Goal: Task Accomplishment & Management: Use online tool/utility

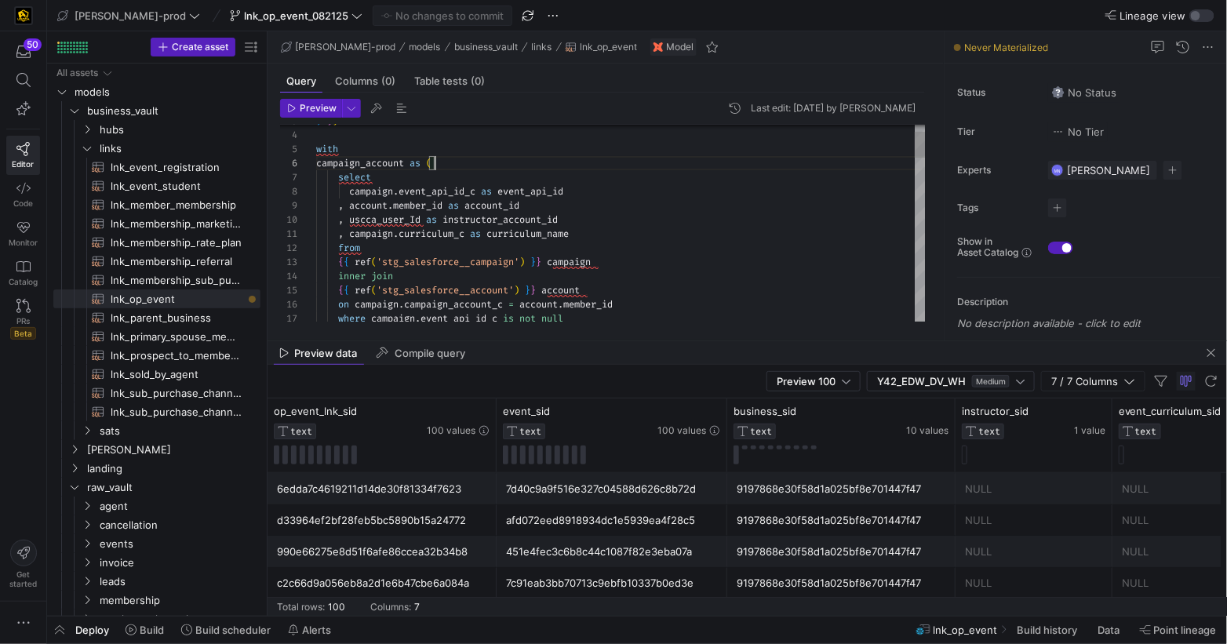
scroll to position [0, 259]
click at [621, 237] on div ", campaign . curriculum_c as curriculum_name" at bounding box center [621, 234] width 610 height 14
click at [601, 195] on div "campaign . event_api_id_c as event_api_id" at bounding box center [621, 191] width 610 height 14
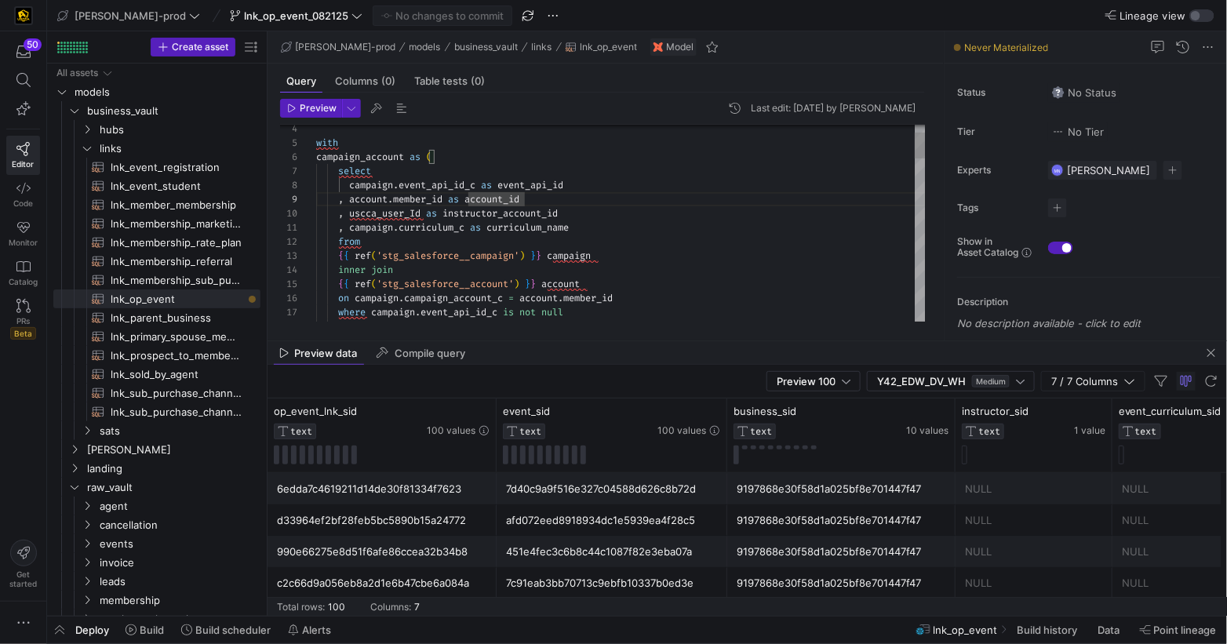
click at [590, 213] on div ", uscca_user_Id as instructor_account_id" at bounding box center [621, 213] width 610 height 14
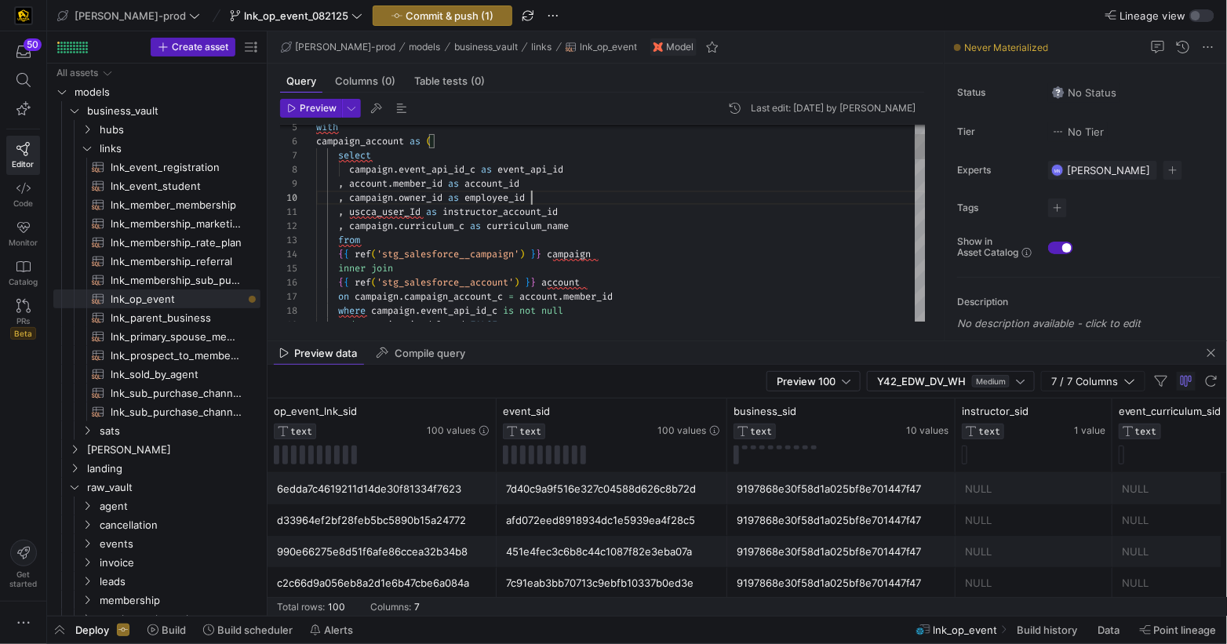
scroll to position [126, 152]
click at [470, 198] on span "employee_id" at bounding box center [494, 197] width 60 height 13
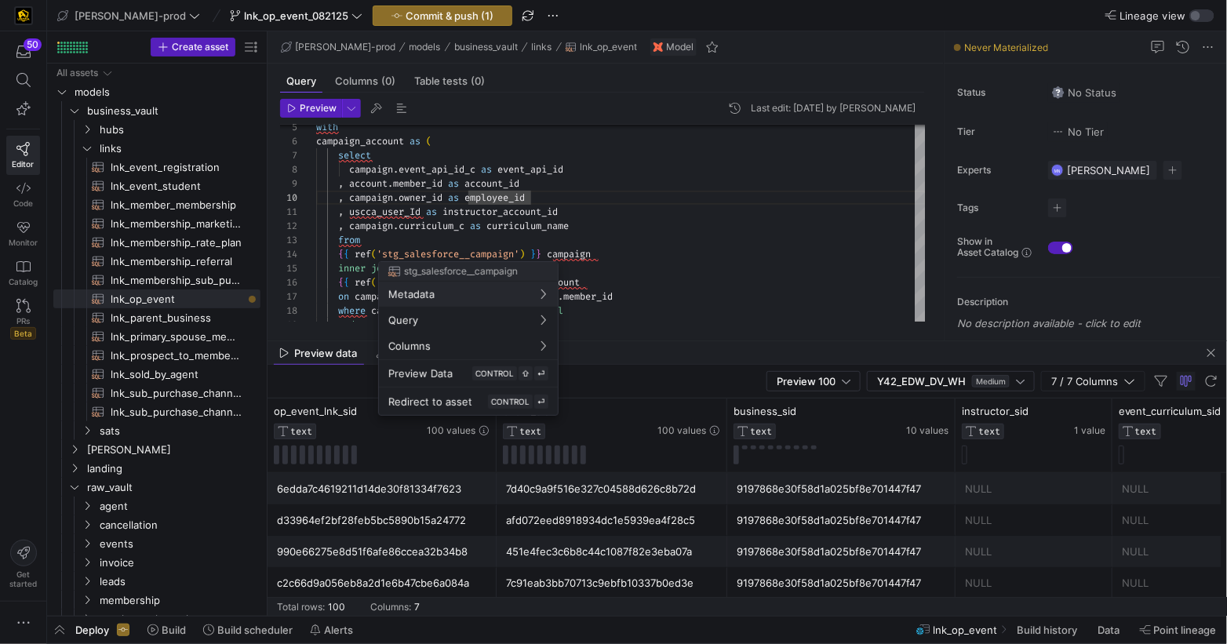
click at [353, 212] on div at bounding box center [613, 322] width 1227 height 644
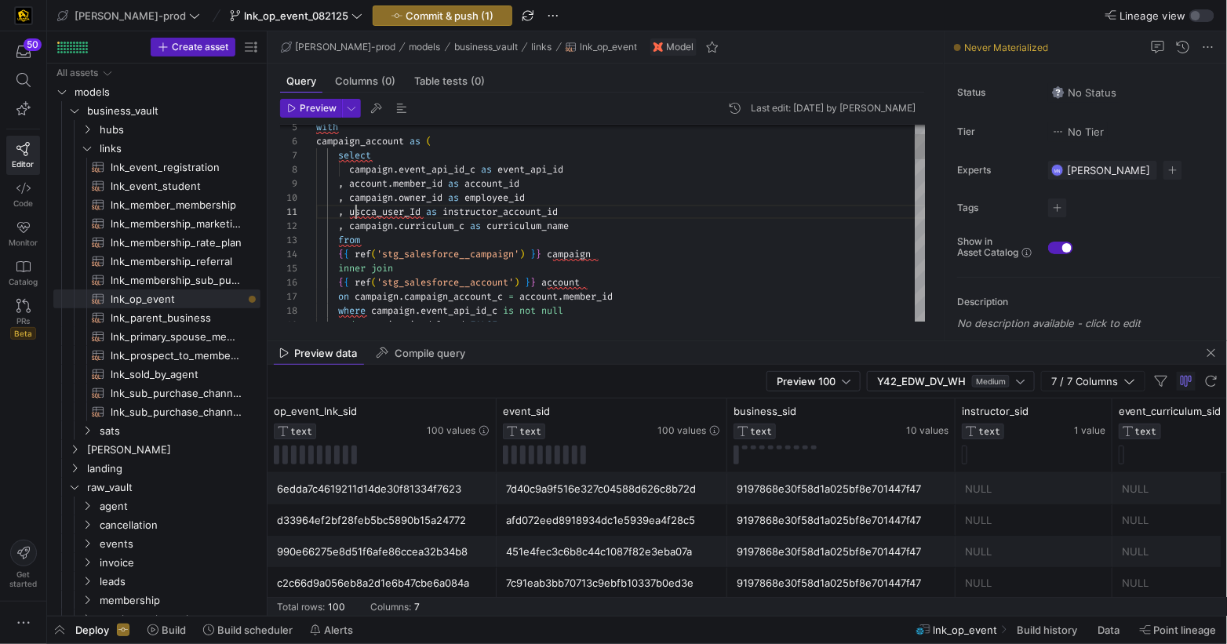
scroll to position [0, 39]
drag, startPoint x: 355, startPoint y: 212, endPoint x: 742, endPoint y: 229, distance: 387.9
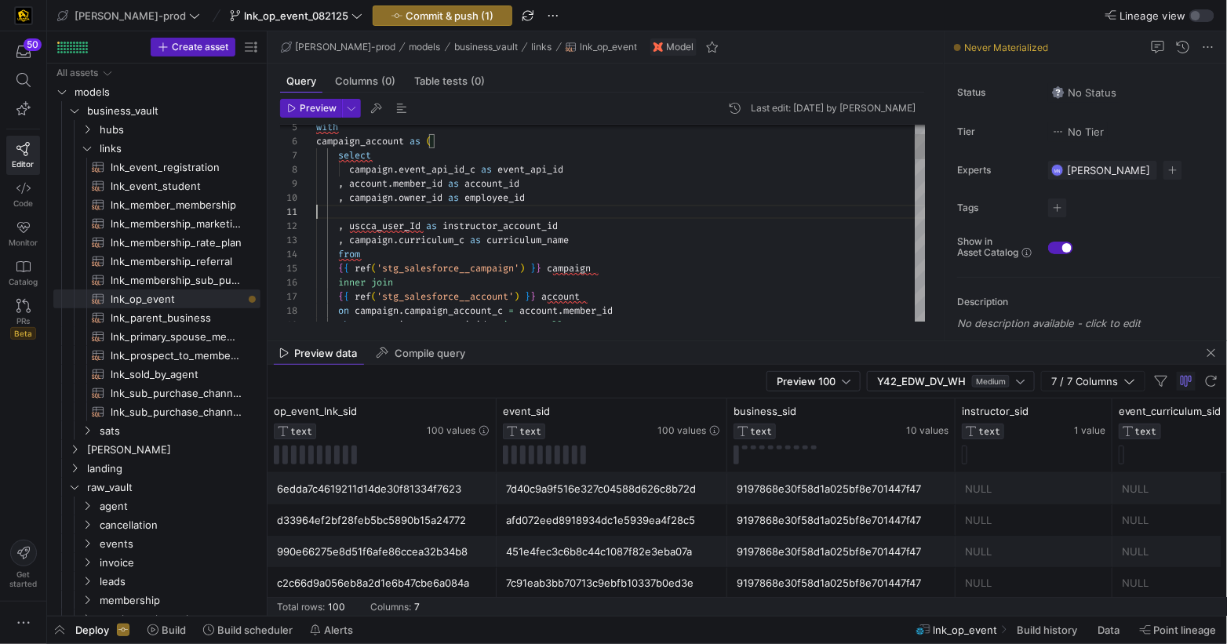
scroll to position [126, 215]
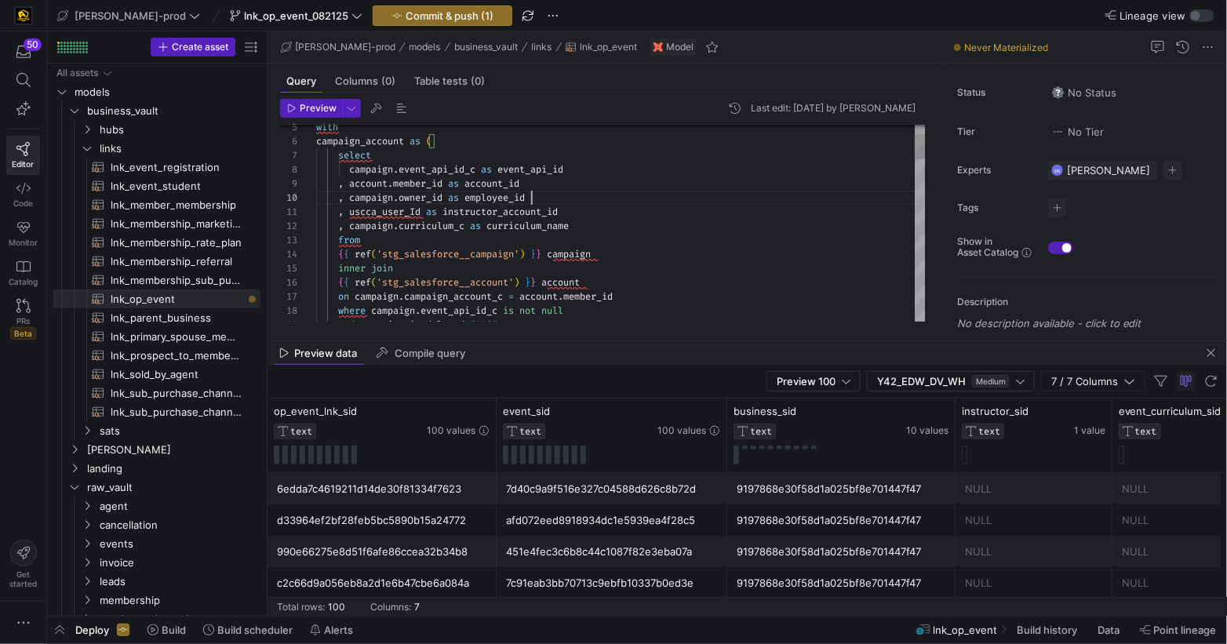
click at [726, 195] on div ", campaign . owner_id as employee_id" at bounding box center [621, 198] width 610 height 14
click at [726, 194] on div ", campaign . owner_id as employee_id" at bounding box center [621, 198] width 610 height 14
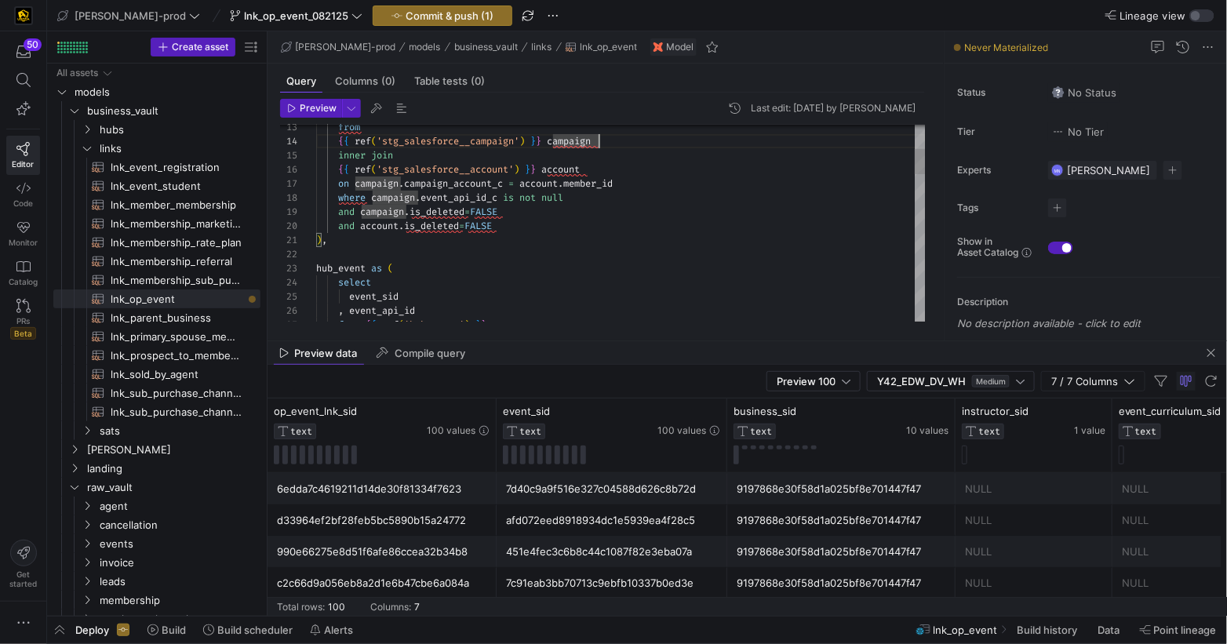
scroll to position [126, 180]
drag, startPoint x: 589, startPoint y: 226, endPoint x: 698, endPoint y: 224, distance: 109.1
click at [592, 226] on div "and account . is_deleted = FALSE" at bounding box center [621, 226] width 610 height 14
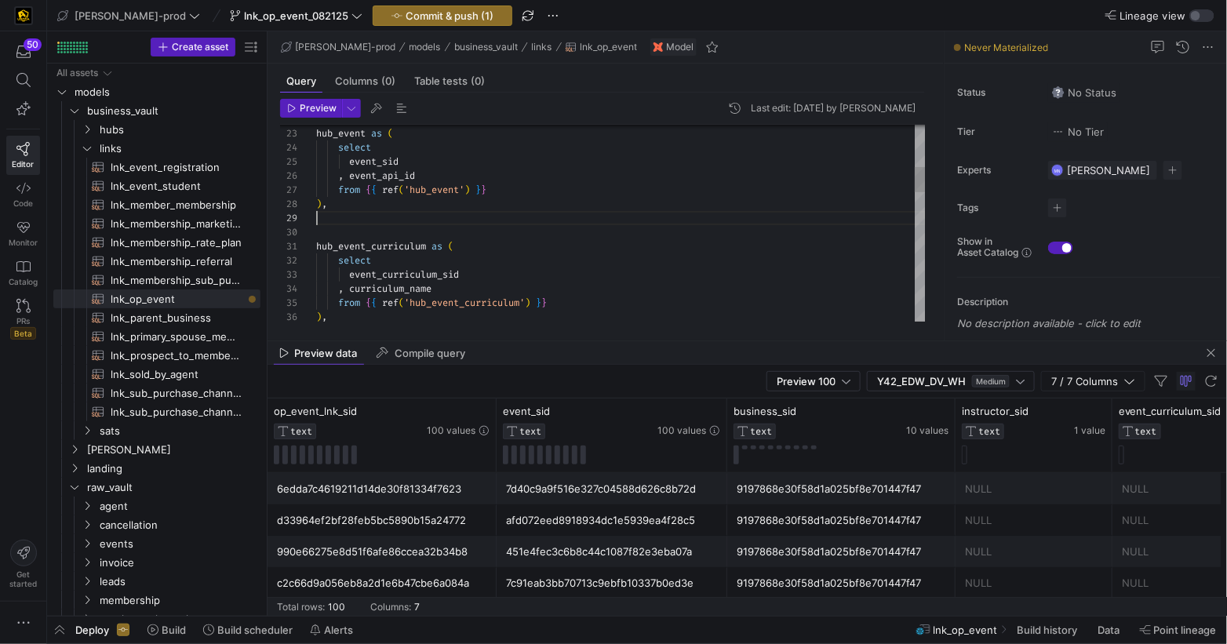
scroll to position [113, 0]
drag, startPoint x: 394, startPoint y: 223, endPoint x: 624, endPoint y: 212, distance: 230.1
click at [401, 221] on div at bounding box center [621, 218] width 610 height 14
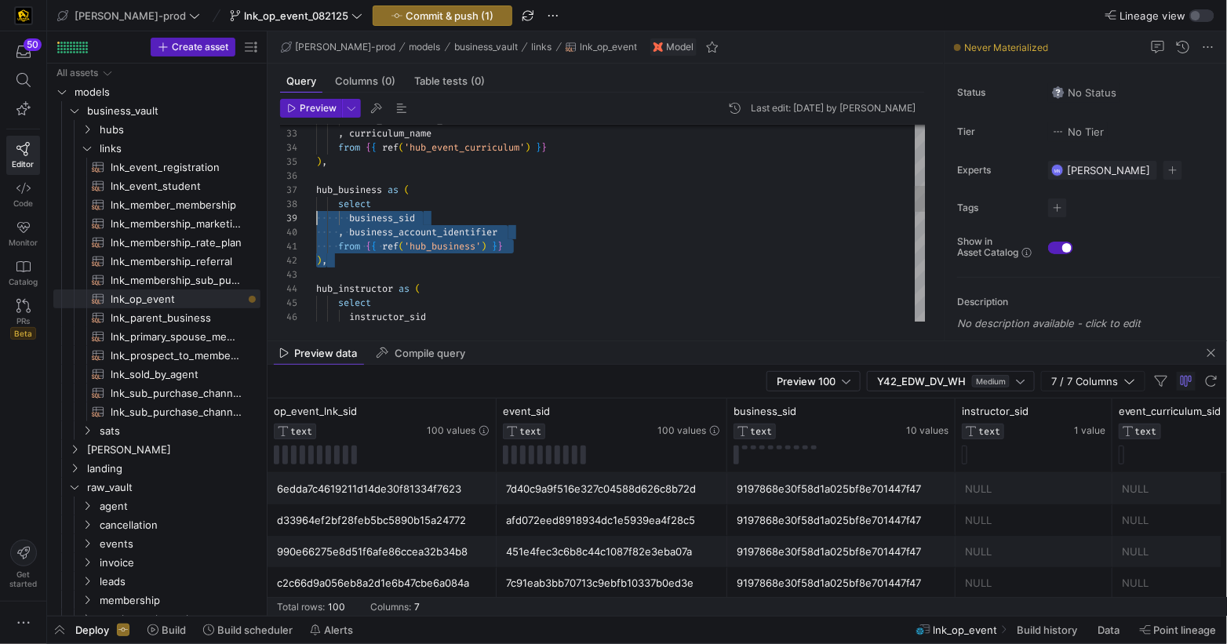
scroll to position [85, 0]
drag, startPoint x: 347, startPoint y: 264, endPoint x: 289, endPoint y: 187, distance: 95.9
click at [289, 187] on div "38 39 40 41 42 43 44 45 46 37 36 35 34 33 32 select business_sid , business_acc…" at bounding box center [603, 223] width 646 height 197
drag, startPoint x: 381, startPoint y: 260, endPoint x: 430, endPoint y: 270, distance: 50.5
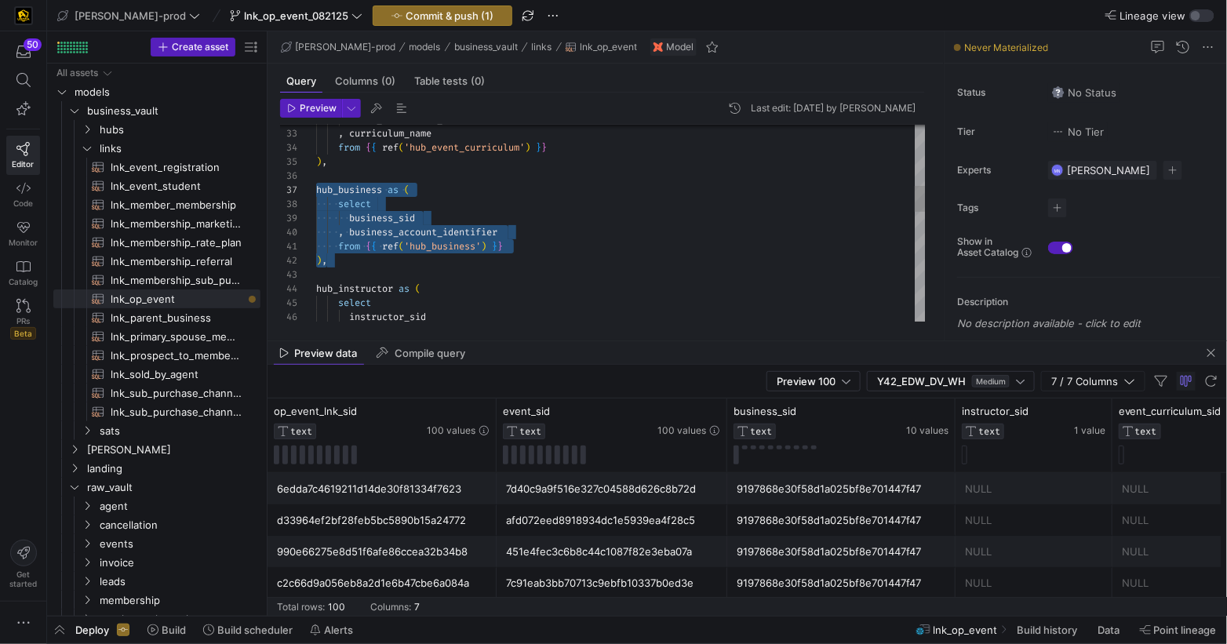
click at [383, 260] on div ") ," at bounding box center [621, 260] width 610 height 14
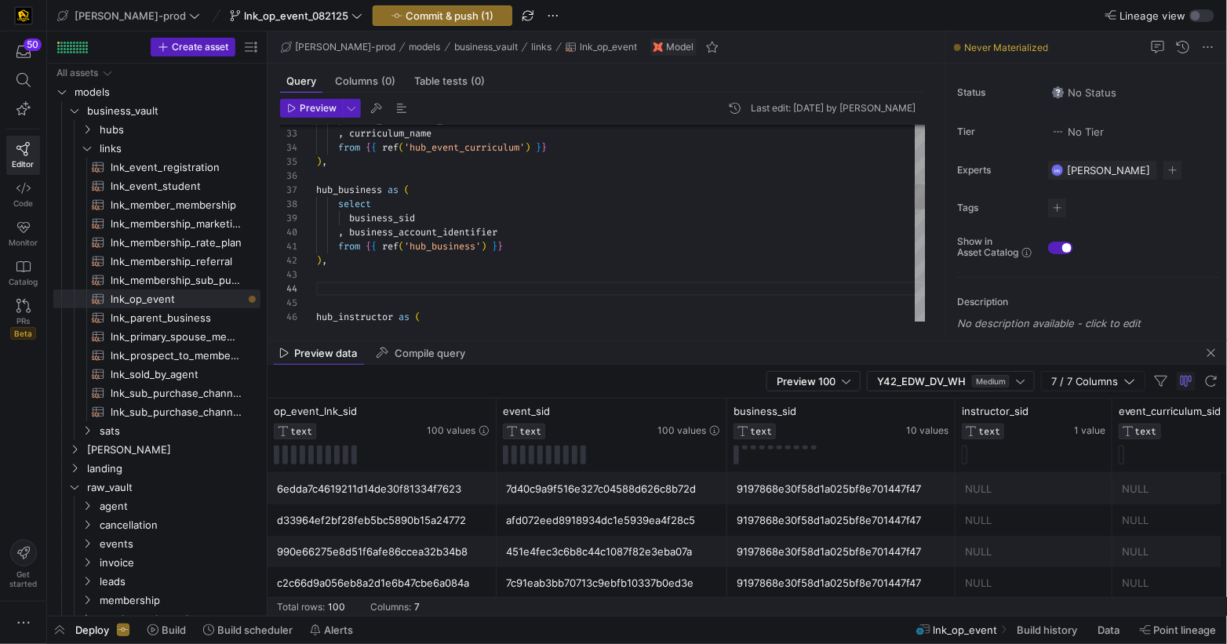
scroll to position [113, 11]
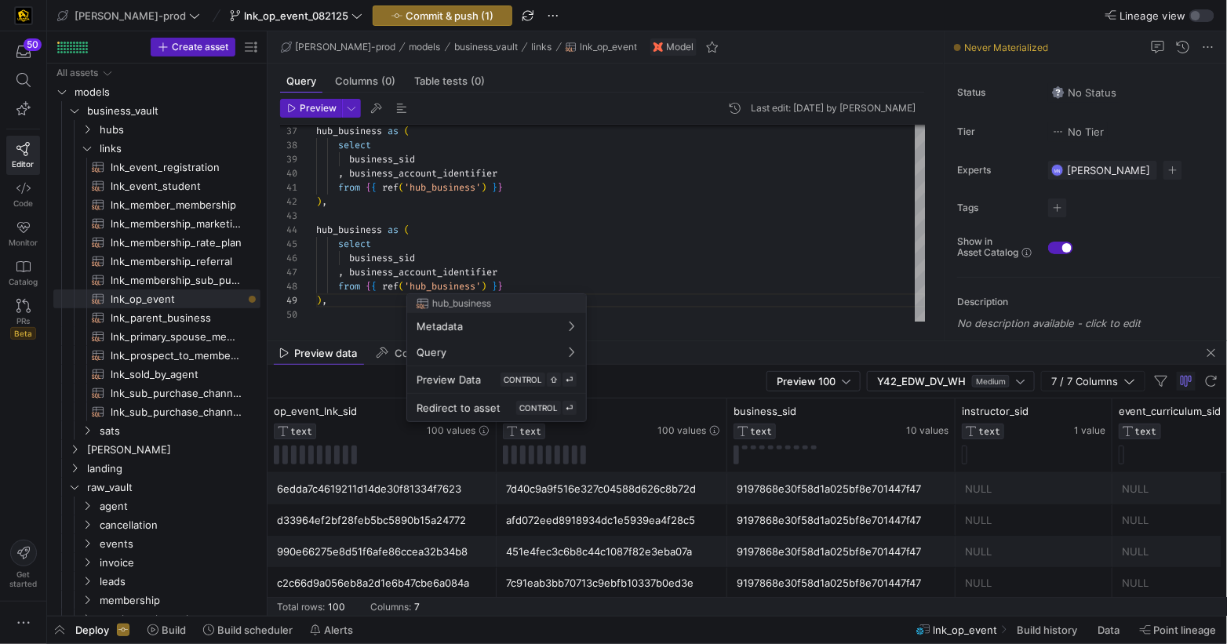
click at [479, 286] on div at bounding box center [613, 322] width 1227 height 644
drag, startPoint x: 475, startPoint y: 287, endPoint x: 486, endPoint y: 282, distance: 11.2
click at [479, 286] on div at bounding box center [613, 322] width 1227 height 644
click at [545, 280] on div "from { { ref ( 'hub_business' ) } }" at bounding box center [621, 286] width 610 height 14
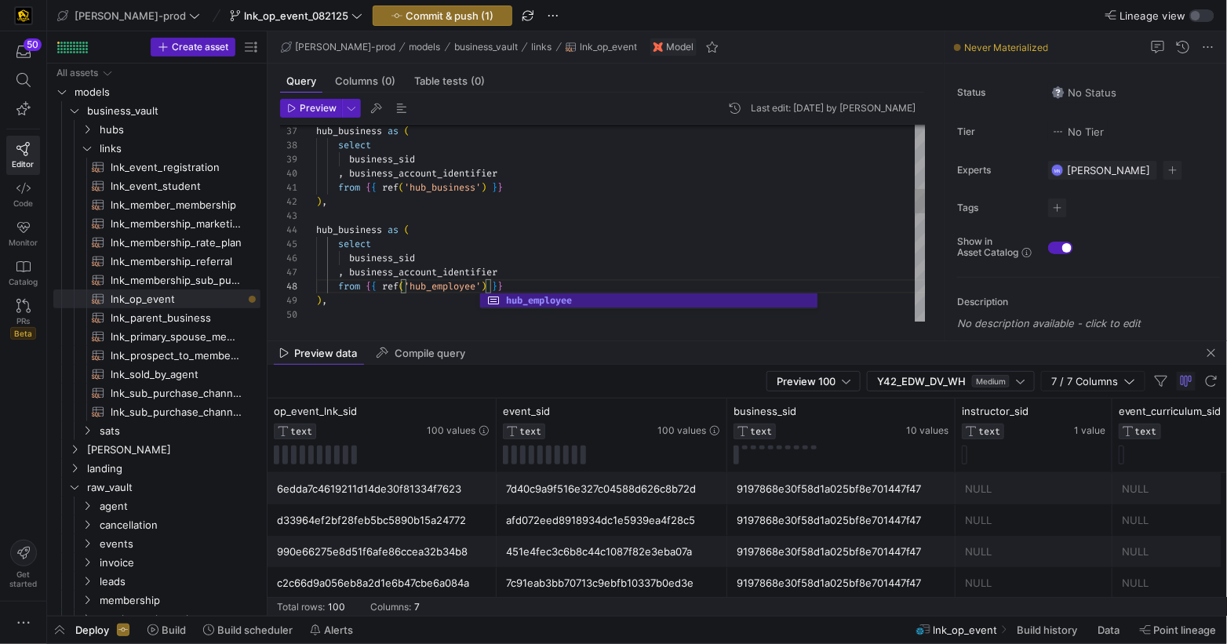
scroll to position [42, 95]
drag, startPoint x: 573, startPoint y: 237, endPoint x: 559, endPoint y: 237, distance: 13.3
click at [573, 235] on div "select business_sid , business_account_identifier from { { ref ( 'hub_business'…" at bounding box center [621, 400] width 610 height 1594
drag, startPoint x: 428, startPoint y: 257, endPoint x: 449, endPoint y: 252, distance: 21.1
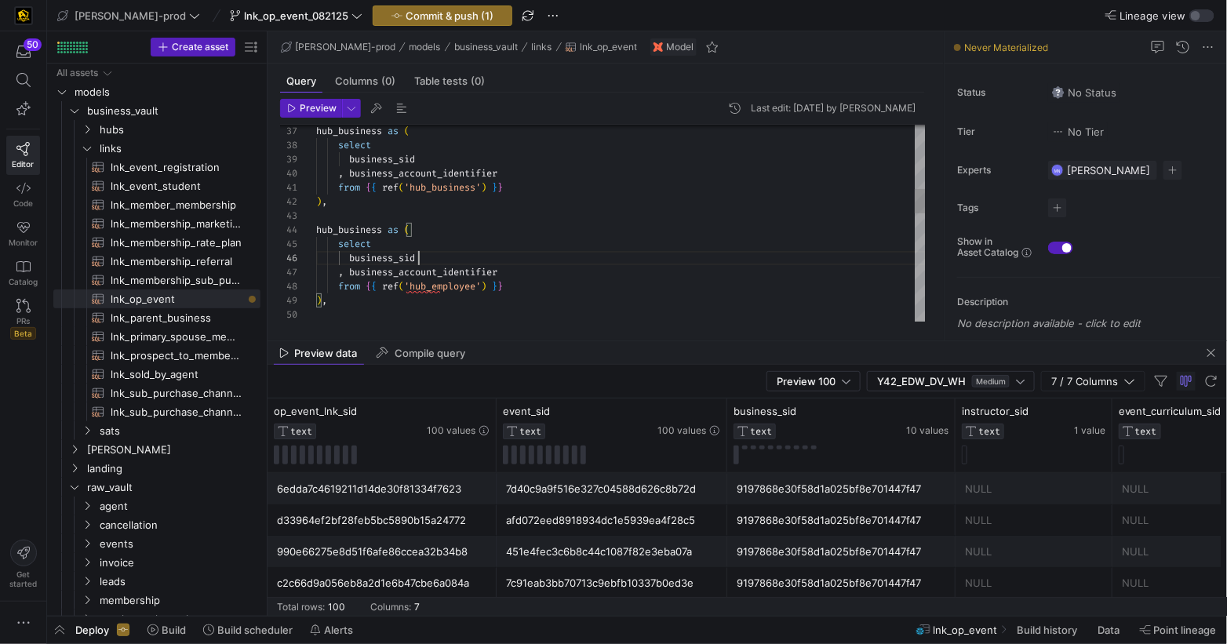
click at [428, 257] on div "business_sid" at bounding box center [621, 258] width 610 height 14
drag, startPoint x: 395, startPoint y: 255, endPoint x: 415, endPoint y: 250, distance: 20.2
click at [398, 254] on span "business_sid" at bounding box center [382, 258] width 66 height 13
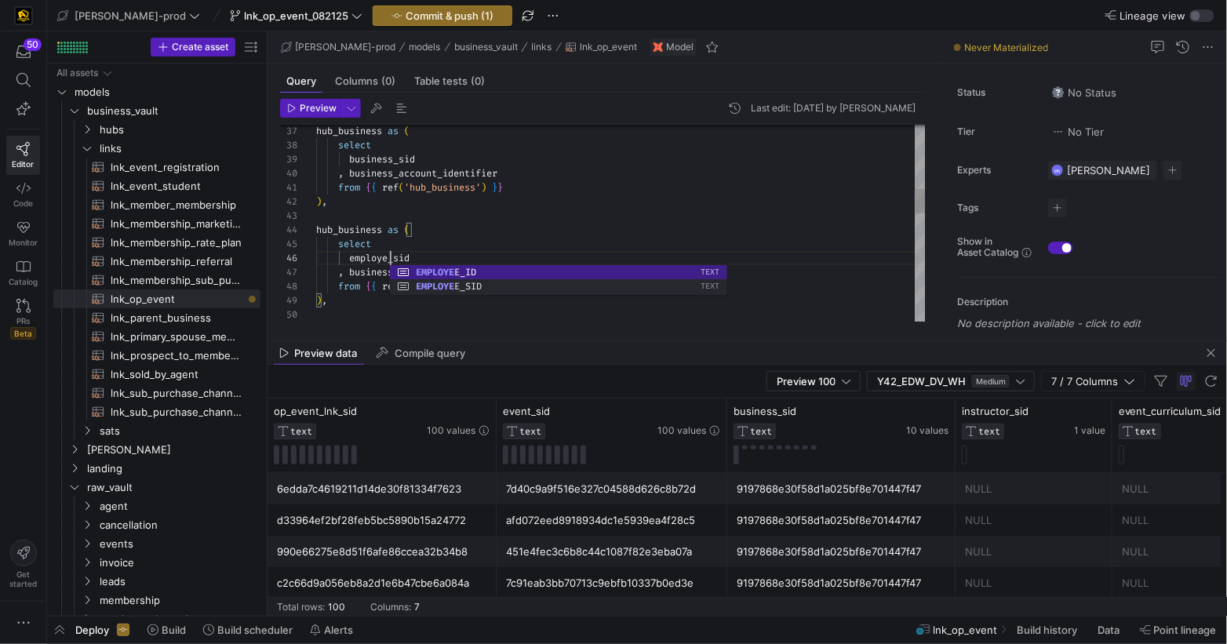
scroll to position [71, 78]
click at [610, 215] on div at bounding box center [621, 216] width 610 height 14
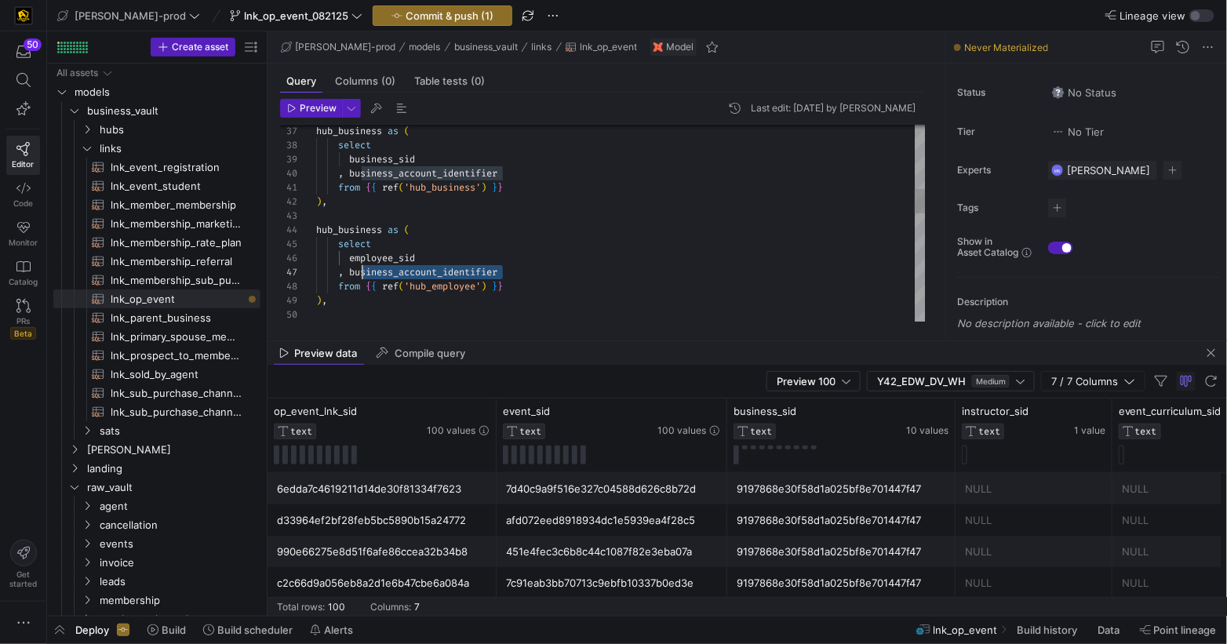
scroll to position [85, 34]
drag, startPoint x: 517, startPoint y: 270, endPoint x: 353, endPoint y: 272, distance: 164.0
click at [348, 271] on div "select business_sid , business_account_identifier from { { ref ( 'hub_business'…" at bounding box center [621, 400] width 610 height 1594
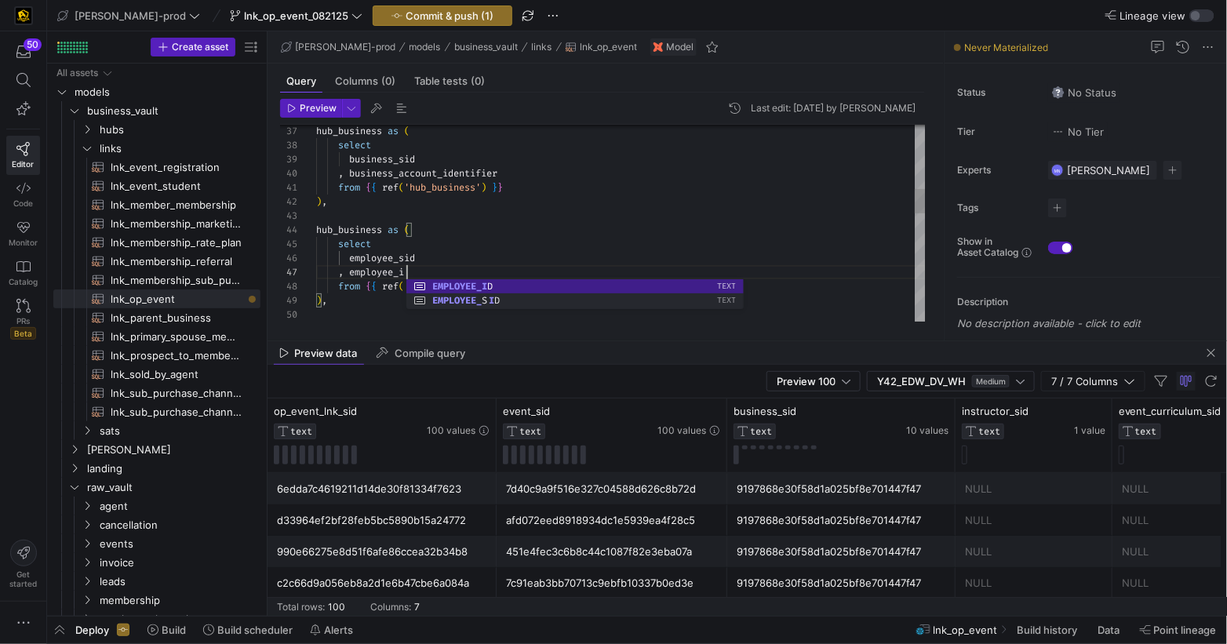
scroll to position [85, 95]
drag, startPoint x: 387, startPoint y: 230, endPoint x: 514, endPoint y: 195, distance: 131.7
click at [387, 230] on span at bounding box center [384, 230] width 5 height 13
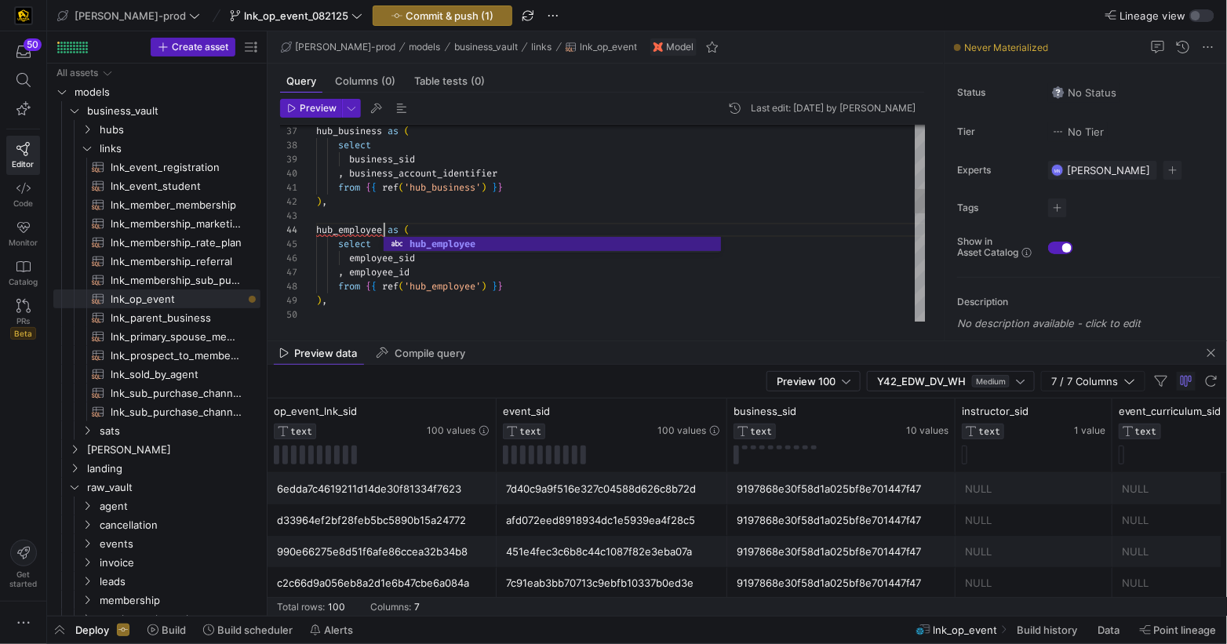
click at [666, 279] on div "from { { ref ( 'hub_employee' ) } }" at bounding box center [621, 286] width 610 height 14
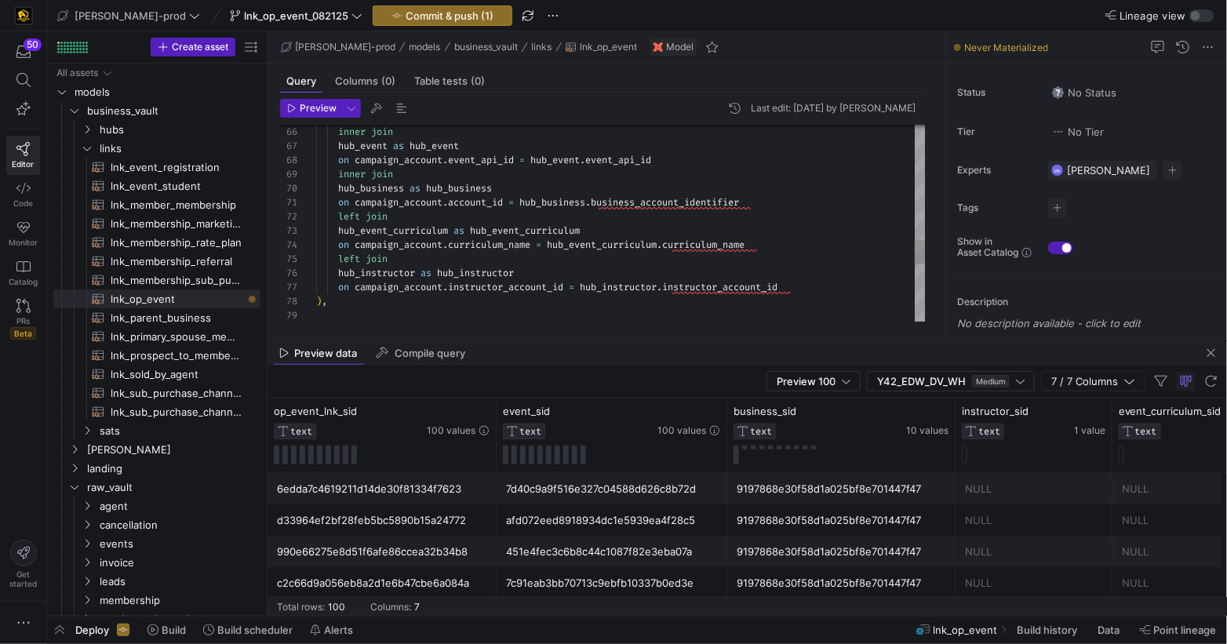
scroll to position [0, 440]
drag, startPoint x: 774, startPoint y: 197, endPoint x: 837, endPoint y: 191, distance: 63.1
click at [775, 197] on div "on campaign_account . account_id = hub_business . business_account_identifier" at bounding box center [621, 202] width 610 height 14
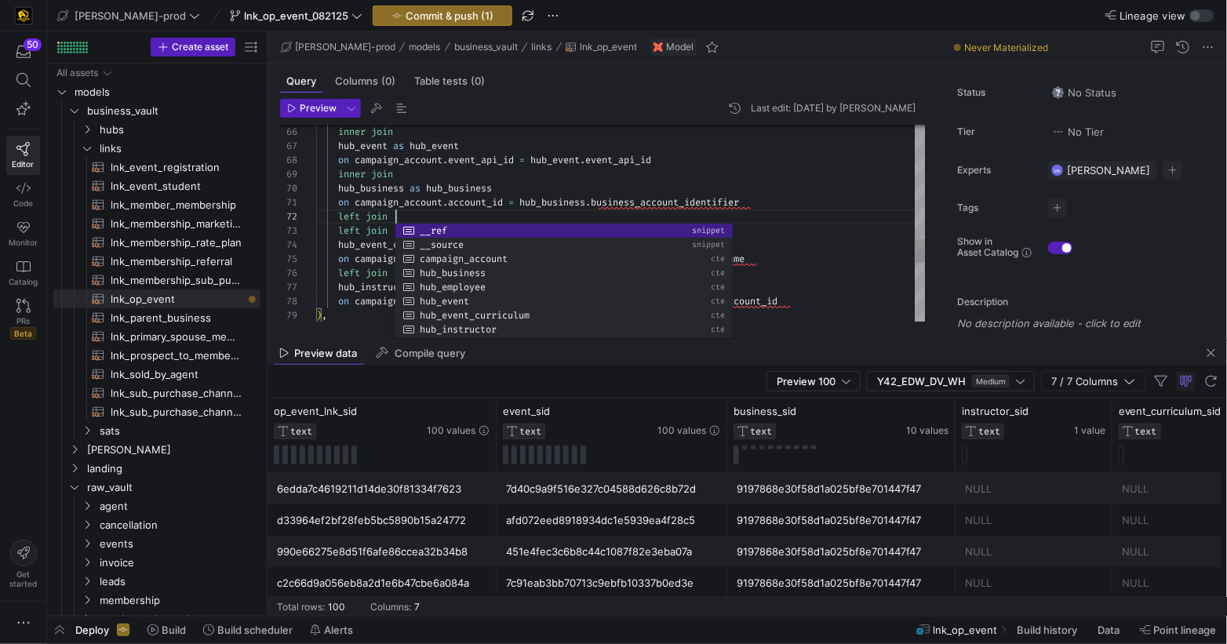
scroll to position [14, 78]
click at [745, 202] on span at bounding box center [741, 202] width 5 height 13
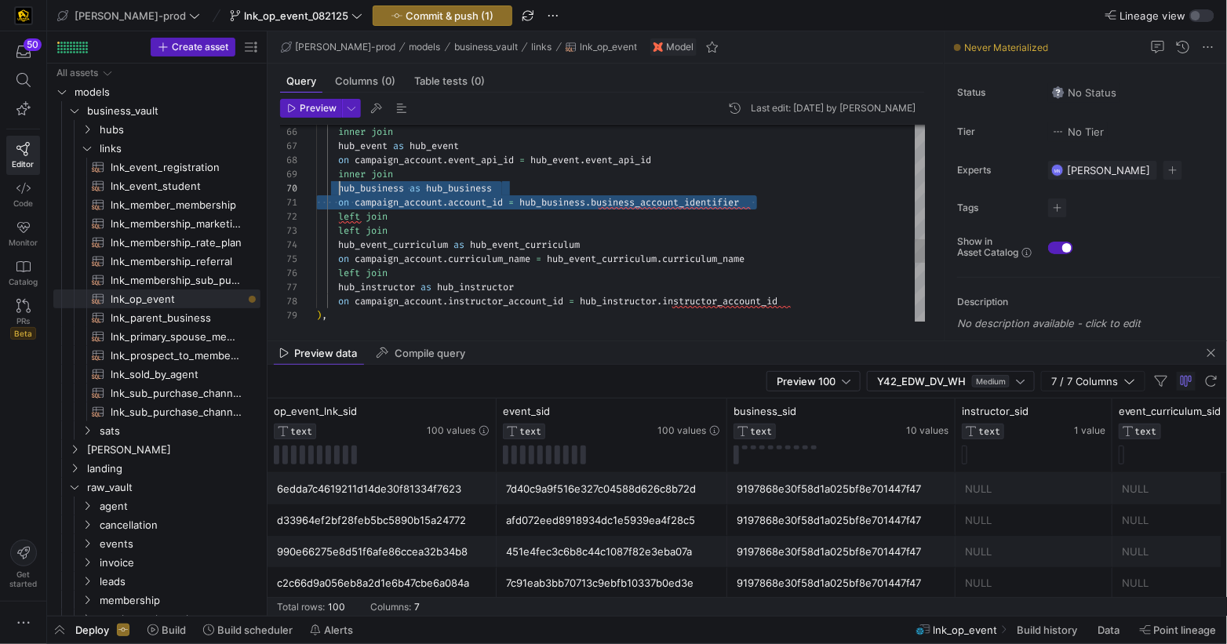
scroll to position [126, 23]
drag, startPoint x: 770, startPoint y: 202, endPoint x: 338, endPoint y: 192, distance: 432.4
drag, startPoint x: 435, startPoint y: 227, endPoint x: 576, endPoint y: 224, distance: 141.3
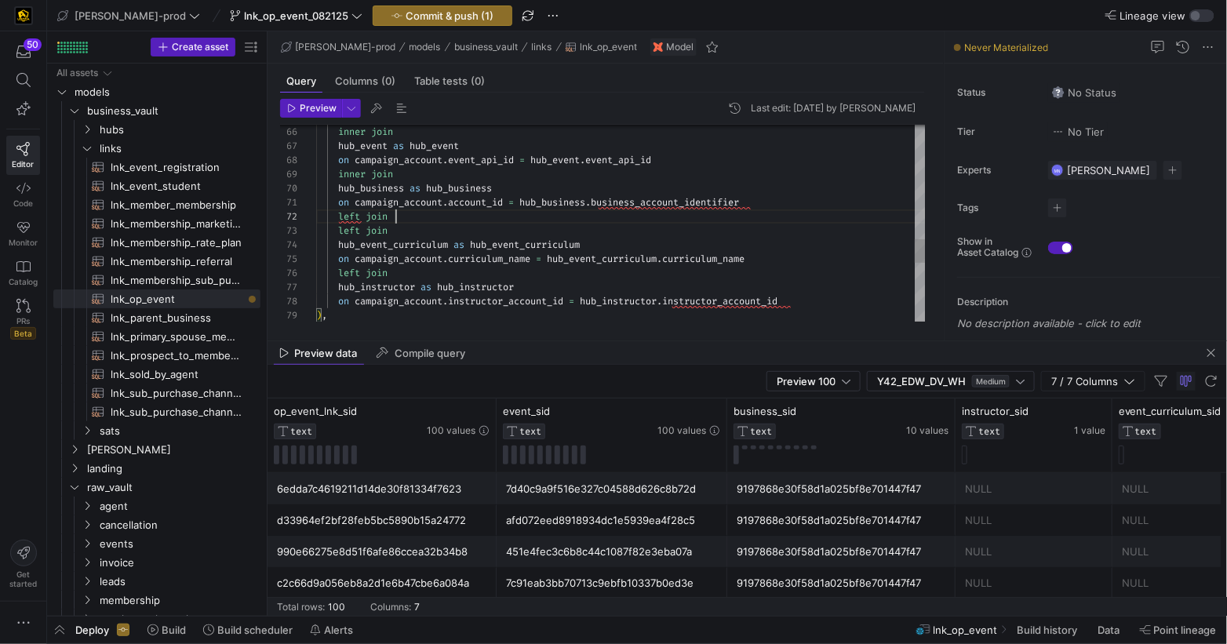
scroll to position [14, 78]
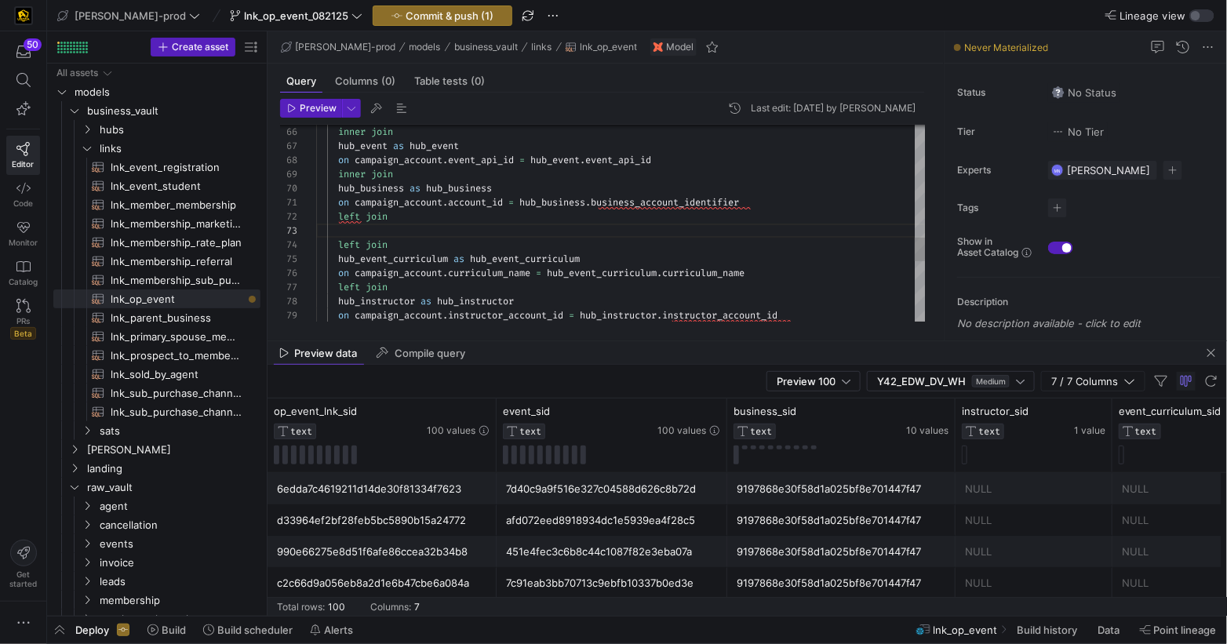
scroll to position [42, 440]
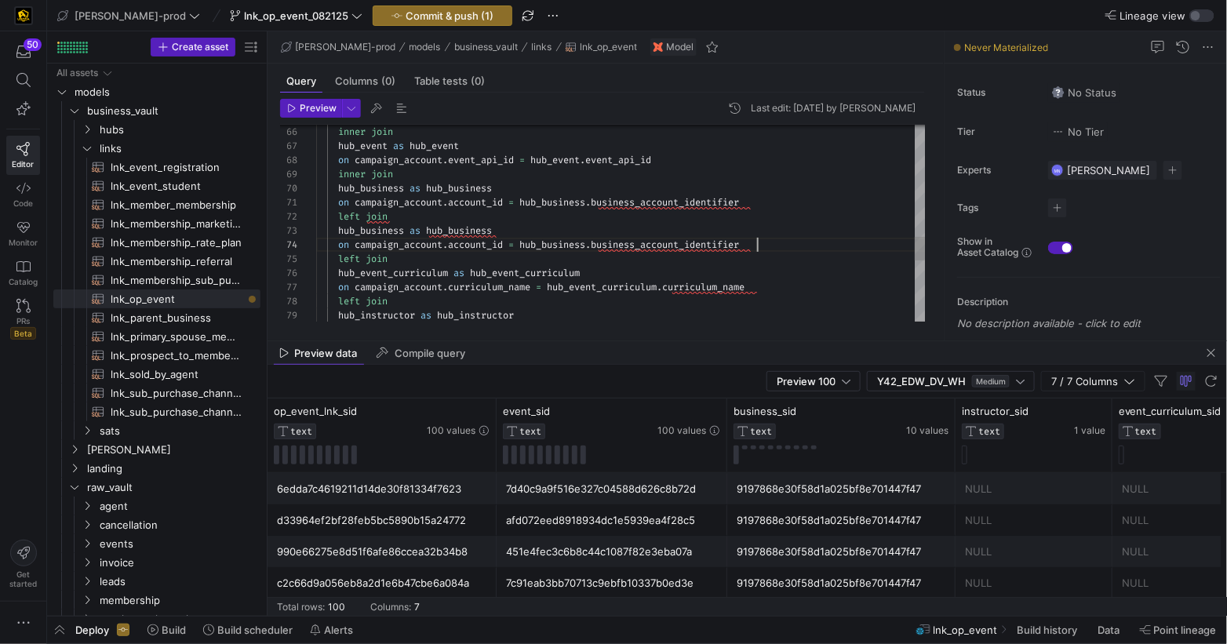
drag, startPoint x: 406, startPoint y: 231, endPoint x: 429, endPoint y: 222, distance: 25.1
click at [408, 229] on span "hub_business as hub_business" at bounding box center [404, 230] width 176 height 13
drag, startPoint x: 435, startPoint y: 144, endPoint x: 581, endPoint y: 120, distance: 147.2
click at [436, 144] on span "hub_event" at bounding box center [434, 143] width 49 height 13
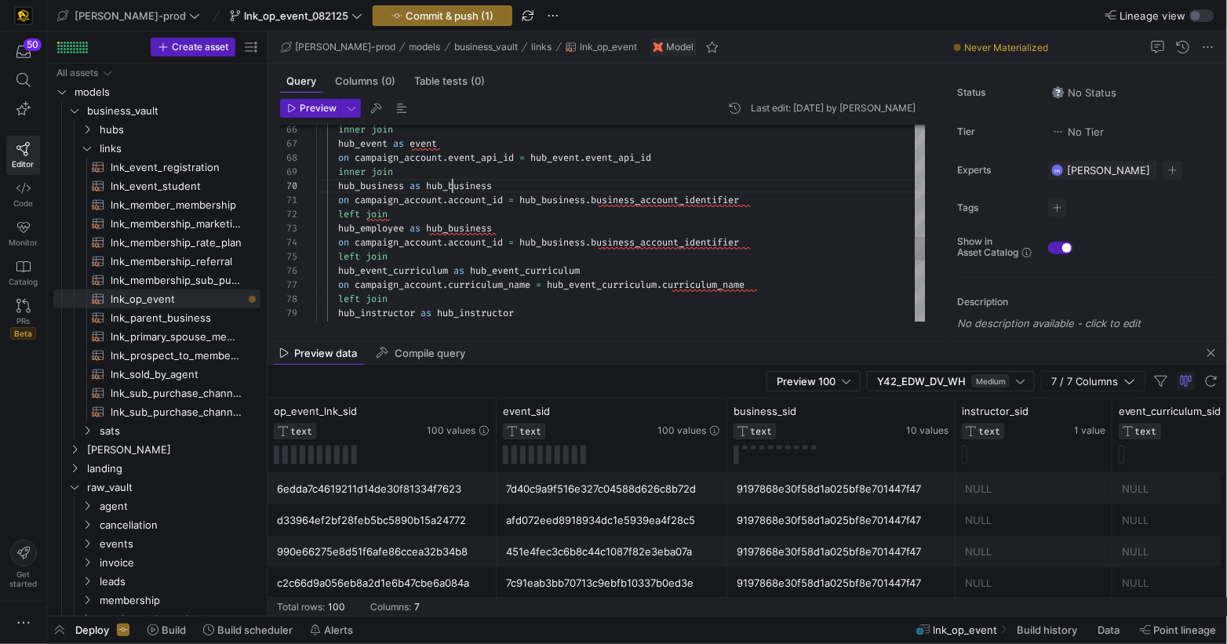
scroll to position [126, 136]
drag, startPoint x: 453, startPoint y: 185, endPoint x: 583, endPoint y: 167, distance: 130.7
click at [454, 184] on span "hub_business" at bounding box center [459, 186] width 66 height 13
click at [456, 228] on div "inner join hub_event as event on campaign_account . event_api_id = hub_event . …" at bounding box center [621, 10] width 610 height 1637
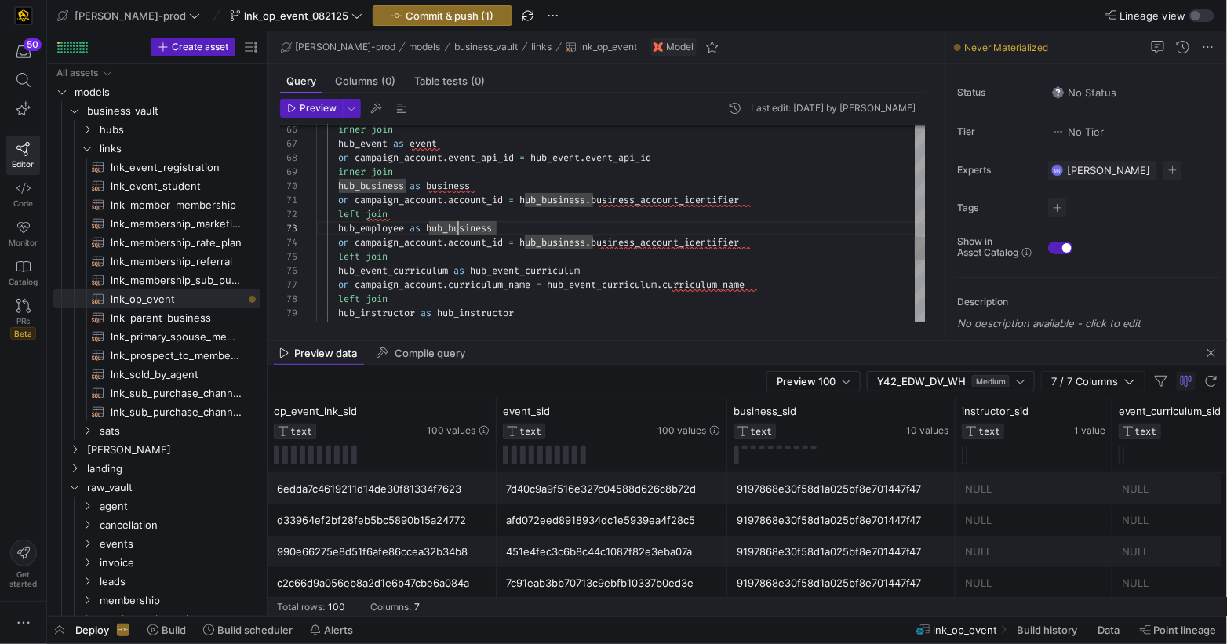
click at [526, 230] on div "inner join hub_event as event on campaign_account . event_api_id = hub_event . …" at bounding box center [621, 10] width 610 height 1637
drag, startPoint x: 391, startPoint y: 250, endPoint x: 410, endPoint y: 264, distance: 23.5
click at [391, 250] on div "inner join hub_event as event on campaign_account . event_api_id = hub_event . …" at bounding box center [621, 10] width 610 height 1637
click at [475, 244] on div "inner join hub_event as event on campaign_account . event_api_id = hub_event . …" at bounding box center [621, 10] width 610 height 1637
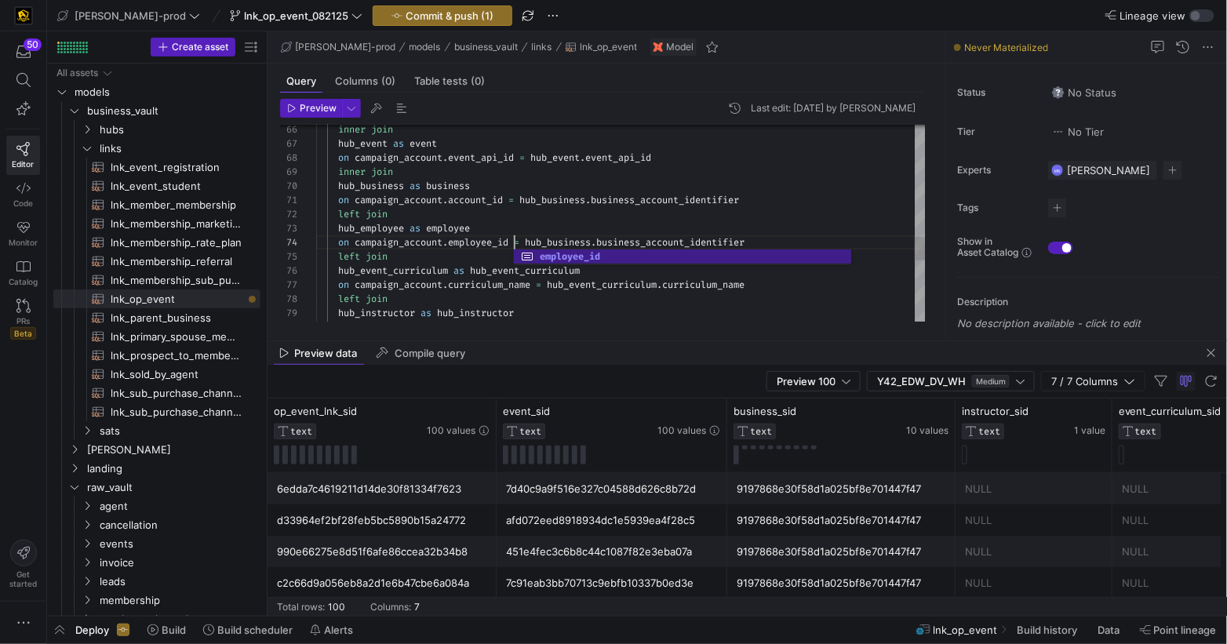
scroll to position [42, 197]
click at [591, 239] on span "hub_business" at bounding box center [558, 242] width 66 height 13
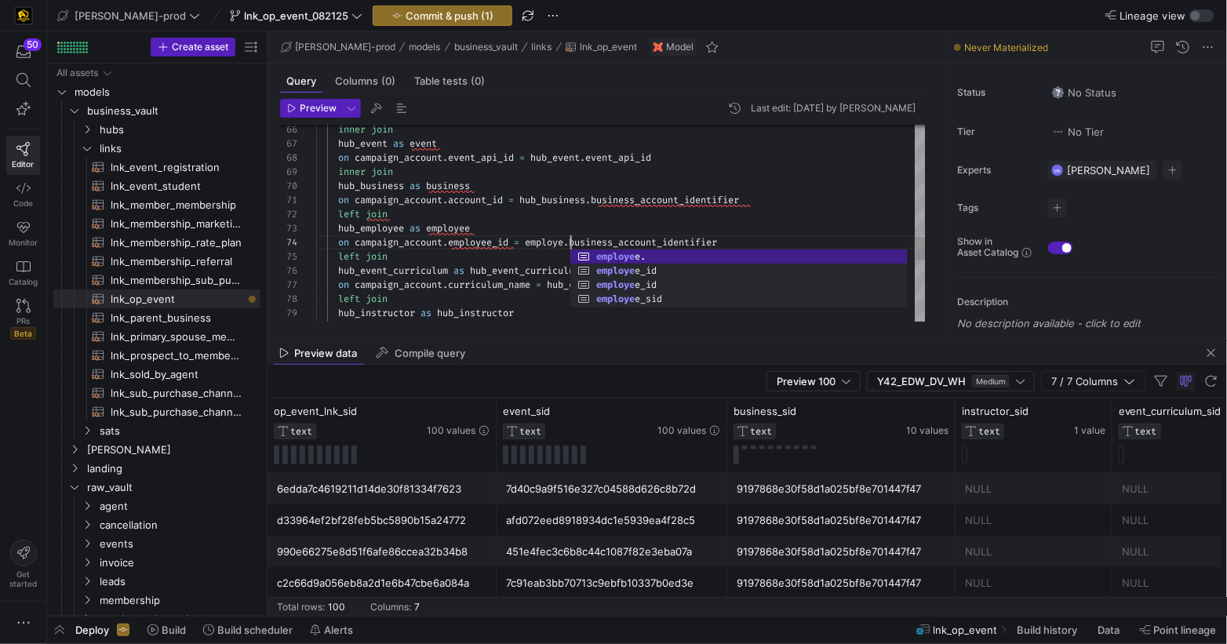
scroll to position [42, 259]
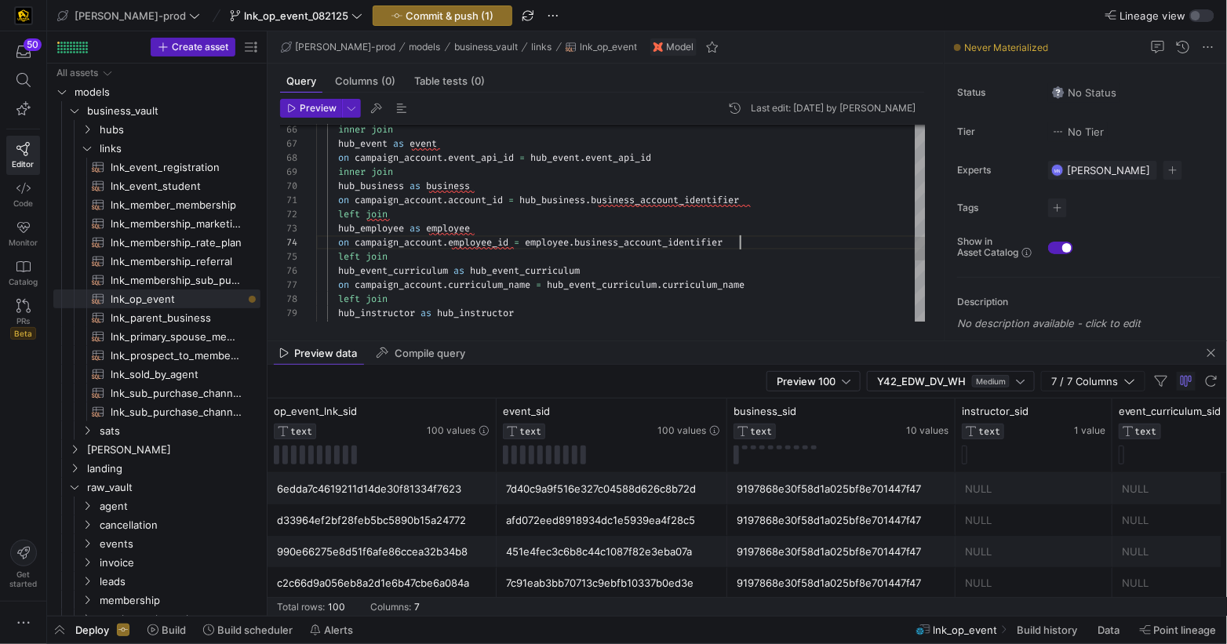
drag, startPoint x: 745, startPoint y: 241, endPoint x: 781, endPoint y: 237, distance: 36.3
click at [746, 241] on div "on campaign_account . employee_id = employee . business_account_identifier" at bounding box center [621, 242] width 610 height 14
click at [475, 246] on div "inner join hub_event as event on campaign_account . event_api_id = hub_event . …" at bounding box center [621, 10] width 610 height 1637
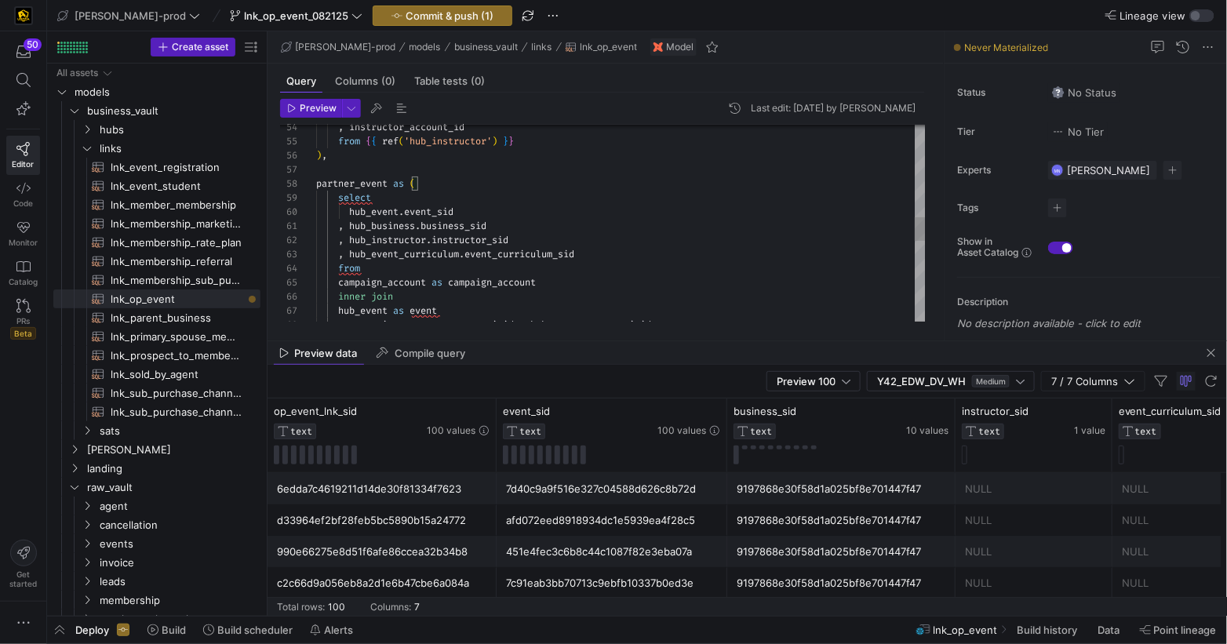
click at [375, 211] on span "hub_event" at bounding box center [373, 212] width 49 height 13
drag, startPoint x: 371, startPoint y: 226, endPoint x: 388, endPoint y: 223, distance: 17.5
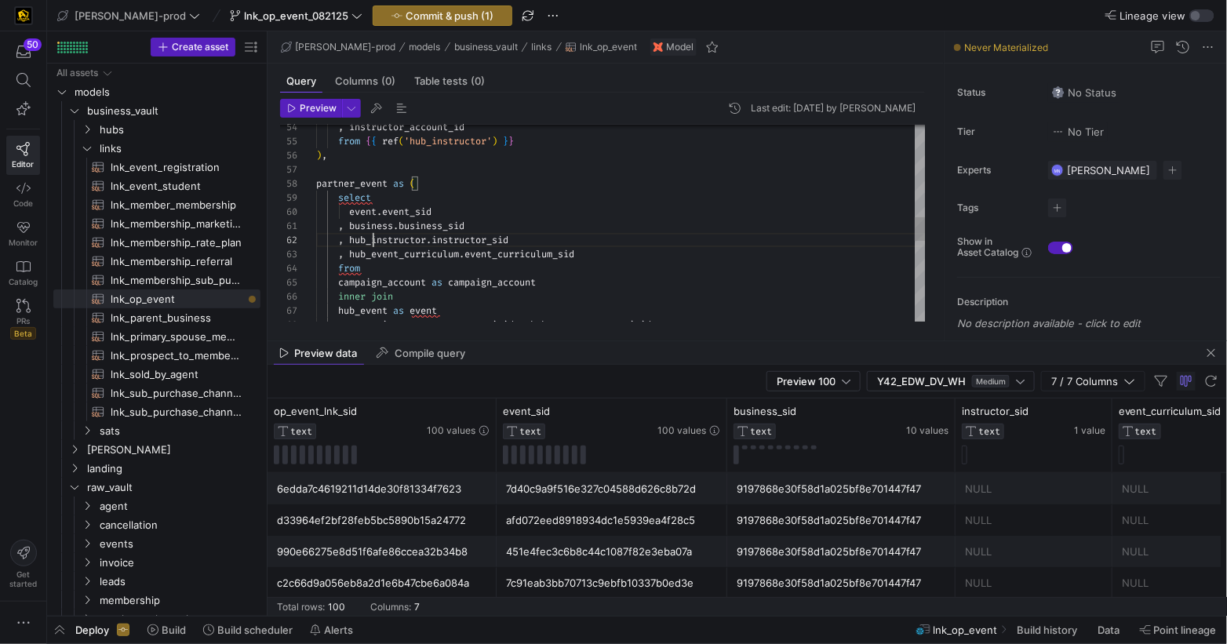
drag, startPoint x: 373, startPoint y: 240, endPoint x: 509, endPoint y: 223, distance: 136.8
click at [374, 240] on span "hub_instructor" at bounding box center [387, 240] width 77 height 13
click at [409, 253] on span "hub_event_curriculum" at bounding box center [404, 254] width 110 height 13
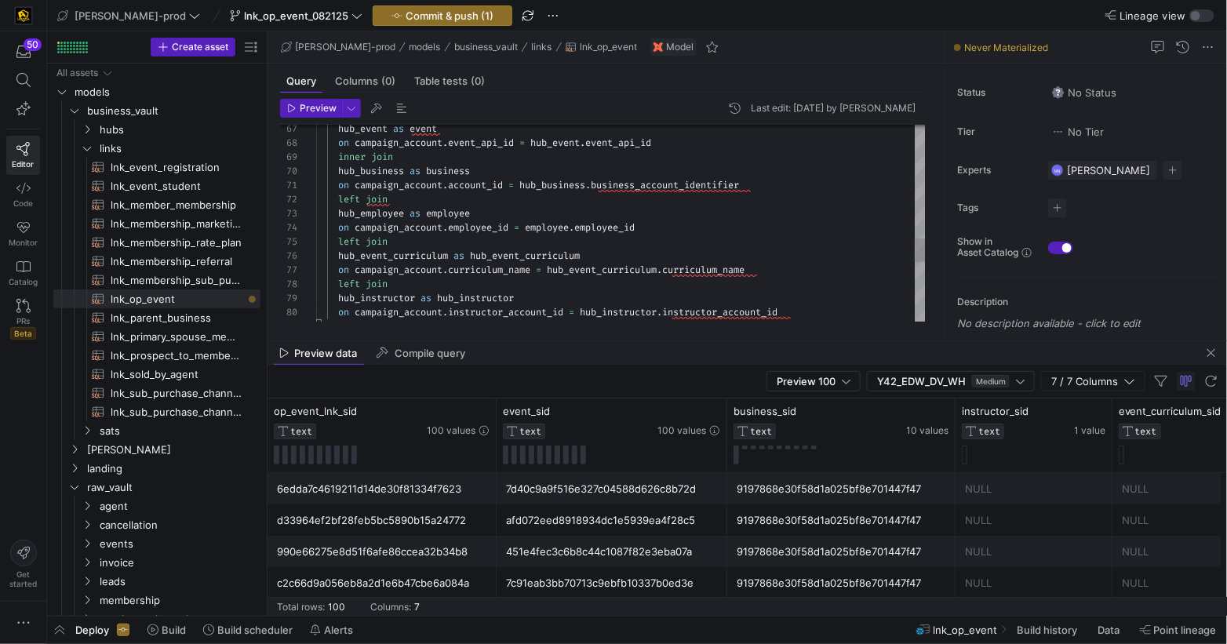
scroll to position [71, 215]
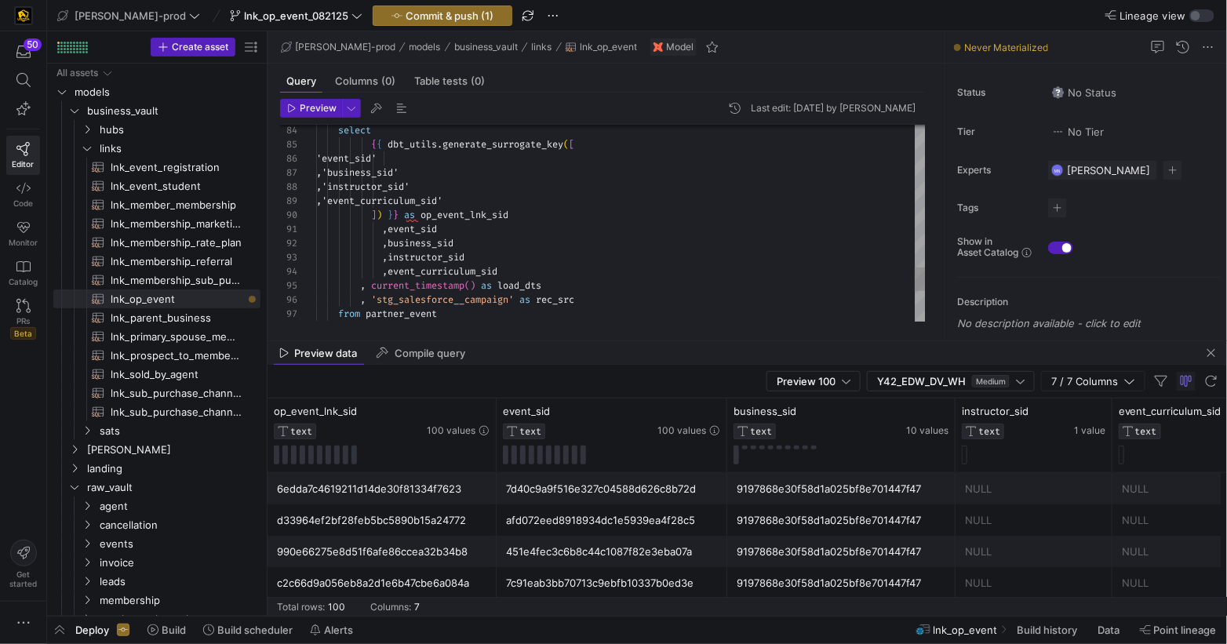
scroll to position [14, 141]
click at [526, 239] on div ", business_sid" at bounding box center [621, 243] width 610 height 14
drag, startPoint x: 389, startPoint y: 228, endPoint x: 403, endPoint y: 229, distance: 14.2
click at [389, 228] on span ", event_sid" at bounding box center [376, 229] width 121 height 13
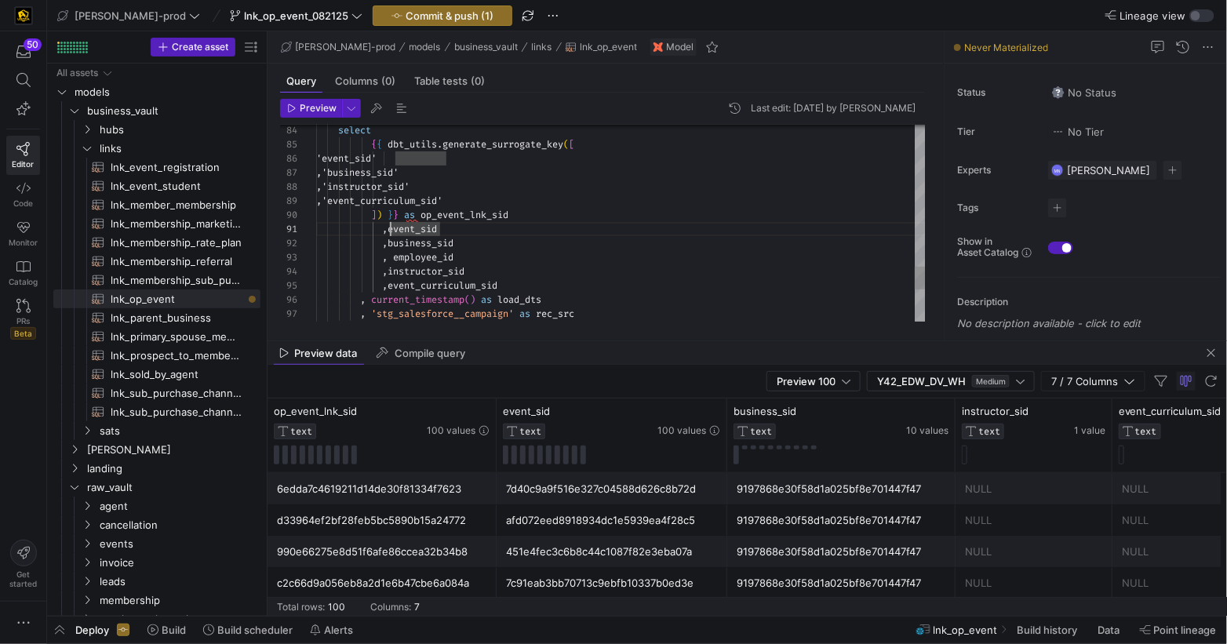
scroll to position [0, 78]
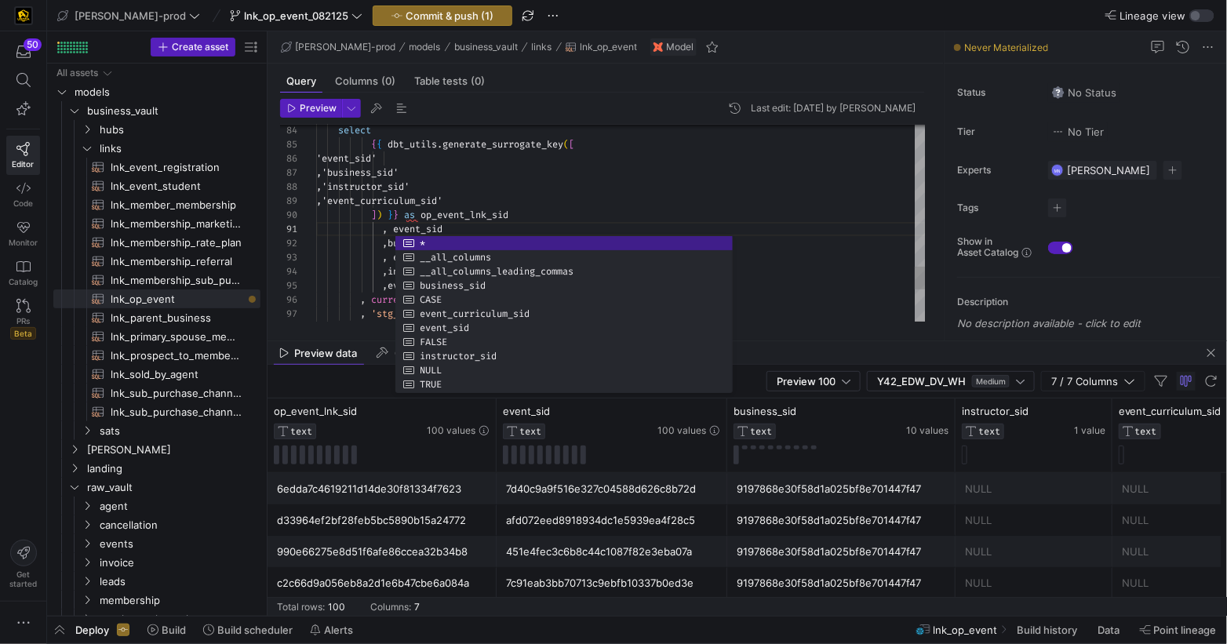
click at [468, 220] on span "op_event_lnk_sid" at bounding box center [465, 215] width 88 height 13
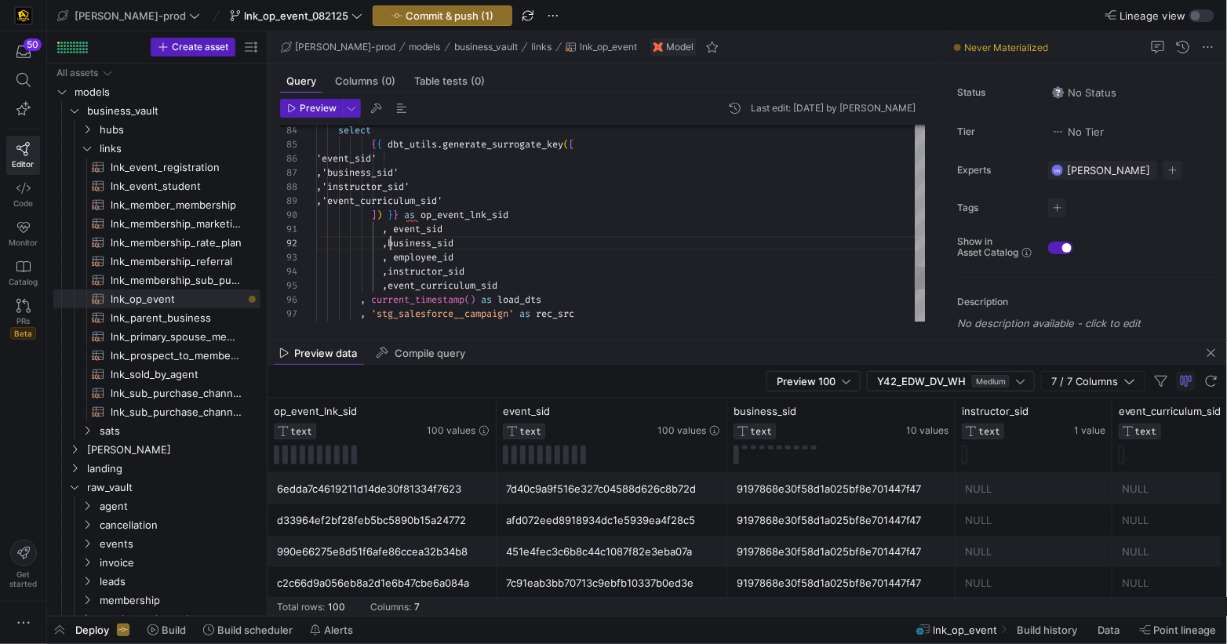
drag, startPoint x: 391, startPoint y: 242, endPoint x: 401, endPoint y: 241, distance: 10.3
click at [391, 242] on span "business_sid" at bounding box center [421, 243] width 66 height 13
drag, startPoint x: 390, startPoint y: 271, endPoint x: 532, endPoint y: 253, distance: 143.2
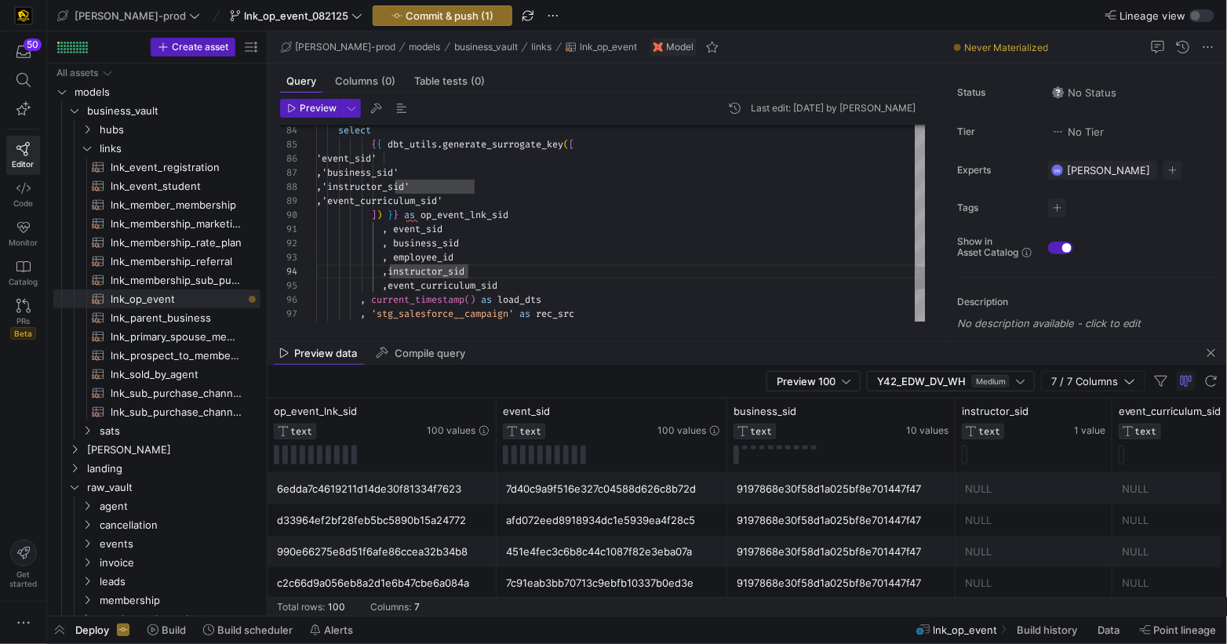
scroll to position [42, 78]
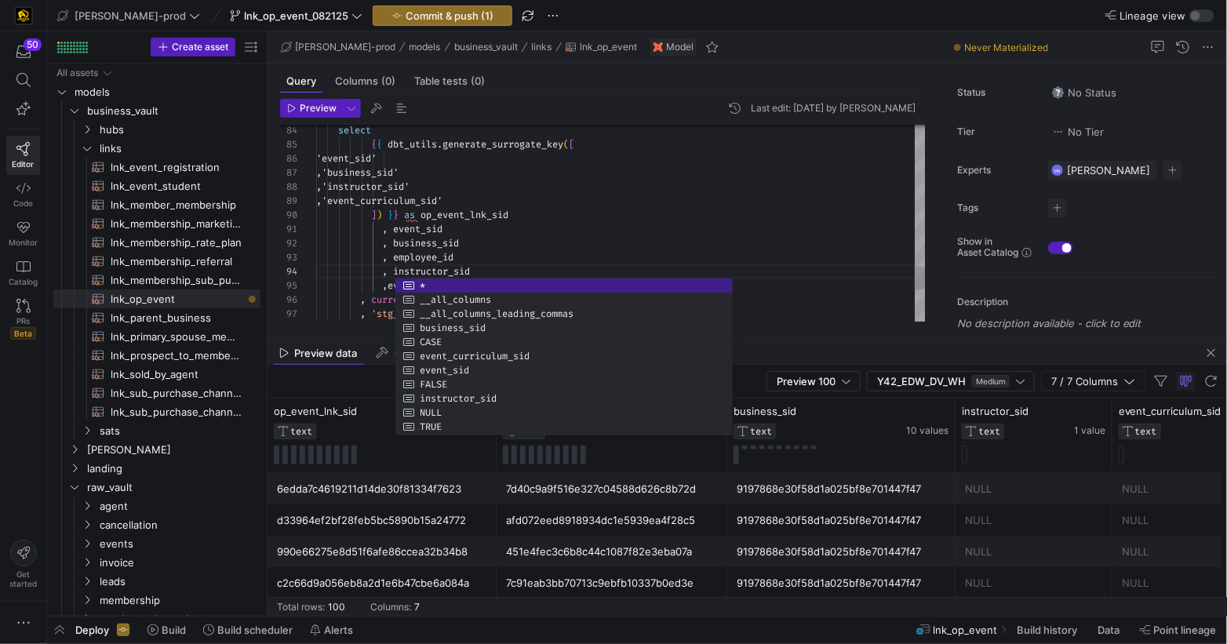
drag, startPoint x: 391, startPoint y: 284, endPoint x: 468, endPoint y: 267, distance: 79.6
click at [392, 284] on span "event_curriculum_sid" at bounding box center [443, 285] width 110 height 13
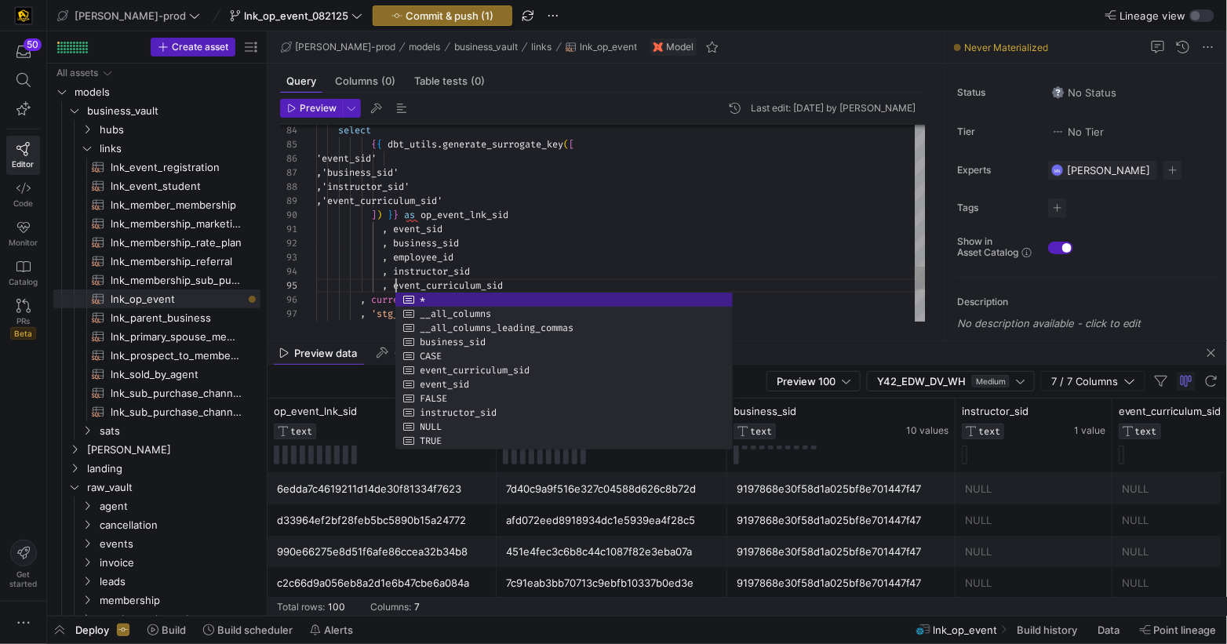
scroll to position [0, 129]
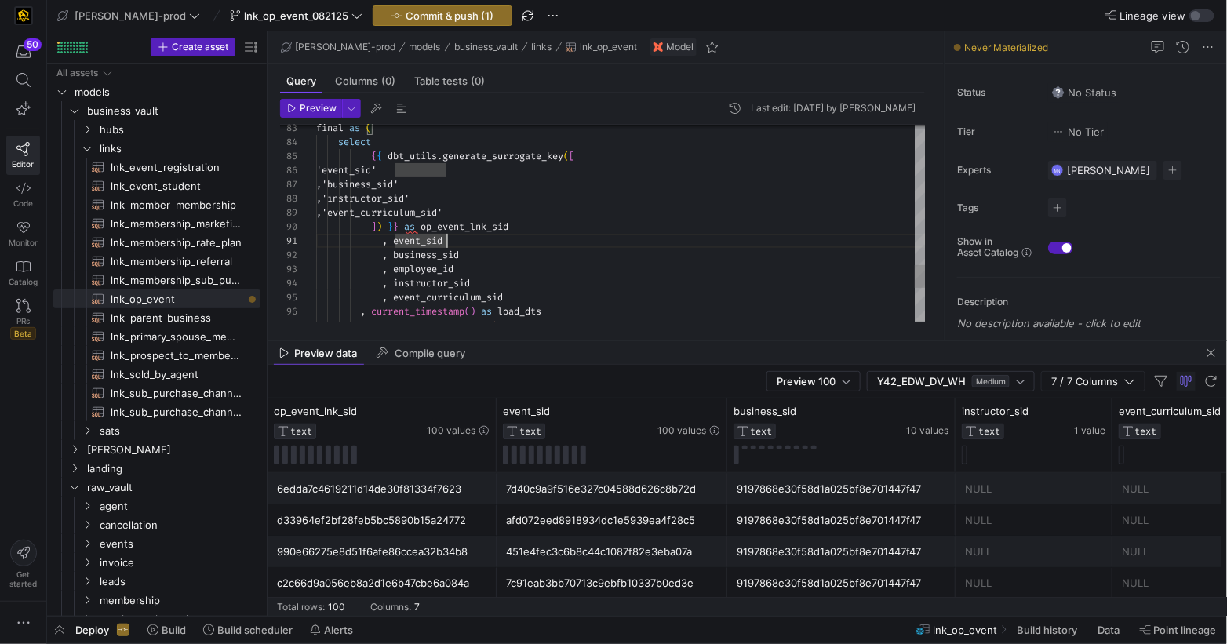
scroll to position [0, 67]
drag, startPoint x: 381, startPoint y: 245, endPoint x: 483, endPoint y: 242, distance: 102.0
click at [381, 245] on span at bounding box center [349, 241] width 66 height 13
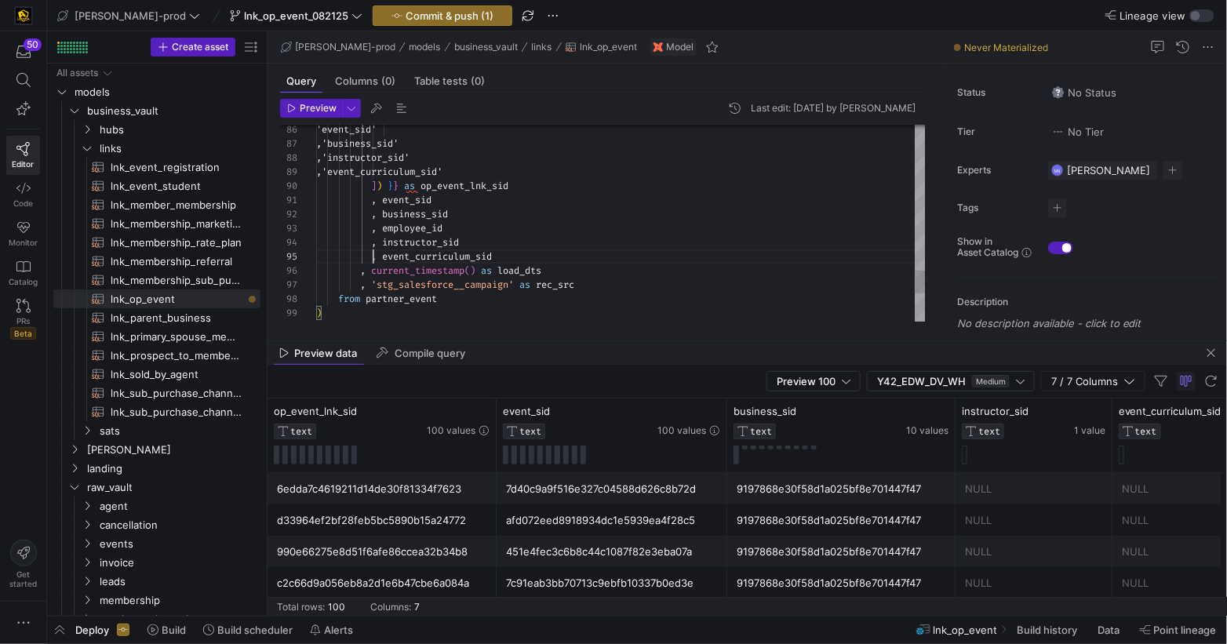
scroll to position [71, 46]
drag, startPoint x: 363, startPoint y: 282, endPoint x: 375, endPoint y: 282, distance: 11.8
click at [364, 282] on span "," at bounding box center [362, 280] width 5 height 13
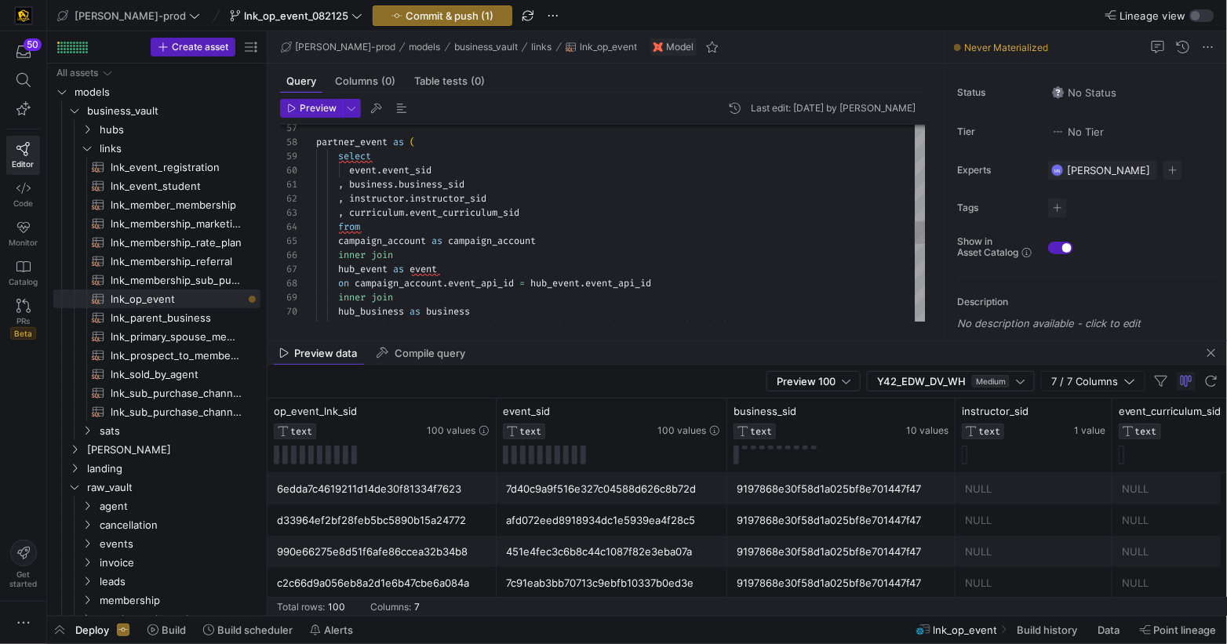
scroll to position [0, 152]
click at [491, 184] on div ", business . business_sid" at bounding box center [621, 184] width 610 height 14
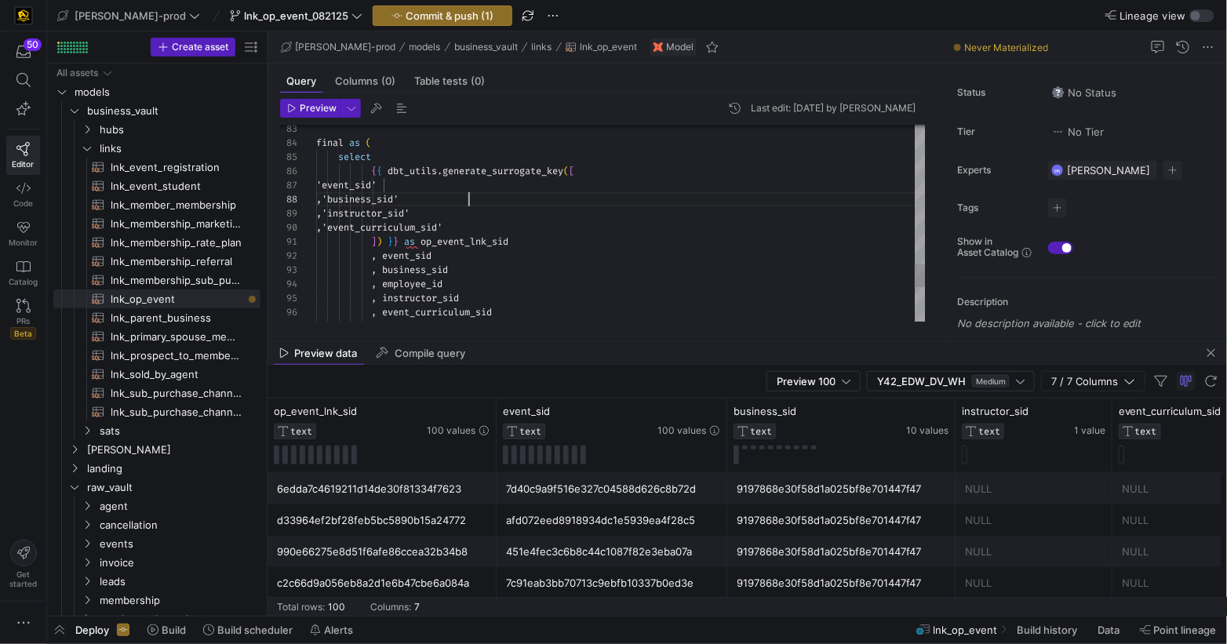
scroll to position [98, 164]
drag, startPoint x: 495, startPoint y: 191, endPoint x: 523, endPoint y: 198, distance: 29.1
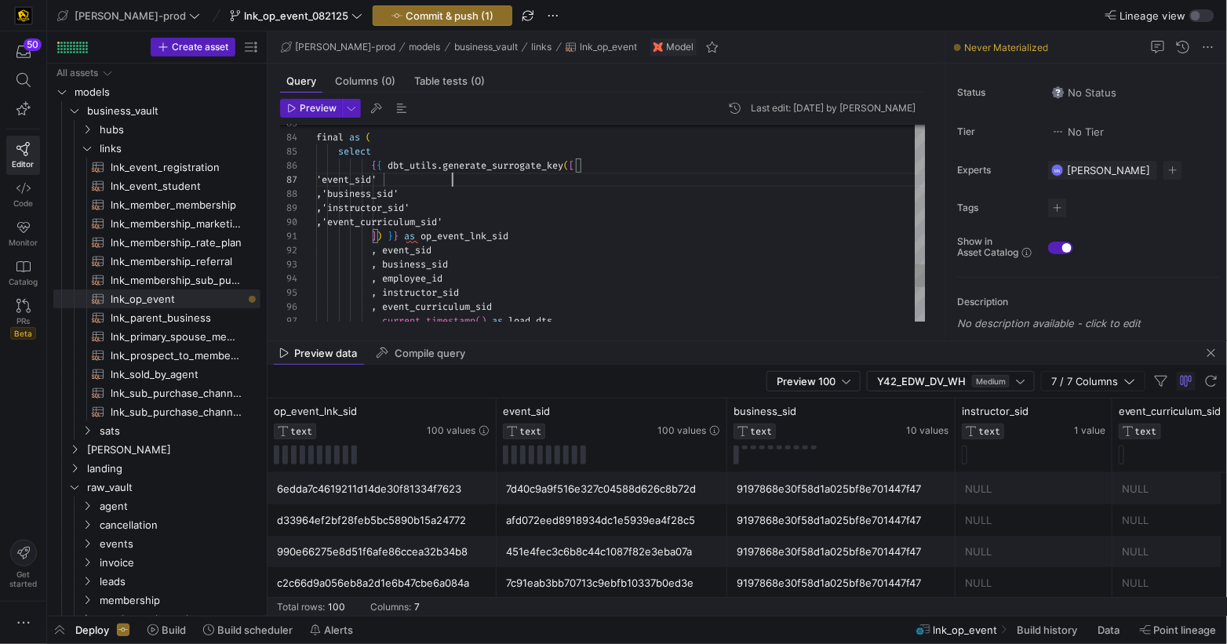
click at [497, 190] on div ",'business_sid'" at bounding box center [621, 194] width 610 height 14
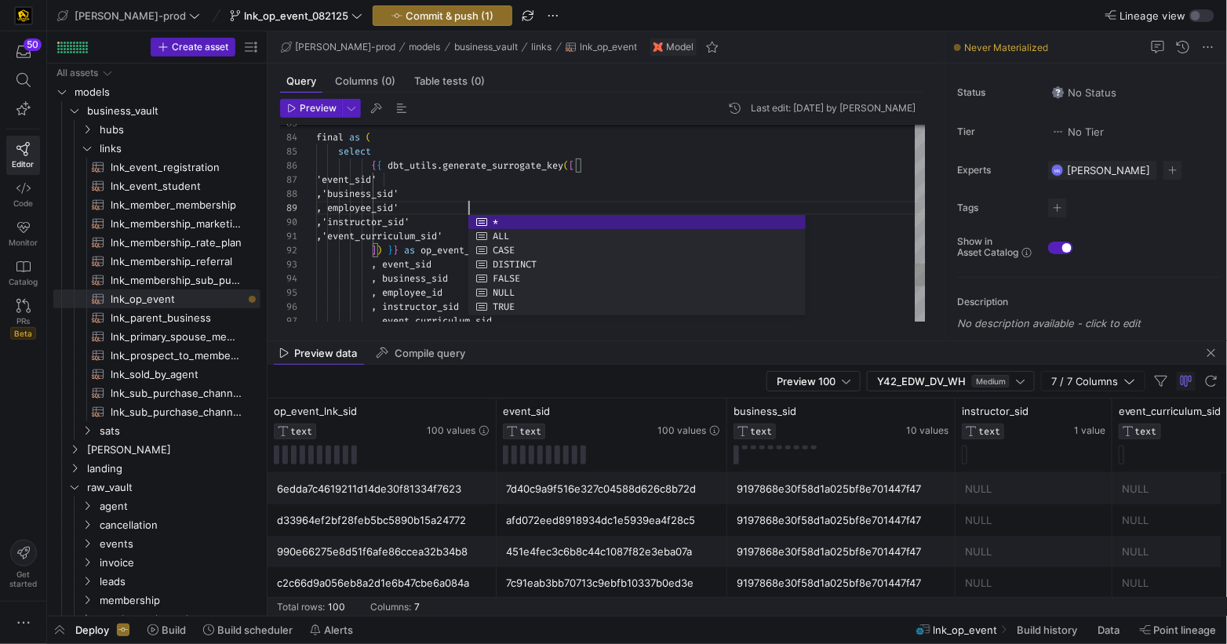
drag, startPoint x: 395, startPoint y: 210, endPoint x: 486, endPoint y: 203, distance: 90.5
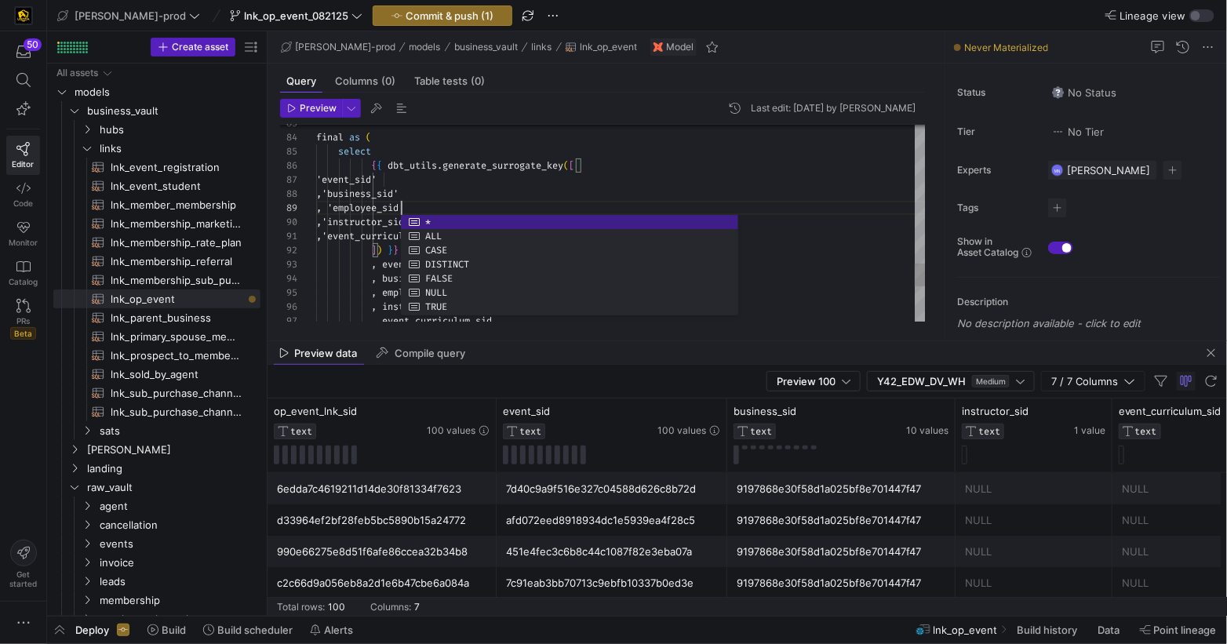
scroll to position [98, 152]
click at [534, 190] on div ",'business_sid'" at bounding box center [621, 194] width 610 height 14
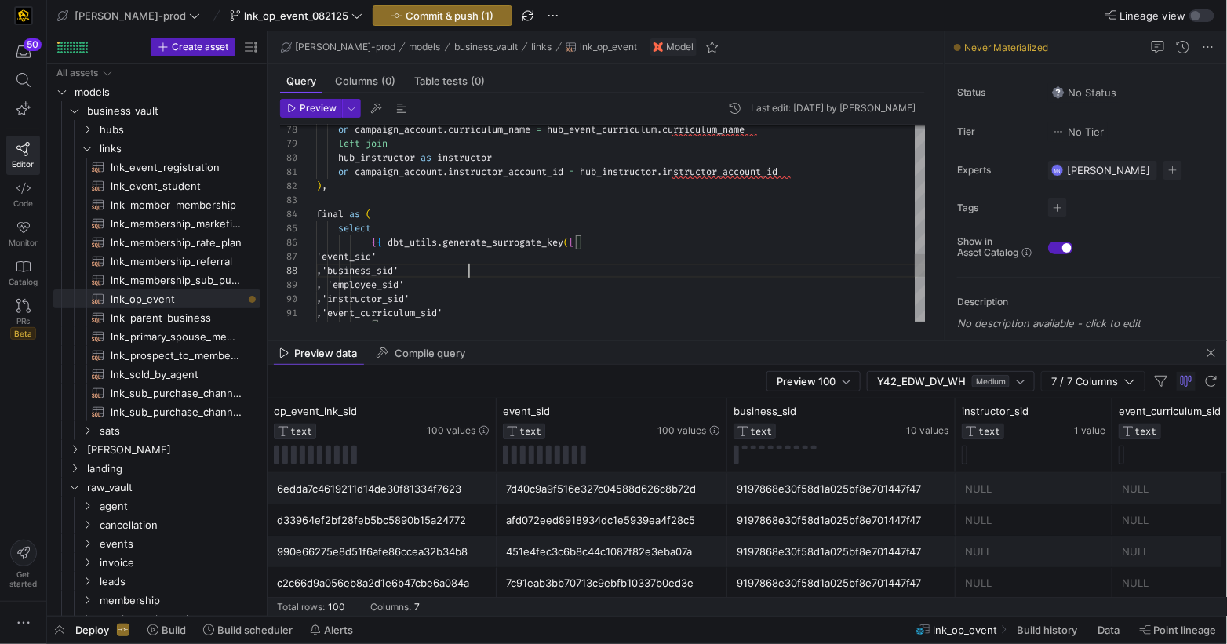
scroll to position [113, 78]
drag, startPoint x: 395, startPoint y: 288, endPoint x: 538, endPoint y: 238, distance: 151.4
click at [397, 286] on span ", 'employee_sid'" at bounding box center [360, 285] width 88 height 13
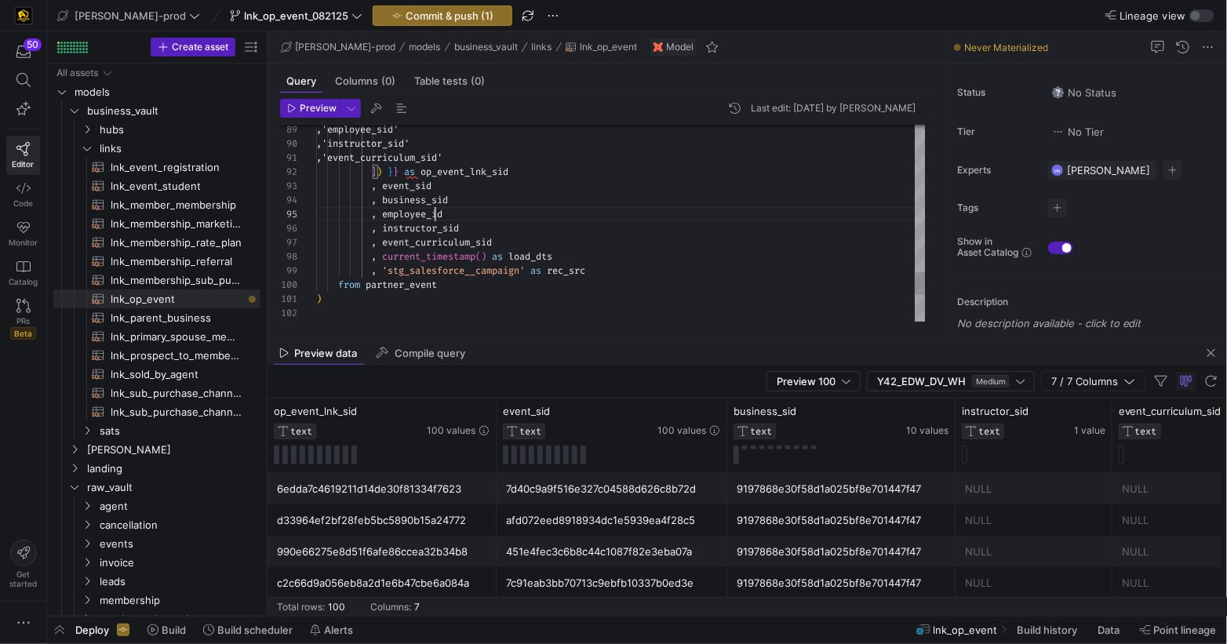
click at [438, 212] on span "employee_id" at bounding box center [412, 214] width 60 height 13
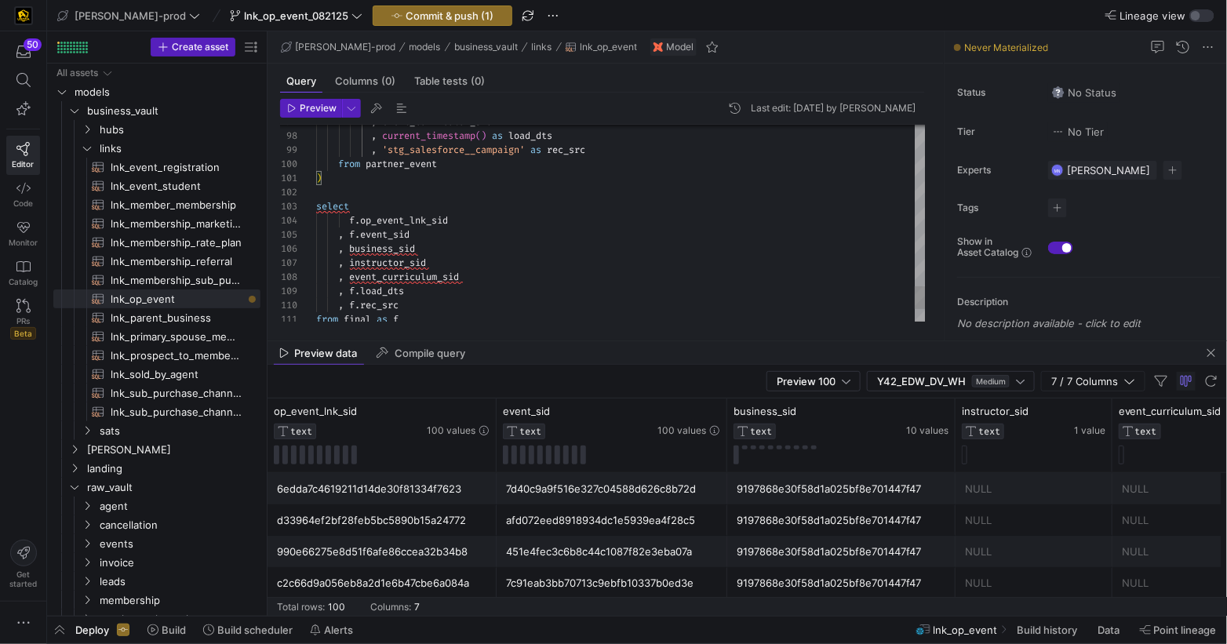
drag, startPoint x: 451, startPoint y: 253, endPoint x: 461, endPoint y: 247, distance: 10.9
click at [451, 251] on div ", business_sid" at bounding box center [621, 249] width 610 height 14
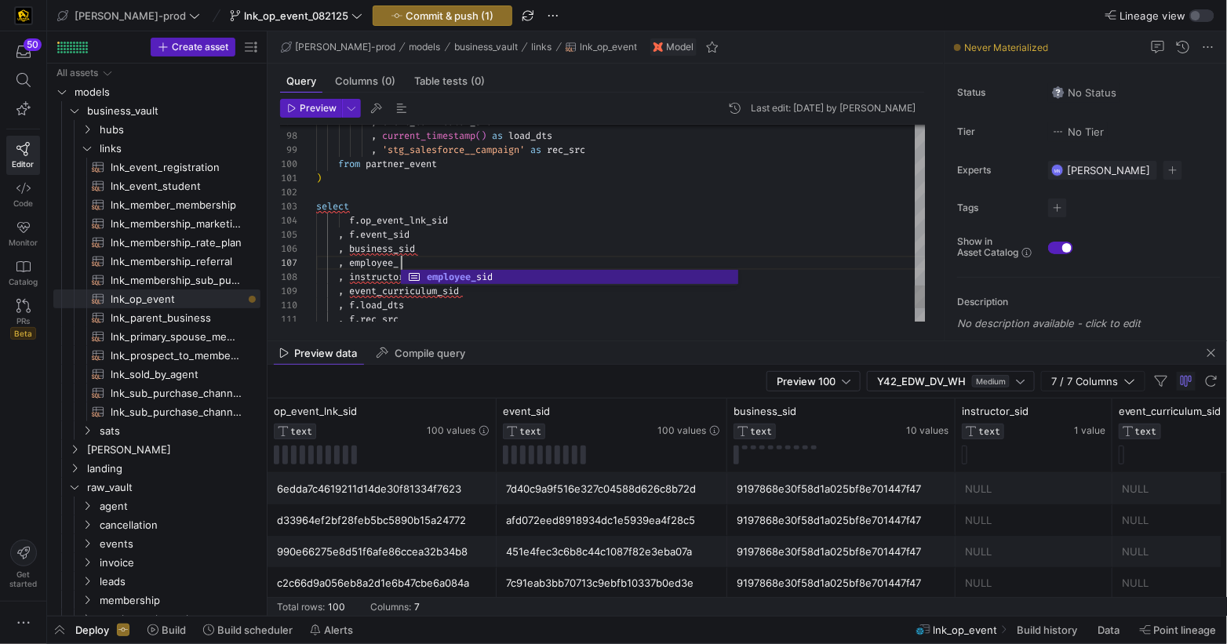
scroll to position [85, 102]
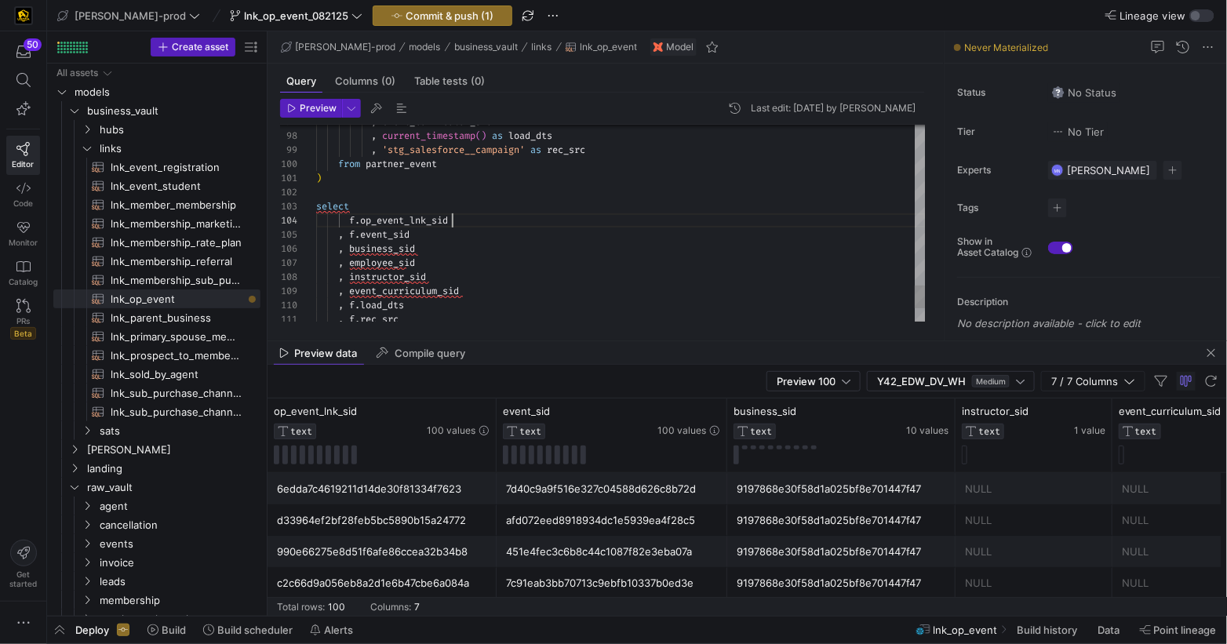
click at [472, 217] on div "f . op_event_lnk_sid" at bounding box center [621, 220] width 610 height 14
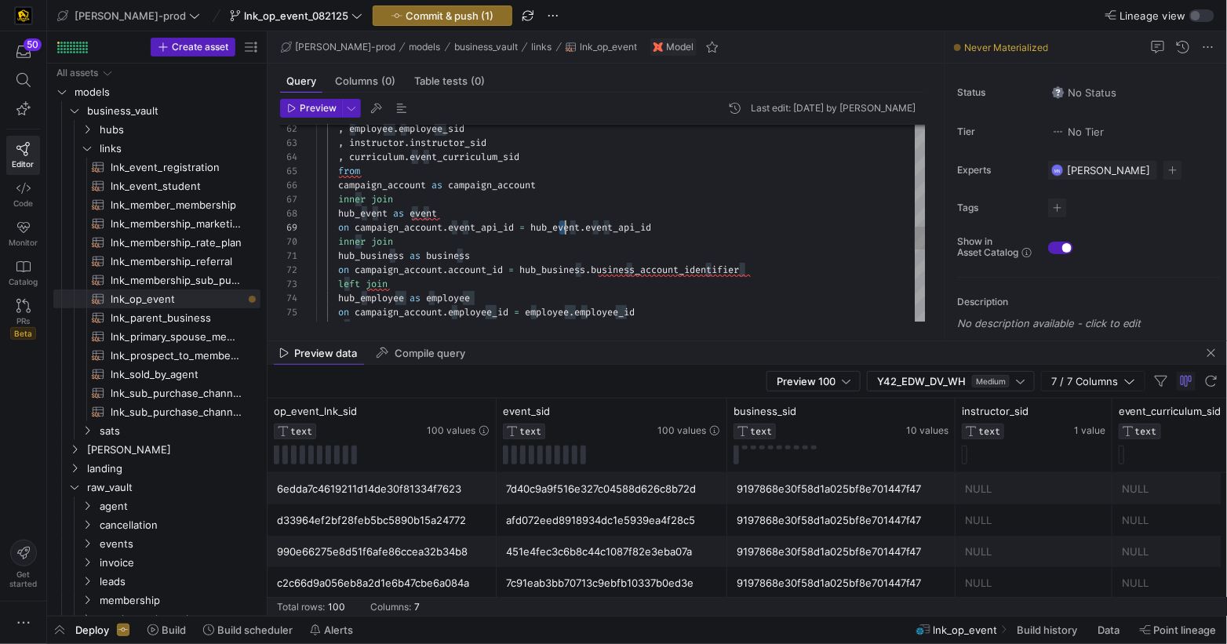
click at [563, 228] on span "hub_event" at bounding box center [554, 227] width 49 height 13
drag, startPoint x: 548, startPoint y: 271, endPoint x: 589, endPoint y: 248, distance: 47.4
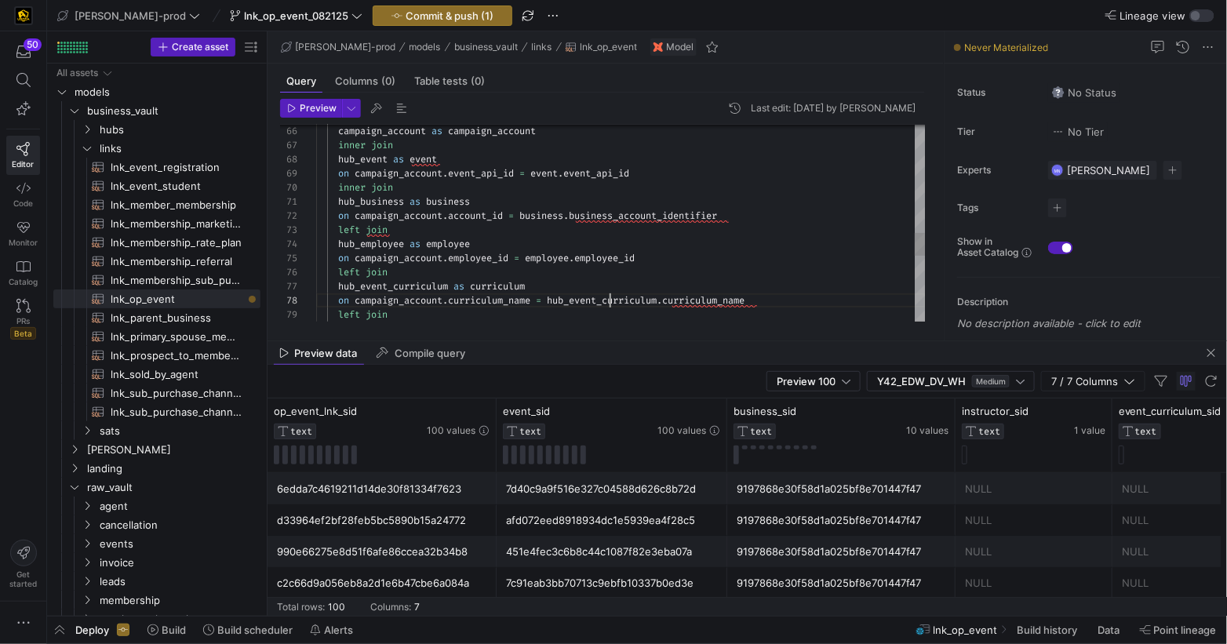
drag, startPoint x: 610, startPoint y: 302, endPoint x: 624, endPoint y: 294, distance: 16.2
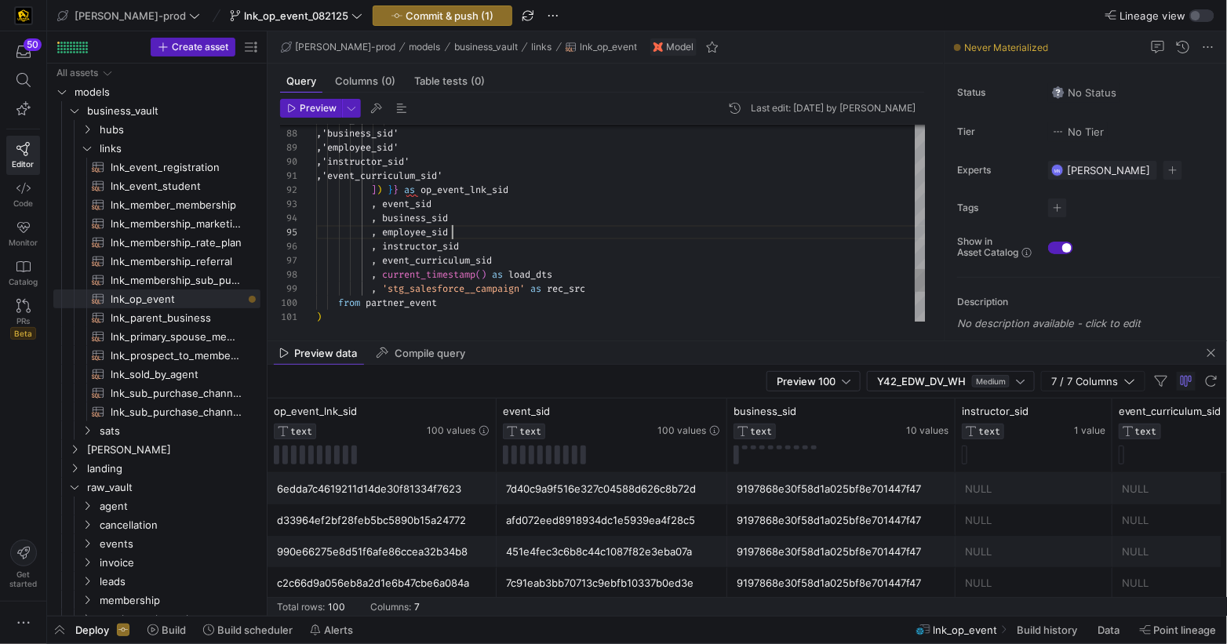
scroll to position [56, 136]
drag, startPoint x: 482, startPoint y: 233, endPoint x: 605, endPoint y: 226, distance: 123.4
click at [482, 233] on div ", employee_sid" at bounding box center [621, 232] width 610 height 14
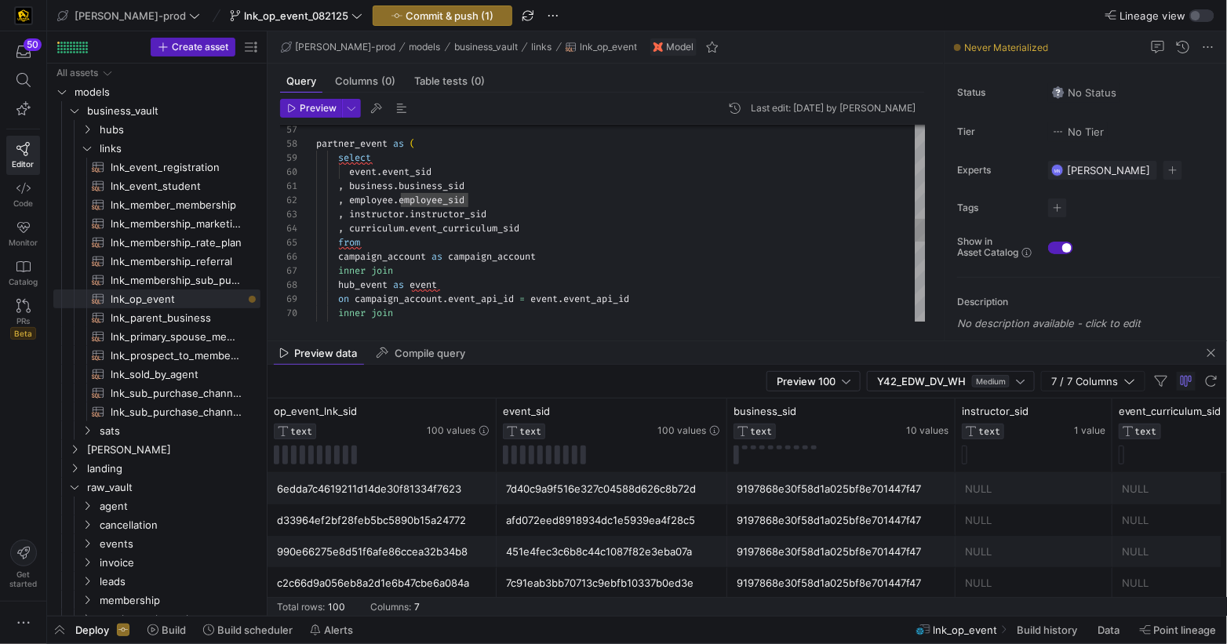
click at [509, 199] on div "hub_business as business inner join on campaign_account . event_api_id = event …" at bounding box center [621, 165] width 610 height 1693
drag, startPoint x: 634, startPoint y: 199, endPoint x: 661, endPoint y: 197, distance: 27.6
click at [493, 198] on div ", employee . employee_sid as outside_sales_agent_sid" at bounding box center [621, 199] width 610 height 14
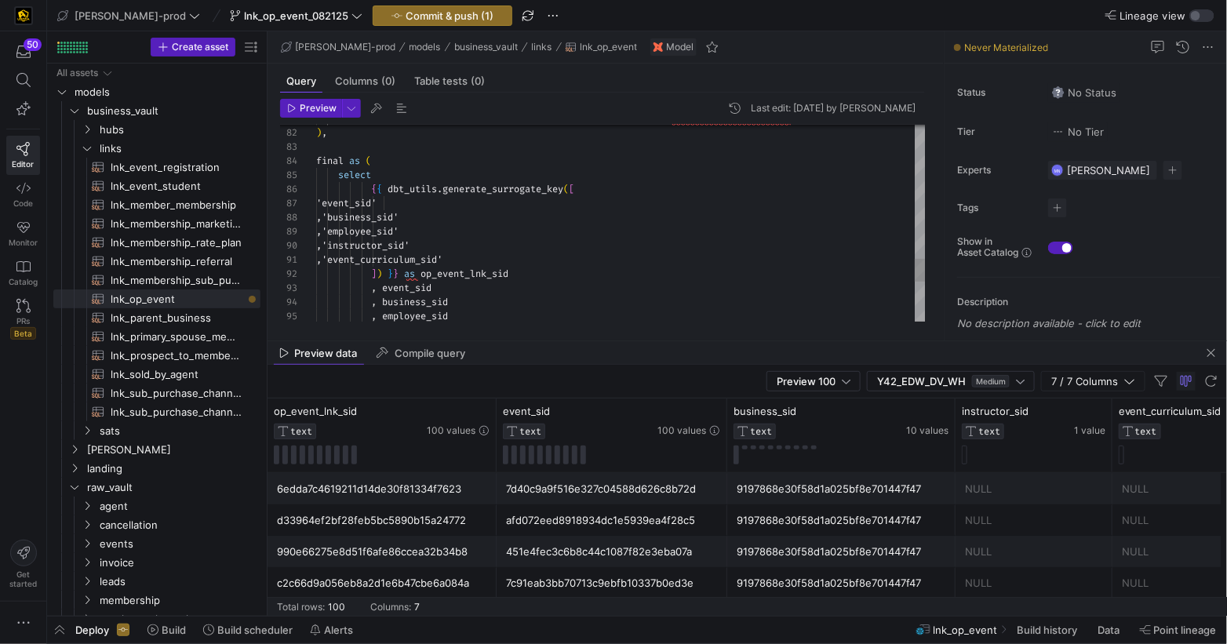
drag, startPoint x: 439, startPoint y: 231, endPoint x: 526, endPoint y: 229, distance: 86.3
click at [399, 231] on span ",'employee_sid'" at bounding box center [357, 231] width 82 height 13
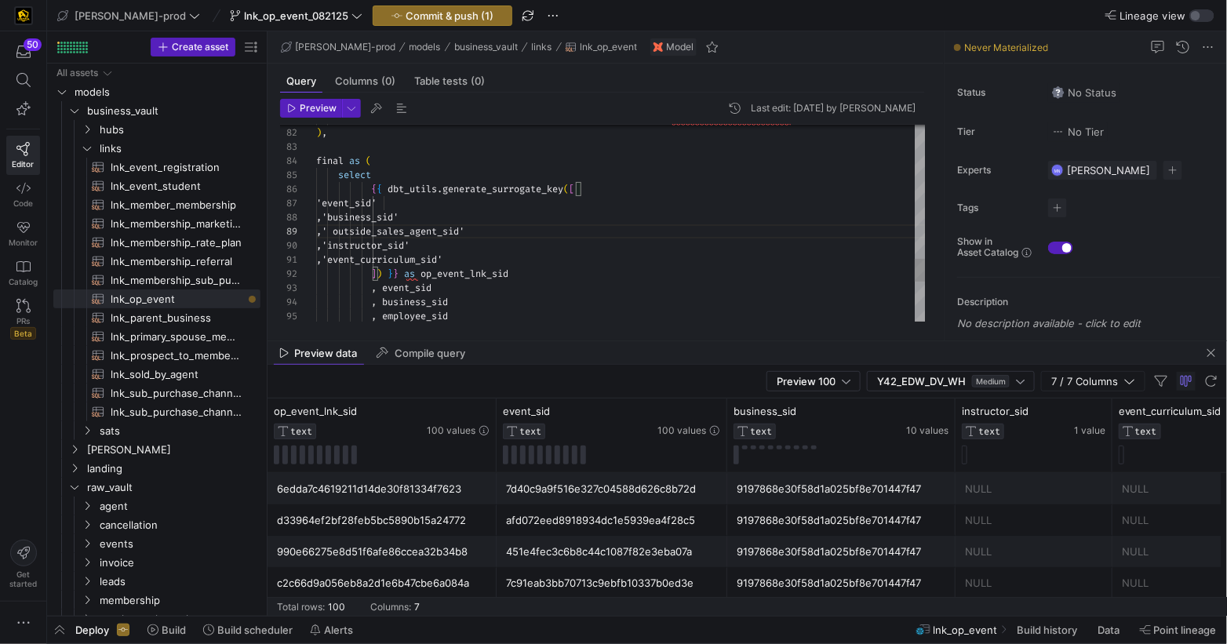
drag, startPoint x: 403, startPoint y: 231, endPoint x: 411, endPoint y: 230, distance: 8.0
click at [403, 231] on span ",' outside_sales_agent_sid'" at bounding box center [390, 231] width 148 height 13
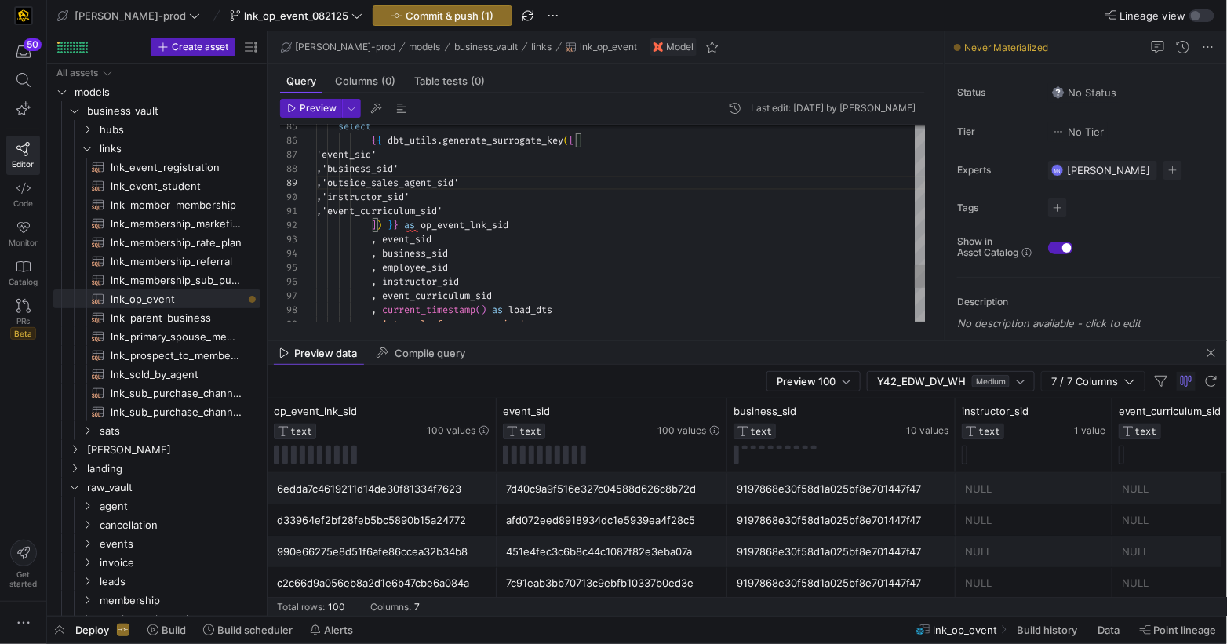
click at [544, 246] on div ", business_sid" at bounding box center [621, 253] width 610 height 14
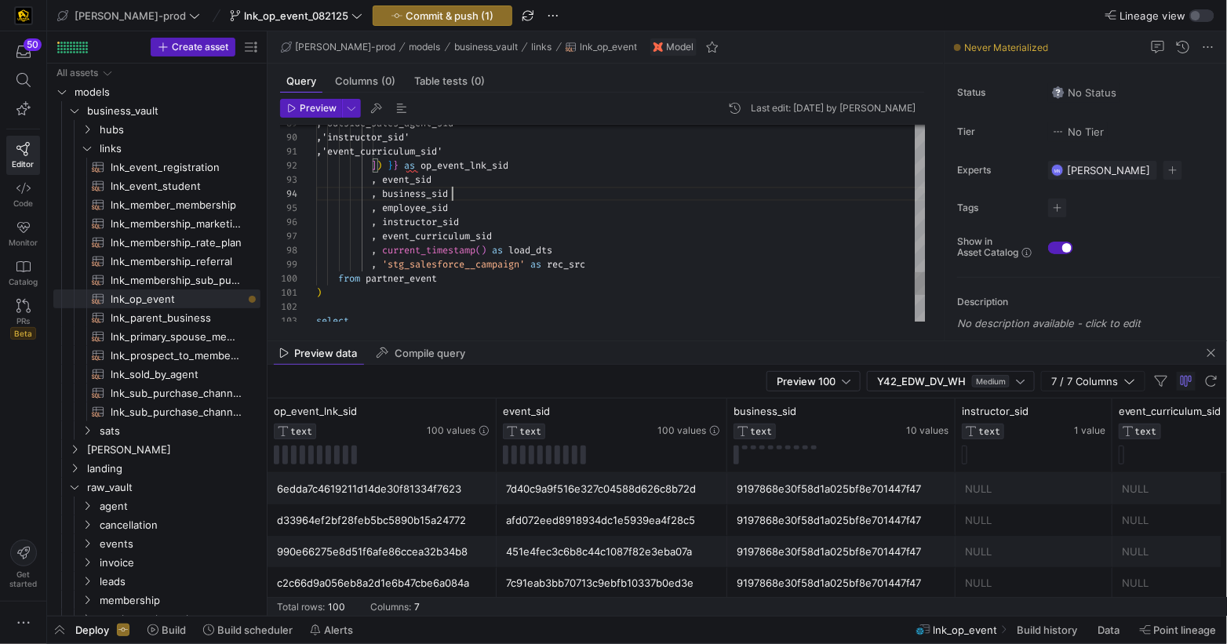
scroll to position [42, 136]
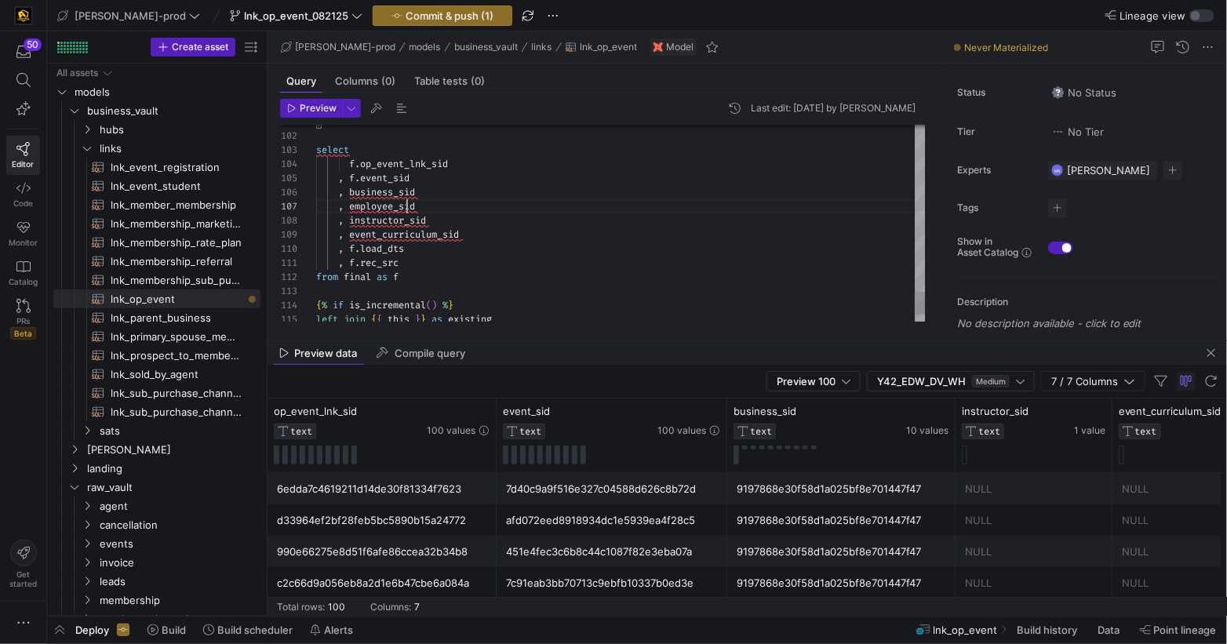
click at [404, 208] on span "employee_sid" at bounding box center [382, 206] width 66 height 13
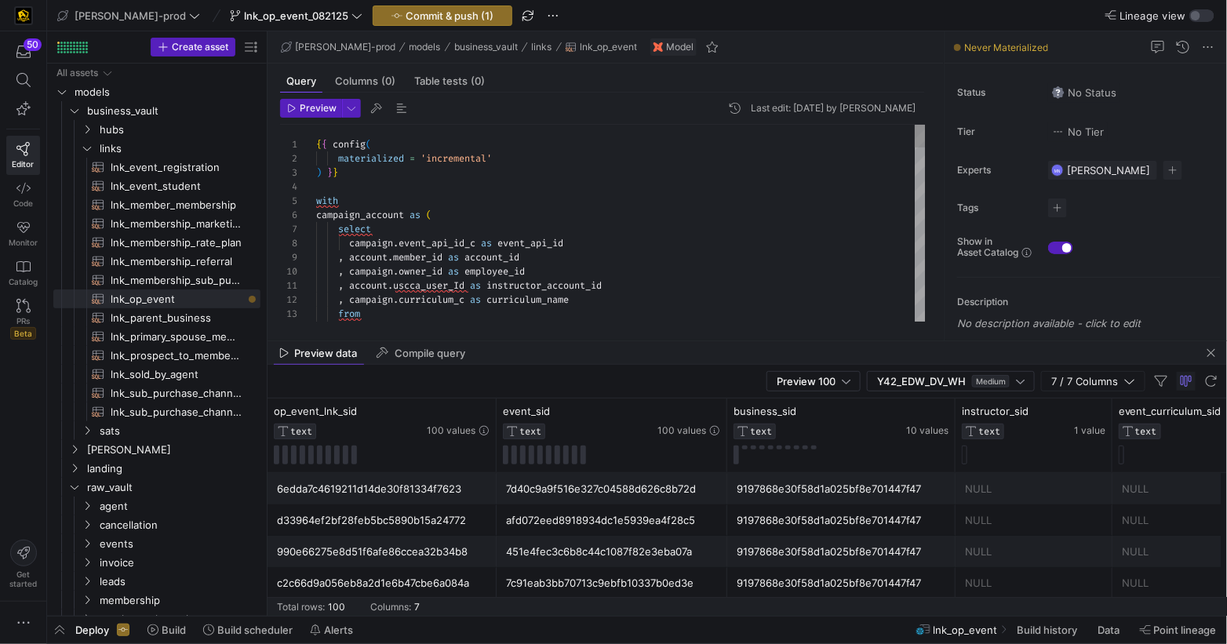
type textarea "{{ config( materialized = 'incremental' ) }} with campaign_account as ( select …"
click at [406, 17] on span "Commit & push (1)" at bounding box center [450, 15] width 88 height 13
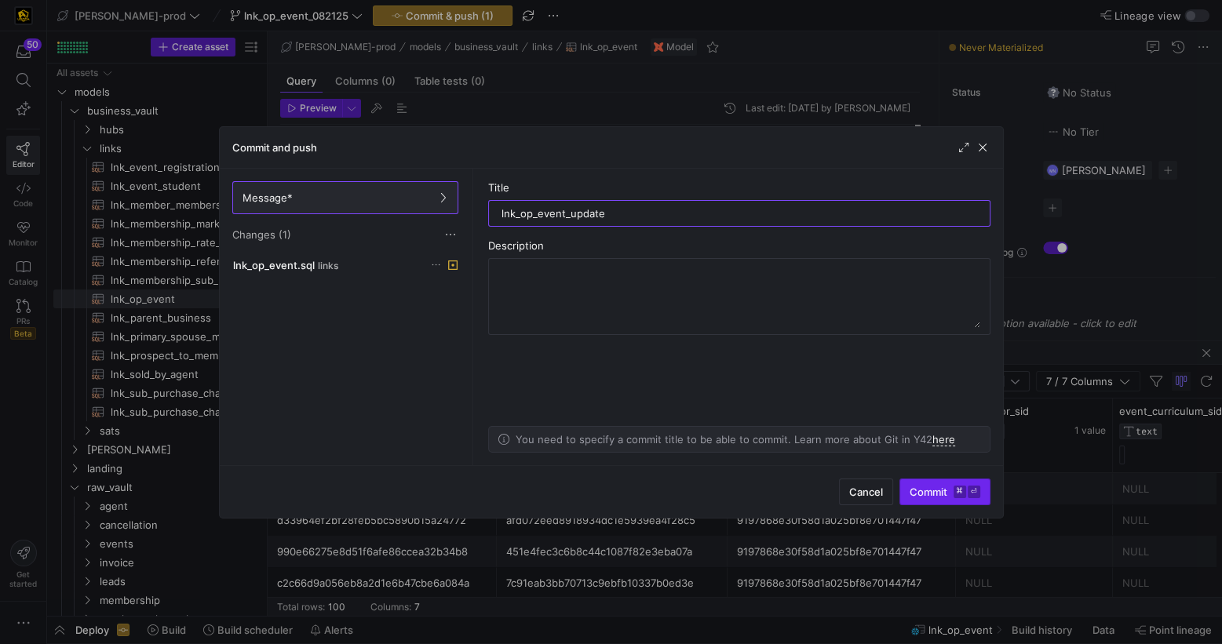
type input "lnk_op_event_update"
click at [922, 491] on span "Commit ⌘ ⏎" at bounding box center [944, 492] width 71 height 13
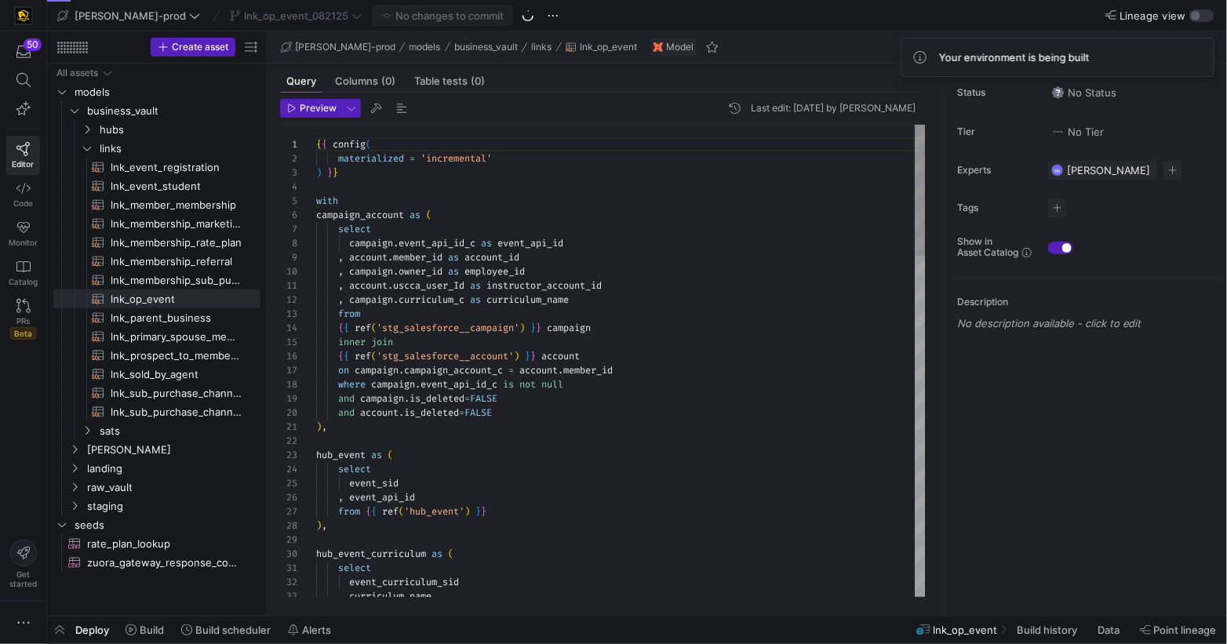
scroll to position [141, 0]
drag, startPoint x: 311, startPoint y: 115, endPoint x: 373, endPoint y: 122, distance: 63.2
click at [312, 114] on span "button" at bounding box center [311, 108] width 60 height 17
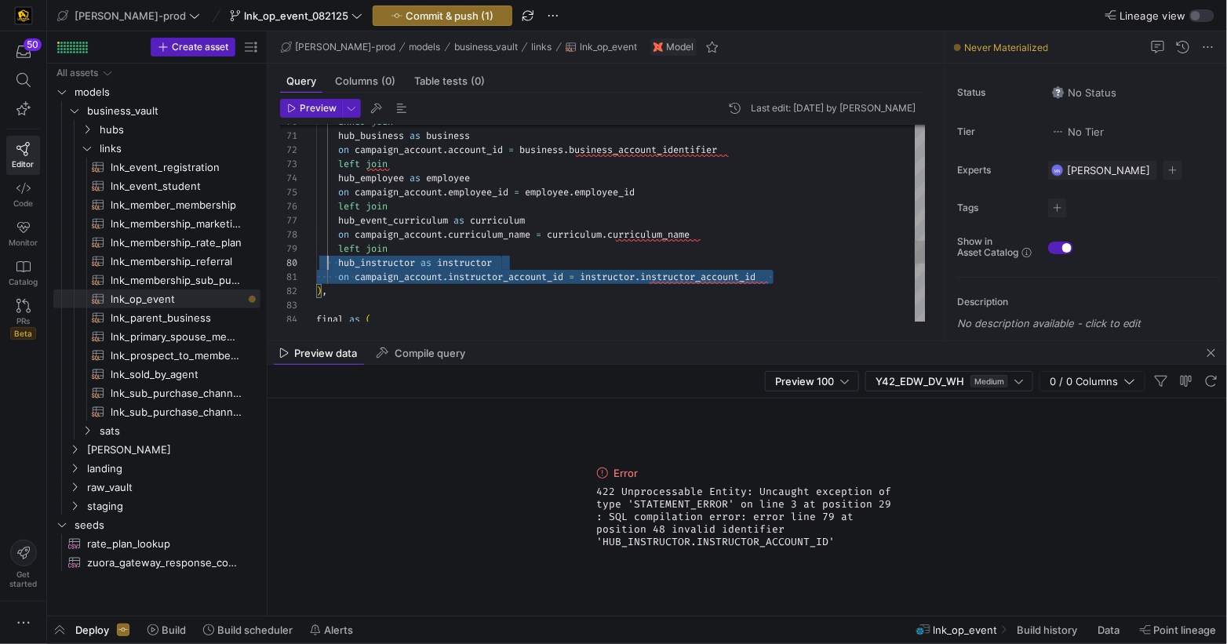
scroll to position [113, 0]
drag, startPoint x: 777, startPoint y: 279, endPoint x: 325, endPoint y: 262, distance: 452.2
click at [308, 251] on div "70 71 72 73 74 75 76 77 78 79 80 81 82 83 84 inner join hub_business as busines…" at bounding box center [603, 223] width 646 height 197
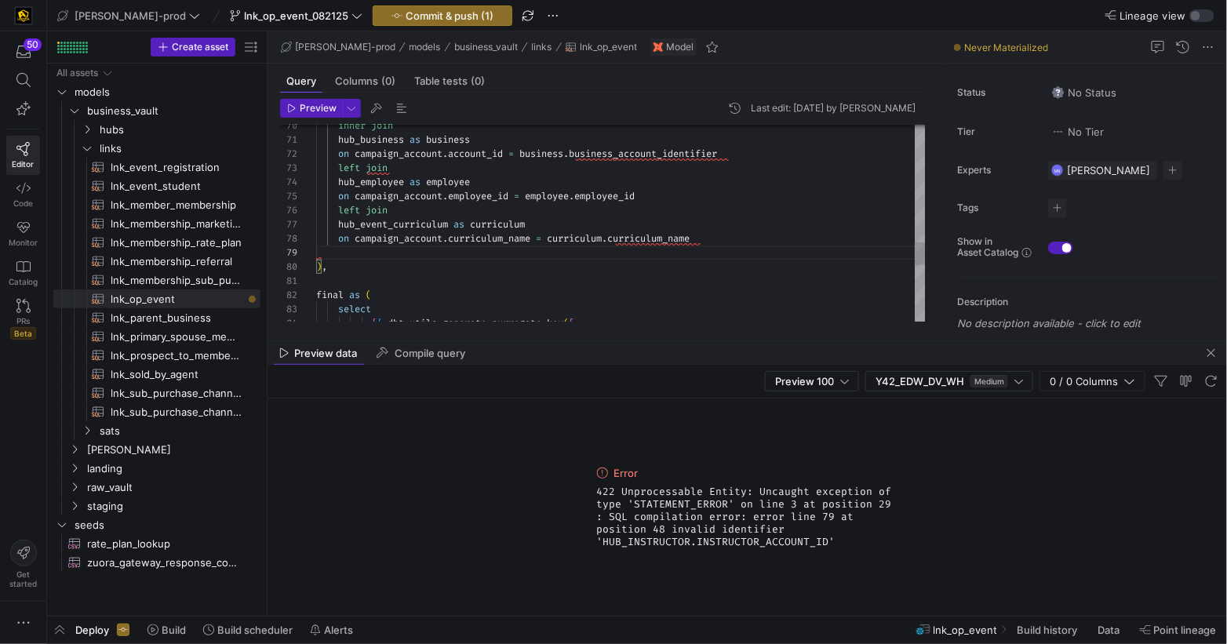
scroll to position [98, 389]
click at [672, 196] on div "on campaign_account . employee_id = employee . employee_id" at bounding box center [621, 196] width 610 height 14
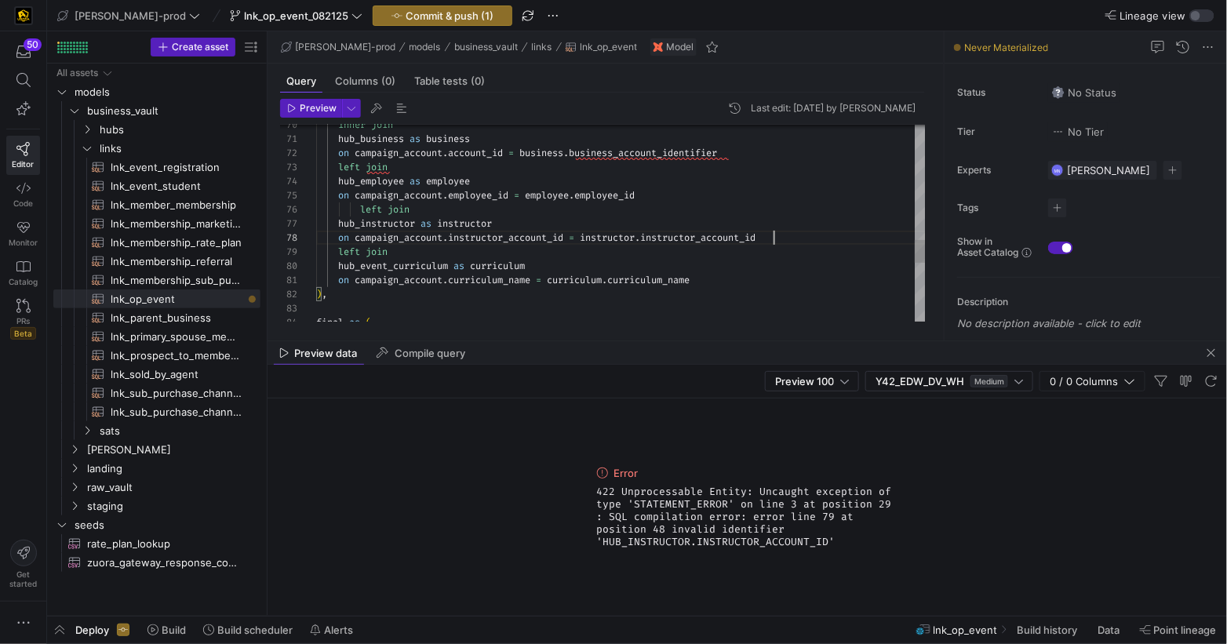
drag, startPoint x: 360, startPoint y: 208, endPoint x: 399, endPoint y: 200, distance: 40.0
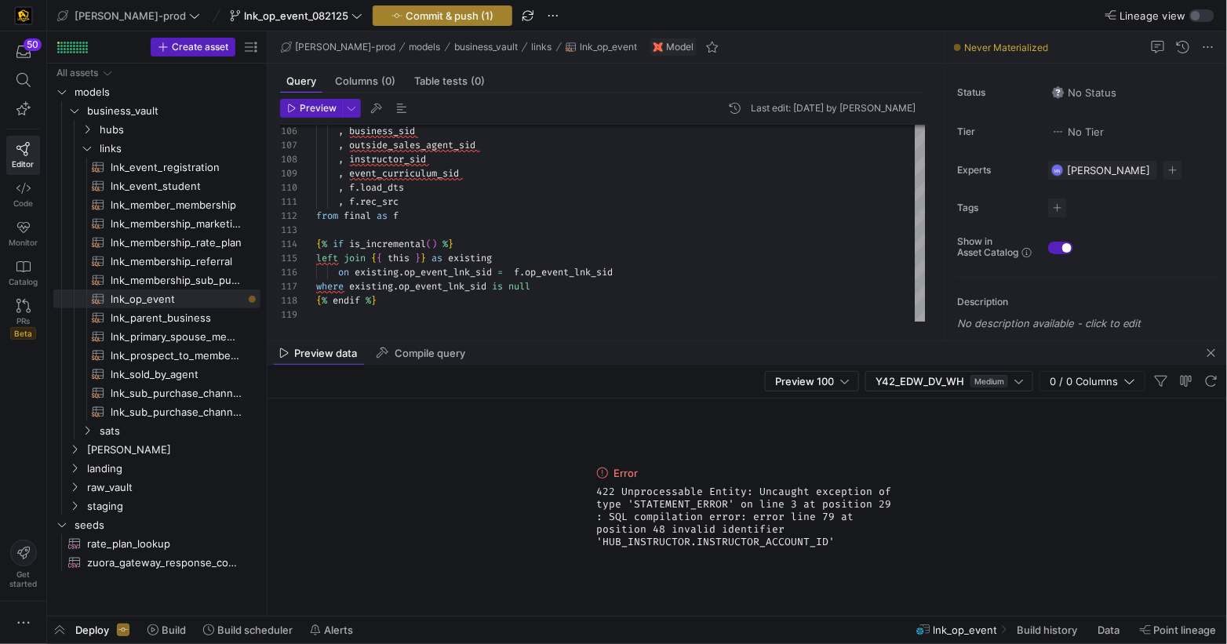
type textarea "hub_business as business on campaign_account.account_id = business.business_acc…"
drag, startPoint x: 413, startPoint y: 13, endPoint x: 461, endPoint y: 47, distance: 59.0
click at [413, 13] on span "Commit & push (1)" at bounding box center [450, 15] width 88 height 13
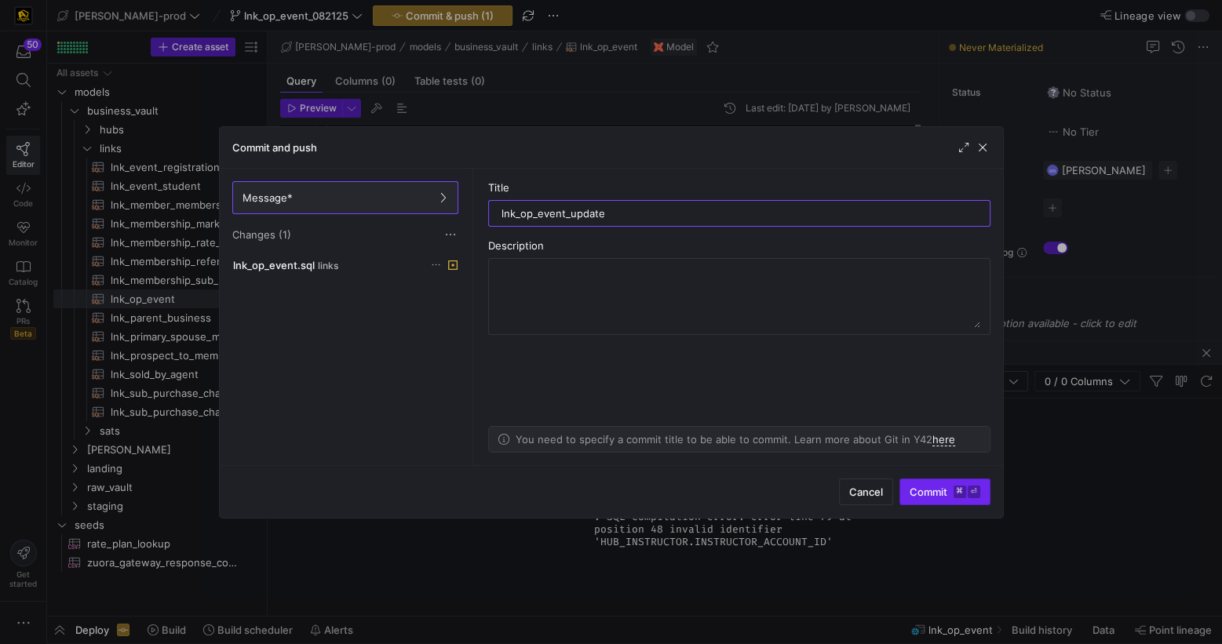
type input "lnk_op_event_update"
drag, startPoint x: 916, startPoint y: 484, endPoint x: 909, endPoint y: 452, distance: 32.9
click at [916, 484] on span "submit" at bounding box center [944, 491] width 89 height 25
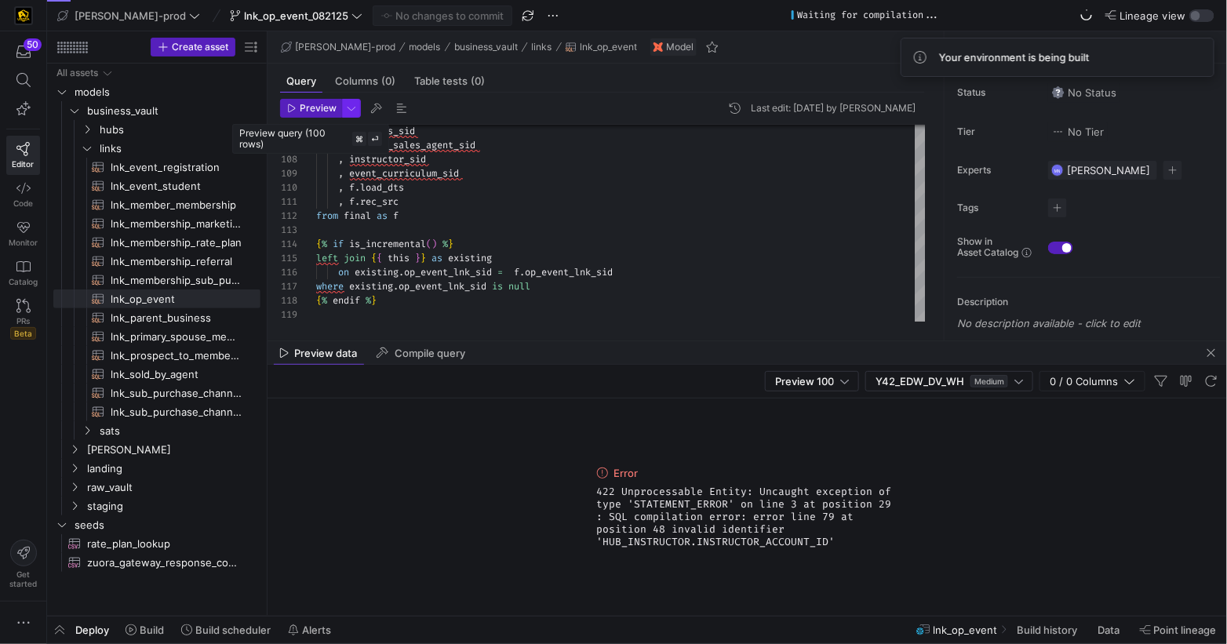
drag, startPoint x: 322, startPoint y: 109, endPoint x: 348, endPoint y: 111, distance: 26.8
click at [322, 109] on span "Preview" at bounding box center [318, 108] width 37 height 11
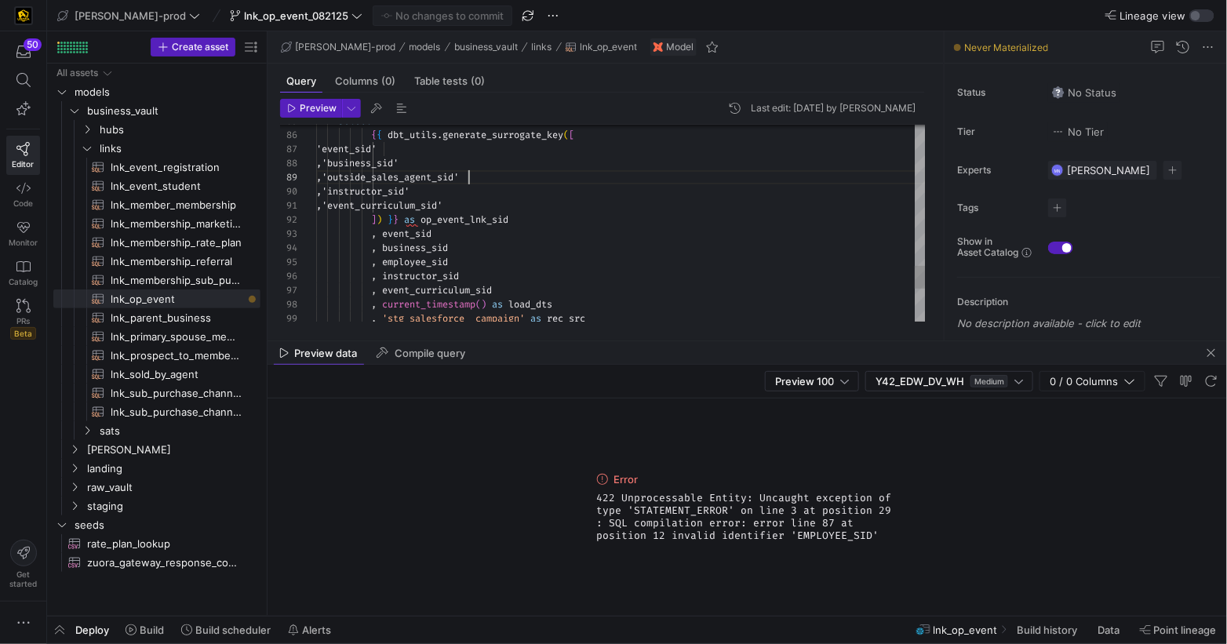
drag, startPoint x: 421, startPoint y: 260, endPoint x: 429, endPoint y: 259, distance: 8.0
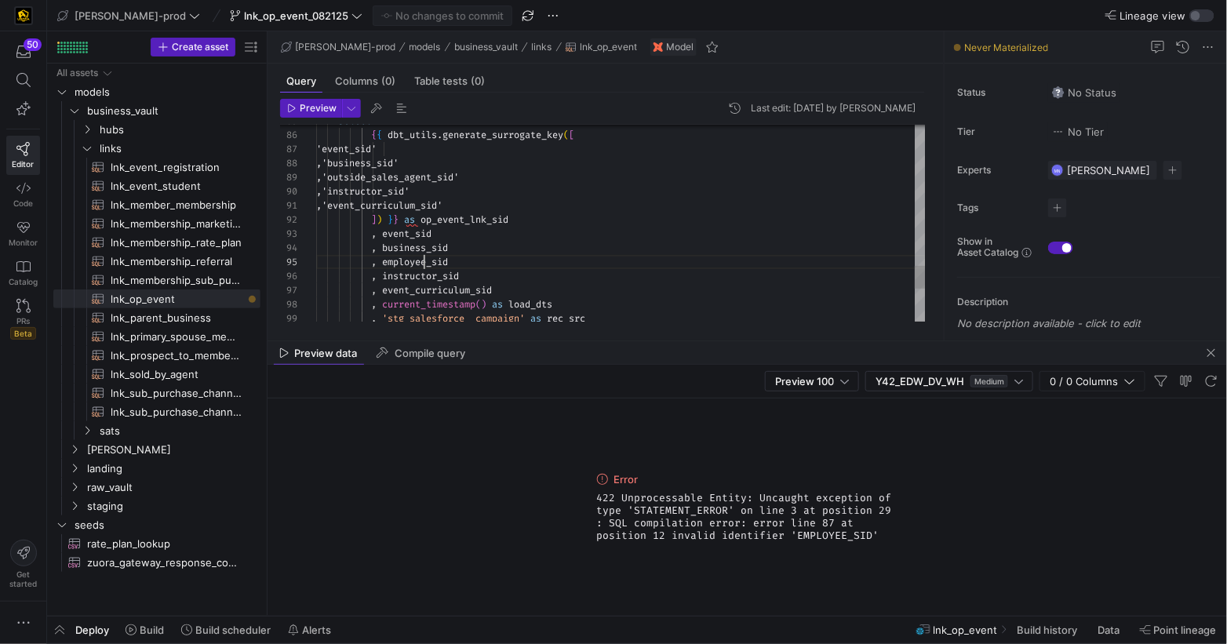
type textarea ",'event_curriculum_sid' ]) }} as op_event_lnk_sid , event_sid , business_sid , …"
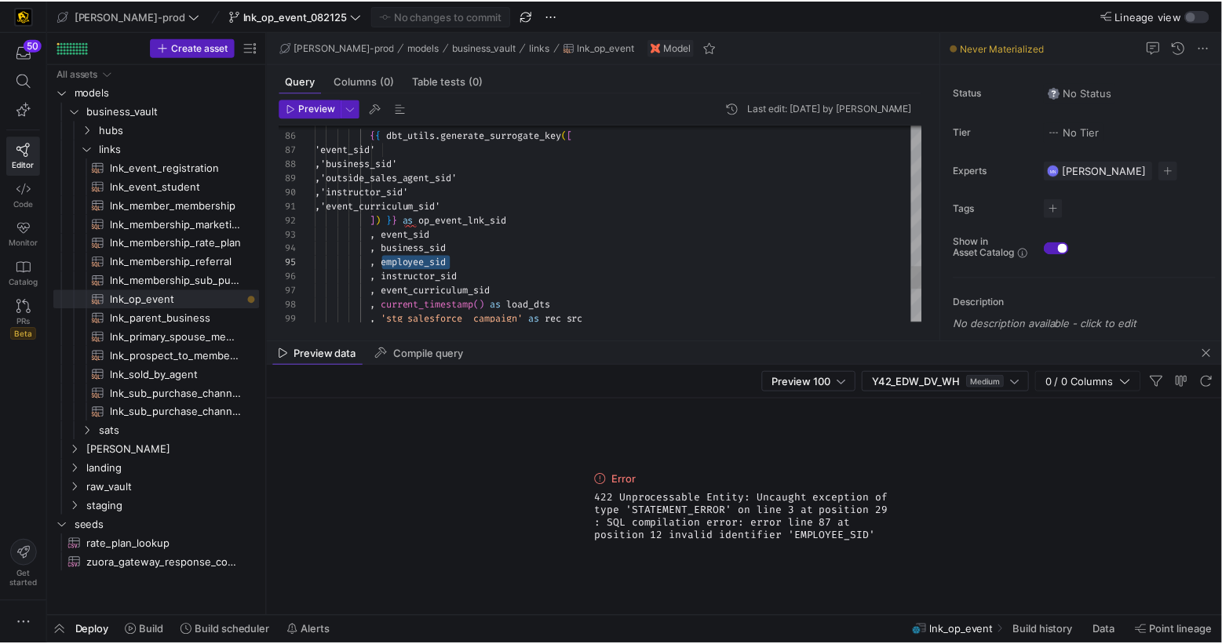
scroll to position [56, 197]
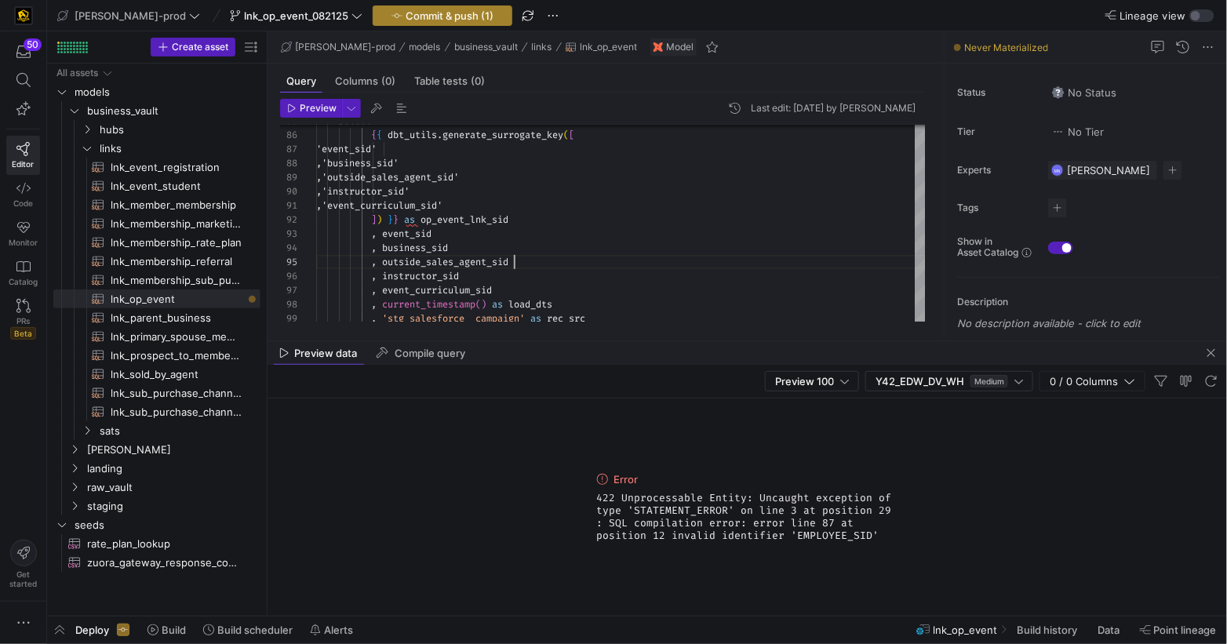
click at [410, 13] on span "Commit & push (1)" at bounding box center [450, 15] width 88 height 13
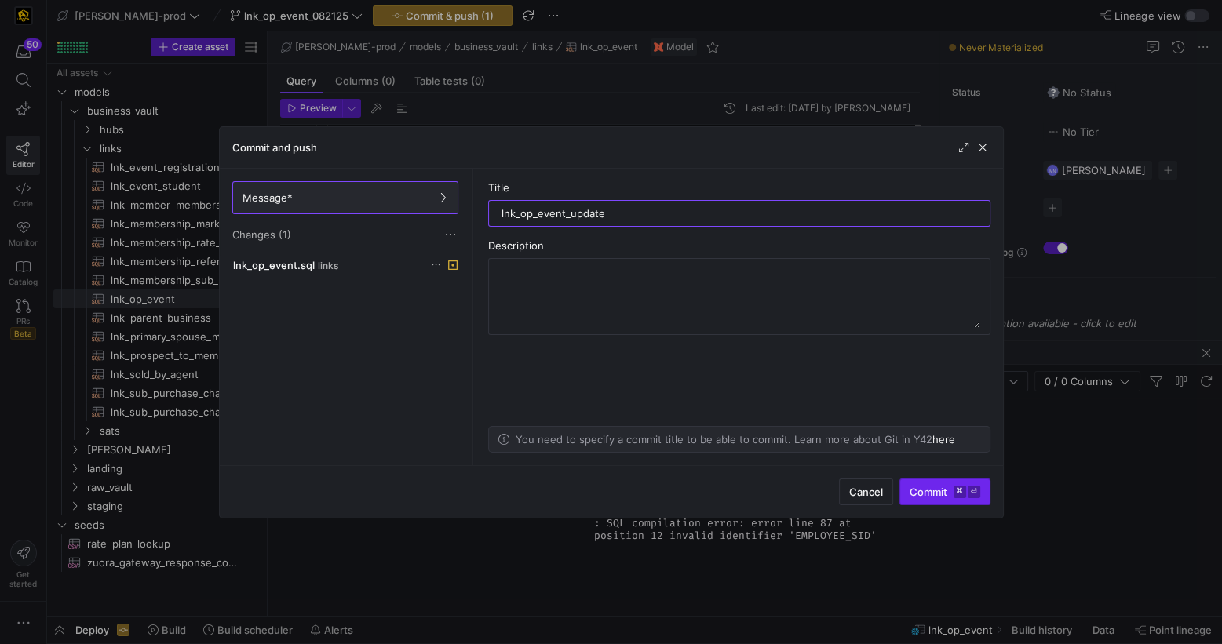
type input "lnk_op_event_update"
click at [933, 495] on span "Commit ⌘ ⏎" at bounding box center [944, 492] width 71 height 13
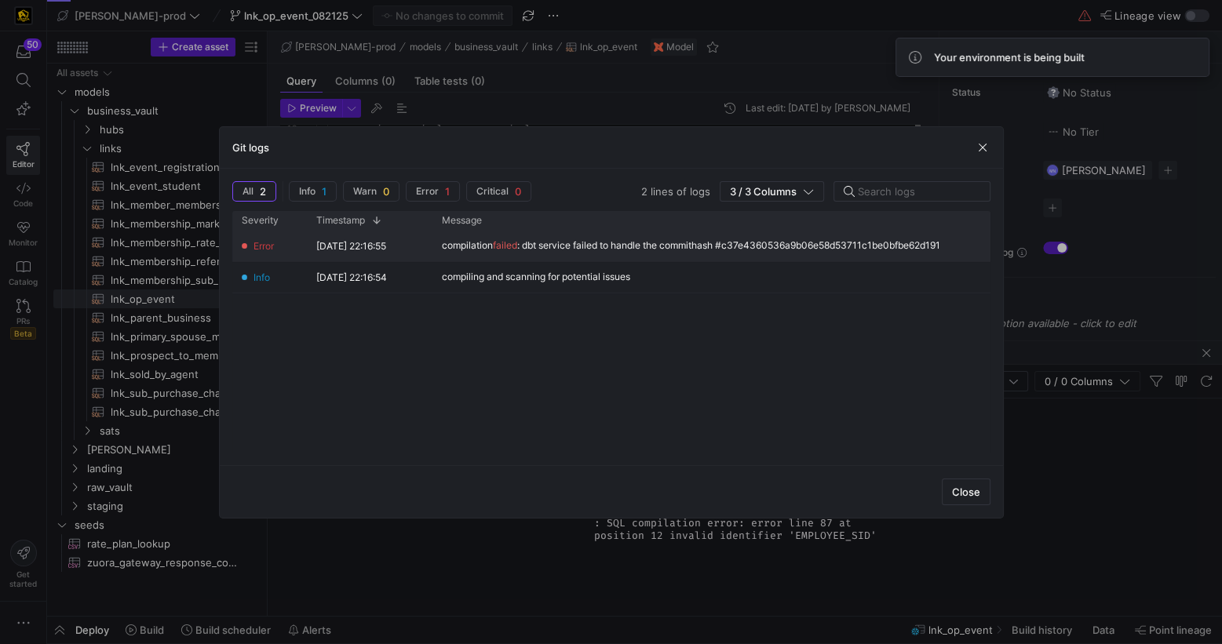
click at [604, 247] on div "compilation failed : dbt service failed to handle the commithash #c37e4360536a9…" at bounding box center [691, 245] width 498 height 11
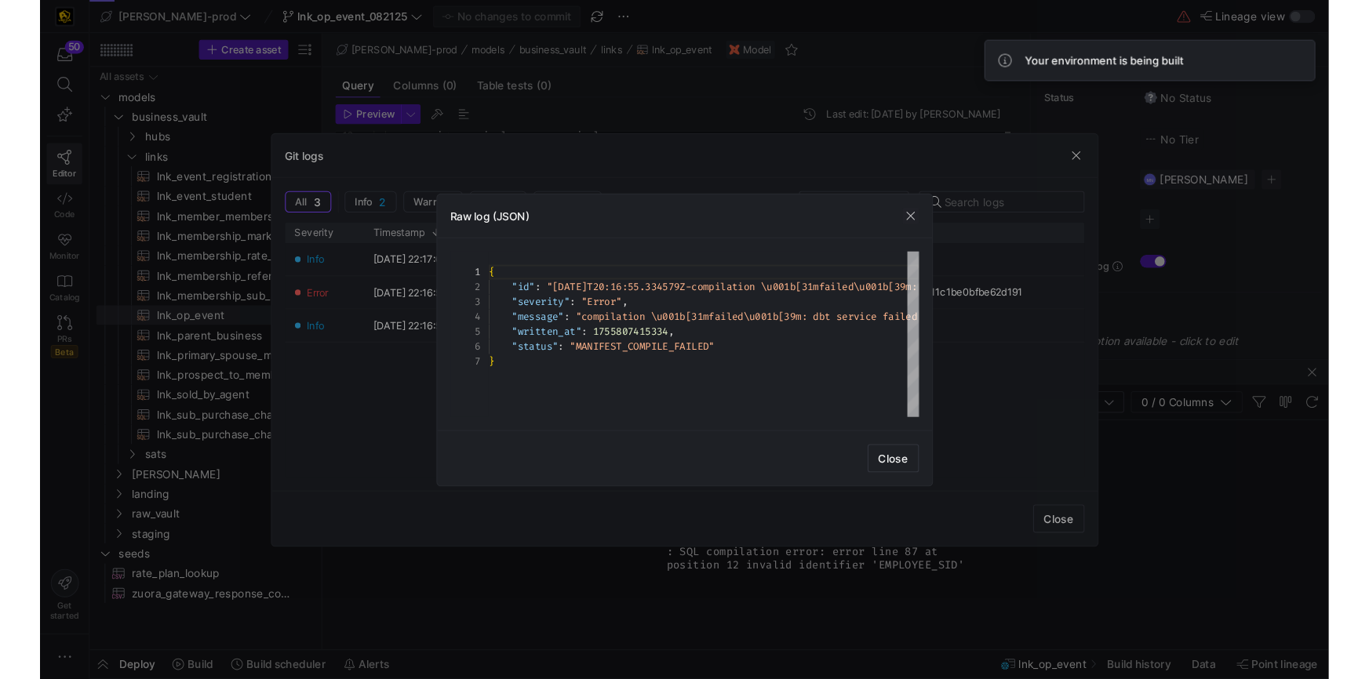
scroll to position [84, 0]
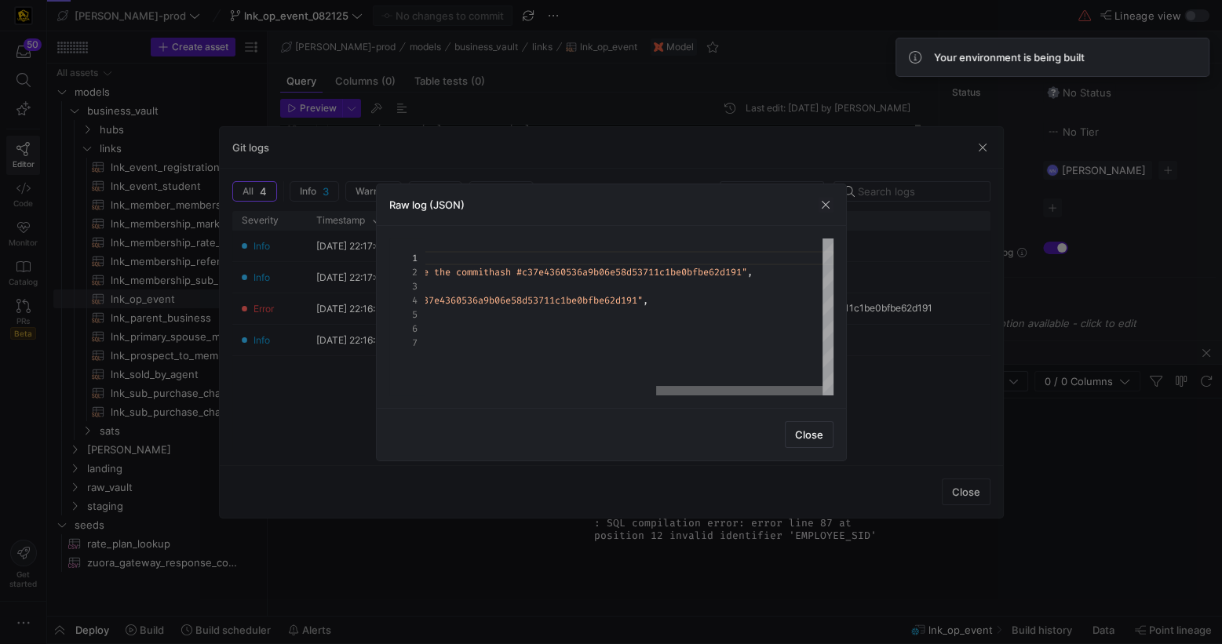
click at [820, 395] on div at bounding box center [739, 390] width 166 height 9
drag, startPoint x: 816, startPoint y: 439, endPoint x: 913, endPoint y: 458, distance: 99.2
click at [822, 438] on button "Close" at bounding box center [809, 434] width 49 height 27
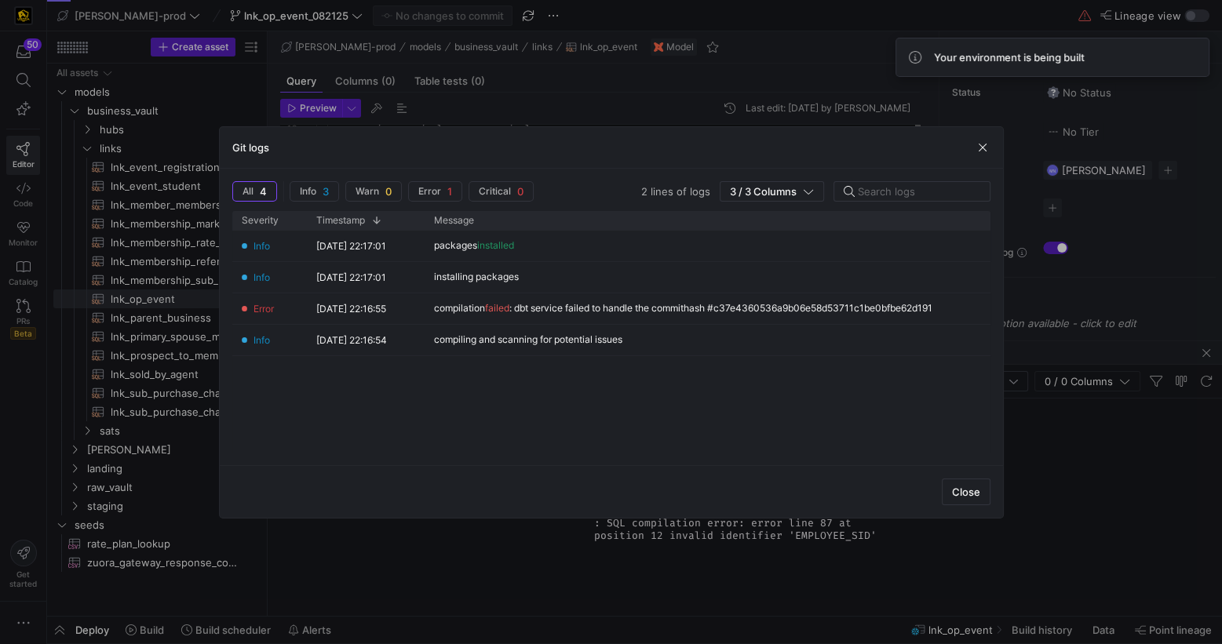
click at [969, 493] on span "Close" at bounding box center [966, 492] width 28 height 13
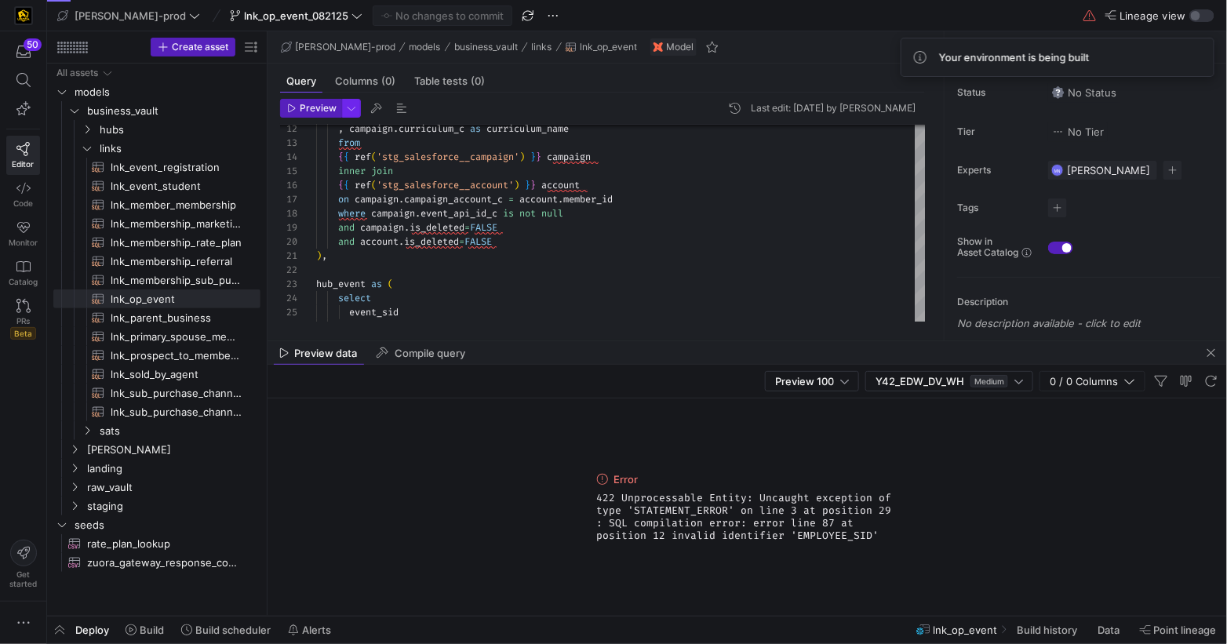
drag, startPoint x: 318, startPoint y: 105, endPoint x: 341, endPoint y: 111, distance: 24.2
click at [319, 105] on span "Preview" at bounding box center [318, 108] width 37 height 11
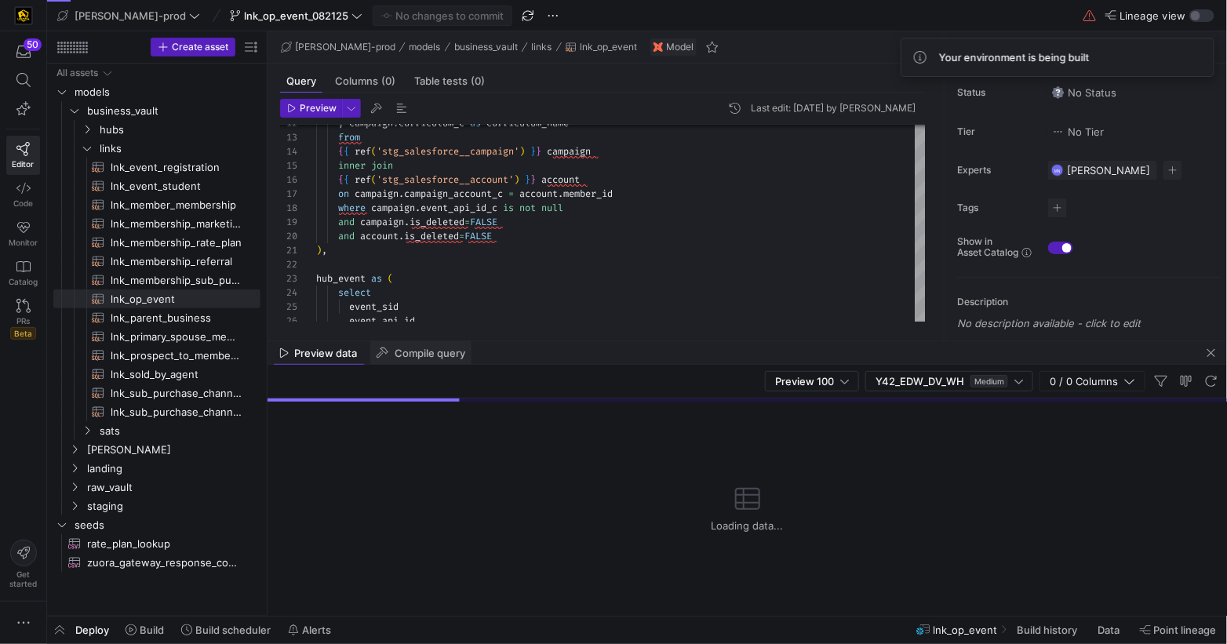
click at [399, 355] on span "Compile query" at bounding box center [430, 353] width 71 height 10
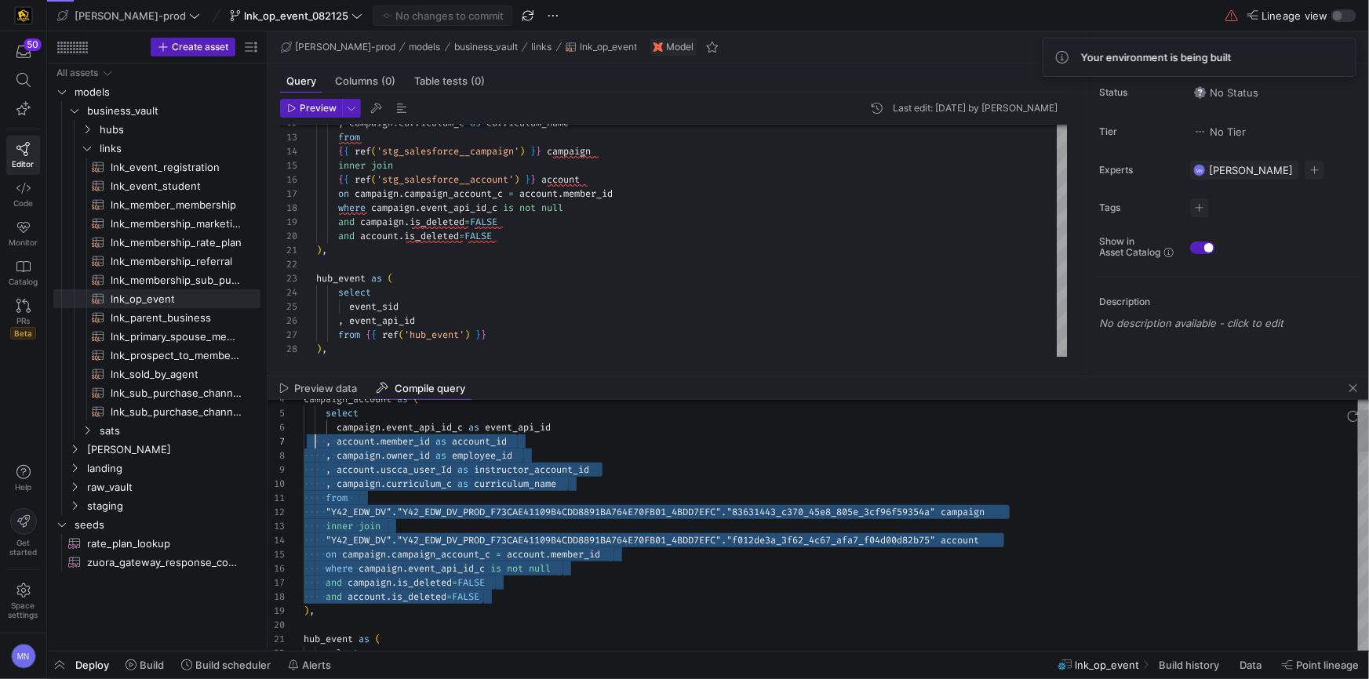
scroll to position [56, 0]
drag, startPoint x: 511, startPoint y: 592, endPoint x: 300, endPoint y: 426, distance: 267.6
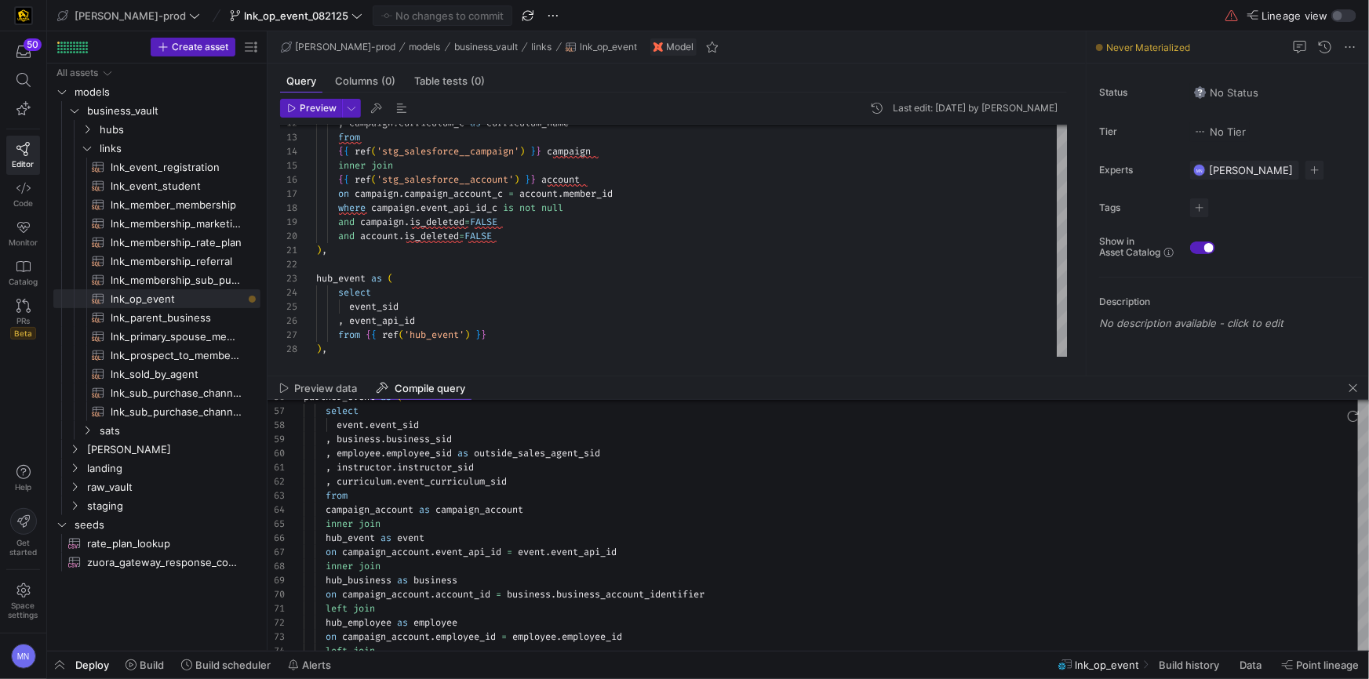
click at [327, 417] on div at bounding box center [818, 416] width 1101 height 33
drag, startPoint x: 326, startPoint y: 413, endPoint x: 376, endPoint y: 469, distance: 75.0
click at [382, 489] on y42-sql-compiled-preview "56 57 58 59 60 61 62 63 64 65 66 67 68 69 70 71 72 73 74 partner_event as ( sel…" at bounding box center [818, 525] width 1101 height 251
click at [359, 441] on span "business" at bounding box center [359, 439] width 44 height 13
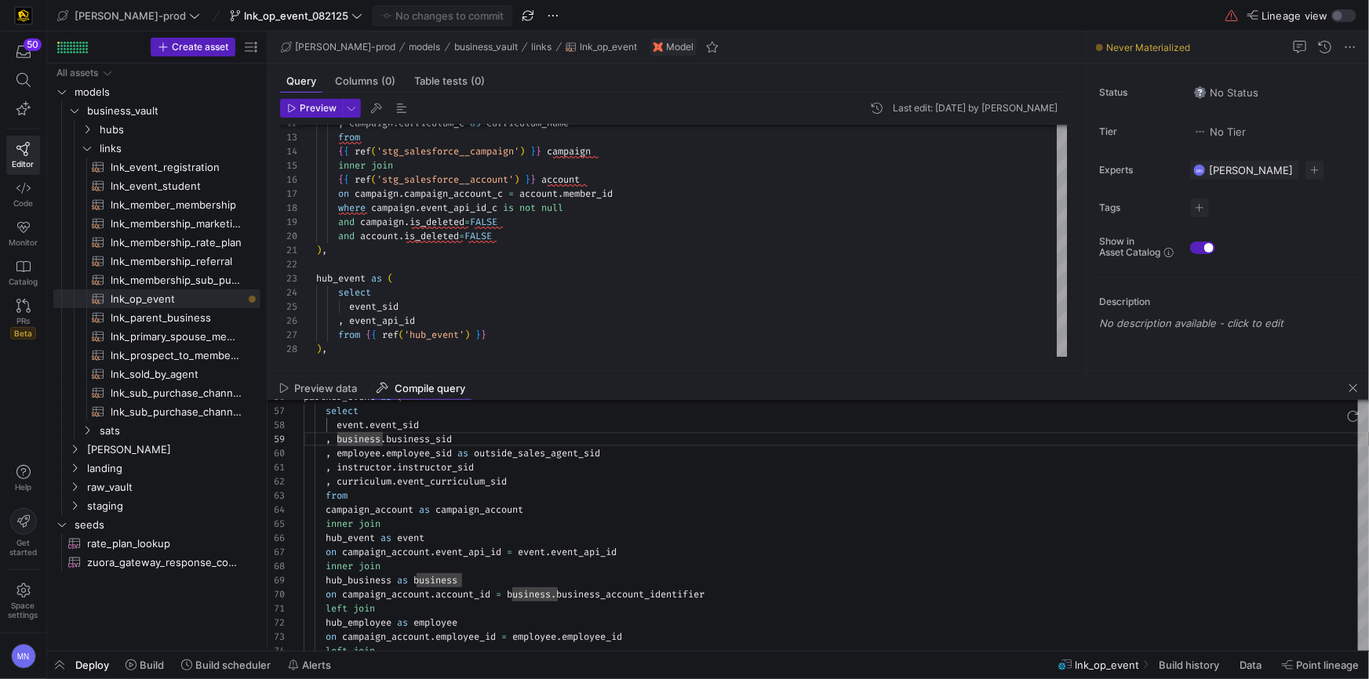
click at [334, 419] on div at bounding box center [818, 416] width 1101 height 33
click at [333, 412] on div at bounding box center [818, 416] width 1101 height 33
drag, startPoint x: 332, startPoint y: 410, endPoint x: 340, endPoint y: 414, distance: 9.5
click at [340, 414] on div at bounding box center [818, 416] width 1101 height 33
drag, startPoint x: 332, startPoint y: 414, endPoint x: 403, endPoint y: 439, distance: 75.4
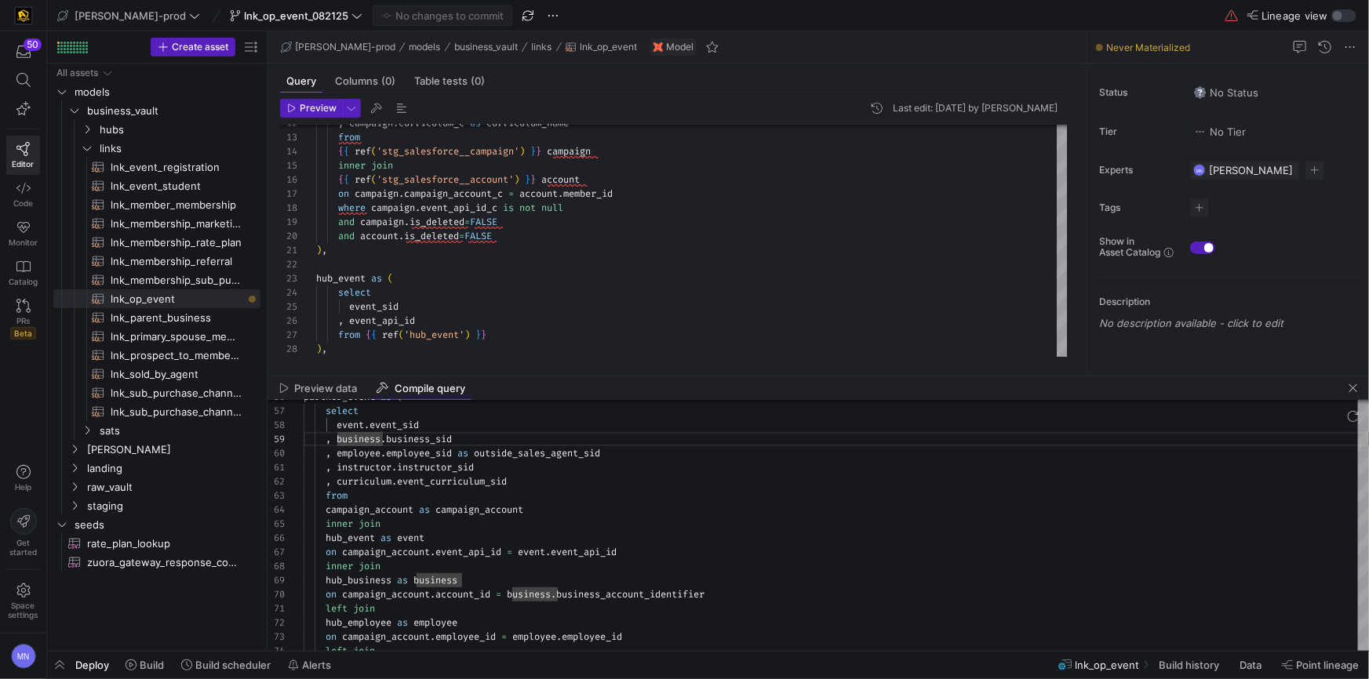
click at [337, 419] on div at bounding box center [818, 416] width 1101 height 33
click at [402, 413] on div at bounding box center [818, 416] width 1101 height 33
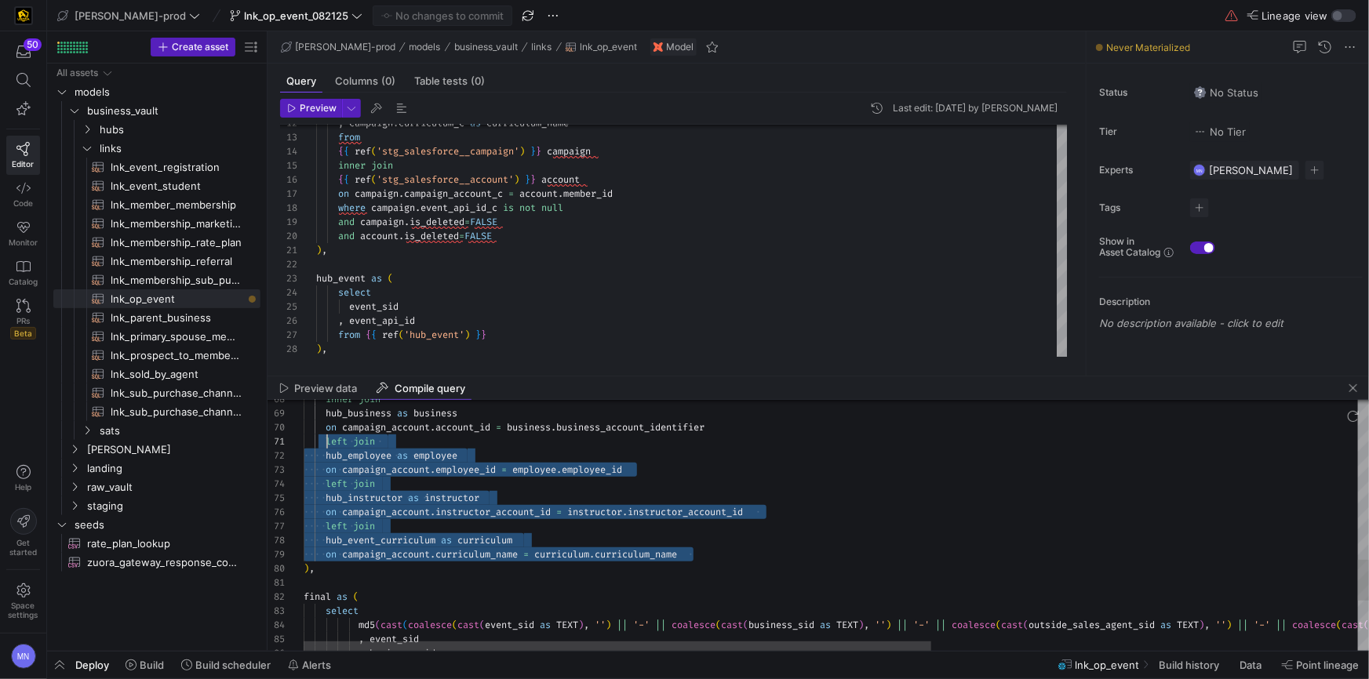
scroll to position [0, 23]
drag, startPoint x: 716, startPoint y: 555, endPoint x: 322, endPoint y: 431, distance: 412.9
click at [322, 431] on div "inner join hub_business as business on campaign_account . account_id = business…" at bounding box center [1199, 193] width 1790 height 1519
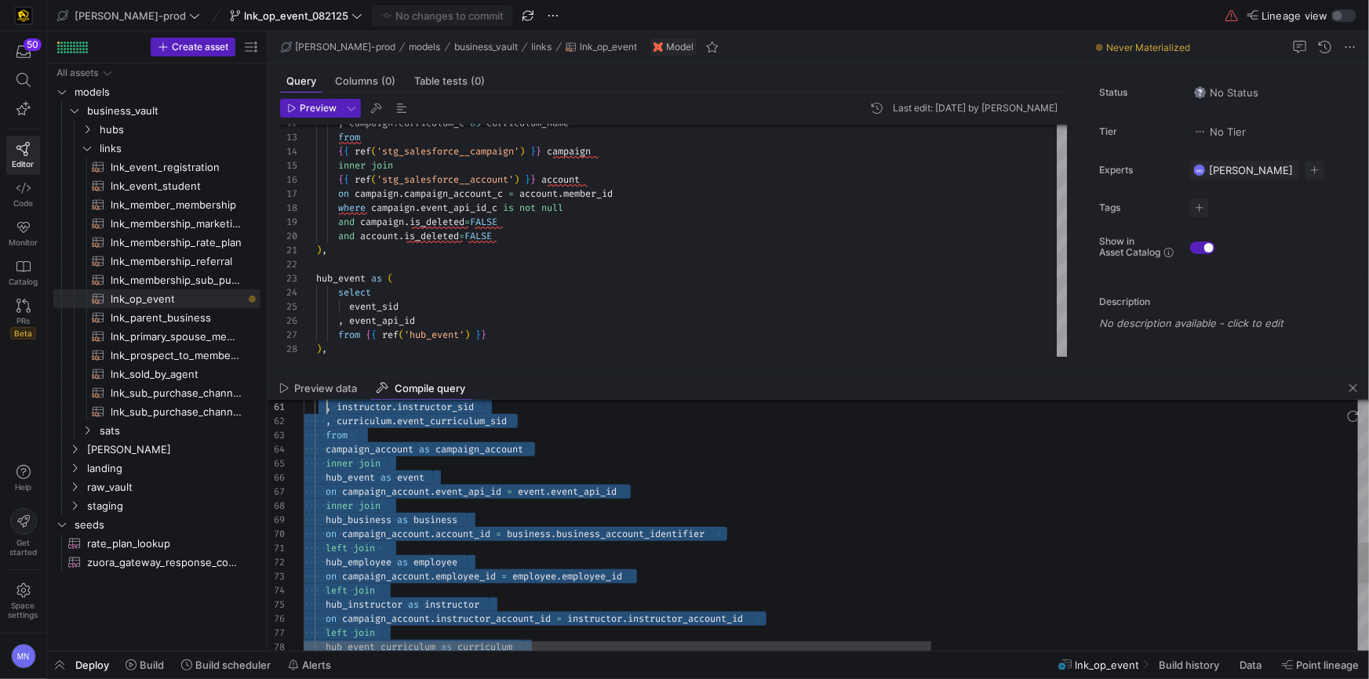
type textarea "instructor_sid , instructor_account_id from "Y42_EDW_DV"."Y42_EDW_DV_PROD_F73CA…"
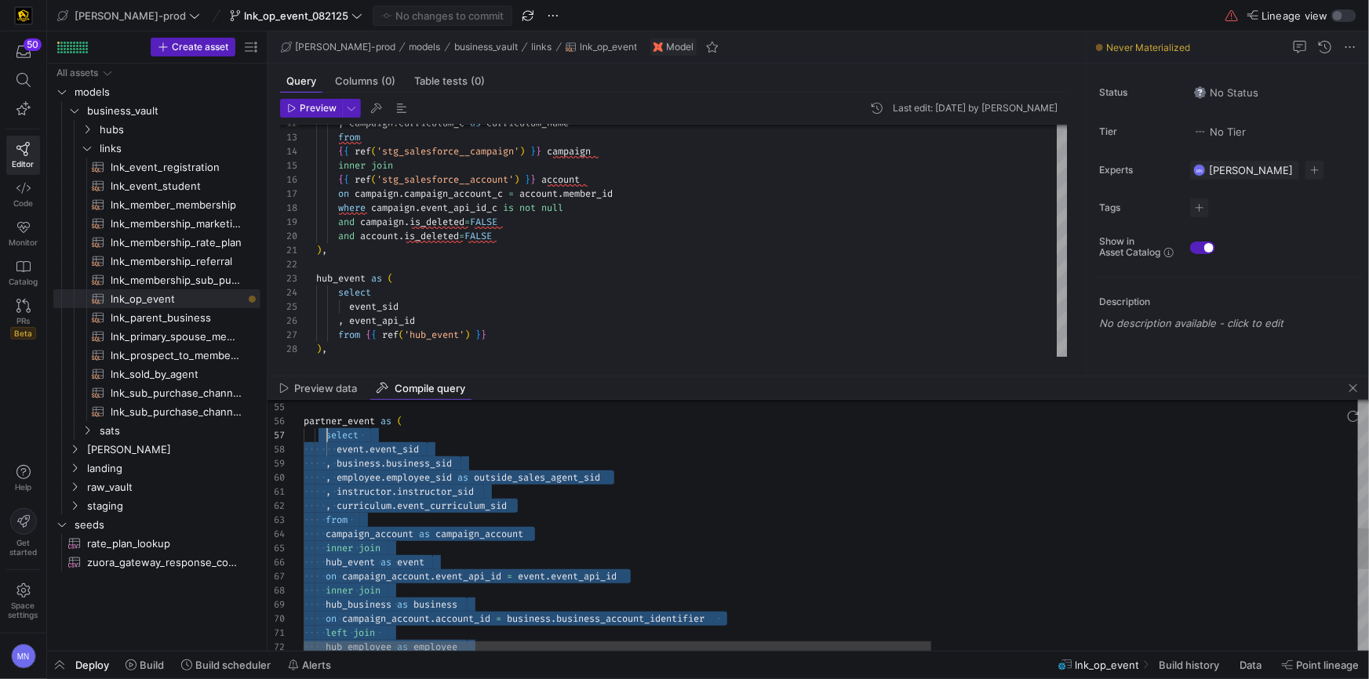
scroll to position [85, 23]
type textarea "), hub_event as ( select event_sid , event_api_id from {{ ref('hub_event') }} )…"
click at [663, 266] on div at bounding box center [692, 264] width 752 height 14
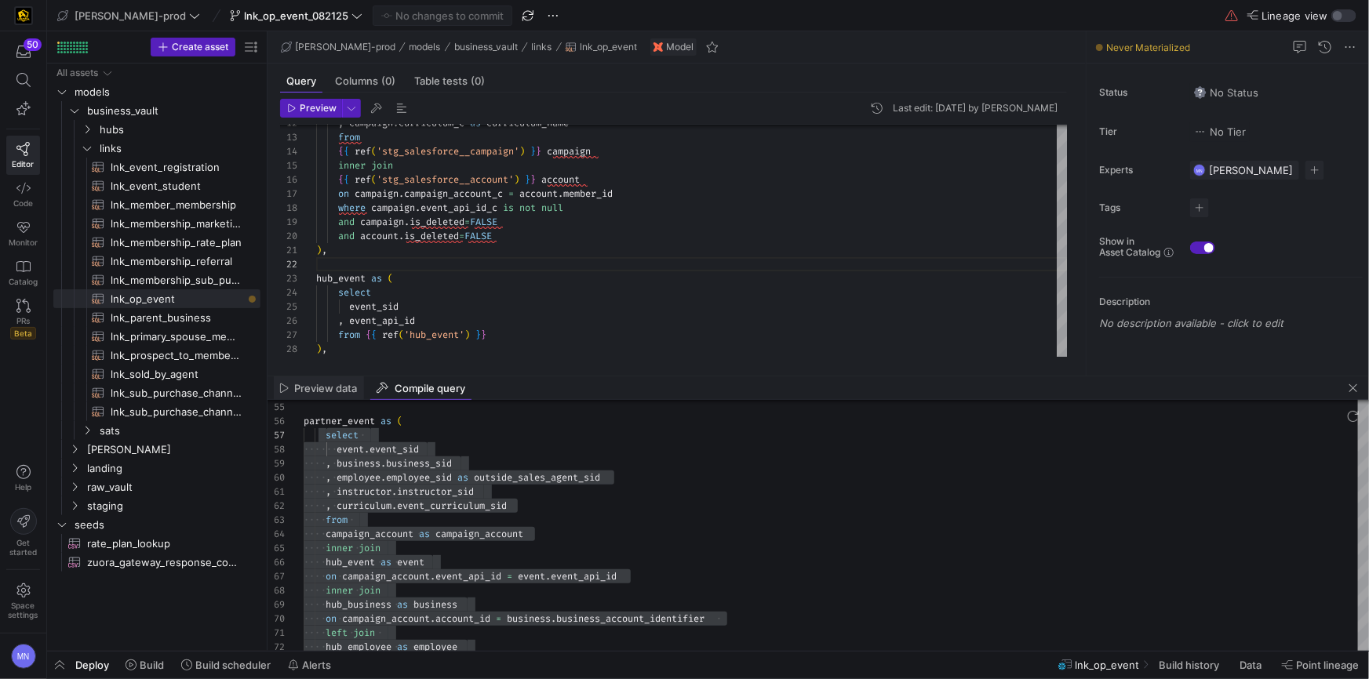
click at [343, 391] on span "Preview data" at bounding box center [326, 389] width 63 height 10
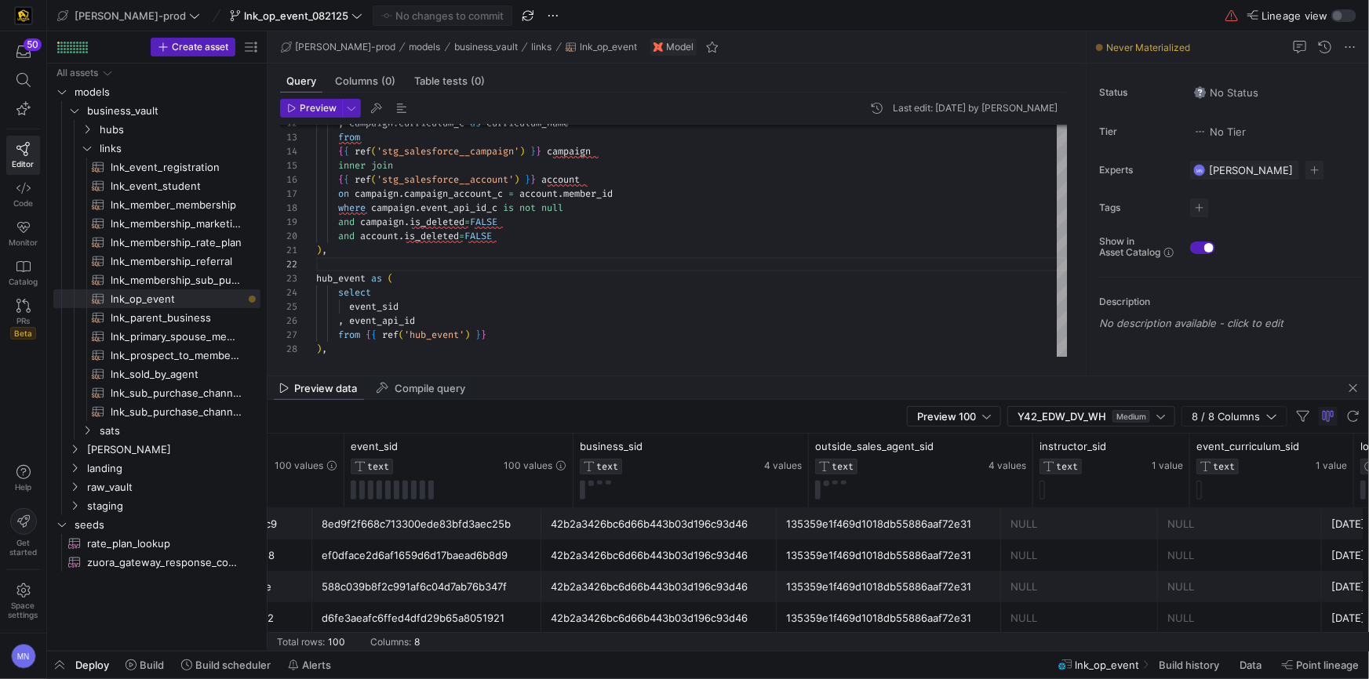
scroll to position [0, 0]
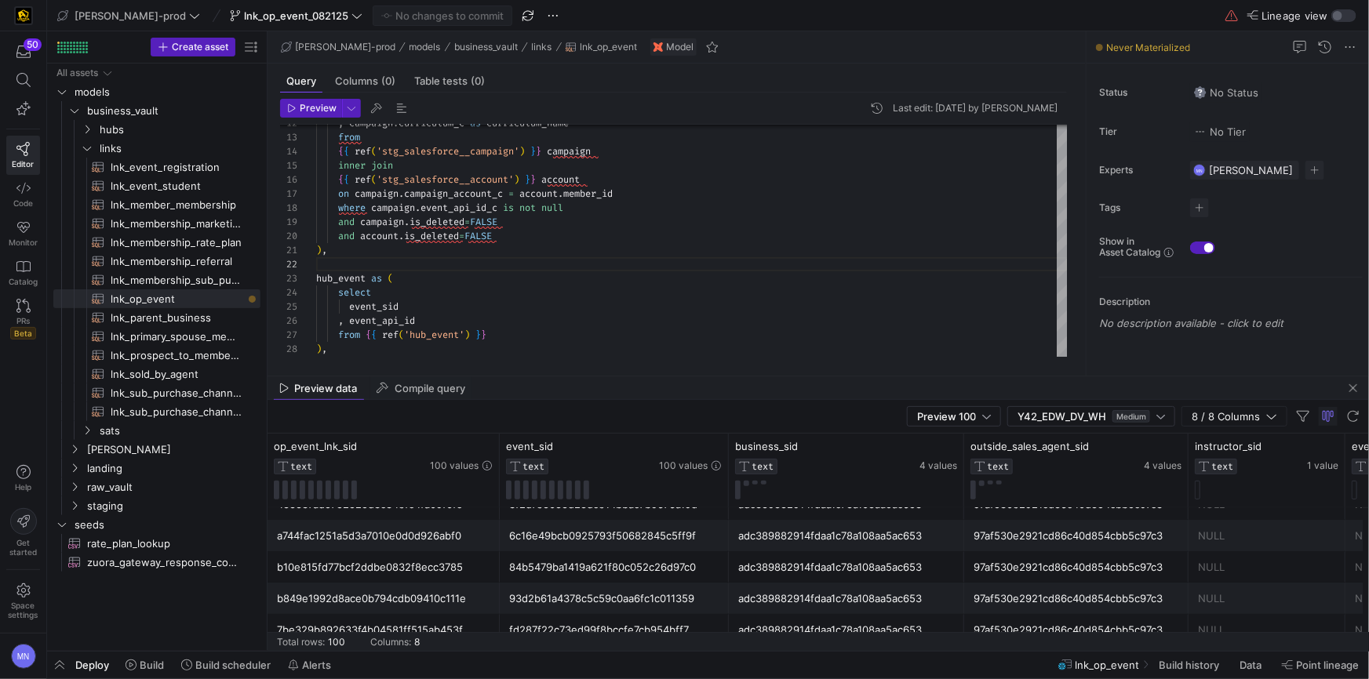
click at [41, 191] on div "50 Editor Code Monitor Catalog PRs Beta" at bounding box center [23, 191] width 46 height 321
click at [28, 190] on icon at bounding box center [23, 188] width 14 height 14
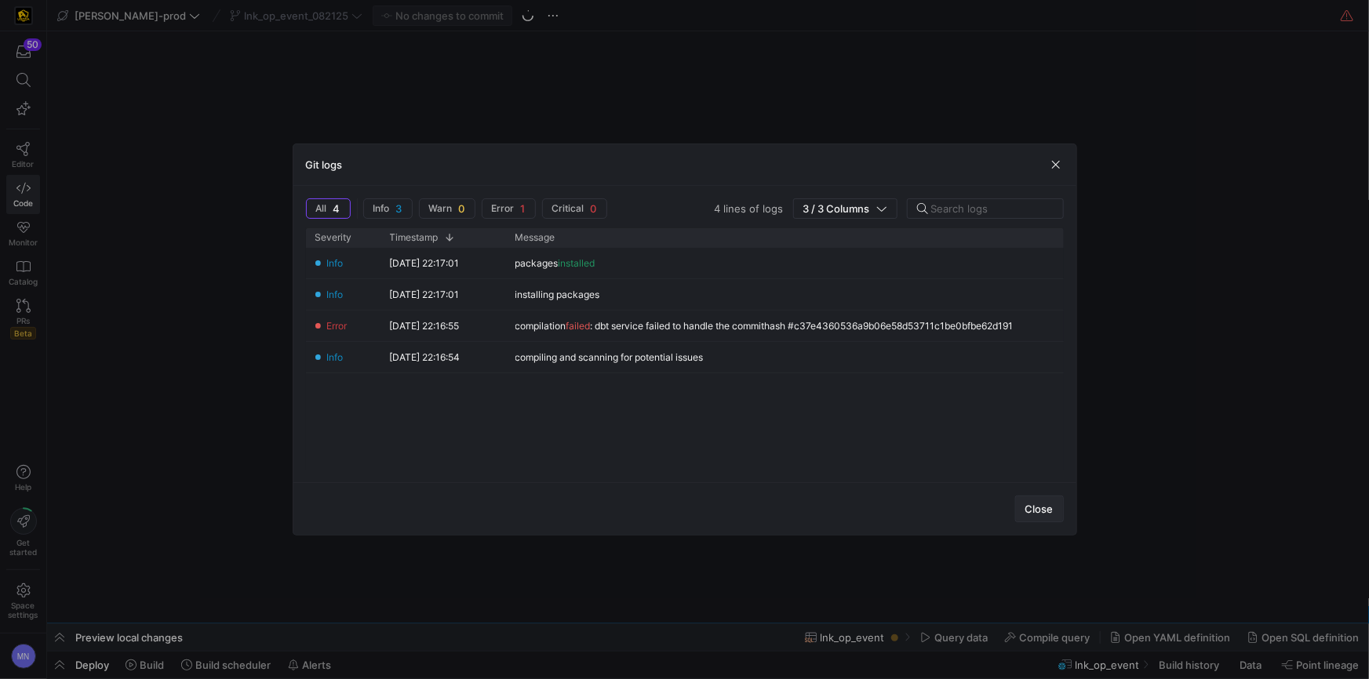
click at [1043, 515] on span "button" at bounding box center [1039, 509] width 47 height 25
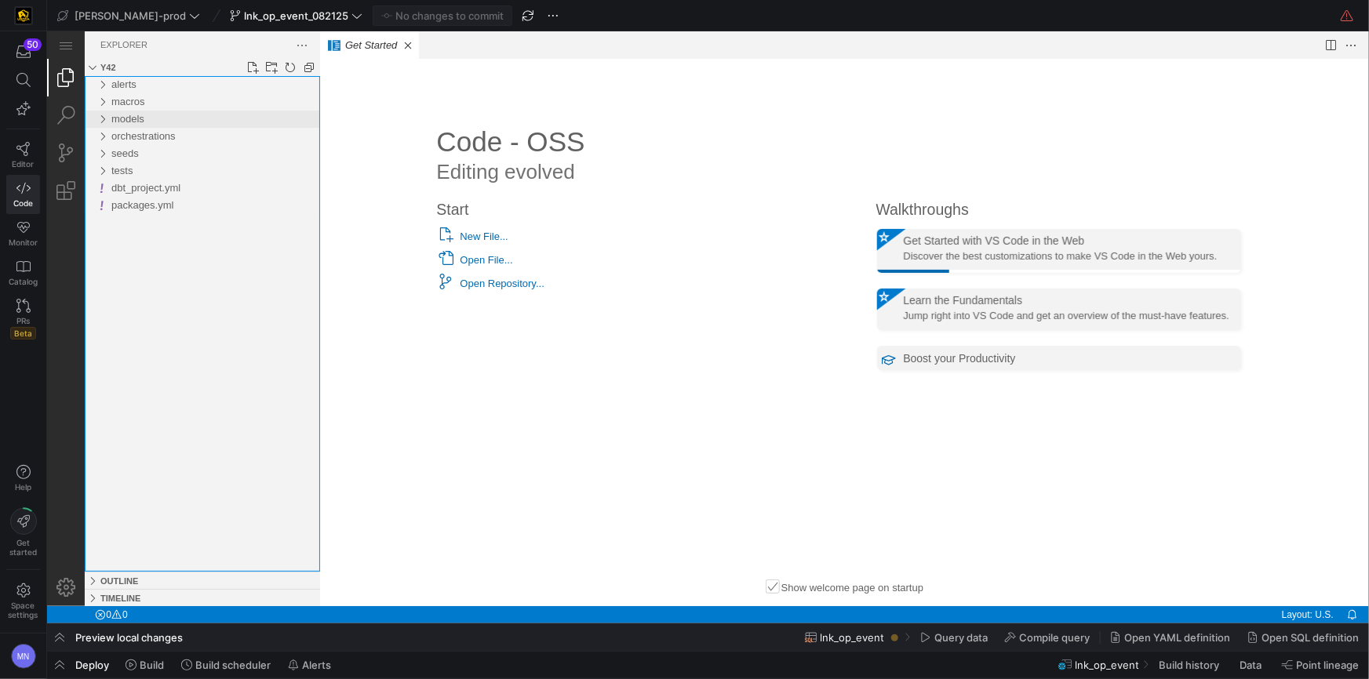
click at [102, 117] on div "models" at bounding box center [101, 118] width 24 height 17
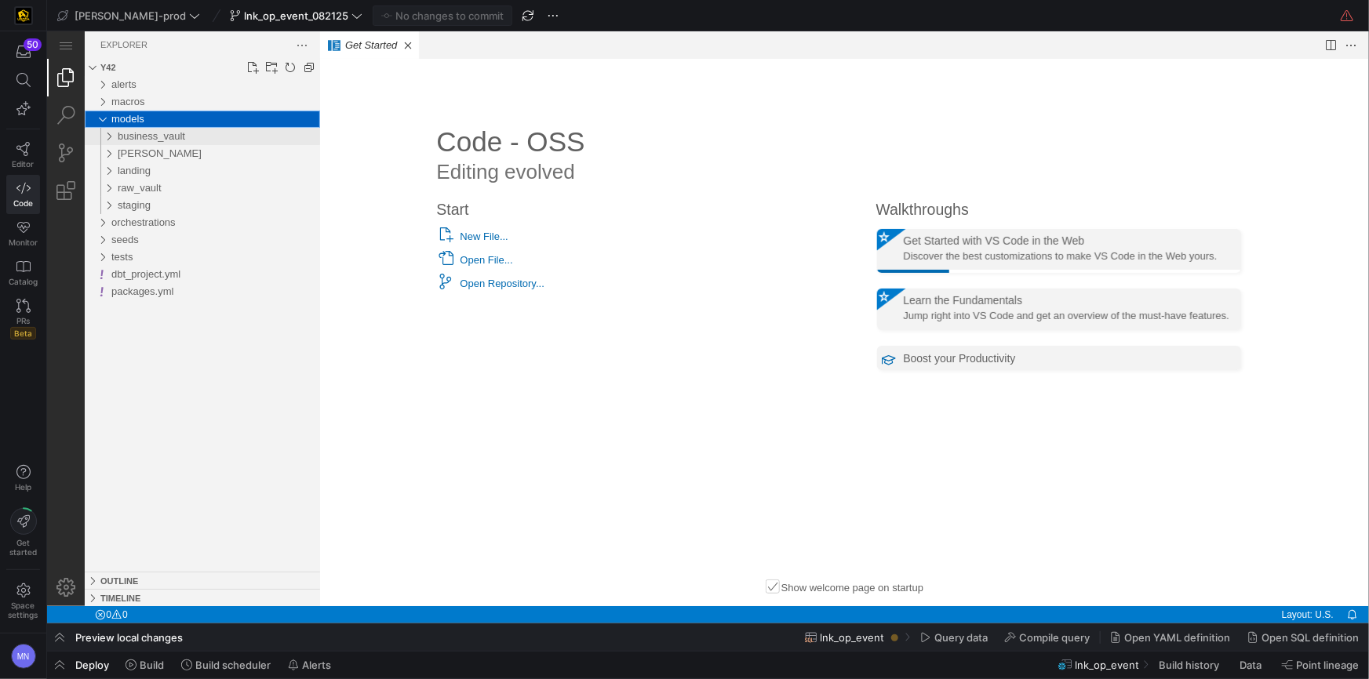
click at [107, 137] on div "business_vault" at bounding box center [104, 135] width 30 height 17
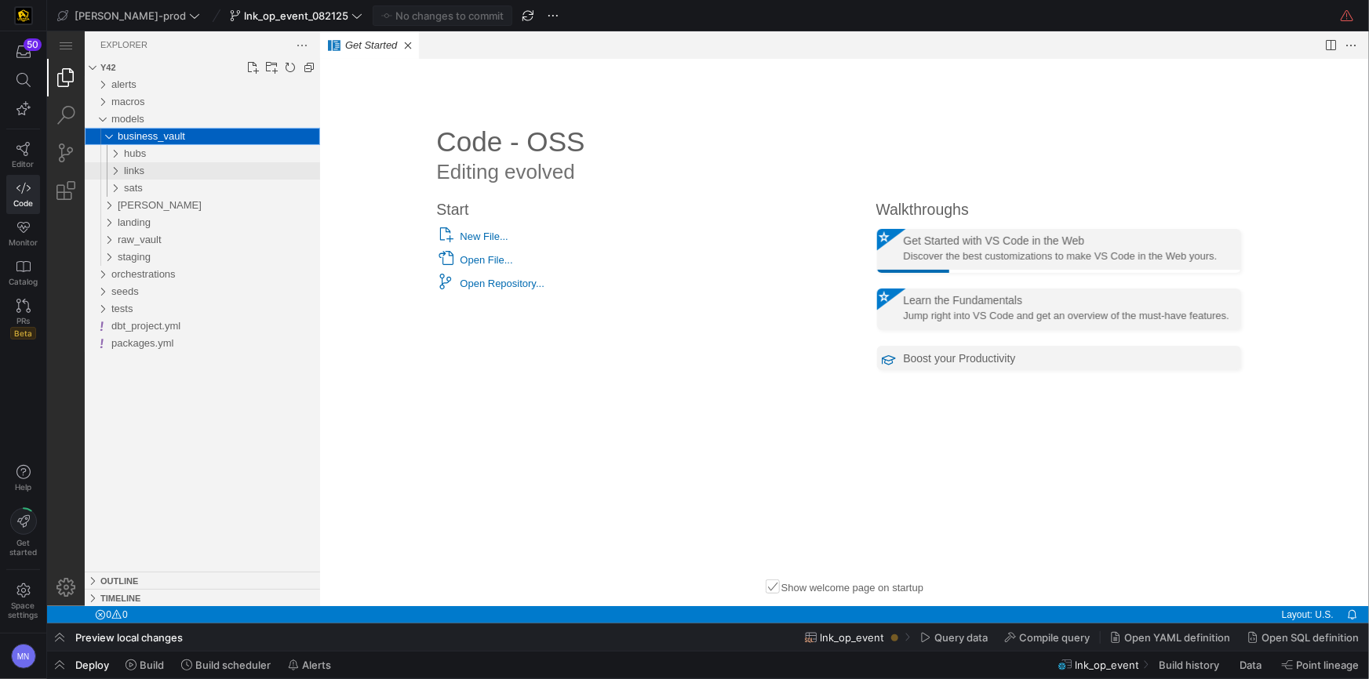
click at [117, 169] on div "links" at bounding box center [107, 170] width 36 height 17
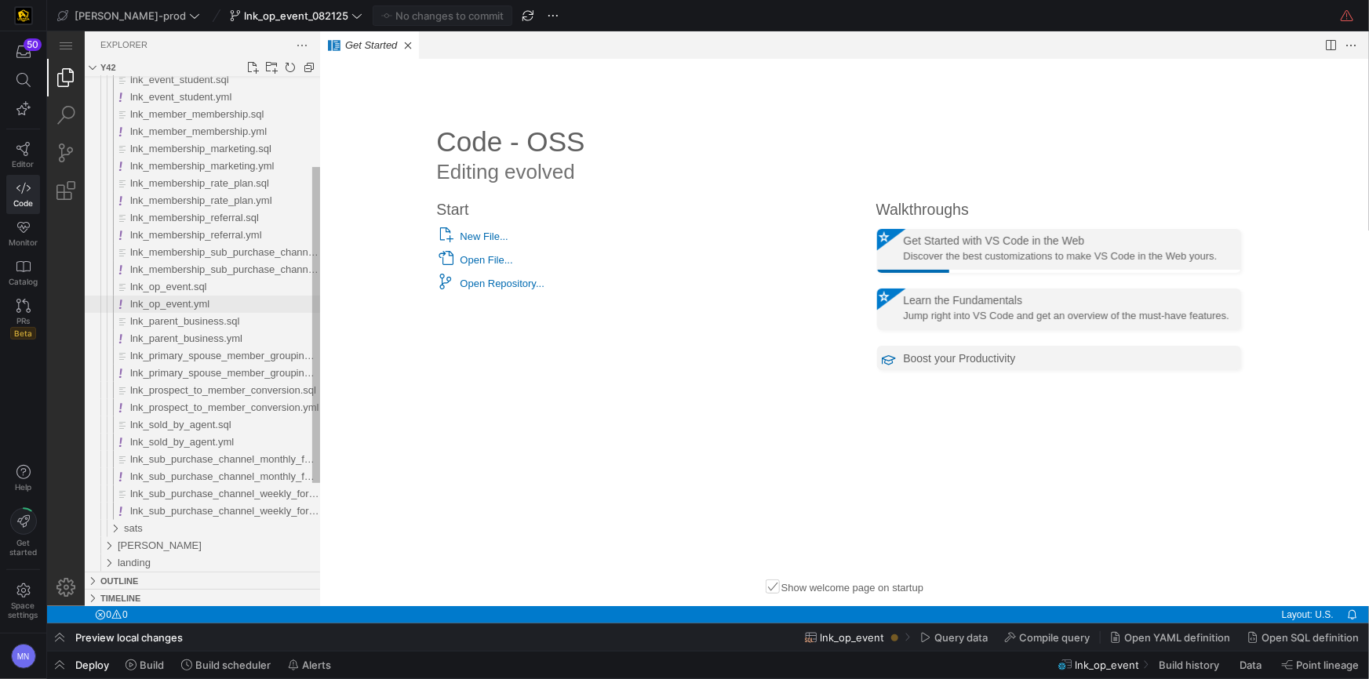
click at [190, 303] on span "lnk_op_event.yml" at bounding box center [168, 303] width 79 height 12
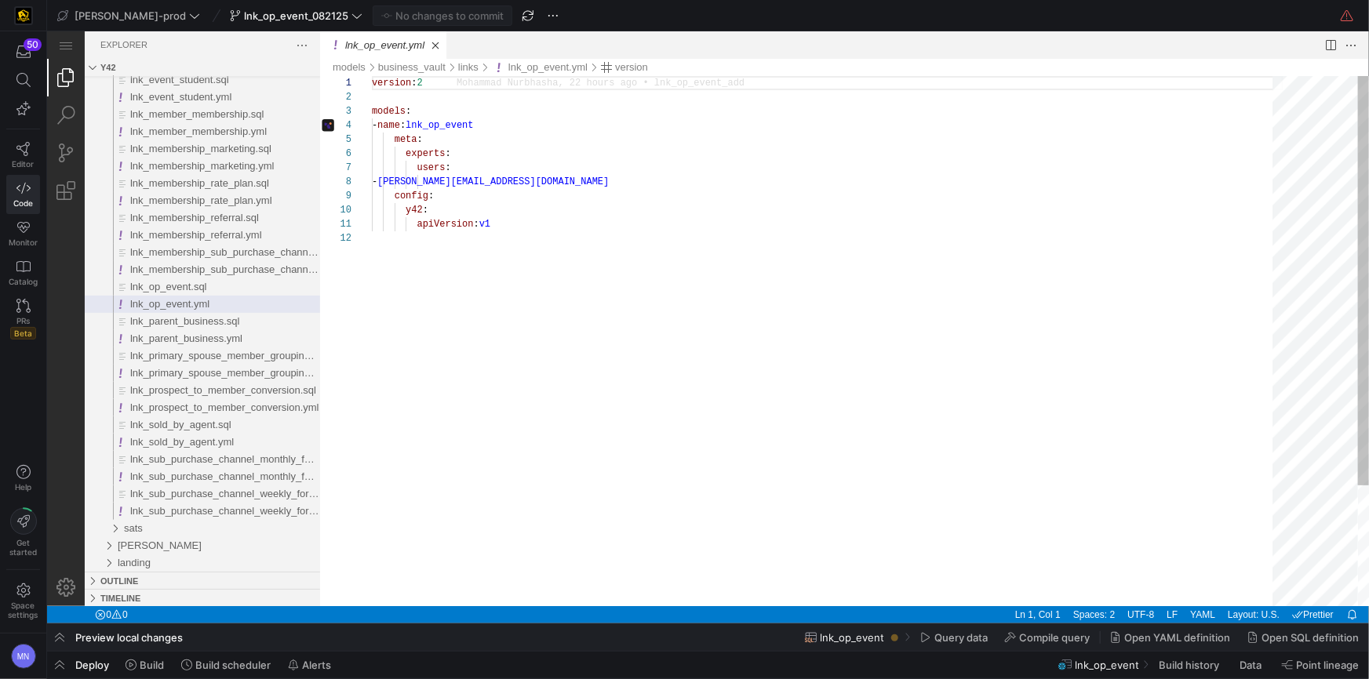
type textarea "apiVersion: v1"
drag, startPoint x: 642, startPoint y: 240, endPoint x: 666, endPoint y: 257, distance: 29.4
click at [641, 240] on div "version : 2 models : - name : lnk_op_event meta : experts : users : - mohammad.…" at bounding box center [827, 418] width 912 height 686
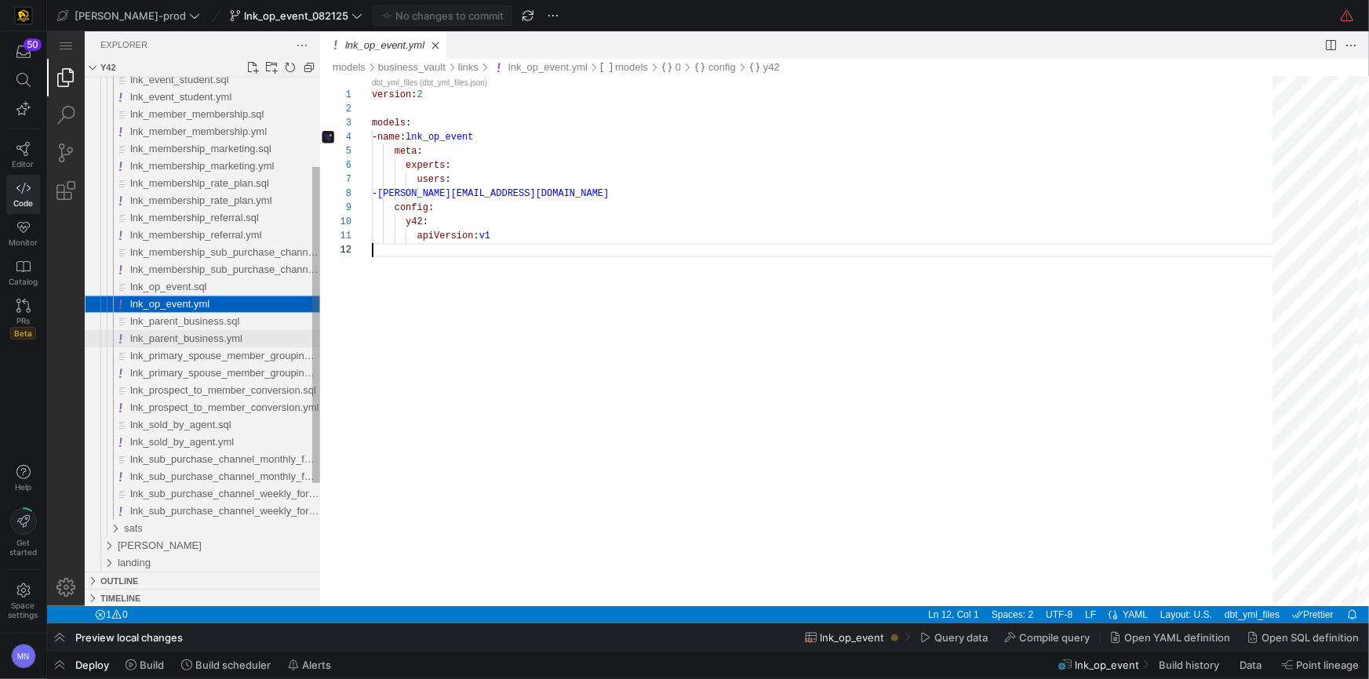
click at [228, 340] on span "lnk_parent_business.yml" at bounding box center [185, 338] width 112 height 12
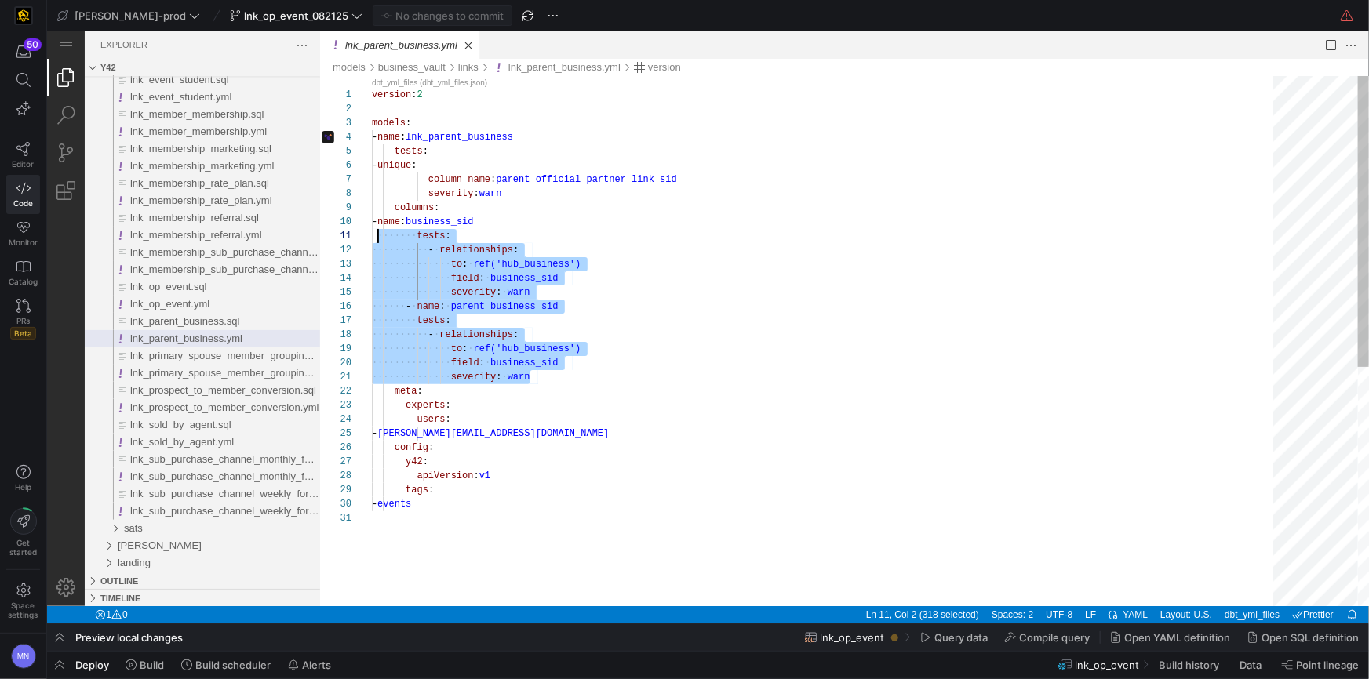
type textarea "version: 2 models: - name: lnk_parent_business tests: - unique: column_name: pa…"
drag, startPoint x: 535, startPoint y: 367, endPoint x: 365, endPoint y: 209, distance: 232.1
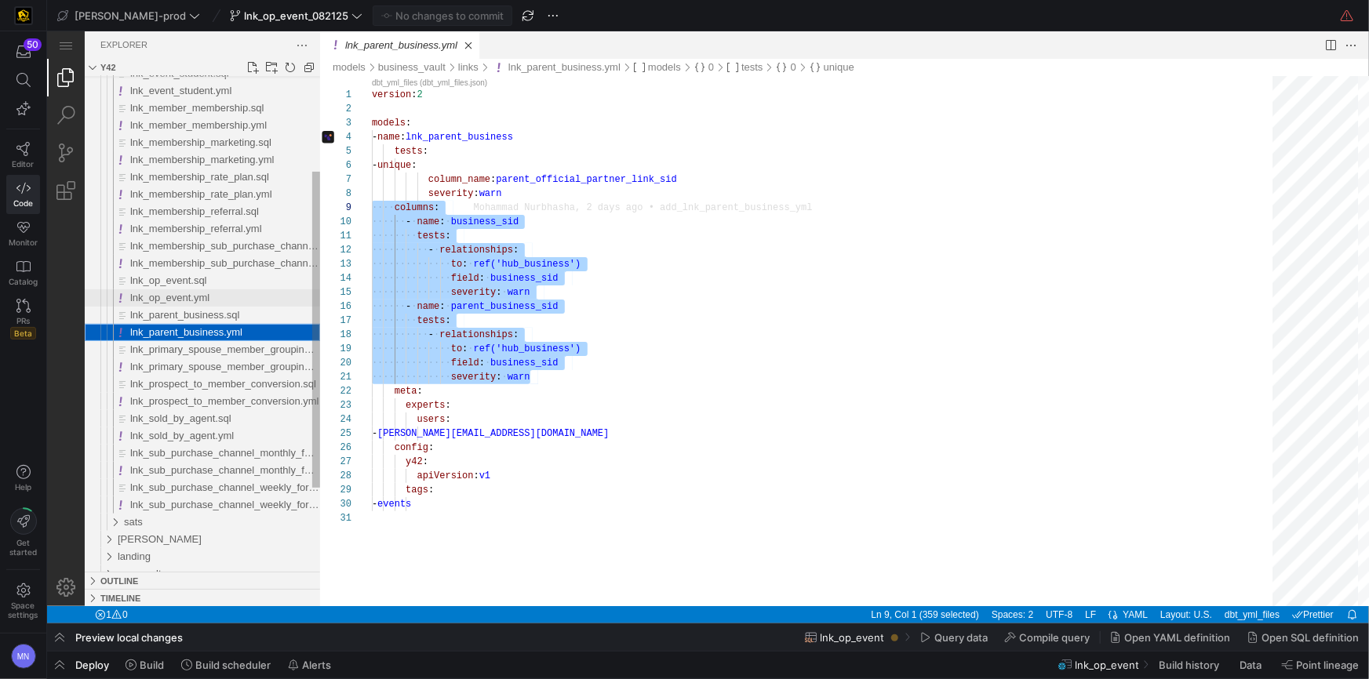
click at [196, 300] on span "lnk_op_event.yml" at bounding box center [168, 297] width 79 height 12
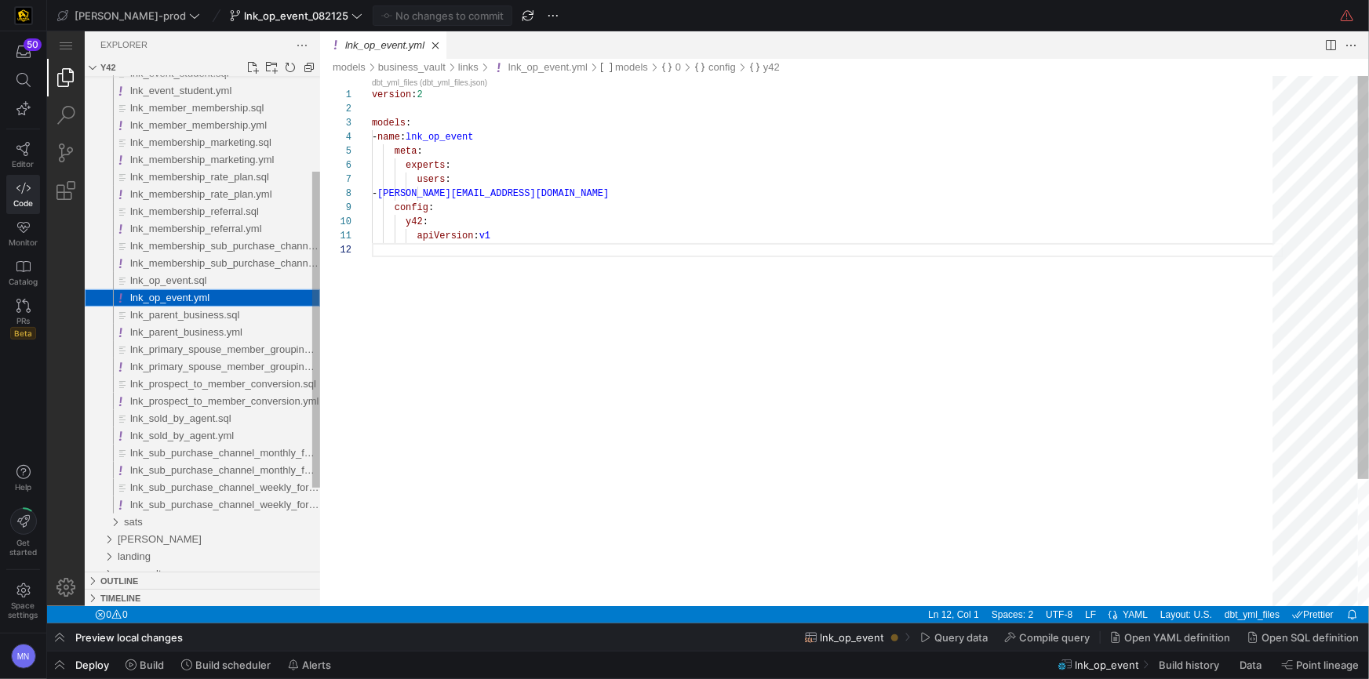
scroll to position [13, 0]
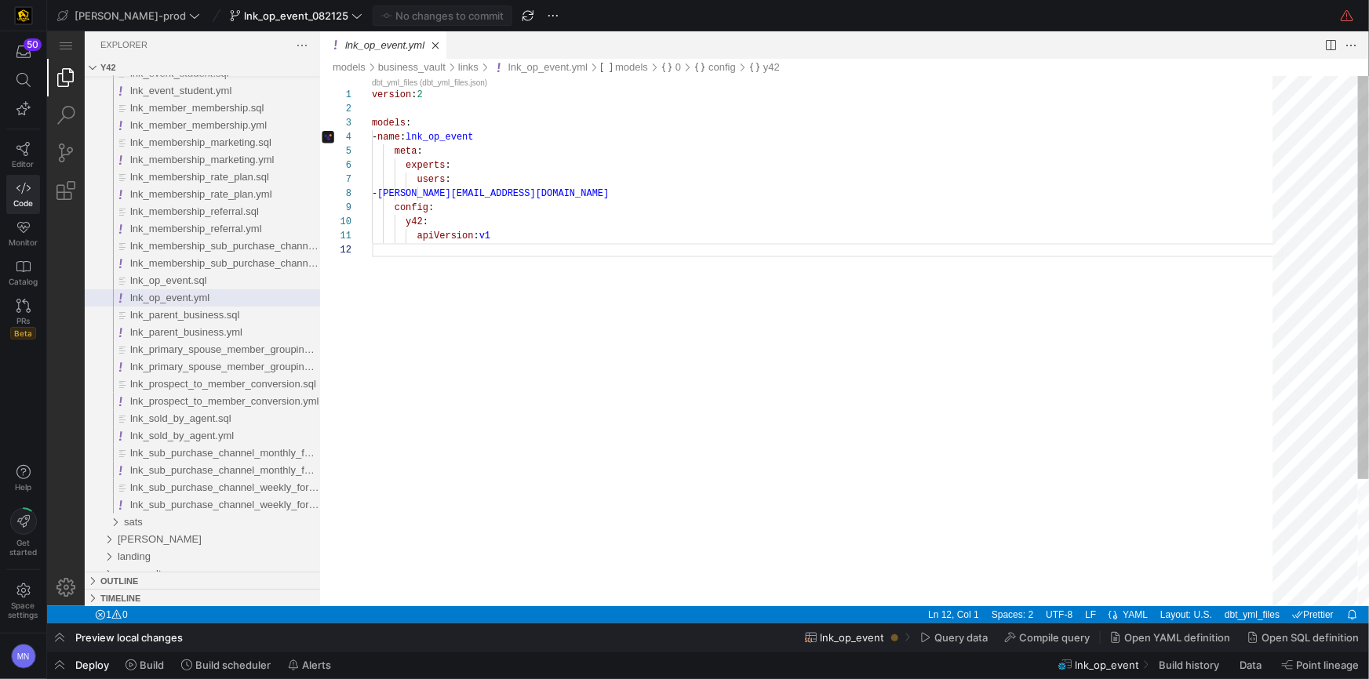
drag, startPoint x: 554, startPoint y: 132, endPoint x: 566, endPoint y: 138, distance: 14.0
click at [554, 132] on div "- name : lnk_op_event" at bounding box center [827, 136] width 912 height 14
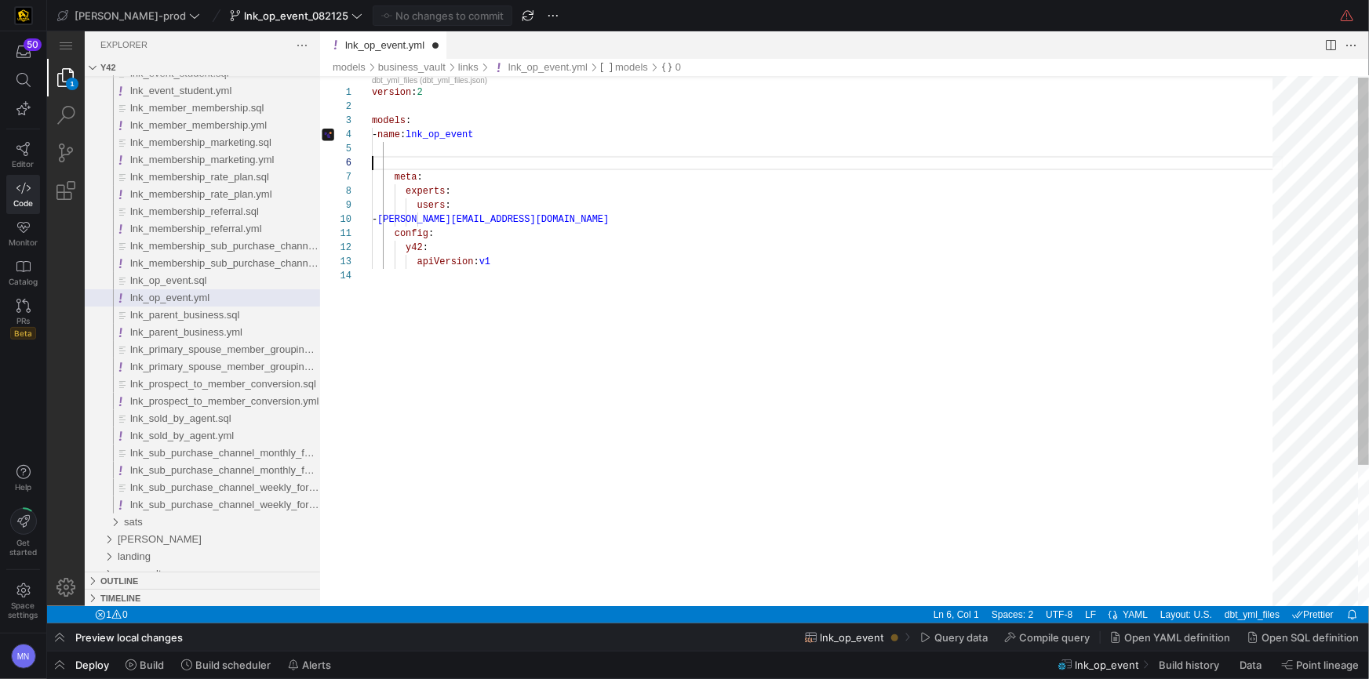
scroll to position [71, 0]
paste textarea "field: business_sid severity: warn - name: parent_business_sid tests: - relatio…"
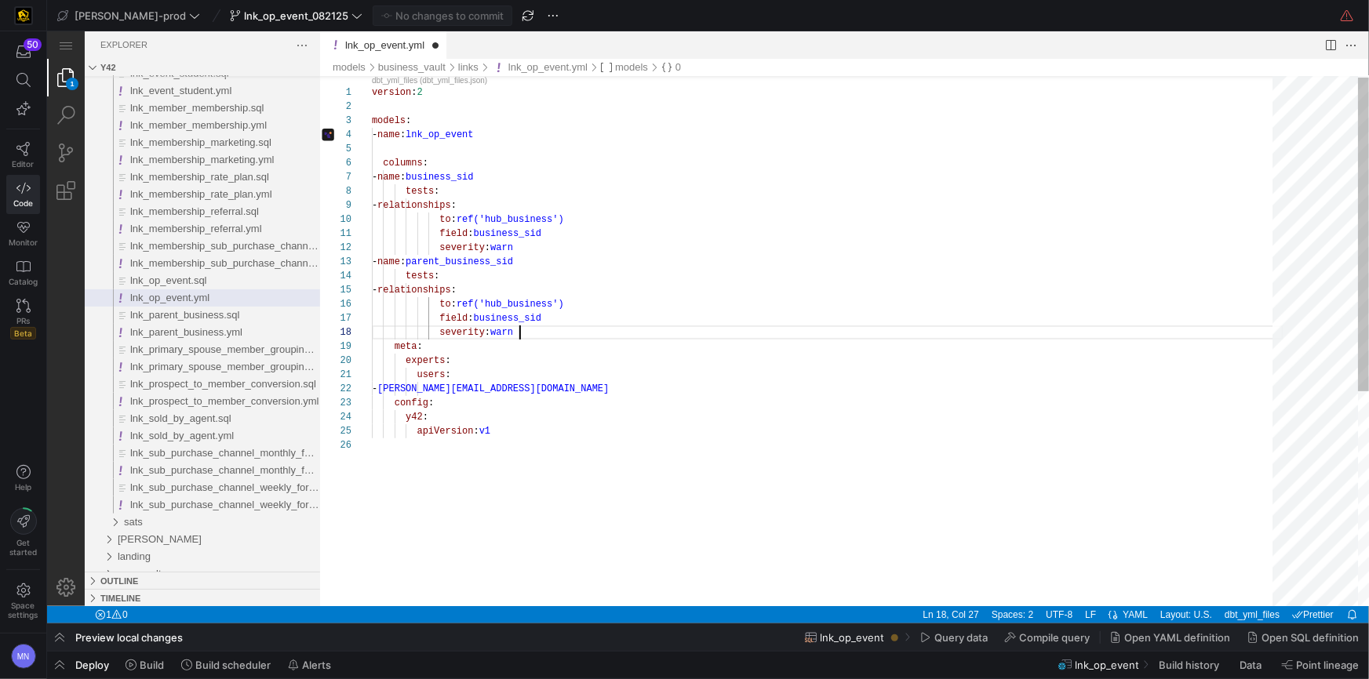
scroll to position [98, 147]
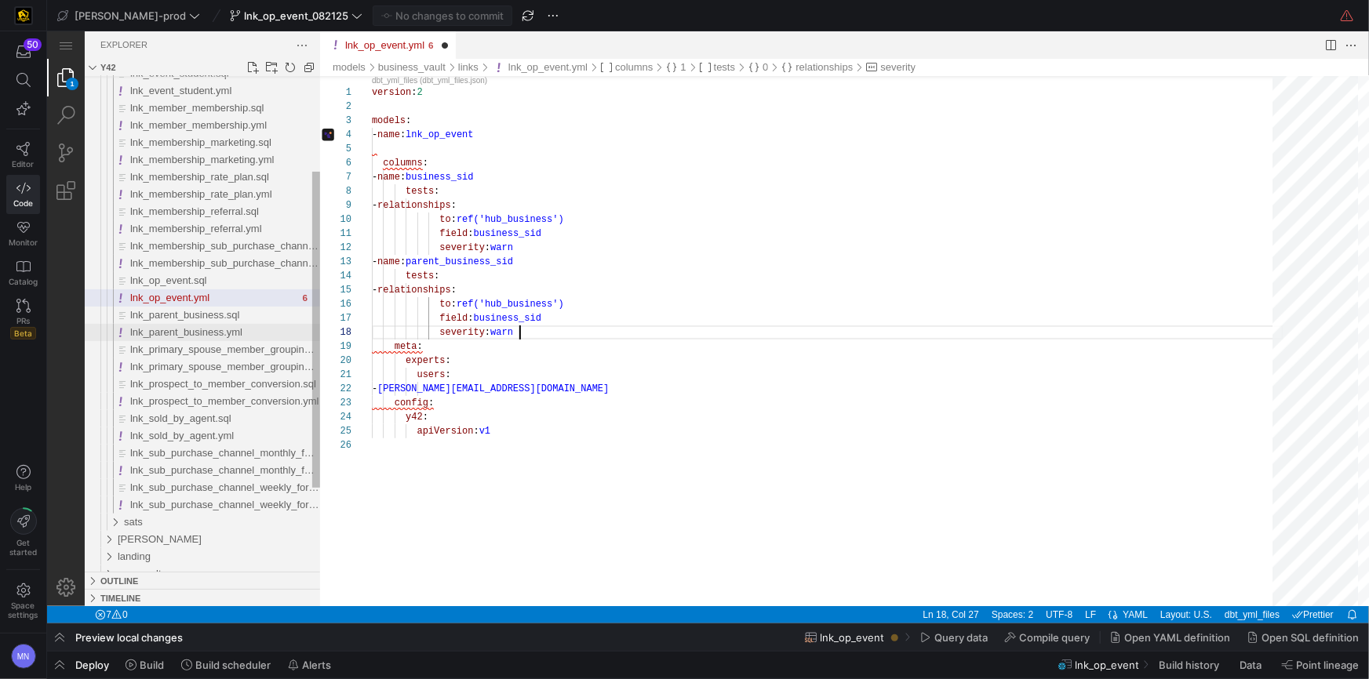
type textarea "field: business_sid severity: warn - name: parent_business_sid tests: - relatio…"
click at [204, 331] on span "lnk_parent_business.yml" at bounding box center [185, 332] width 112 height 12
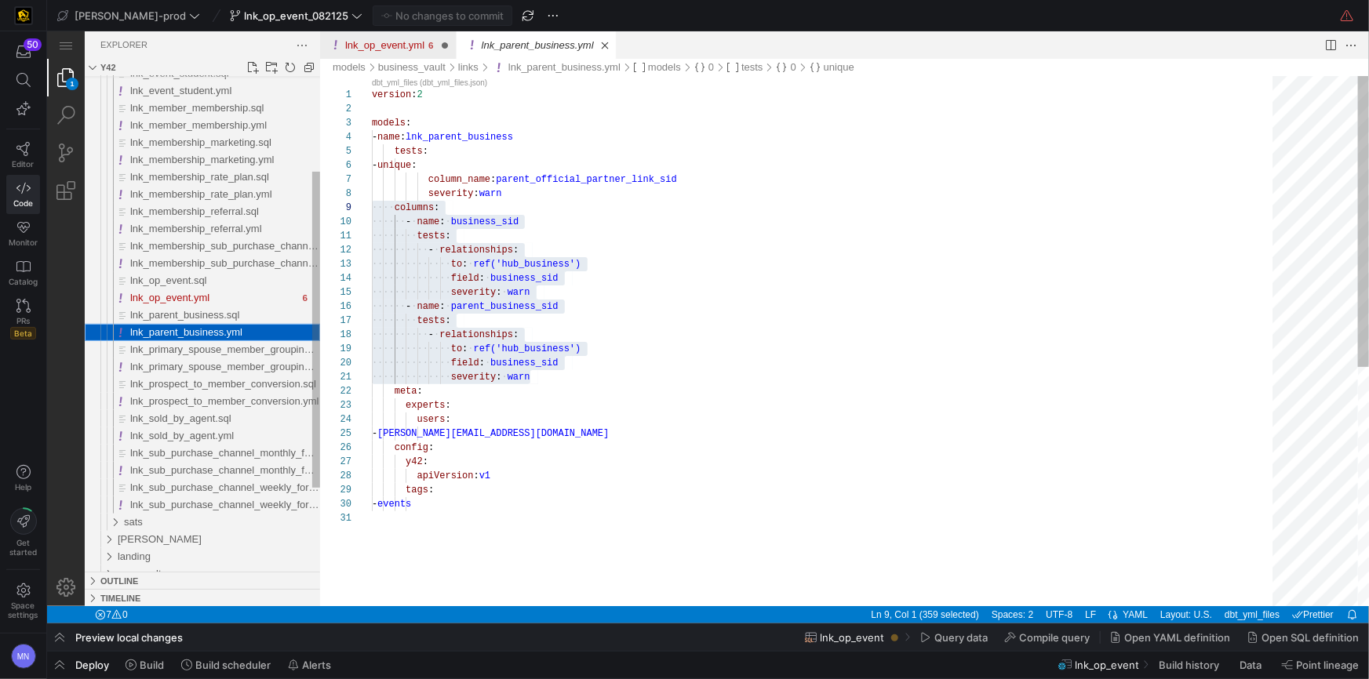
scroll to position [282, 0]
click at [197, 297] on span "lnk_op_event.yml" at bounding box center [168, 297] width 79 height 12
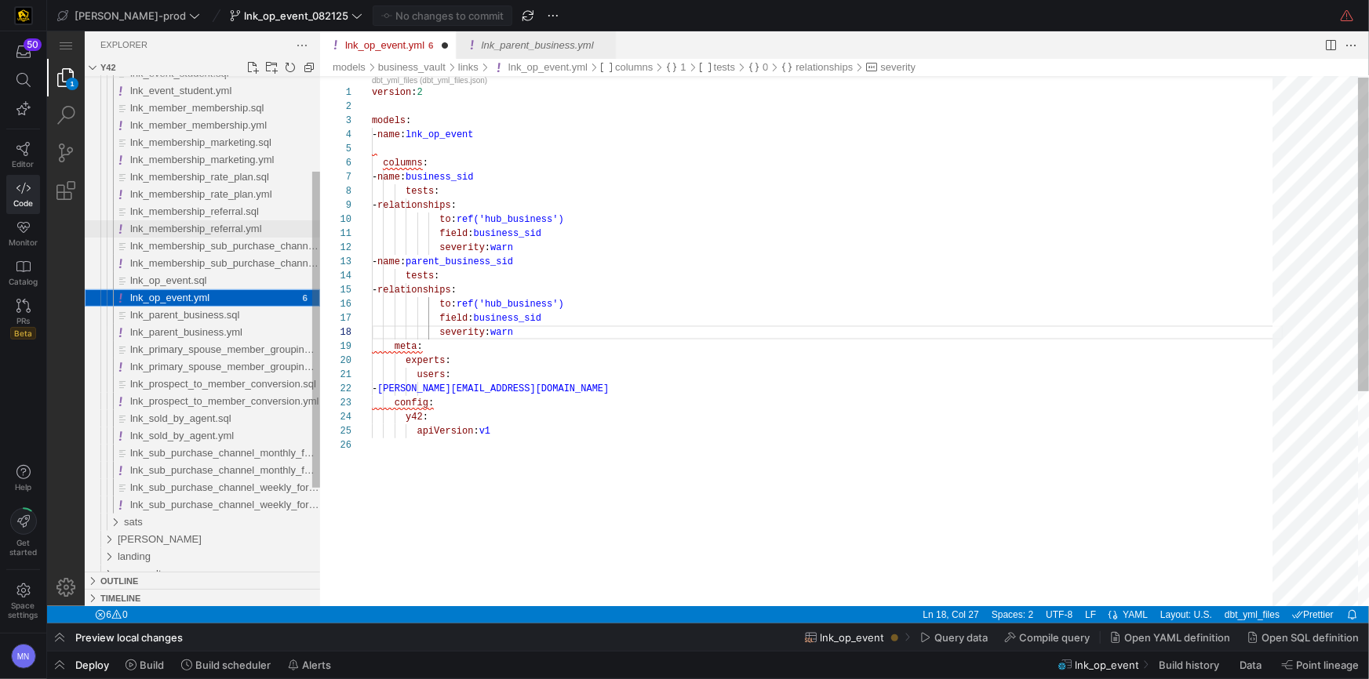
scroll to position [141, 147]
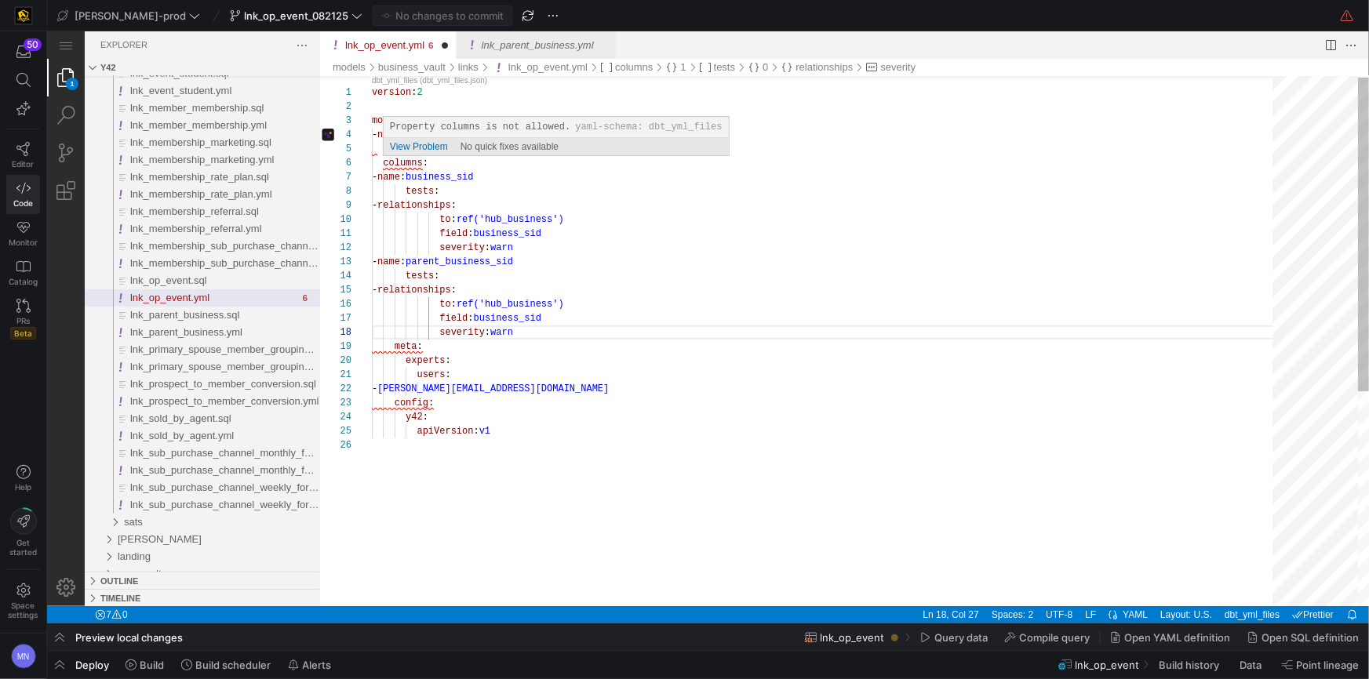
click at [381, 166] on div "1 2 3 4 5 6 7 8 9 10 11 12 13 14 15 16 17 18 19 20 21 22 23 24 25 26 version : …" at bounding box center [843, 340] width 1049 height 530
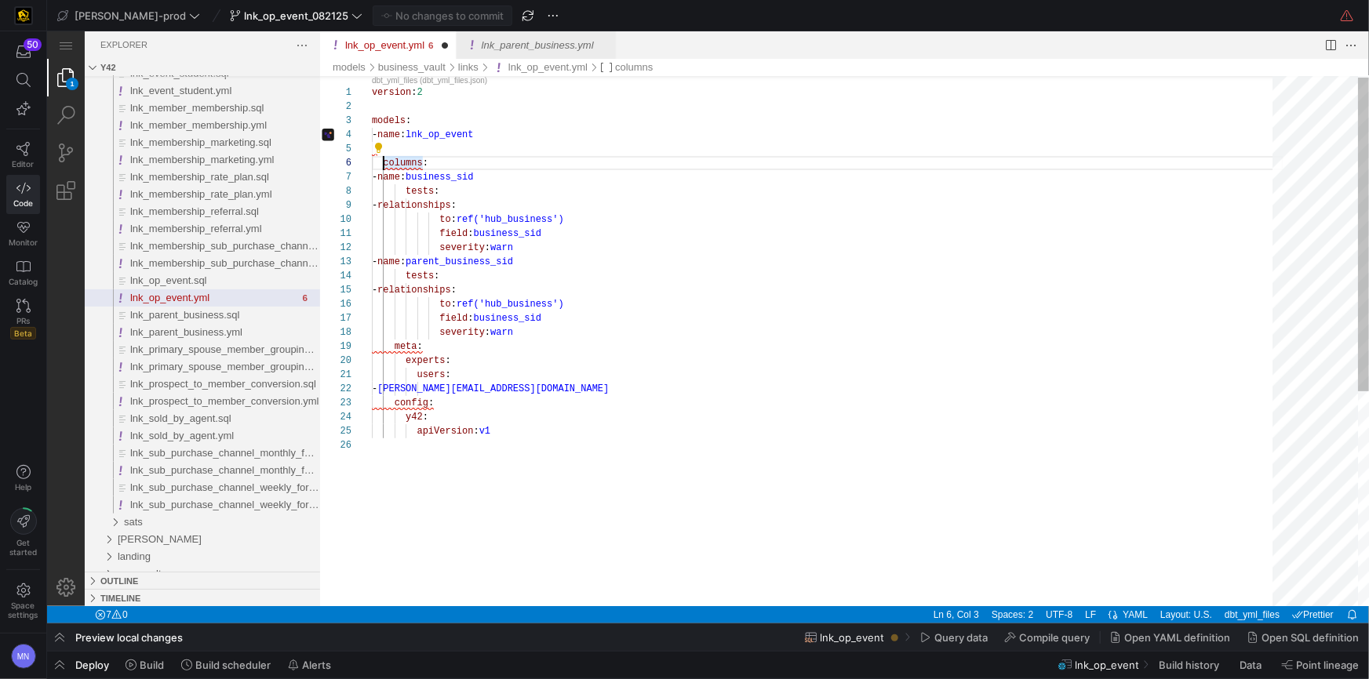
type textarea "version: 2 models: - name: lnk_op_event columns: - name: business_sid tests: - …"
drag, startPoint x: 395, startPoint y: 173, endPoint x: 441, endPoint y: 199, distance: 53.0
click at [394, 173] on div "1 2 3 4 5 6 7 8 9 10 11 12 13 14 15 16 17 18 19 20 21 22 23 24 25 26 version : …" at bounding box center [843, 340] width 1049 height 530
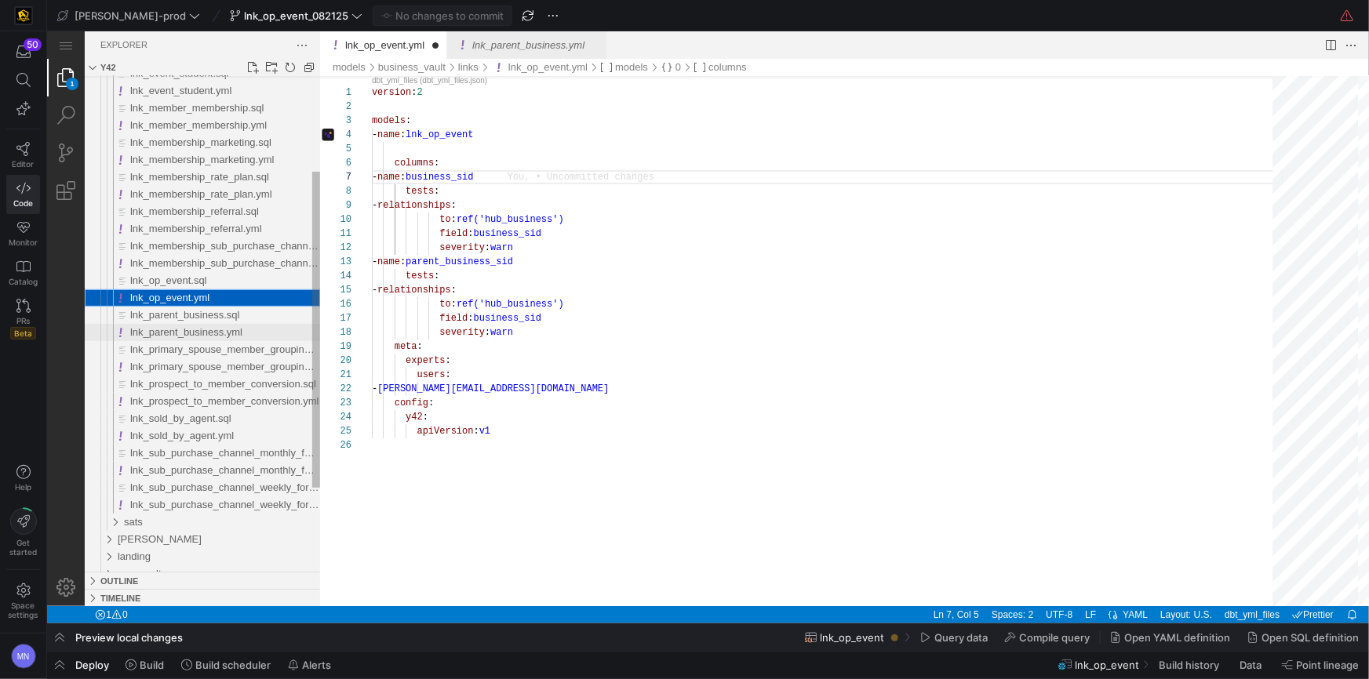
click at [199, 333] on span "lnk_parent_business.yml" at bounding box center [185, 332] width 112 height 12
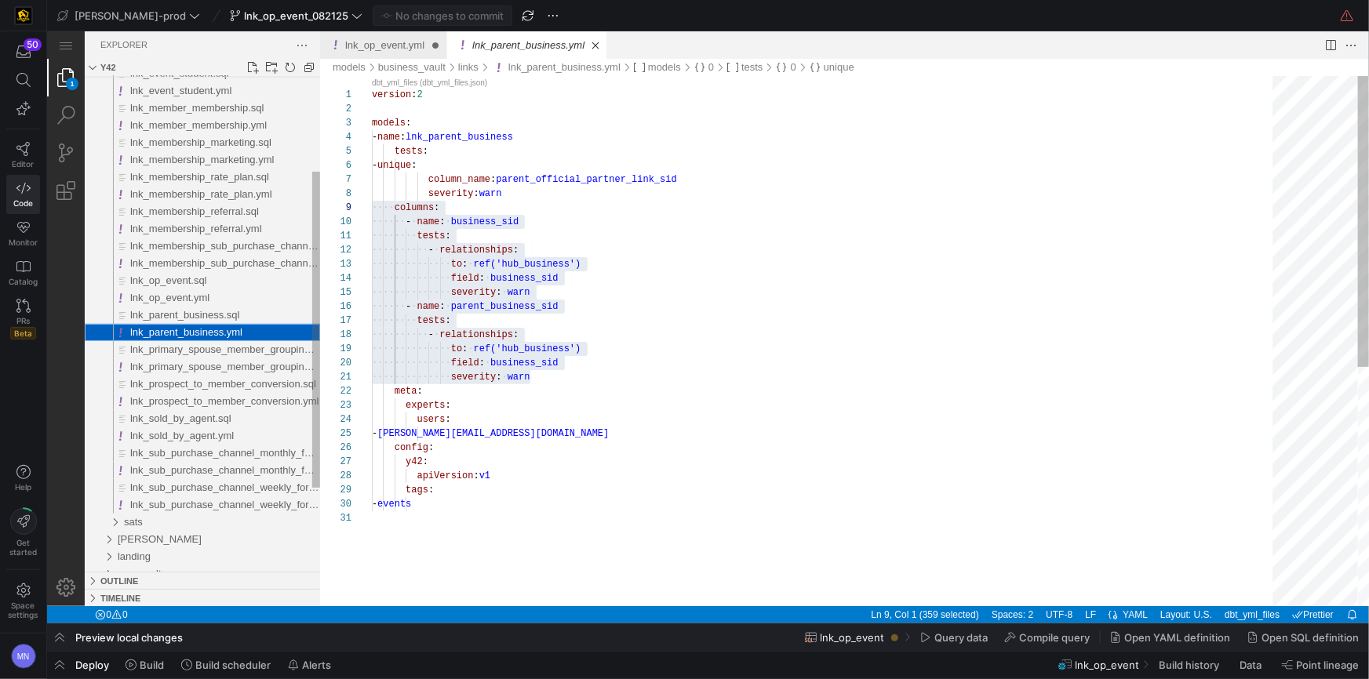
scroll to position [282, 0]
click at [206, 296] on span "lnk_op_event.yml" at bounding box center [168, 297] width 79 height 12
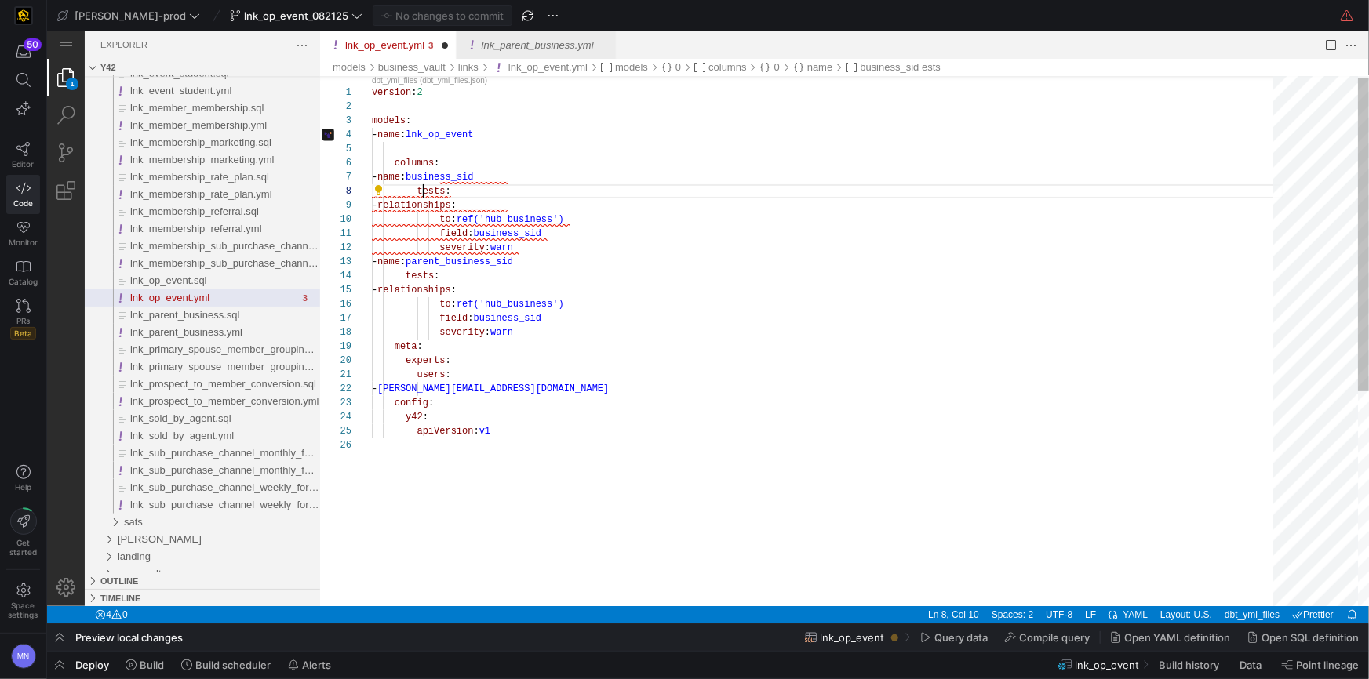
scroll to position [98, 51]
drag, startPoint x: 412, startPoint y: 225, endPoint x: 416, endPoint y: 217, distance: 8.8
click at [412, 225] on div "to : ref('hub_business')" at bounding box center [827, 219] width 912 height 14
drag, startPoint x: 414, startPoint y: 206, endPoint x: 552, endPoint y: 224, distance: 138.5
click at [377, 206] on span "-" at bounding box center [373, 204] width 5 height 11
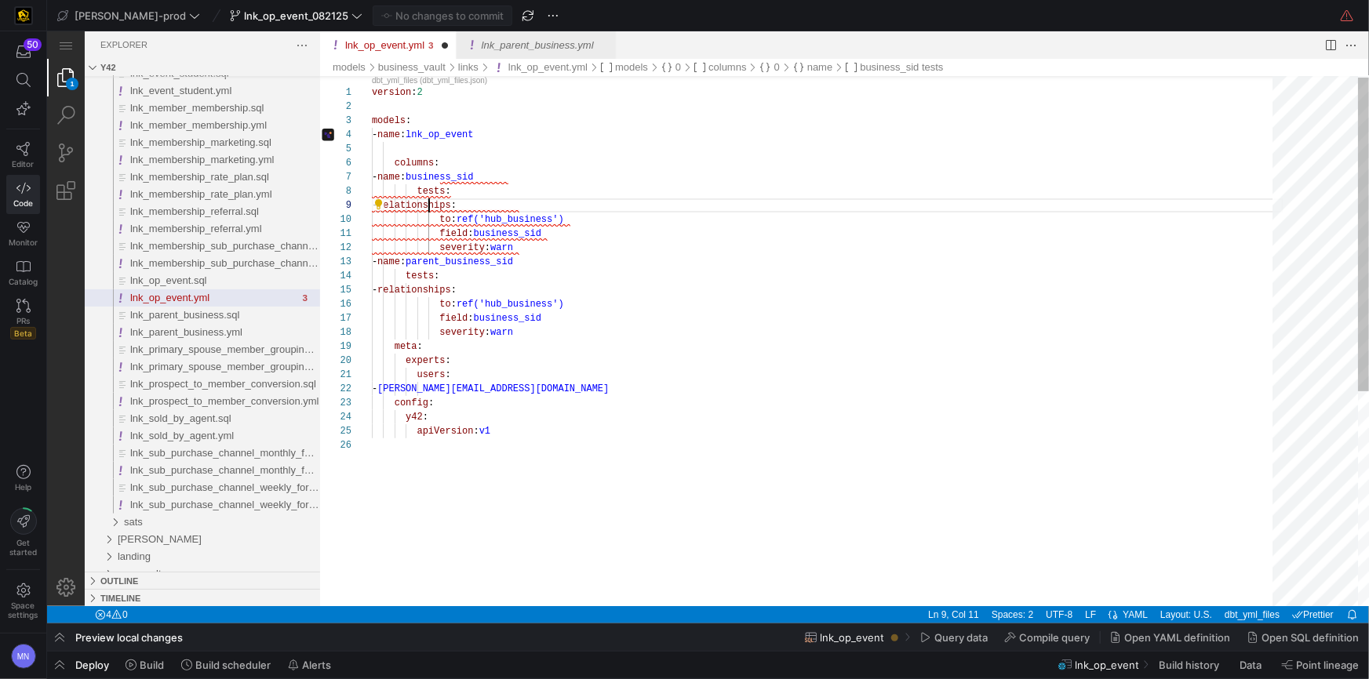
scroll to position [113, 56]
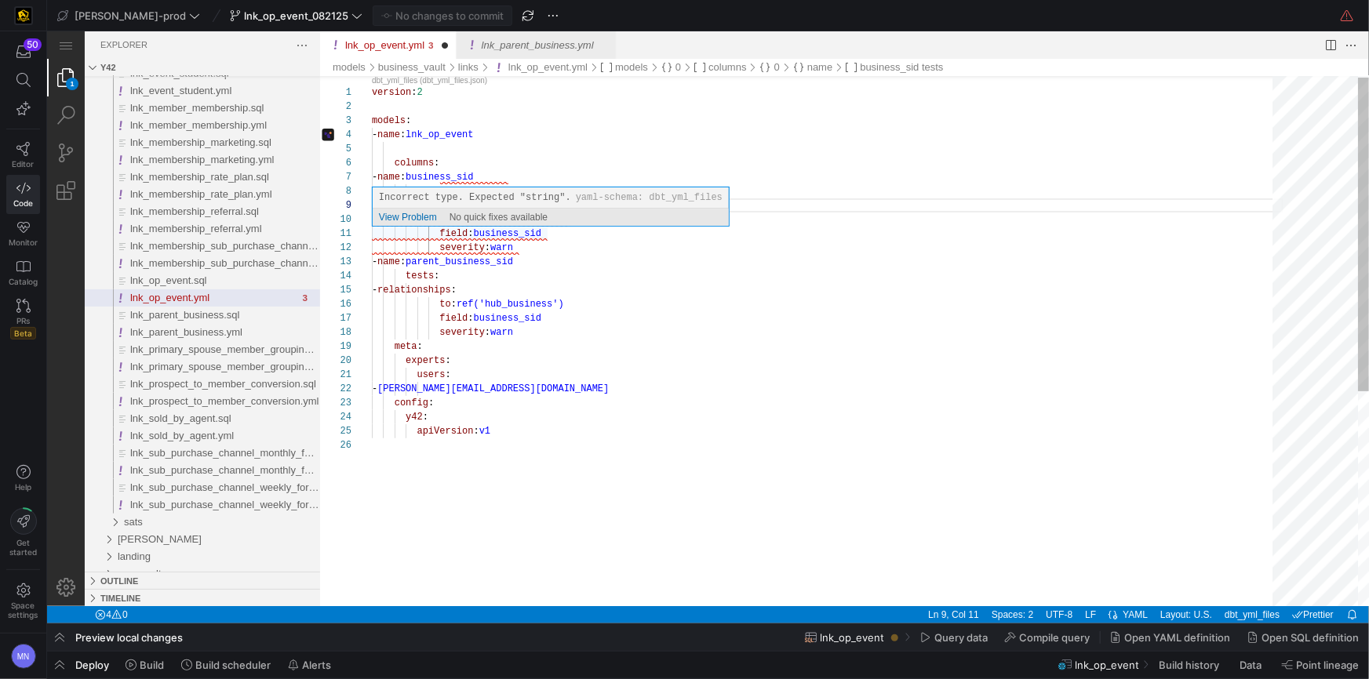
click at [439, 223] on div "View Problem No quick fixes available" at bounding box center [550, 216] width 356 height 17
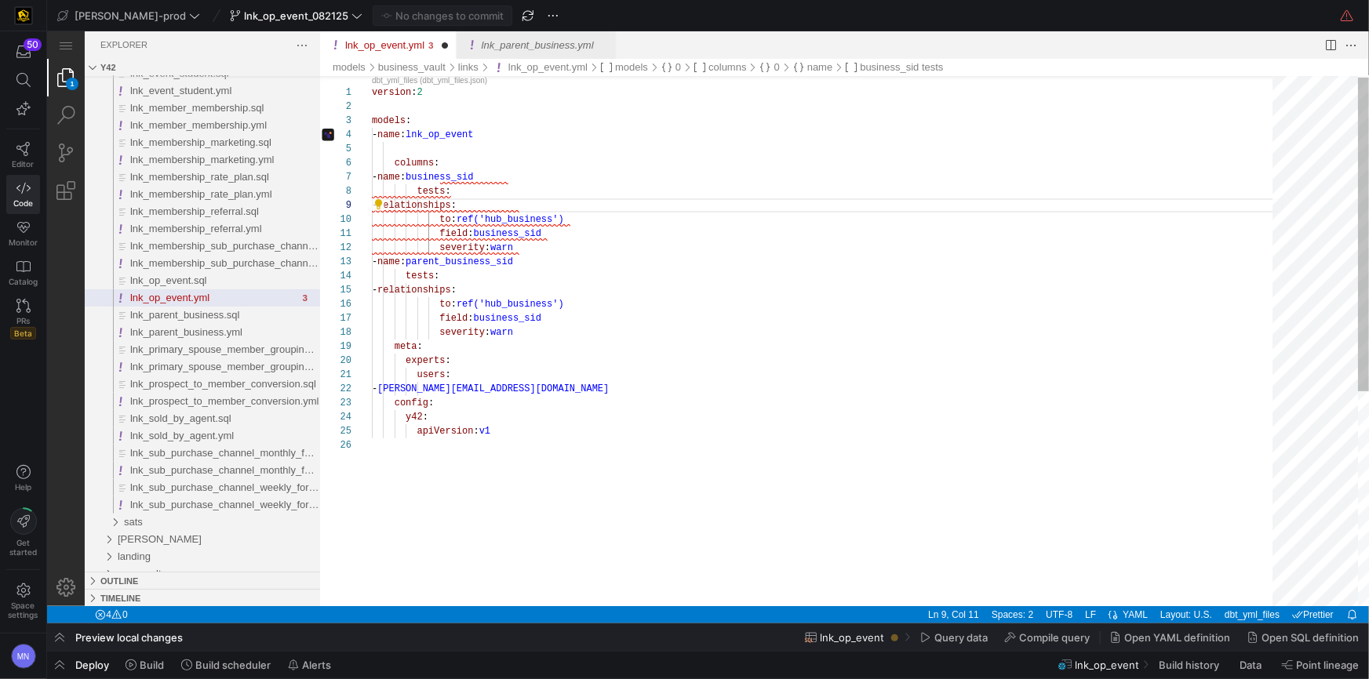
drag, startPoint x: 669, startPoint y: 289, endPoint x: 650, endPoint y: 278, distance: 22.9
click at [668, 288] on div "- relationships :" at bounding box center [827, 289] width 912 height 14
click at [441, 219] on span "to" at bounding box center [444, 218] width 11 height 11
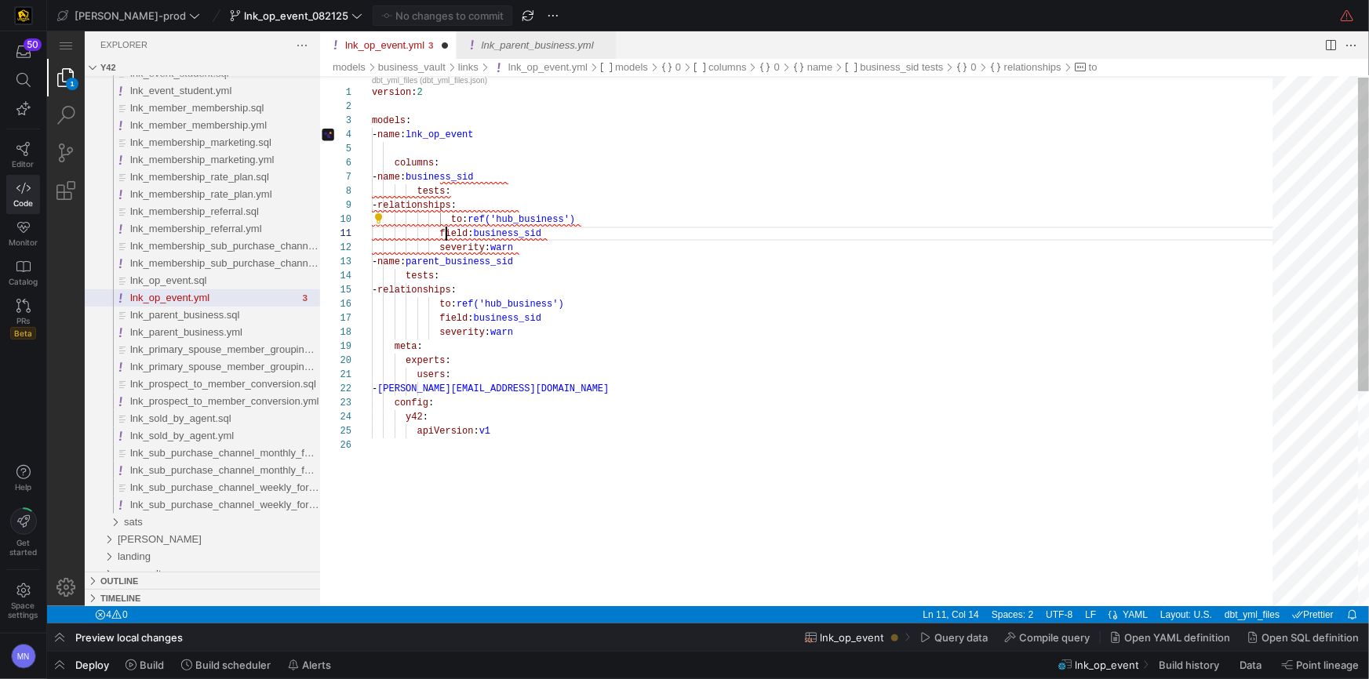
drag, startPoint x: 443, startPoint y: 231, endPoint x: 458, endPoint y: 232, distance: 14.9
click at [443, 231] on span "field" at bounding box center [453, 233] width 28 height 11
click at [441, 247] on div "version : 2 models : - name : lnk_op_event columns : - name : business_sid test…" at bounding box center [827, 520] width 912 height 895
drag, startPoint x: 651, startPoint y: 268, endPoint x: 667, endPoint y: 332, distance: 65.5
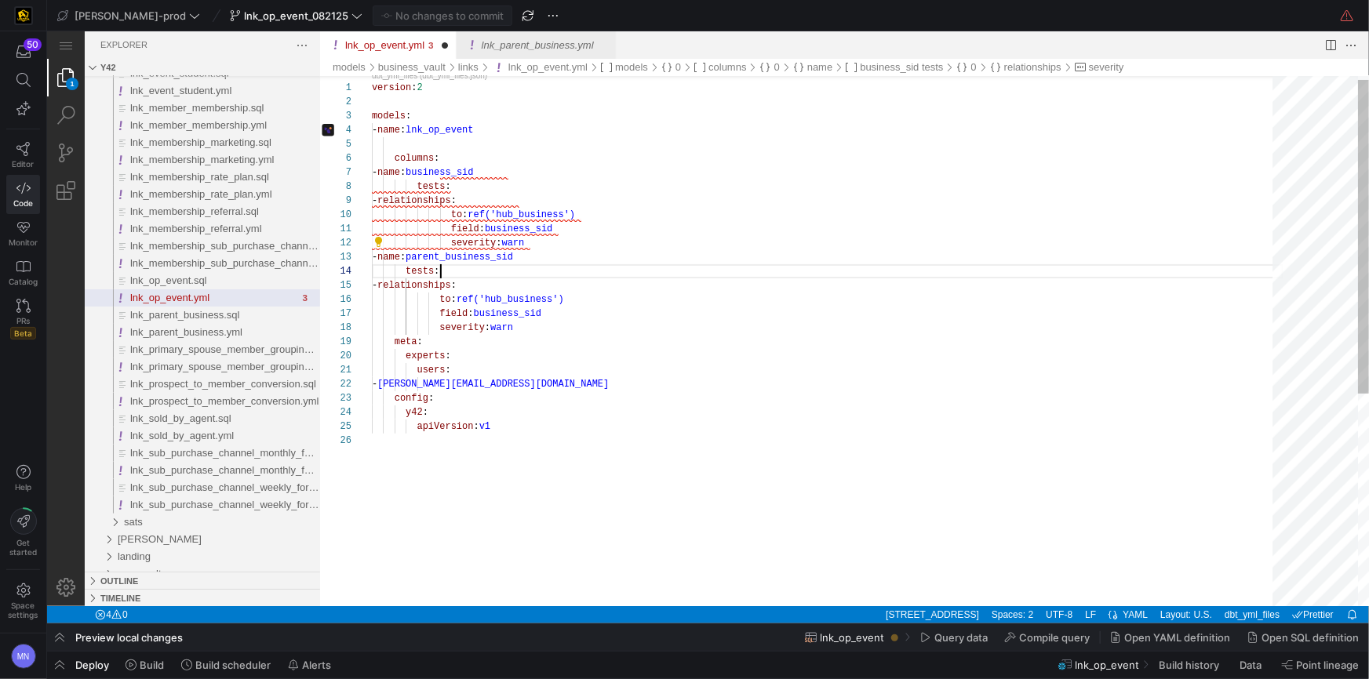
click at [651, 268] on div "tests :" at bounding box center [827, 271] width 912 height 14
click at [678, 342] on div "version : 2 models : - name : lnk_op_event columns : - name : business_sid test…" at bounding box center [827, 515] width 912 height 895
click at [423, 304] on span "lnk_op_event.yml" at bounding box center [404, 298] width 67 height 11
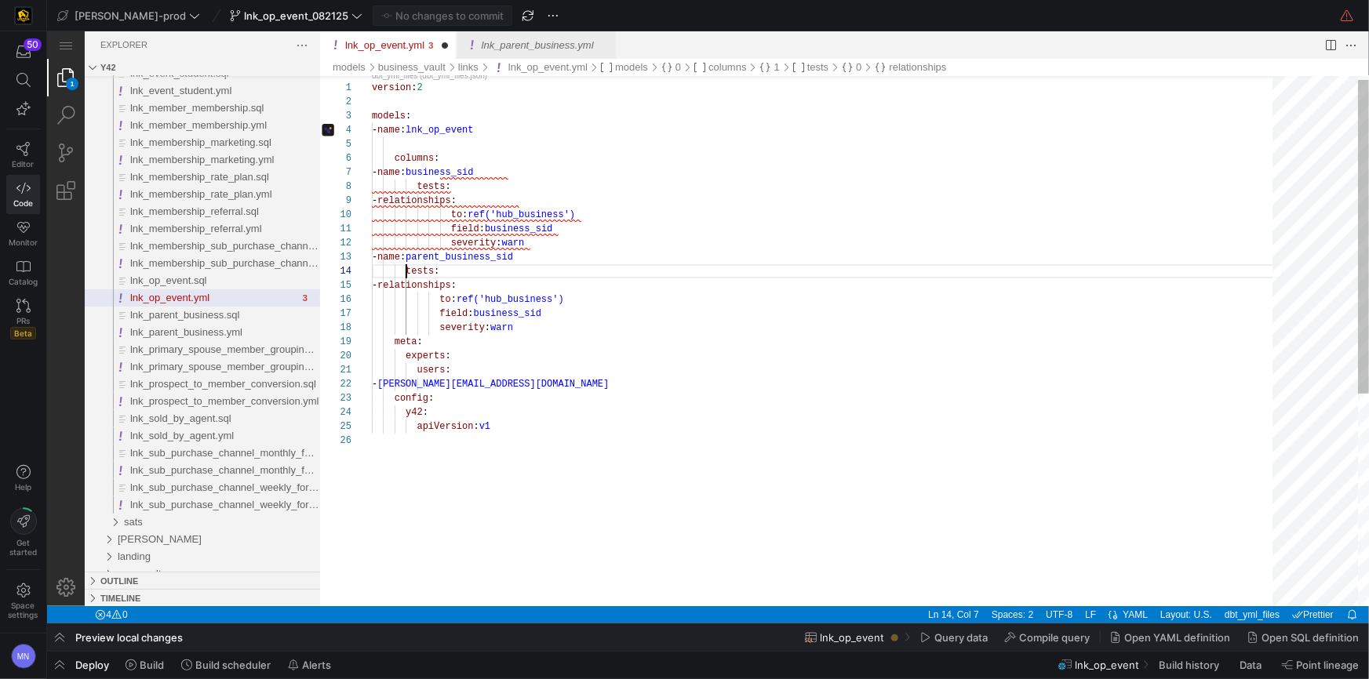
drag, startPoint x: 406, startPoint y: 270, endPoint x: 508, endPoint y: 266, distance: 101.3
click at [408, 269] on span "tests" at bounding box center [419, 270] width 28 height 11
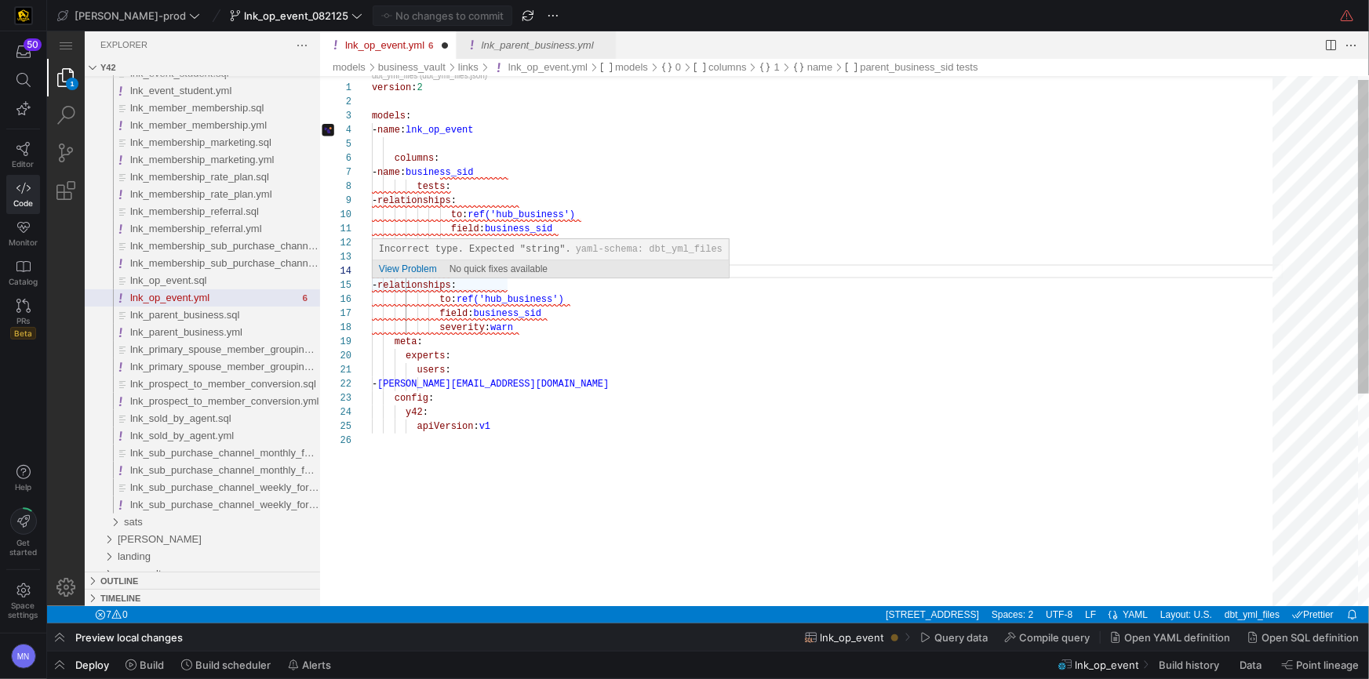
drag, startPoint x: 421, startPoint y: 285, endPoint x: 488, endPoint y: 285, distance: 67.5
click at [377, 285] on span "-" at bounding box center [373, 284] width 5 height 11
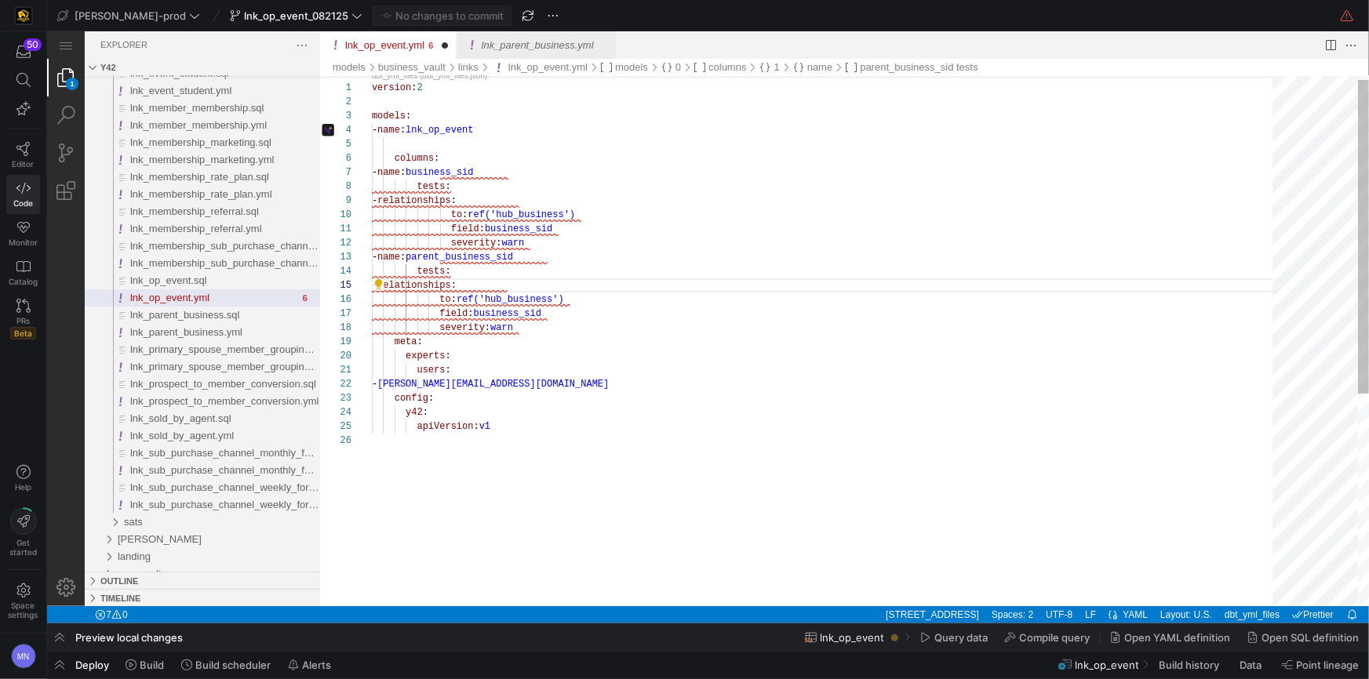
type textarea "field: business_sid severity: warn - name: parent_business_sid tests: - relatio…"
click at [437, 300] on span "lnk_op_event.yml" at bounding box center [404, 298] width 67 height 11
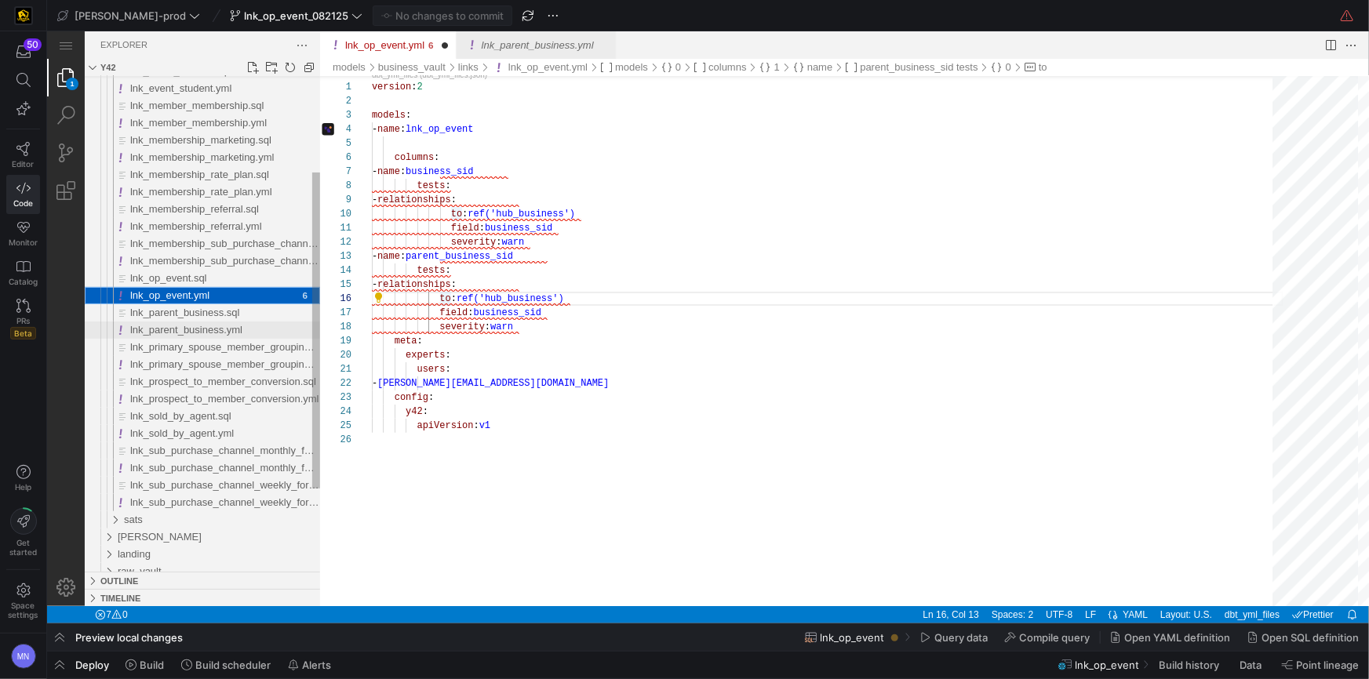
click at [229, 331] on span "lnk_parent_business.yml" at bounding box center [185, 329] width 112 height 12
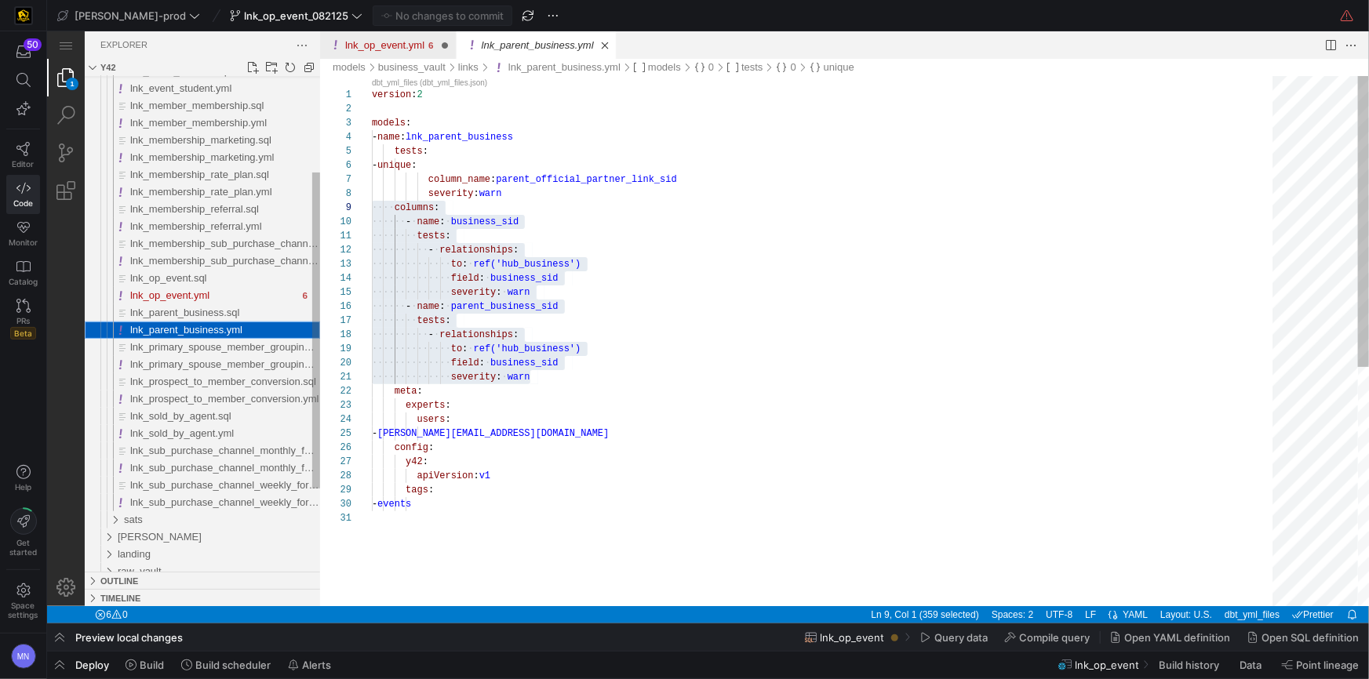
scroll to position [282, 0]
click at [199, 293] on span "lnk_op_event.yml" at bounding box center [168, 295] width 79 height 12
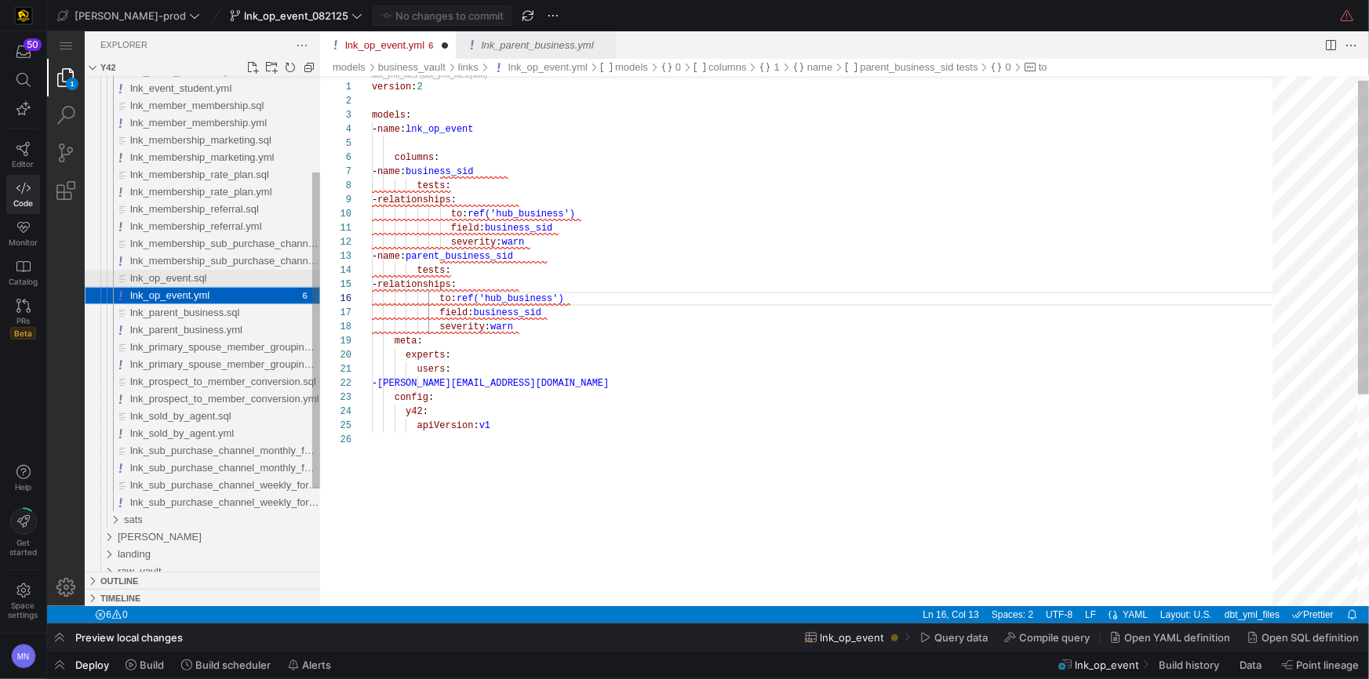
scroll to position [141, 67]
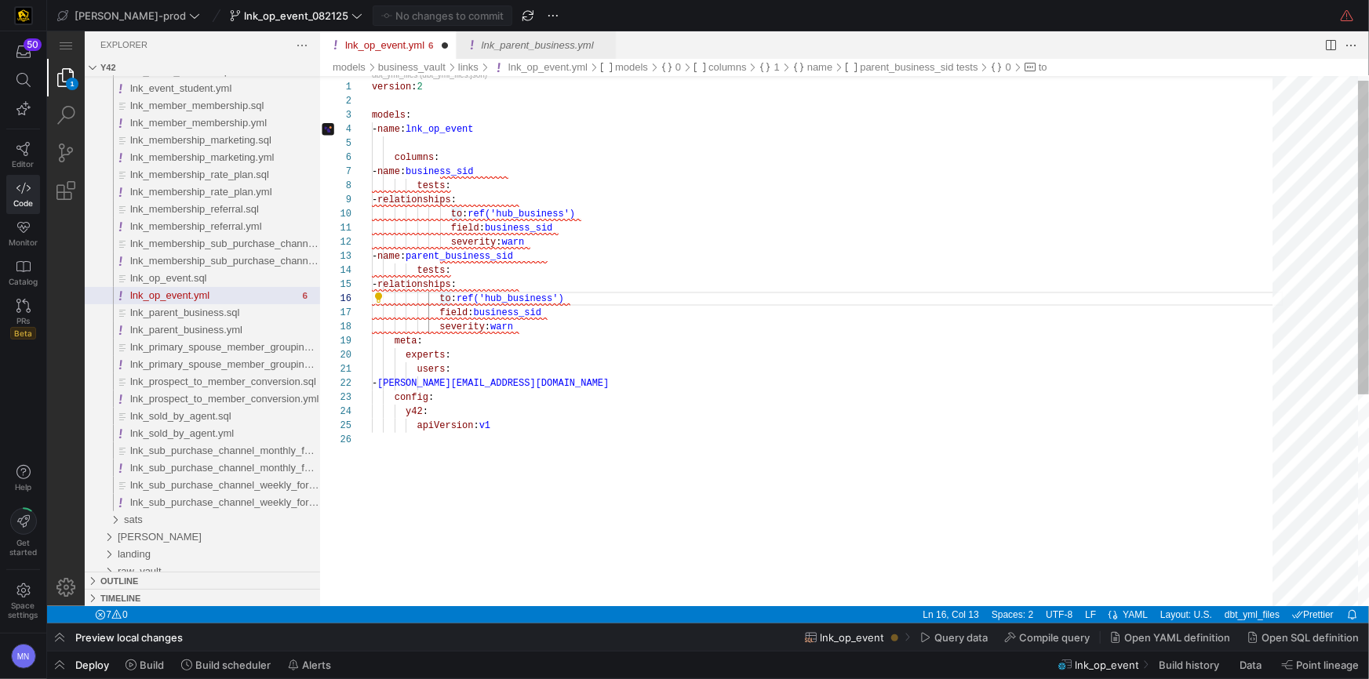
click at [450, 211] on span "lnk_op_event.yml" at bounding box center [410, 213] width 79 height 11
click at [449, 228] on span "lnk_op_event.yml" at bounding box center [410, 227] width 79 height 11
click at [438, 294] on div "version : 2 models : - name : lnk_op_event columns : - name : business_sid test…" at bounding box center [827, 512] width 912 height 895
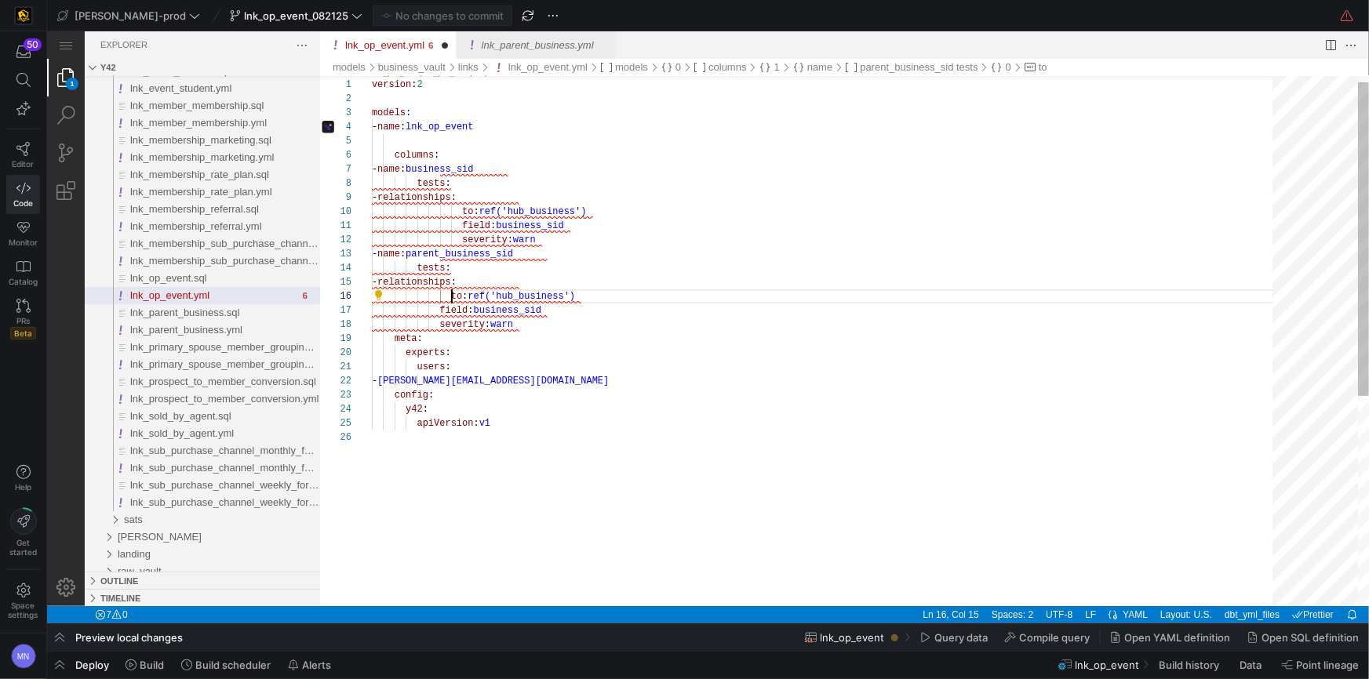
scroll to position [71, 78]
click at [439, 307] on div "1 2 3 4 5 6 7 8 9 10 11 12 13 14 15 16 17 18 19 20 21 22 23 24 25 26 version : …" at bounding box center [843, 340] width 1049 height 530
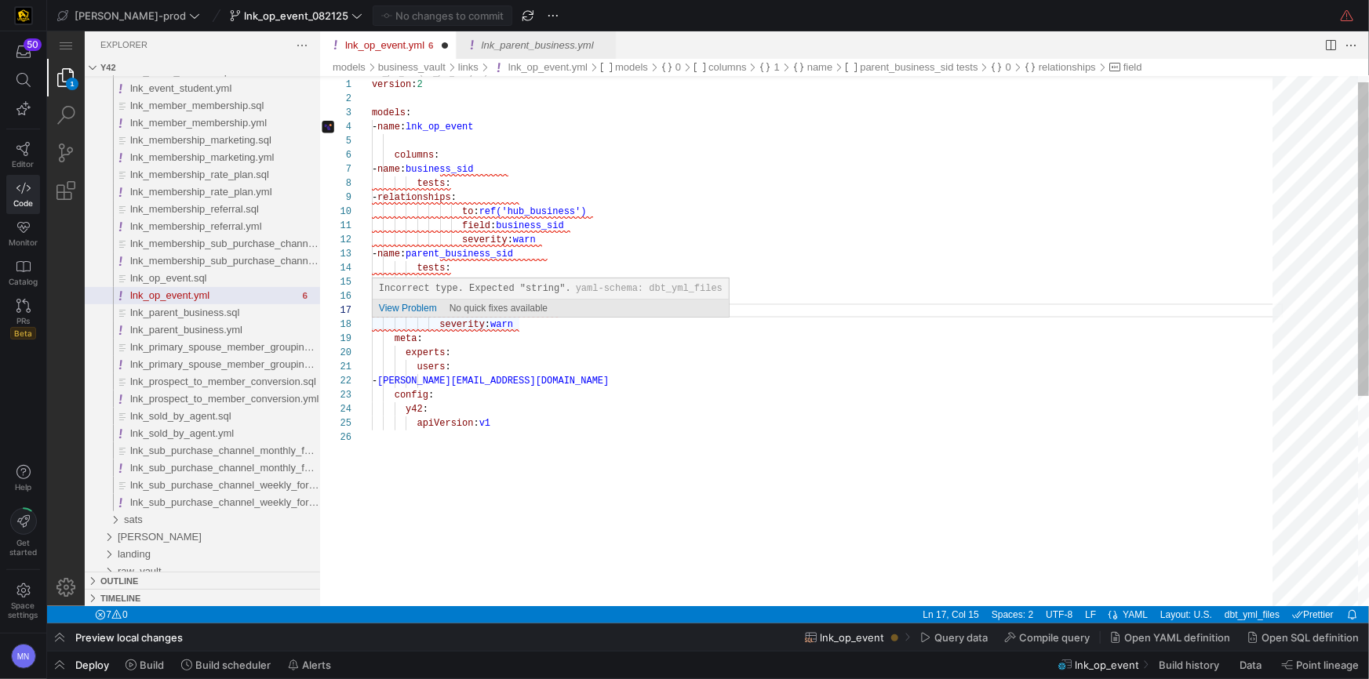
click at [442, 326] on span "severity" at bounding box center [462, 324] width 46 height 11
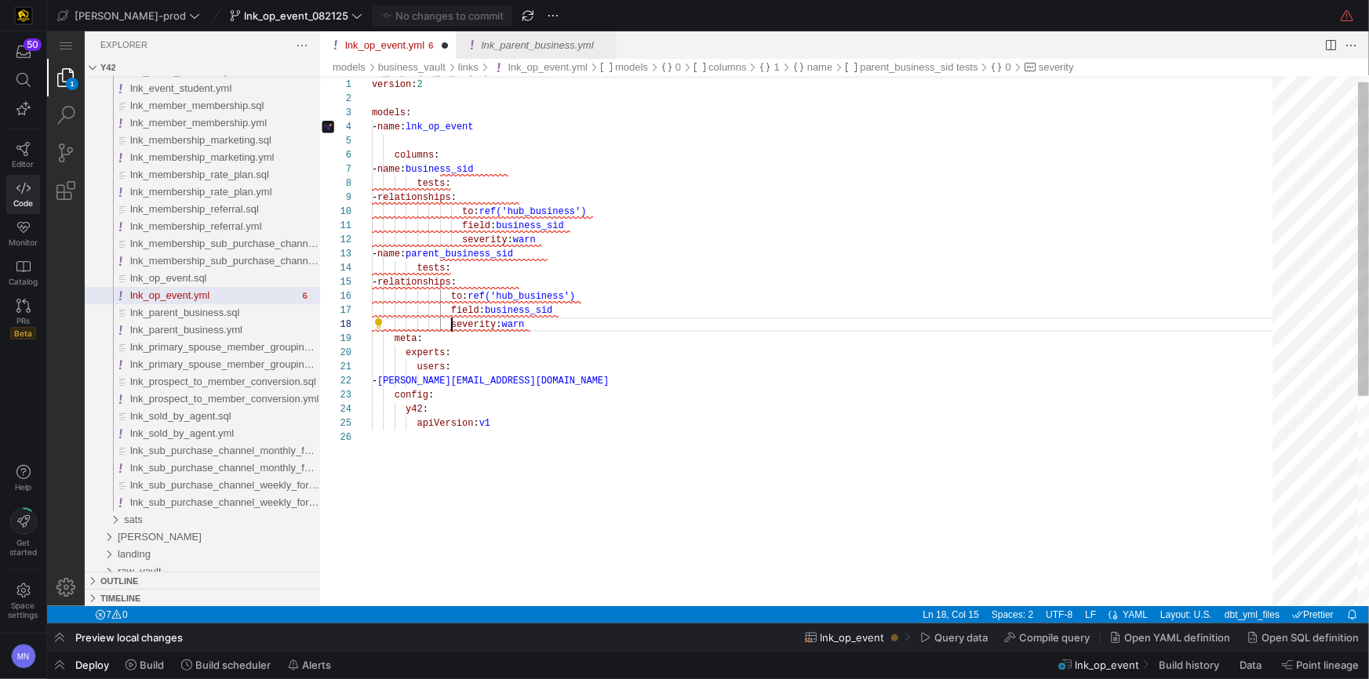
scroll to position [98, 78]
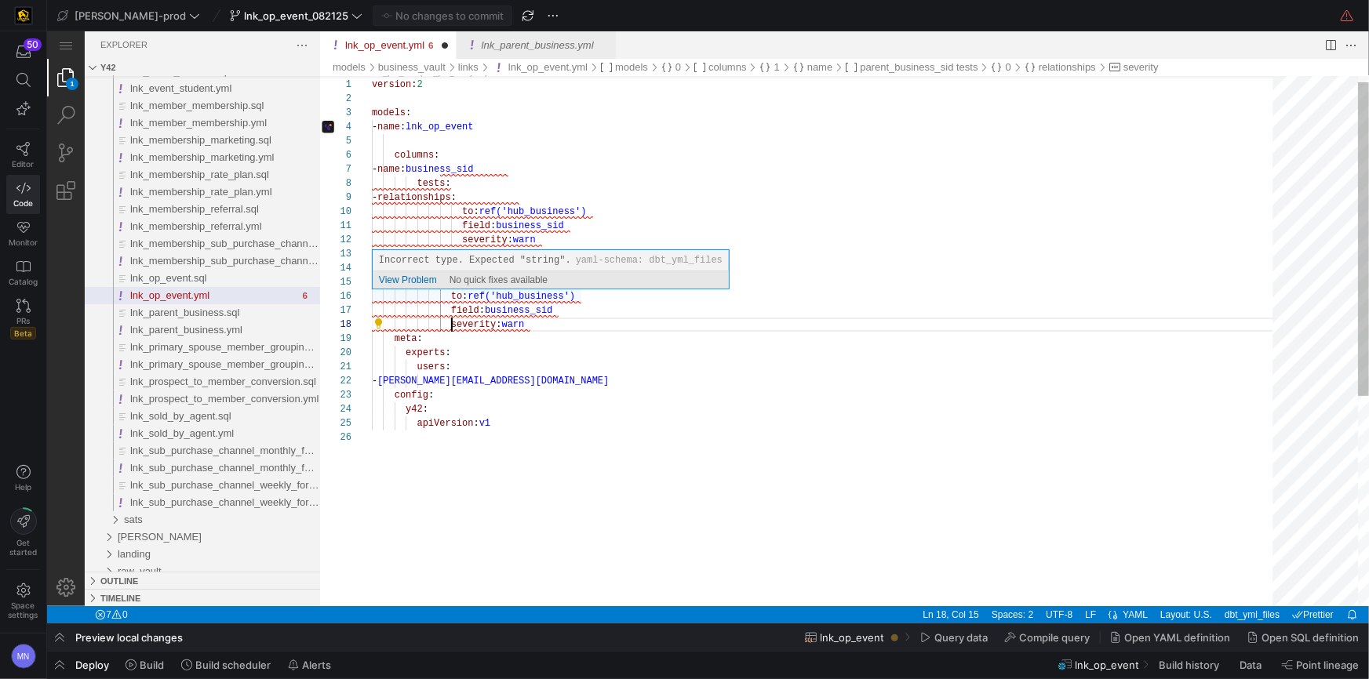
click at [632, 275] on div "View Problem No quick fixes available" at bounding box center [550, 279] width 356 height 17
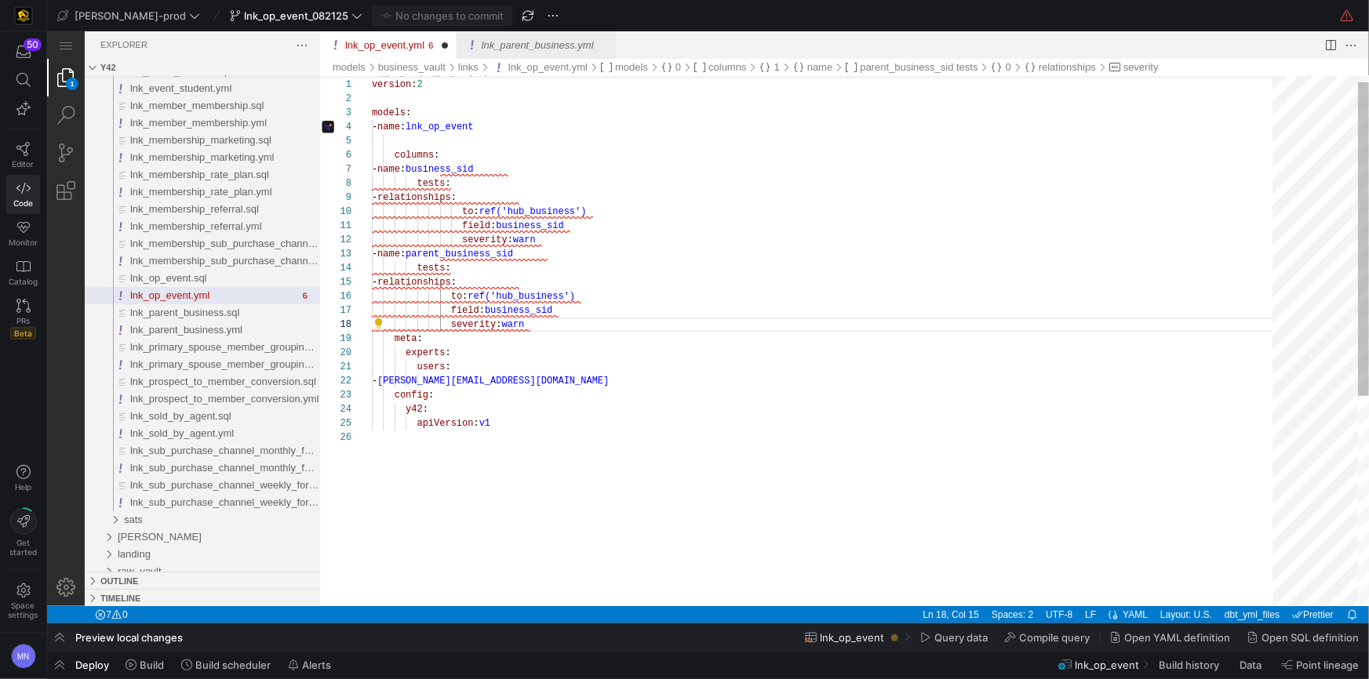
click at [615, 331] on div "version : 2 models : - name : lnk_op_event columns : - name : business_sid test…" at bounding box center [827, 512] width 912 height 895
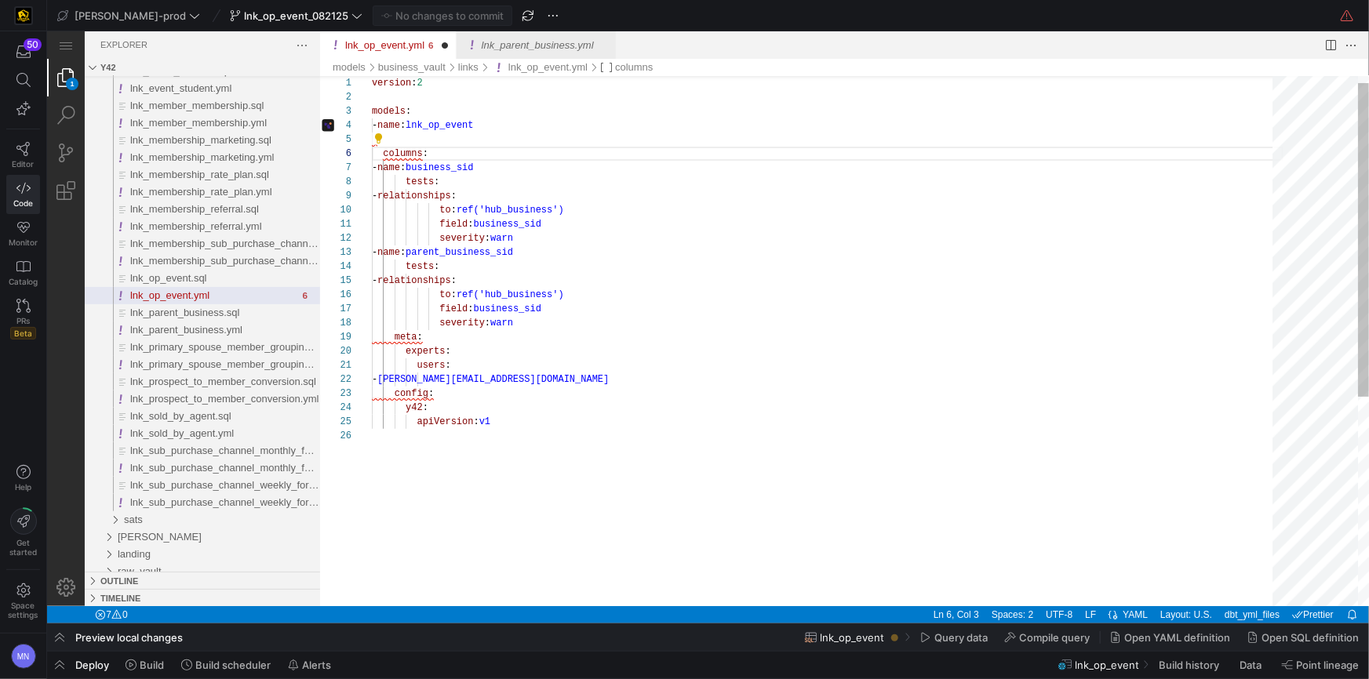
scroll to position [98, 158]
click at [636, 351] on div "experts :" at bounding box center [827, 351] width 912 height 14
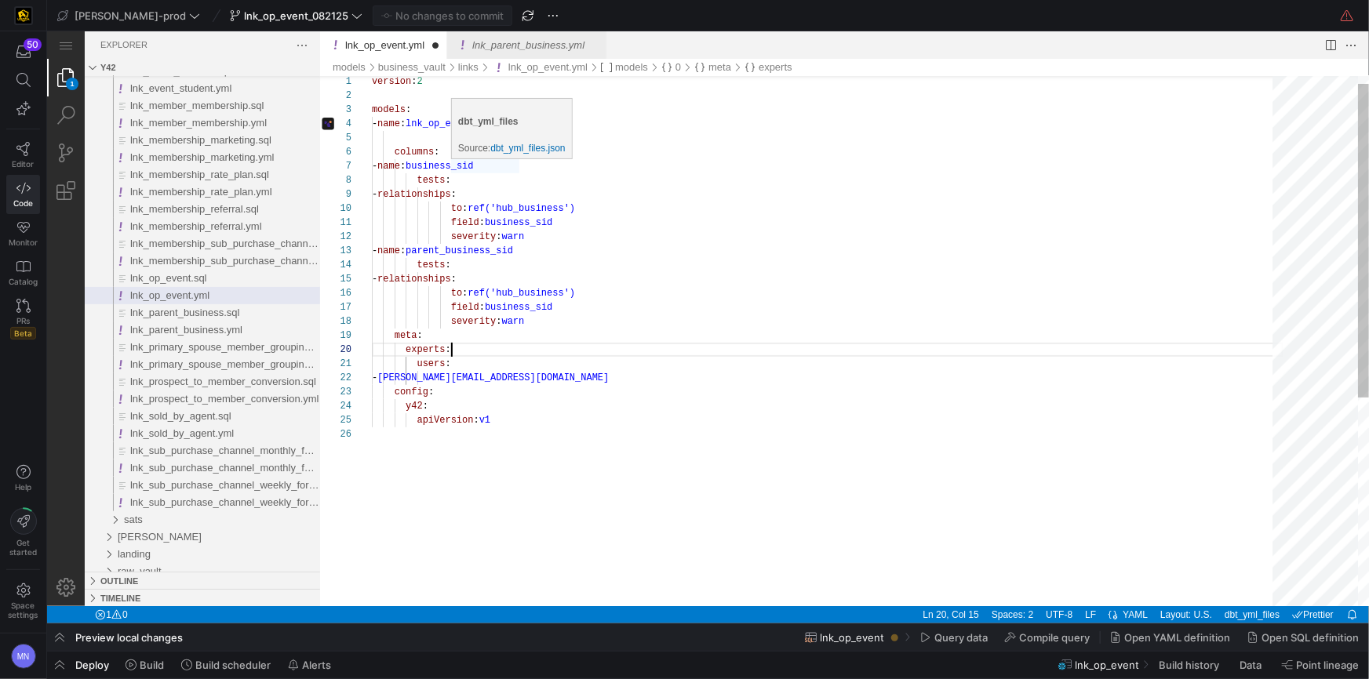
click at [472, 166] on span "business_sid" at bounding box center [438, 165] width 67 height 11
click at [570, 208] on div "version : 2 models : - name : lnk_op_event columns : - name : event_sid tests :…" at bounding box center [827, 509] width 912 height 895
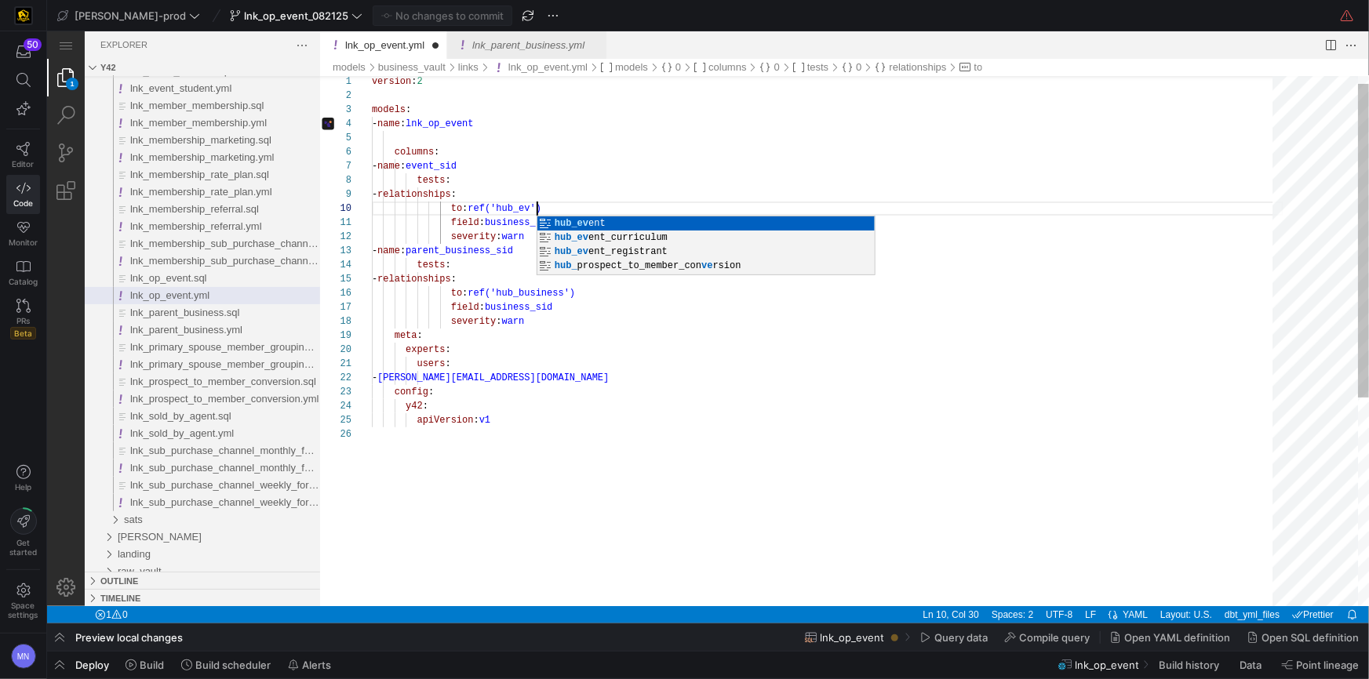
scroll to position [126, 180]
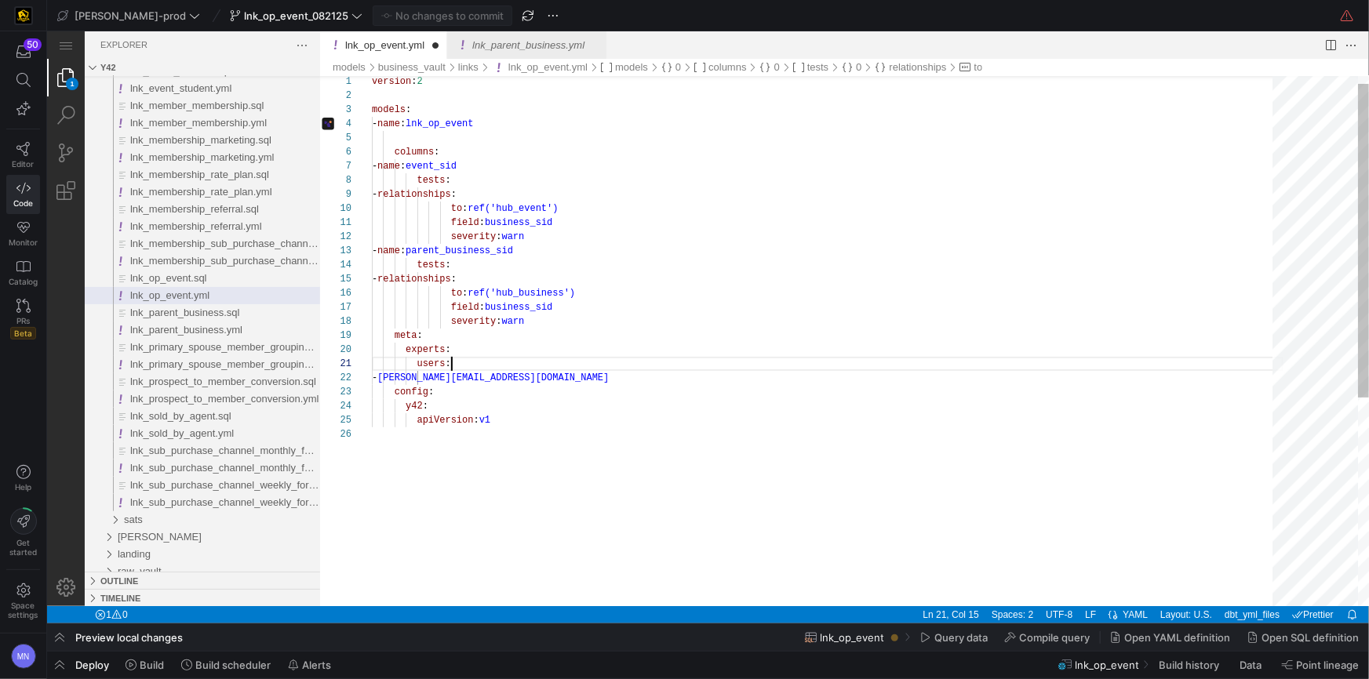
click at [609, 359] on div "users :" at bounding box center [827, 363] width 912 height 14
drag, startPoint x: 492, startPoint y: 250, endPoint x: 524, endPoint y: 294, distance: 54.5
click at [492, 250] on span "parent_business_sid" at bounding box center [458, 250] width 107 height 11
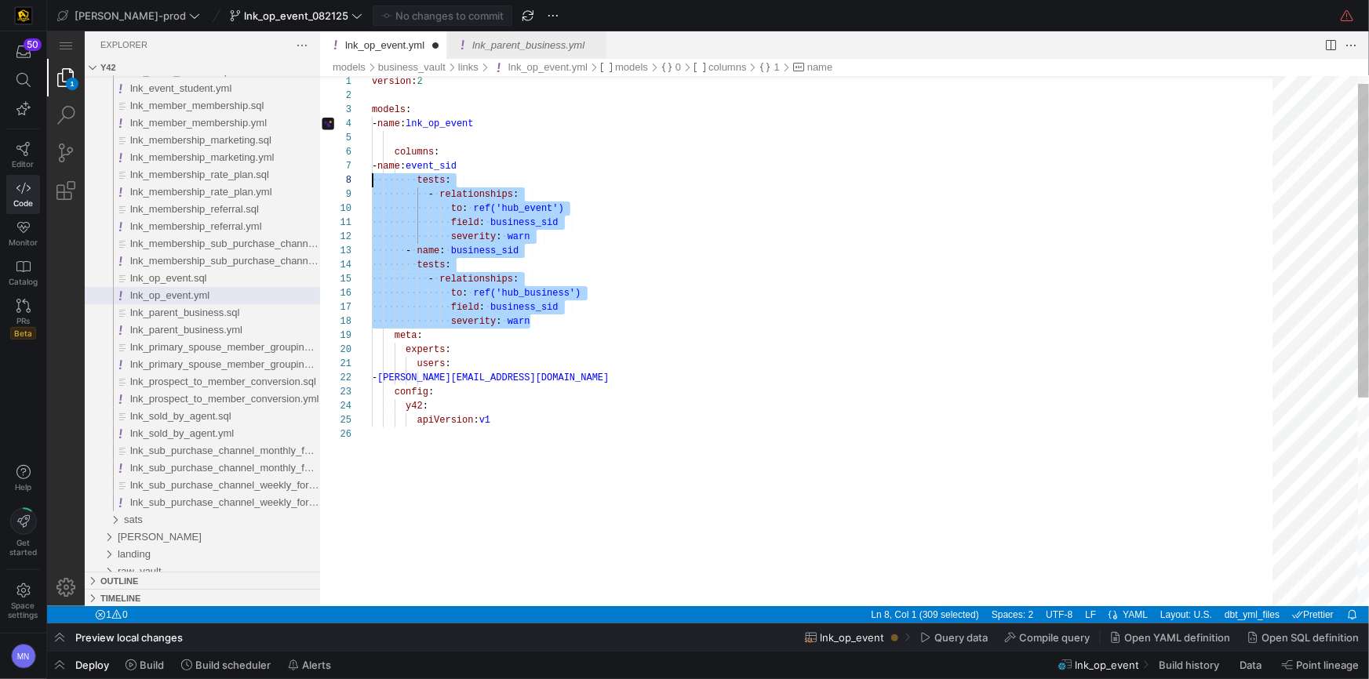
scroll to position [85, 0]
drag, startPoint x: 549, startPoint y: 317, endPoint x: 357, endPoint y: 172, distance: 240.9
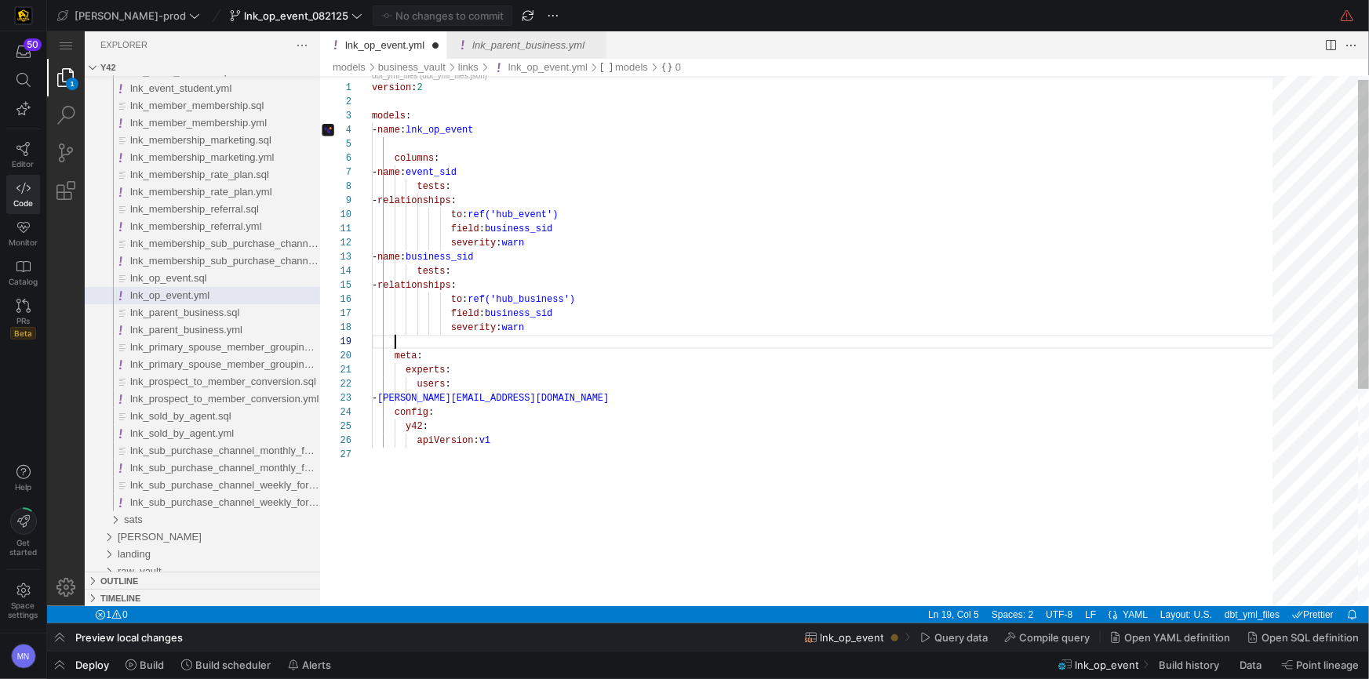
scroll to position [113, 11]
paste textarea "- relationships: to: ref('hub_event') field: business_sid severity: warn - name…"
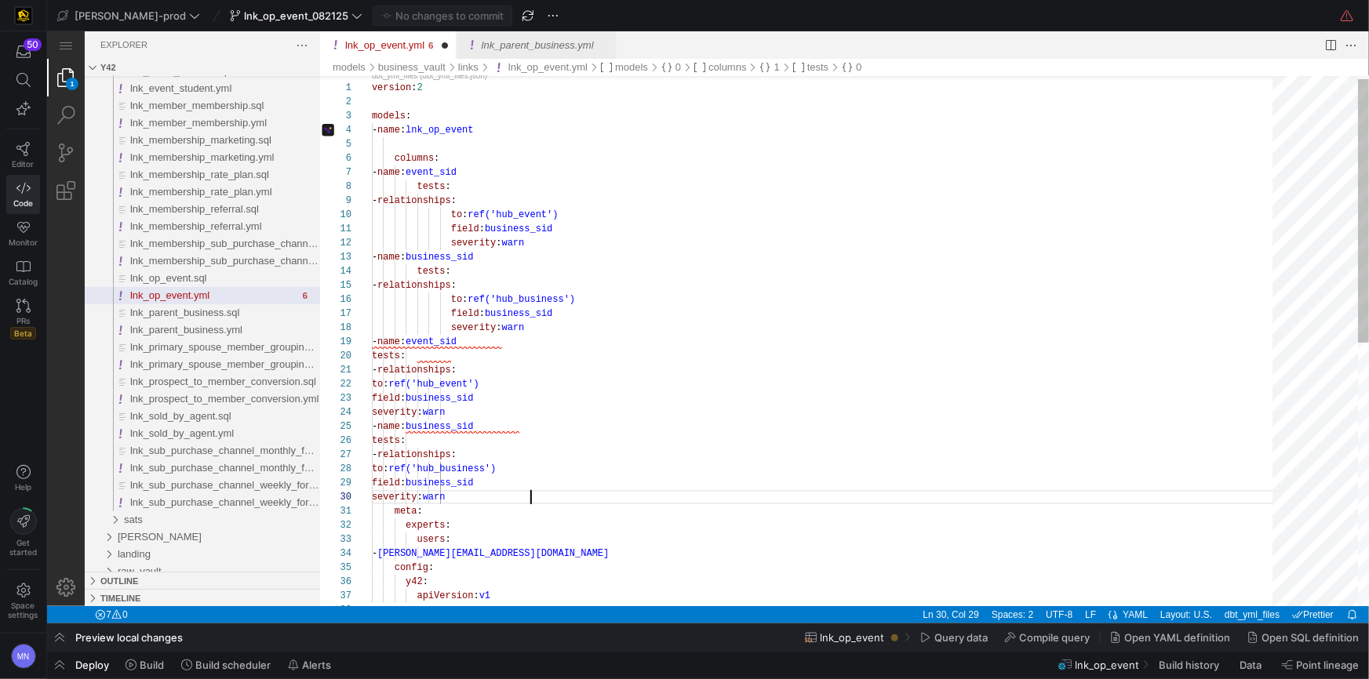
scroll to position [126, 158]
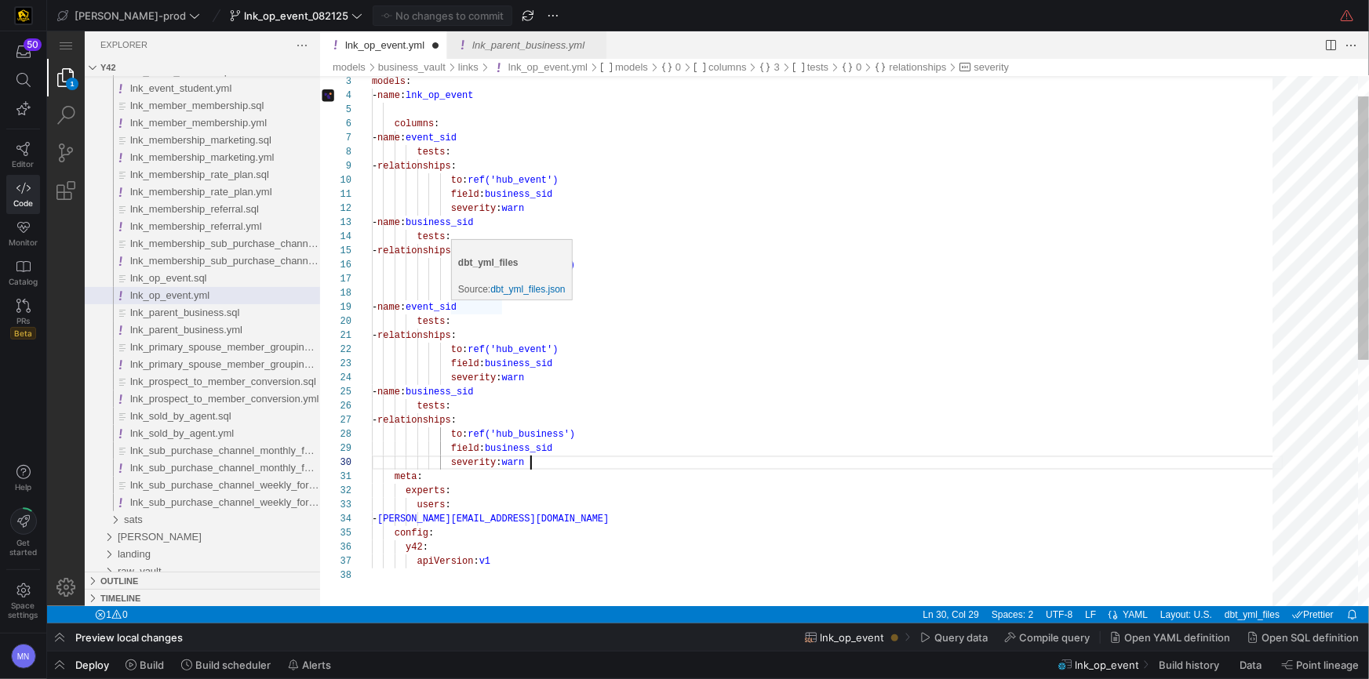
drag, startPoint x: 479, startPoint y: 305, endPoint x: 588, endPoint y: 310, distance: 108.4
click at [479, 305] on div "models : - name : lnk_op_event columns : - name : event_sid tests : - relations…" at bounding box center [827, 566] width 912 height 1065
drag, startPoint x: 551, startPoint y: 348, endPoint x: 709, endPoint y: 333, distance: 159.3
click at [551, 348] on span "ref('hub_event')" at bounding box center [512, 349] width 90 height 11
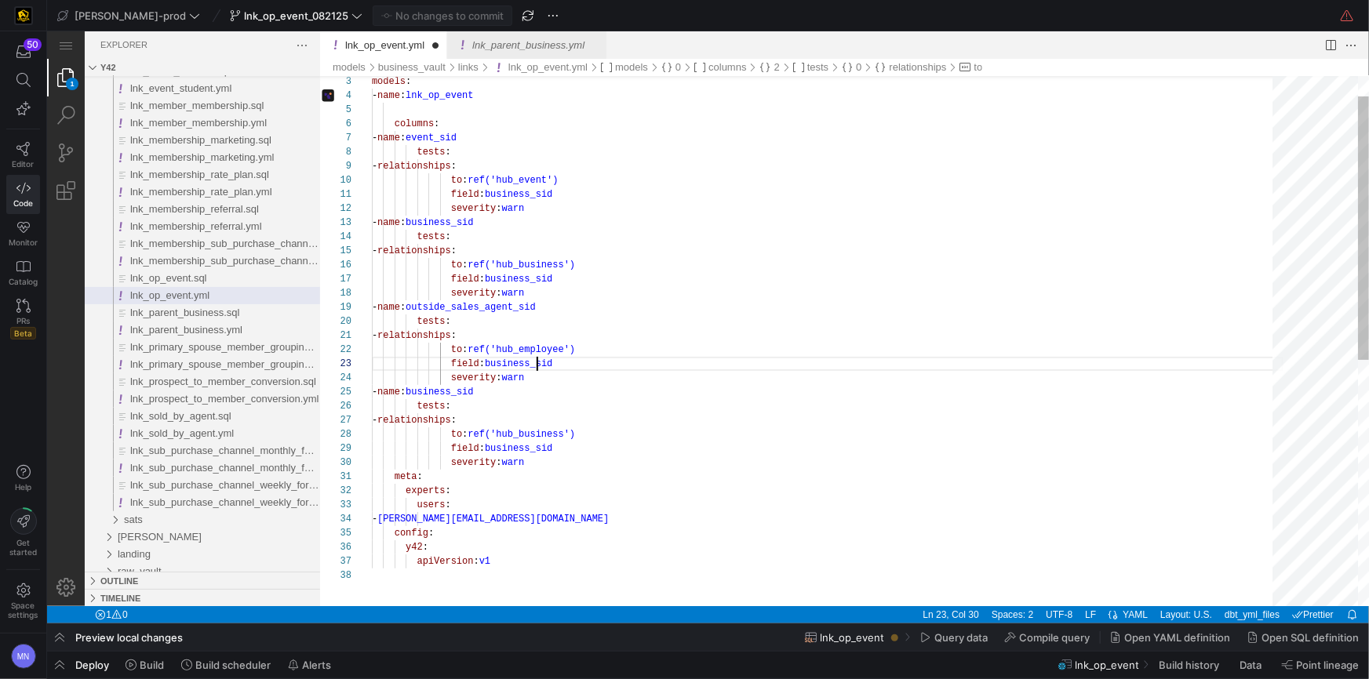
scroll to position [27, 165]
drag, startPoint x: 535, startPoint y: 362, endPoint x: 664, endPoint y: 332, distance: 132.3
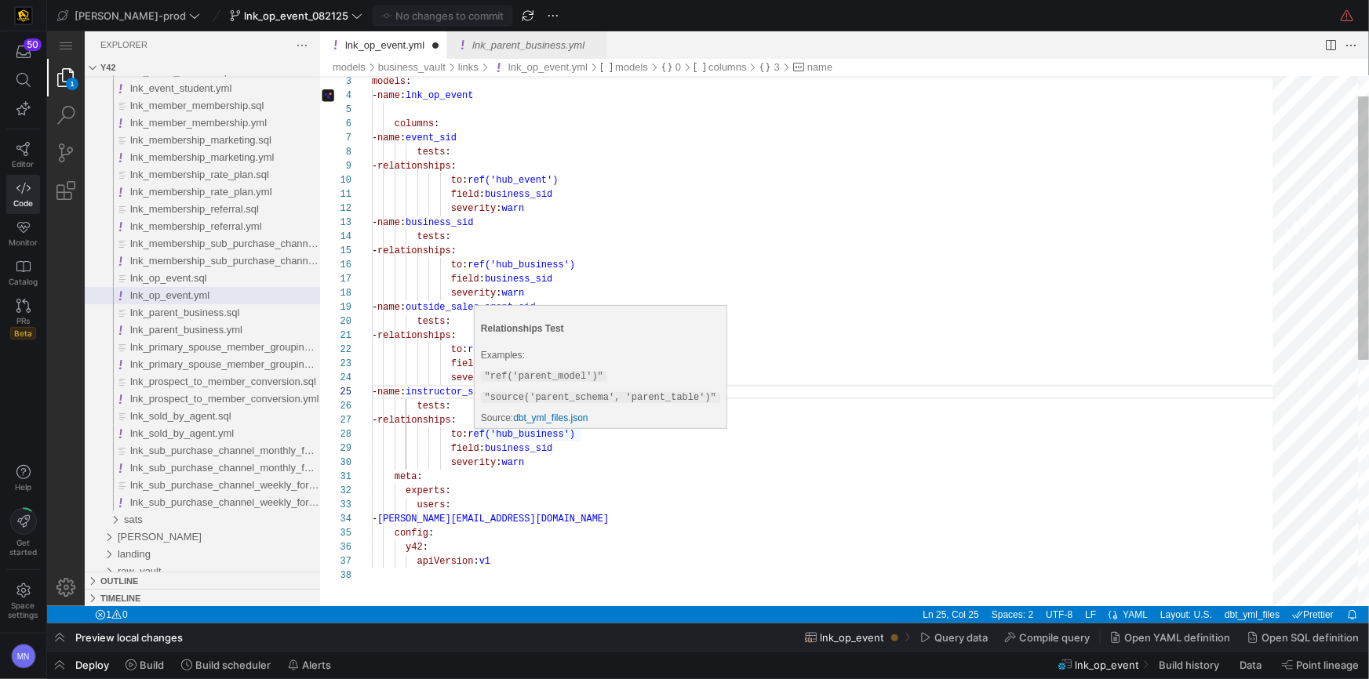
click at [569, 435] on span "ref('hub_business')" at bounding box center [520, 433] width 107 height 11
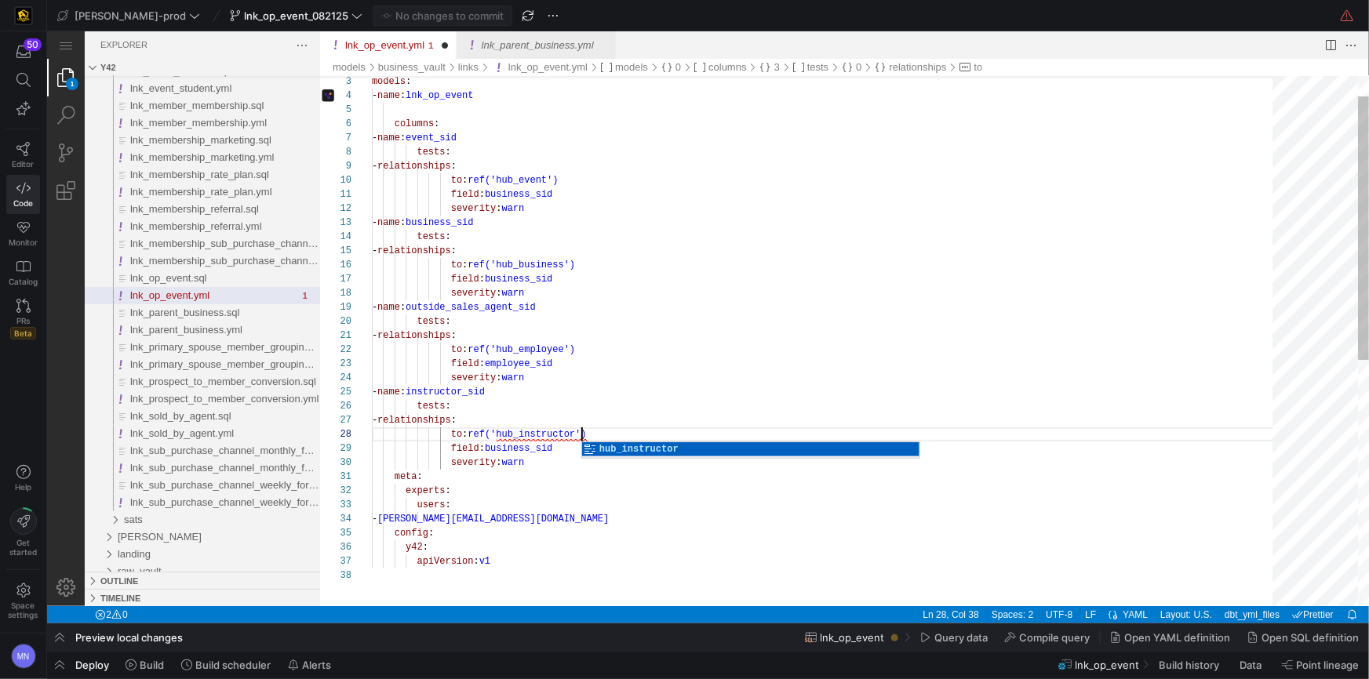
scroll to position [98, 209]
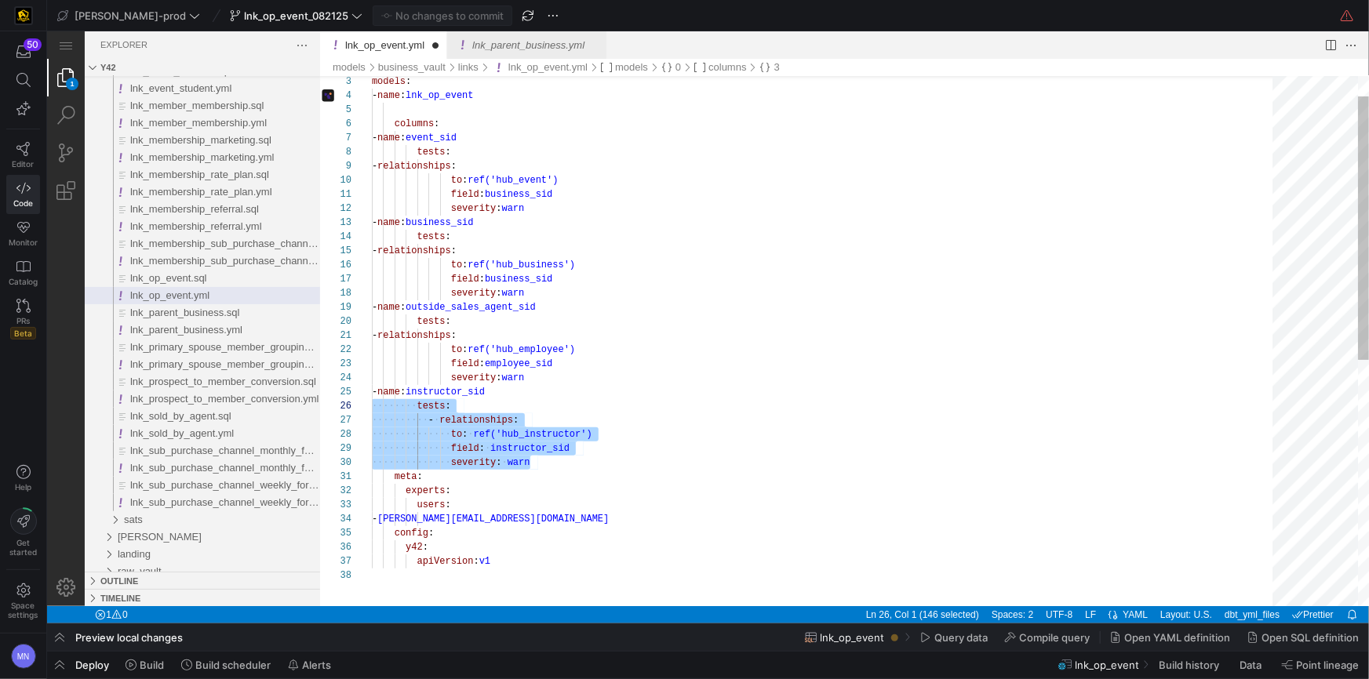
scroll to position [56, 0]
drag, startPoint x: 555, startPoint y: 468, endPoint x: 344, endPoint y: 390, distance: 225.9
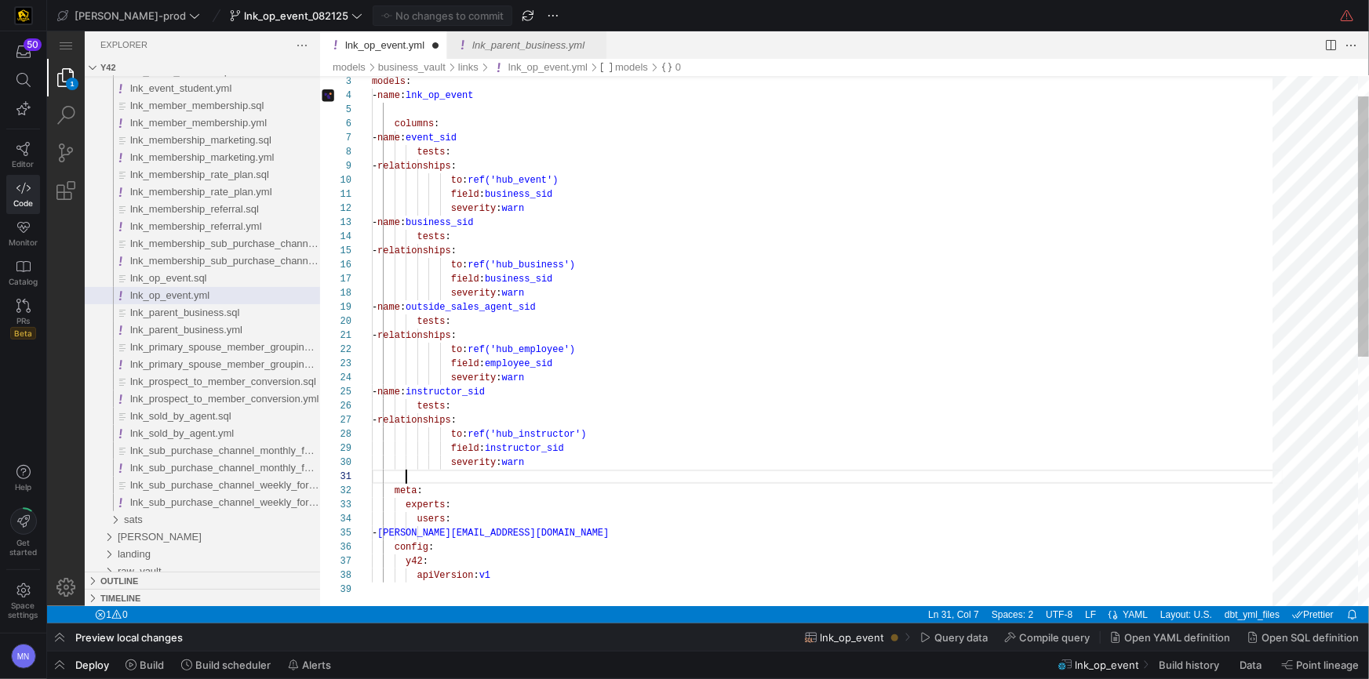
scroll to position [0, 34]
paste textarea "- name: instructor_sid tests: - relationships: to: ref('hub_instructor') field:…"
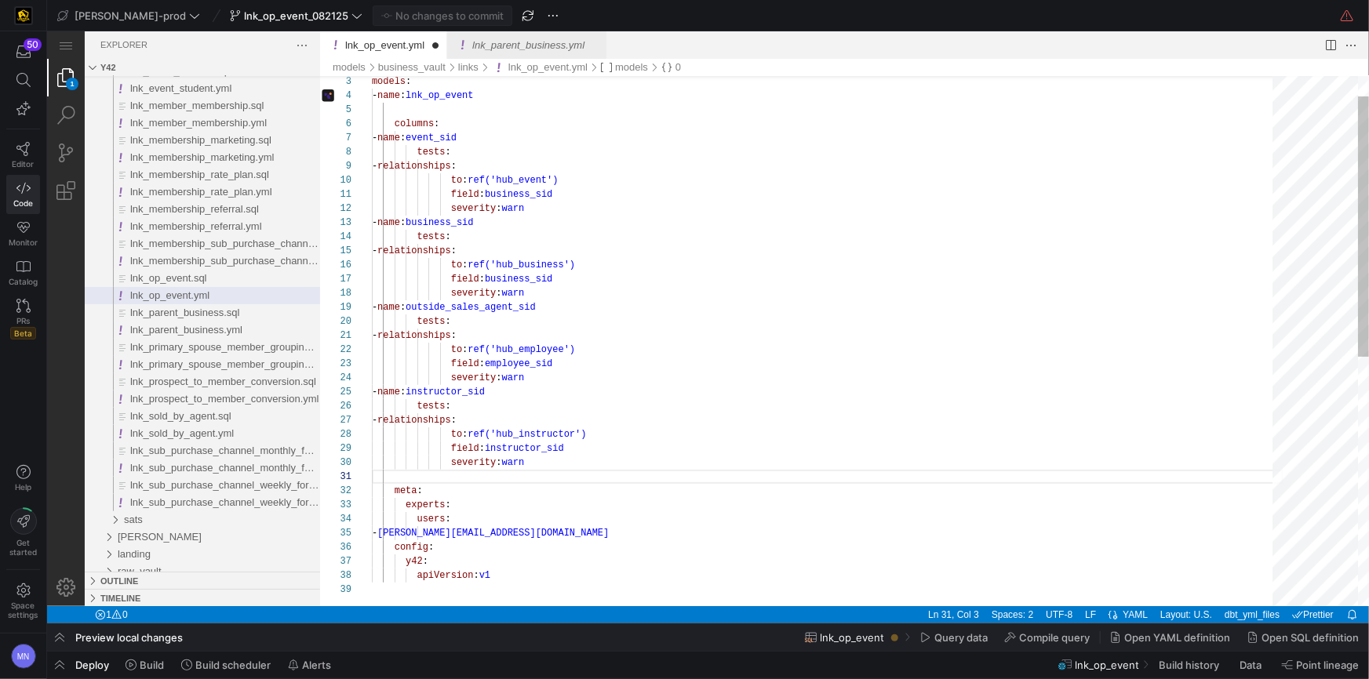
paste textarea "- name: instructor_sid tests: - relationships: to: ref('hub_instructor') field:…"
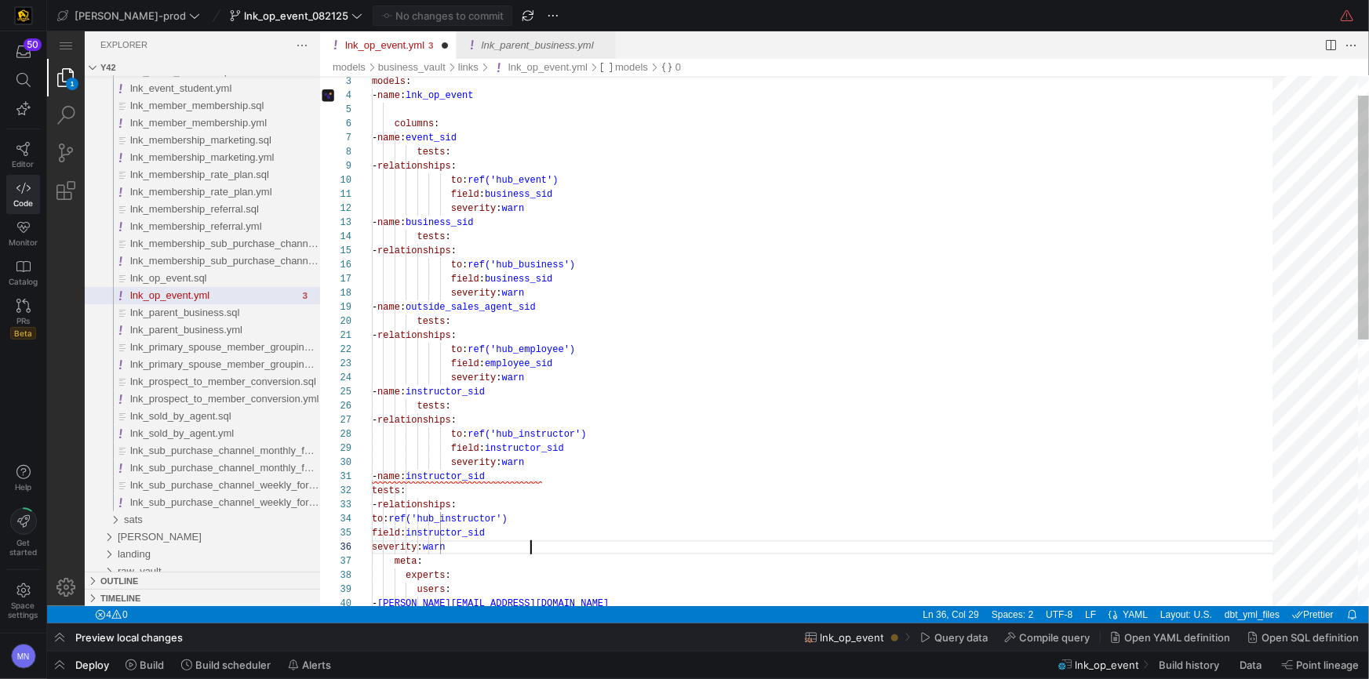
scroll to position [71, 158]
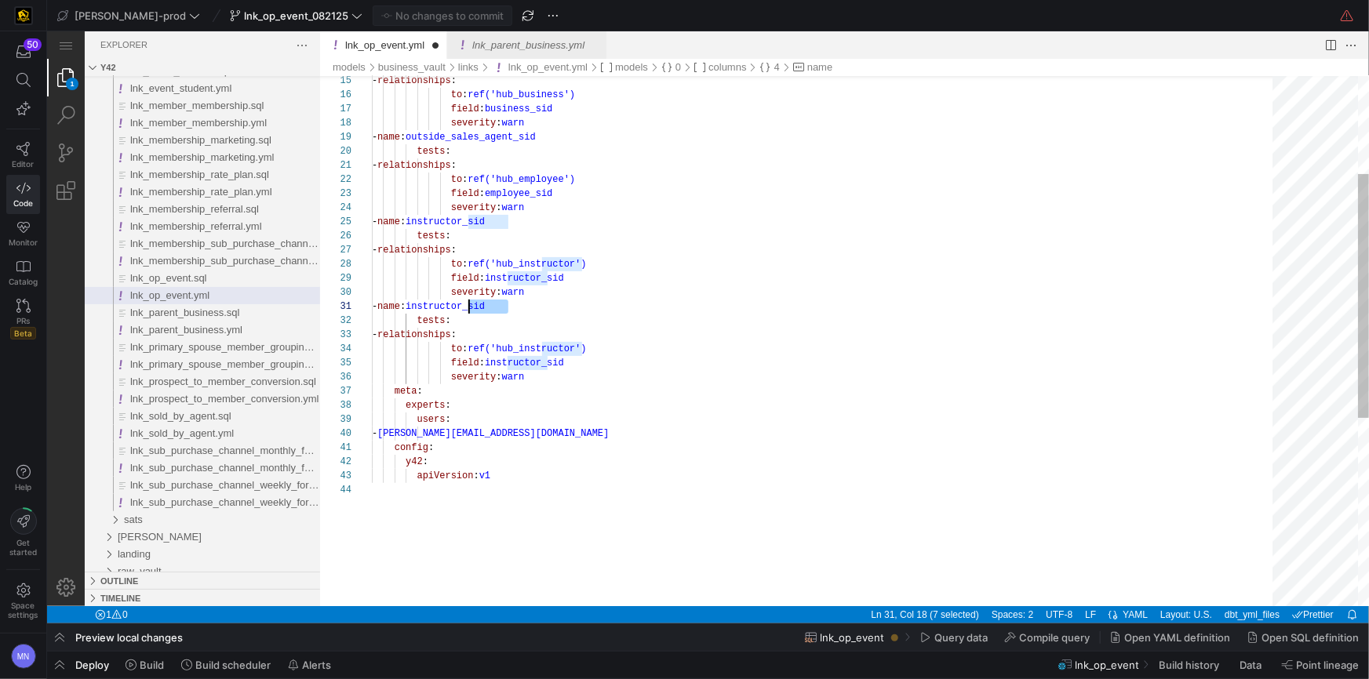
scroll to position [0, 78]
drag, startPoint x: 507, startPoint y: 305, endPoint x: 482, endPoint y: 395, distance: 92.7
drag, startPoint x: 581, startPoint y: 348, endPoint x: 592, endPoint y: 378, distance: 32.1
click at [581, 348] on div "15 16 17 18 19 20 21 22 23 24 25 26 27 28 29 30 37 38 39 31 32 33 34 35 36 40 4…" at bounding box center [843, 340] width 1049 height 530
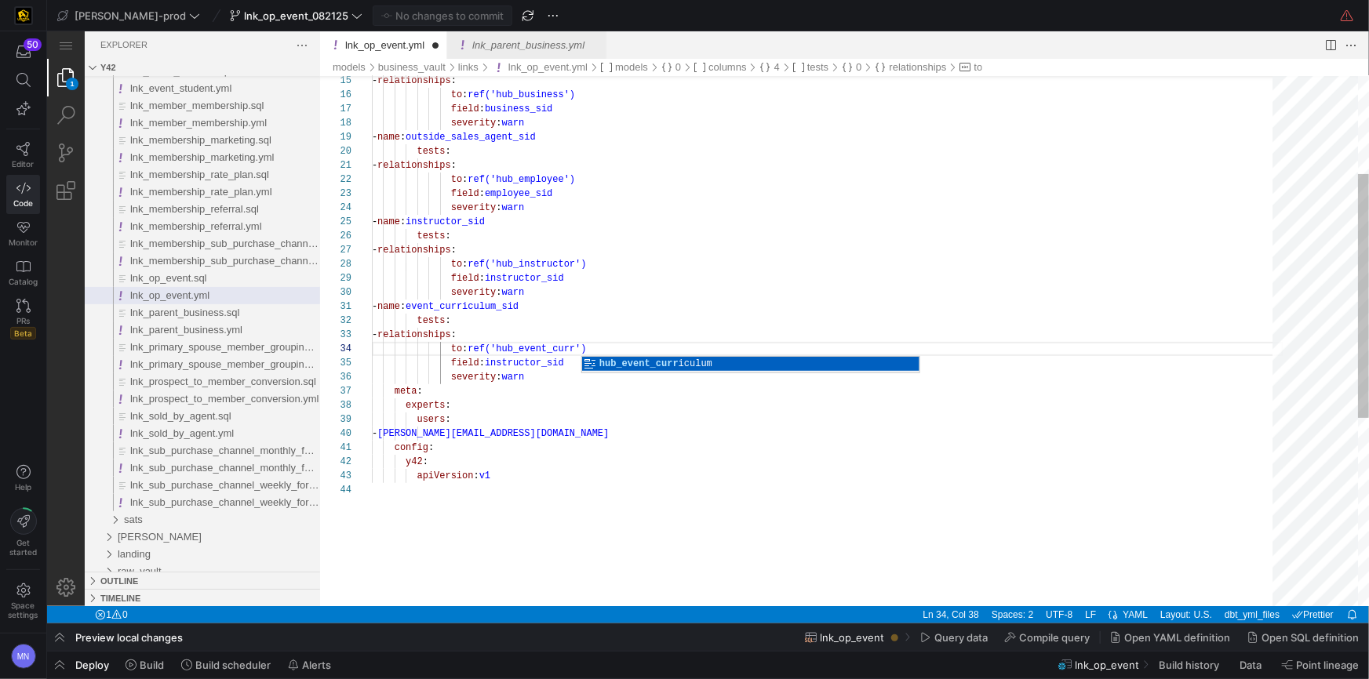
scroll to position [42, 243]
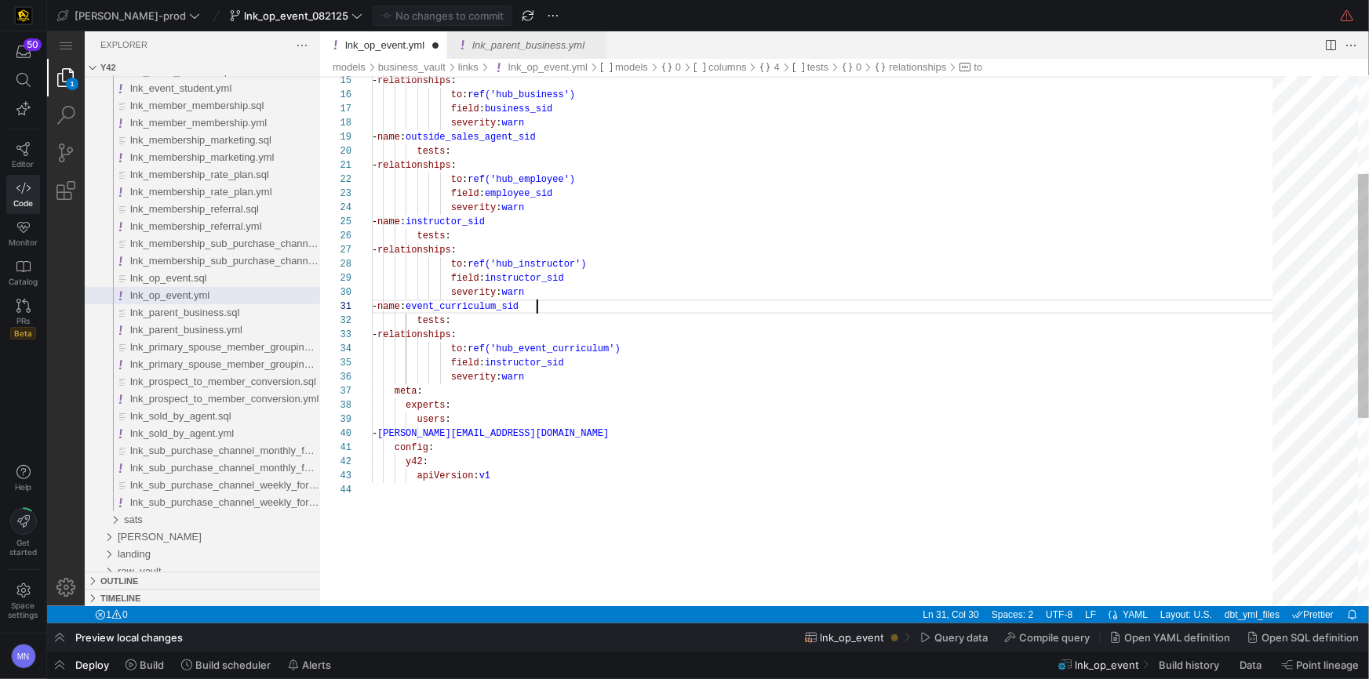
click at [531, 362] on span "instructor_sid" at bounding box center [523, 362] width 79 height 11
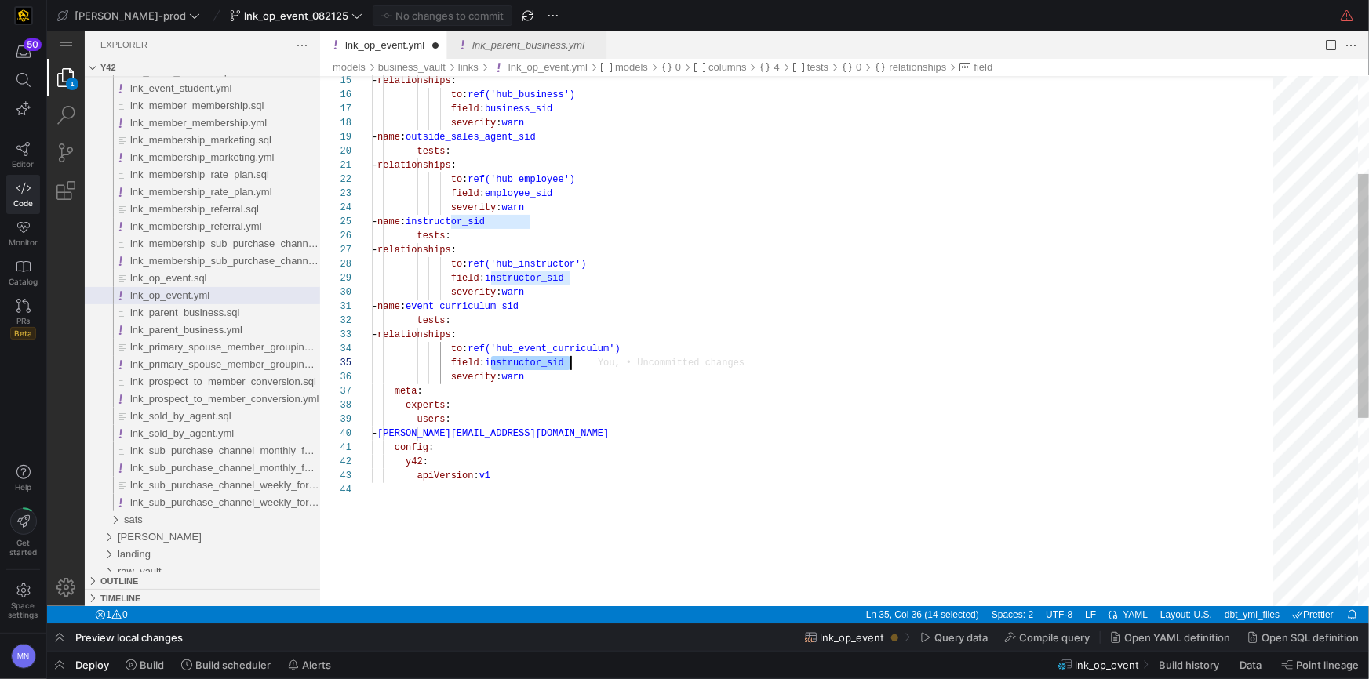
paste textarea "event_curriculum"
click at [661, 427] on div "- mohammad.nurbhasha@uscca.com" at bounding box center [827, 433] width 912 height 14
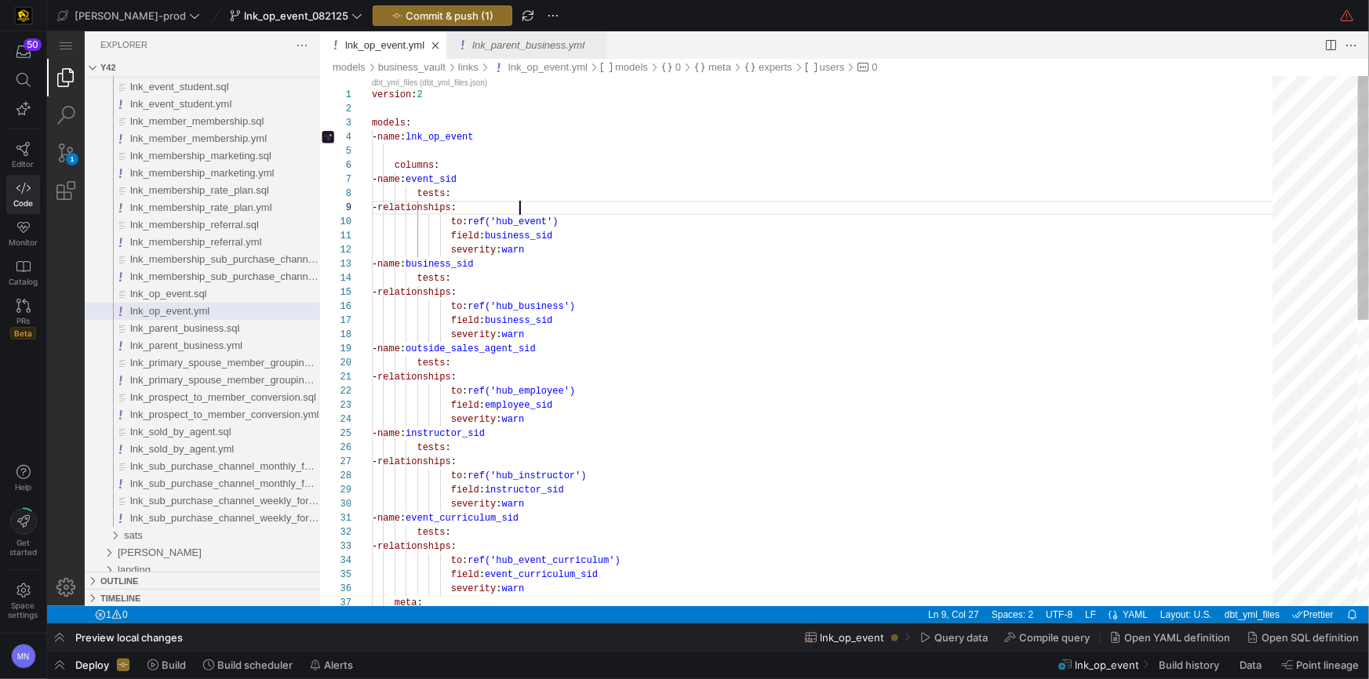
scroll to position [113, 147]
click at [705, 202] on div "- relationships :" at bounding box center [827, 207] width 912 height 14
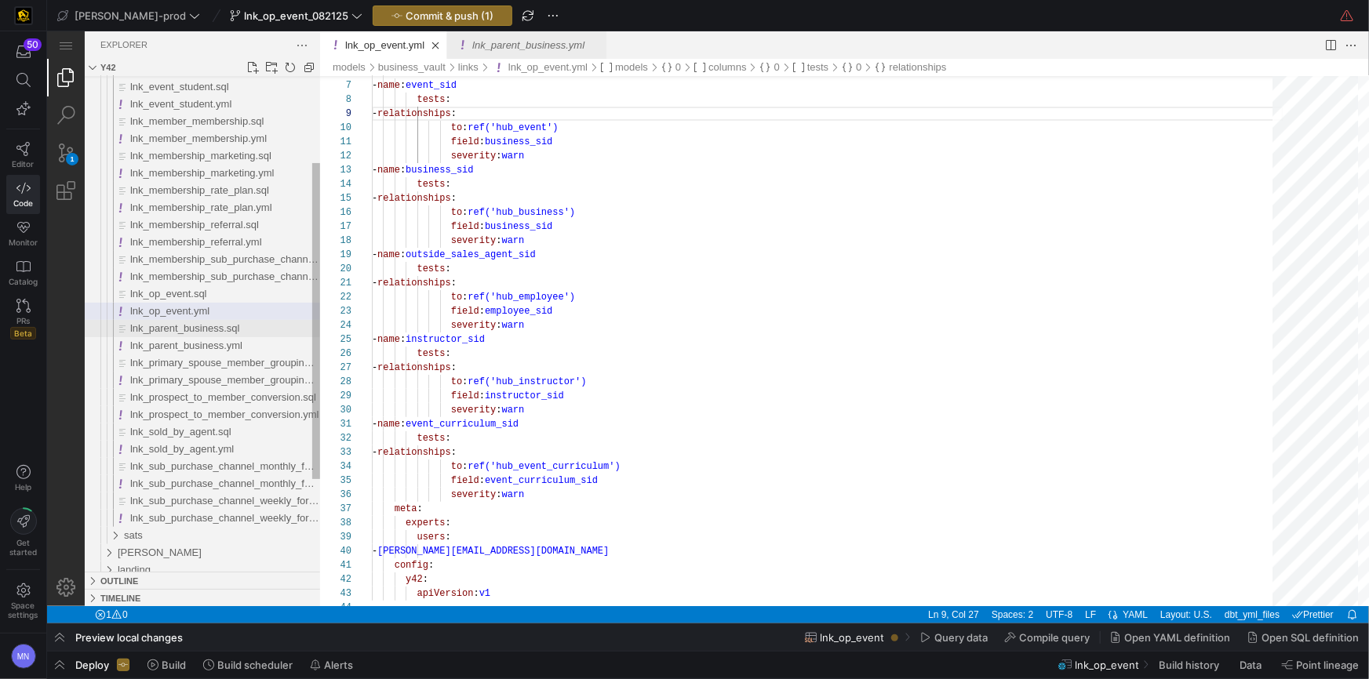
type textarea "version: 2 models: - name: lnk_op_event columns: - name: event_sid tests: - rel…"
click at [206, 327] on span "lnk_parent_business.sql" at bounding box center [183, 328] width 109 height 12
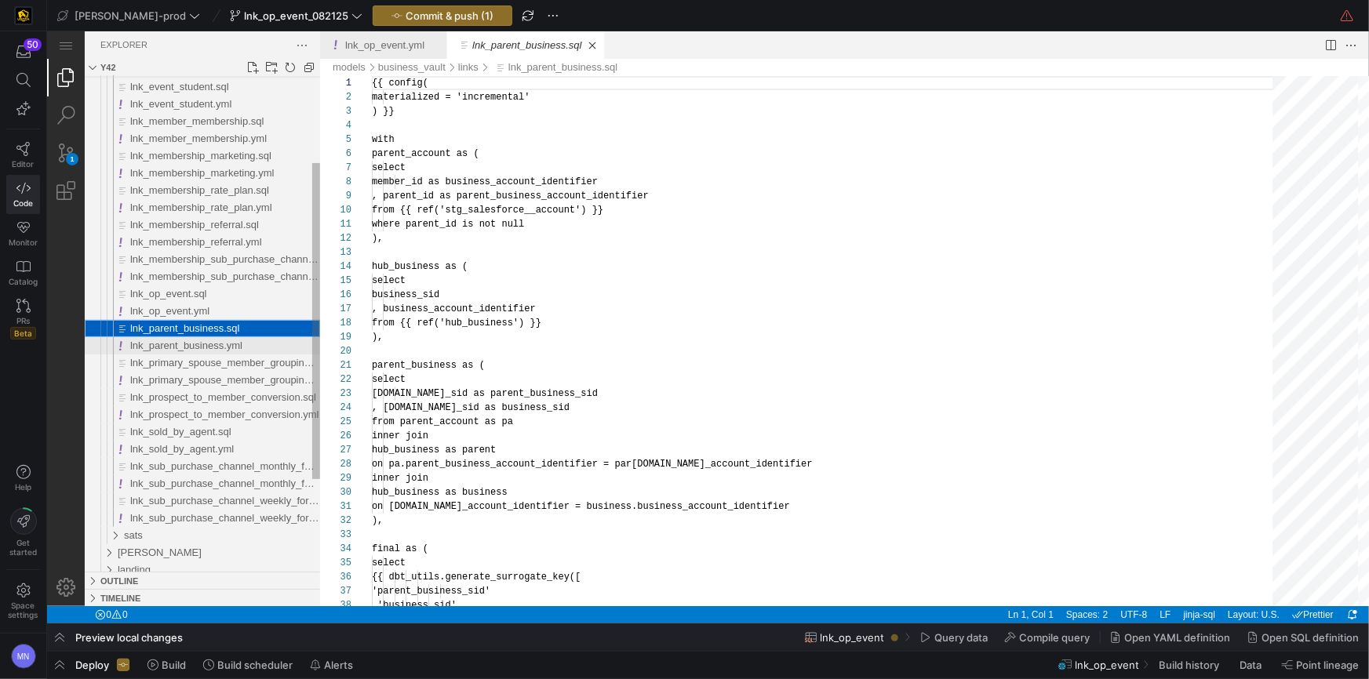
scroll to position [141, 0]
click at [199, 344] on span "lnk_parent_business.yml" at bounding box center [185, 345] width 112 height 12
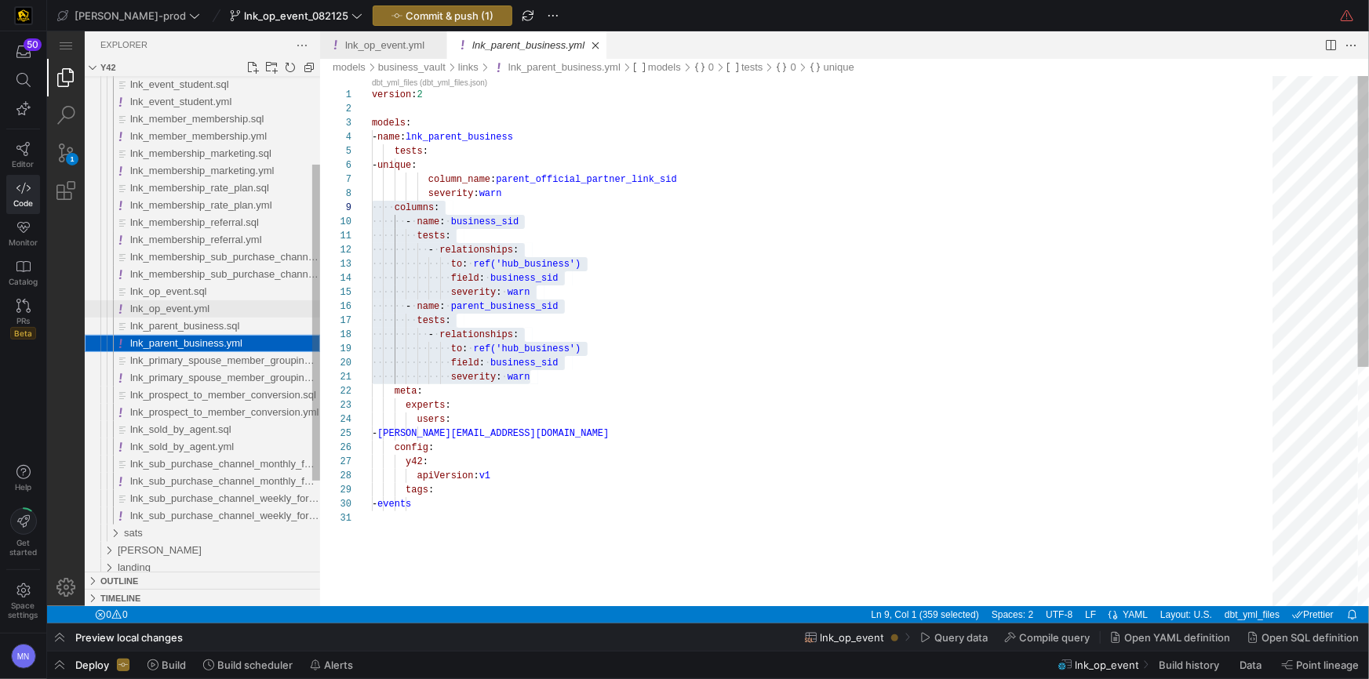
scroll to position [282, 0]
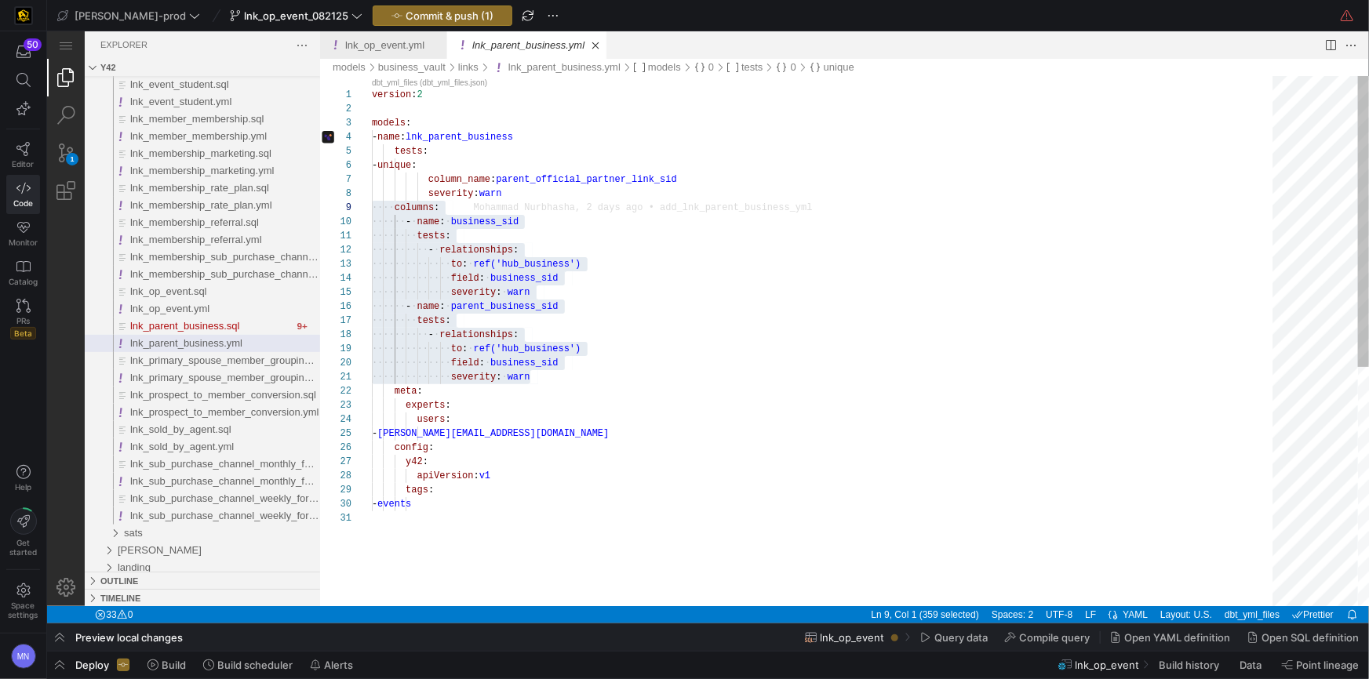
type textarea "version: 2 models: - name: lnk_parent_business tests: - unique: column_name: pa…"
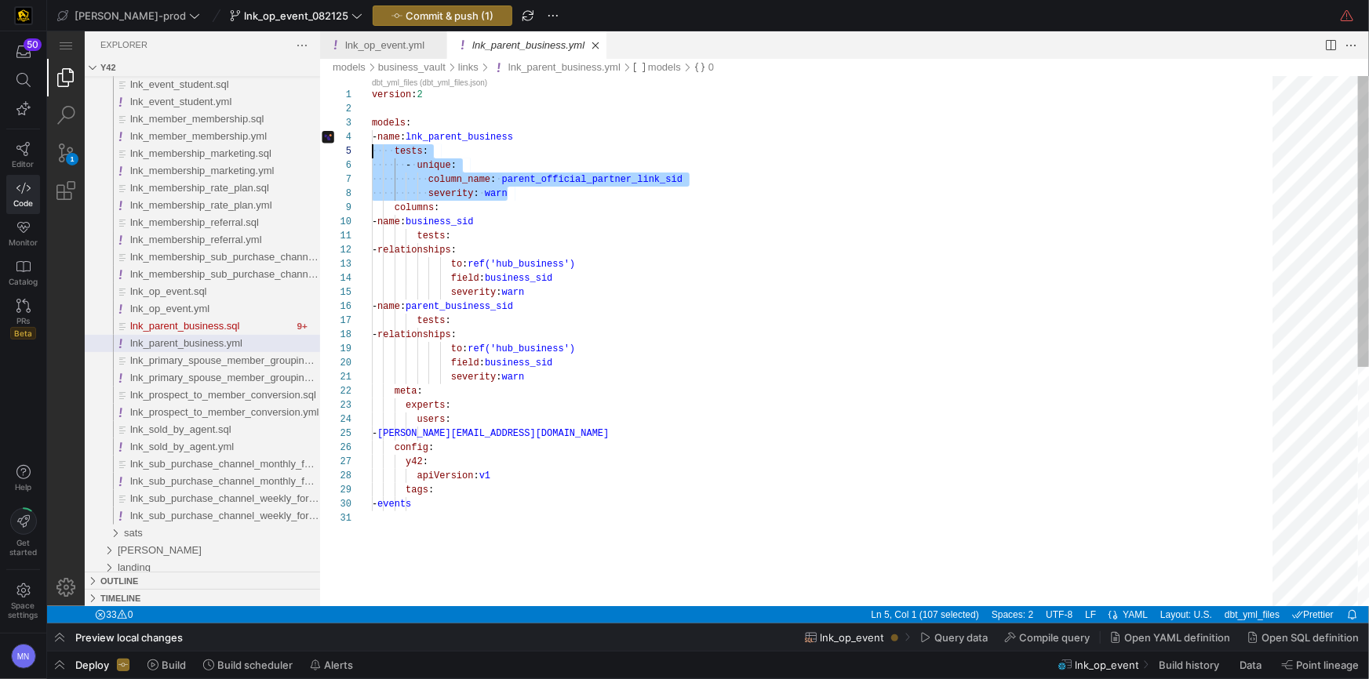
scroll to position [71, 0]
drag, startPoint x: 515, startPoint y: 191, endPoint x: 353, endPoint y: 162, distance: 165.0
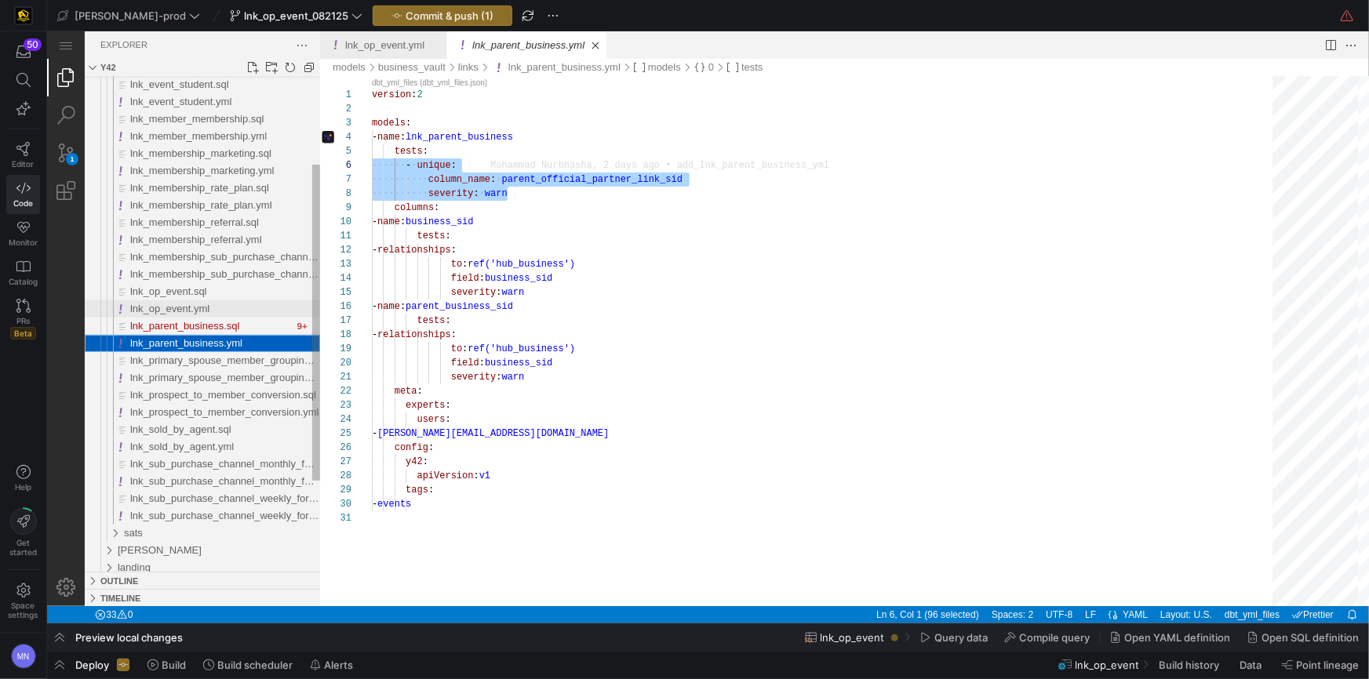
click at [162, 311] on span "lnk_op_event.yml" at bounding box center [168, 308] width 79 height 12
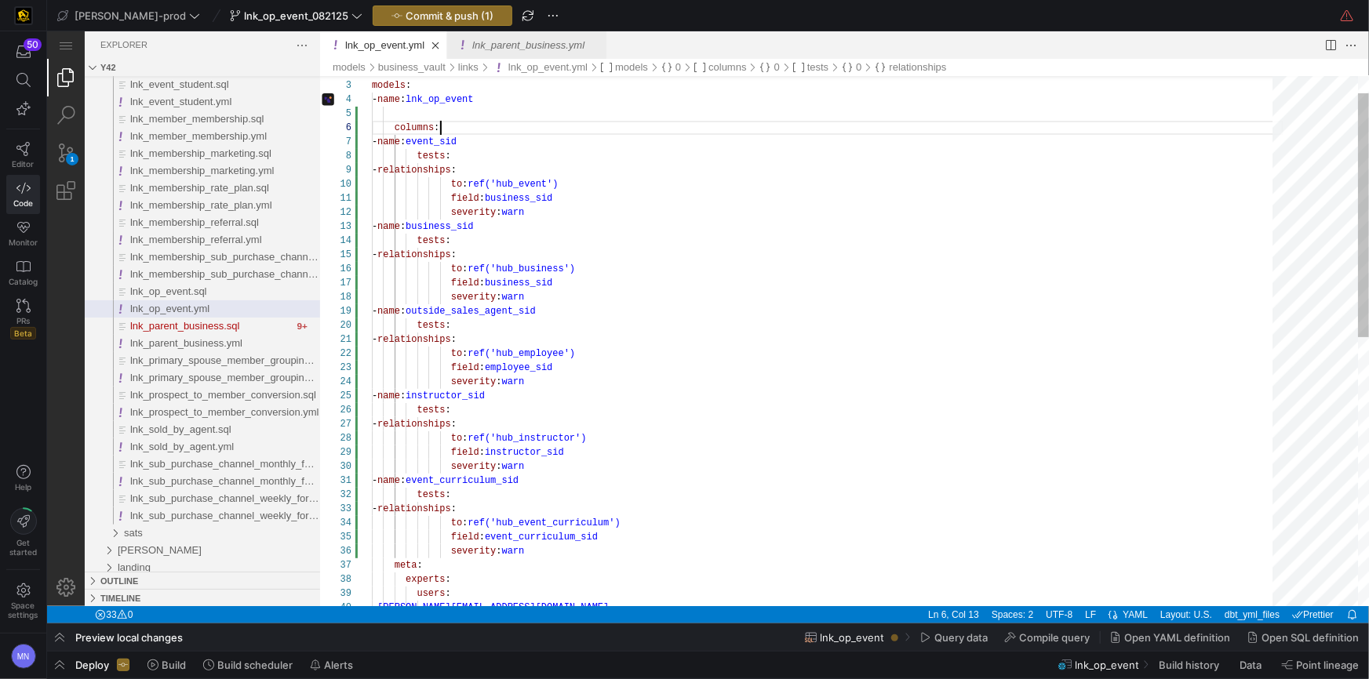
scroll to position [71, 67]
drag, startPoint x: 451, startPoint y: 130, endPoint x: 468, endPoint y: 127, distance: 17.5
click at [453, 129] on div "columns :" at bounding box center [827, 127] width 912 height 14
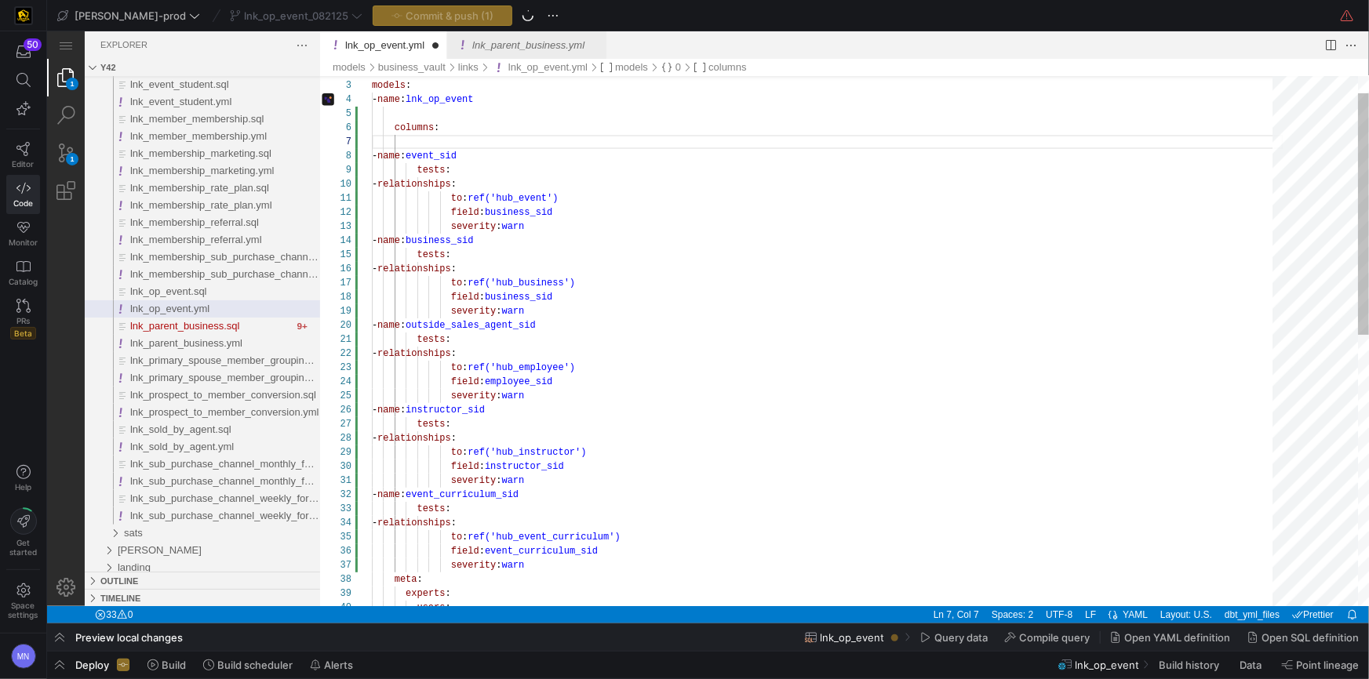
paste textarea "- unique: column_name: parent_official_partner_link_sid severity: warn - name: …"
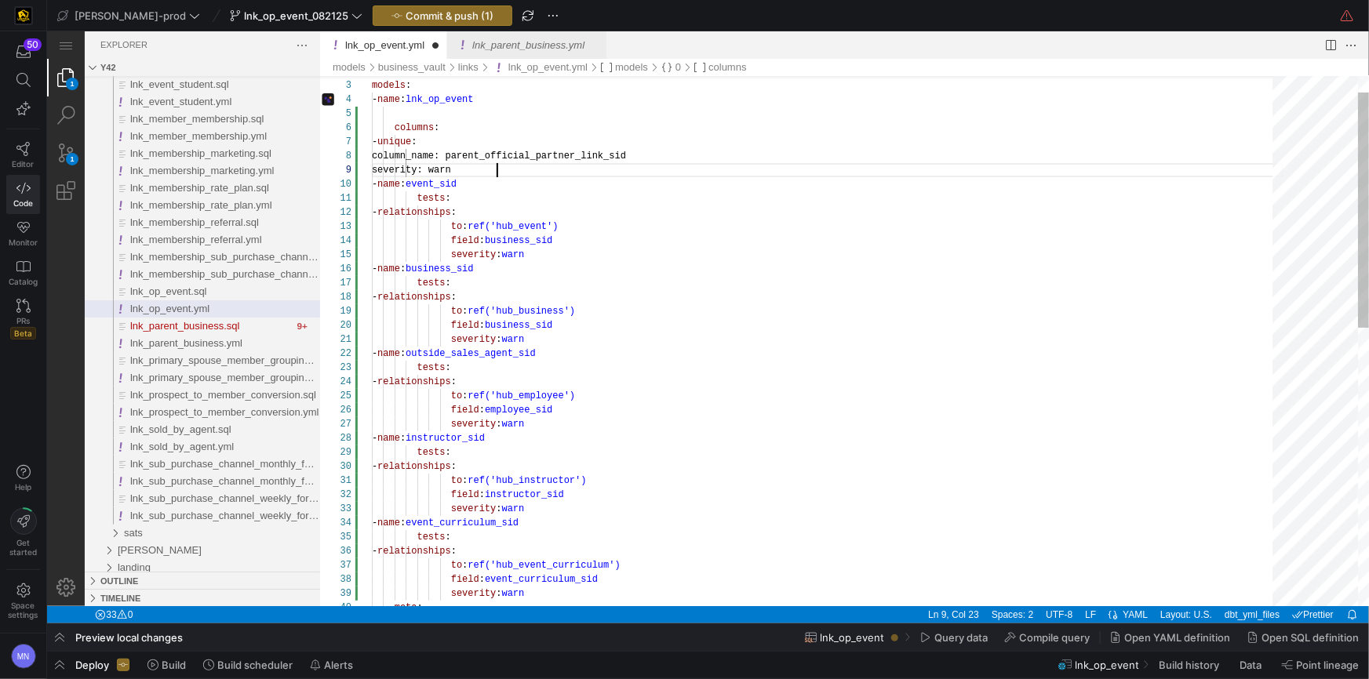
scroll to position [113, 125]
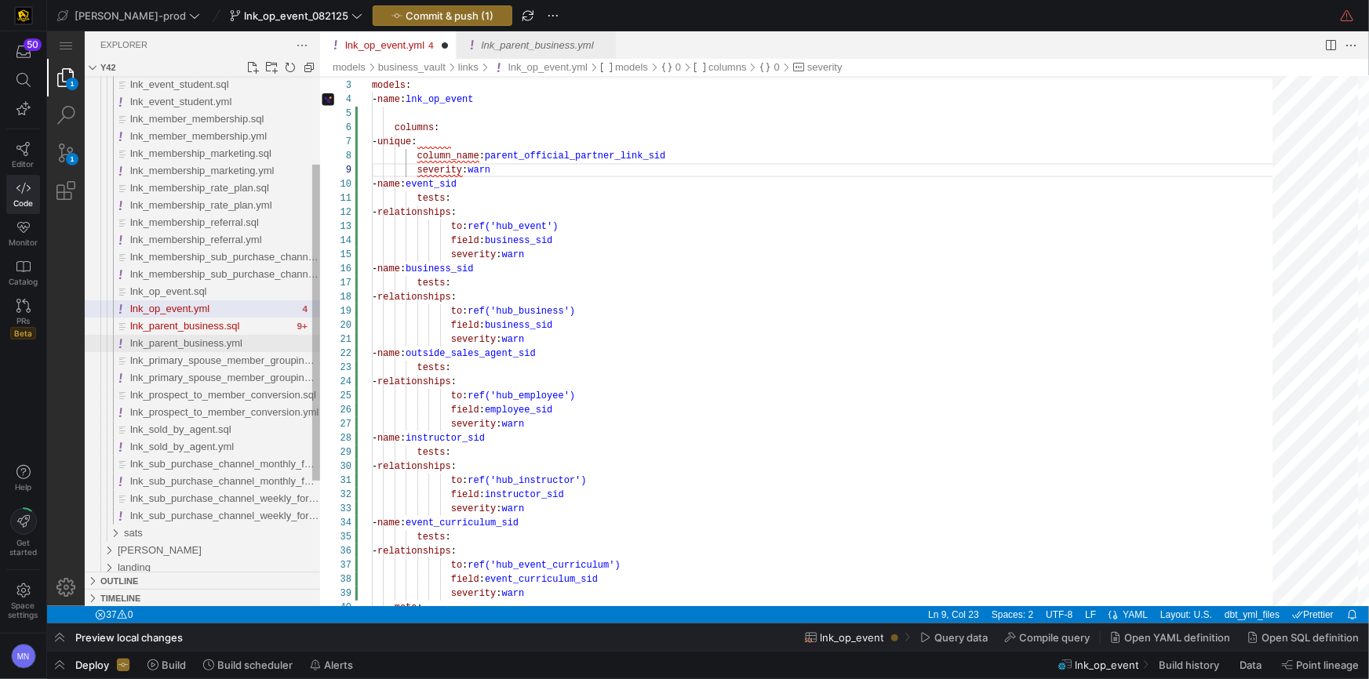
type textarea "version: 2 models: - name: lnk_op_event columns: - unique: column_name: parent_…"
click at [190, 340] on span "lnk_parent_business.yml" at bounding box center [185, 343] width 112 height 12
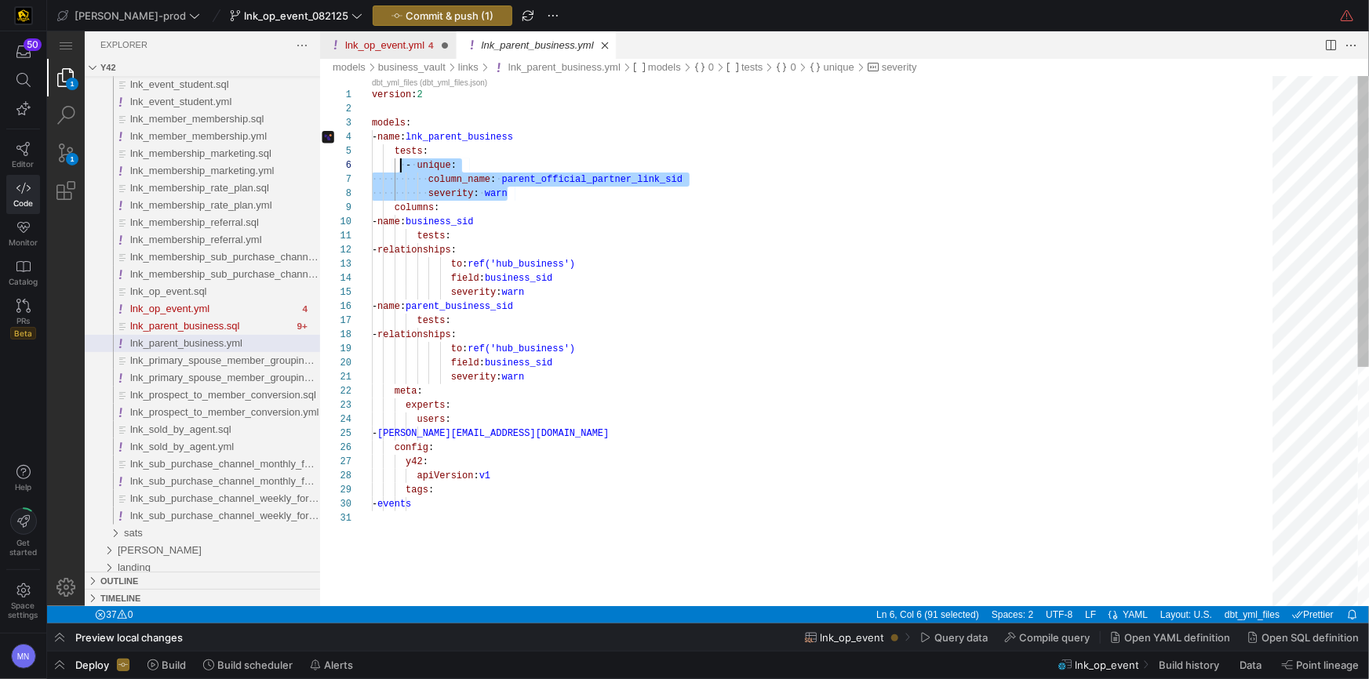
scroll to position [56, 0]
drag, startPoint x: 525, startPoint y: 192, endPoint x: 366, endPoint y: 150, distance: 164.8
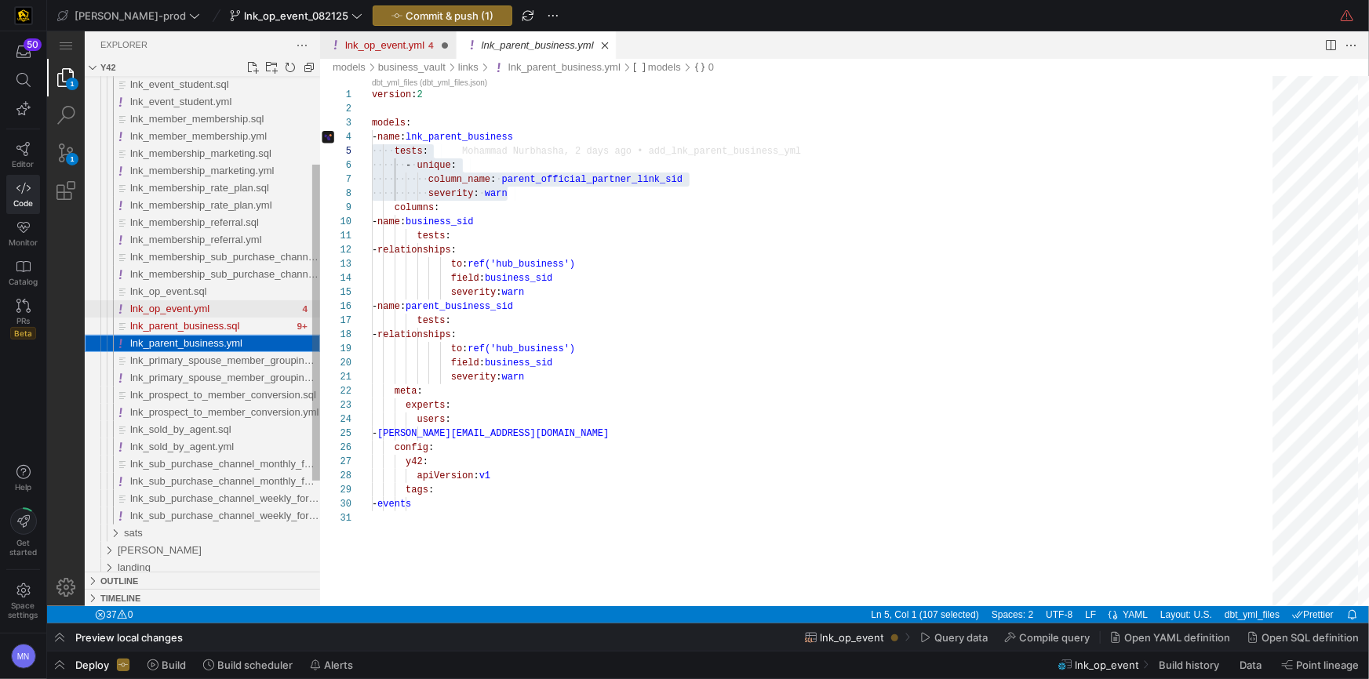
click at [195, 311] on span "lnk_op_event.yml" at bounding box center [168, 308] width 79 height 12
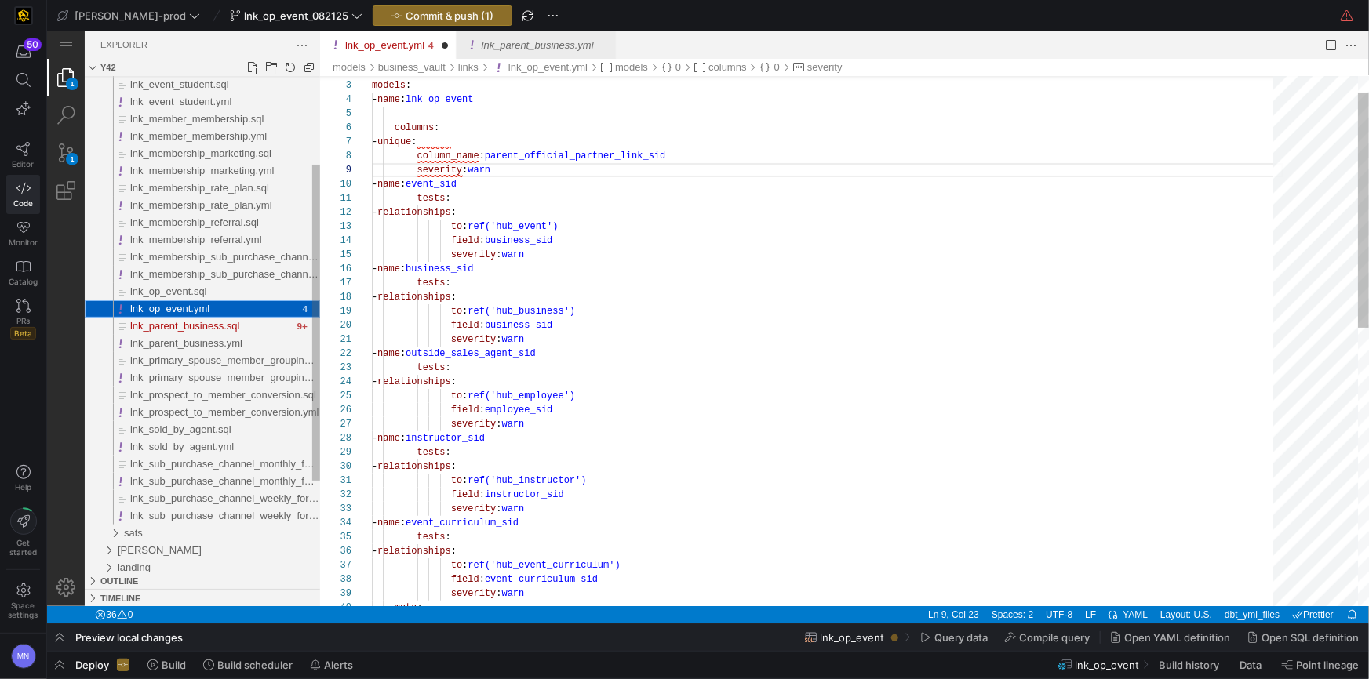
scroll to position [141, 125]
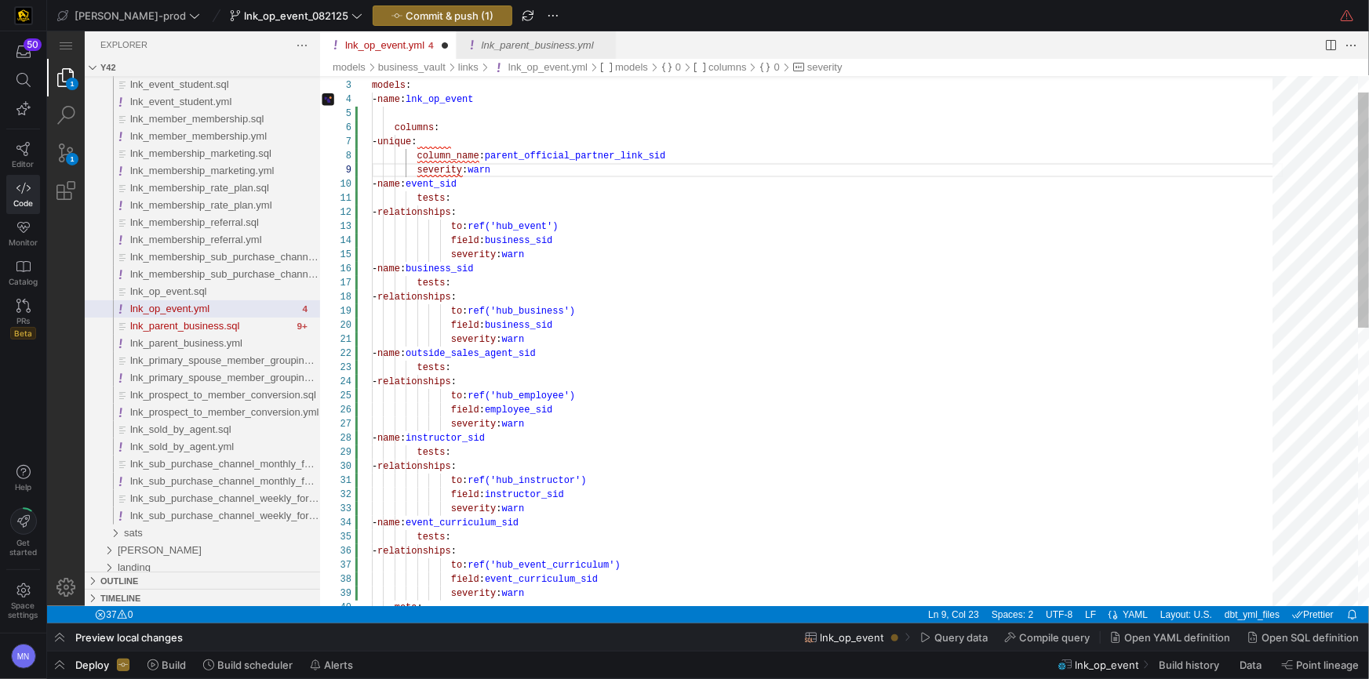
click at [631, 207] on div "models : - name : lnk_op_event columns : - unique : column_name : parent_offici…" at bounding box center [827, 634] width 912 height 1192
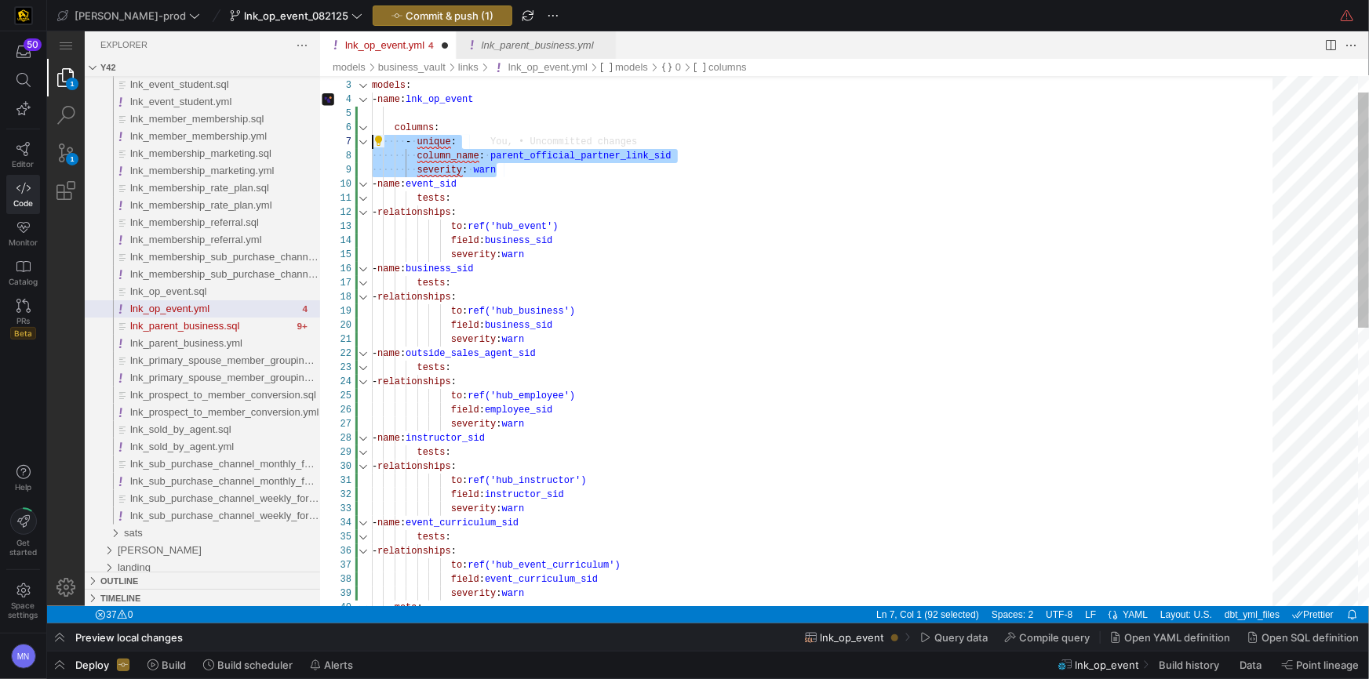
drag, startPoint x: 508, startPoint y: 169, endPoint x: 330, endPoint y: 144, distance: 179.1
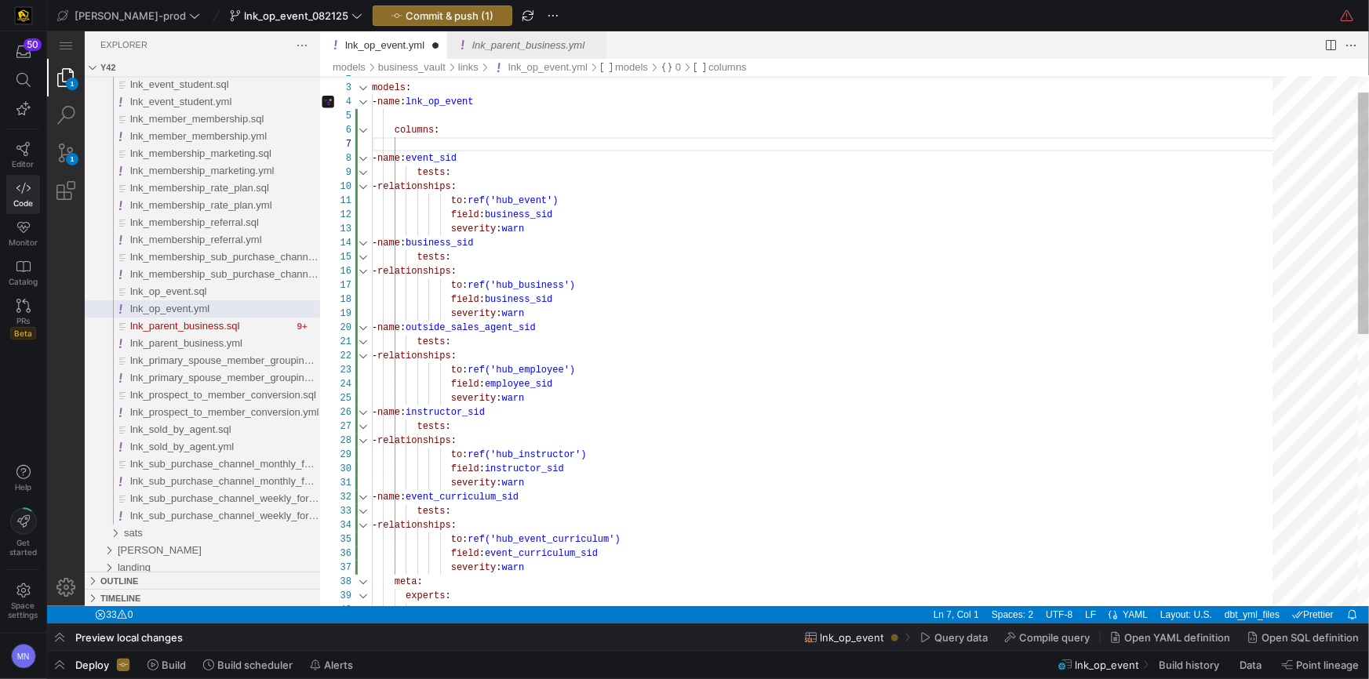
paste textarea "tests: - unique: column_name: parent_official_partner_link_sid severity: warn"
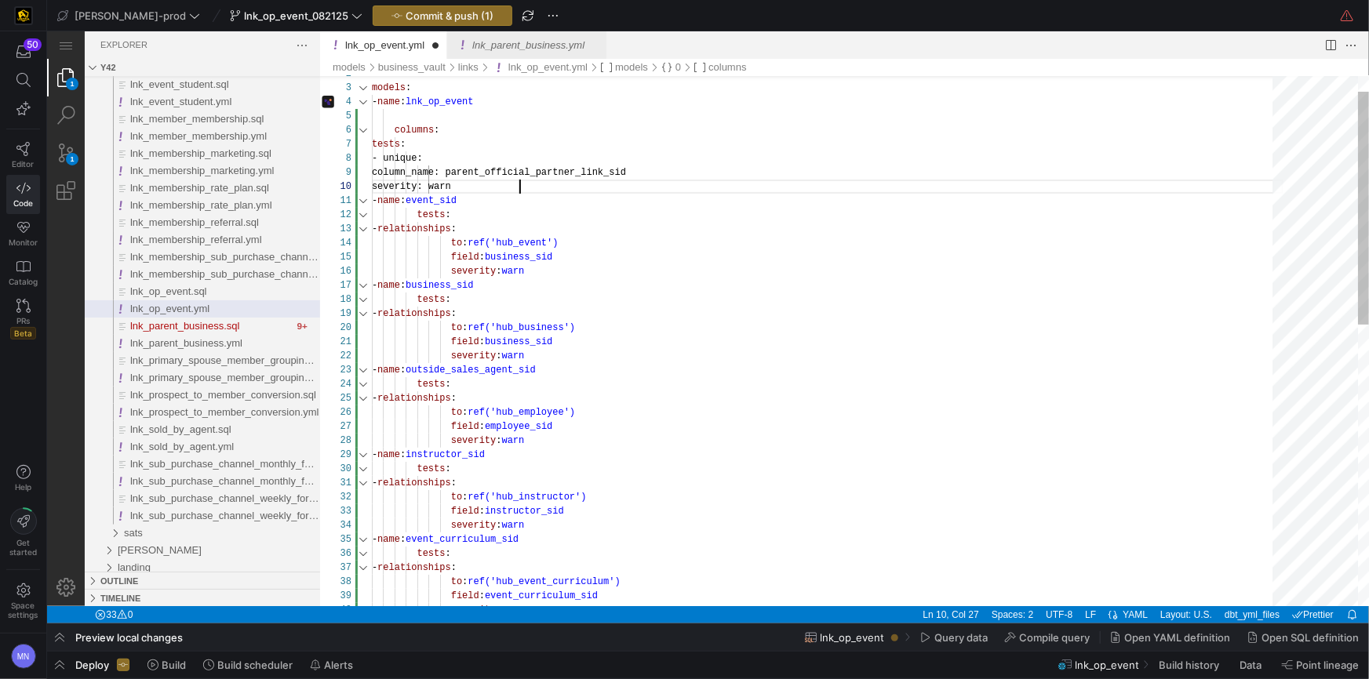
scroll to position [126, 147]
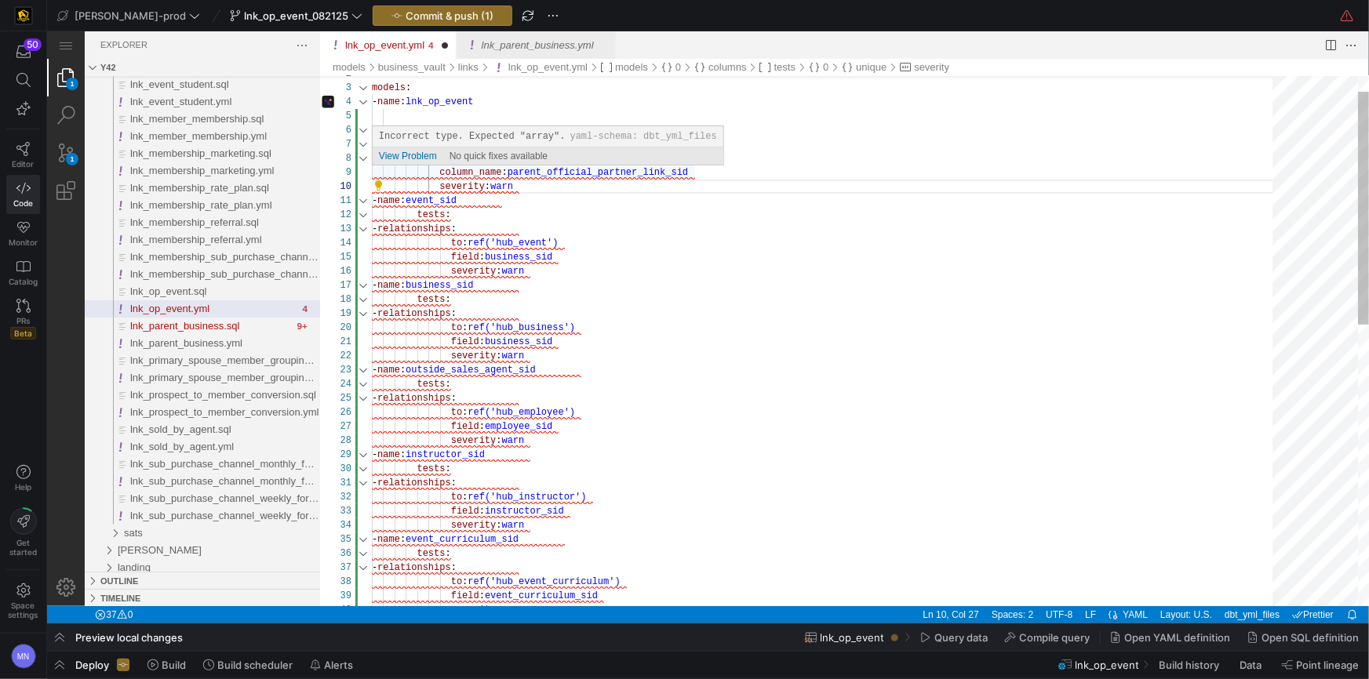
click at [440, 173] on div "models : - name : lnk_op_event columns : - name : event_sid tests : - relations…" at bounding box center [827, 643] width 912 height 1206
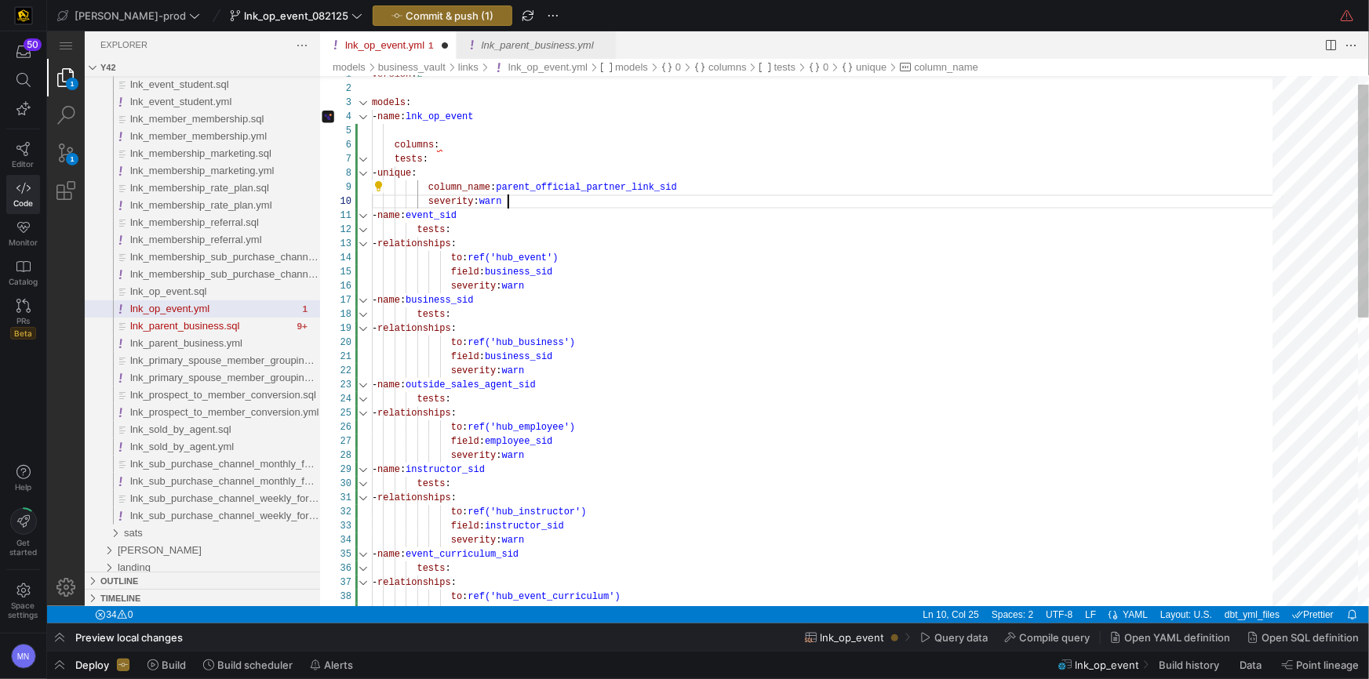
scroll to position [85, 0]
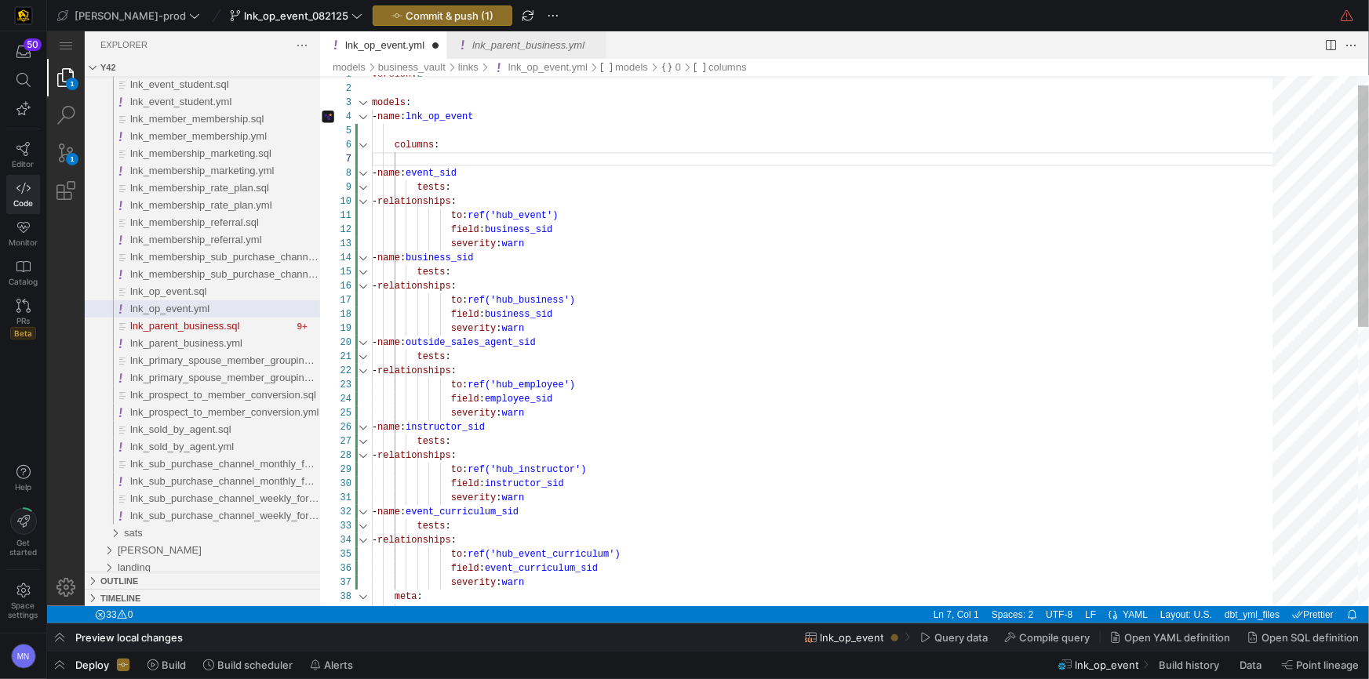
paste textarea "tests: - unique: column_name: parent_official_partner_link_sid severity: warn"
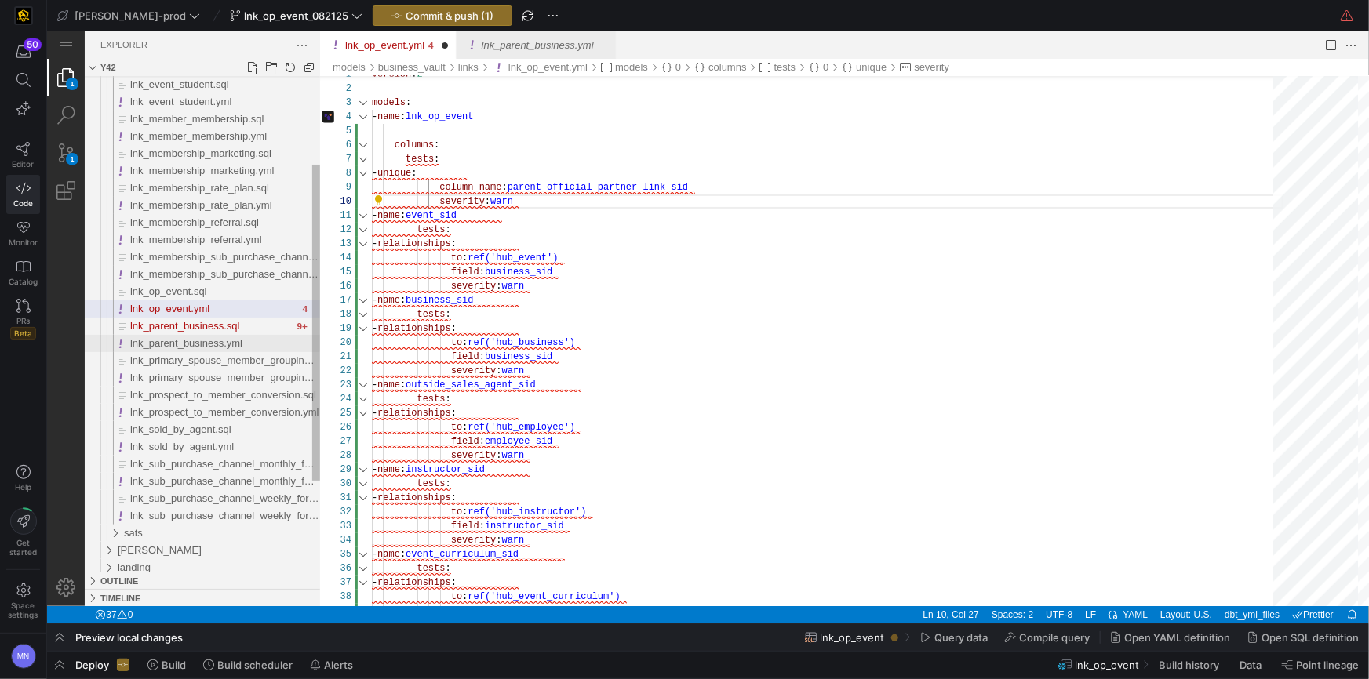
type textarea "version: 2 models: - name: lnk_op_event columns: tests: - unique: column_name: …"
click at [195, 340] on span "lnk_parent_business.yml" at bounding box center [185, 343] width 112 height 12
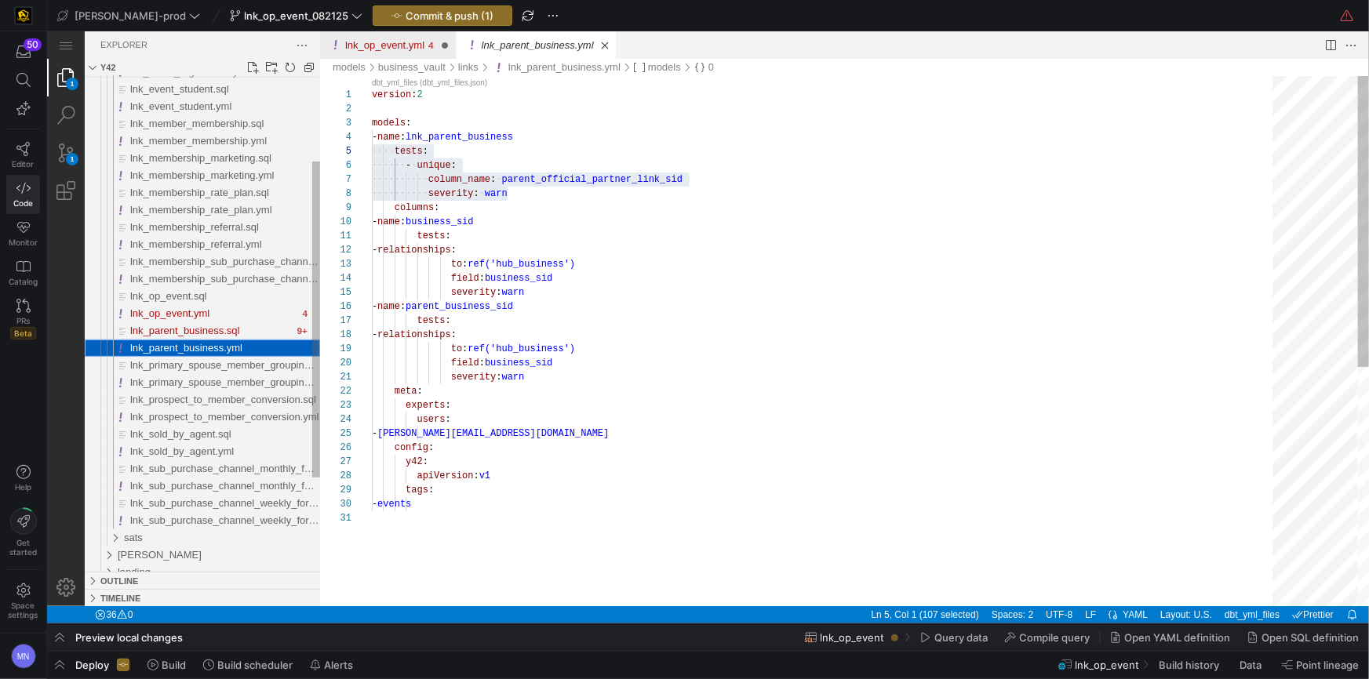
scroll to position [141, 0]
click at [190, 315] on span "lnk_op_event.yml" at bounding box center [168, 313] width 79 height 12
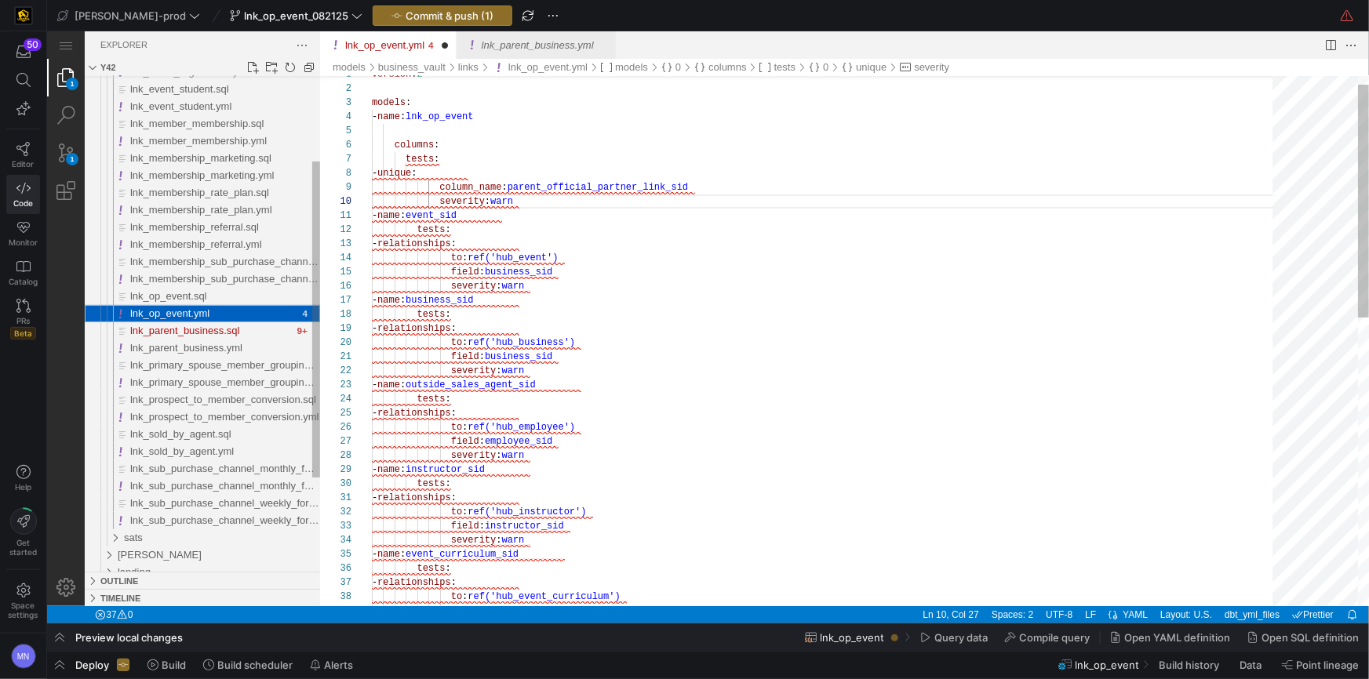
scroll to position [141, 147]
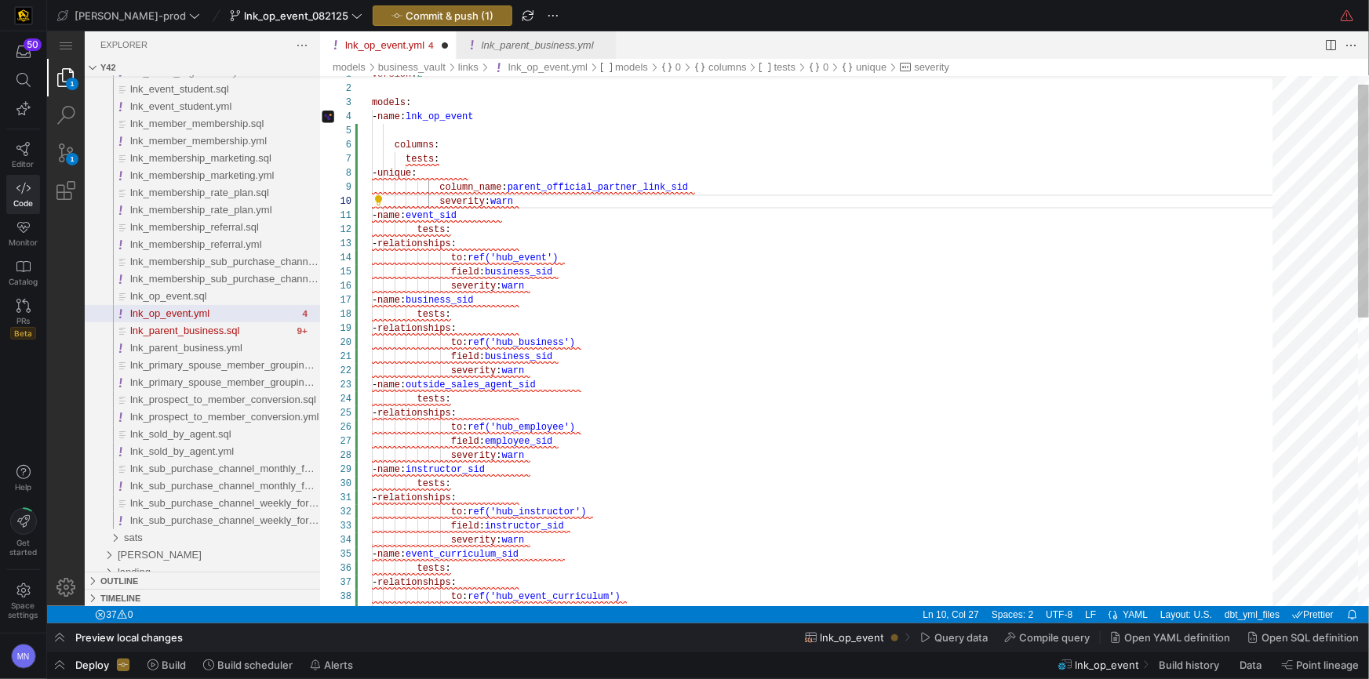
click at [662, 251] on div "to : ref('hub_event')" at bounding box center [827, 257] width 912 height 14
drag, startPoint x: 455, startPoint y: 144, endPoint x: 327, endPoint y: 143, distance: 127.9
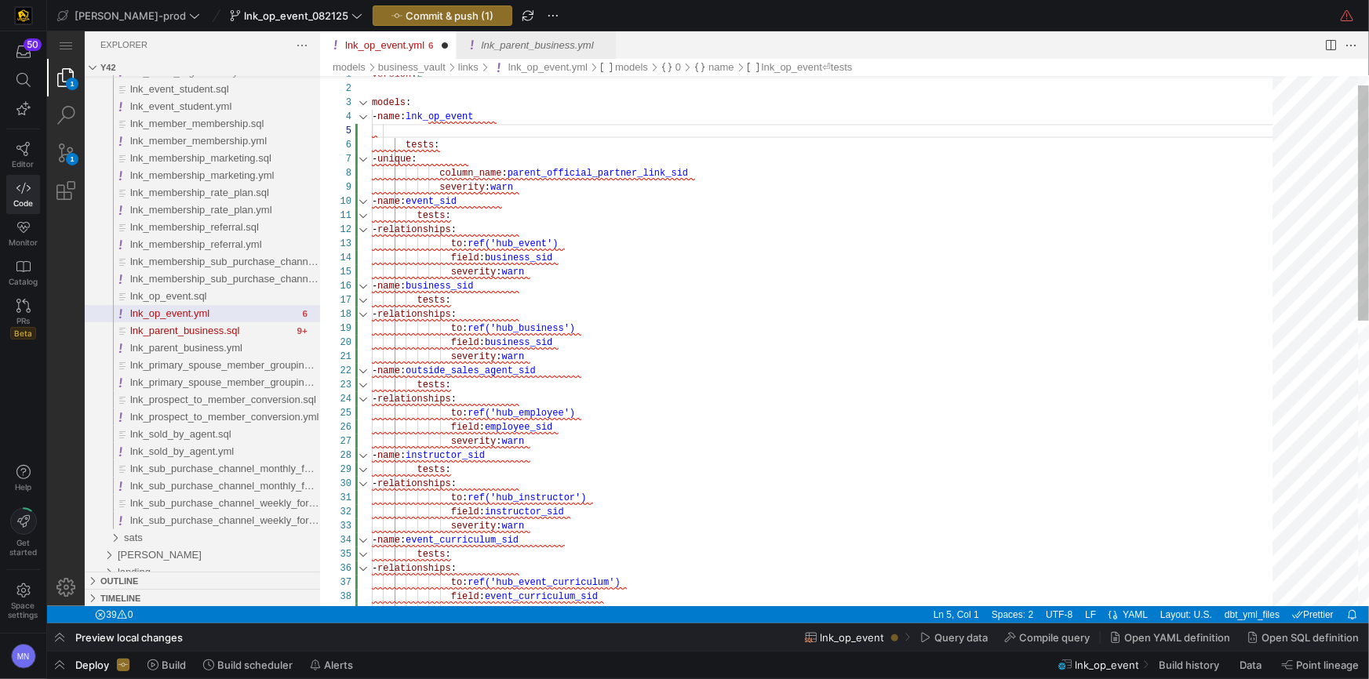
scroll to position [42, 125]
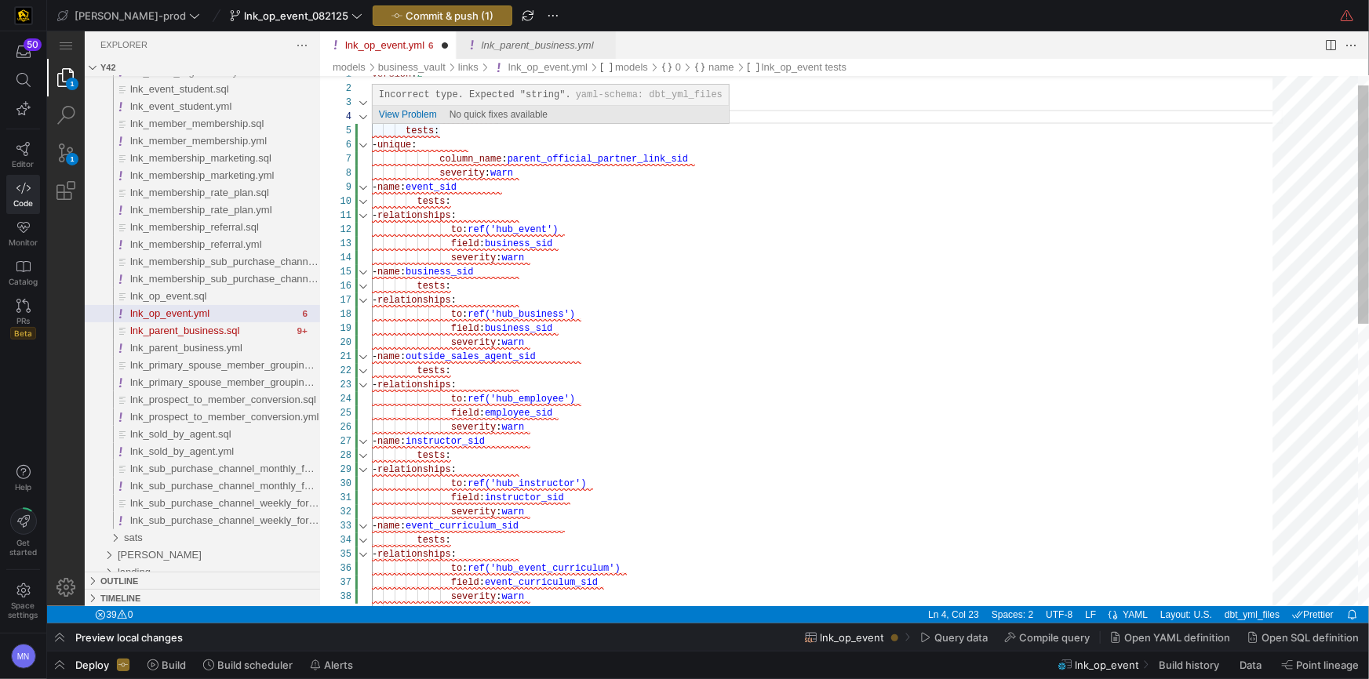
drag, startPoint x: 406, startPoint y: 129, endPoint x: 437, endPoint y: 134, distance: 31.9
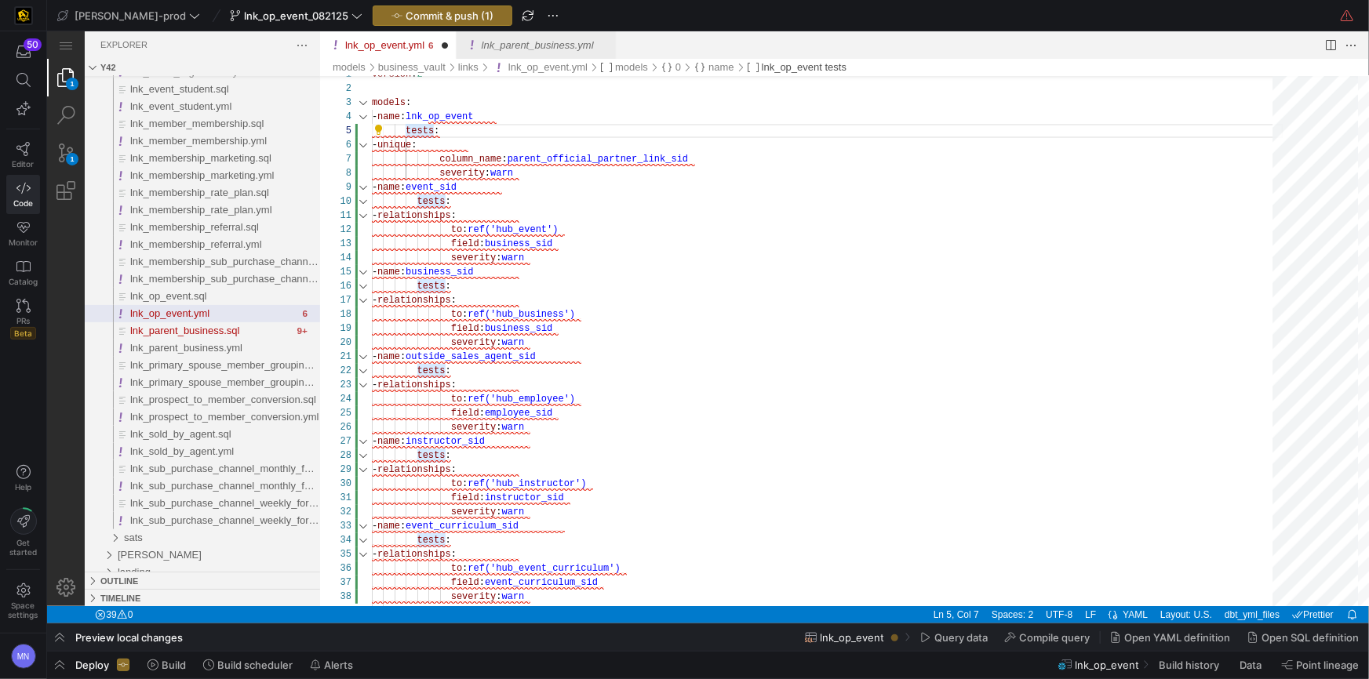
scroll to position [56, 46]
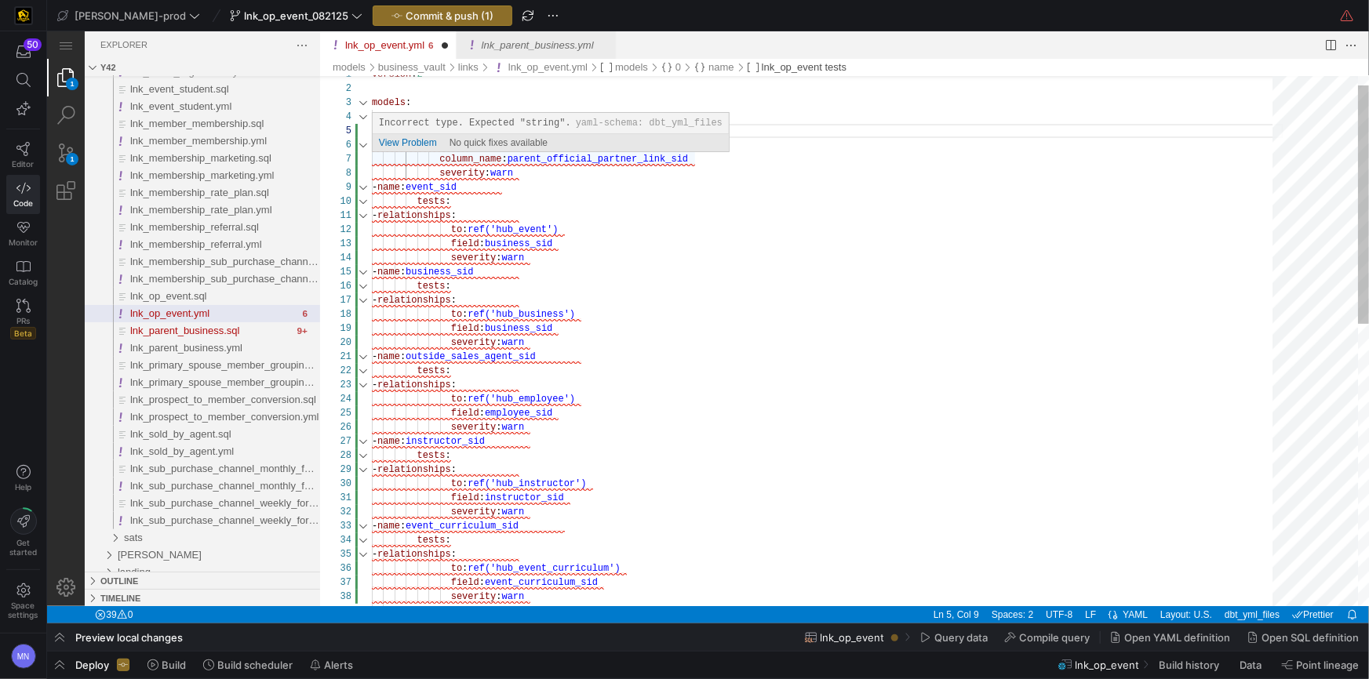
click at [438, 160] on span "lnk_op_event.yml" at bounding box center [404, 158] width 67 height 11
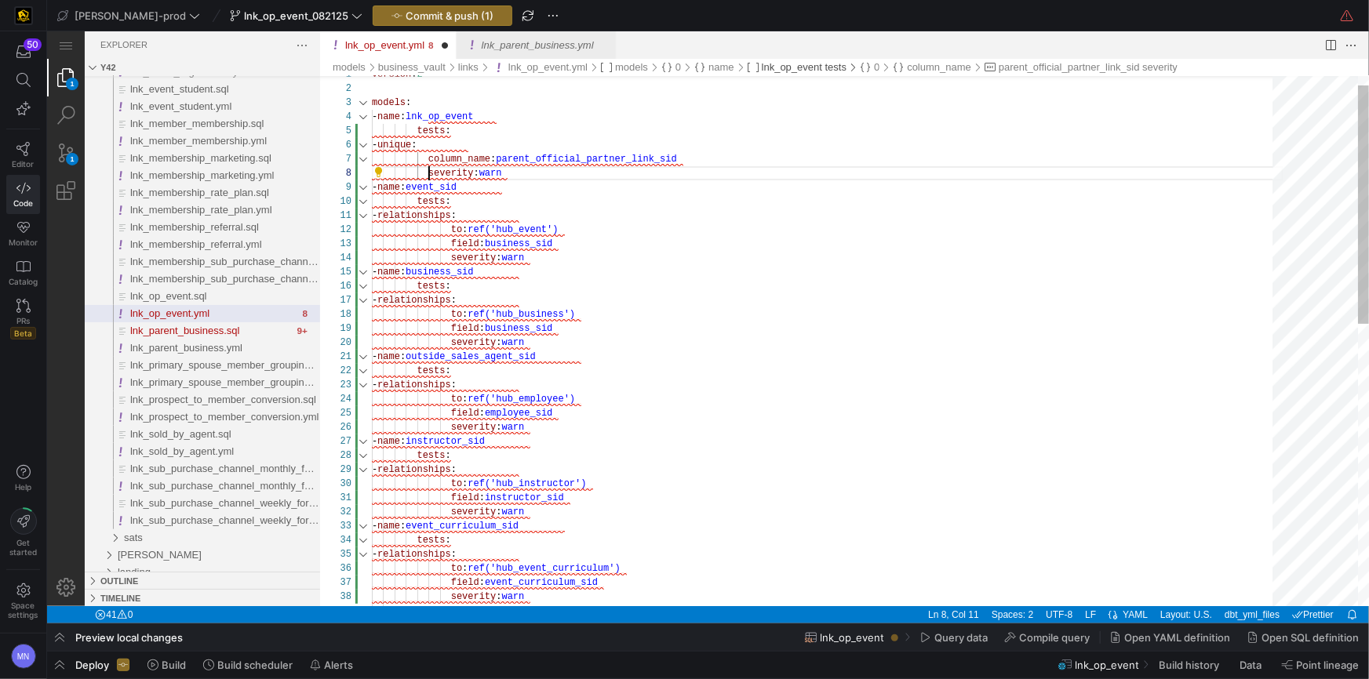
scroll to position [98, 56]
drag, startPoint x: 593, startPoint y: 245, endPoint x: 595, endPoint y: 231, distance: 13.5
click at [594, 244] on div "field : business_sid" at bounding box center [827, 243] width 912 height 14
type textarea "version: 2 models: - name: lnk_op_event tests: - unique: column_name: parent_of…"
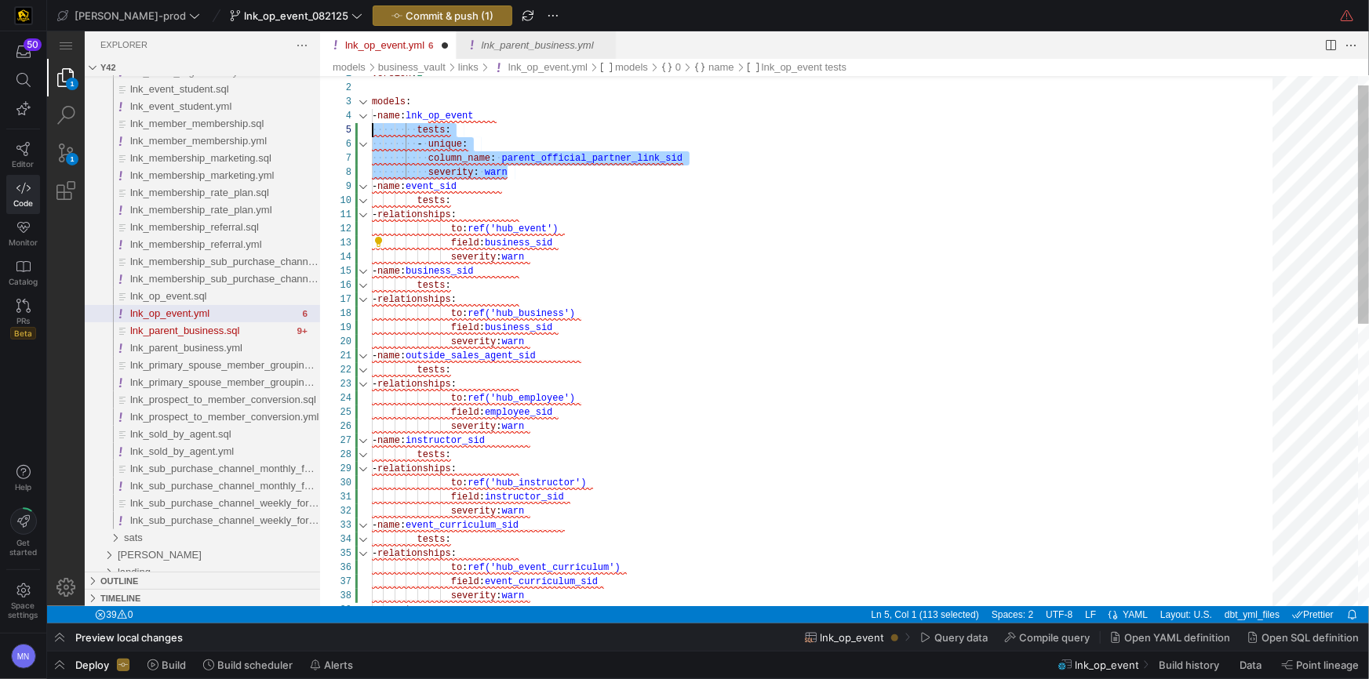
scroll to position [56, 0]
drag, startPoint x: 540, startPoint y: 173, endPoint x: 356, endPoint y: 131, distance: 188.2
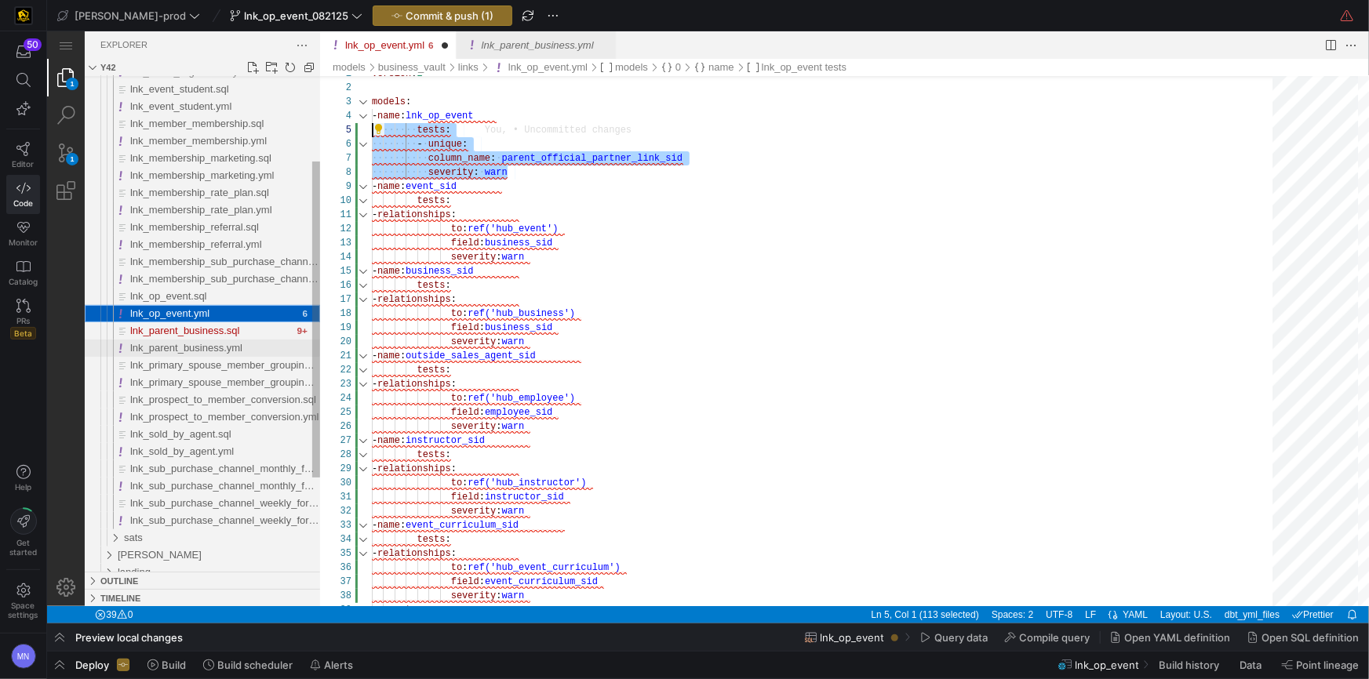
click at [220, 341] on span "lnk_parent_business.yml" at bounding box center [185, 347] width 112 height 12
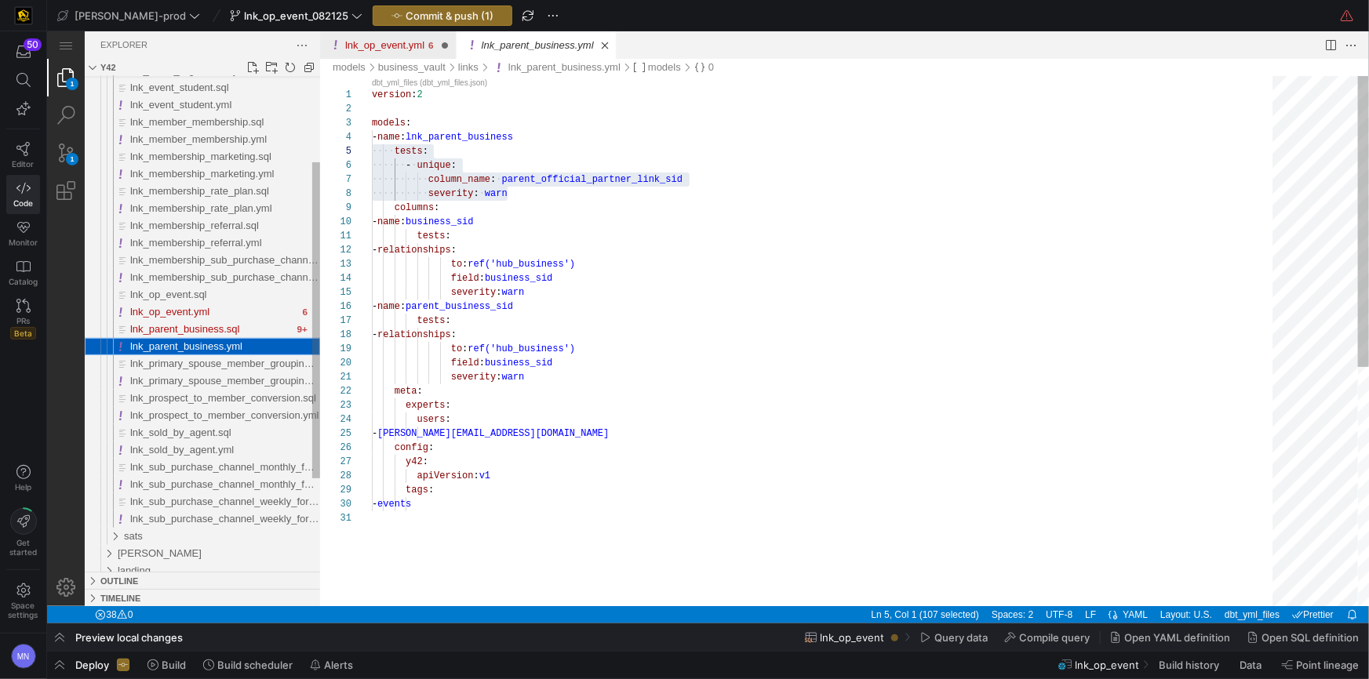
scroll to position [141, 0]
click at [195, 310] on span "lnk_op_event.yml" at bounding box center [168, 311] width 79 height 12
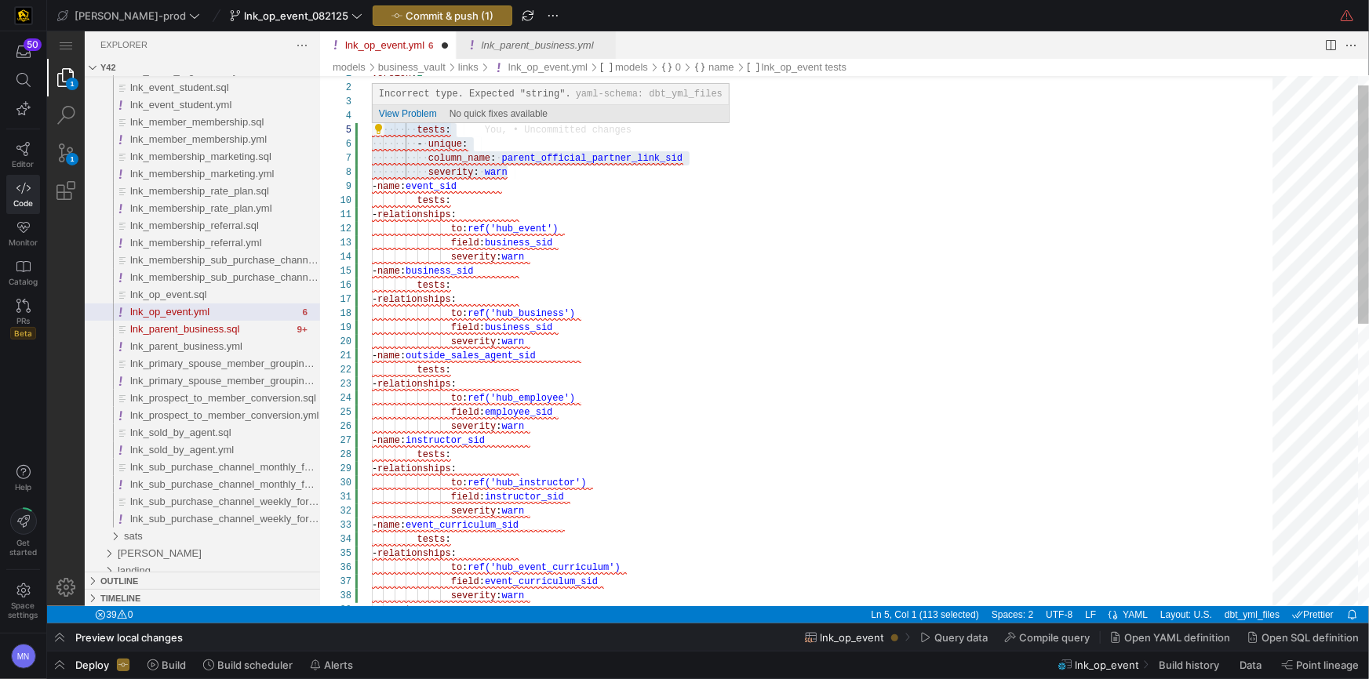
click at [414, 129] on span "·‌·‌·‌·‌·‌·‌·‌·‌" at bounding box center [394, 129] width 46 height 11
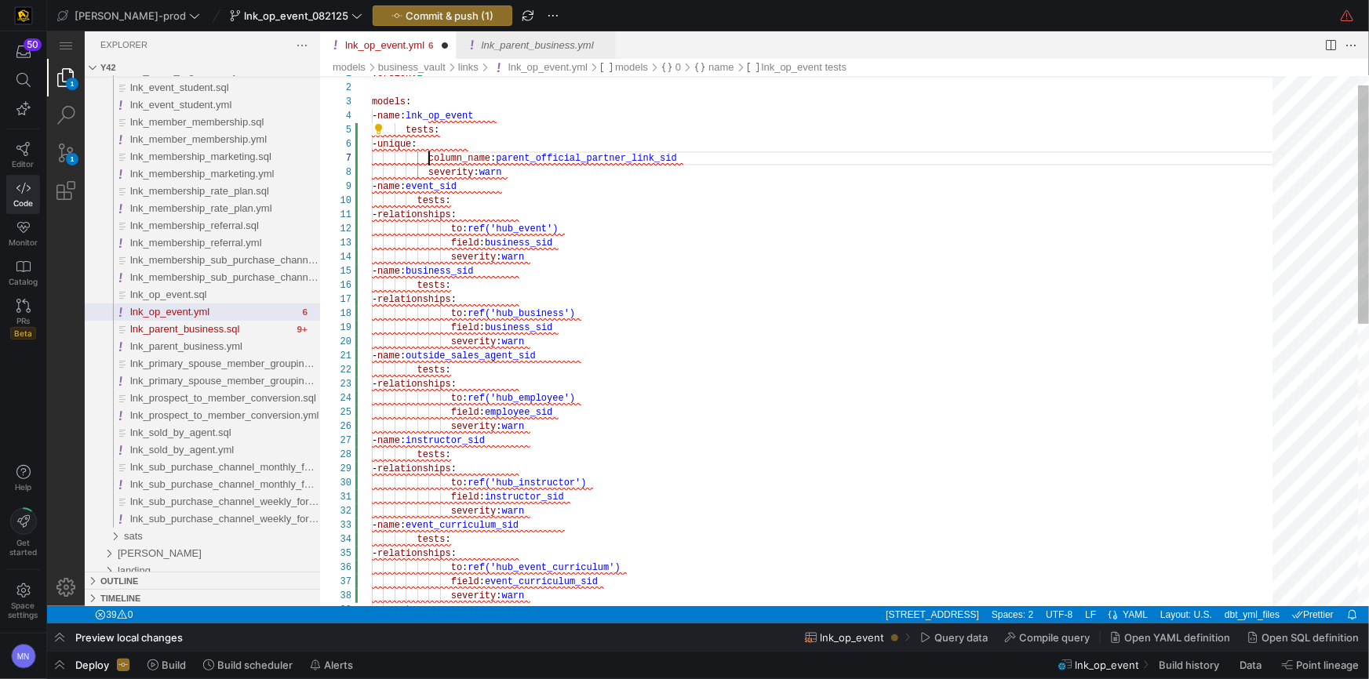
scroll to position [85, 56]
drag, startPoint x: 429, startPoint y: 153, endPoint x: 440, endPoint y: 168, distance: 18.5
click at [429, 153] on span "column_name" at bounding box center [459, 157] width 62 height 11
drag, startPoint x: 431, startPoint y: 170, endPoint x: 458, endPoint y: 178, distance: 27.8
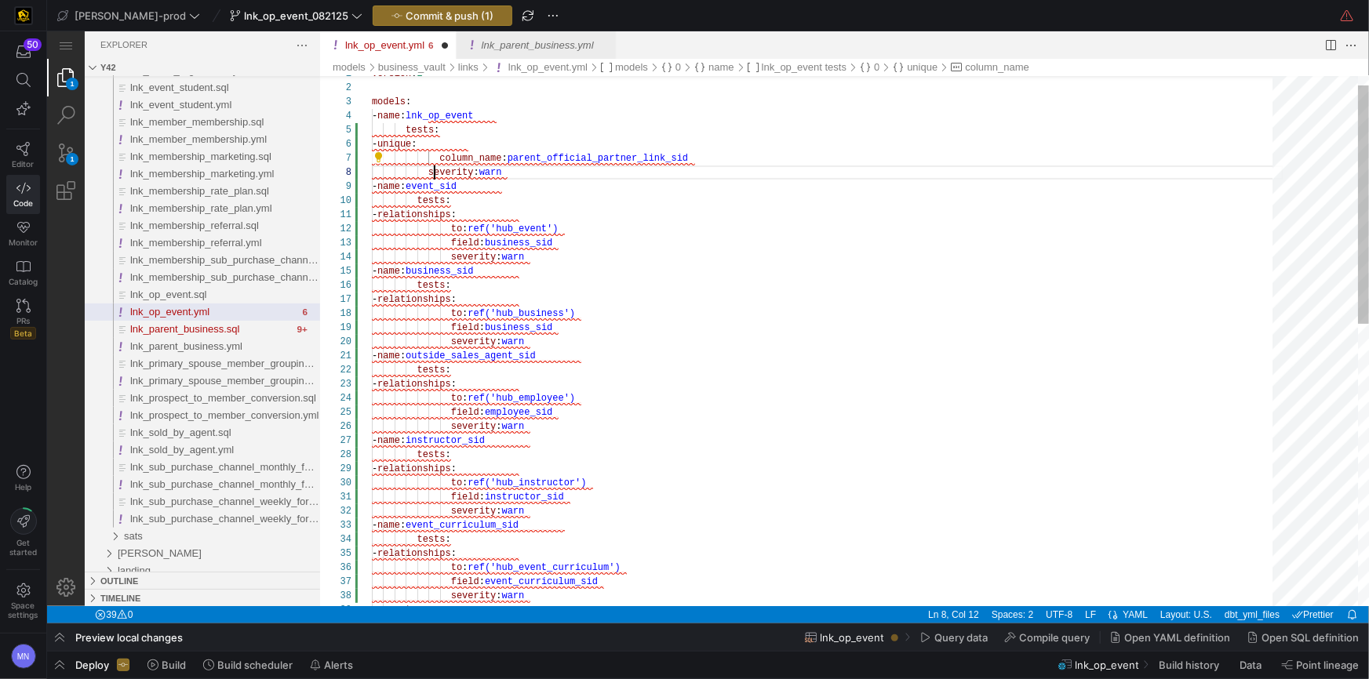
click at [431, 170] on span "severity" at bounding box center [451, 171] width 46 height 11
click at [717, 257] on div "severity : warn" at bounding box center [827, 256] width 912 height 14
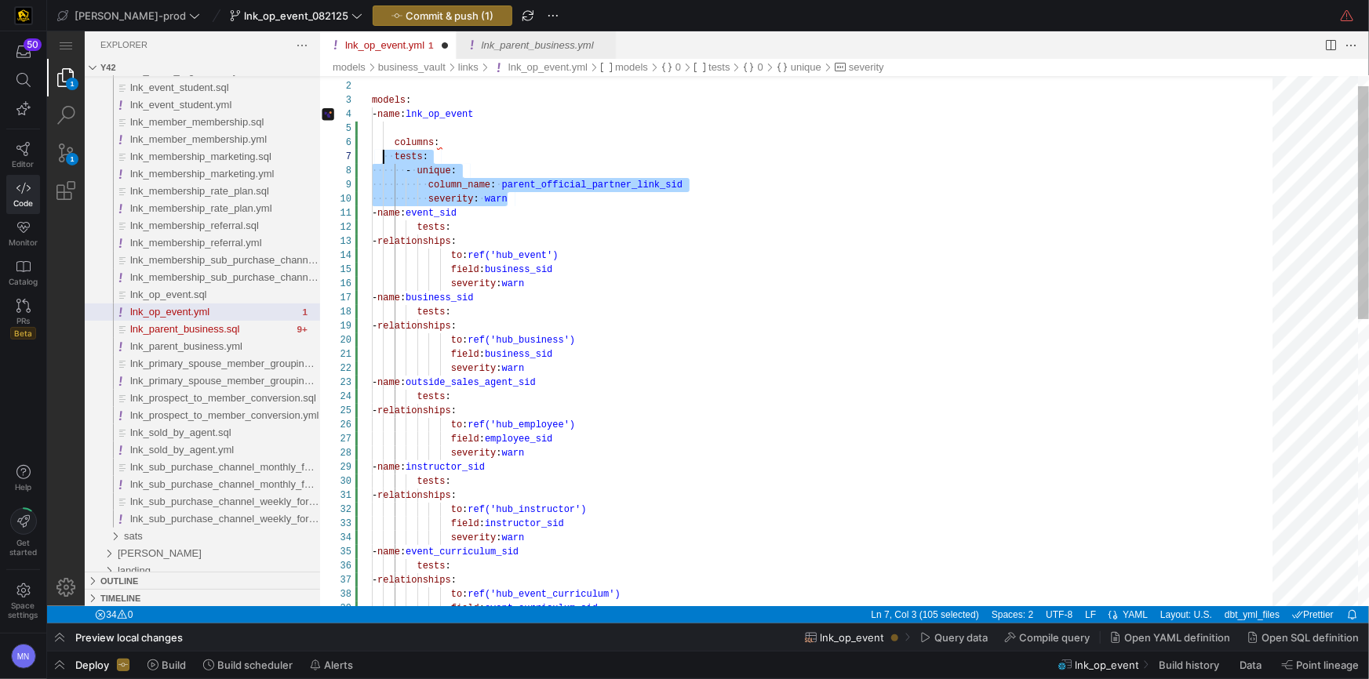
scroll to position [85, 0]
drag, startPoint x: 481, startPoint y: 184, endPoint x: 352, endPoint y: 157, distance: 131.6
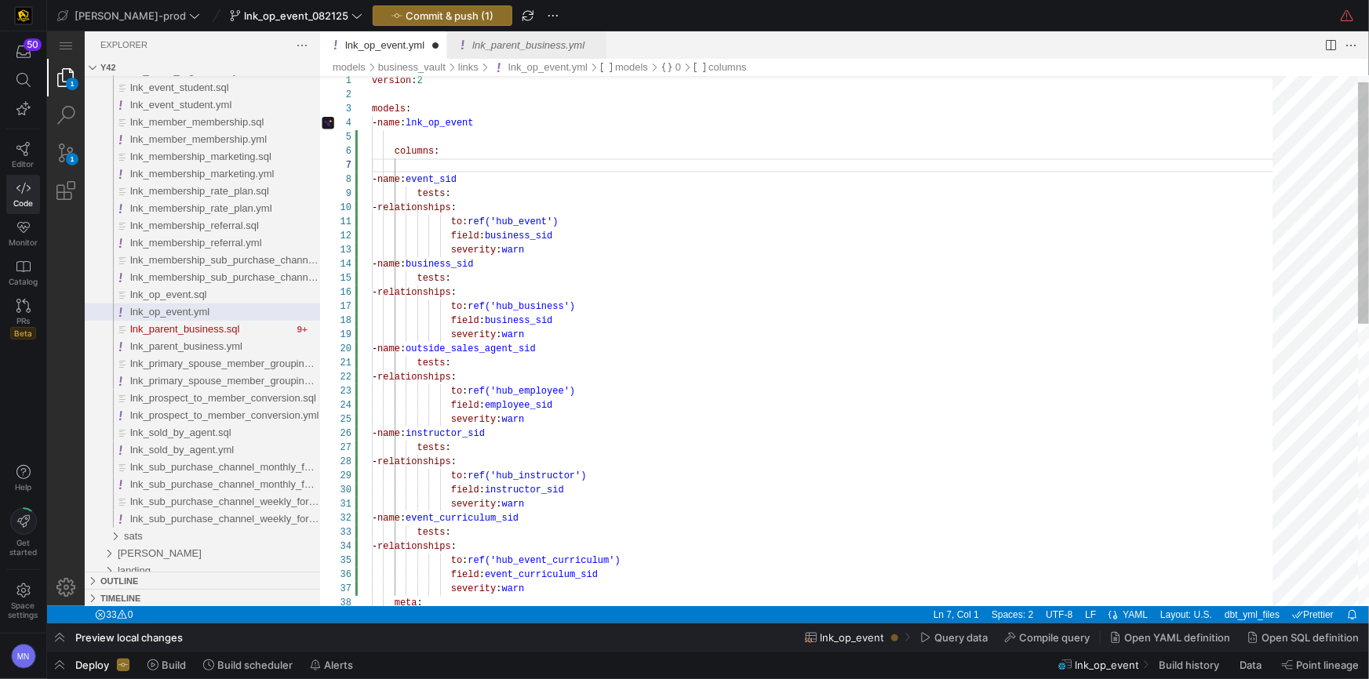
type textarea "version: 2 models: - name: lnk_op_event columns: - name: event_sid tests: - rel…"
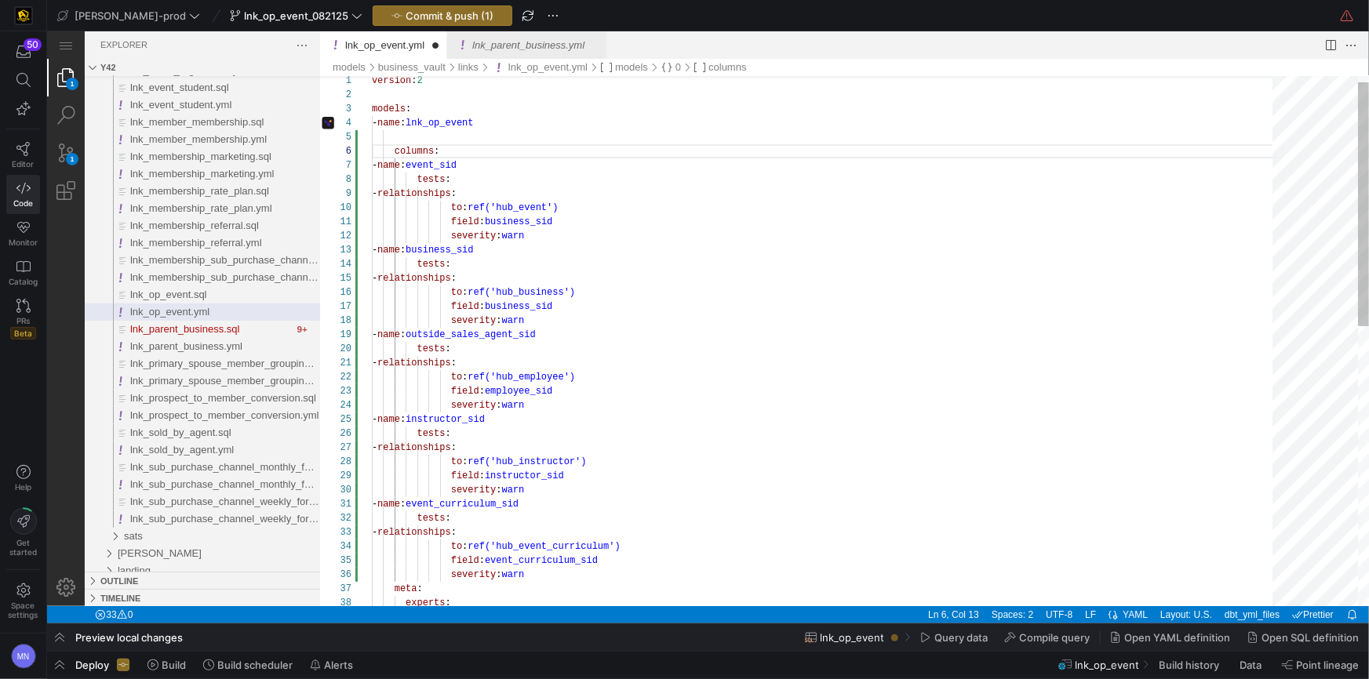
drag, startPoint x: 433, startPoint y: 137, endPoint x: 447, endPoint y: 136, distance: 14.2
click at [433, 137] on div "lnk_op_event.yml" at bounding box center [827, 136] width 912 height 14
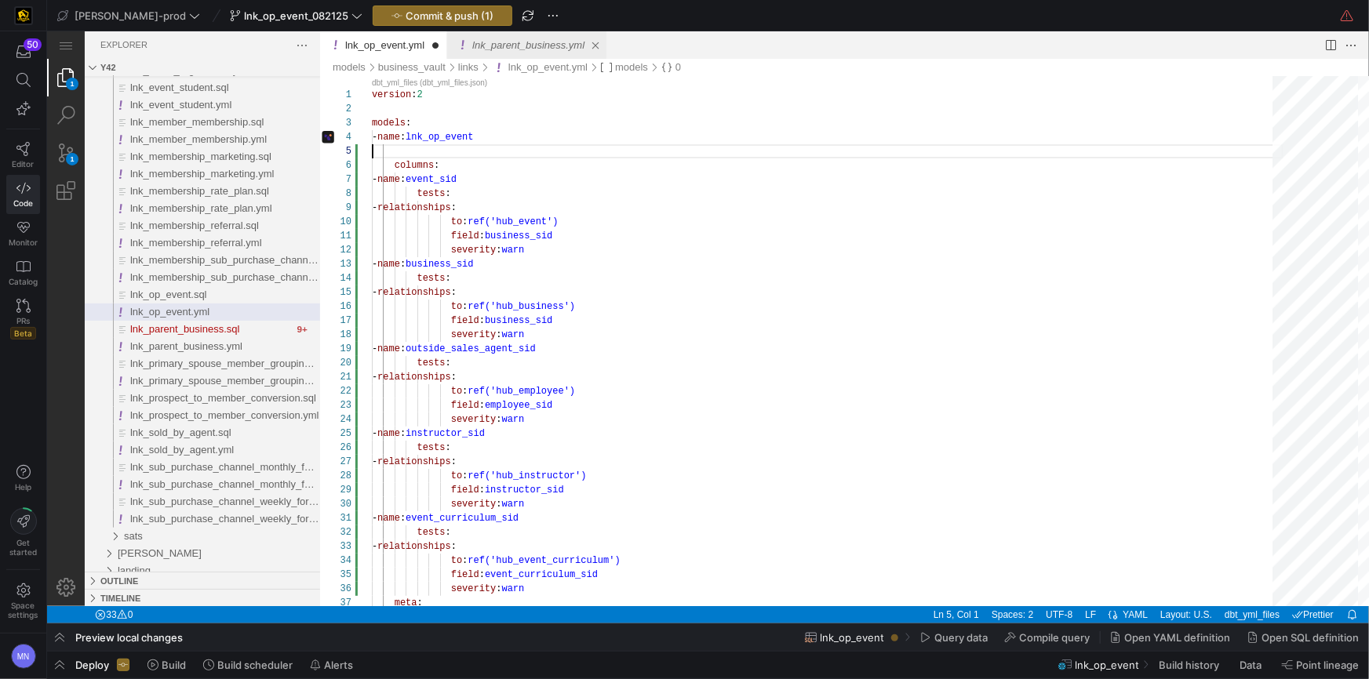
click at [519, 42] on link "lnk_parent_business.yml" at bounding box center [528, 44] width 112 height 12
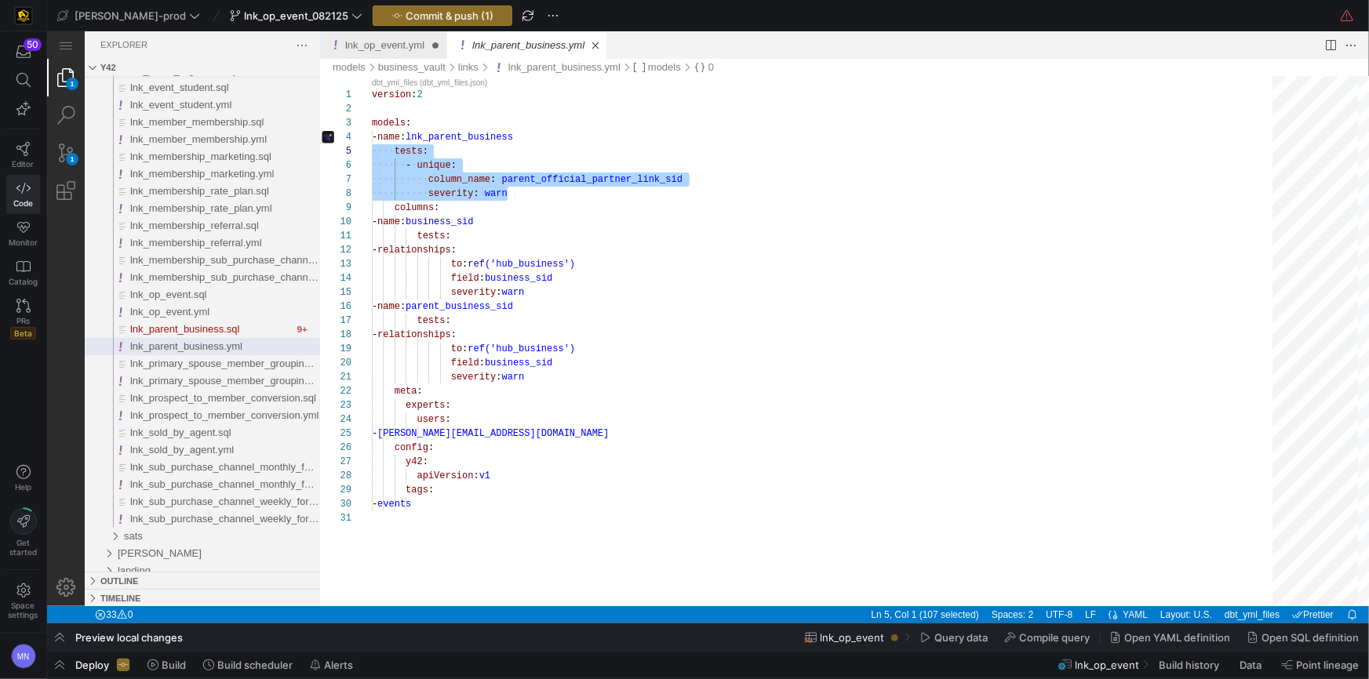
click at [413, 47] on link "lnk_op_event.yml" at bounding box center [383, 44] width 79 height 12
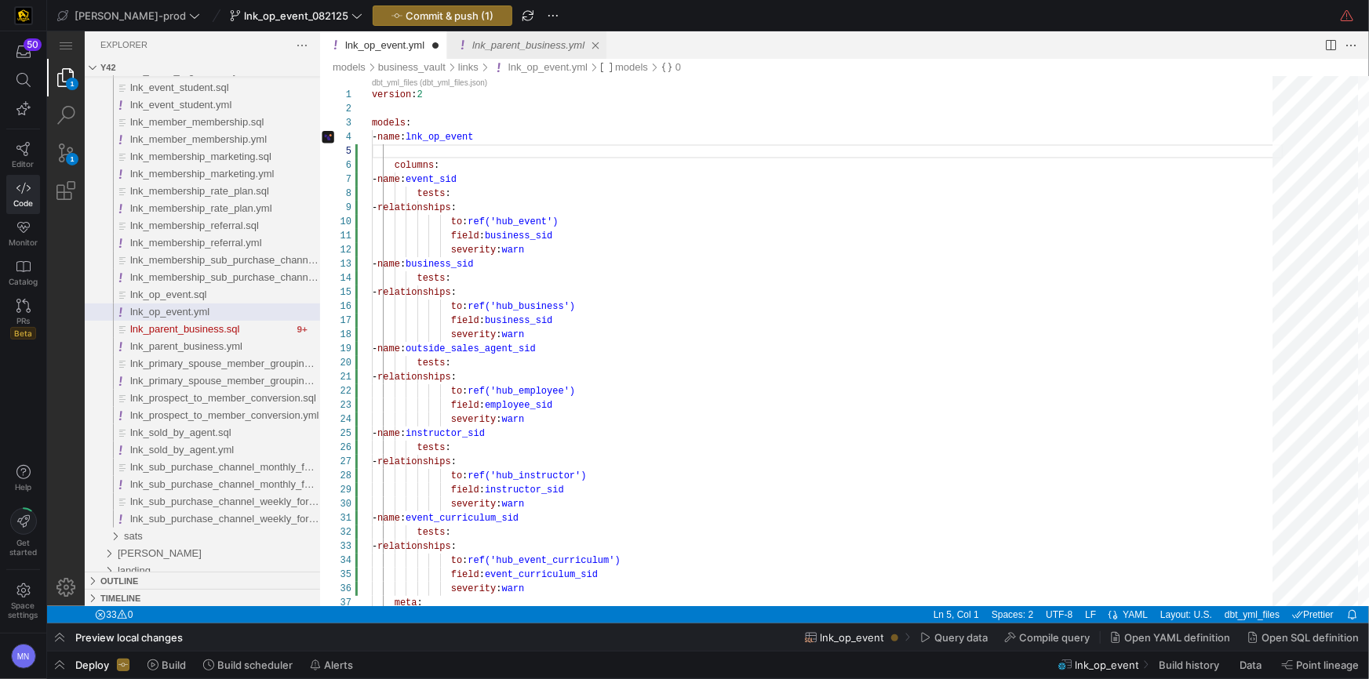
click at [501, 50] on div "lnk_parent_business.yml" at bounding box center [528, 44] width 112 height 27
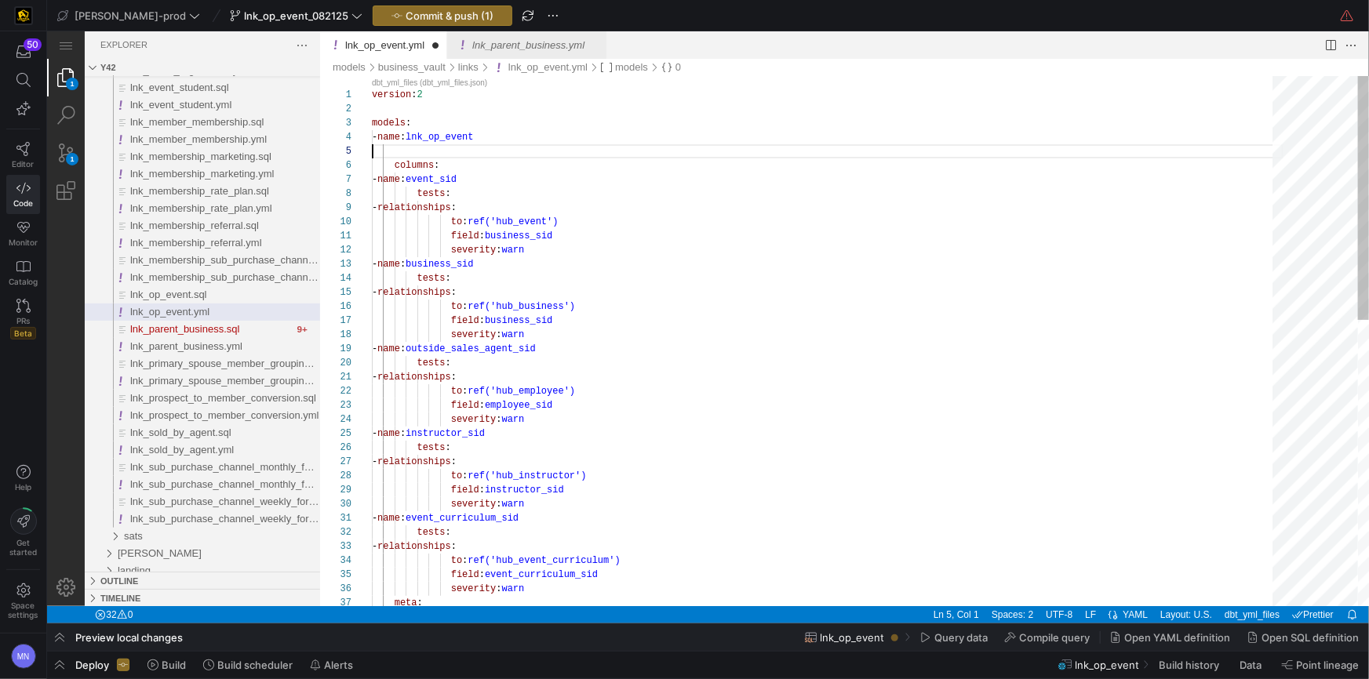
click at [377, 49] on div "lnk_op_event.yml" at bounding box center [383, 44] width 79 height 27
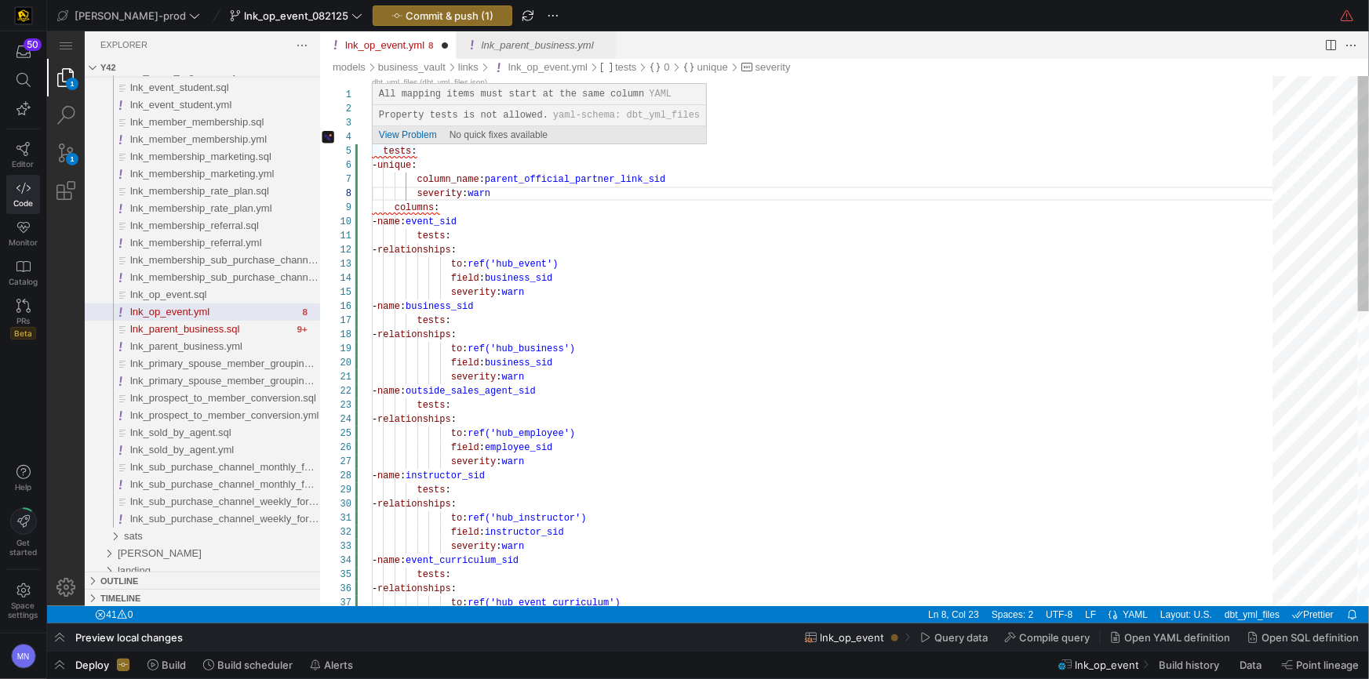
drag, startPoint x: 381, startPoint y: 151, endPoint x: 450, endPoint y: 166, distance: 70.5
click at [381, 151] on div "version : 2 models : - name : lnk_op_event tests : columns : - name : event_sid…" at bounding box center [827, 671] width 912 height 1192
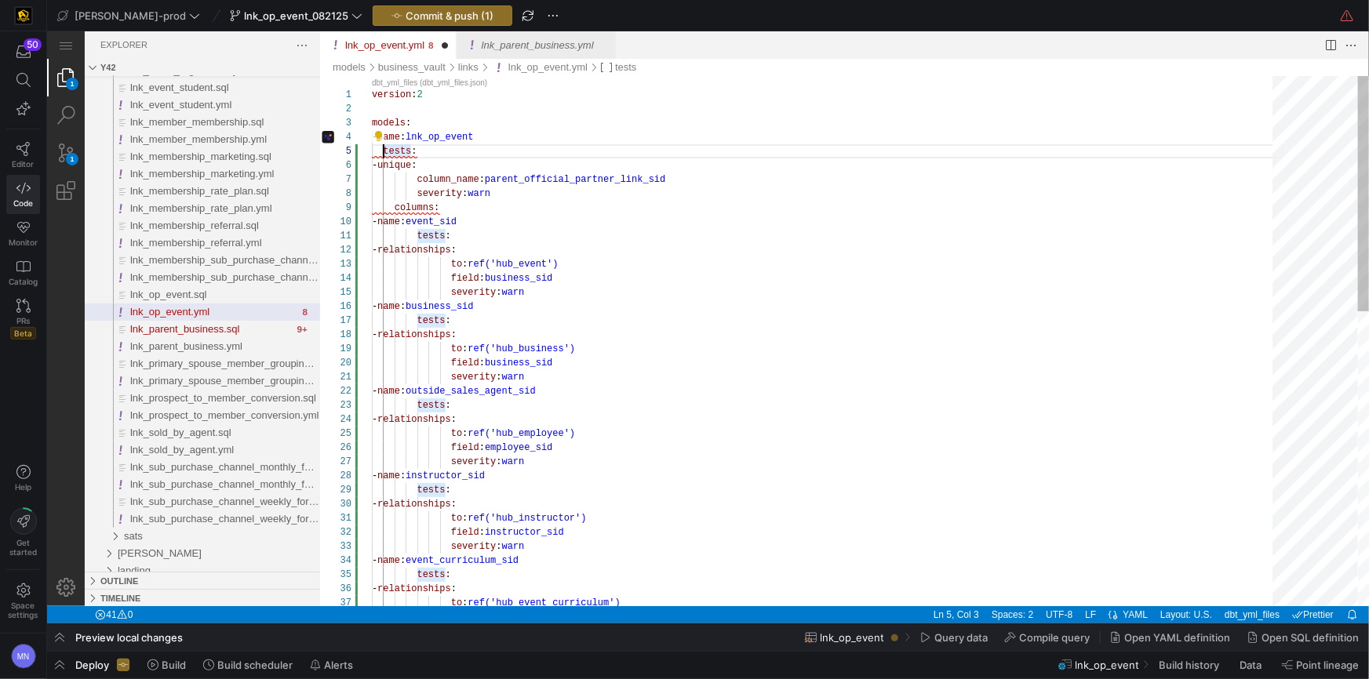
type textarea "version: 2 models: - name: lnk_op_event tests: - unique: column_name: parent_of…"
click at [562, 38] on link "lnk_parent_business.yml" at bounding box center [528, 44] width 112 height 12
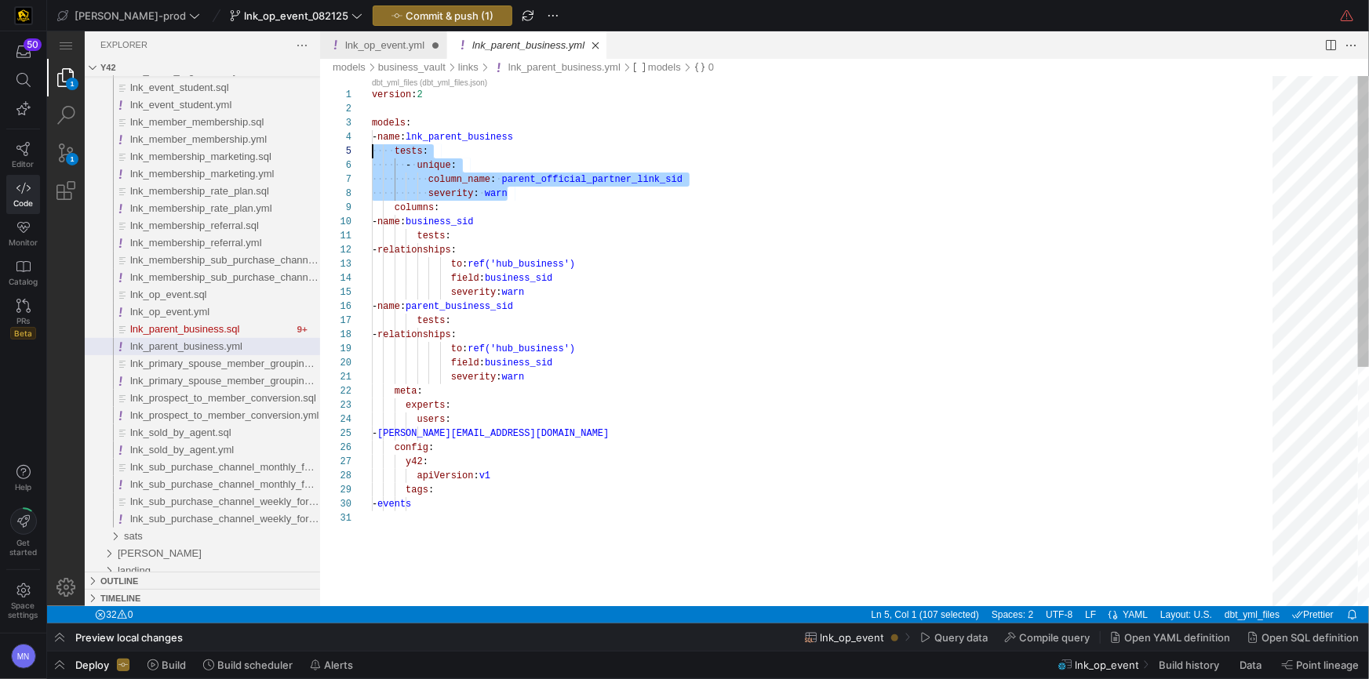
scroll to position [56, 0]
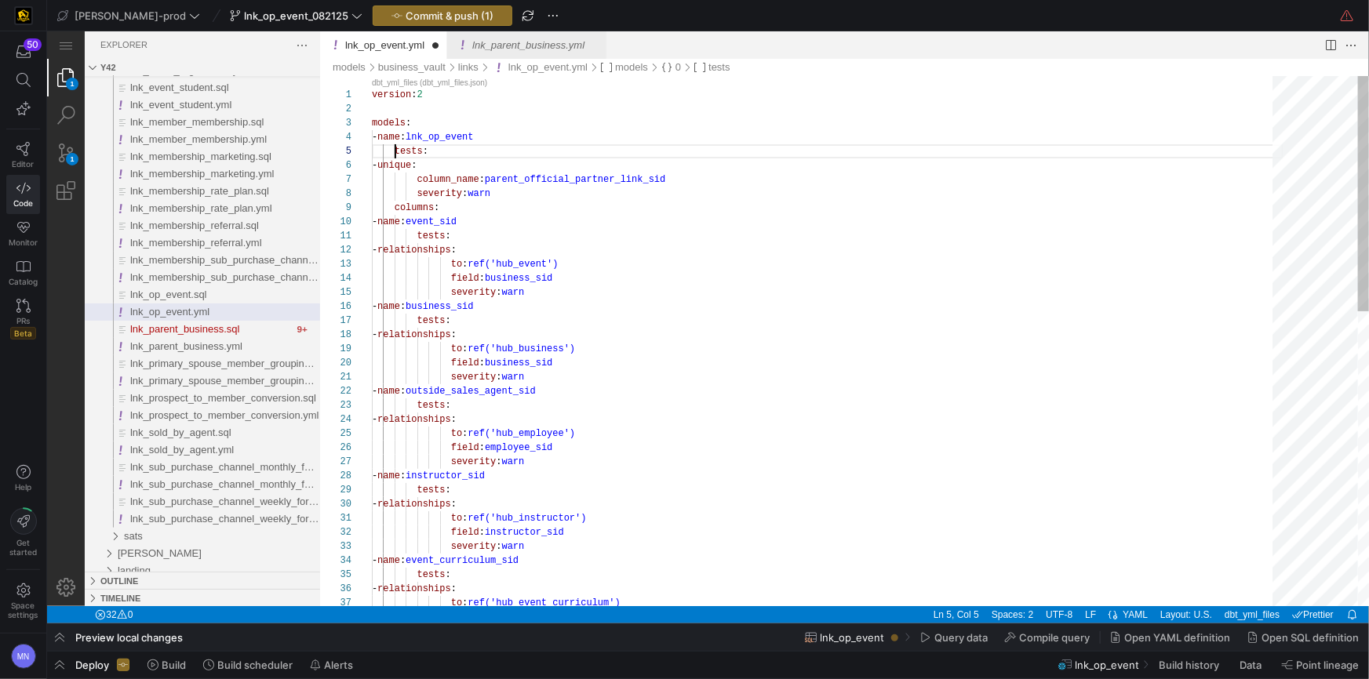
click at [414, 51] on div "lnk_op_event.yml" at bounding box center [383, 44] width 79 height 27
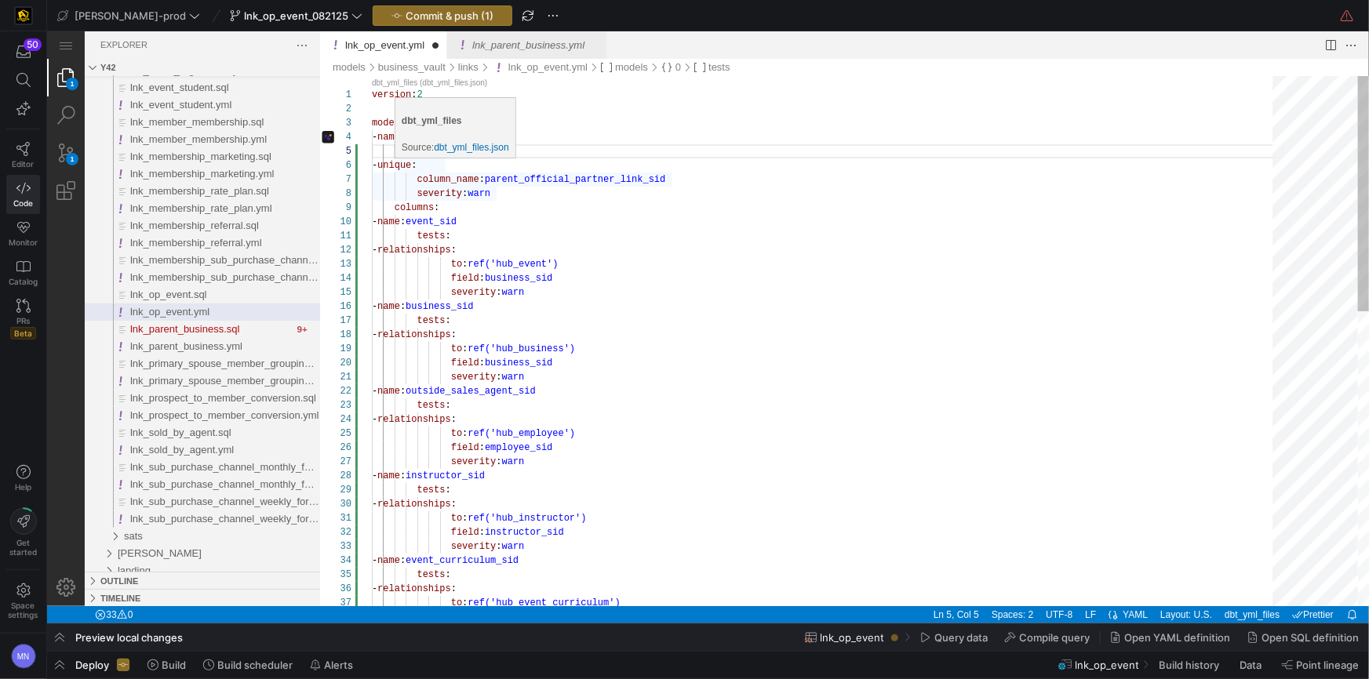
drag, startPoint x: 395, startPoint y: 166, endPoint x: 418, endPoint y: 170, distance: 23.9
drag, startPoint x: 645, startPoint y: 153, endPoint x: 701, endPoint y: 194, distance: 69.7
click at [645, 153] on div "tests :" at bounding box center [827, 151] width 912 height 14
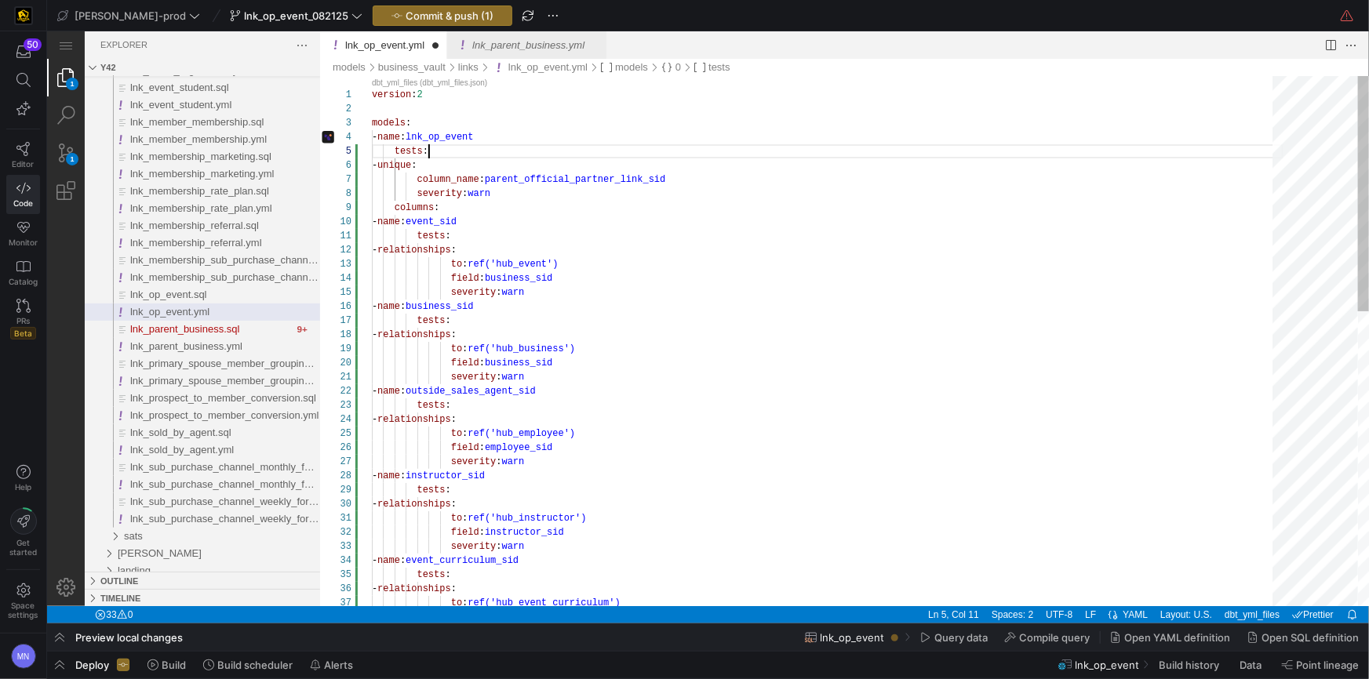
type textarea "tests: - relationships: to: ref('hub_event') field: business_sid severity: warn…"
drag, startPoint x: 718, startPoint y: 251, endPoint x: 726, endPoint y: 252, distance: 7.9
click at [717, 251] on div "- relationships :" at bounding box center [827, 249] width 912 height 14
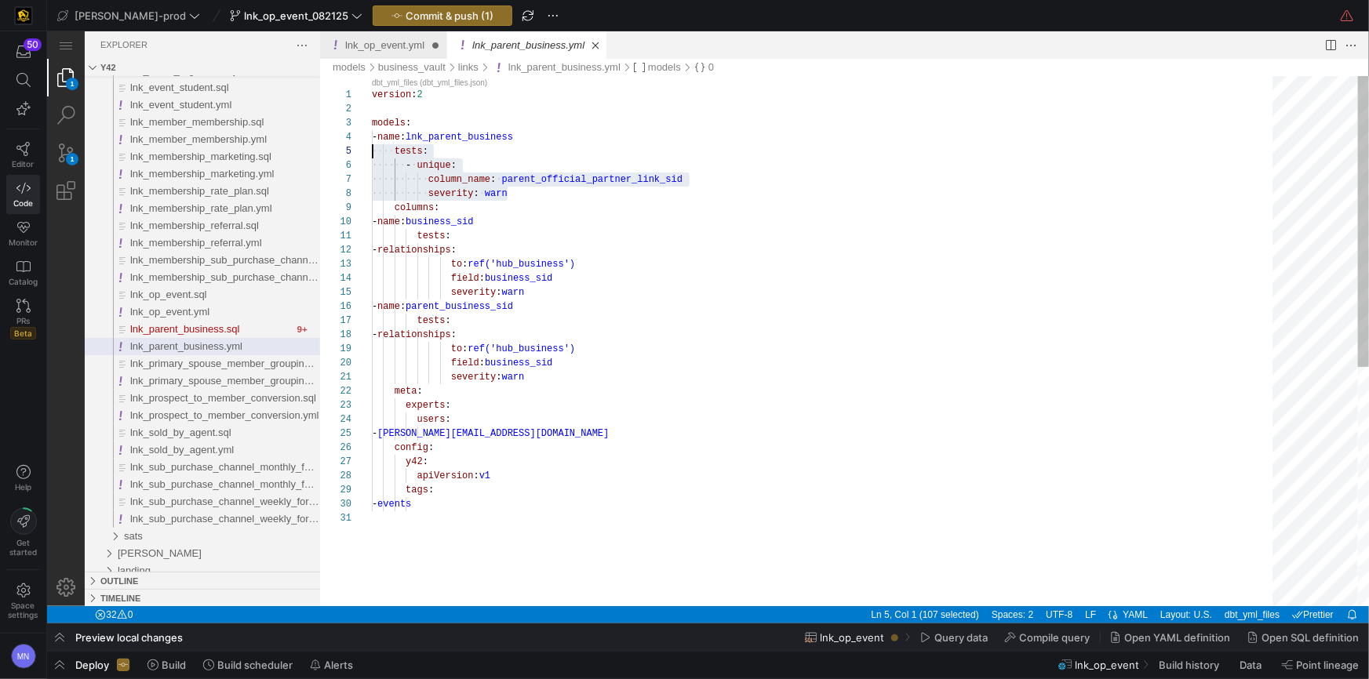
click at [540, 42] on link "lnk_parent_business.yml" at bounding box center [528, 44] width 112 height 12
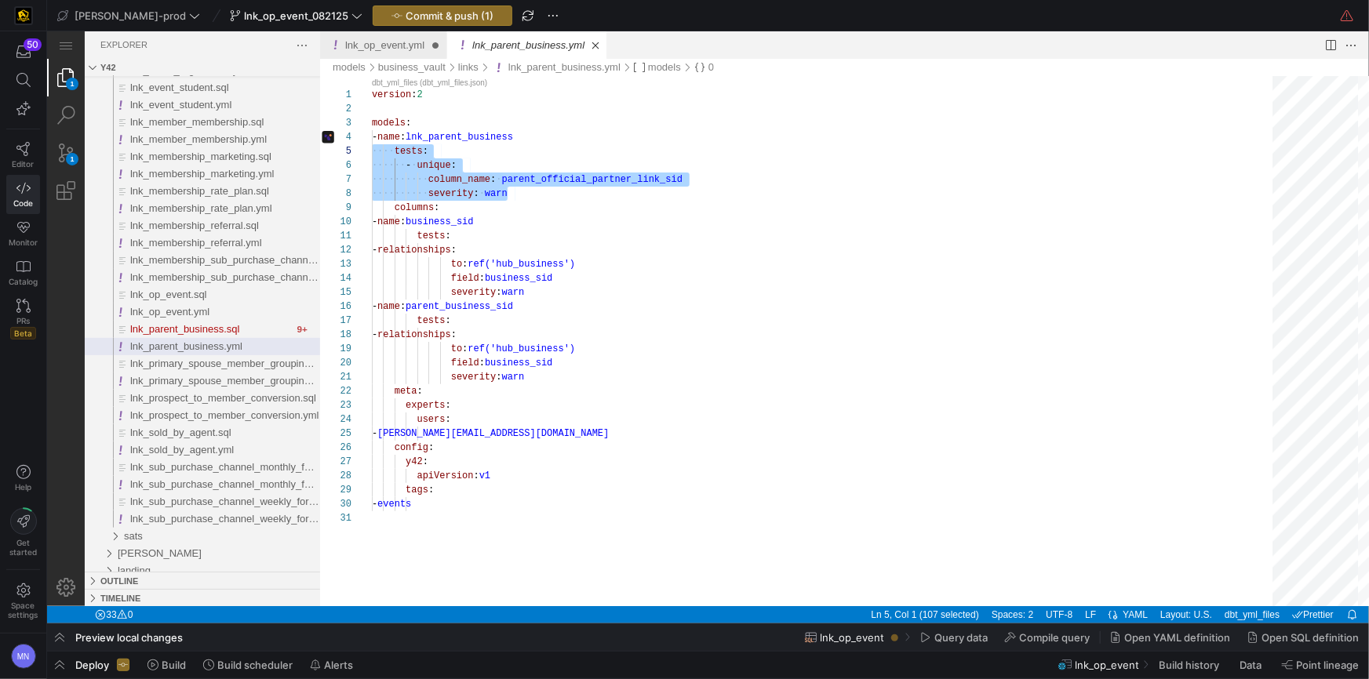
click at [417, 46] on link "lnk_op_event.yml" at bounding box center [383, 44] width 79 height 12
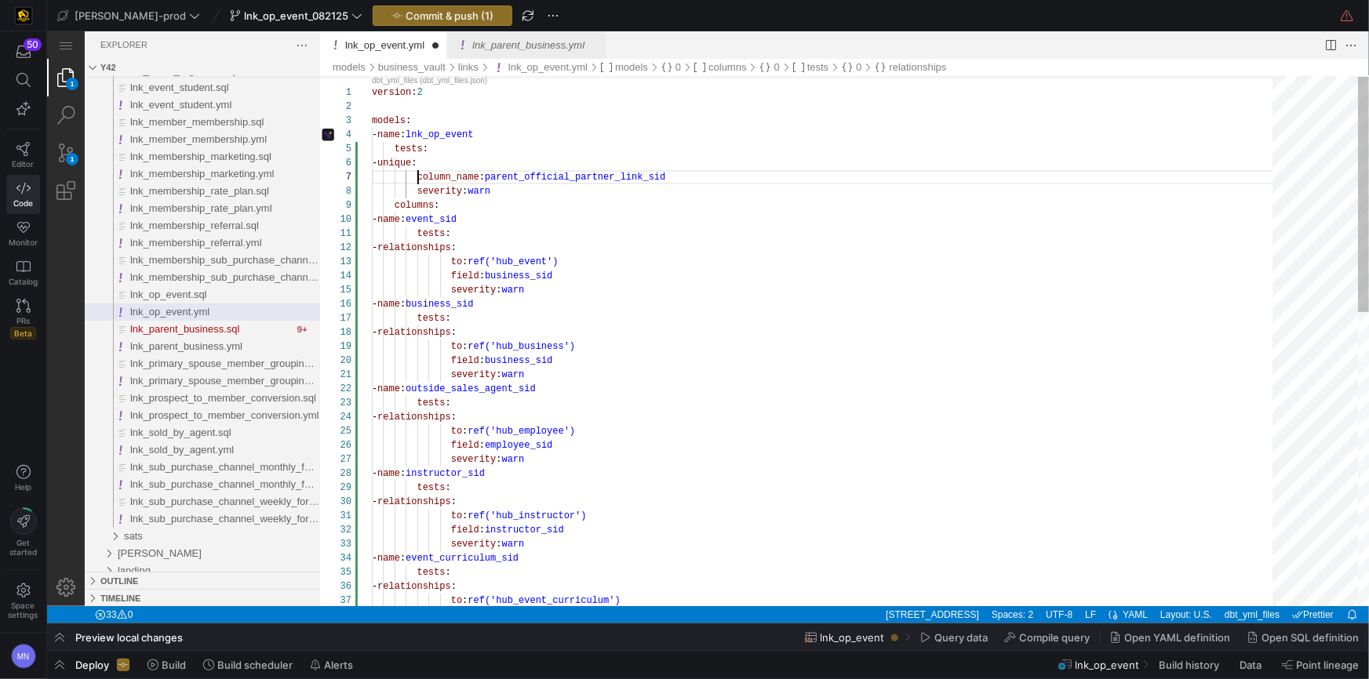
scroll to position [85, 46]
drag, startPoint x: 416, startPoint y: 177, endPoint x: 635, endPoint y: 164, distance: 220.0
click at [416, 177] on div "version : 2 models : - name : lnk_op_event tests : - unique : column_name : par…" at bounding box center [827, 669] width 912 height 1192
drag, startPoint x: 419, startPoint y: 193, endPoint x: 442, endPoint y: 192, distance: 22.8
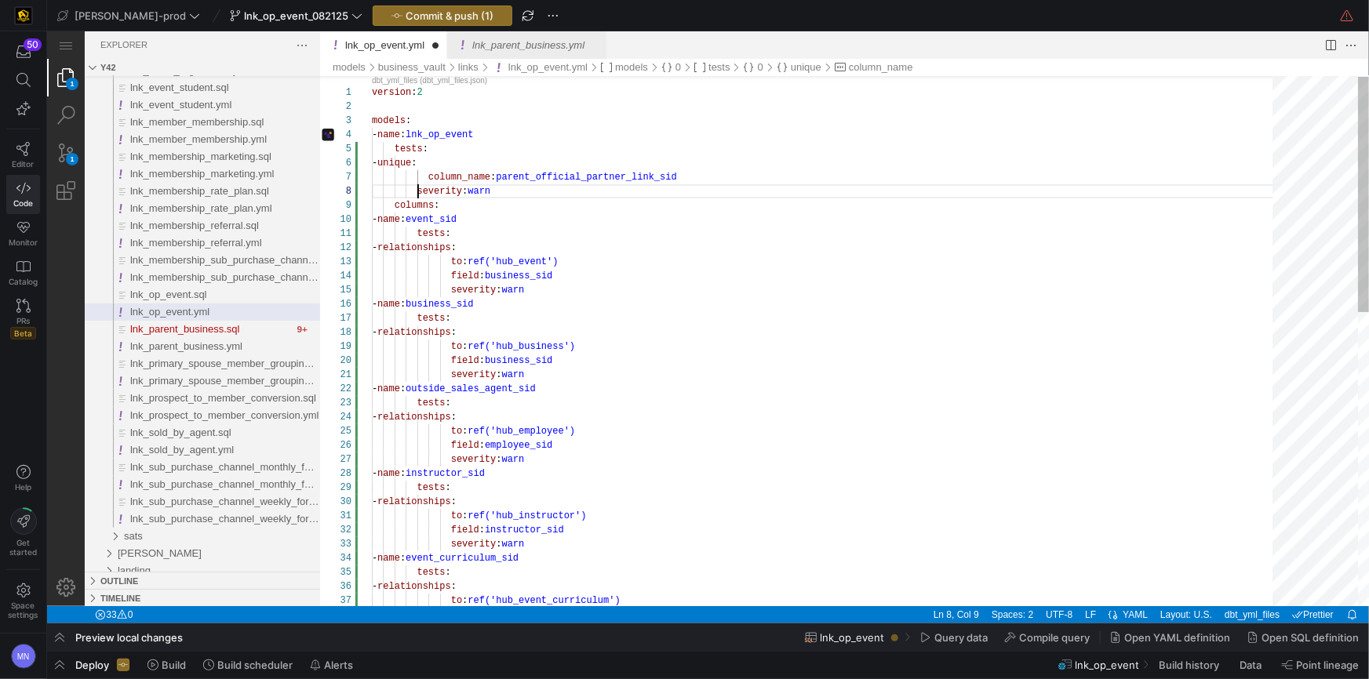
click at [418, 194] on span "severity" at bounding box center [440, 190] width 46 height 11
click at [654, 245] on div "- relationships :" at bounding box center [827, 247] width 912 height 14
type textarea "version: 2 models: - name: lnk_op_event tests: - unique: column_name: parent_of…"
click at [555, 213] on div "- name : event_sid" at bounding box center [827, 219] width 912 height 14
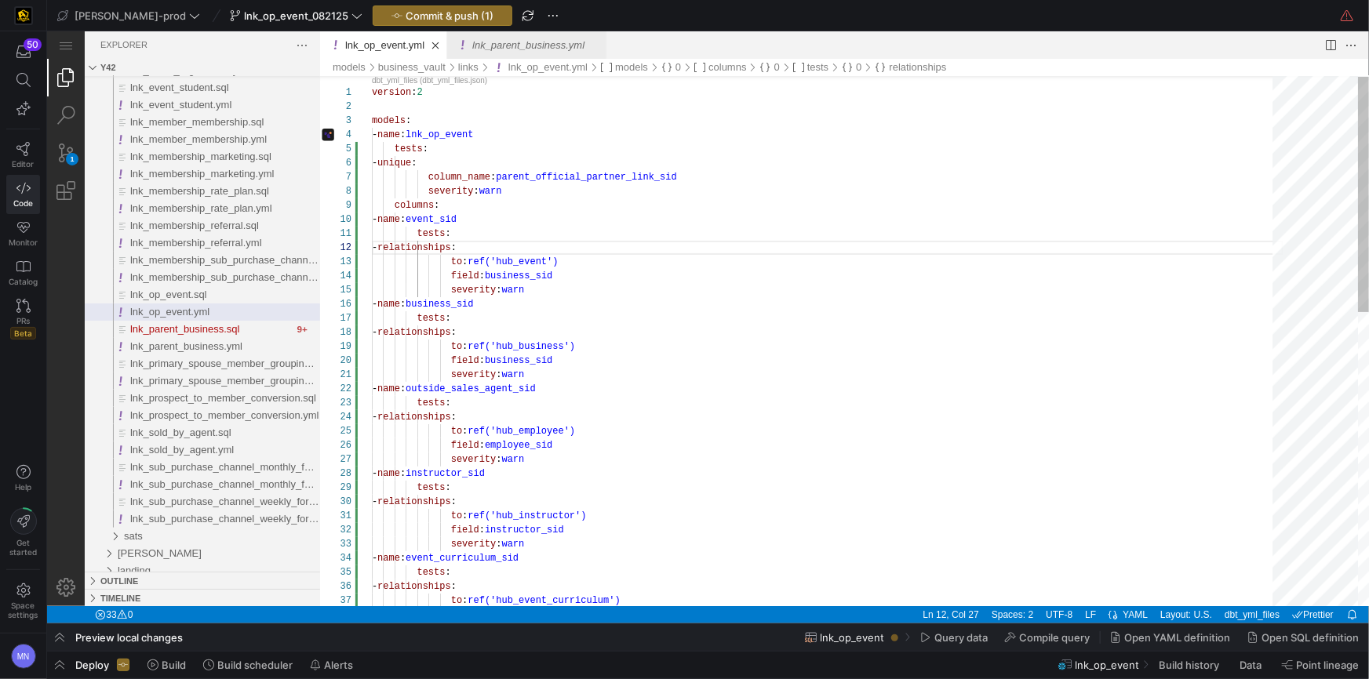
scroll to position [126, 129]
click at [423, 18] on span "Commit & push (1)" at bounding box center [450, 15] width 88 height 13
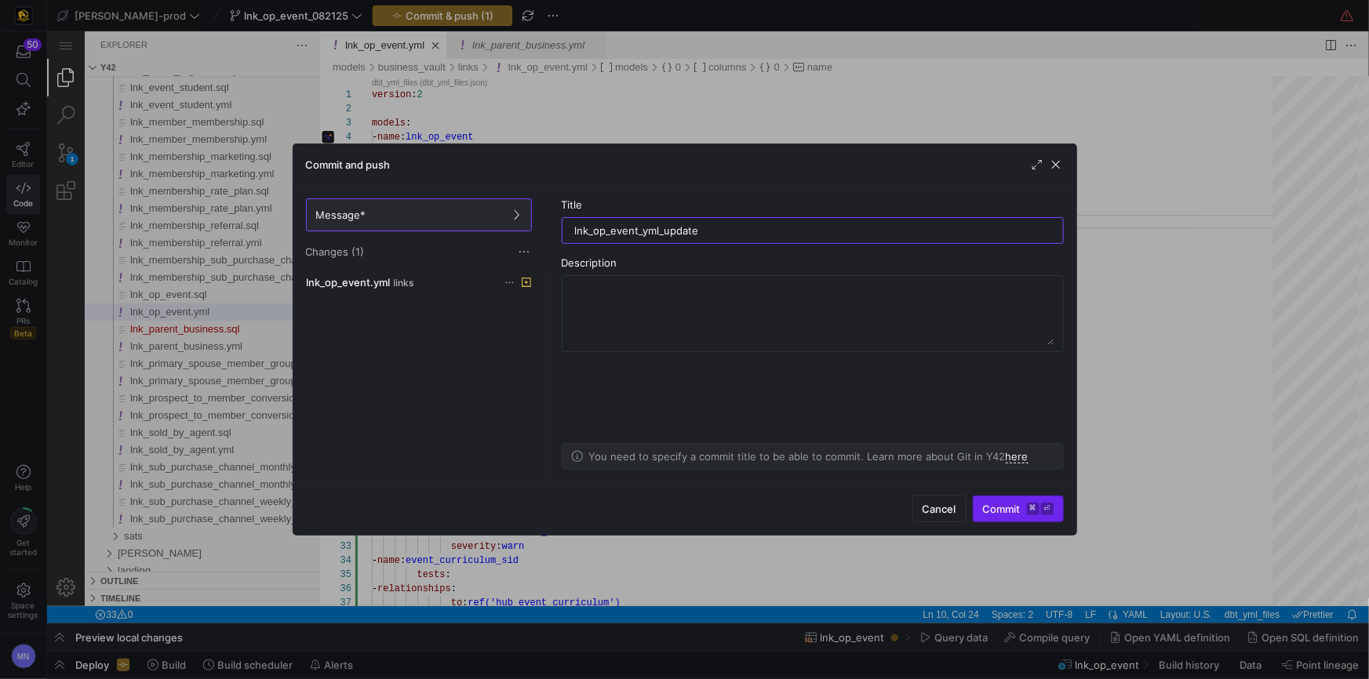
type input "lnk_op_event_yml_update"
click at [998, 507] on span "Commit ⌘ ⏎" at bounding box center [1018, 509] width 71 height 13
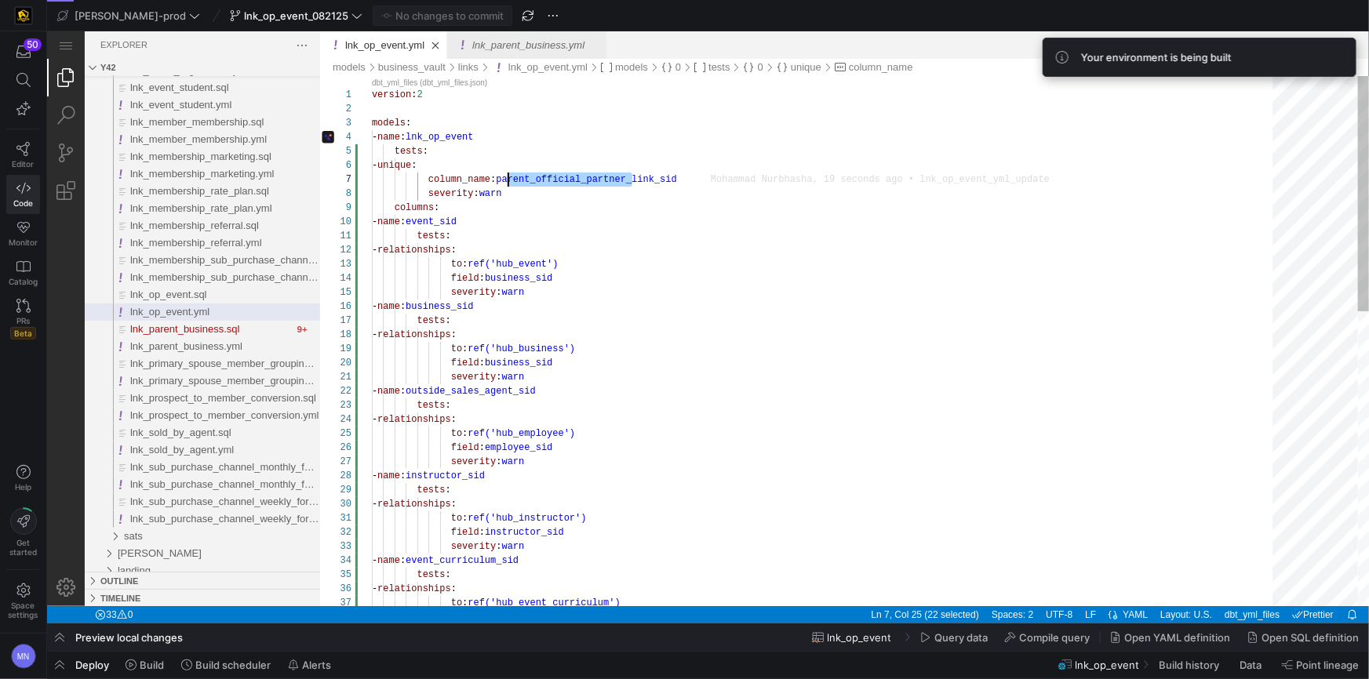
scroll to position [85, 136]
drag, startPoint x: 632, startPoint y: 180, endPoint x: 499, endPoint y: 229, distance: 142.2
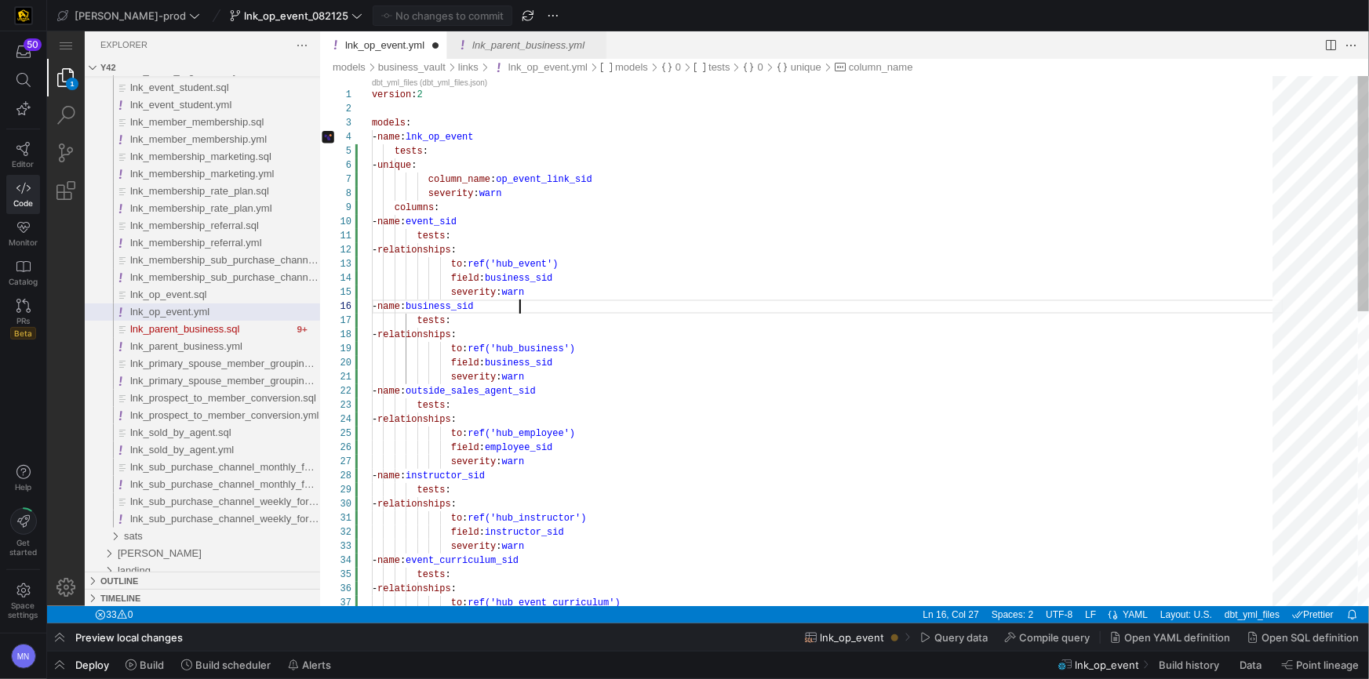
scroll to position [71, 147]
click at [674, 299] on div "- name : business_sid" at bounding box center [827, 306] width 912 height 14
click at [591, 230] on div "tests :" at bounding box center [827, 235] width 912 height 14
click at [563, 179] on div "- name : business_sid tests : - relationships : to : ref('hub_business') field …" at bounding box center [827, 671] width 912 height 1192
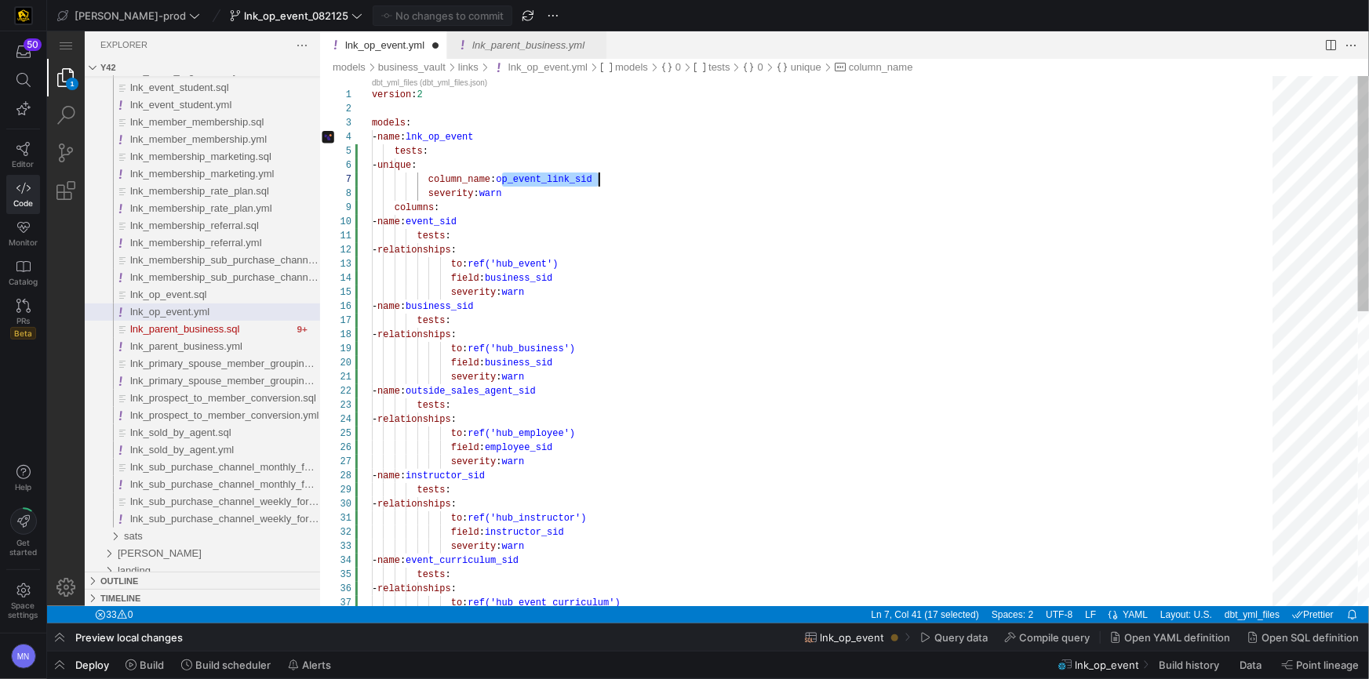
scroll to position [85, 226]
type textarea "tests: - relationships: to: ref('hub_event') field: business_sid severity: warn…"
click at [757, 299] on div "- name : business_sid" at bounding box center [827, 306] width 912 height 14
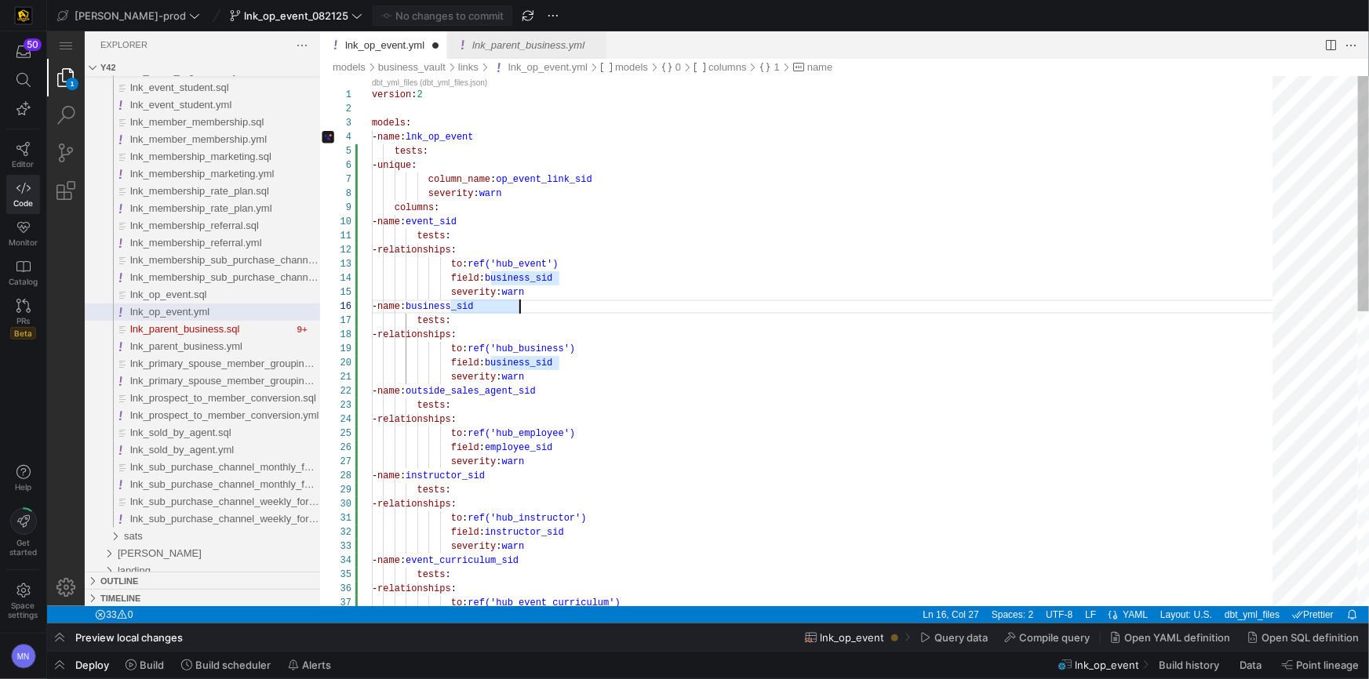
click at [894, 366] on div "- name : business_sid tests : - relationships : to : ref('hub_business') field …" at bounding box center [827, 671] width 912 height 1192
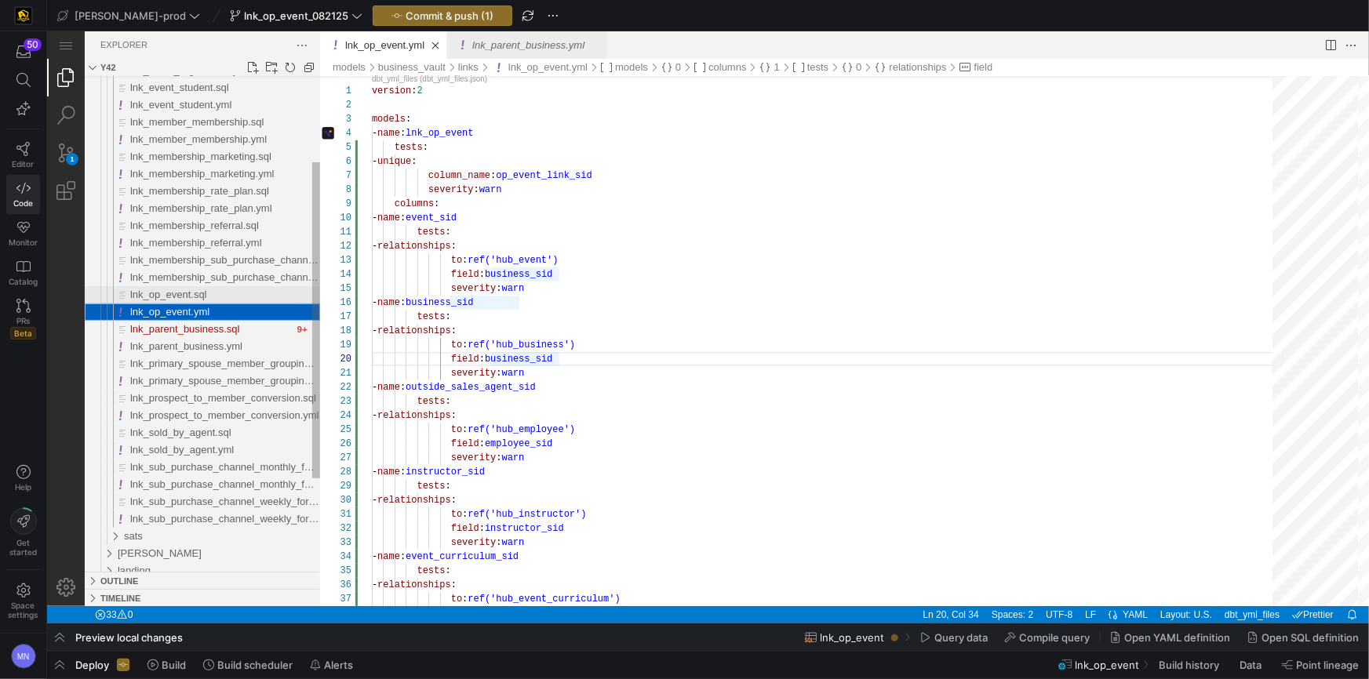
click at [191, 298] on span "lnk_op_event.sql" at bounding box center [167, 294] width 77 height 12
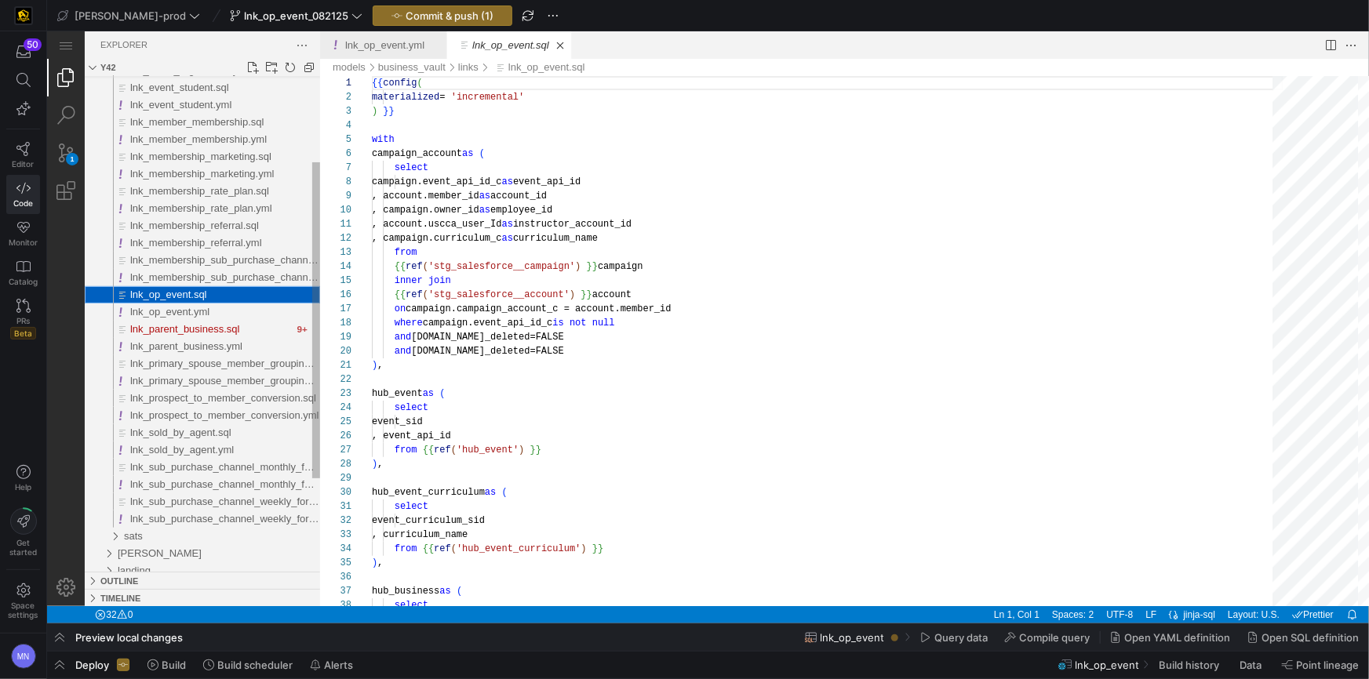
scroll to position [141, 0]
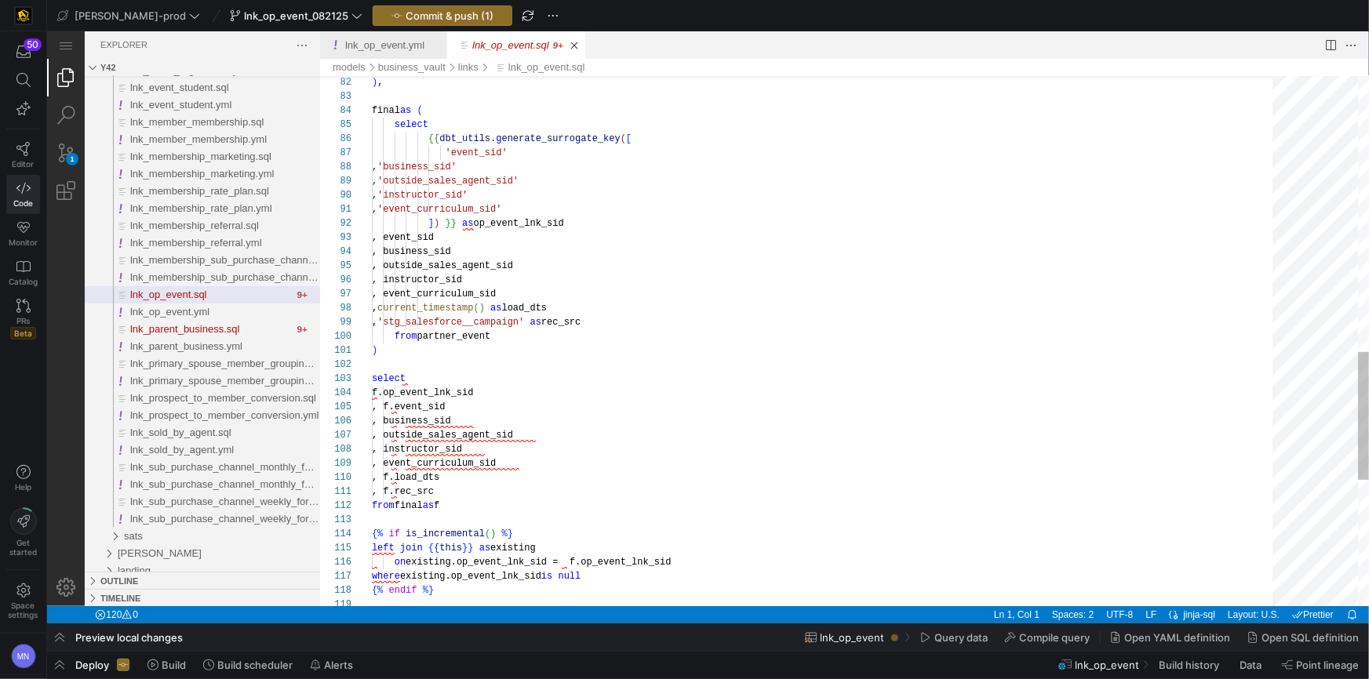
click at [536, 222] on div "119 118 117 115 116 114 113 112 111 110 109 108 107 106 105 104 103 102 101 100…" at bounding box center [843, 340] width 1049 height 530
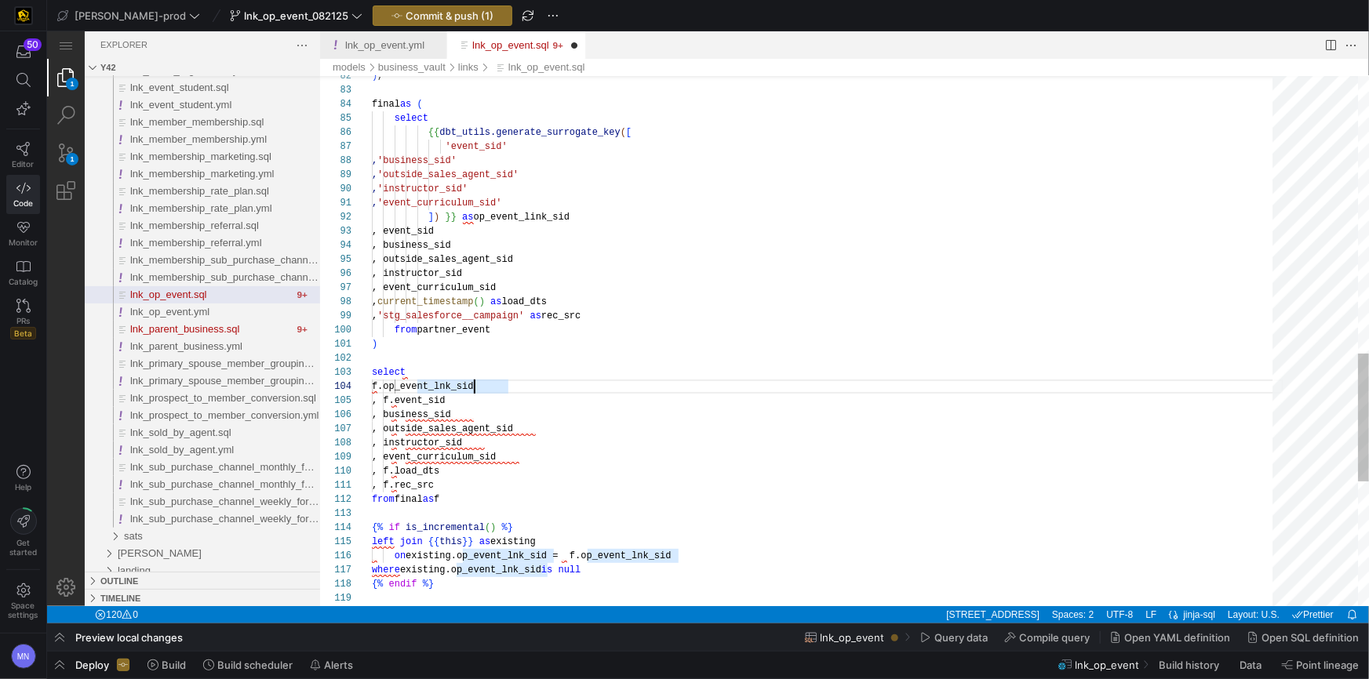
scroll to position [42, 107]
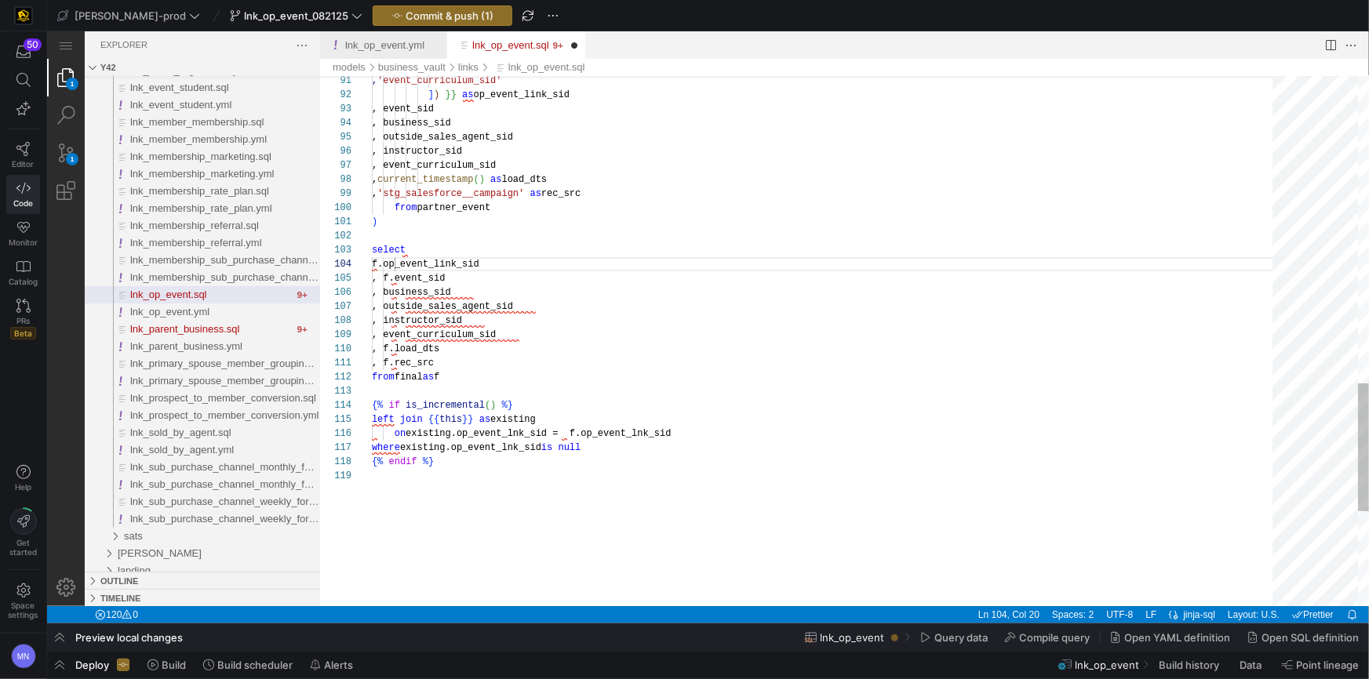
drag, startPoint x: 643, startPoint y: 433, endPoint x: 664, endPoint y: 431, distance: 20.5
click at [643, 433] on div "119 118 117 115 116 114 113 112 111 110 109 108 107 106 105 104 103 102 101 100…" at bounding box center [843, 340] width 1049 height 530
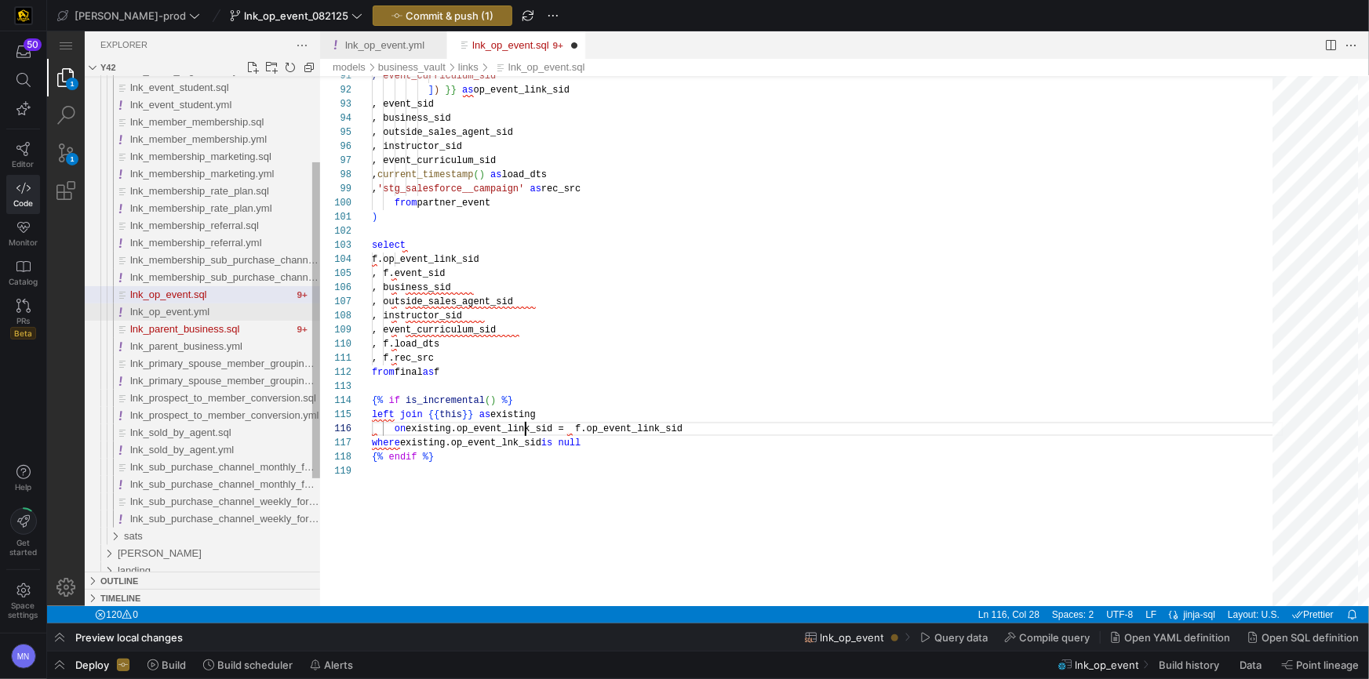
type textarea ", f.rec_src from final as f {% if is_incremental() %} left join {{ this }} as e…"
click at [182, 311] on span "lnk_op_event.yml" at bounding box center [168, 311] width 79 height 12
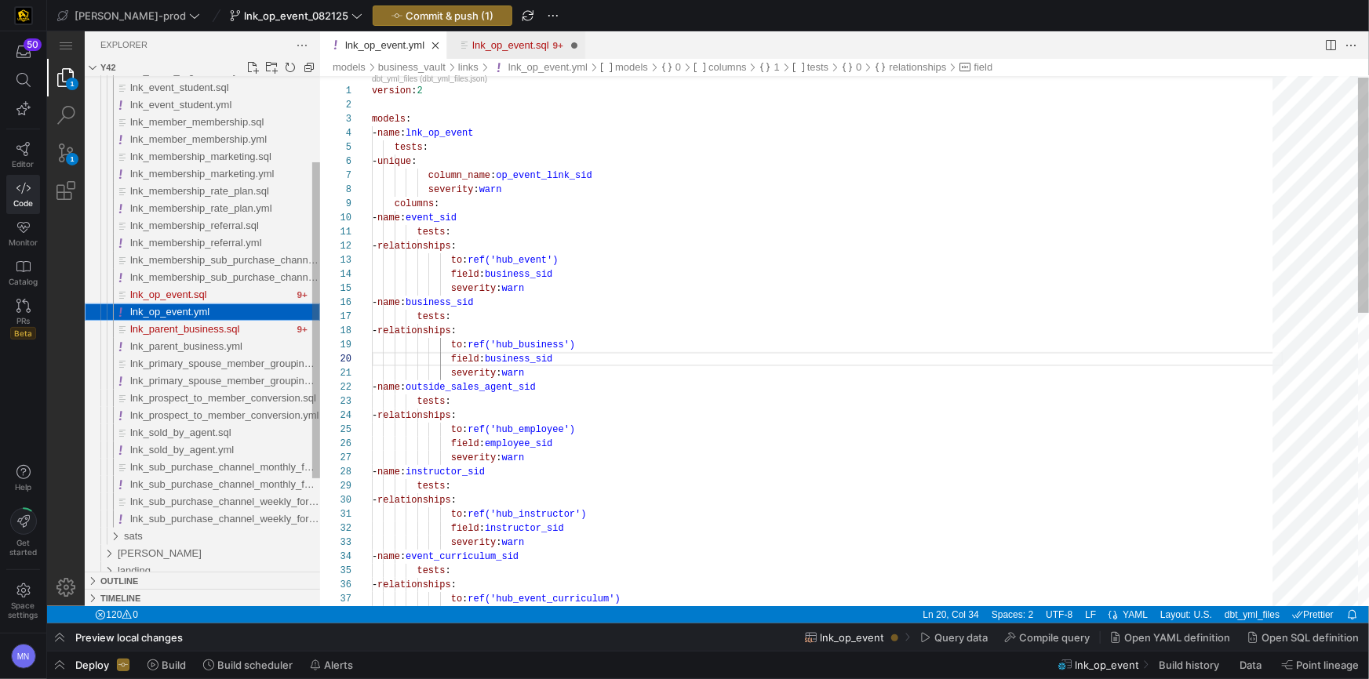
scroll to position [141, 187]
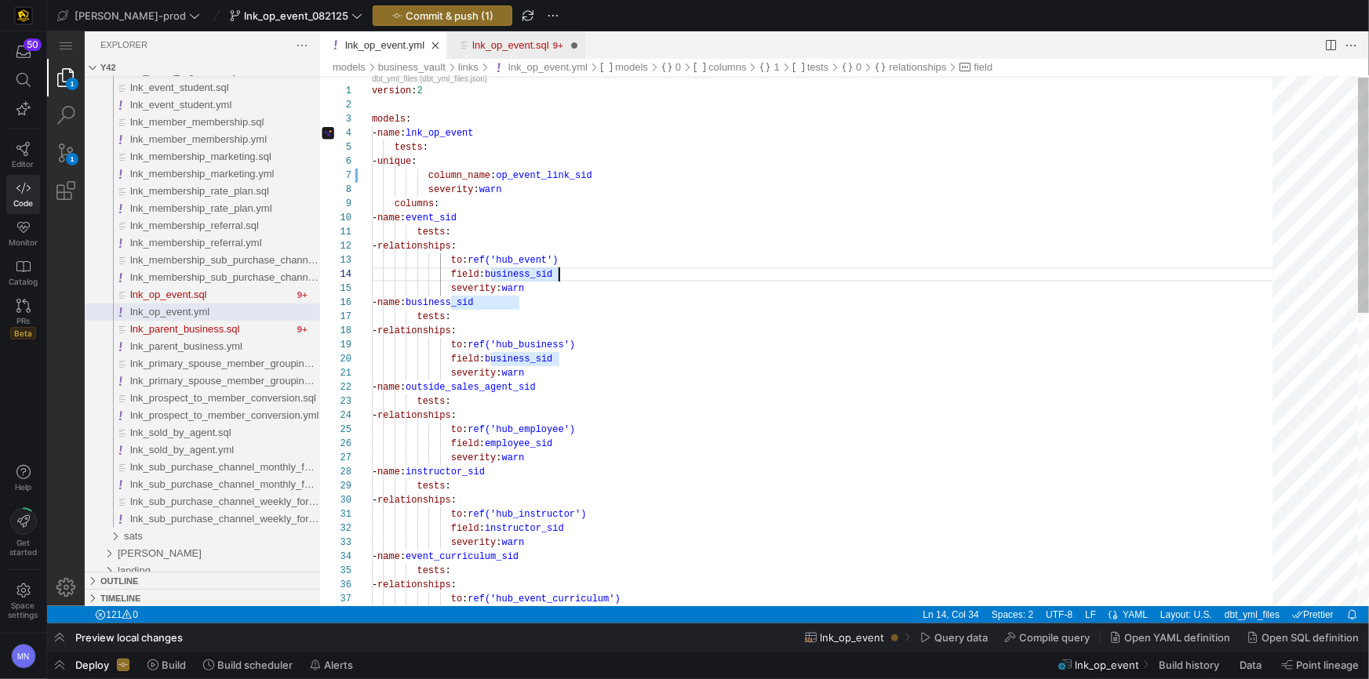
click at [679, 273] on div "field : business_sid" at bounding box center [827, 274] width 912 height 14
click at [679, 272] on div "version : 2 models : - name : lnk_op_event tests : - unique : column_name : op_…" at bounding box center [827, 667] width 912 height 1192
click at [30, 155] on link "Editor" at bounding box center [23, 155] width 34 height 39
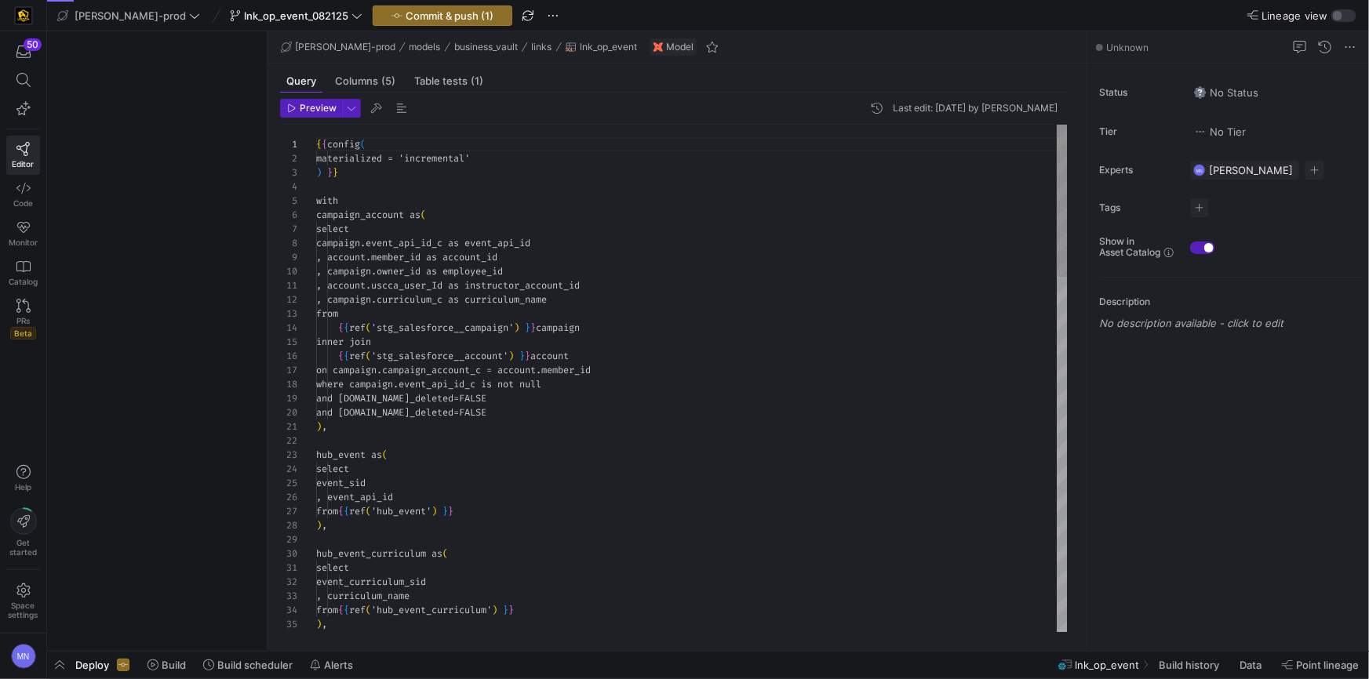
scroll to position [141, 0]
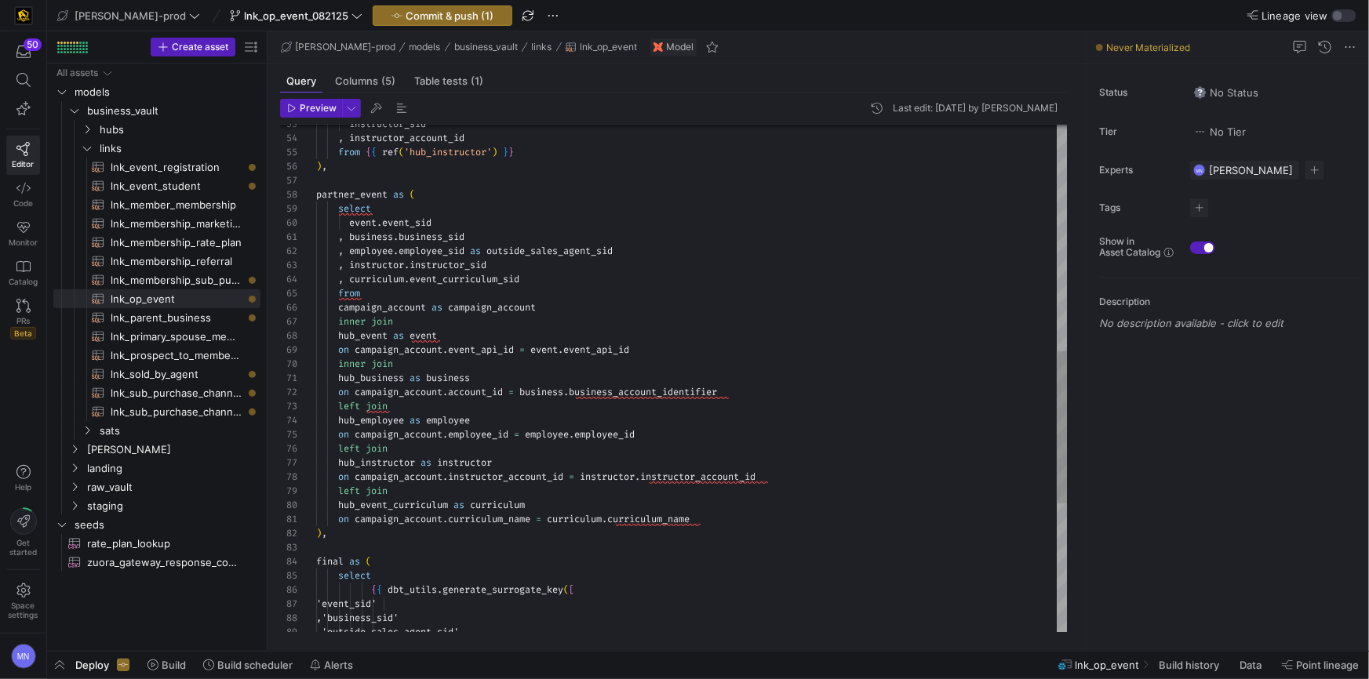
click at [351, 404] on div "instructor_sid , instructor_account_id from { { ref ( 'hub_instructor' ) } } ) …" at bounding box center [692, 216] width 752 height 1693
drag, startPoint x: 351, startPoint y: 404, endPoint x: 371, endPoint y: 407, distance: 20.6
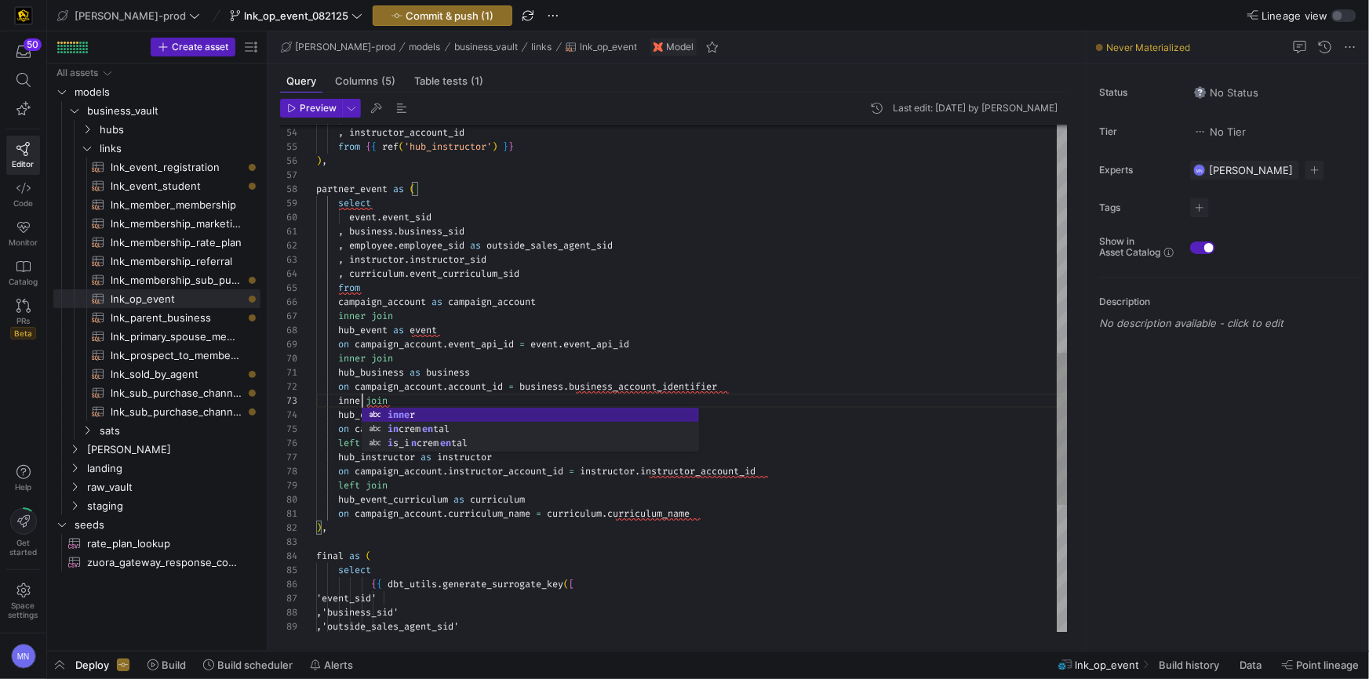
scroll to position [27, 51]
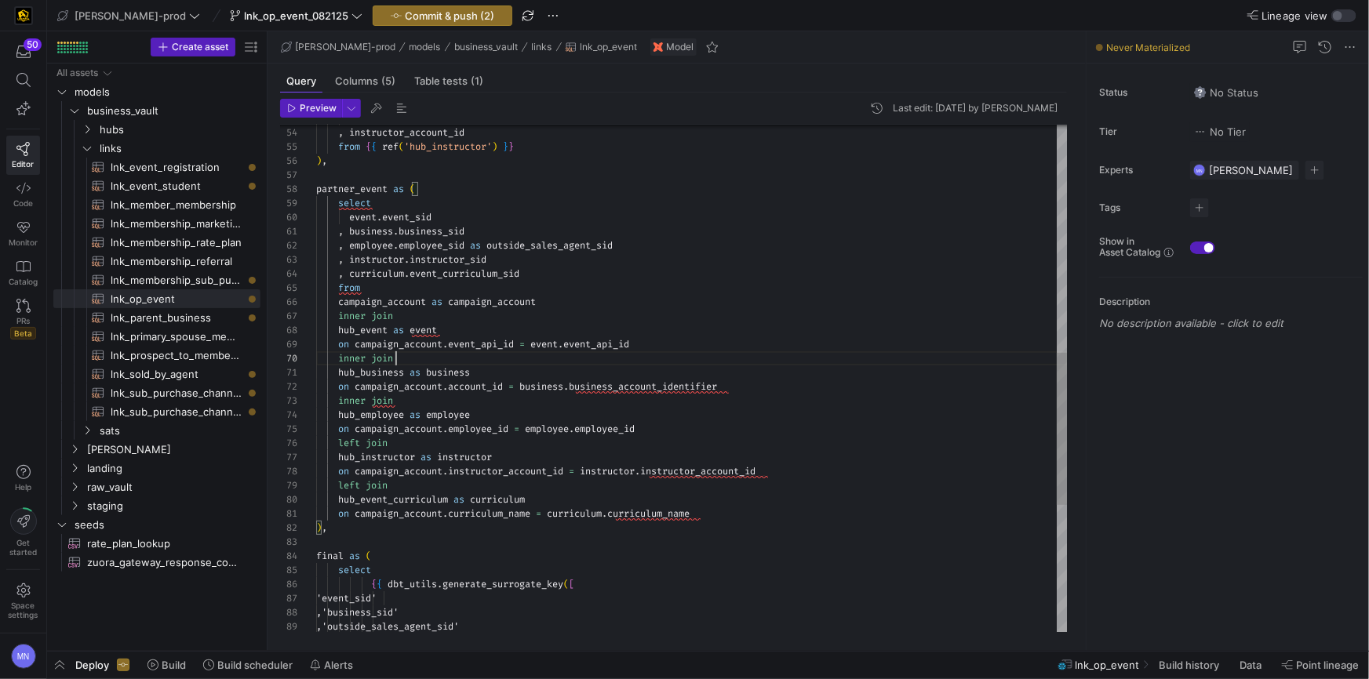
click at [821, 356] on div "inner join" at bounding box center [692, 358] width 752 height 14
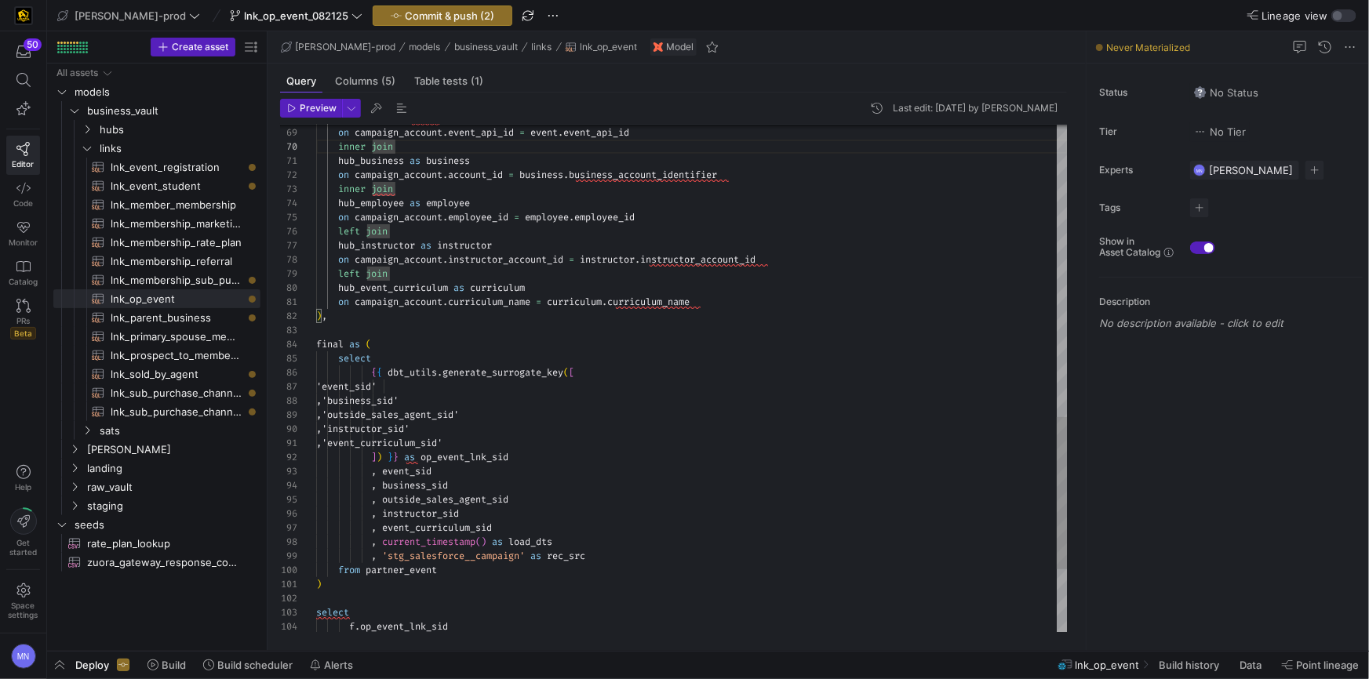
scroll to position [14, 169]
drag, startPoint x: 484, startPoint y: 456, endPoint x: 493, endPoint y: 453, distance: 9.2
click at [487, 453] on span "op_event_lnk_sid" at bounding box center [465, 457] width 88 height 13
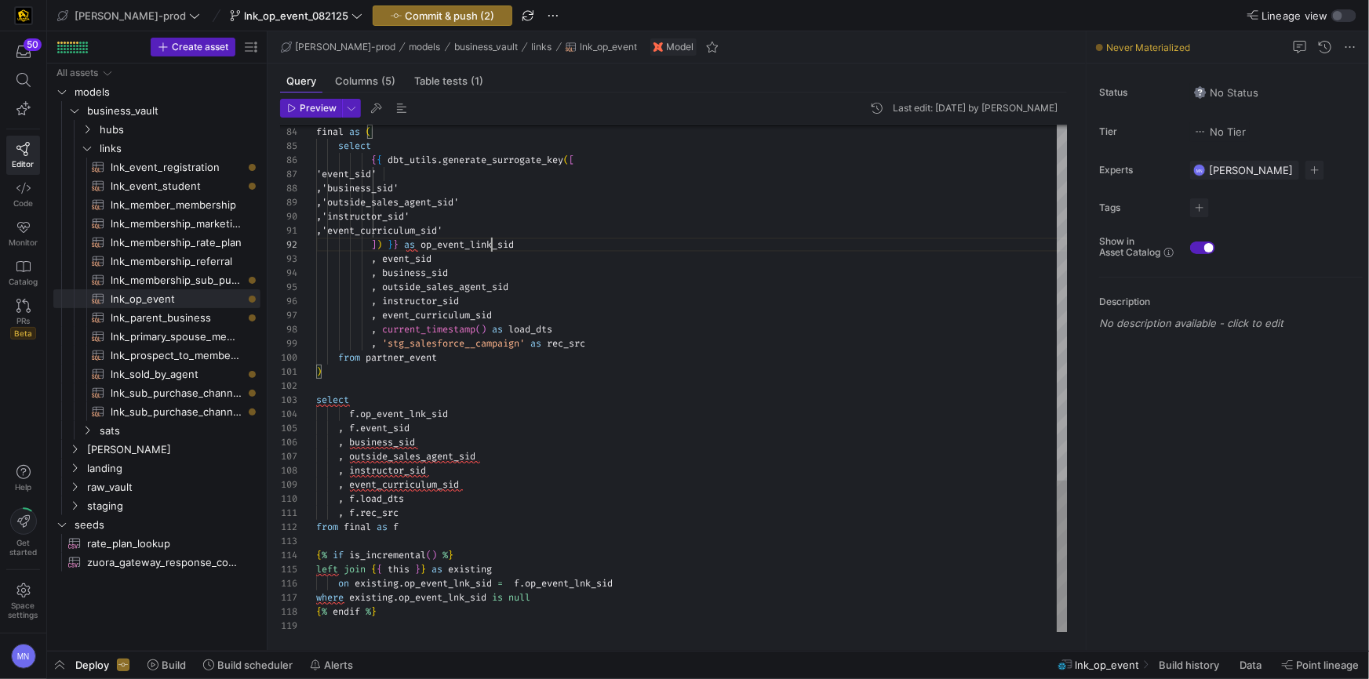
drag, startPoint x: 417, startPoint y: 414, endPoint x: 428, endPoint y: 410, distance: 11.7
drag, startPoint x: 588, startPoint y: 584, endPoint x: 604, endPoint y: 583, distance: 15.8
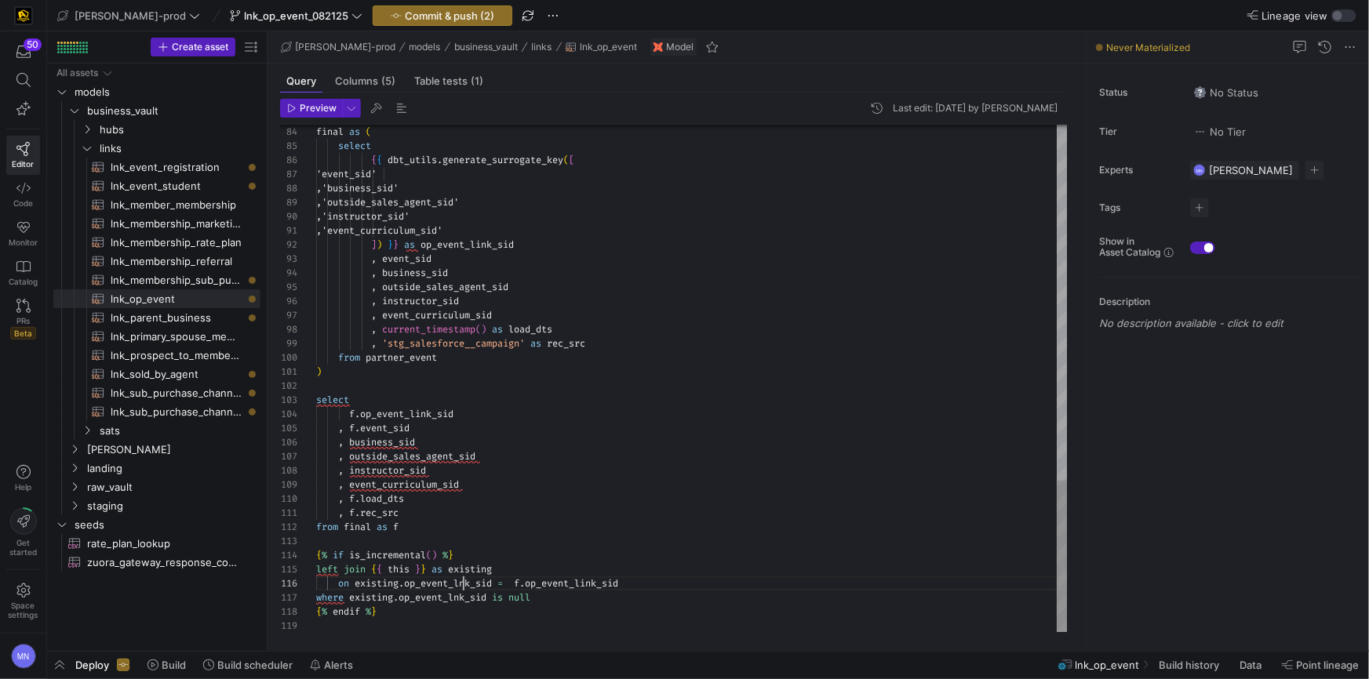
scroll to position [71, 146]
drag, startPoint x: 464, startPoint y: 584, endPoint x: 579, endPoint y: 610, distance: 118.4
click at [651, 541] on div at bounding box center [692, 541] width 752 height 14
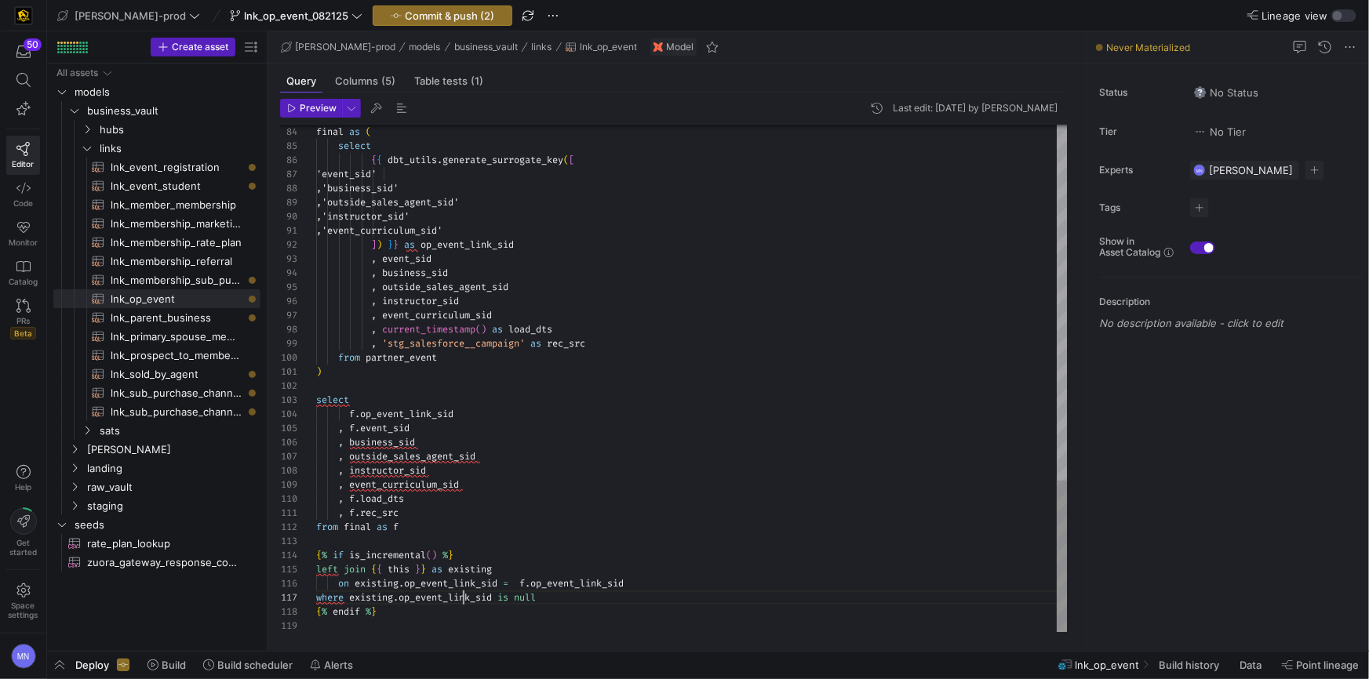
scroll to position [27, 0]
type textarea ", f.rec_src from final as f {% if is_incremental() %} left join {{ this }} as e…"
click at [24, 184] on icon at bounding box center [23, 188] width 14 height 14
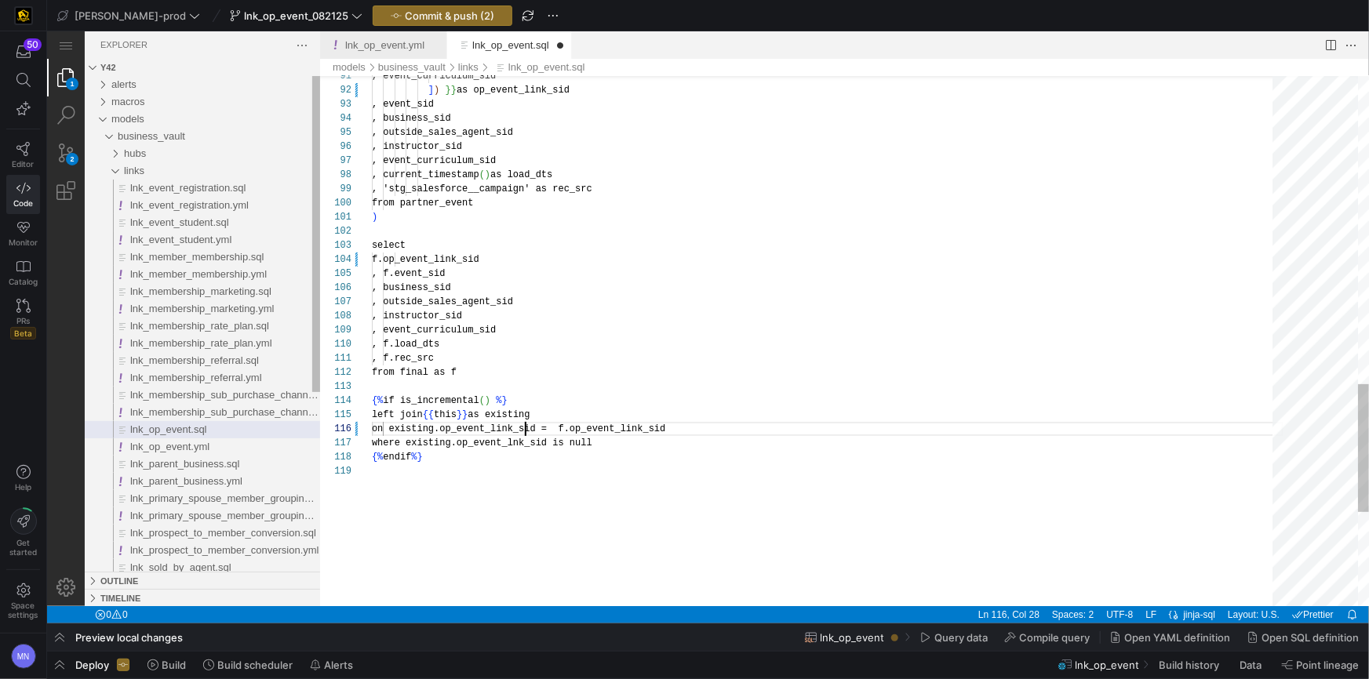
scroll to position [71, 153]
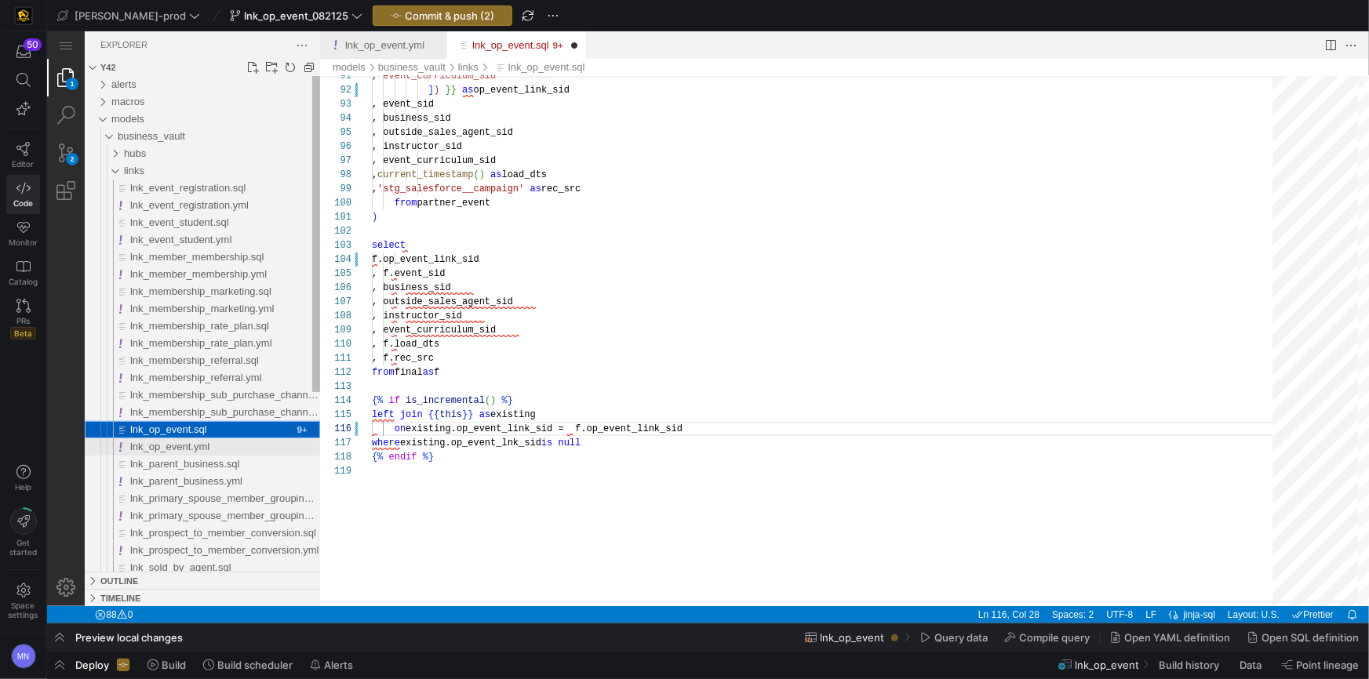
click at [214, 441] on div "lnk_op_event.yml" at bounding box center [224, 446] width 190 height 17
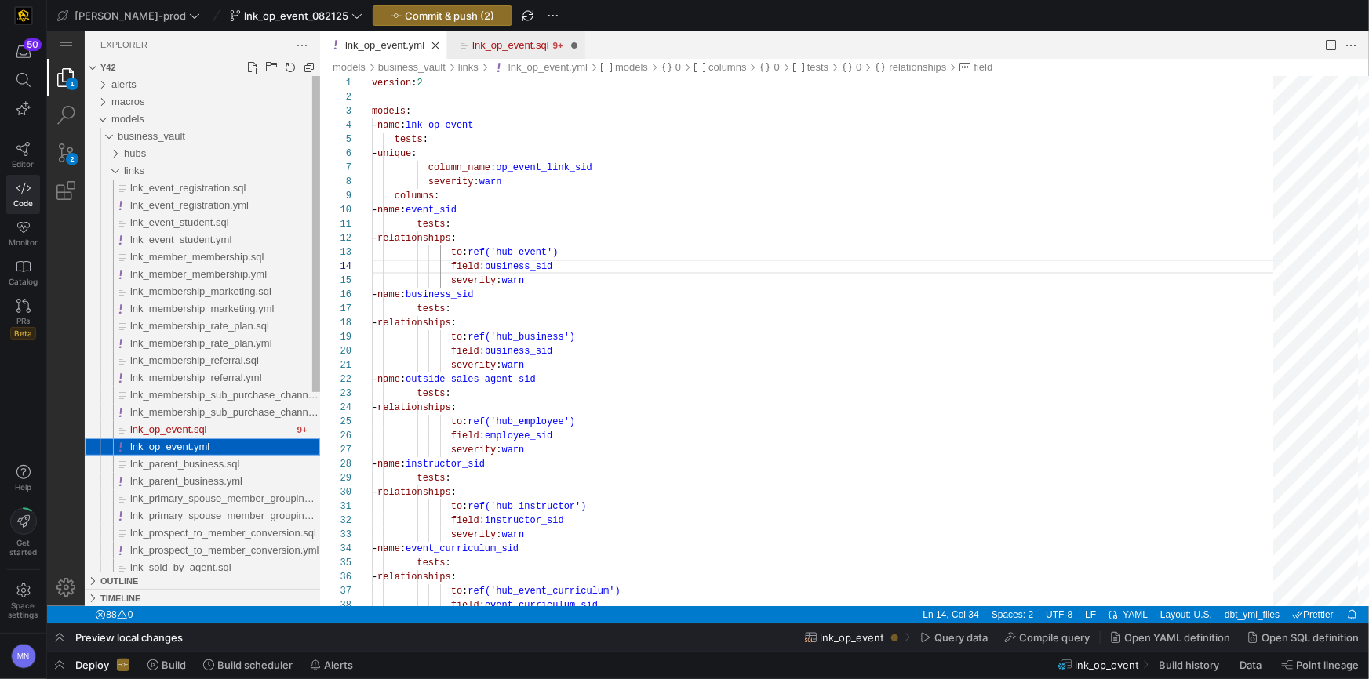
scroll to position [141, 187]
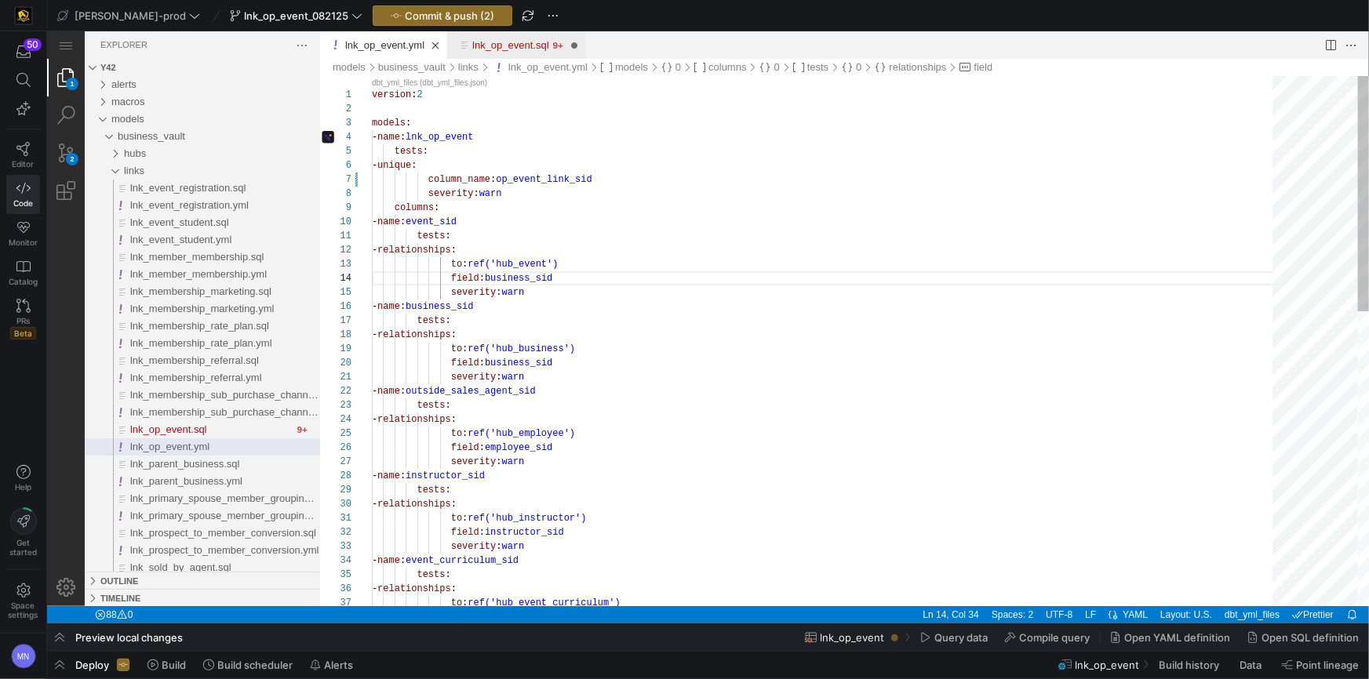
type textarea "version: 2 models: - name: lnk_op_event tests: - unique: column_name: op_event_…"
drag, startPoint x: 696, startPoint y: 159, endPoint x: 688, endPoint y: 155, distance: 8.8
click at [696, 159] on div "- unique :" at bounding box center [827, 165] width 912 height 14
click at [329, 131] on div "lnk_op_event.yml" at bounding box center [326, 136] width 14 height 14
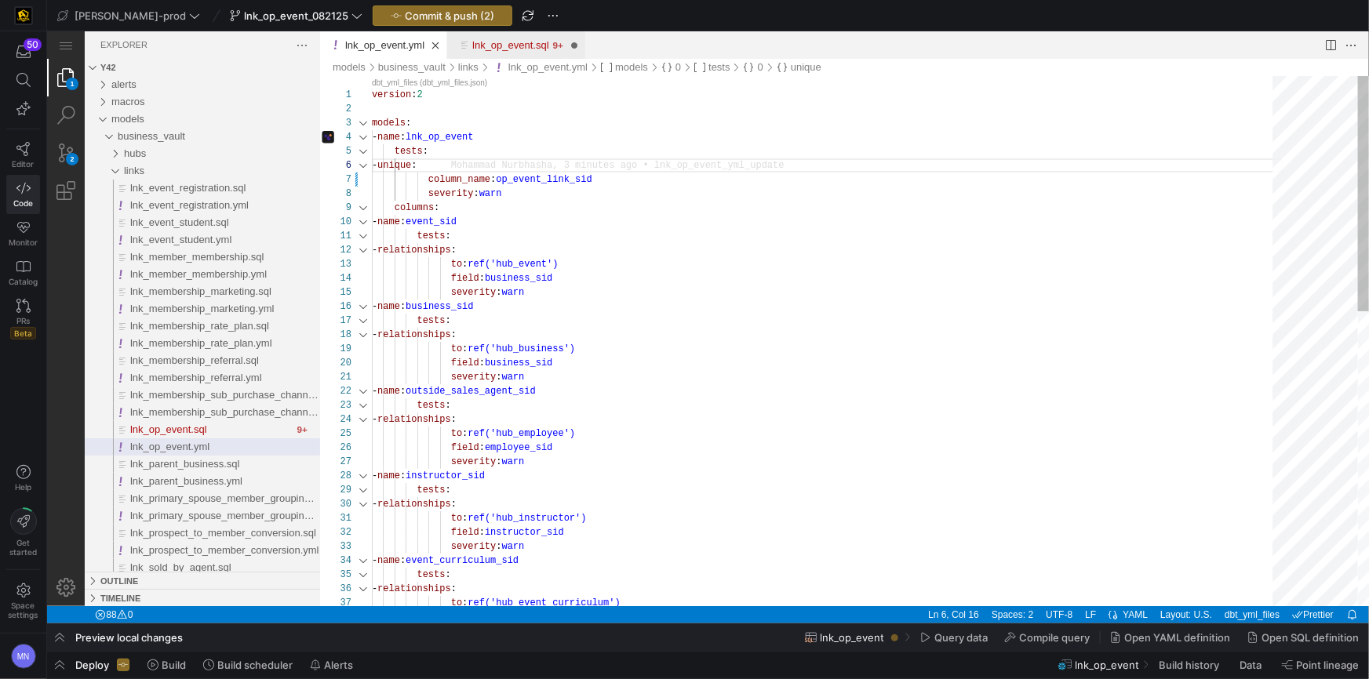
click at [330, 135] on div "lnk_op_event.yml" at bounding box center [326, 136] width 14 height 14
click at [329, 135] on div "lnk_op_event.yml" at bounding box center [326, 136] width 14 height 14
click at [627, 137] on div "- name : lnk_op_event" at bounding box center [827, 133] width 912 height 14
click at [405, 16] on span "Commit & push (2)" at bounding box center [449, 15] width 89 height 13
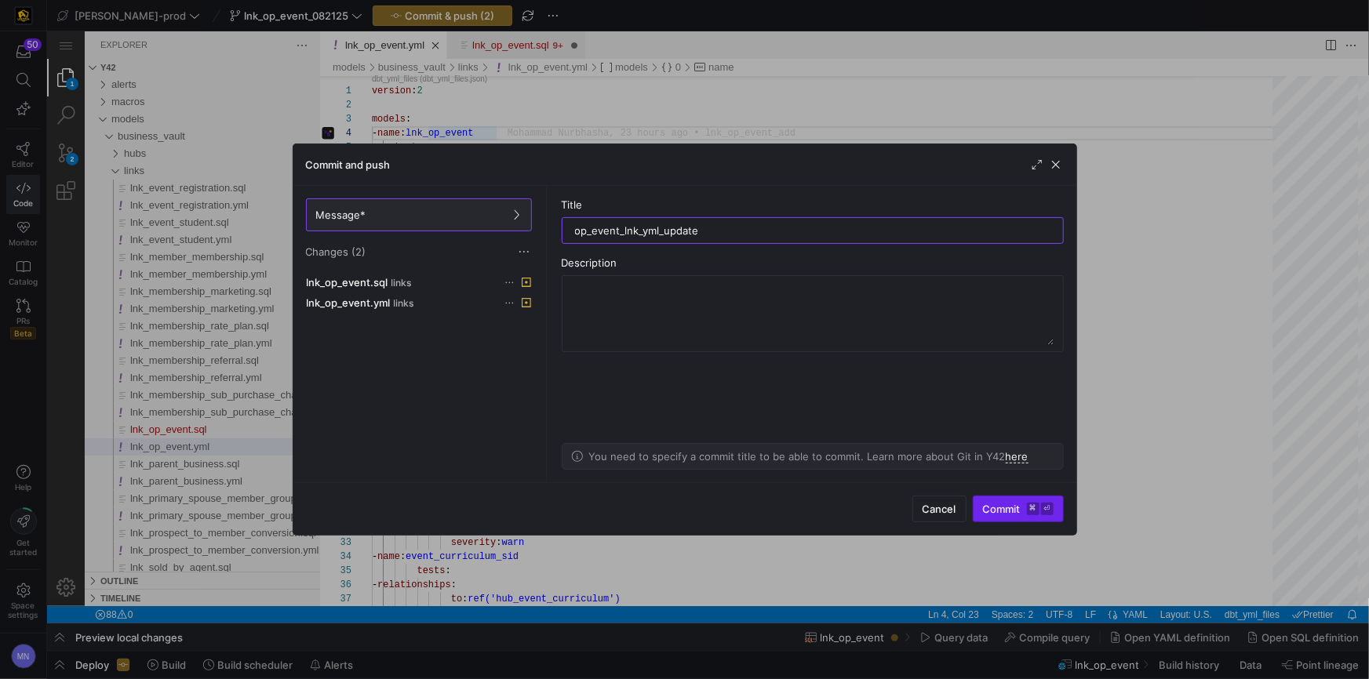
type input "op_event_lnk_yml_update"
click at [1000, 508] on span "Commit ⌘ ⏎" at bounding box center [1018, 509] width 71 height 13
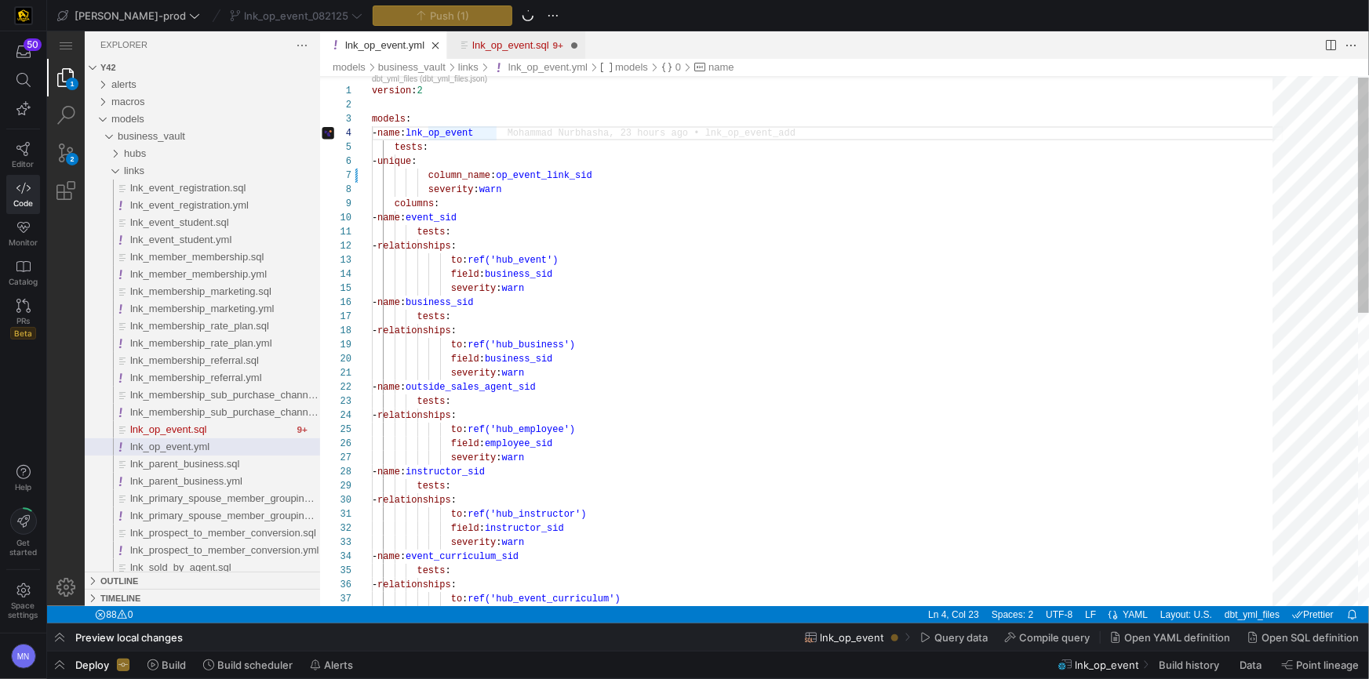
type textarea "tests: - relationships: to: ref('hub_event') field: business_sid severity: warn…"
click at [989, 253] on div "version : 2 models : - name : lnk_op_event tests : - unique : column_name : op_…" at bounding box center [827, 667] width 912 height 1192
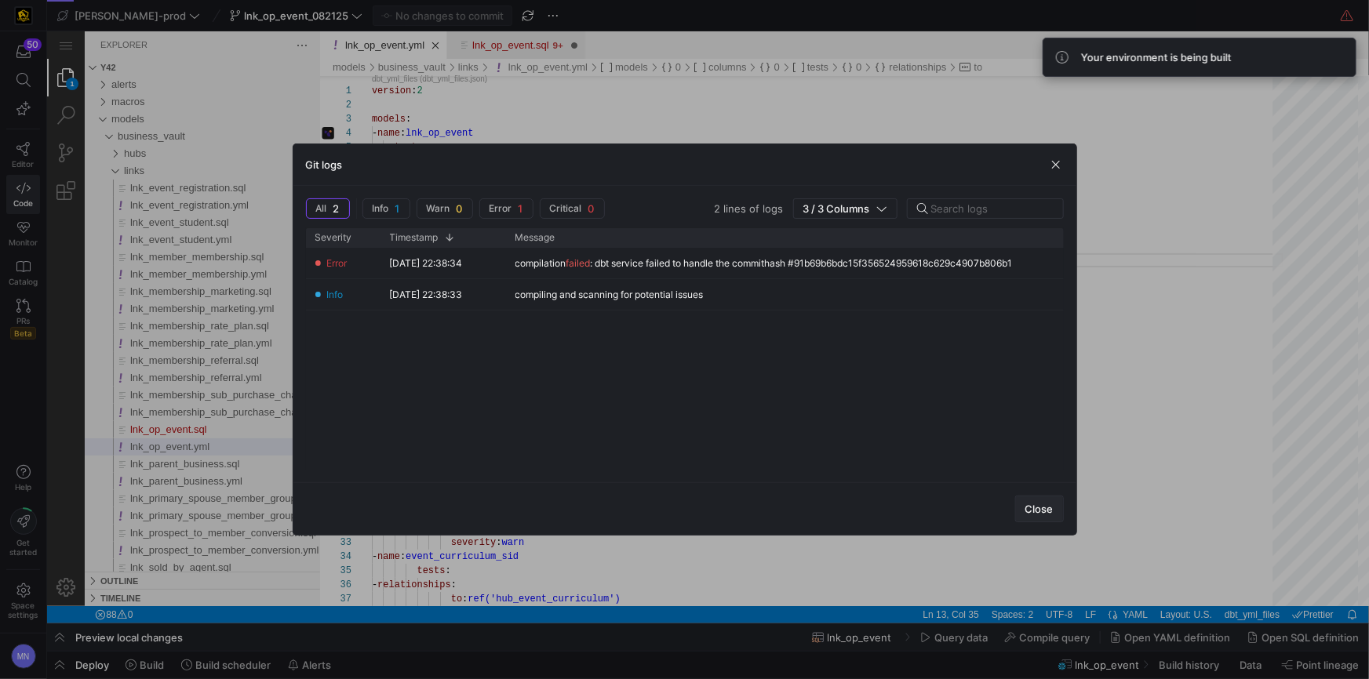
click at [1045, 504] on span "Close" at bounding box center [1039, 509] width 28 height 13
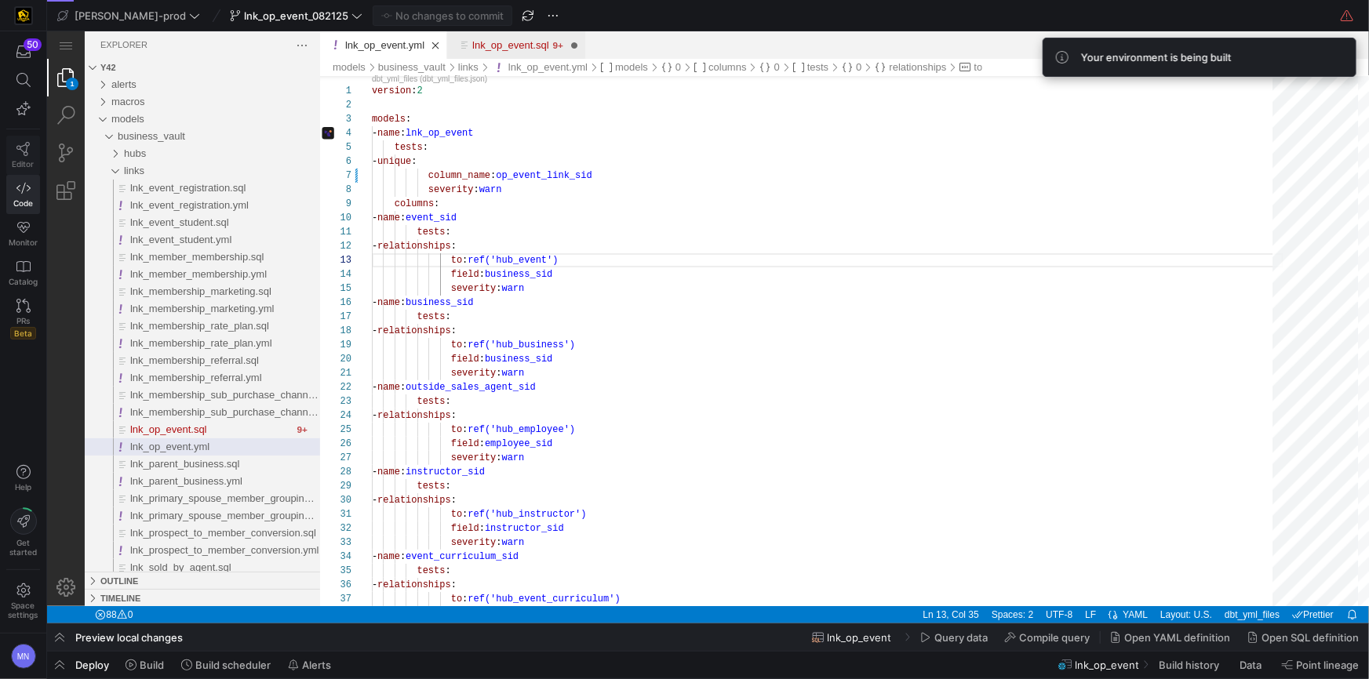
click at [35, 157] on link "Editor" at bounding box center [23, 155] width 34 height 39
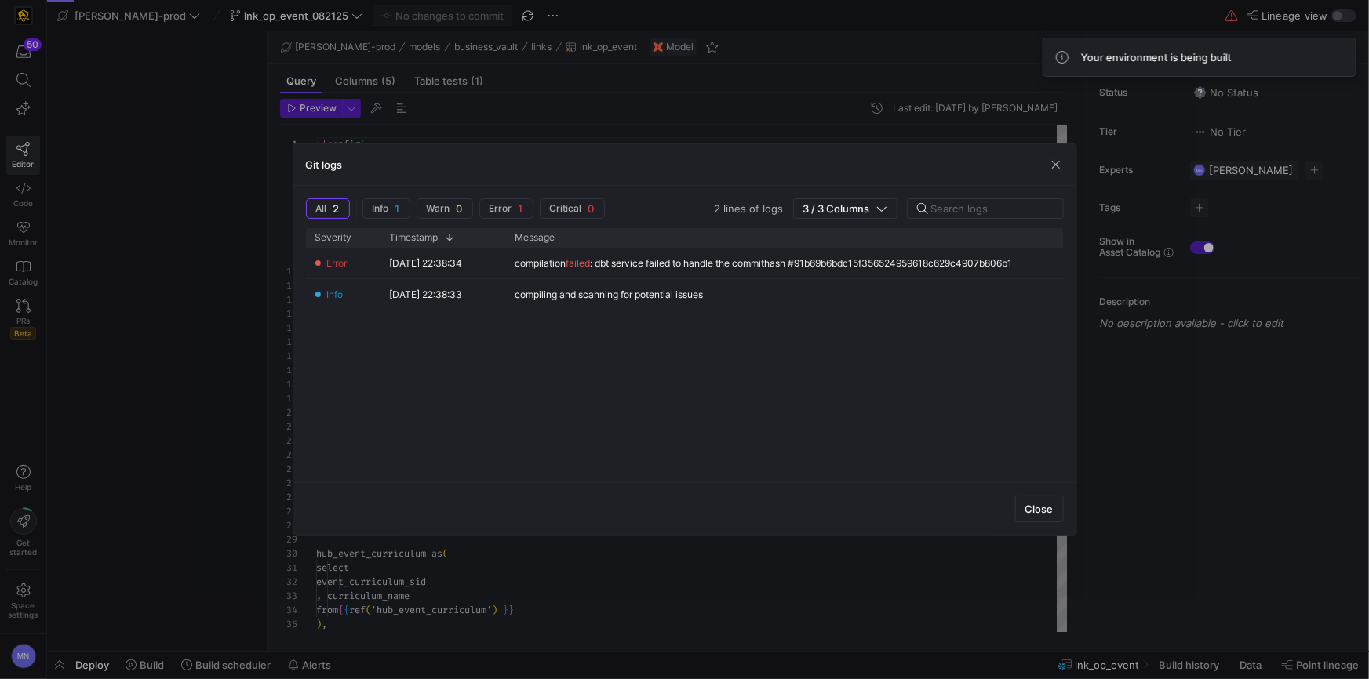
scroll to position [141, 0]
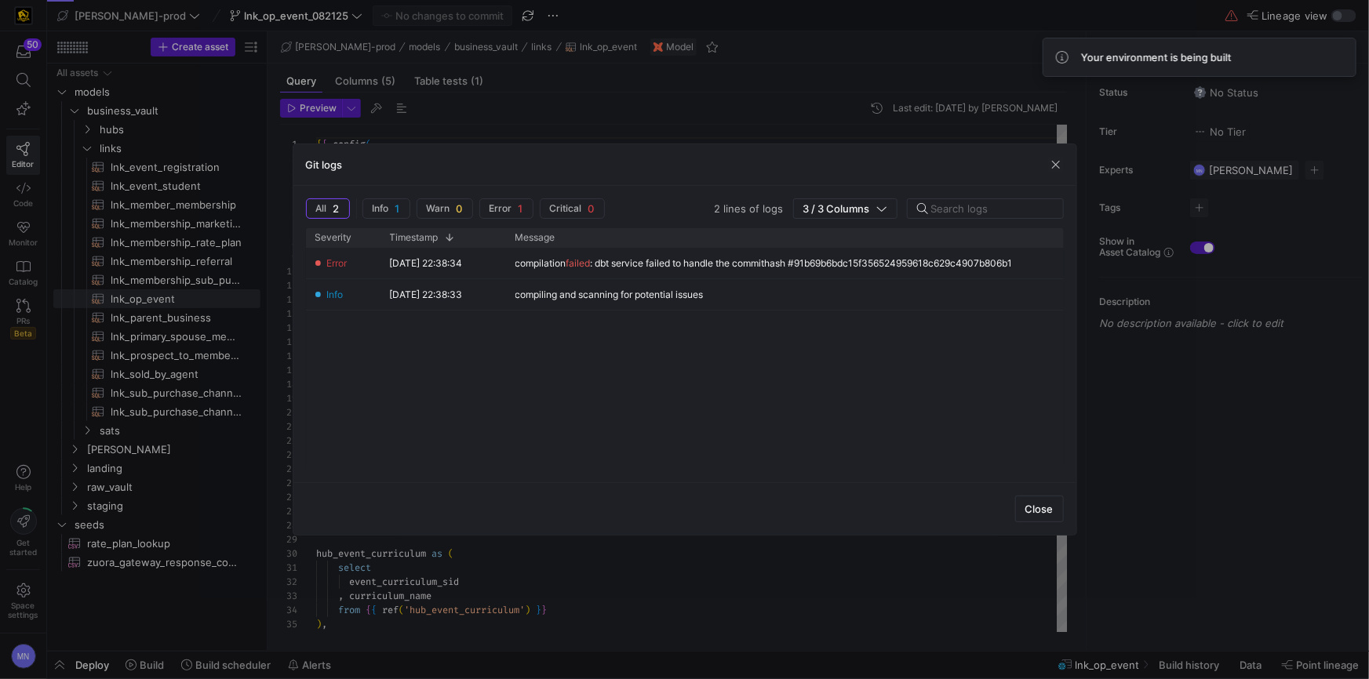
drag, startPoint x: 1042, startPoint y: 504, endPoint x: 1040, endPoint y: 515, distance: 11.9
click at [1042, 504] on span "Close" at bounding box center [1039, 509] width 28 height 13
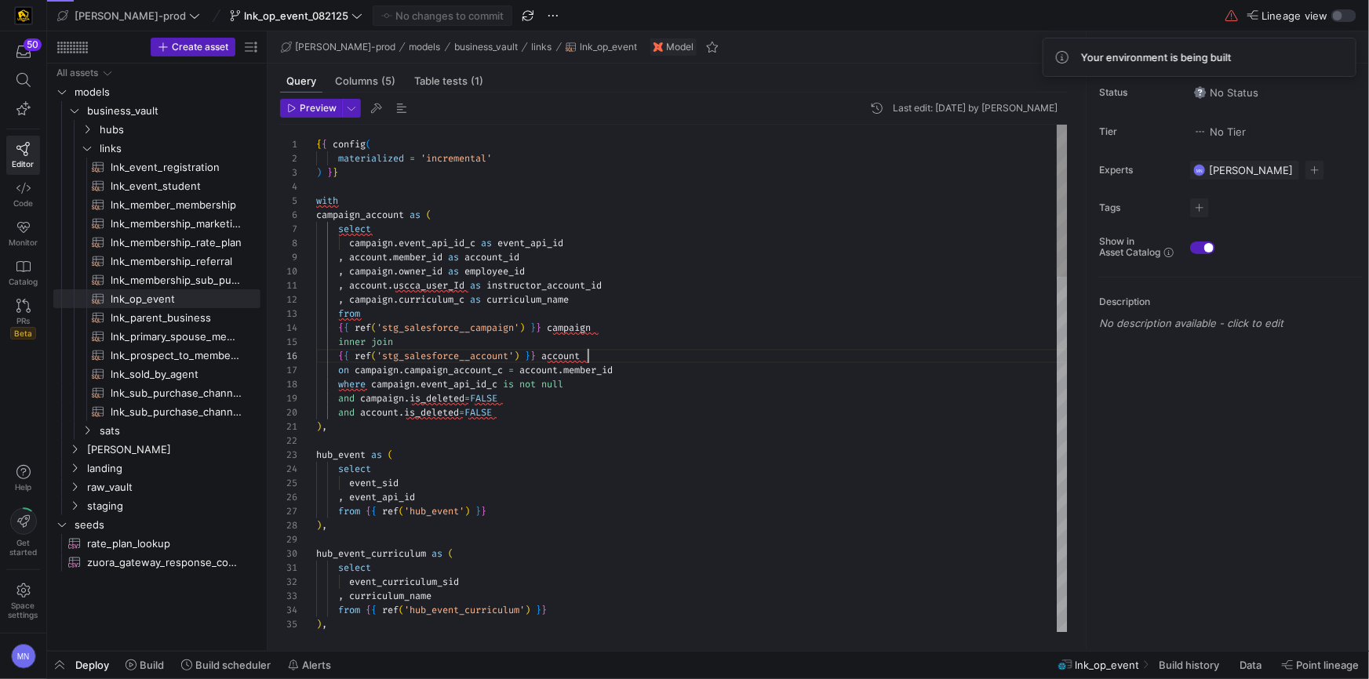
click at [661, 355] on div "{ { ref ( 'stg_salesforce__account' ) } } account" at bounding box center [692, 356] width 752 height 14
drag, startPoint x: 297, startPoint y: 108, endPoint x: 387, endPoint y: 141, distance: 96.1
click at [297, 108] on span "Preview" at bounding box center [311, 108] width 49 height 11
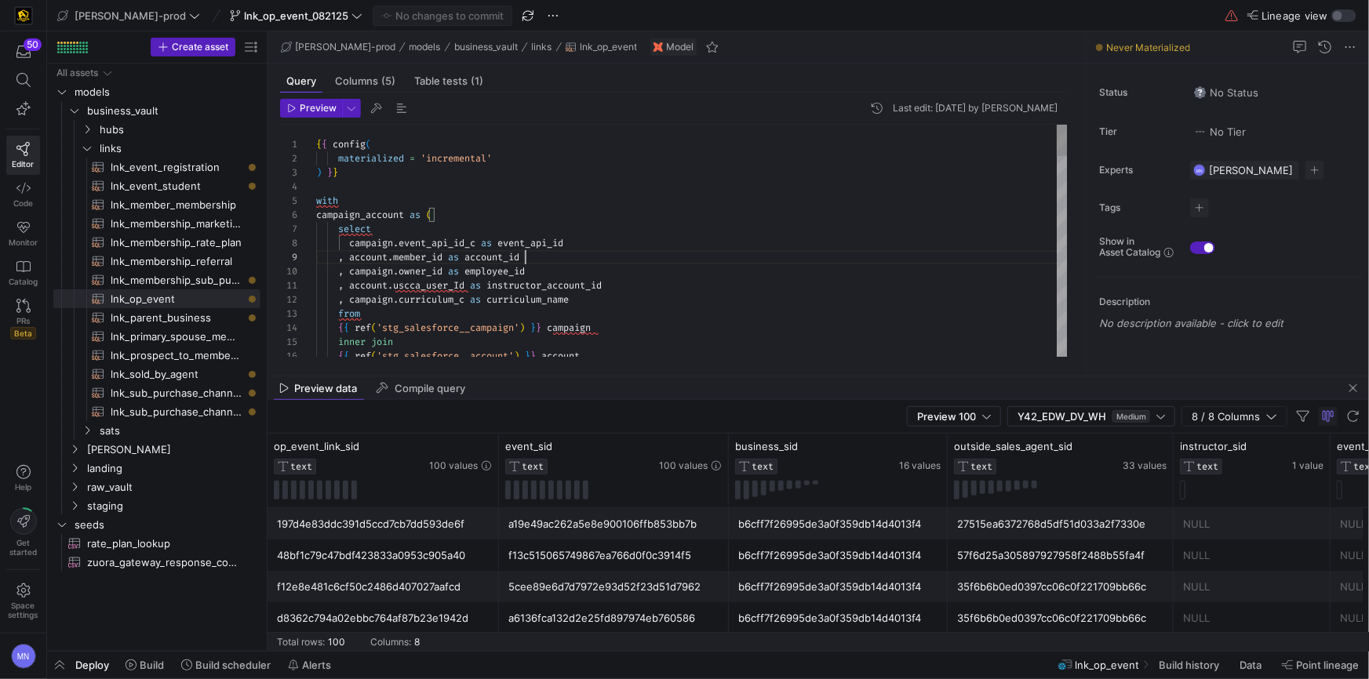
scroll to position [0, 0]
click at [807, 254] on div ", account . member_id as account_id" at bounding box center [692, 257] width 752 height 14
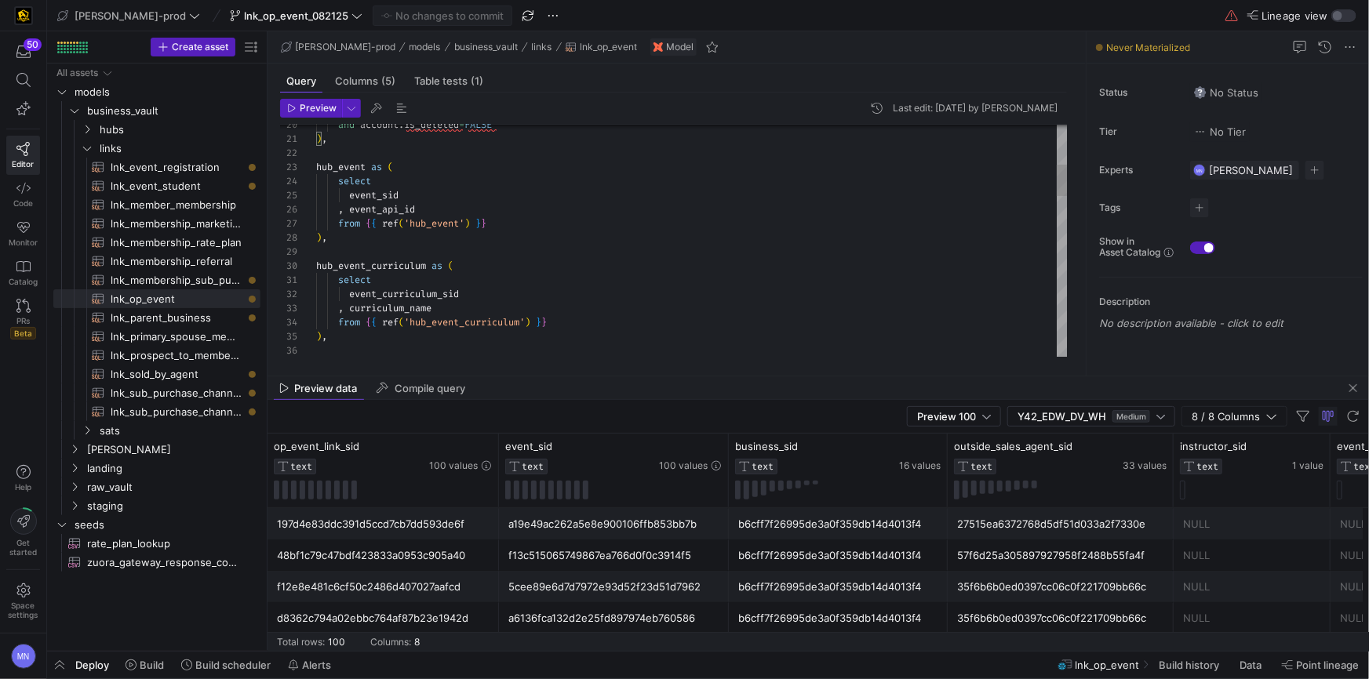
scroll to position [27, 23]
click at [336, 169] on span "hub_event" at bounding box center [340, 167] width 49 height 13
click at [371, 267] on span "hub_event_curriculum" at bounding box center [371, 266] width 110 height 13
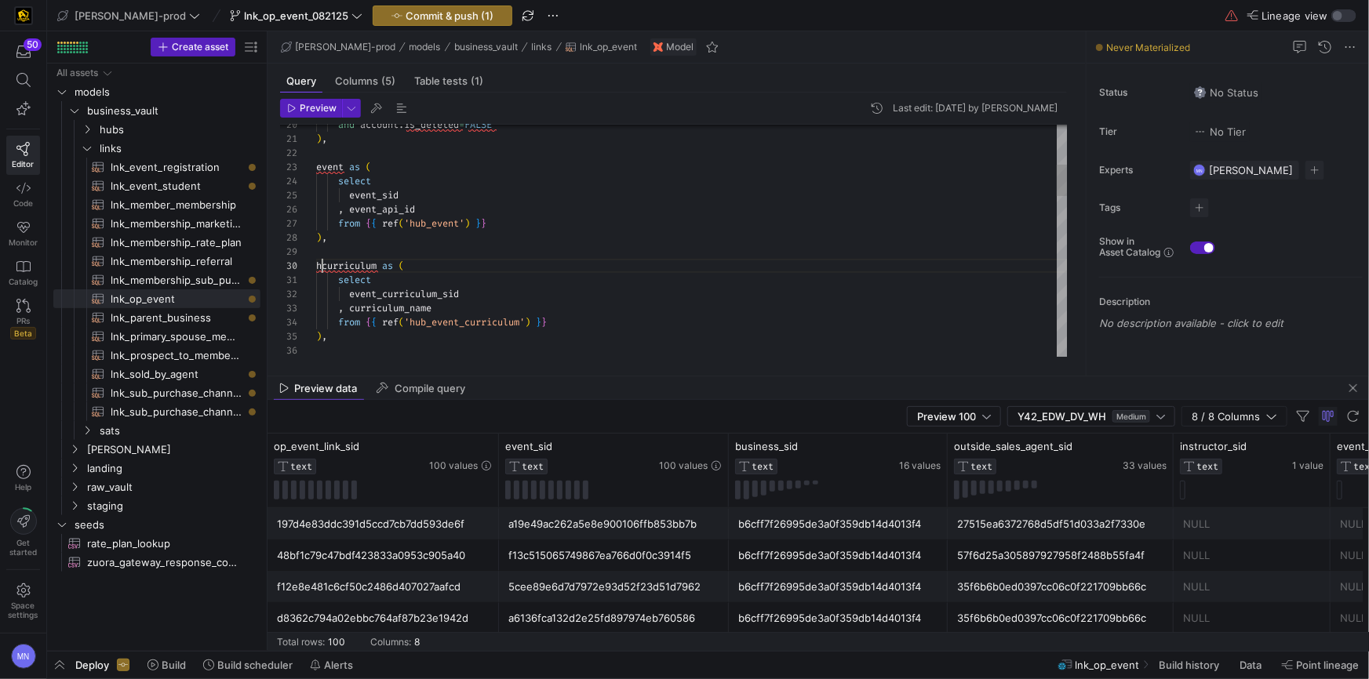
type textarea "), event as ( select event_sid , event_api_id from {{ ref('hub_event') }} ), cu…"
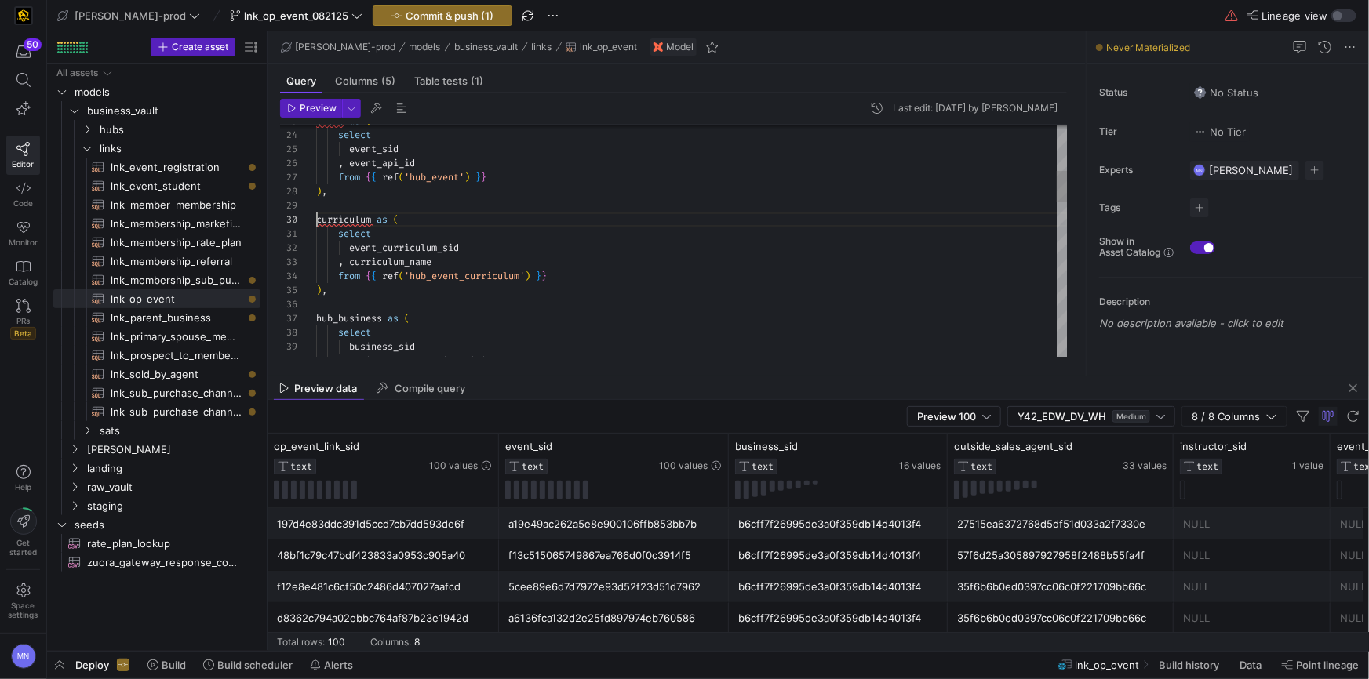
scroll to position [126, 0]
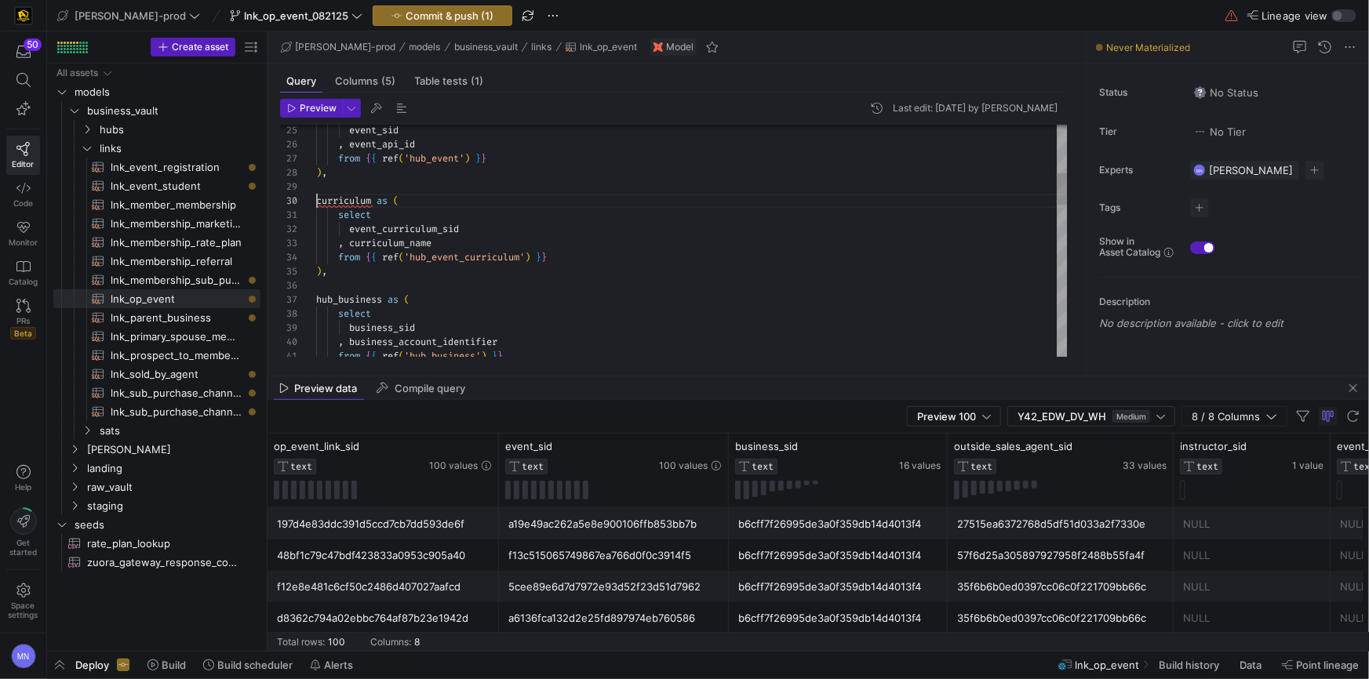
click at [338, 297] on span "hub_business" at bounding box center [349, 299] width 66 height 13
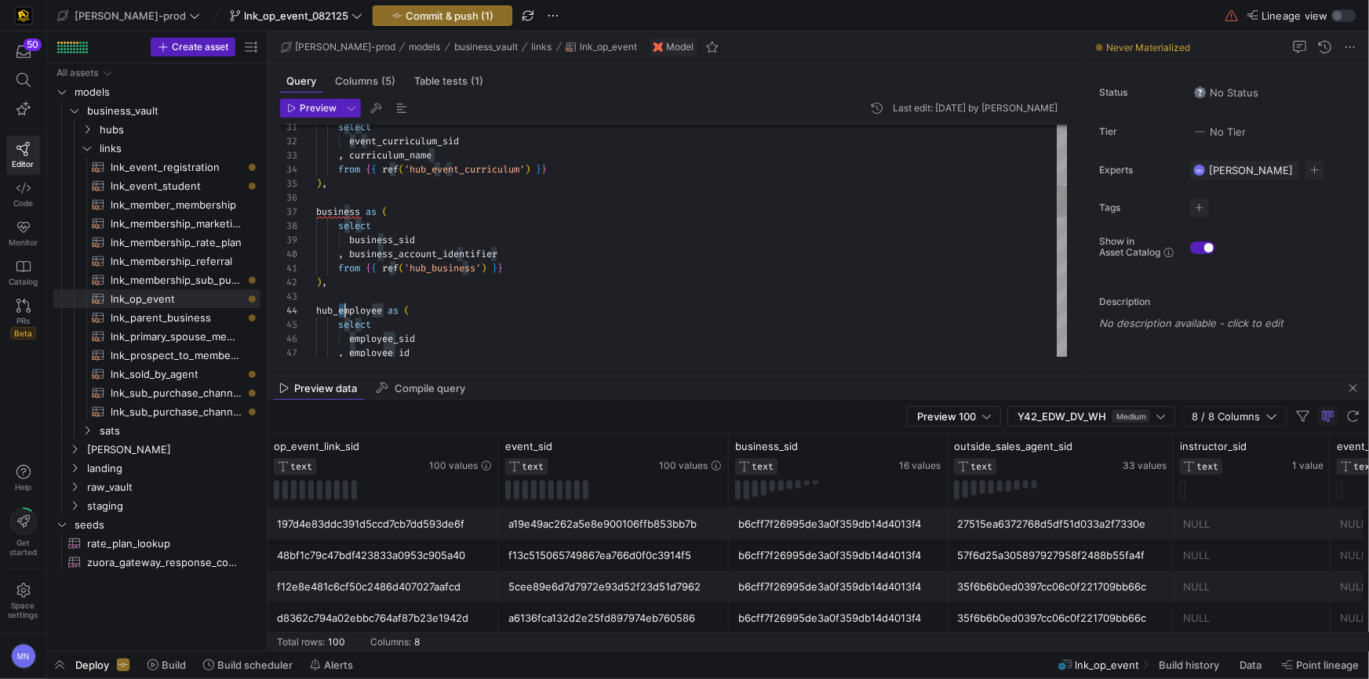
drag, startPoint x: 341, startPoint y: 311, endPoint x: 362, endPoint y: 300, distance: 23.2
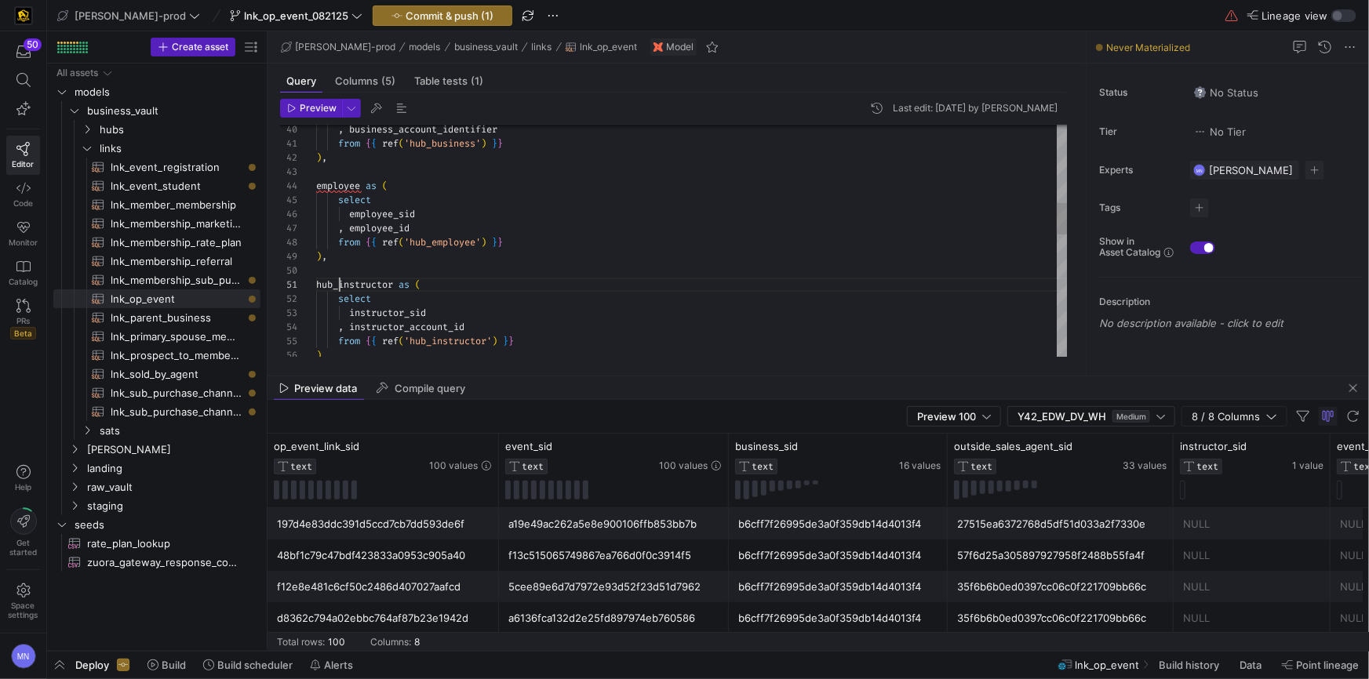
drag, startPoint x: 341, startPoint y: 284, endPoint x: 368, endPoint y: 272, distance: 29.2
click at [341, 284] on span "hub_instructor" at bounding box center [354, 285] width 77 height 13
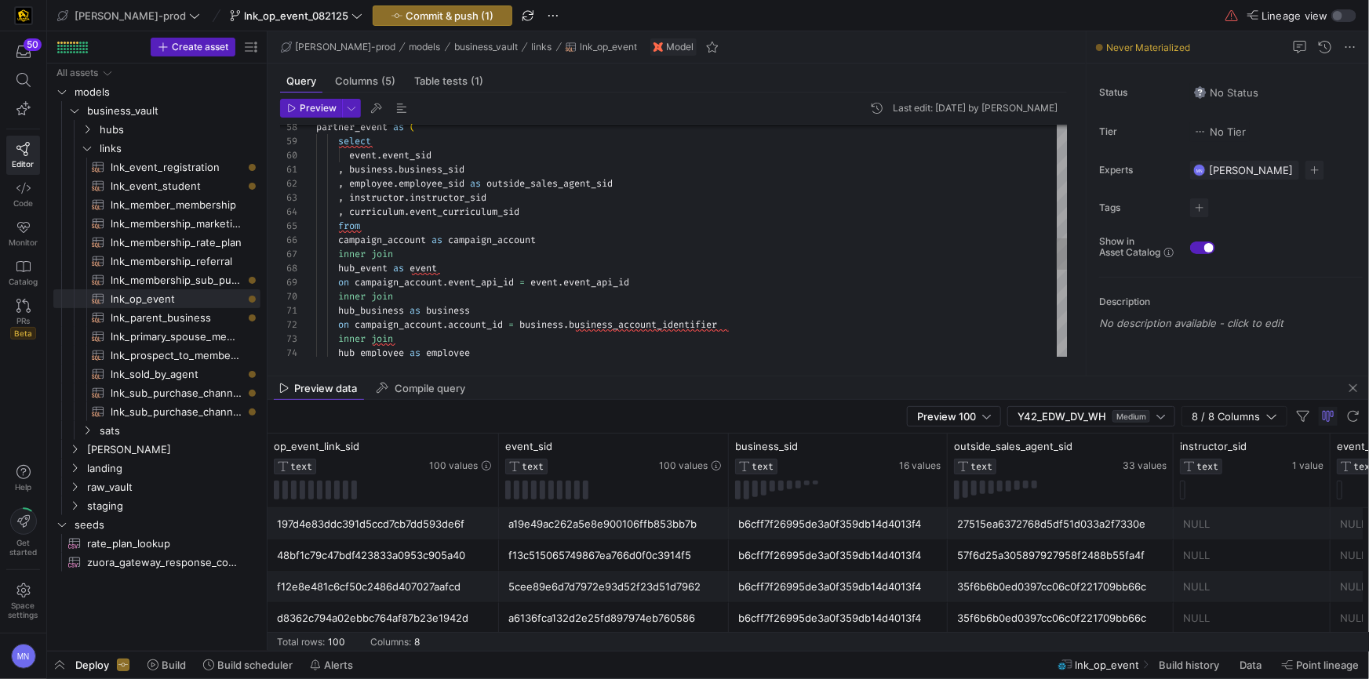
click at [364, 270] on span "hub_event" at bounding box center [362, 268] width 49 height 13
click at [363, 309] on span "hub_business" at bounding box center [371, 310] width 66 height 13
click at [401, 265] on div "partner_event as ( select event . event_sid , business . business_sid , employe…" at bounding box center [692, 149] width 752 height 1693
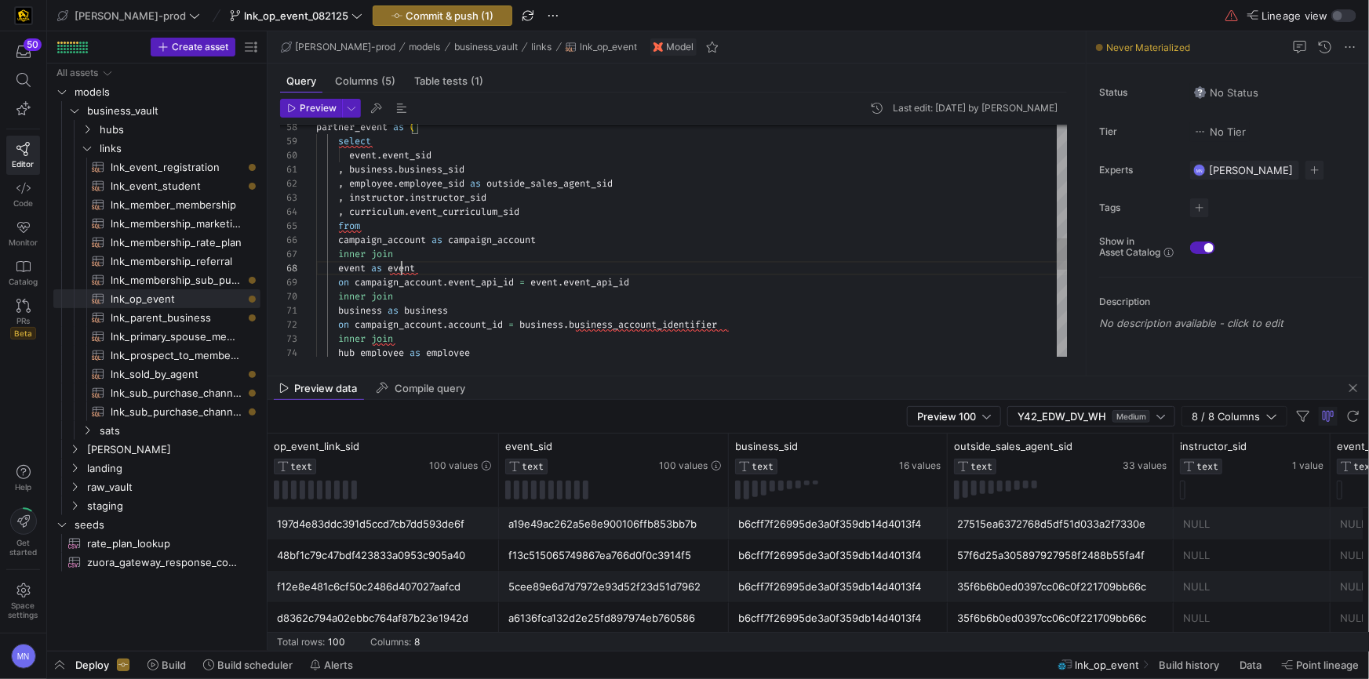
drag, startPoint x: 401, startPoint y: 265, endPoint x: 425, endPoint y: 266, distance: 24.3
click at [528, 235] on div "partner_event as ( select event . event_sid , business . business_sid , employe…" at bounding box center [692, 145] width 752 height 1693
click at [528, 235] on span "campaign_account" at bounding box center [492, 236] width 88 height 13
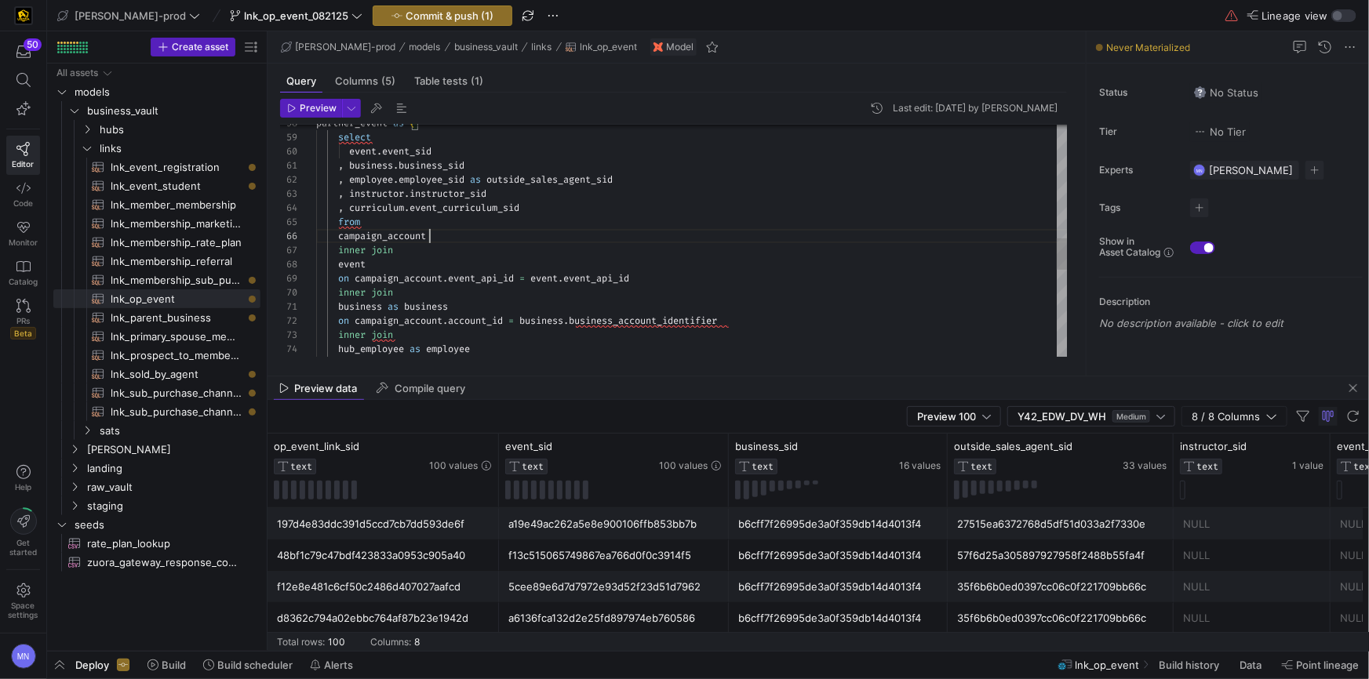
scroll to position [71, 113]
click at [438, 308] on div "partner_event as ( select event . event_sid , business . business_sid , employe…" at bounding box center [692, 145] width 752 height 1693
click at [437, 308] on span "business" at bounding box center [426, 306] width 44 height 13
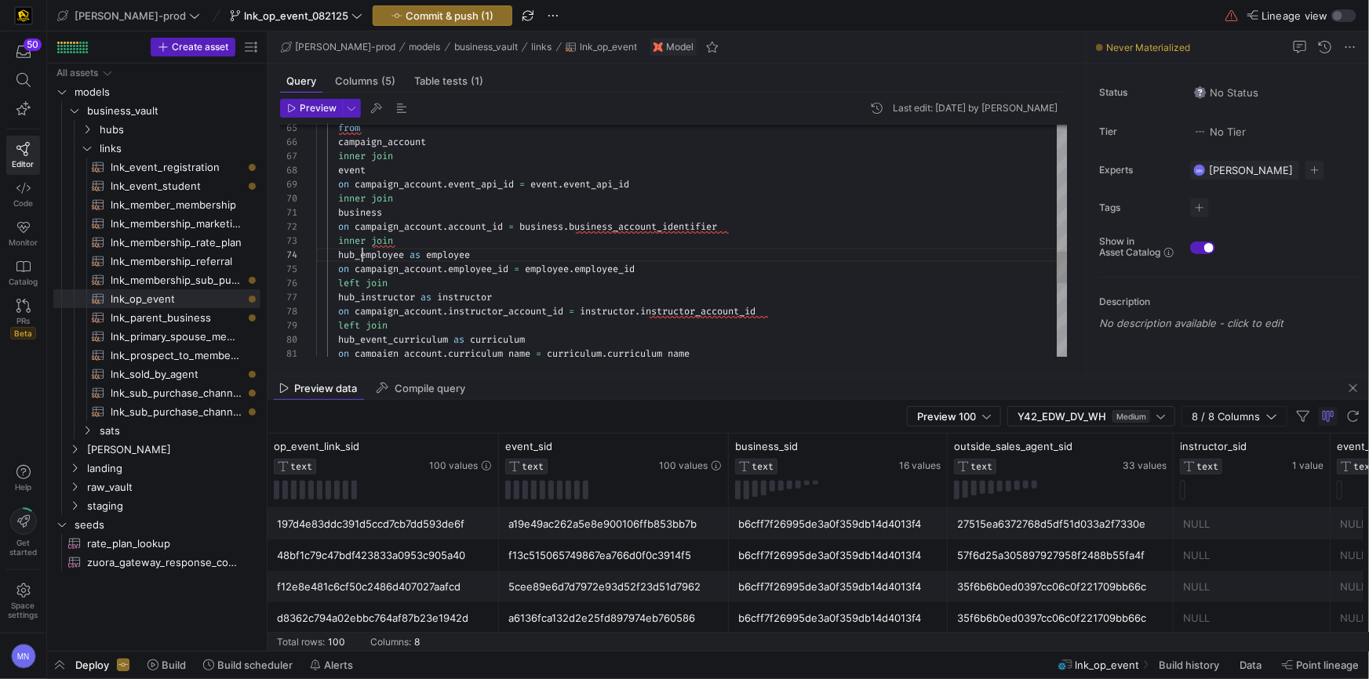
drag, startPoint x: 361, startPoint y: 256, endPoint x: 428, endPoint y: 243, distance: 68.6
click at [361, 256] on span "hub_employee" at bounding box center [371, 255] width 66 height 13
click at [446, 255] on div "from campaign_account inner join event on campaign_account . event_api_id = eve…" at bounding box center [692, 50] width 752 height 1693
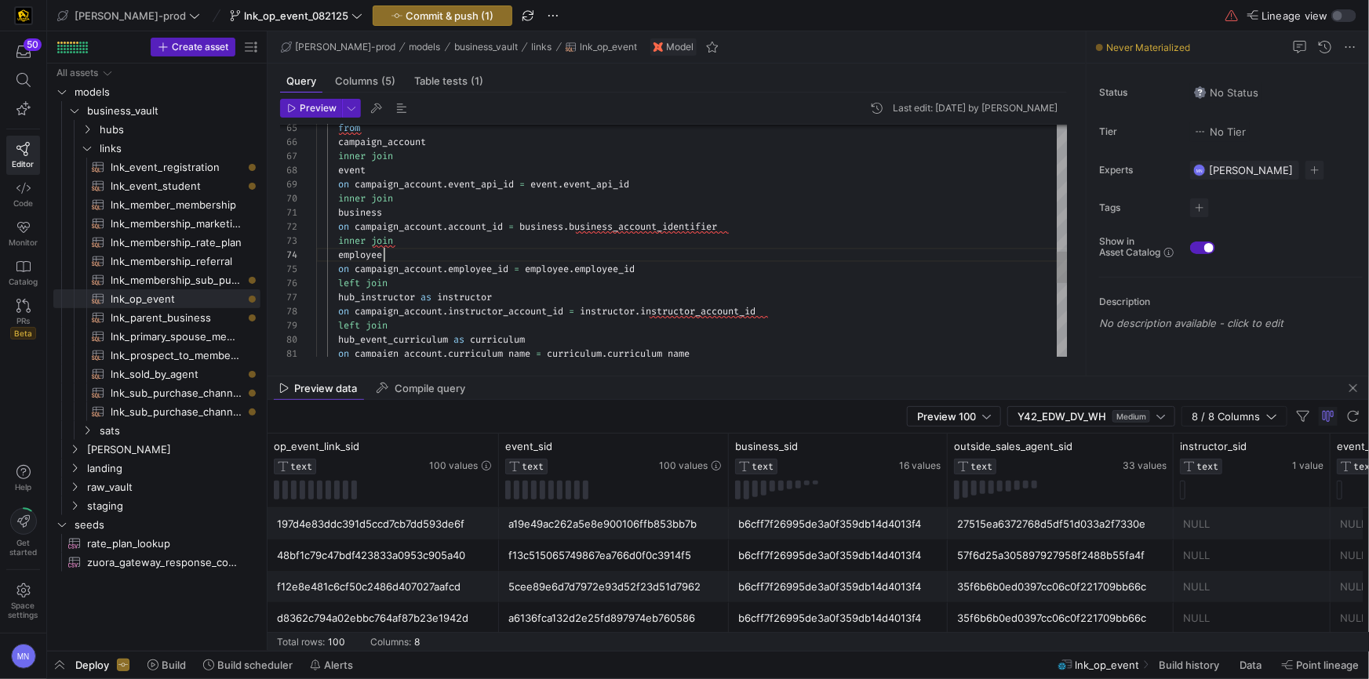
scroll to position [42, 67]
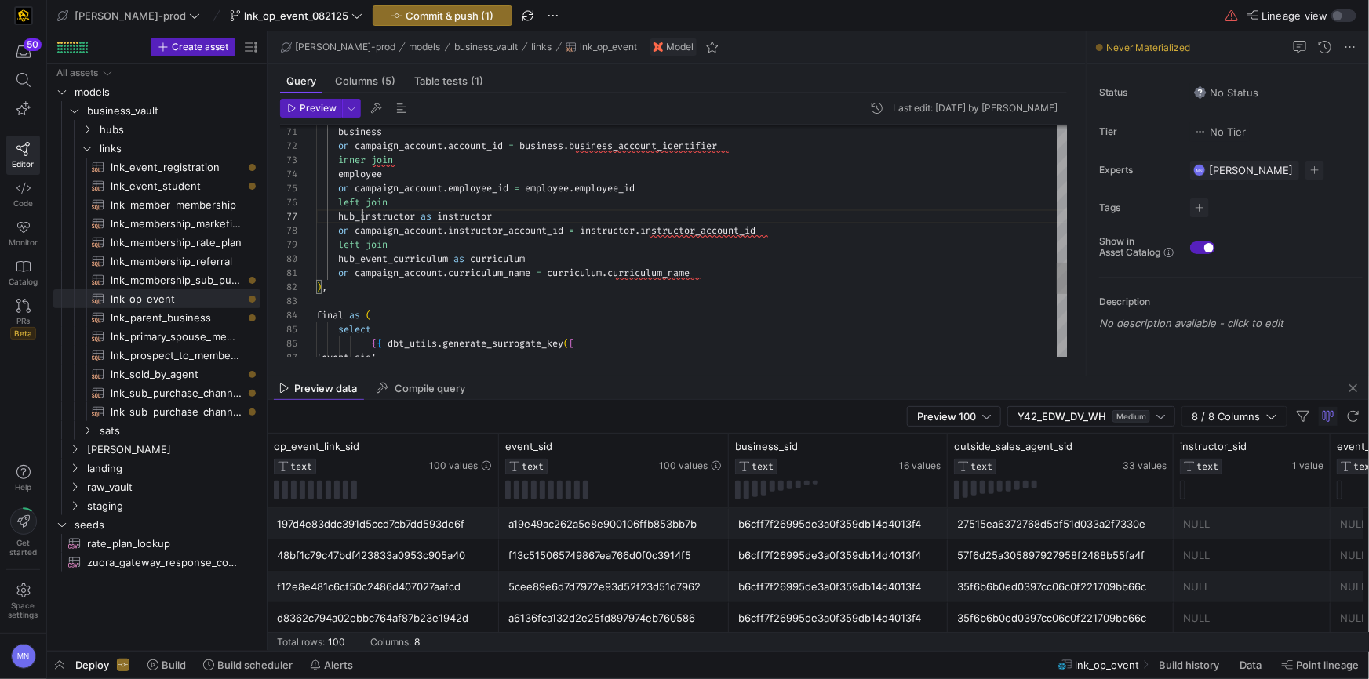
click at [364, 217] on span "hub_instructor" at bounding box center [376, 216] width 77 height 13
drag, startPoint x: 458, startPoint y: 214, endPoint x: 469, endPoint y: 215, distance: 11.0
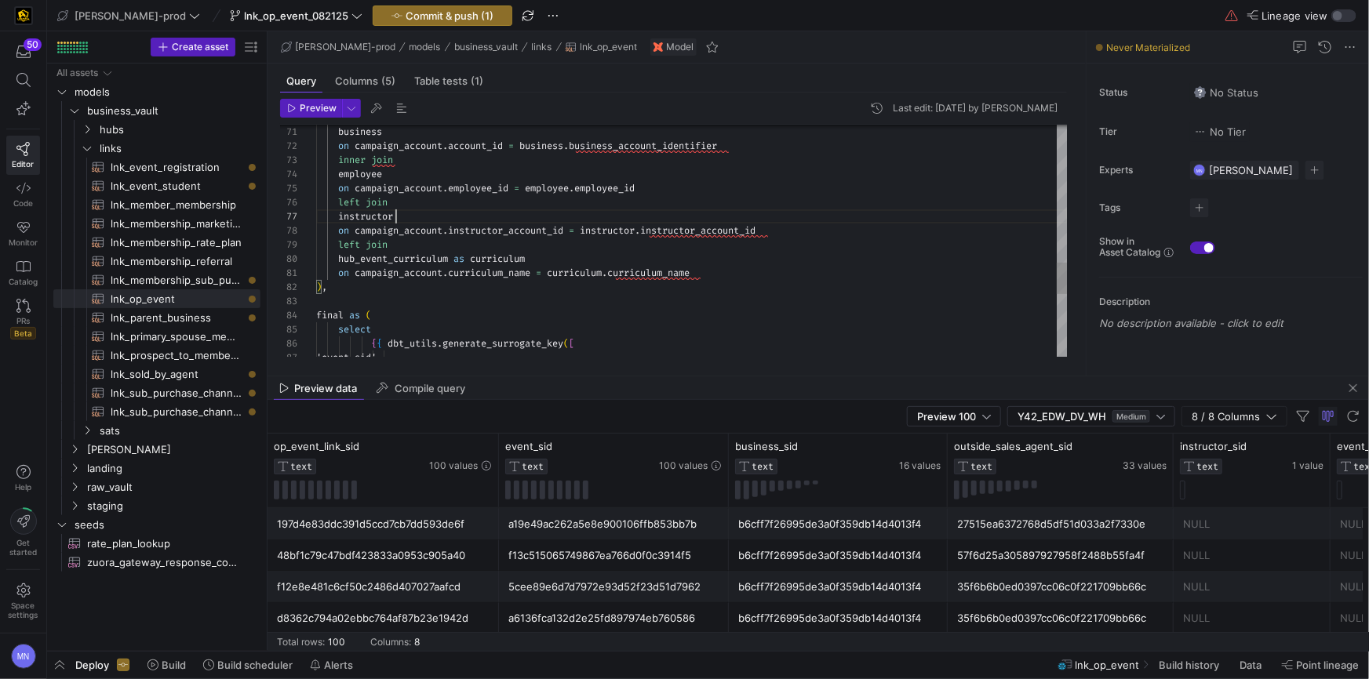
click at [397, 260] on span "hub_event_curriculum" at bounding box center [393, 259] width 110 height 13
drag, startPoint x: 434, startPoint y: 264, endPoint x: 461, endPoint y: 263, distance: 26.7
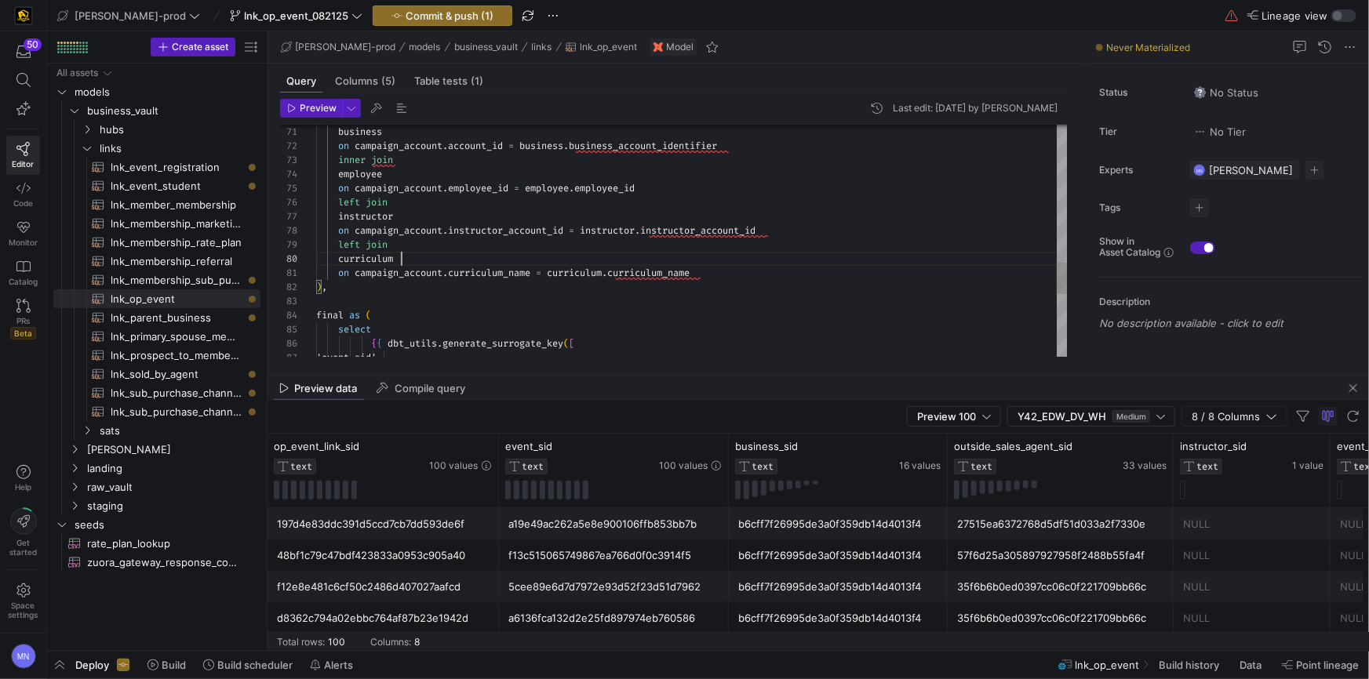
type textarea "business on campaign_account.account_id = [DOMAIN_NAME]_account_identifier inne…"
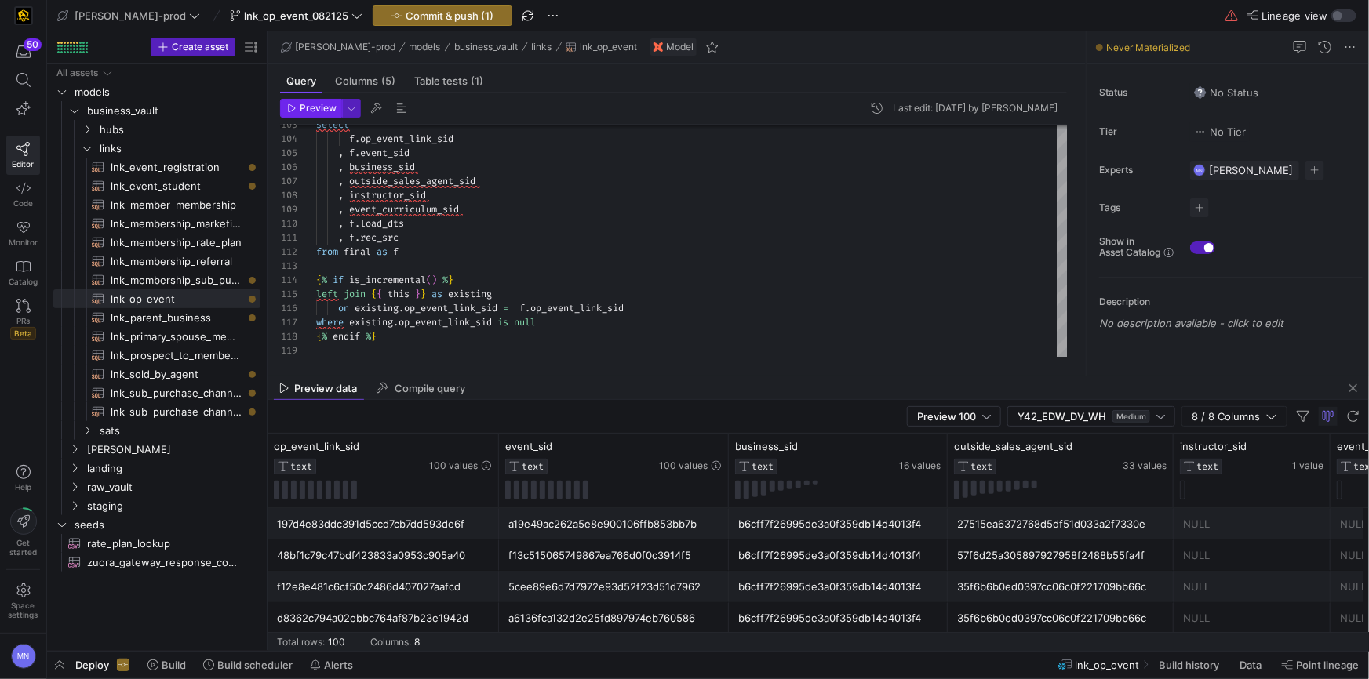
click at [320, 109] on span "Preview" at bounding box center [318, 108] width 37 height 11
click at [410, 14] on span "Commit & push (1)" at bounding box center [450, 15] width 88 height 13
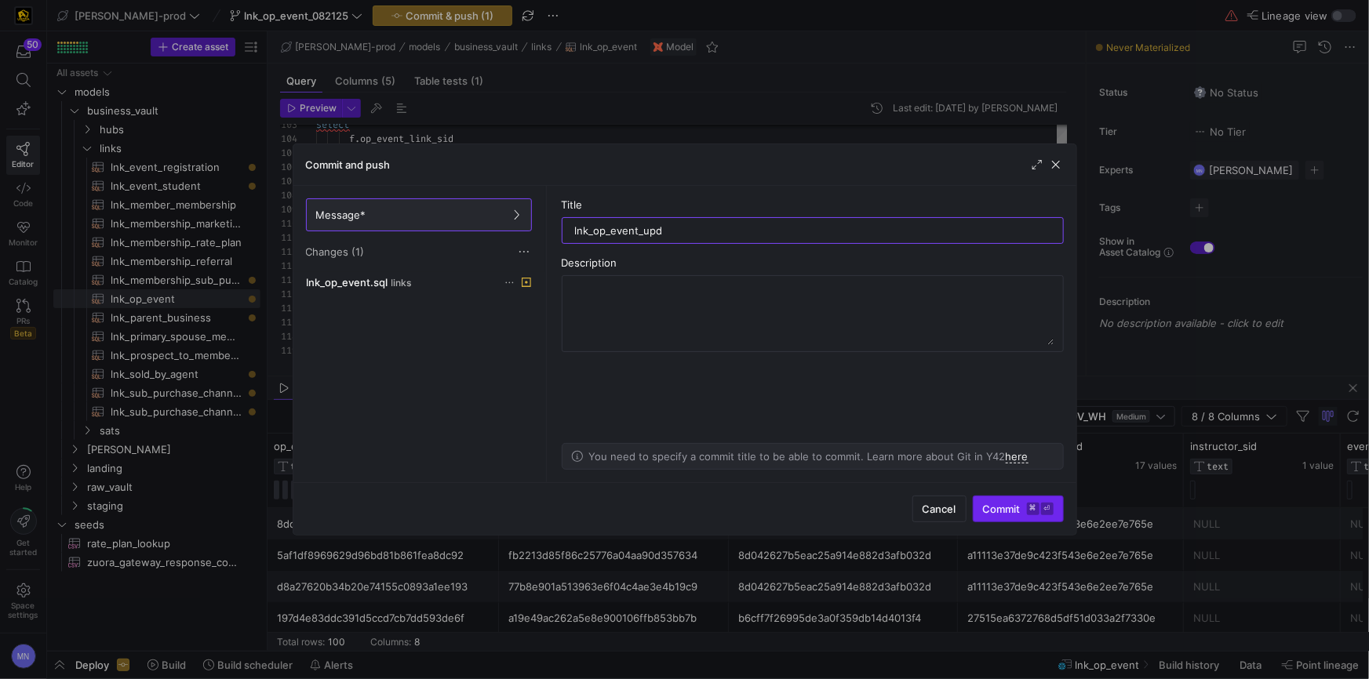
type input "lnk_op_event_upd"
click at [1014, 514] on span "Commit ⌘ ⏎" at bounding box center [1018, 509] width 71 height 13
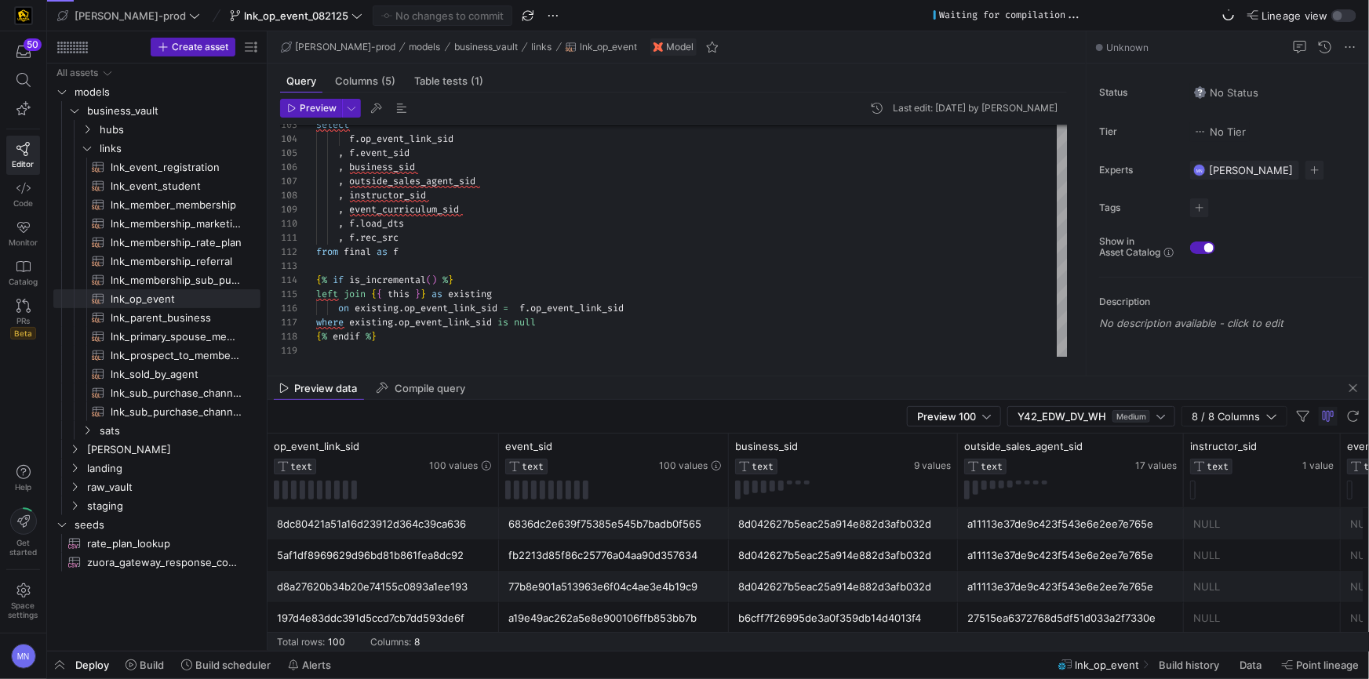
click at [78, 664] on span "Deploy" at bounding box center [92, 665] width 34 height 13
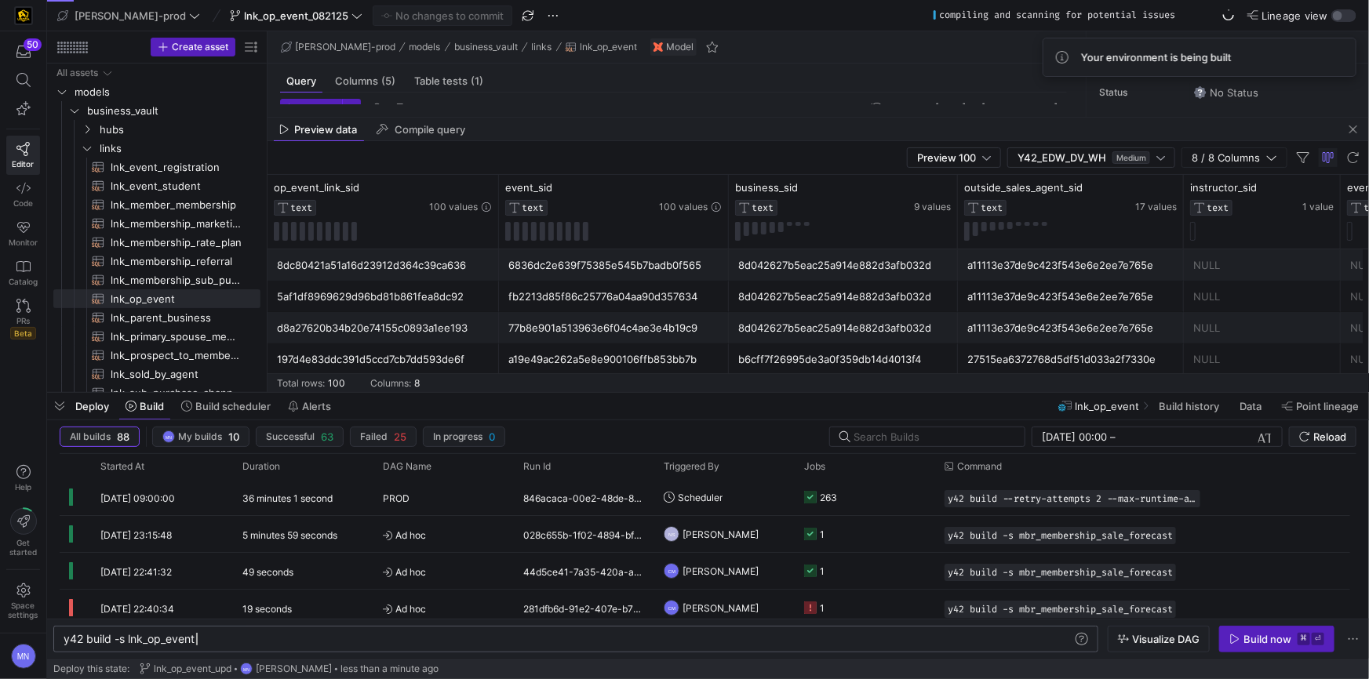
click at [250, 636] on div "y42 build -s lnk_op_event" at bounding box center [569, 639] width 1010 height 13
click at [1248, 642] on div "Build now" at bounding box center [1267, 639] width 48 height 13
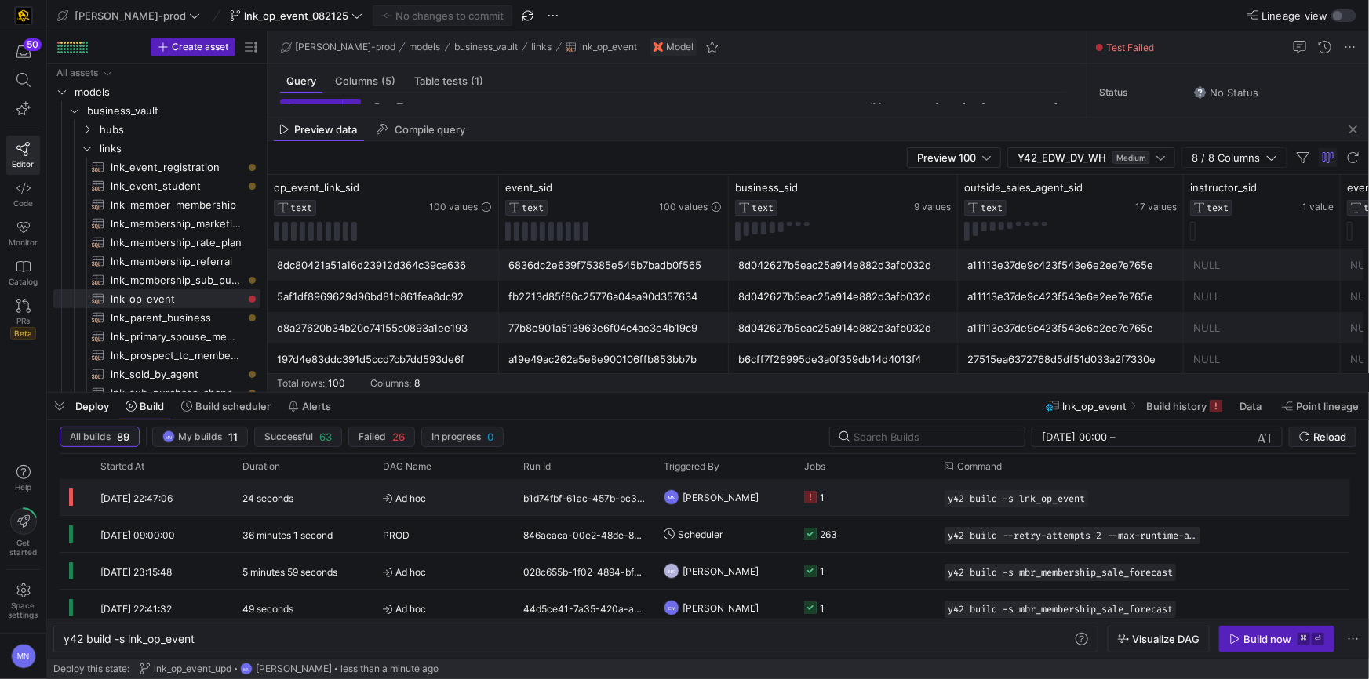
click at [814, 500] on icon "Press SPACE to select this row." at bounding box center [810, 497] width 13 height 13
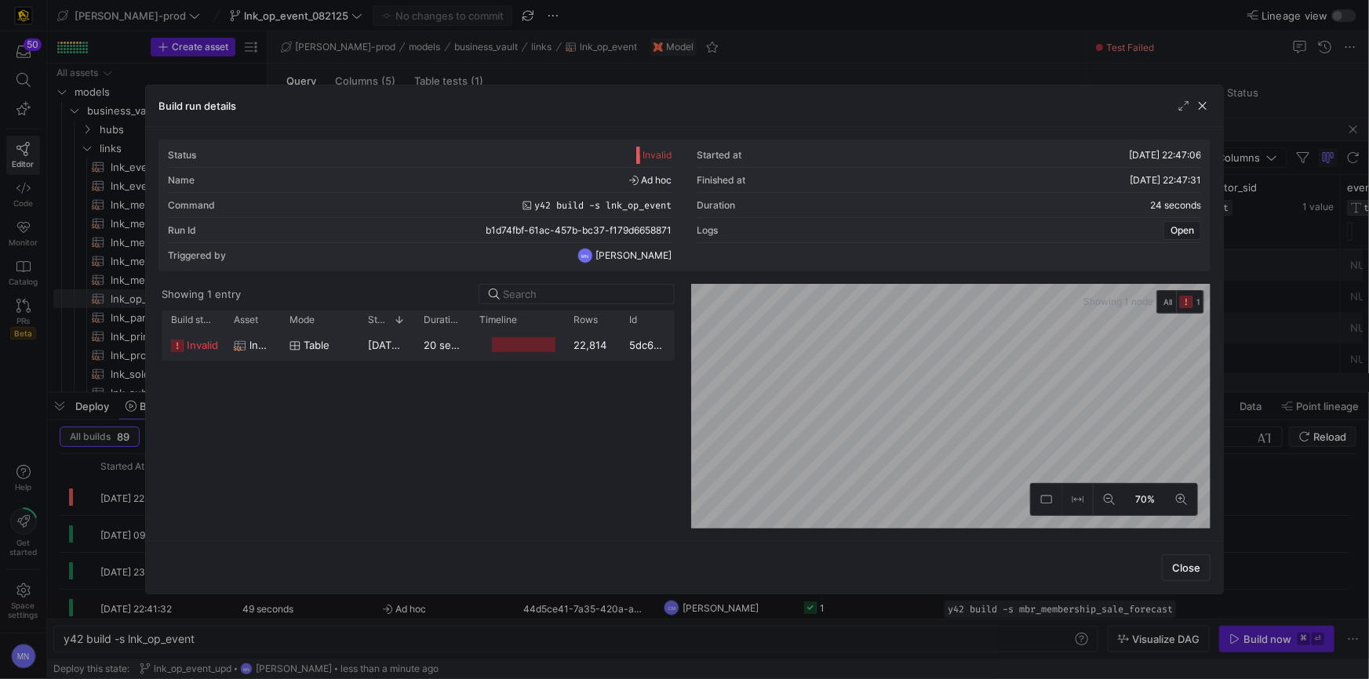
click at [499, 346] on div at bounding box center [524, 344] width 64 height 15
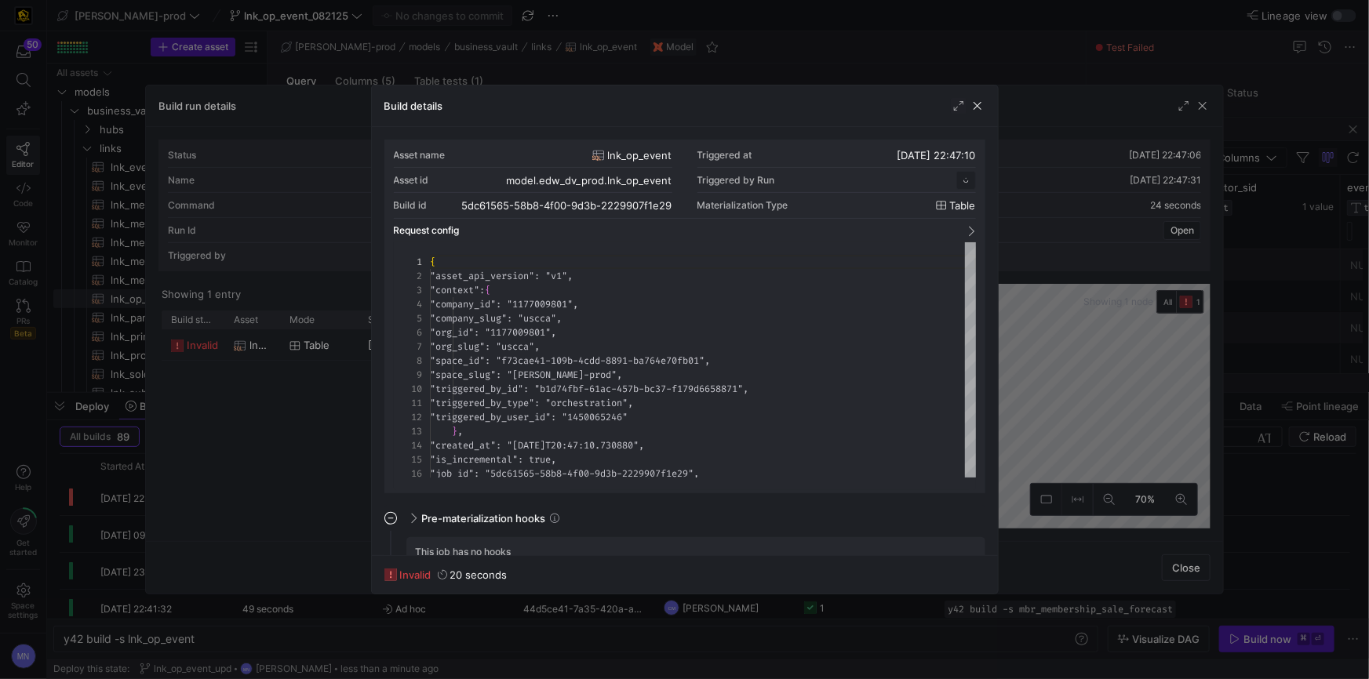
scroll to position [141, 0]
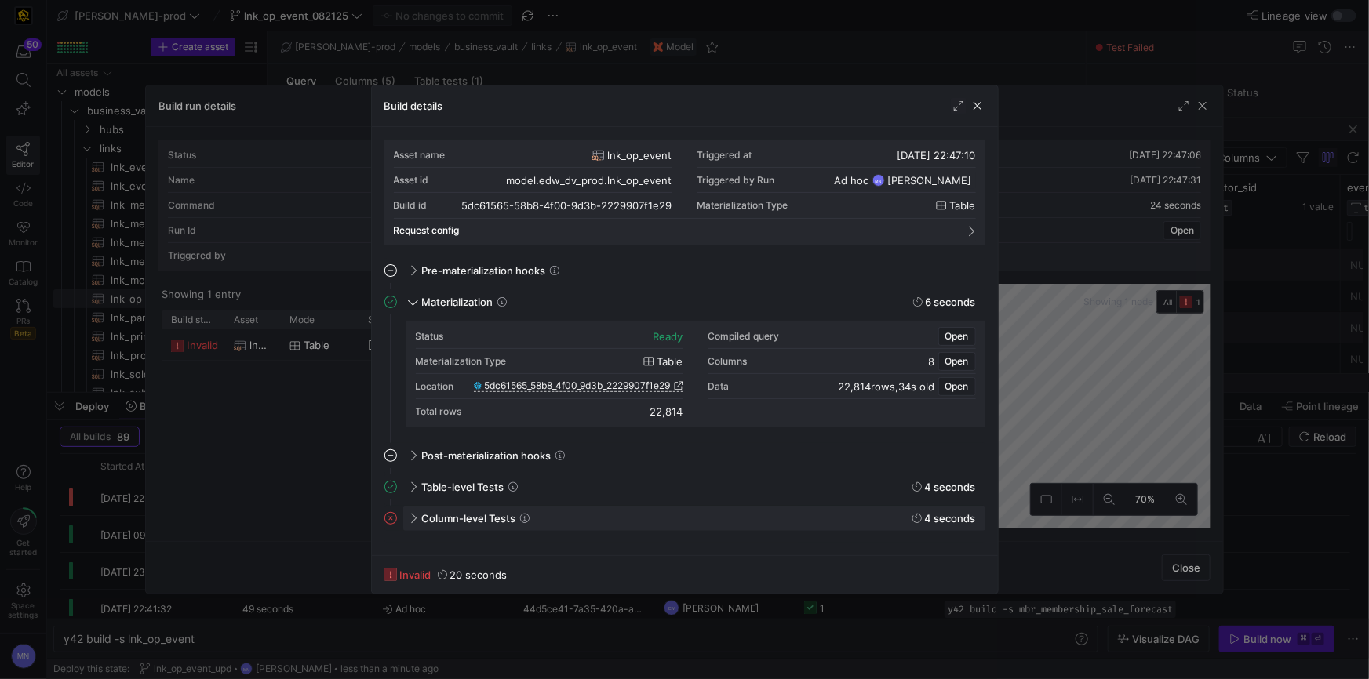
click at [508, 522] on span "Column-level Tests" at bounding box center [469, 518] width 94 height 13
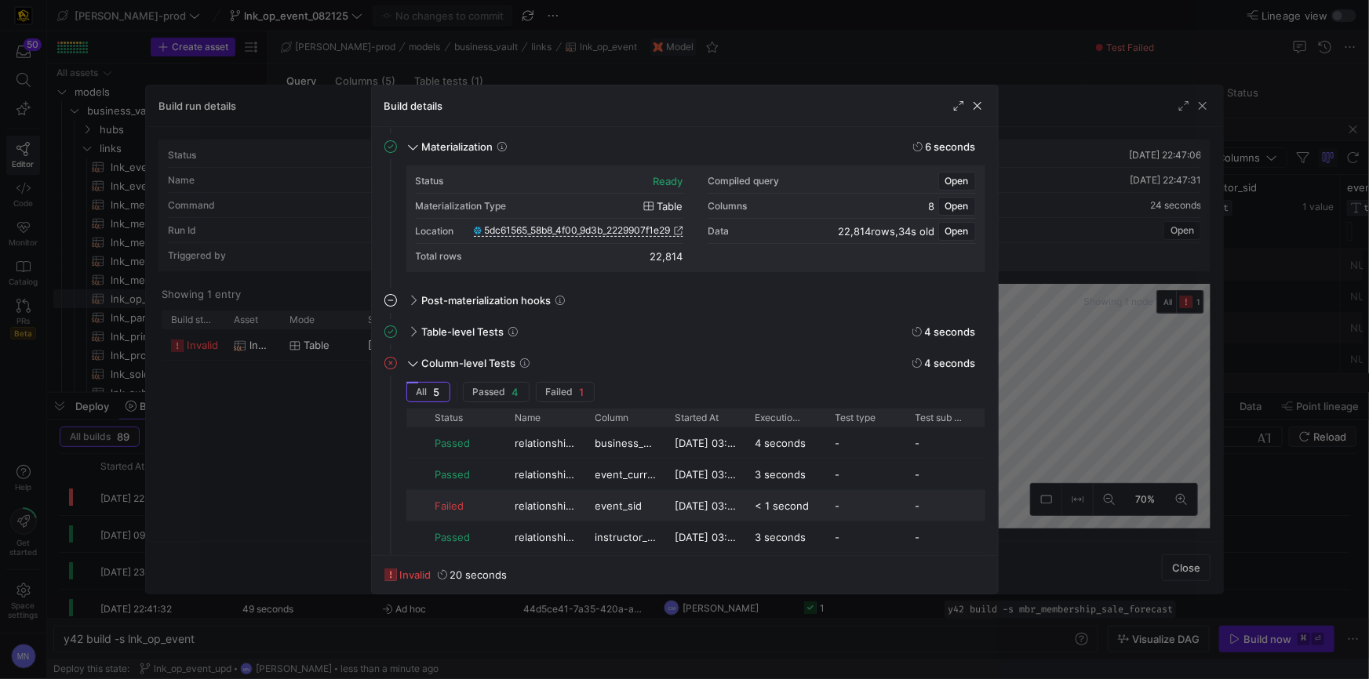
scroll to position [168, 0]
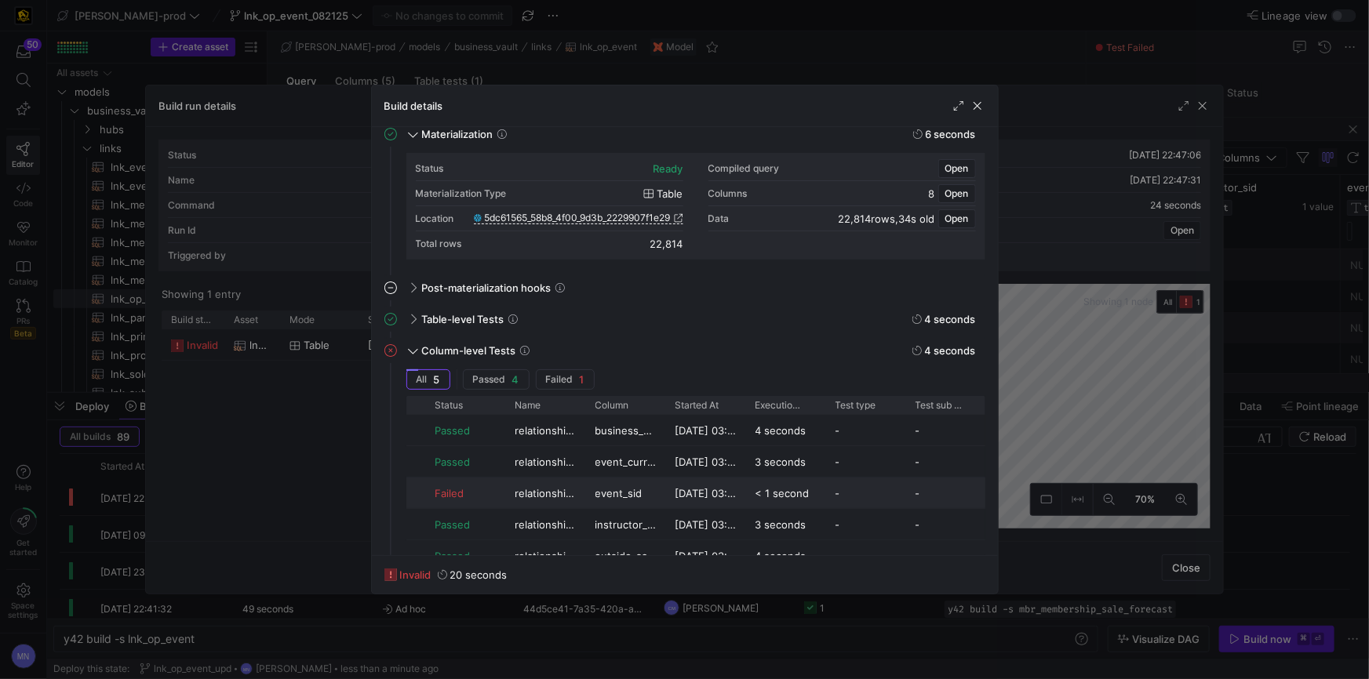
click at [440, 495] on div "Failed" at bounding box center [465, 494] width 61 height 31
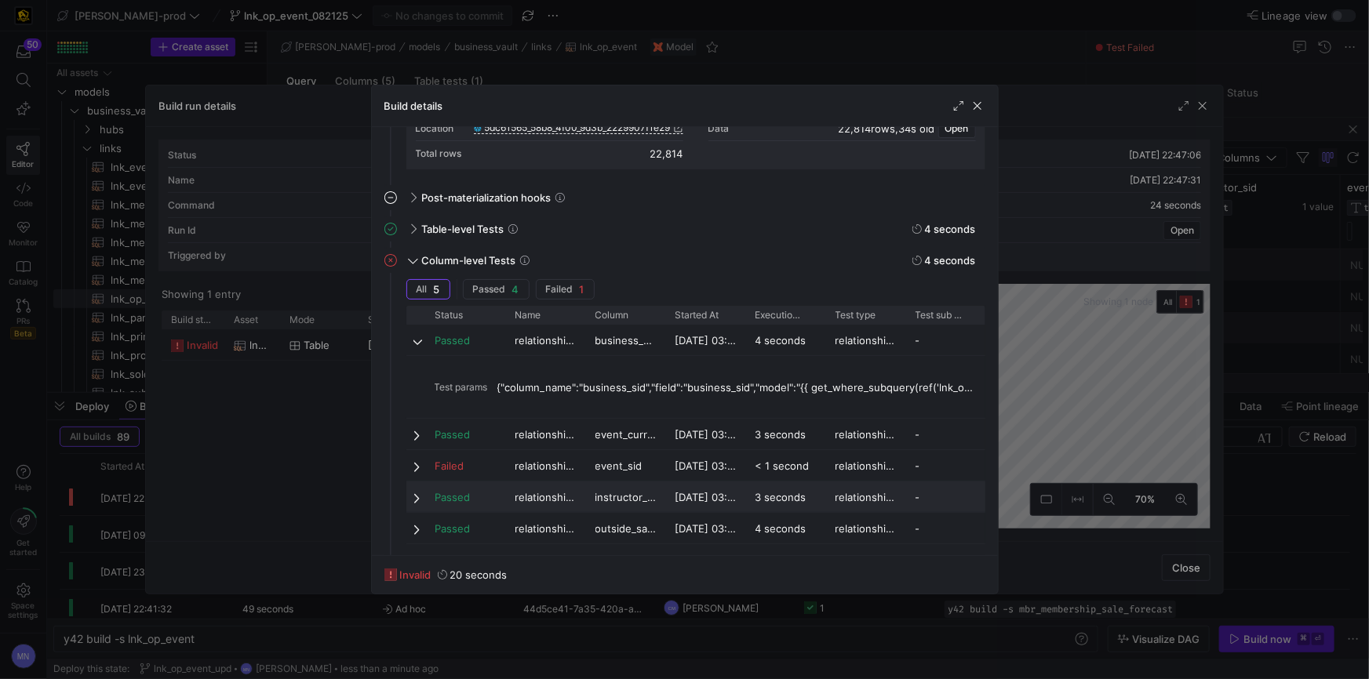
scroll to position [262, 0]
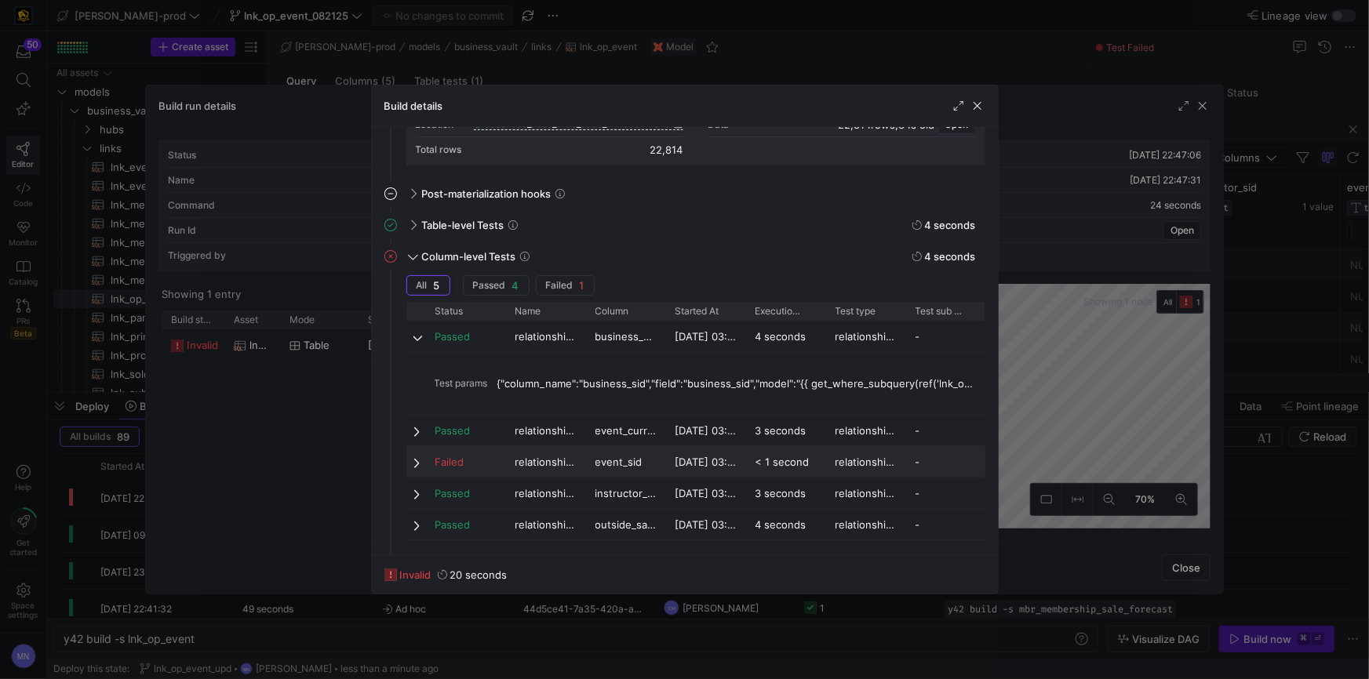
click at [417, 458] on span at bounding box center [418, 463] width 11 height 13
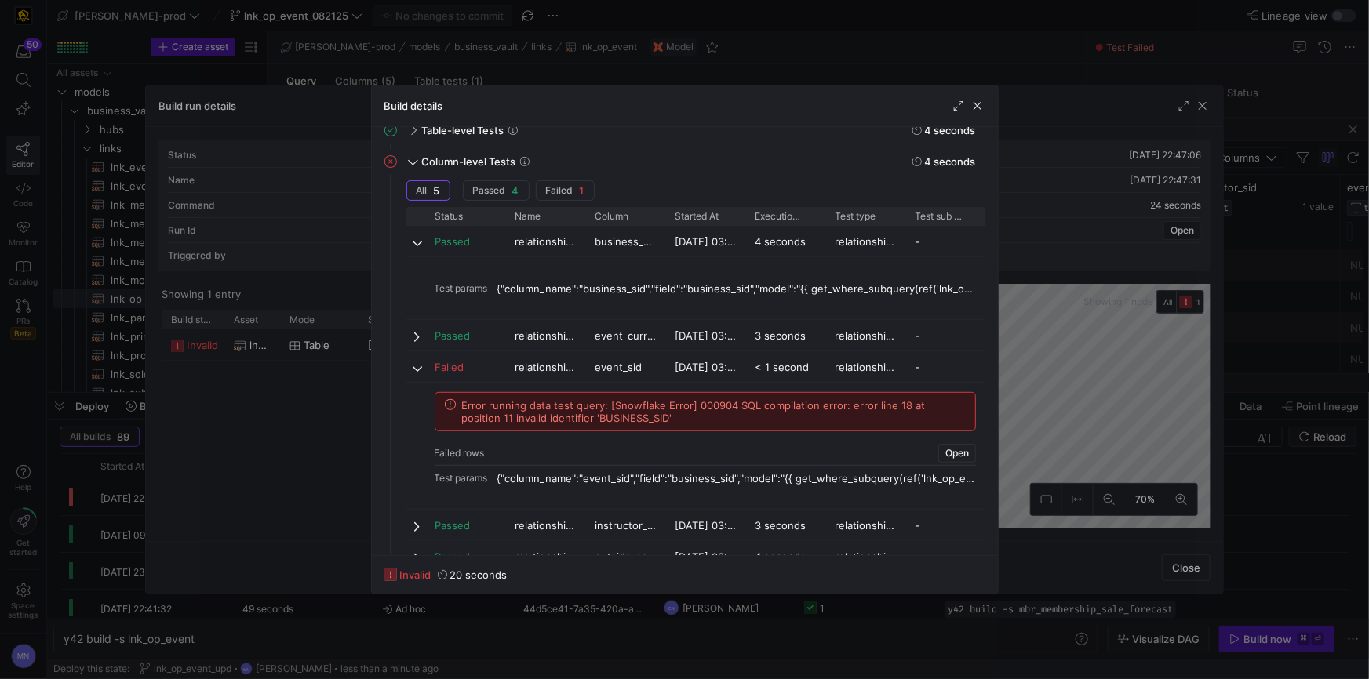
scroll to position [389, 0]
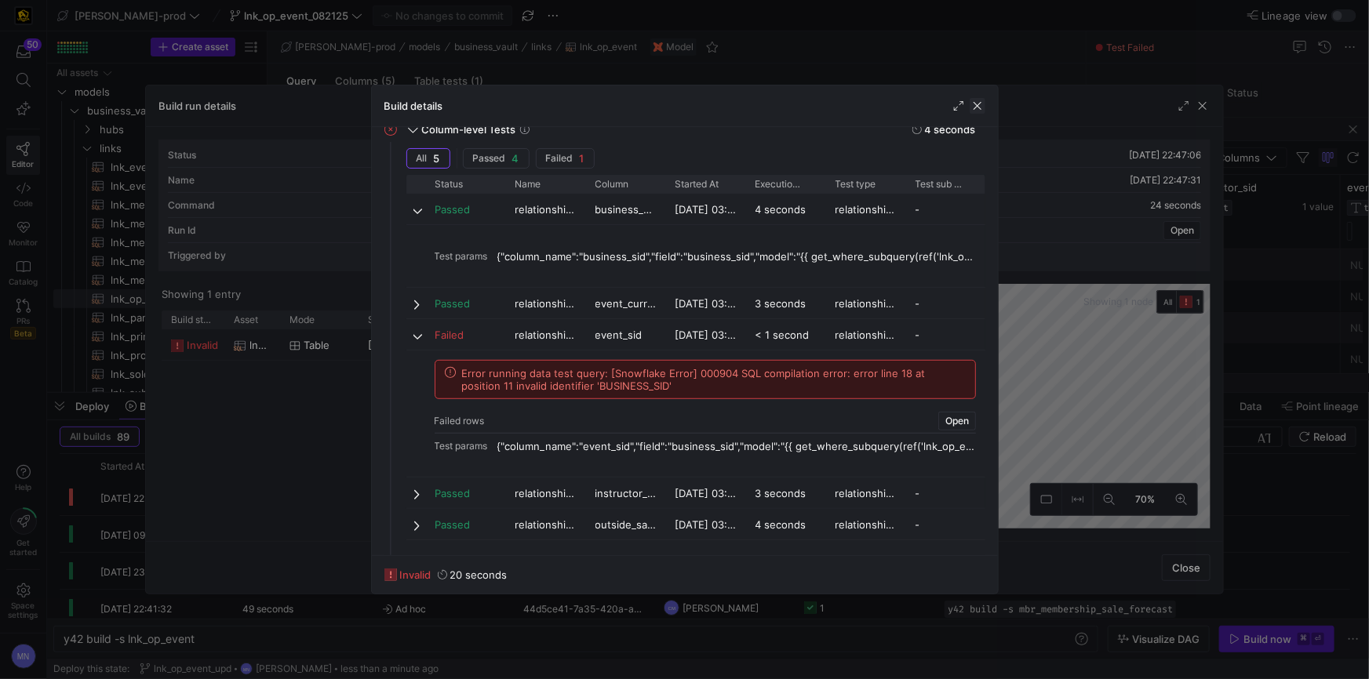
click at [982, 107] on span "button" at bounding box center [978, 106] width 16 height 16
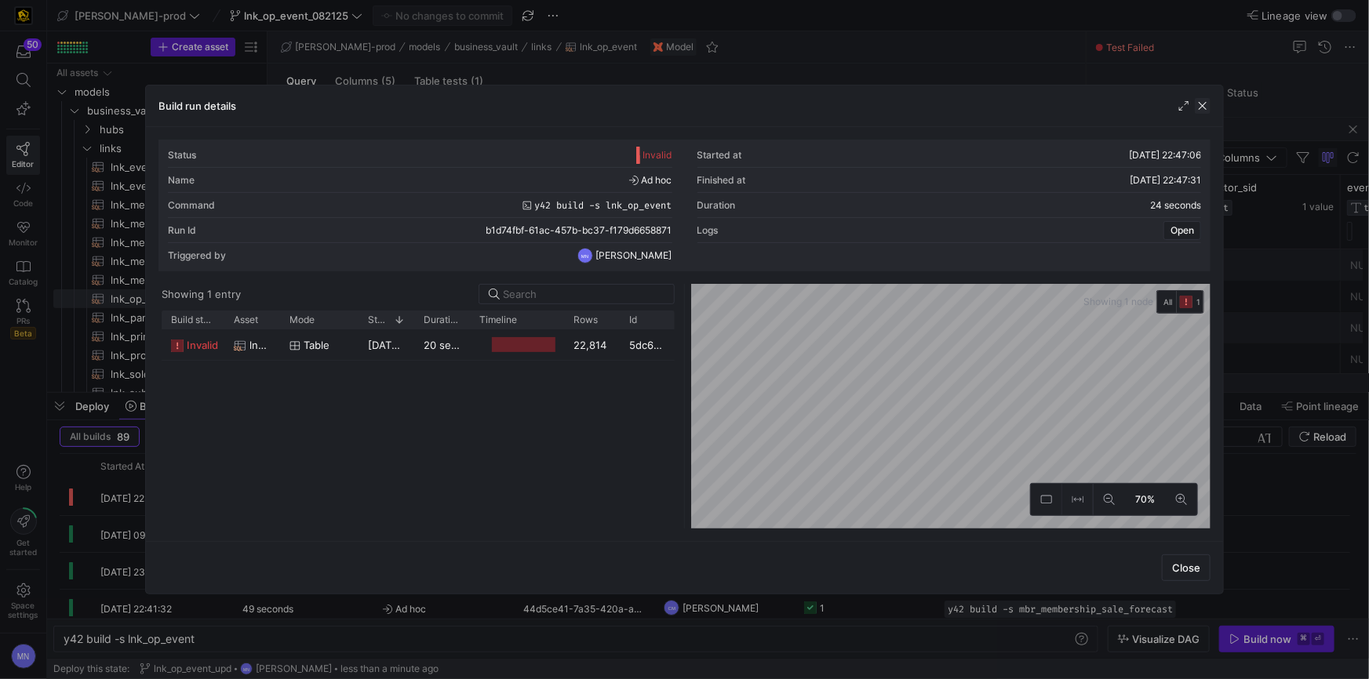
click at [1209, 106] on span "button" at bounding box center [1203, 106] width 16 height 16
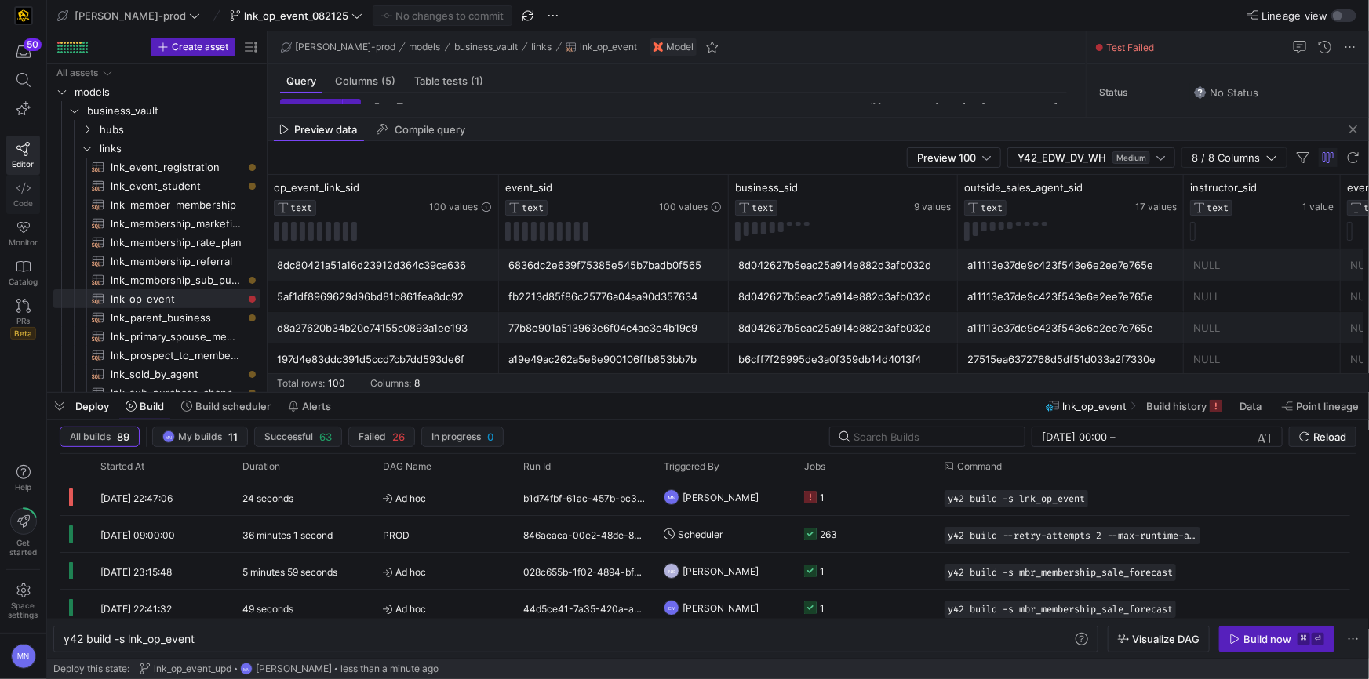
click at [15, 204] on span "Code" at bounding box center [23, 202] width 20 height 9
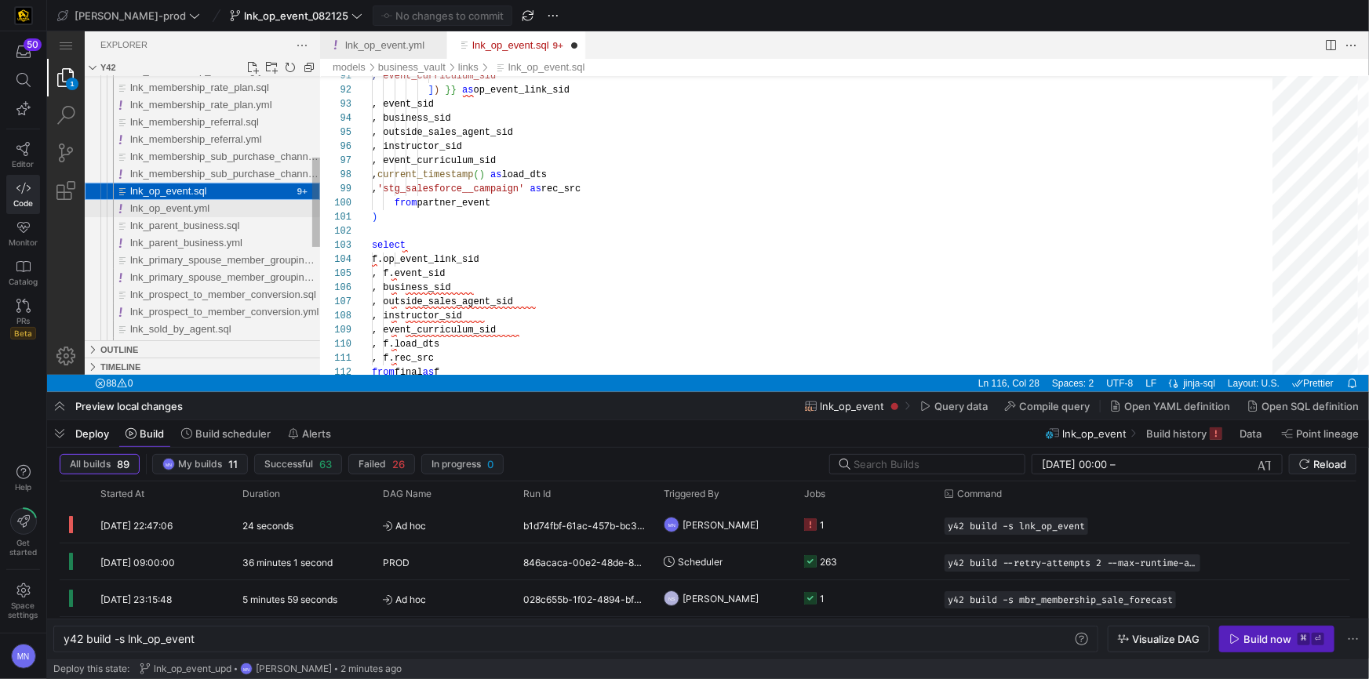
drag, startPoint x: 159, startPoint y: 209, endPoint x: 225, endPoint y: 206, distance: 65.9
click at [159, 209] on span "lnk_op_event.yml" at bounding box center [168, 208] width 79 height 12
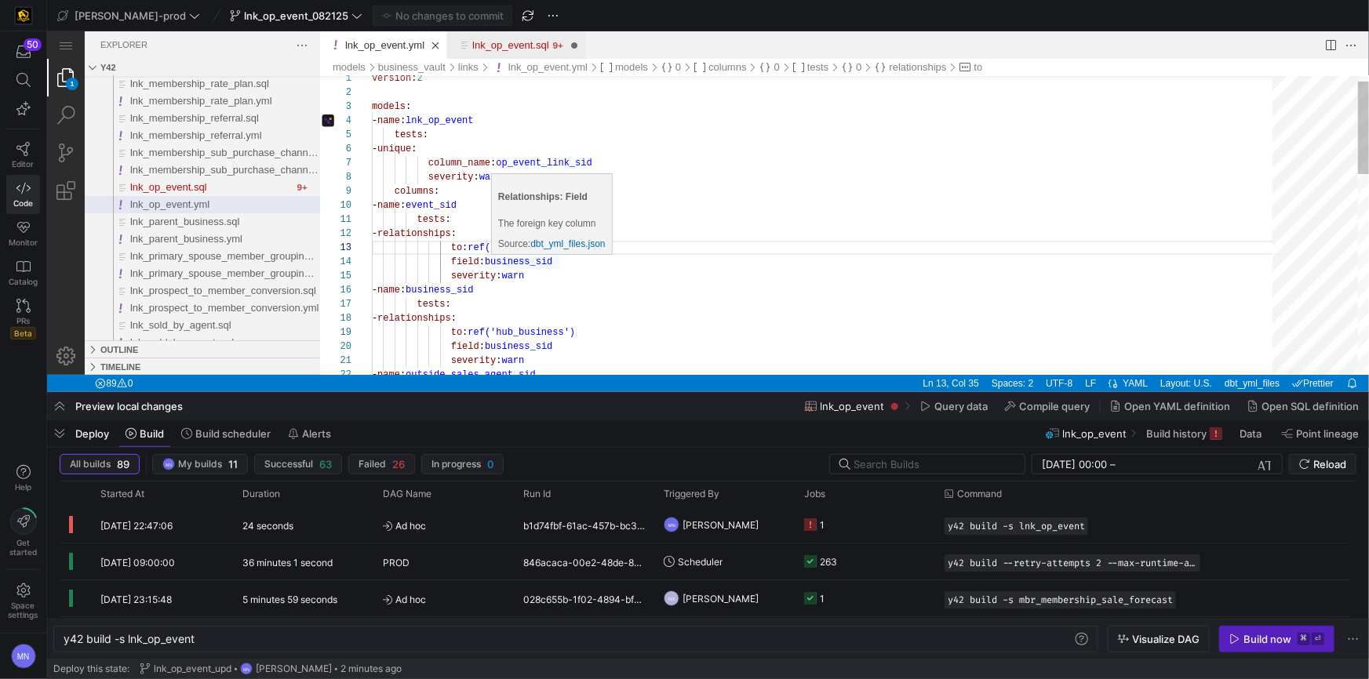
scroll to position [42, 165]
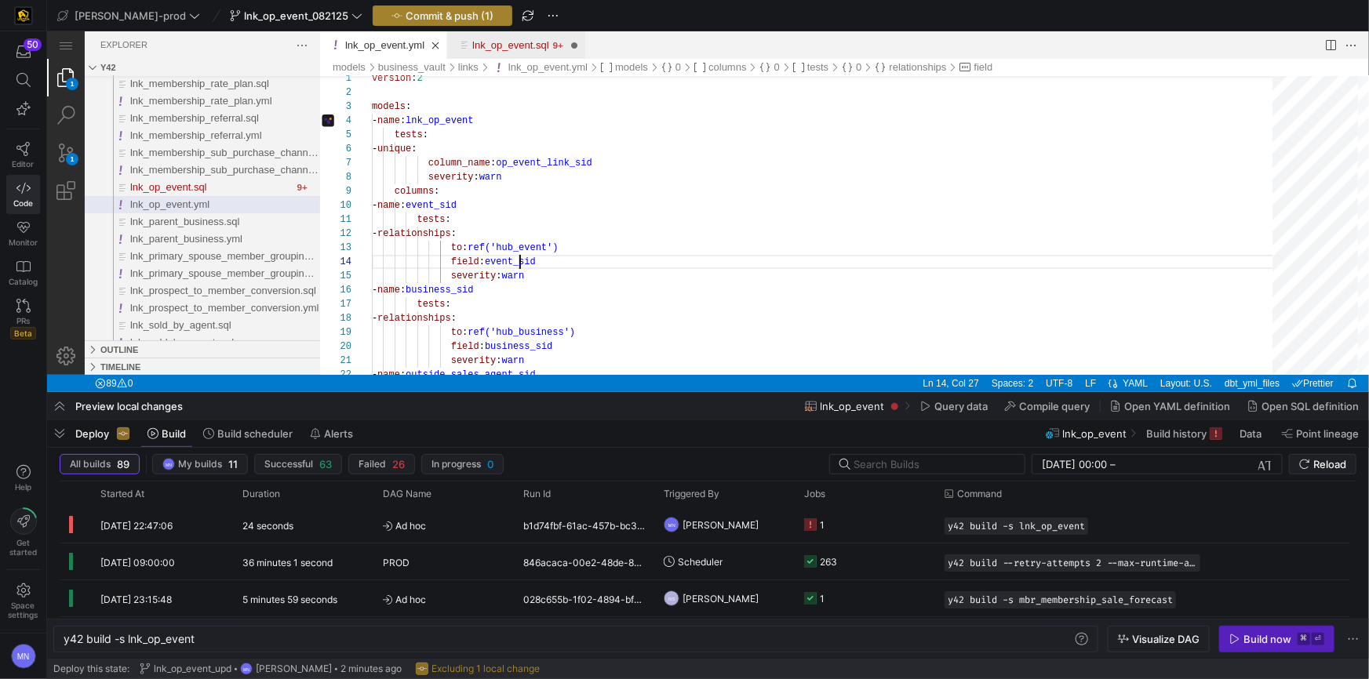
type textarea "tests: - relationships: to: ref('hub_event') field: event_sid severity: warn - …"
click at [406, 16] on span "Commit & push (1)" at bounding box center [450, 15] width 88 height 13
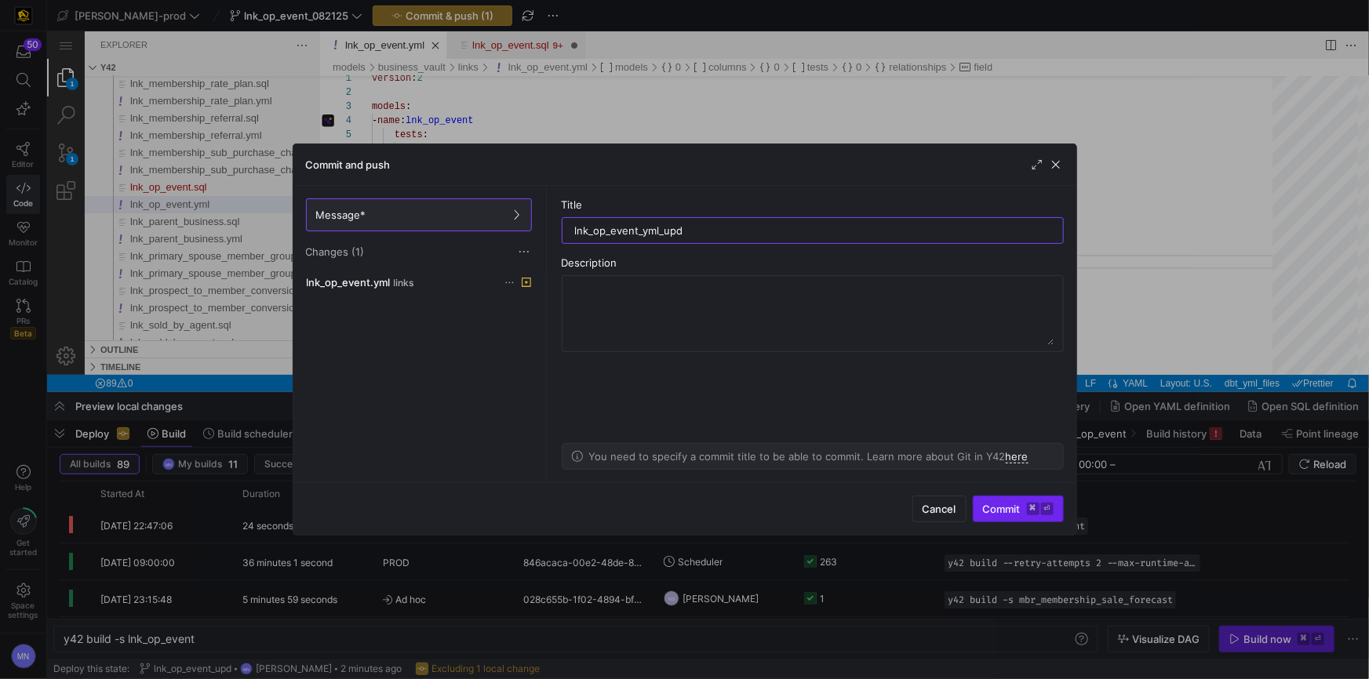
type input "lnk_op_event_yml_upd"
click at [989, 506] on span "Commit ⌘ ⏎" at bounding box center [1018, 509] width 71 height 13
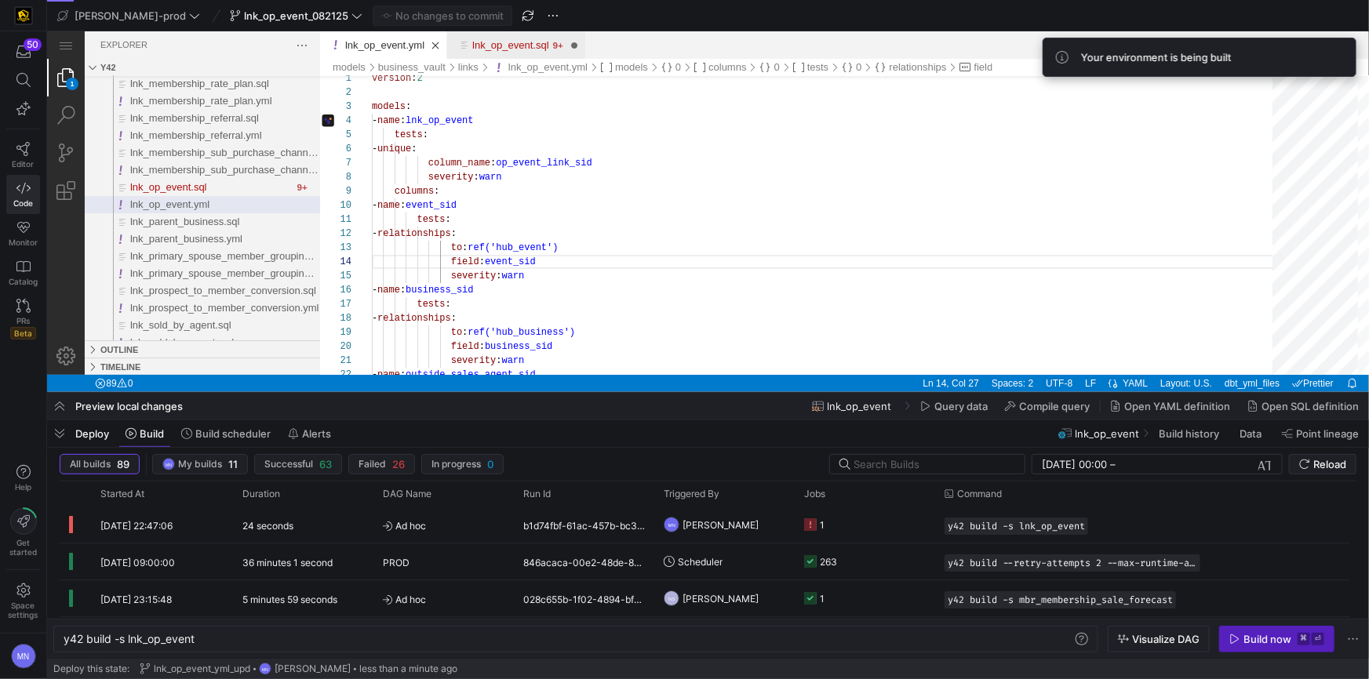
drag, startPoint x: 27, startPoint y: 156, endPoint x: 40, endPoint y: 161, distance: 14.1
click at [27, 156] on link "Editor" at bounding box center [23, 155] width 34 height 39
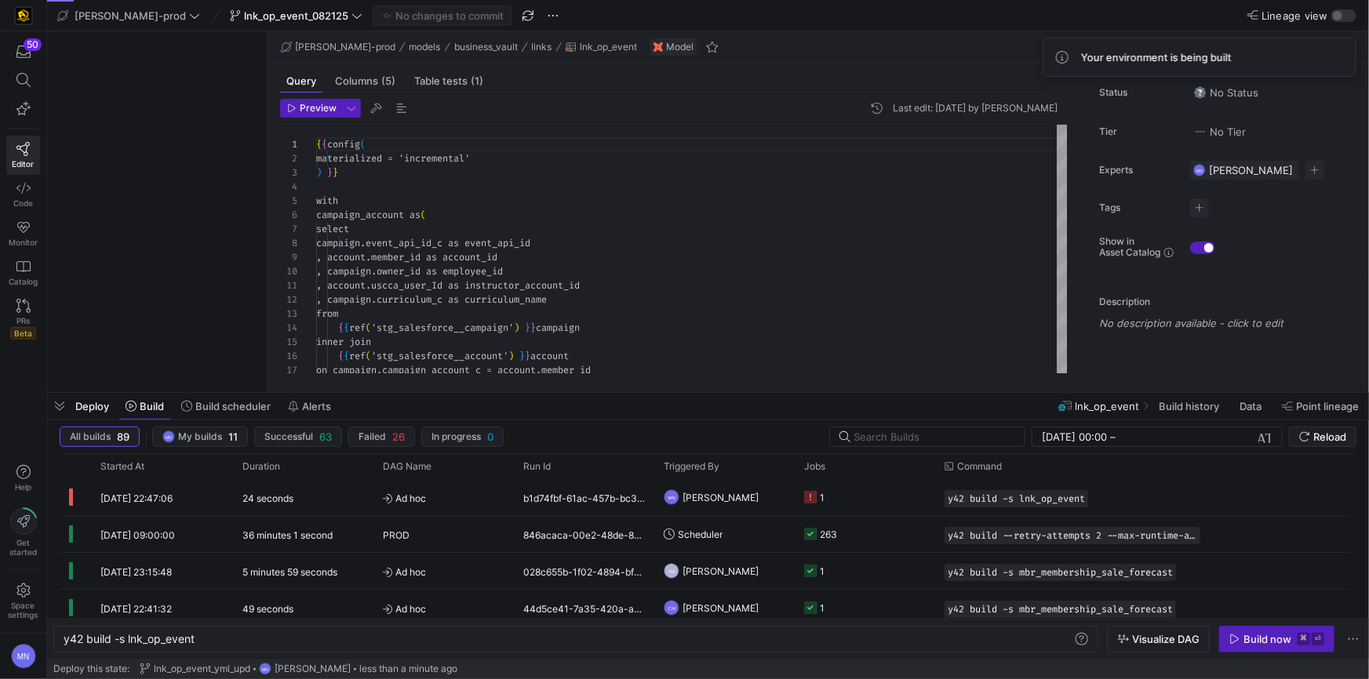
scroll to position [141, 0]
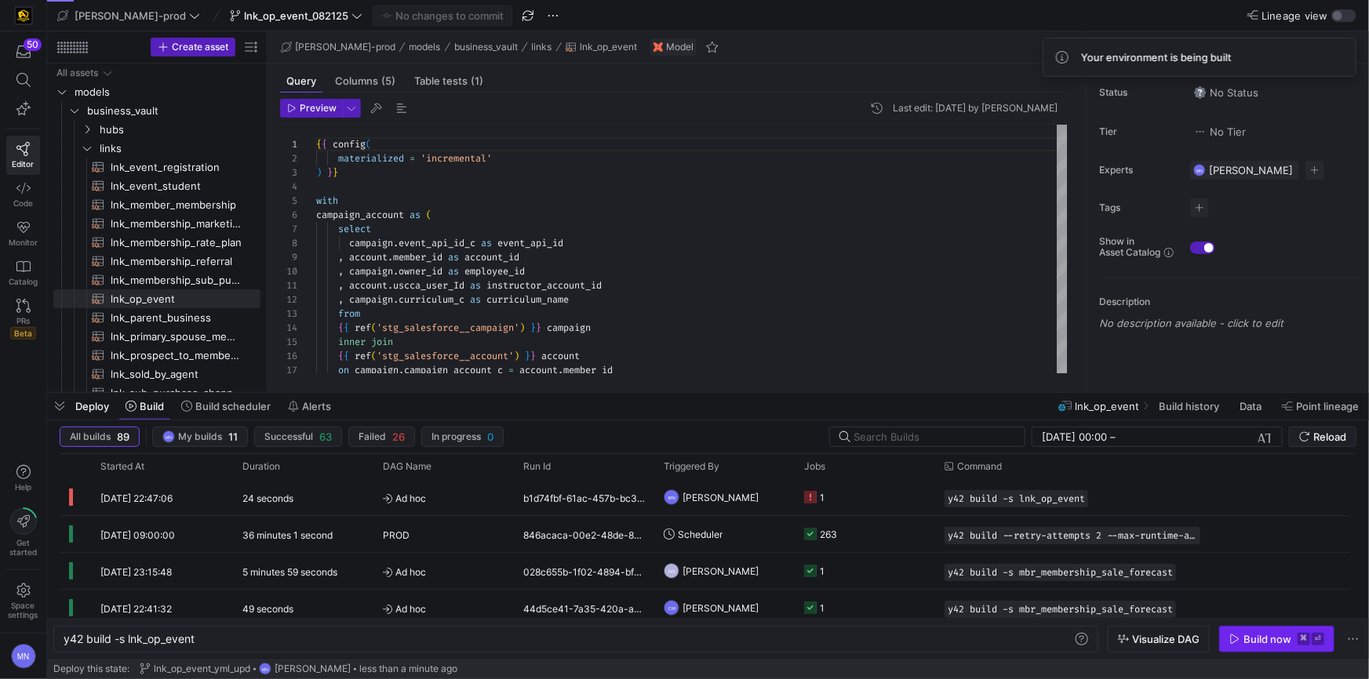
click at [1255, 641] on div "Build now" at bounding box center [1267, 639] width 48 height 13
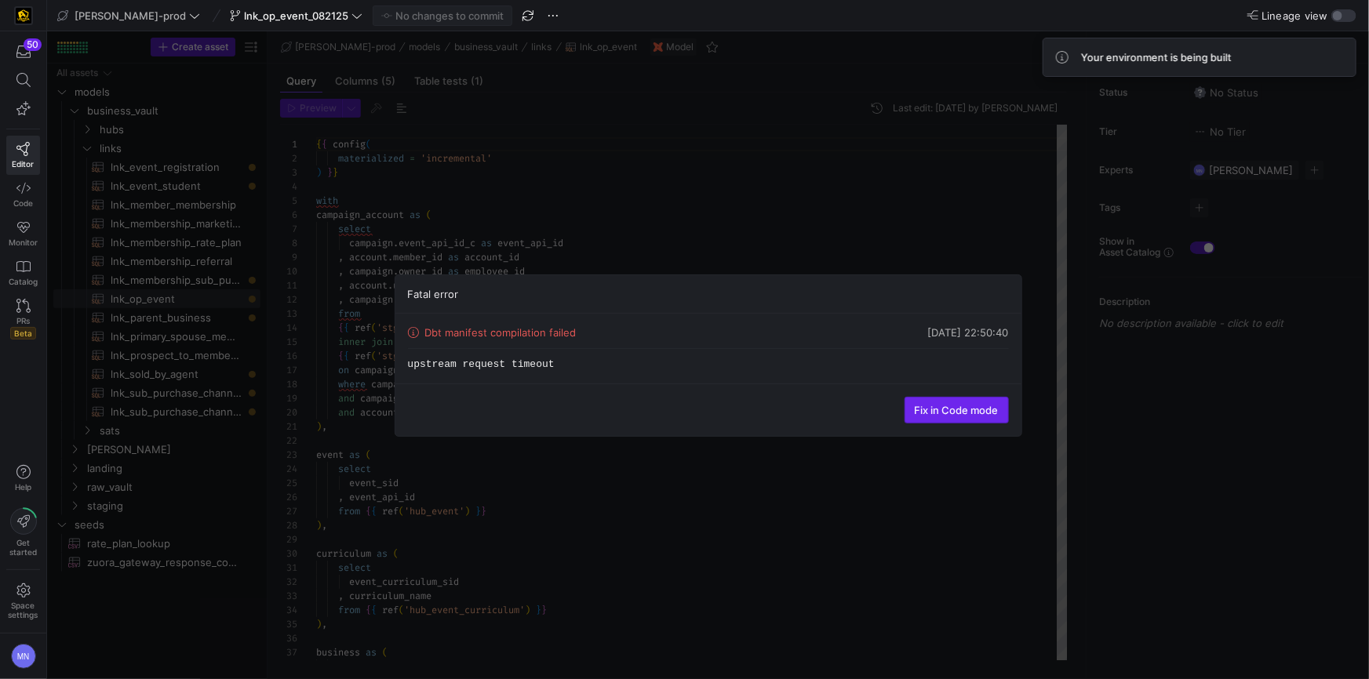
click at [934, 406] on span "Fix in Code mode" at bounding box center [957, 410] width 84 height 13
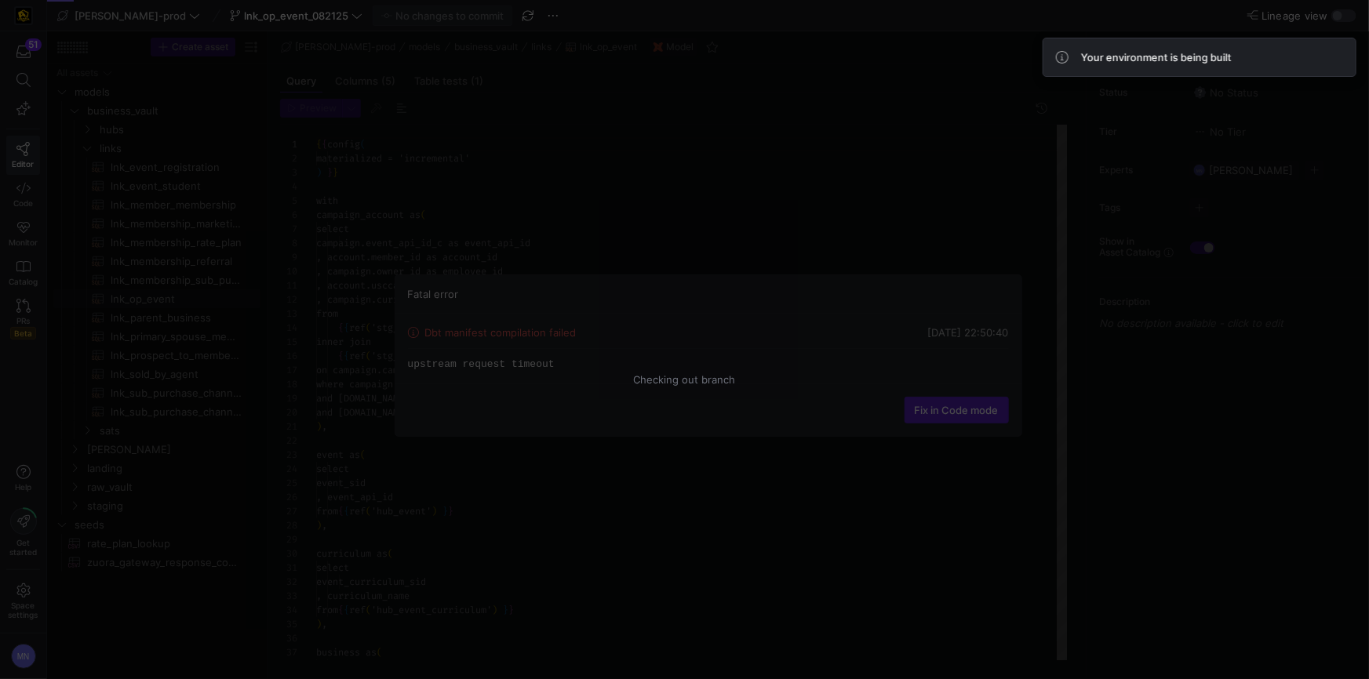
scroll to position [141, 0]
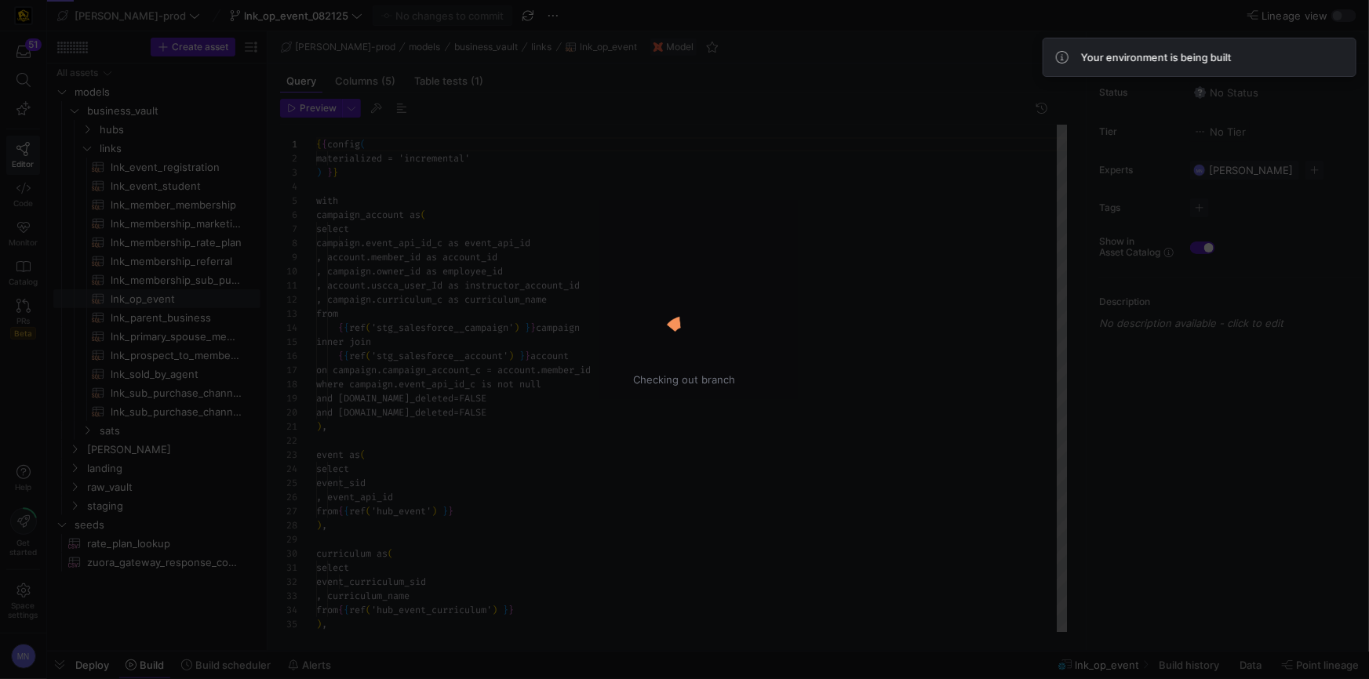
type textarea "y42 build"
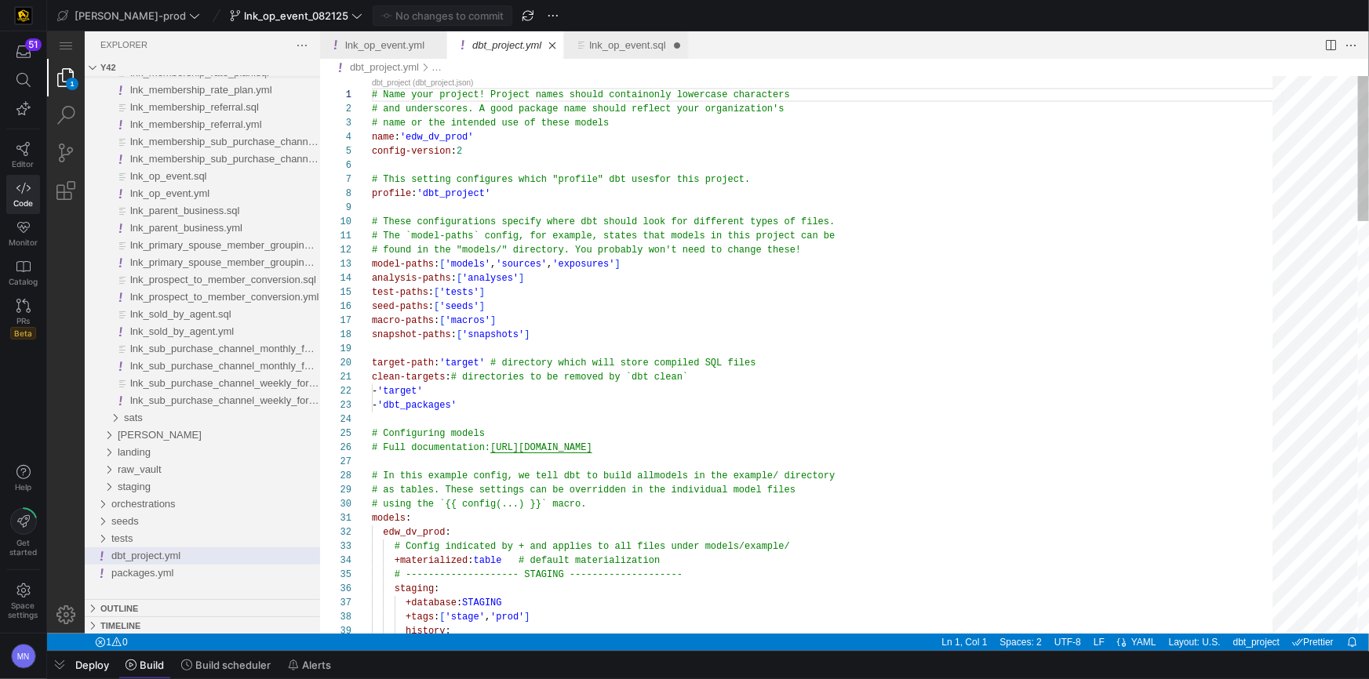
type textarea "# The `model-paths` config, for example, states that models in this project can…"
click at [861, 264] on div "model-paths : [ 'models' , 'sources' , 'exposures' ]" at bounding box center [827, 264] width 912 height 14
click at [30, 165] on span "Editor" at bounding box center [24, 163] width 22 height 9
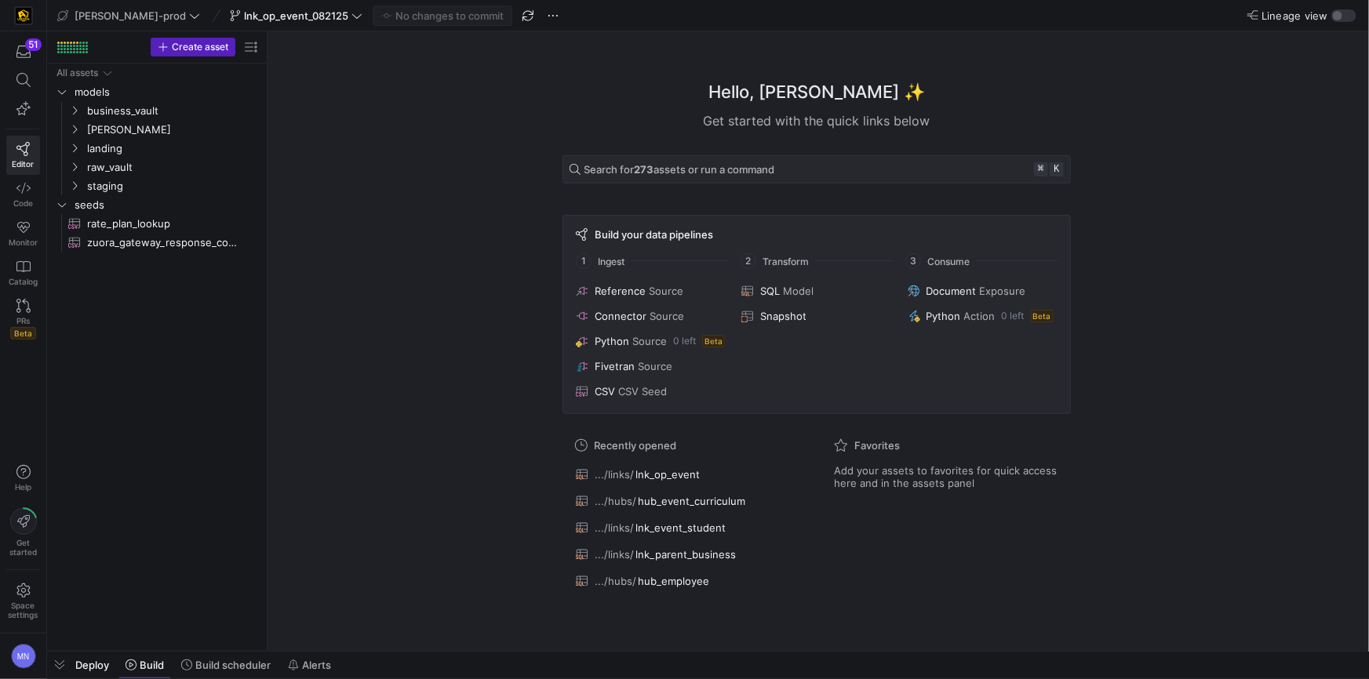
click at [95, 664] on span "Deploy" at bounding box center [92, 665] width 34 height 13
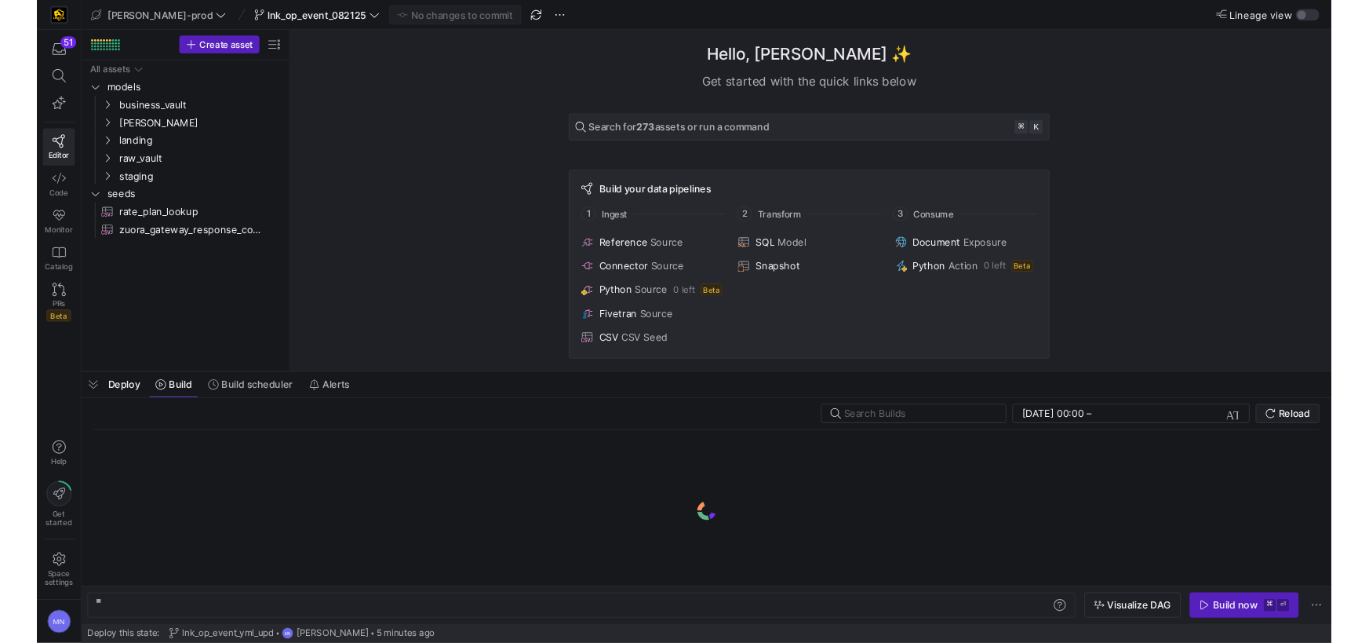
scroll to position [0, 47]
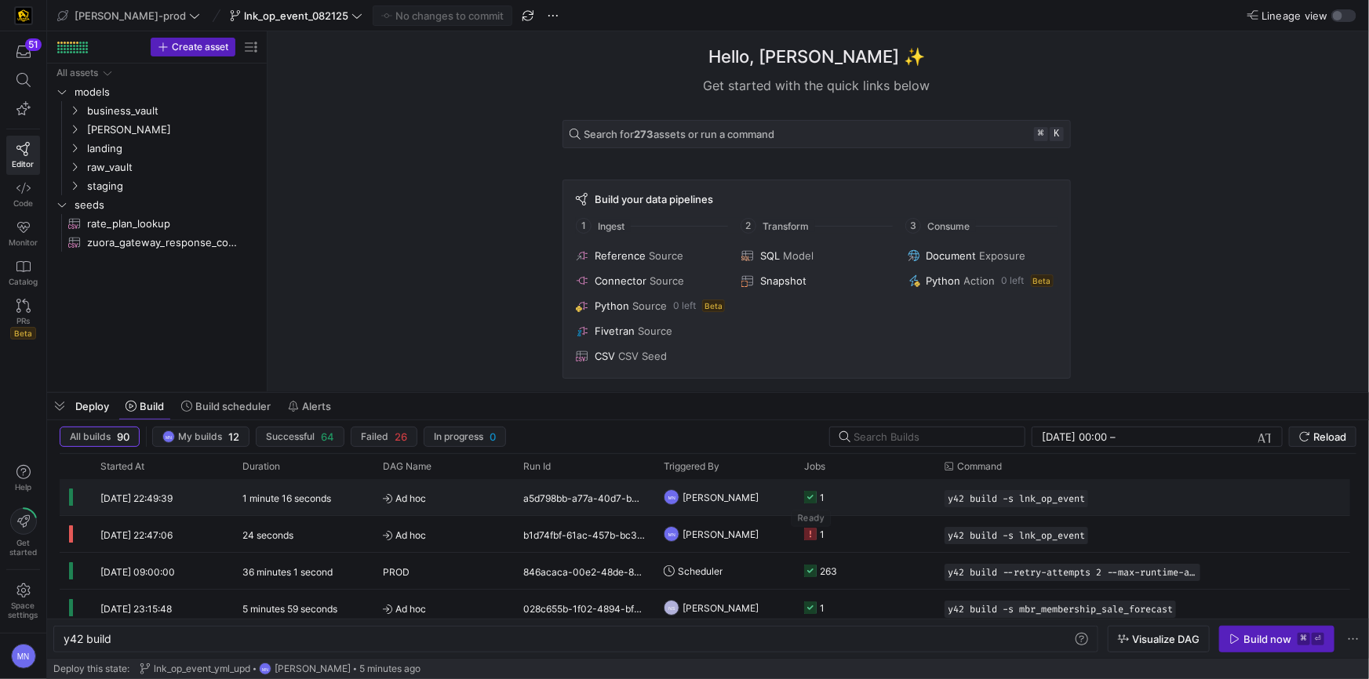
click at [813, 497] on icon at bounding box center [810, 497] width 13 height 13
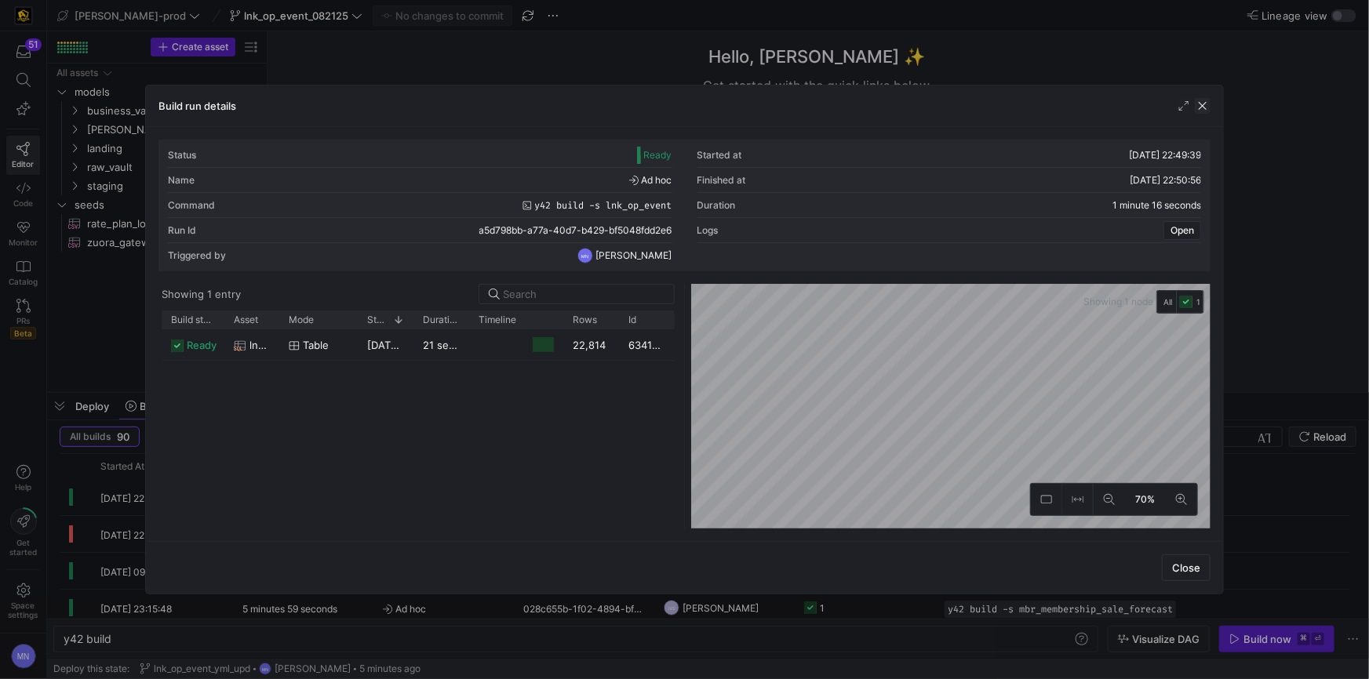
click at [1207, 109] on span "button" at bounding box center [1203, 106] width 16 height 16
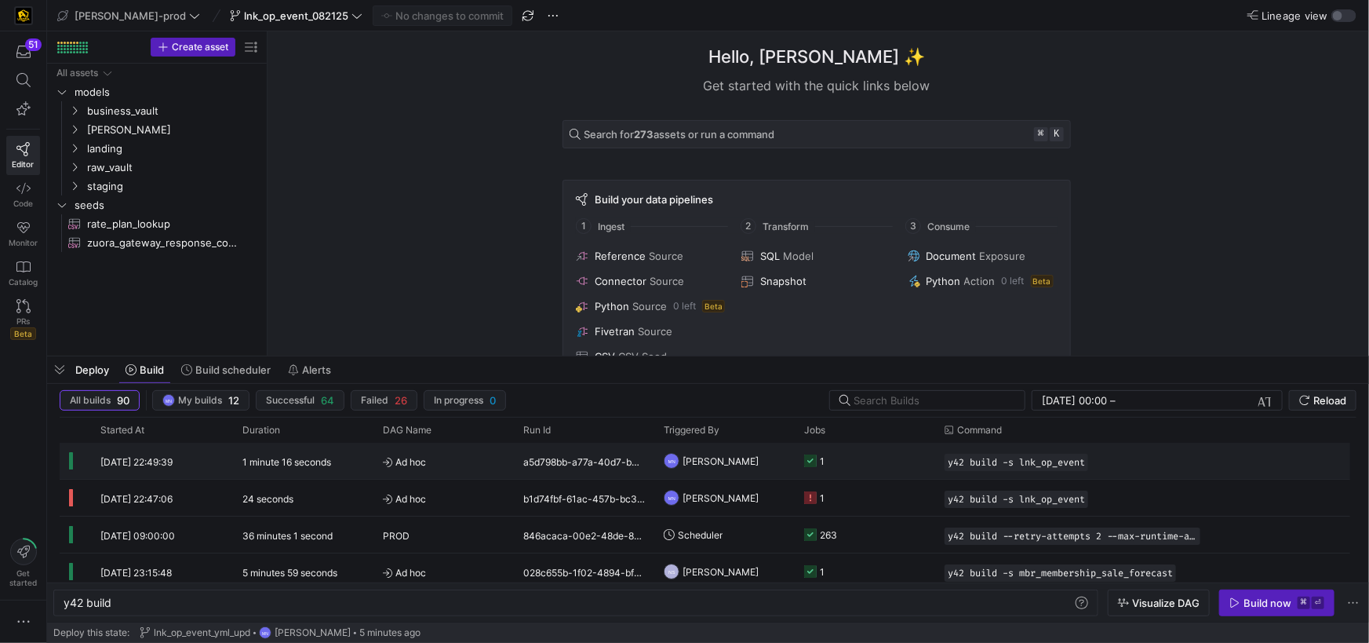
click at [809, 464] on icon "Press SPACE to select this row." at bounding box center [810, 460] width 13 height 13
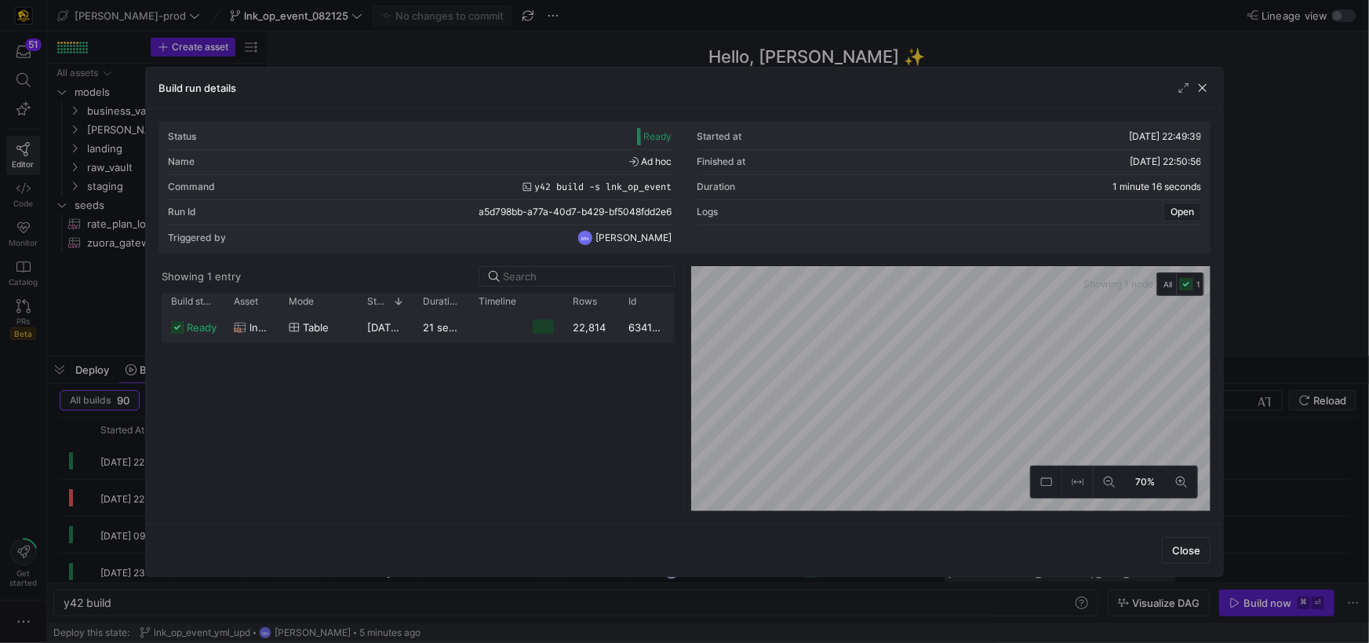
click at [588, 332] on div "22,814" at bounding box center [591, 326] width 56 height 31
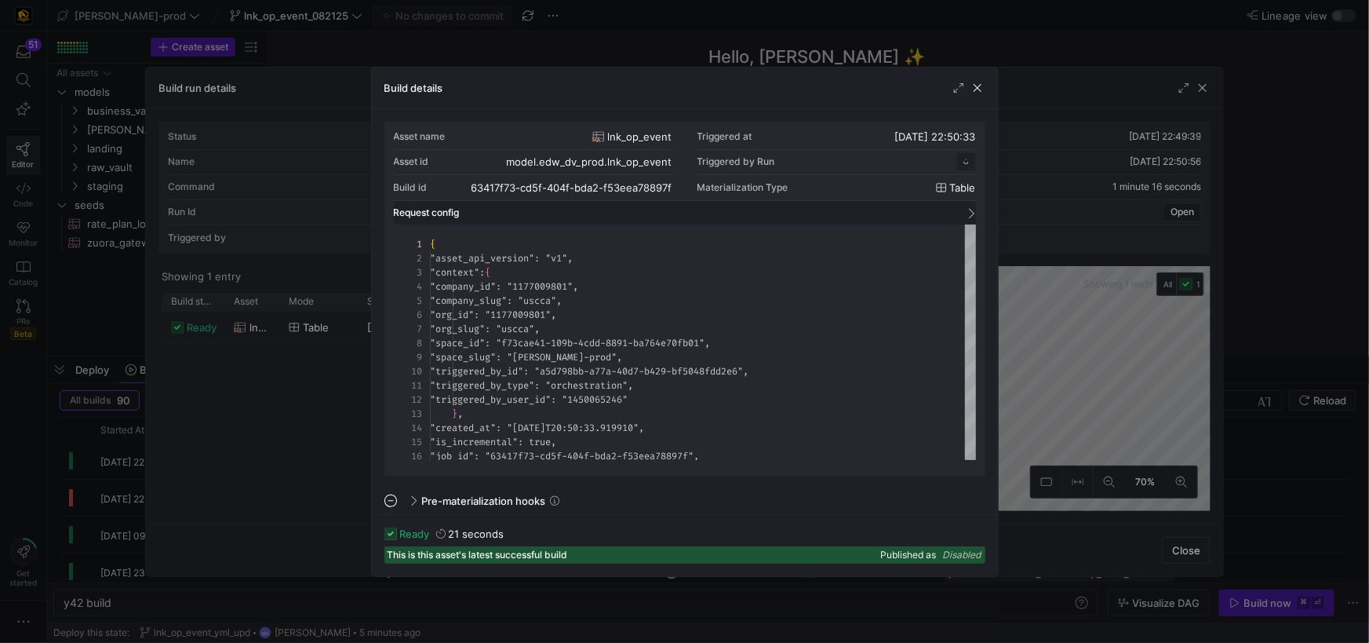
scroll to position [141, 0]
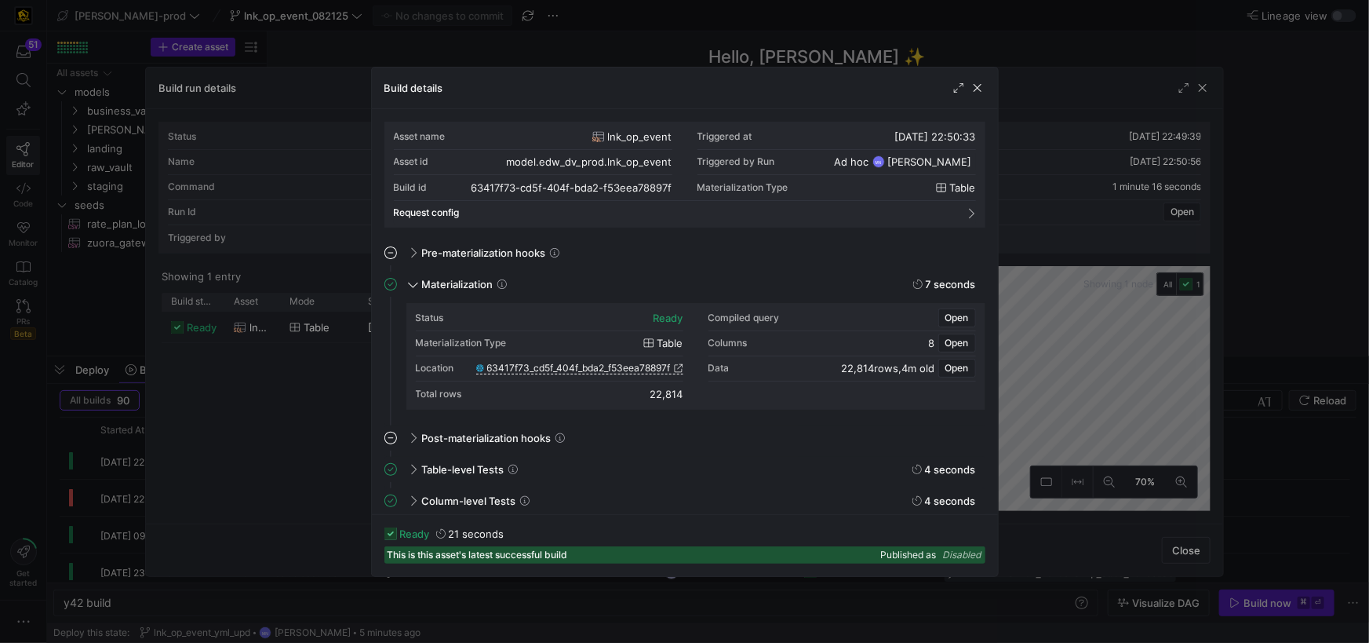
click at [669, 397] on div "22,814" at bounding box center [666, 394] width 33 height 13
click at [668, 397] on div "22,814" at bounding box center [666, 394] width 33 height 13
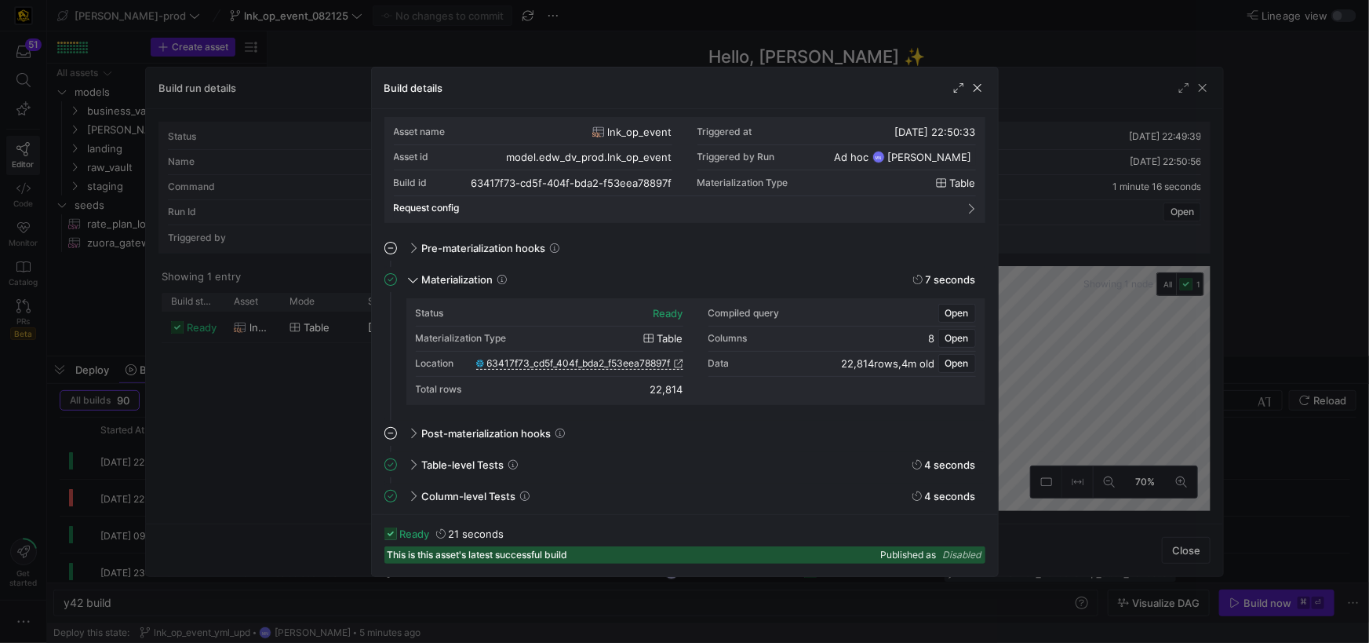
click at [678, 390] on div "22,814" at bounding box center [666, 389] width 33 height 13
click at [981, 86] on span "button" at bounding box center [978, 88] width 16 height 16
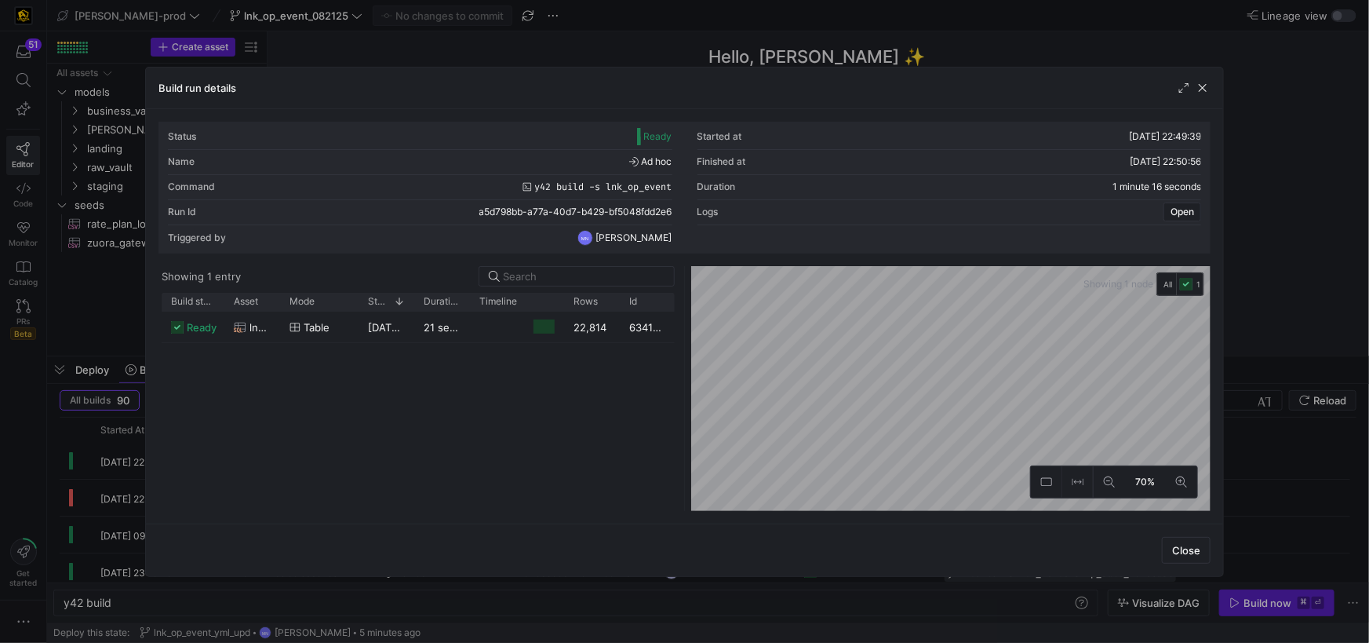
click at [1211, 95] on div "Build run details" at bounding box center [684, 88] width 1077 height 42
click at [1208, 93] on span "button" at bounding box center [1203, 88] width 16 height 16
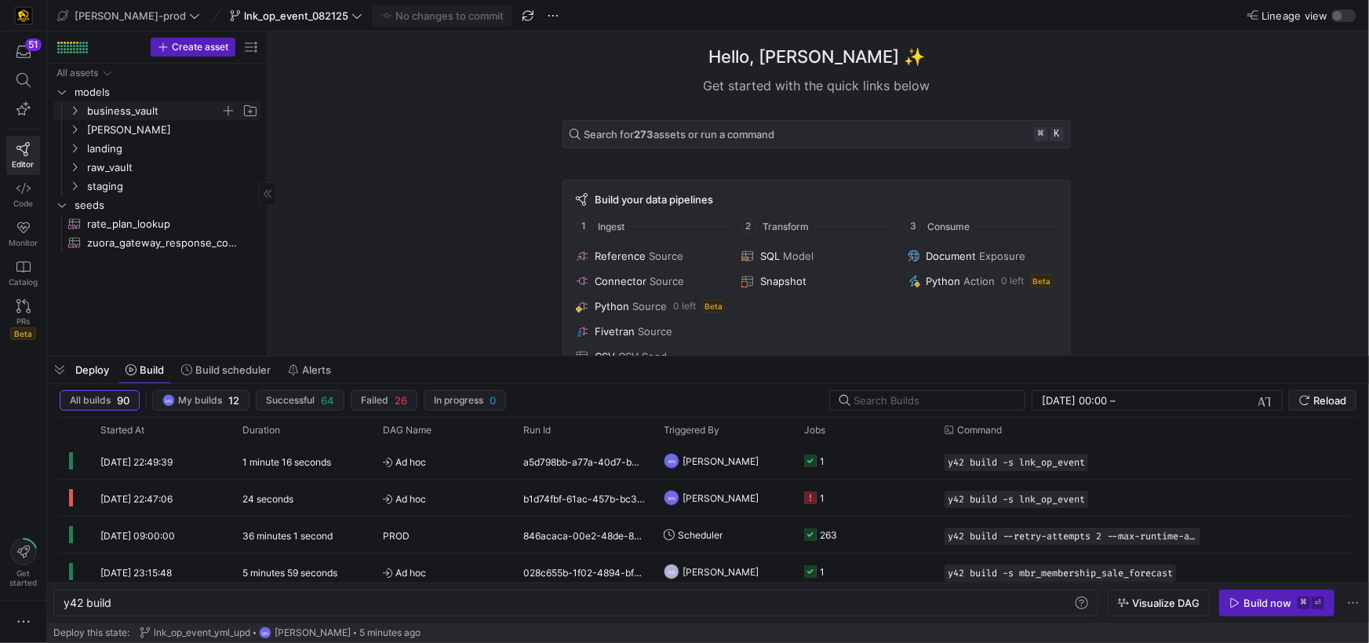
click at [78, 111] on icon "Press SPACE to select this row." at bounding box center [74, 110] width 11 height 9
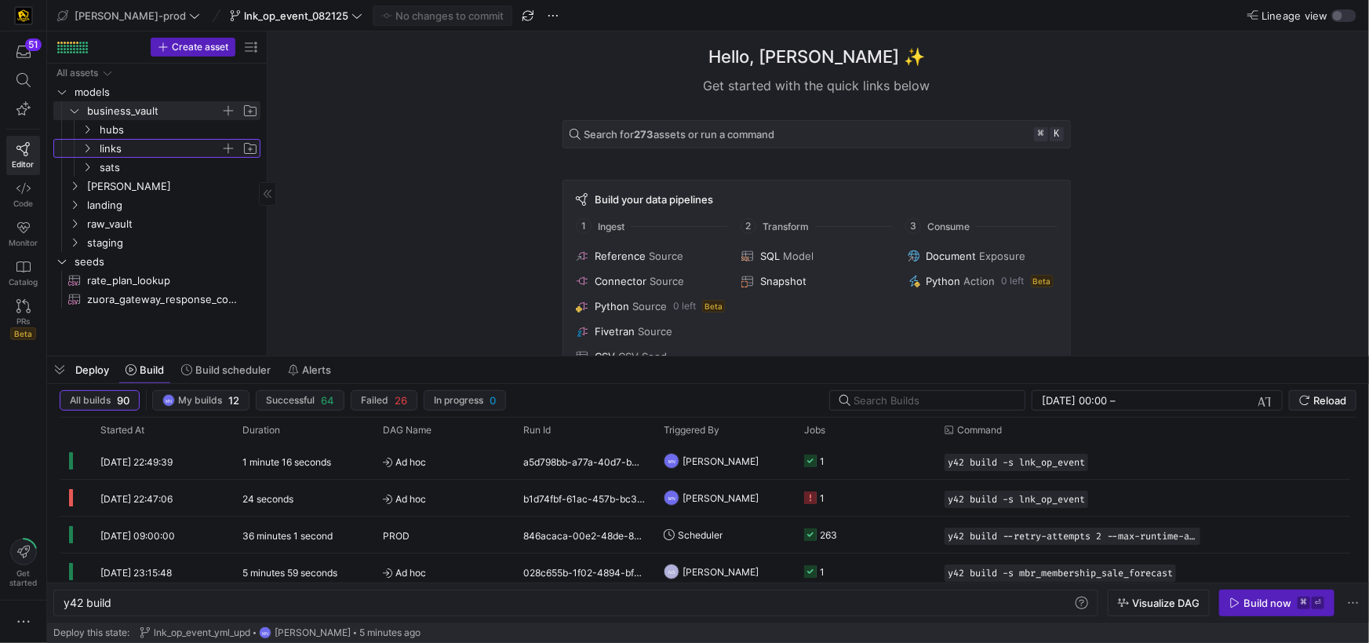
click at [92, 147] on icon "Press SPACE to select this row." at bounding box center [87, 148] width 11 height 9
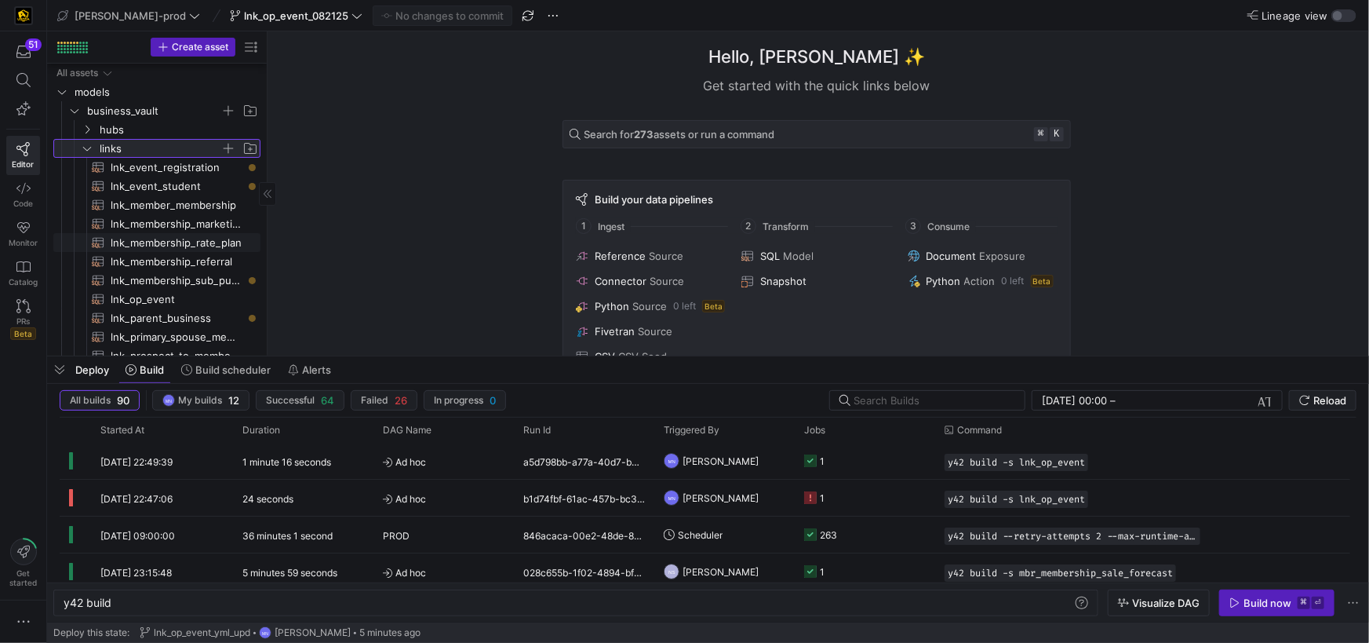
scroll to position [27, 0]
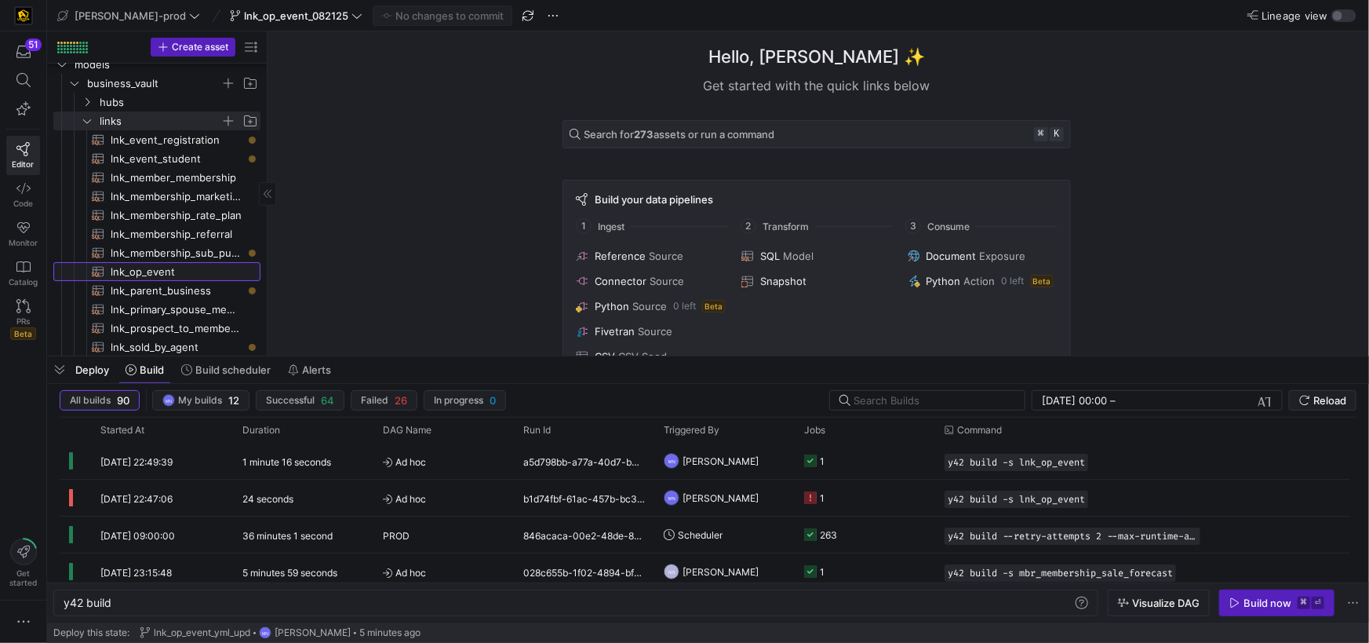
click at [169, 277] on span "lnk_op_event​​​​​​​​​​" at bounding box center [177, 272] width 132 height 18
type textarea "y42 build -s lnk_op_event"
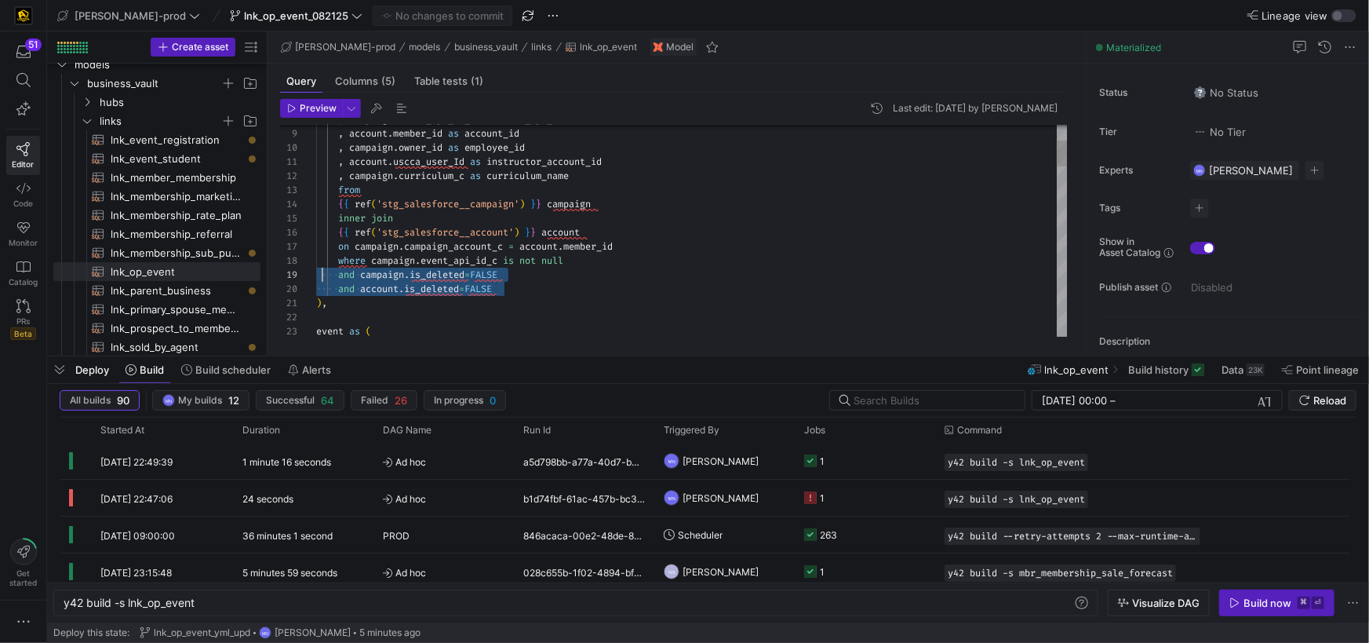
scroll to position [113, 0]
drag, startPoint x: 472, startPoint y: 286, endPoint x: 330, endPoint y: 276, distance: 141.5
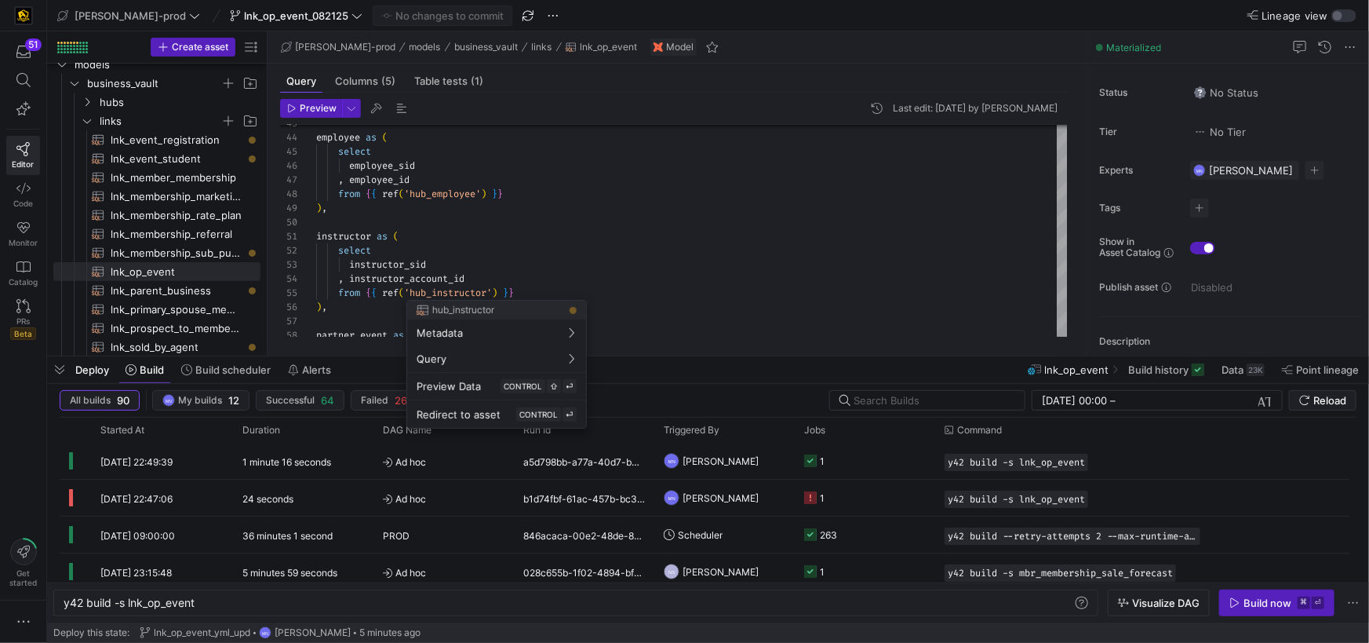
click at [567, 268] on div at bounding box center [684, 321] width 1369 height 643
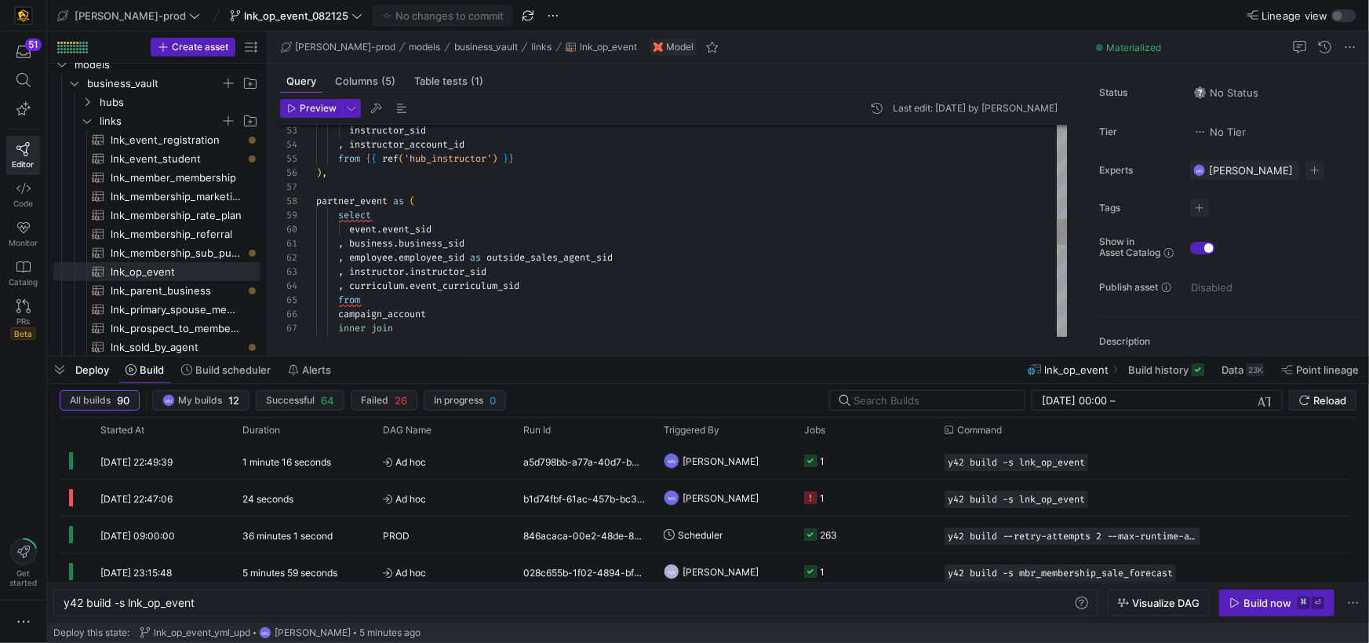
click at [379, 206] on div "instructor_sid , instructor_account_id from { { ref ( 'hub_instructor' ) } } ) …" at bounding box center [692, 222] width 752 height 1693
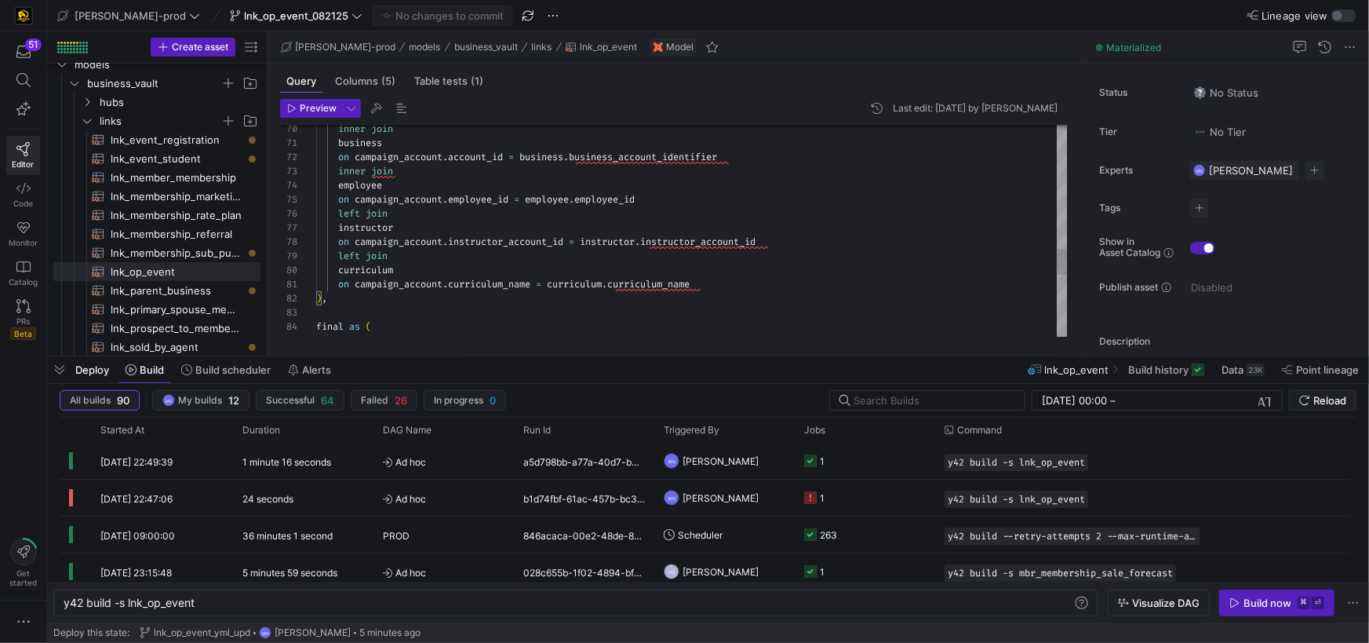
click at [382, 274] on span "curriculum" at bounding box center [365, 270] width 55 height 13
drag, startPoint x: 382, startPoint y: 274, endPoint x: 442, endPoint y: 275, distance: 59.6
click at [382, 274] on span "curriculum" at bounding box center [365, 270] width 55 height 13
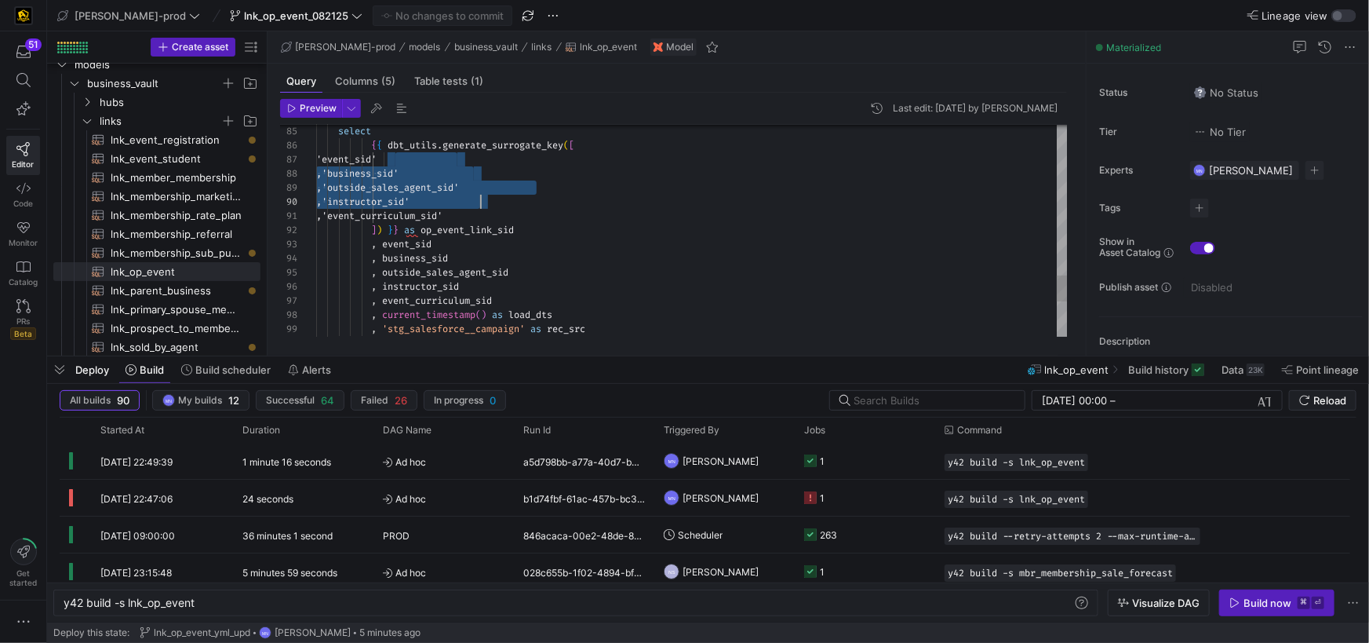
scroll to position [85, 197]
drag, startPoint x: 393, startPoint y: 159, endPoint x: 523, endPoint y: 213, distance: 140.0
type textarea ",'event_curriculum_sid' ]) }} as op_event_link_sid , event_sid , business_sid ,…"
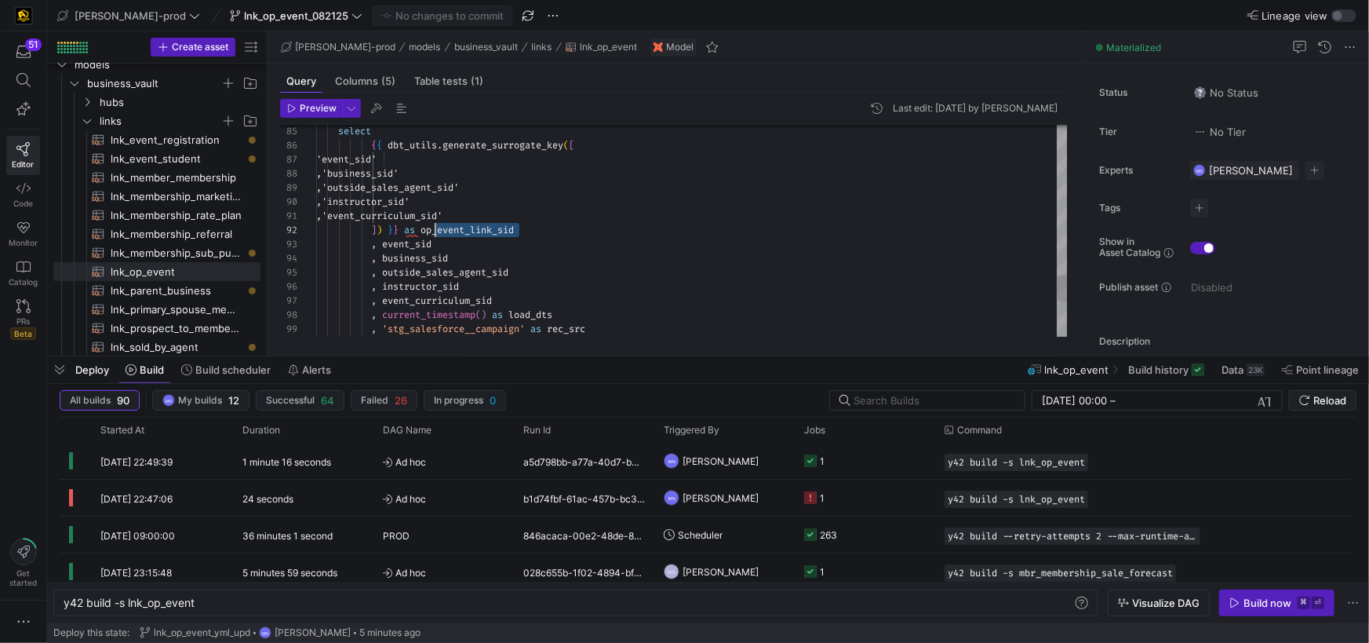
scroll to position [14, 113]
drag, startPoint x: 538, startPoint y: 230, endPoint x: 561, endPoint y: 228, distance: 22.8
click at [434, 224] on div "] ) } } as op_event_link_sid" at bounding box center [692, 230] width 752 height 14
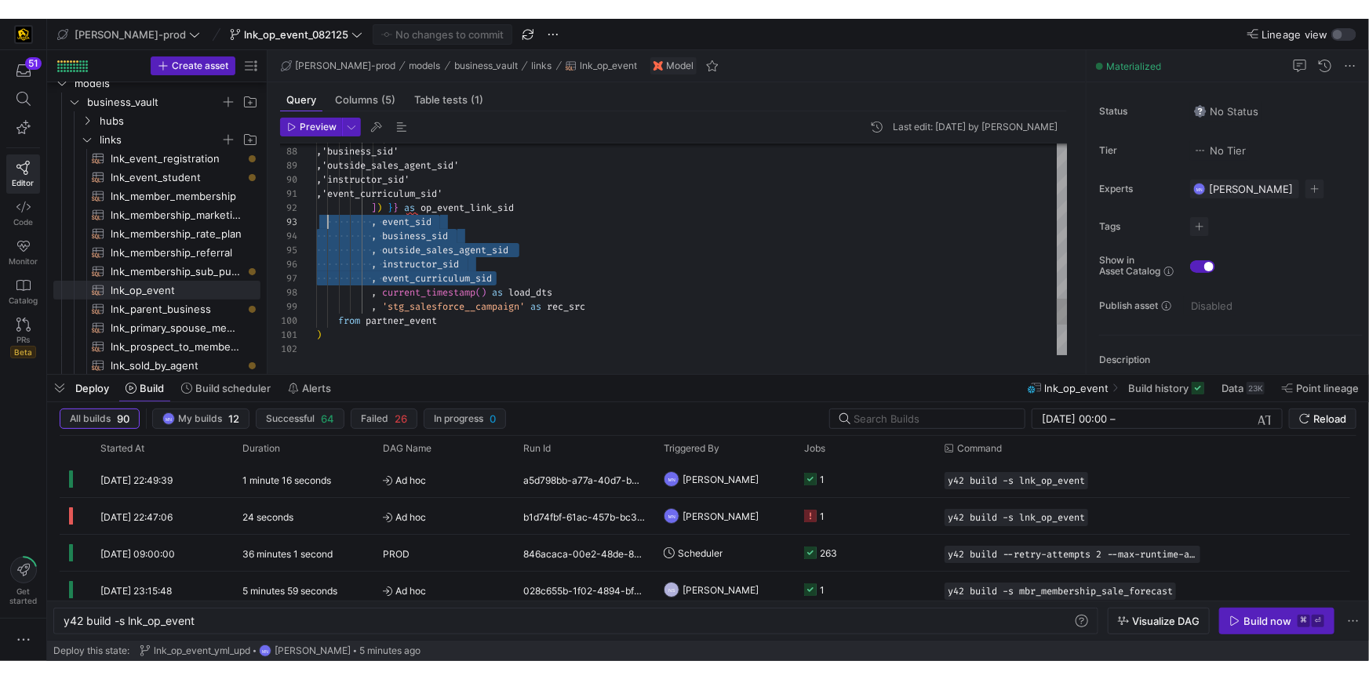
scroll to position [27, 11]
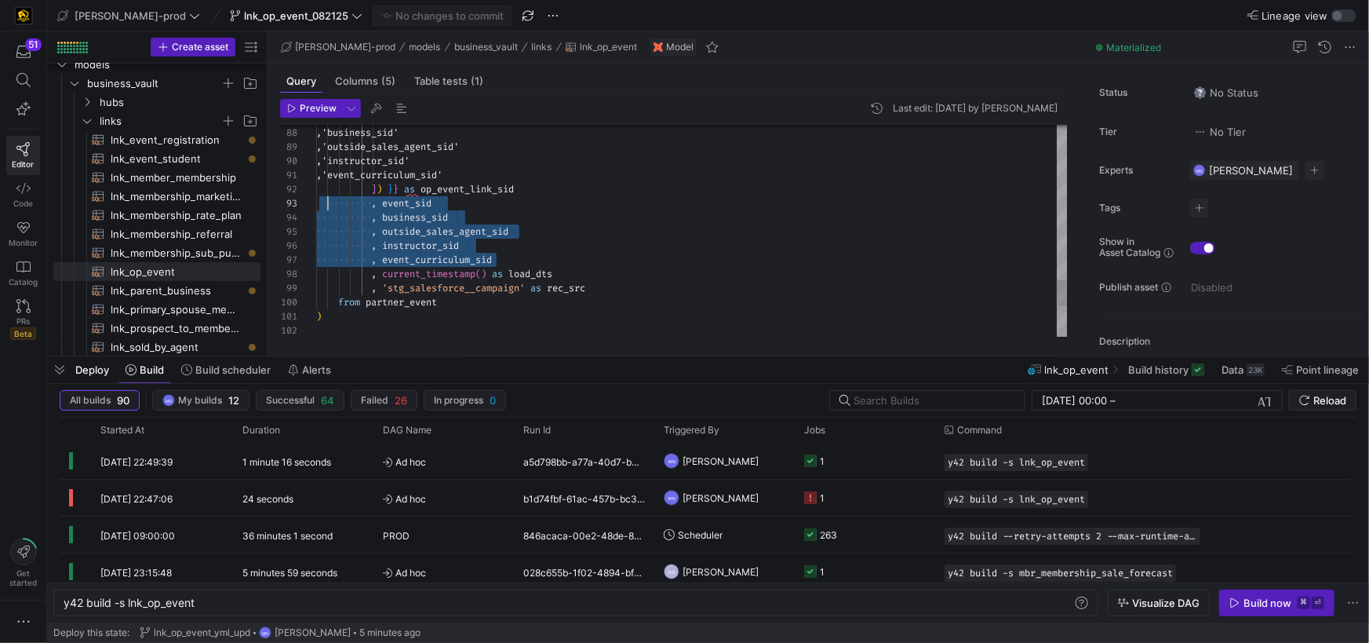
drag, startPoint x: 501, startPoint y: 257, endPoint x: 332, endPoint y: 205, distance: 177.2
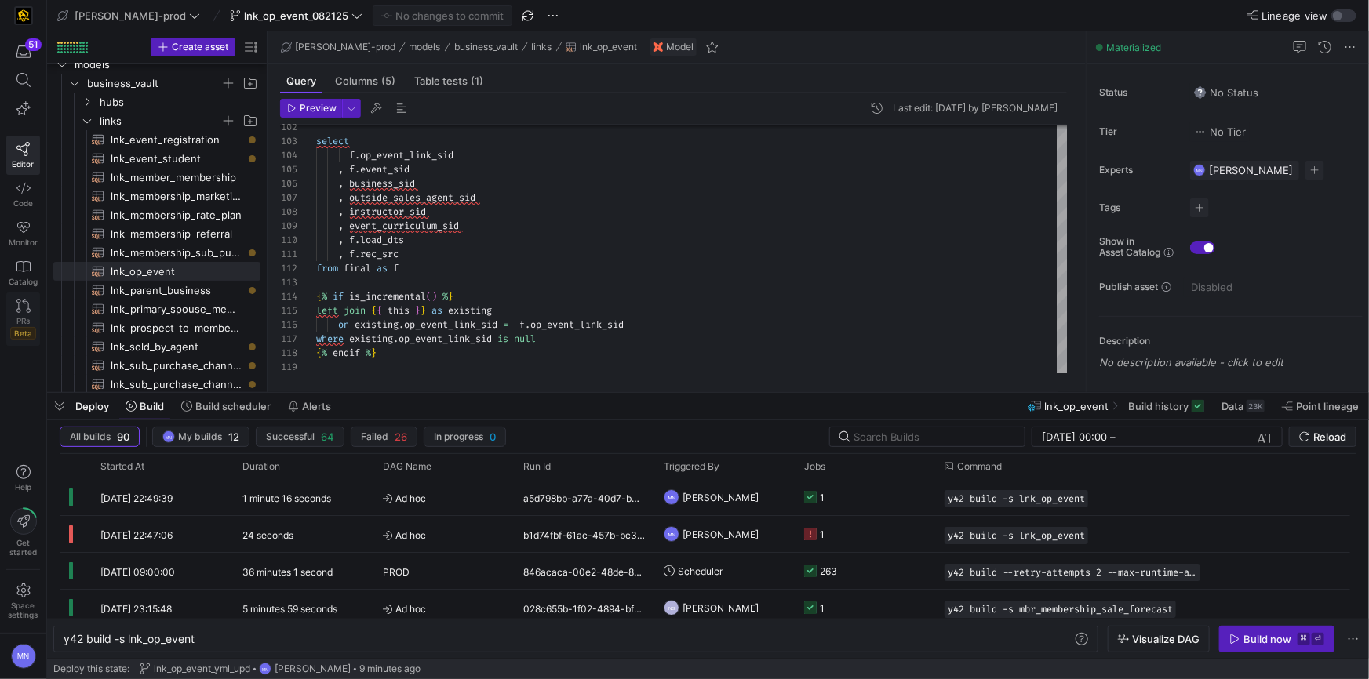
click at [13, 303] on link "PRs Beta" at bounding box center [23, 319] width 34 height 53
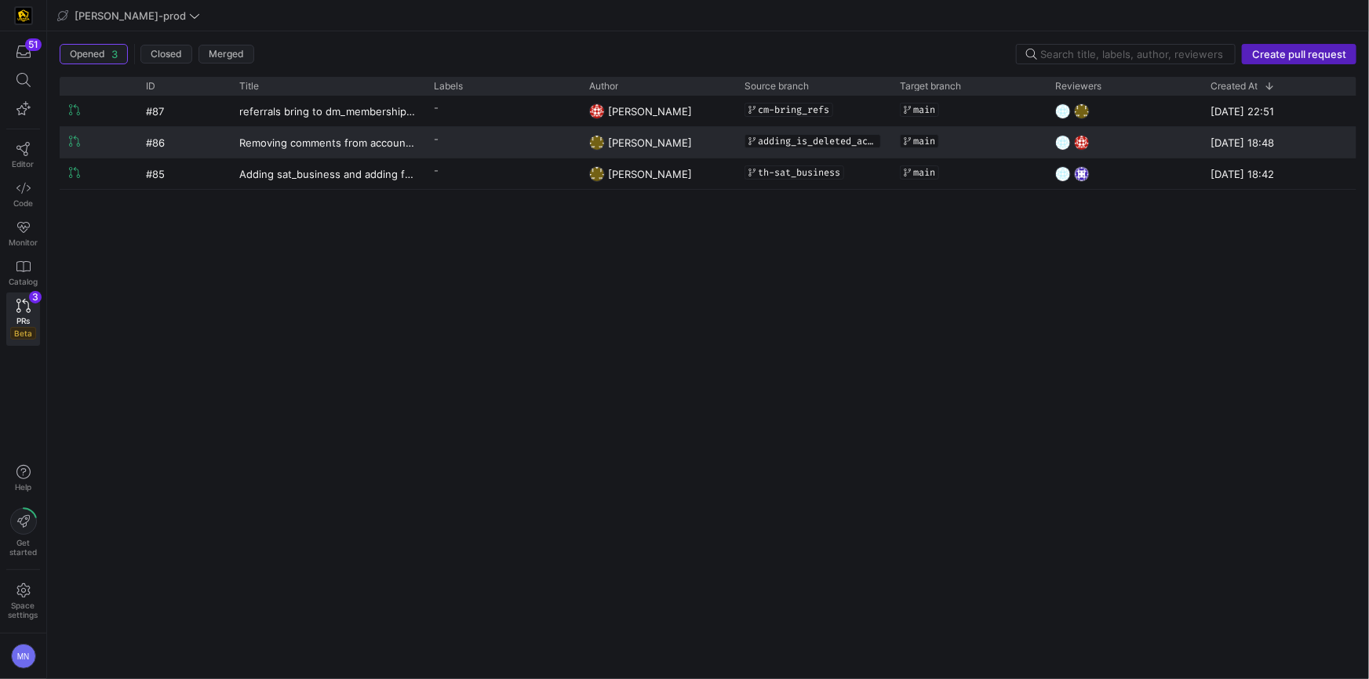
click at [680, 149] on y42-pull-request-user-label "[PERSON_NAME]" at bounding box center [650, 143] width 84 height 30
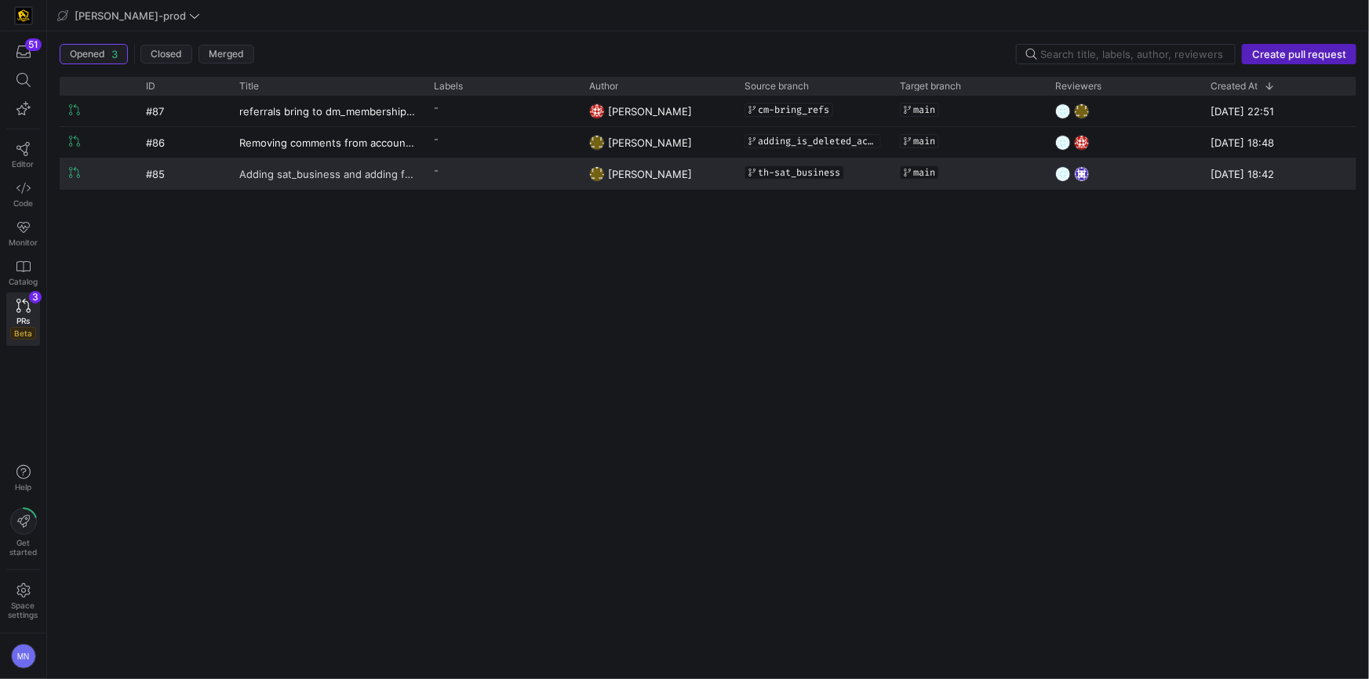
click at [376, 173] on span "Adding sat_business and adding flag to hub_business" at bounding box center [327, 173] width 176 height 29
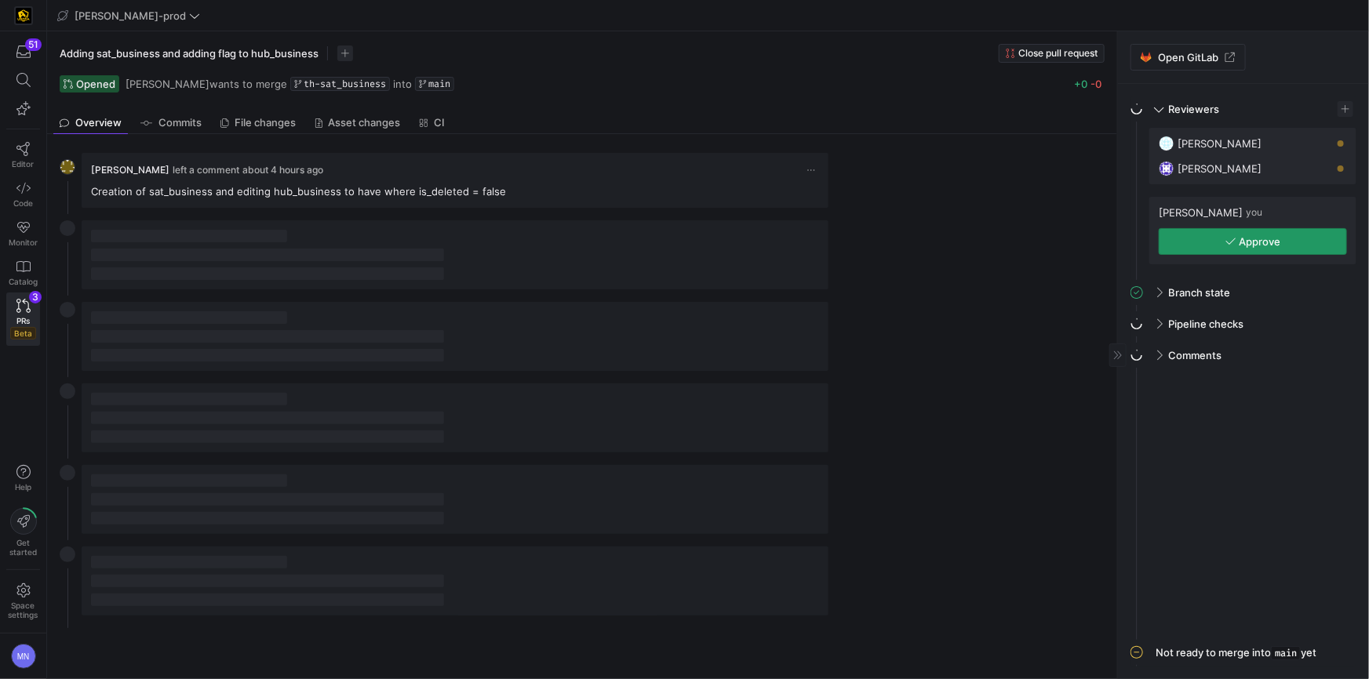
click at [1276, 254] on button "Approve" at bounding box center [1253, 241] width 188 height 27
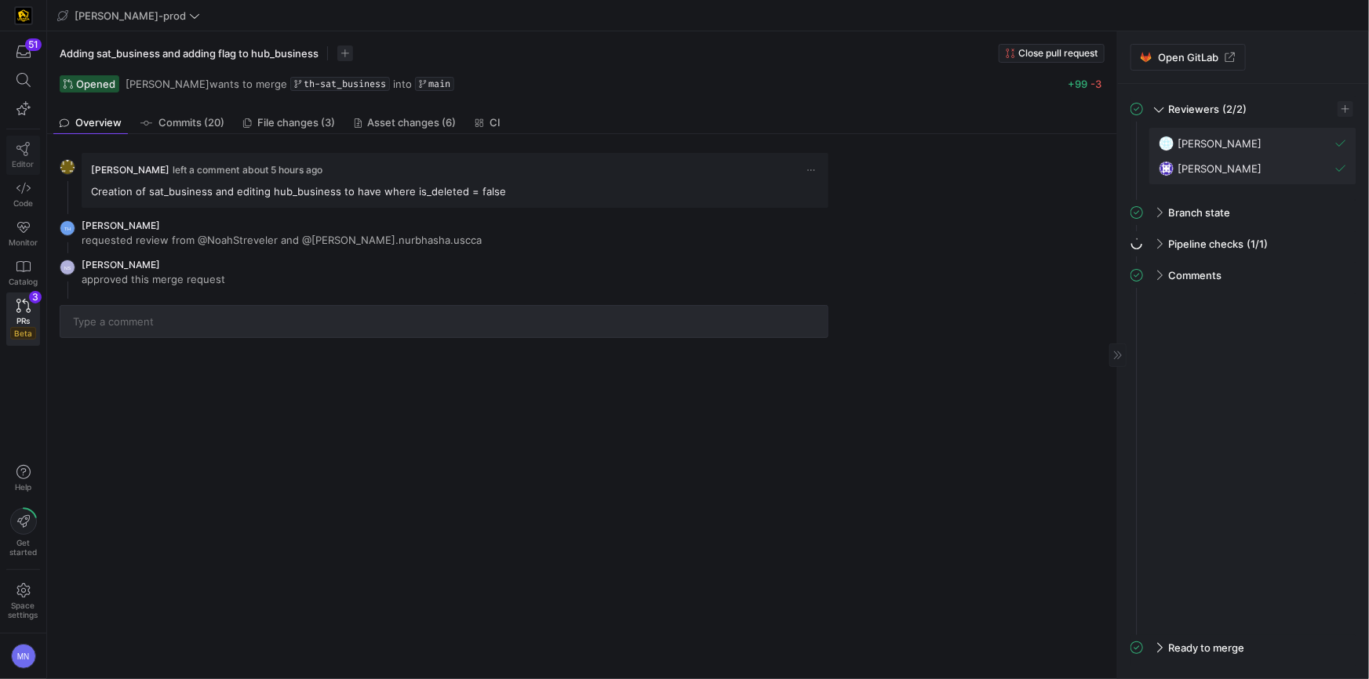
click at [36, 153] on link "Editor" at bounding box center [23, 155] width 34 height 39
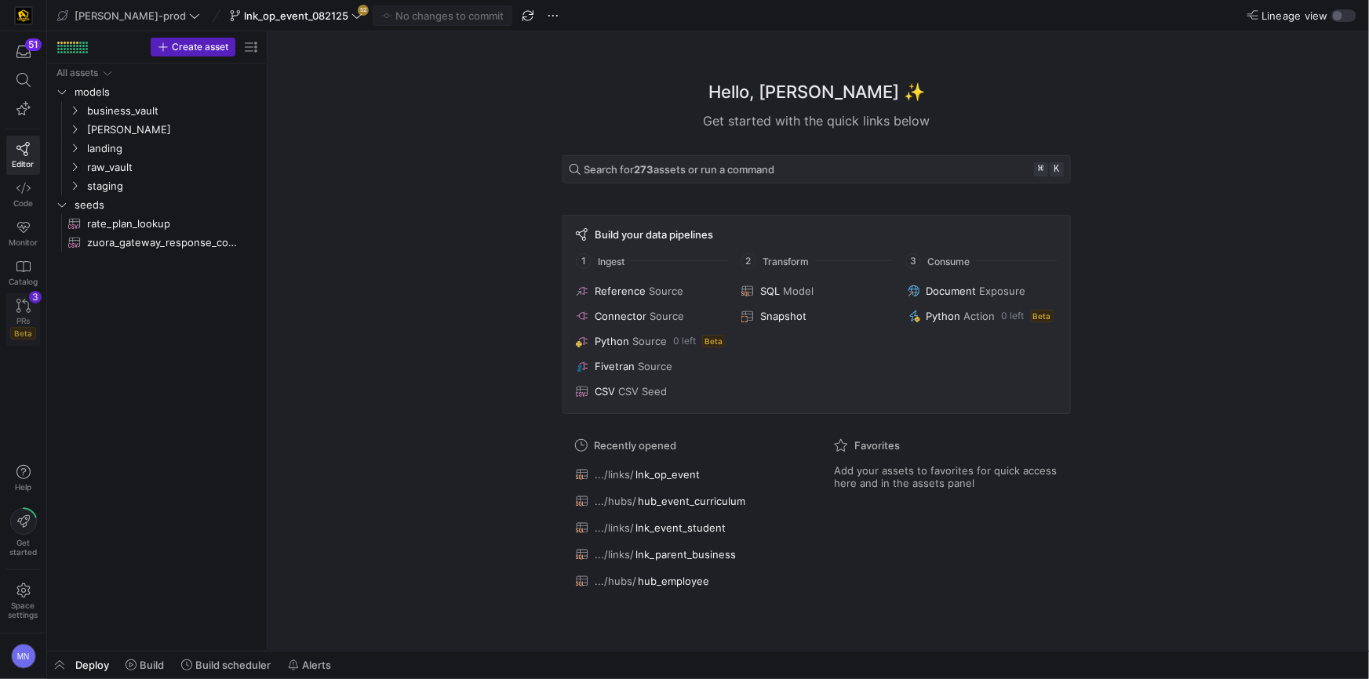
click at [16, 308] on icon at bounding box center [23, 306] width 14 height 14
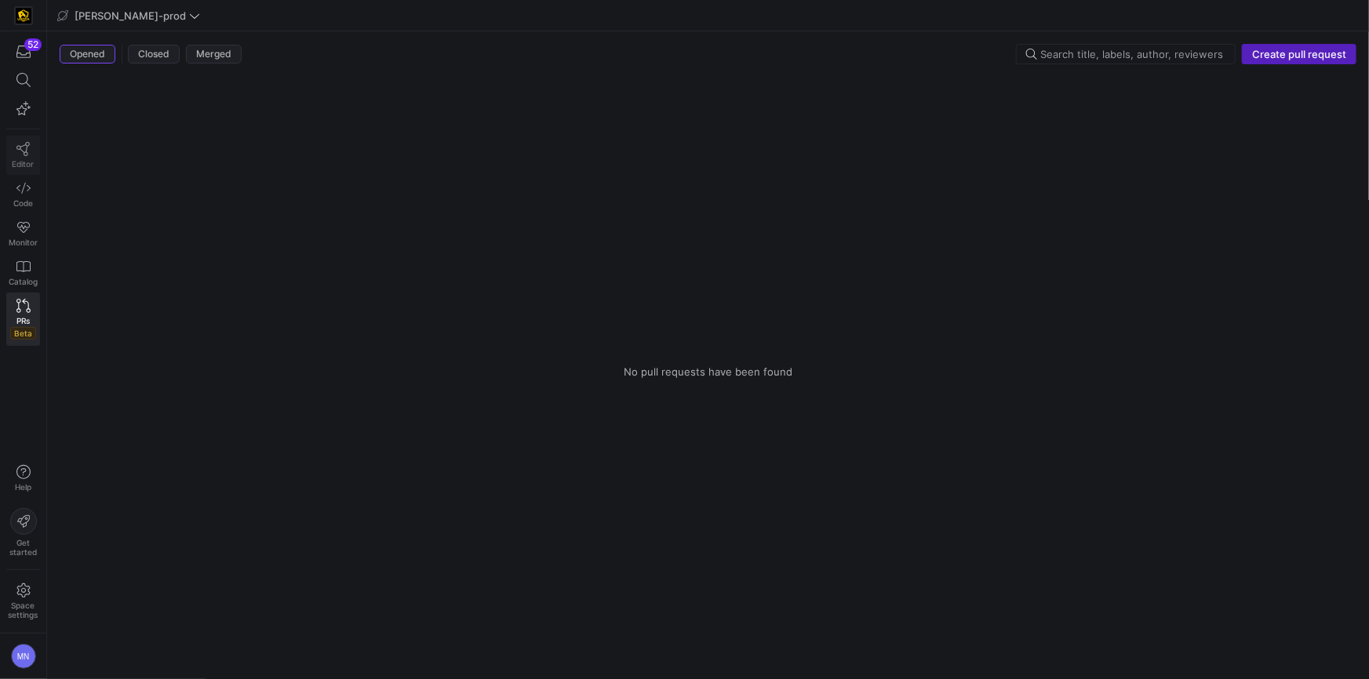
click at [16, 152] on icon at bounding box center [23, 149] width 14 height 14
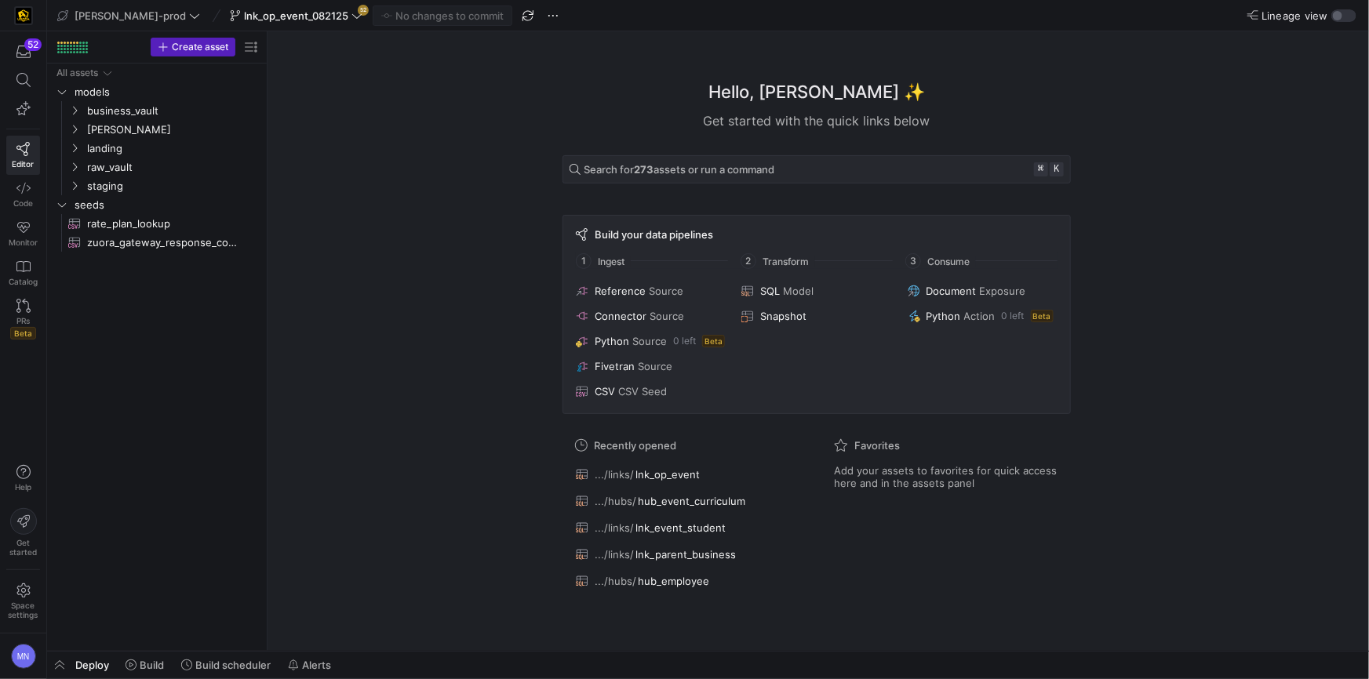
click at [469, 149] on div "Hello, Mohammad ✨ Get started with the quick links below Search for 273 assets …" at bounding box center [817, 341] width 1086 height 620
click at [57, 668] on span "button" at bounding box center [59, 665] width 25 height 27
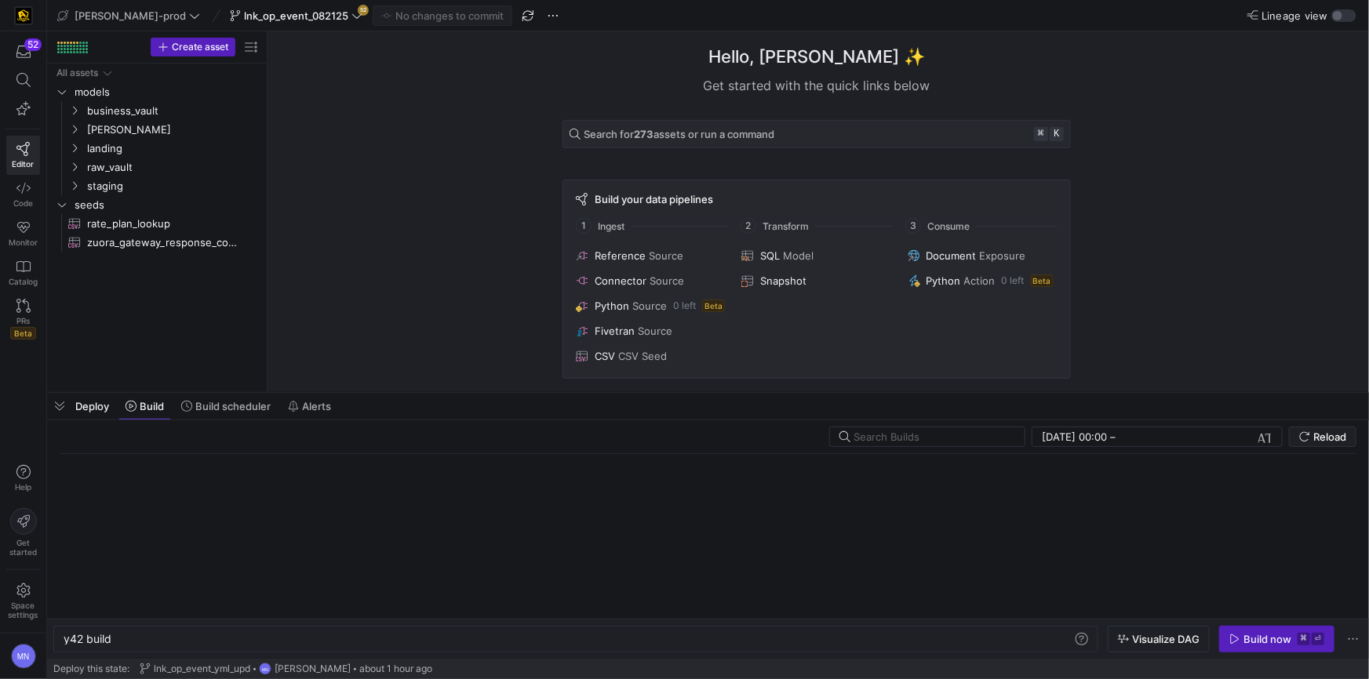
scroll to position [0, 47]
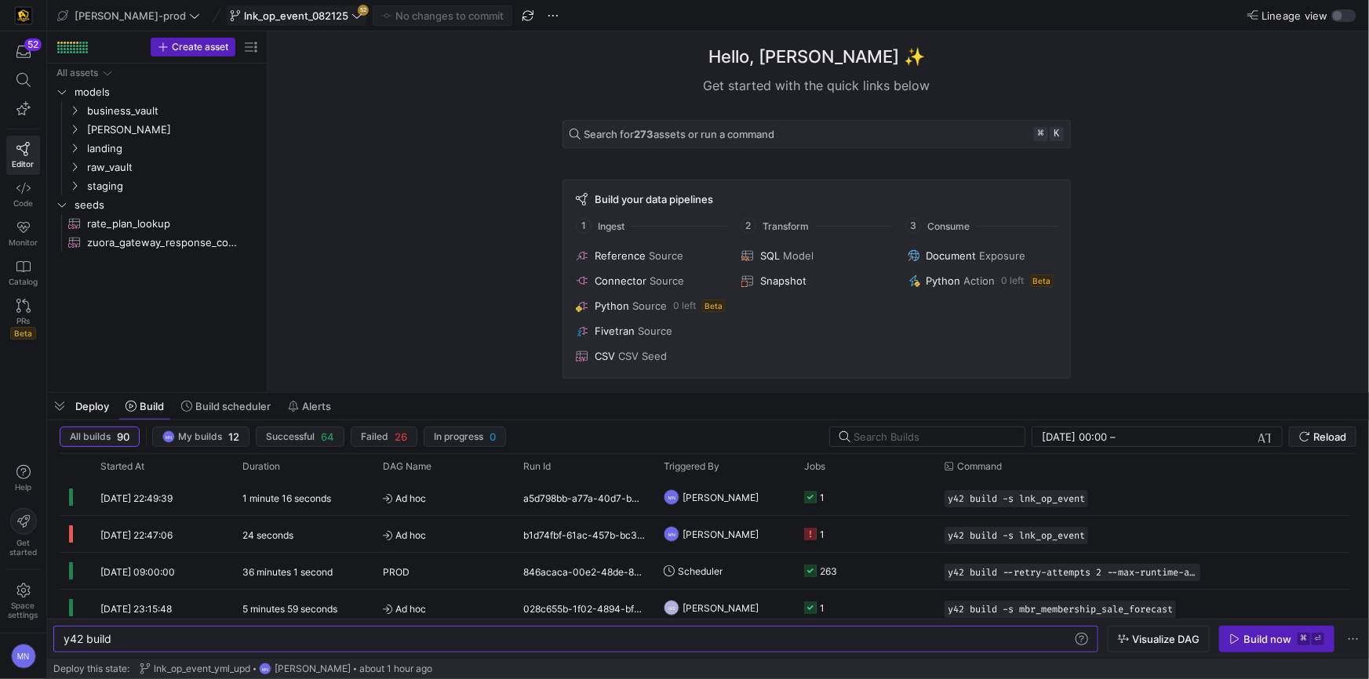
click at [271, 11] on span "lnk_op_event_082125" at bounding box center [296, 15] width 104 height 13
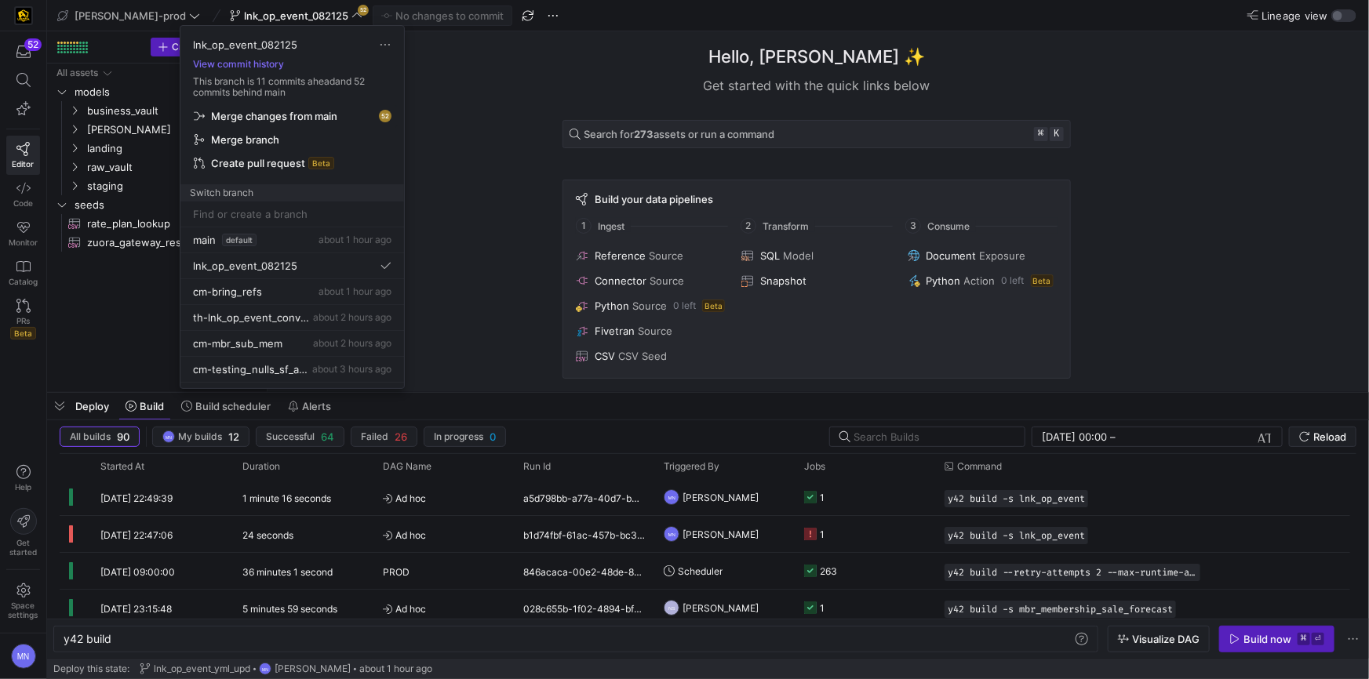
click at [279, 121] on span "Merge changes from main" at bounding box center [274, 116] width 126 height 13
